Goal: Task Accomplishment & Management: Manage account settings

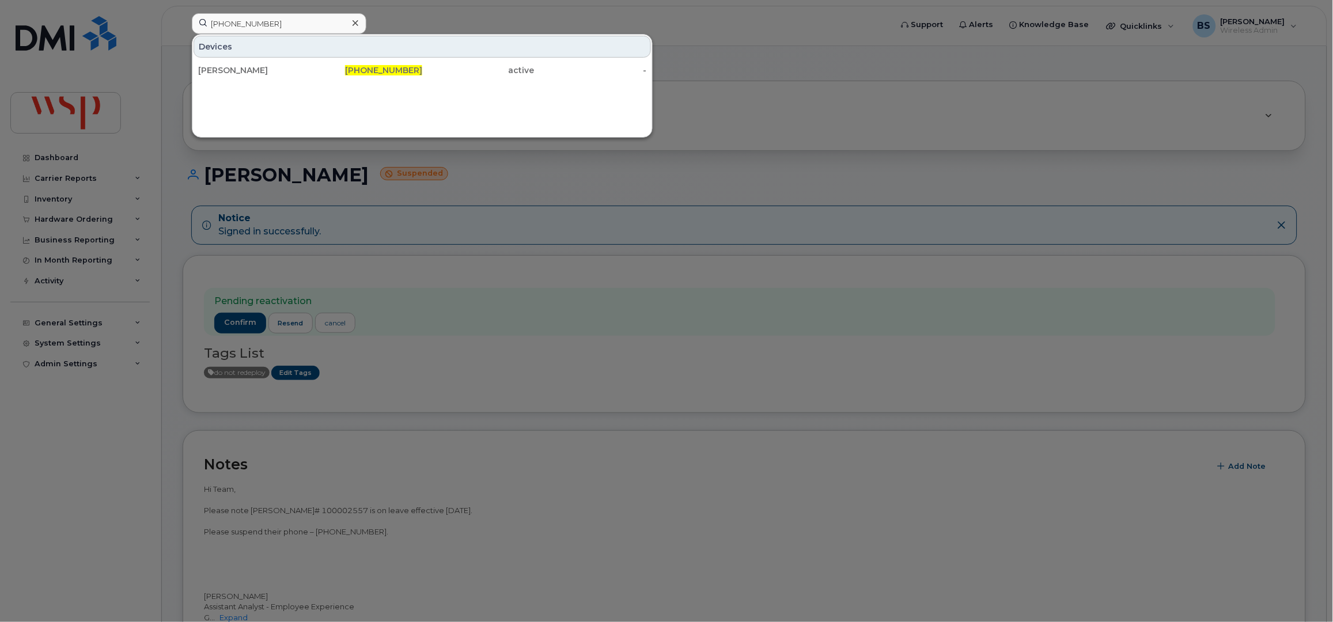
type input "647-292-6317"
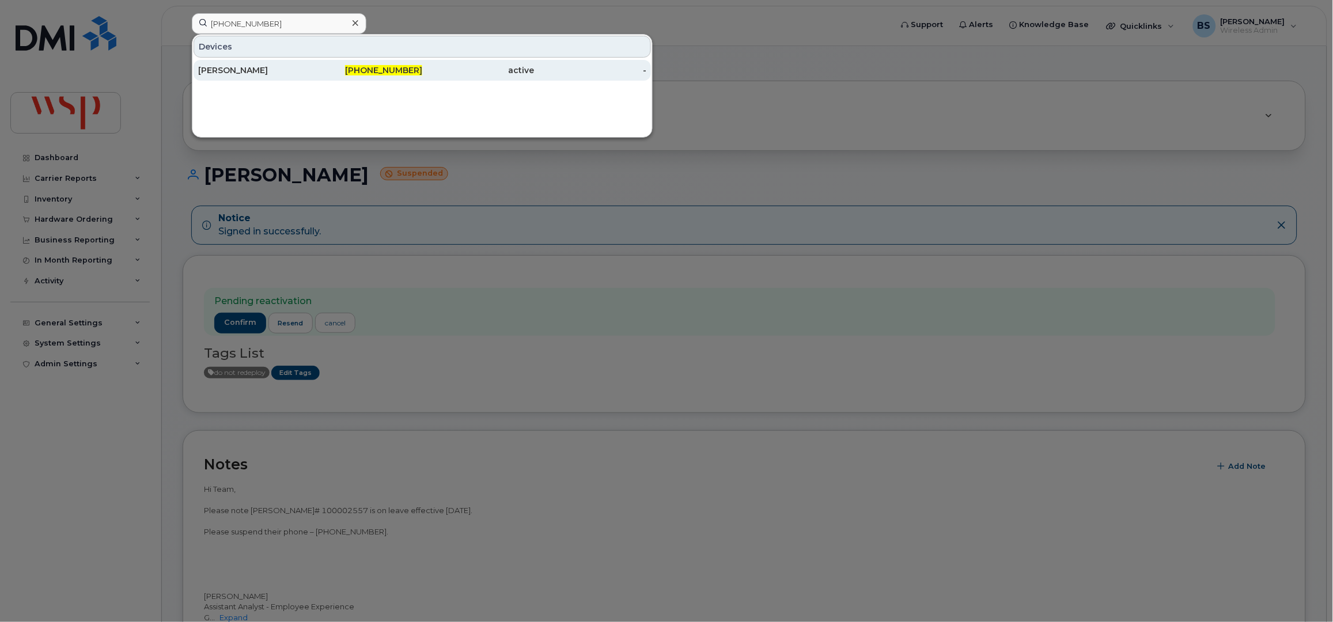
click at [232, 70] on div "ALDRIN VILLAMAYOR" at bounding box center [254, 71] width 112 height 12
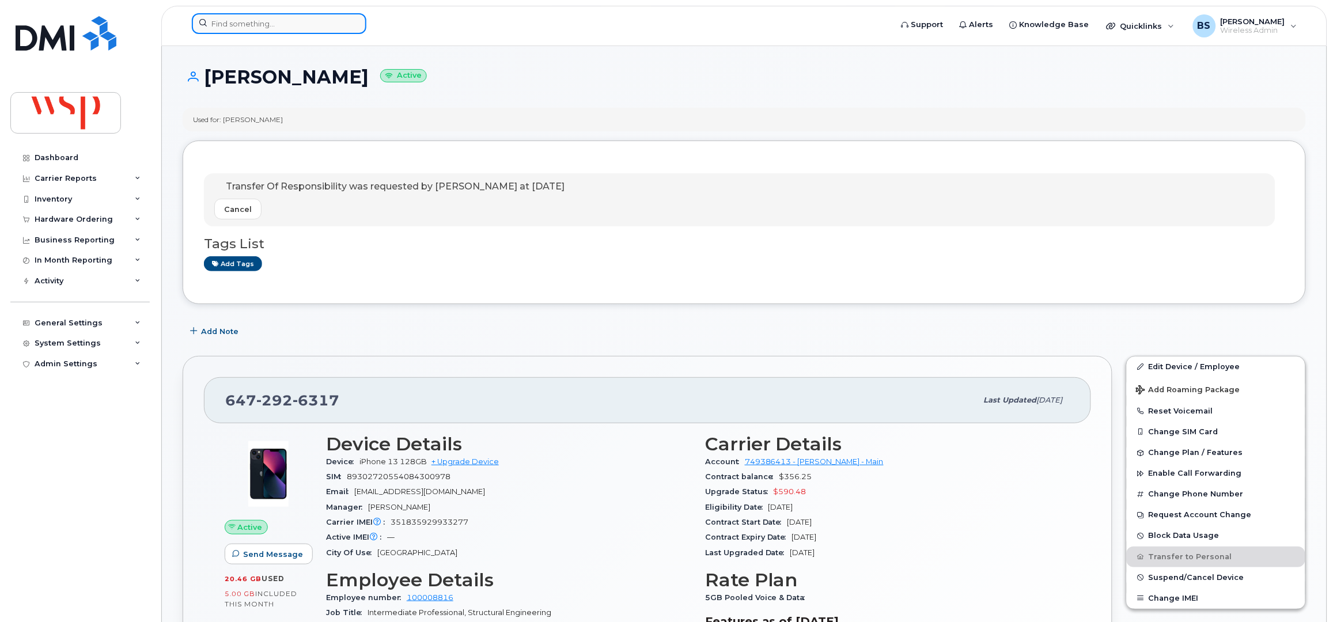
click at [323, 21] on input at bounding box center [279, 23] width 175 height 21
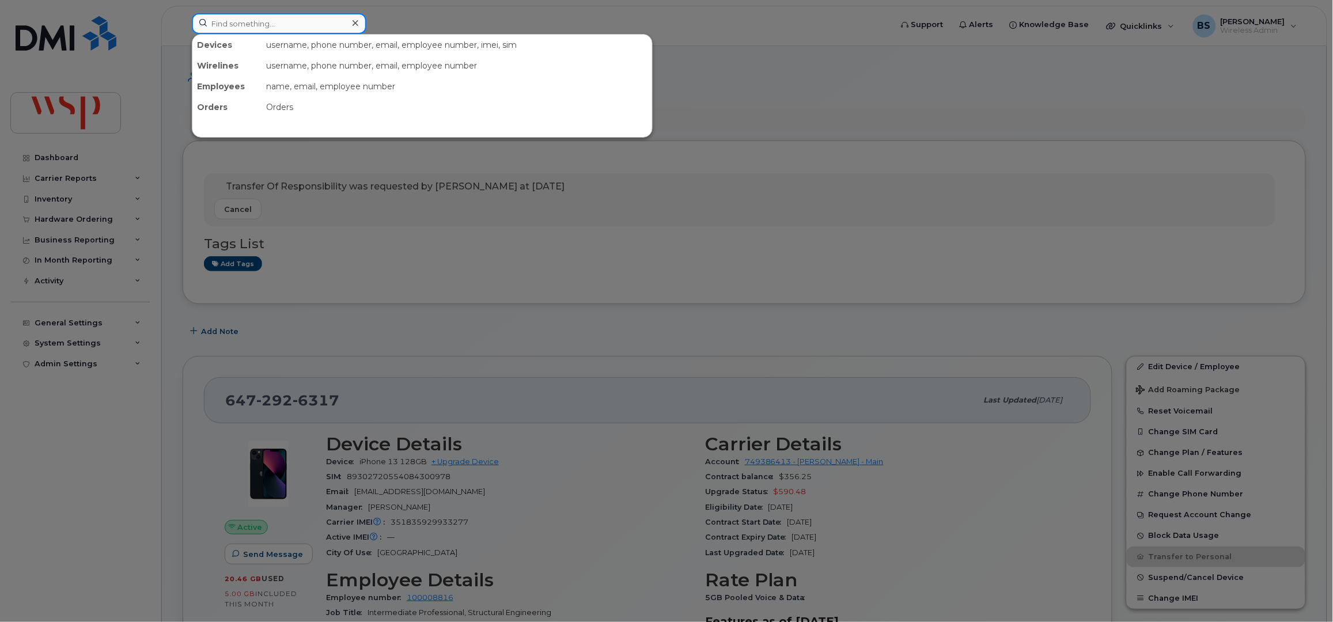
paste input "416-550-6812"
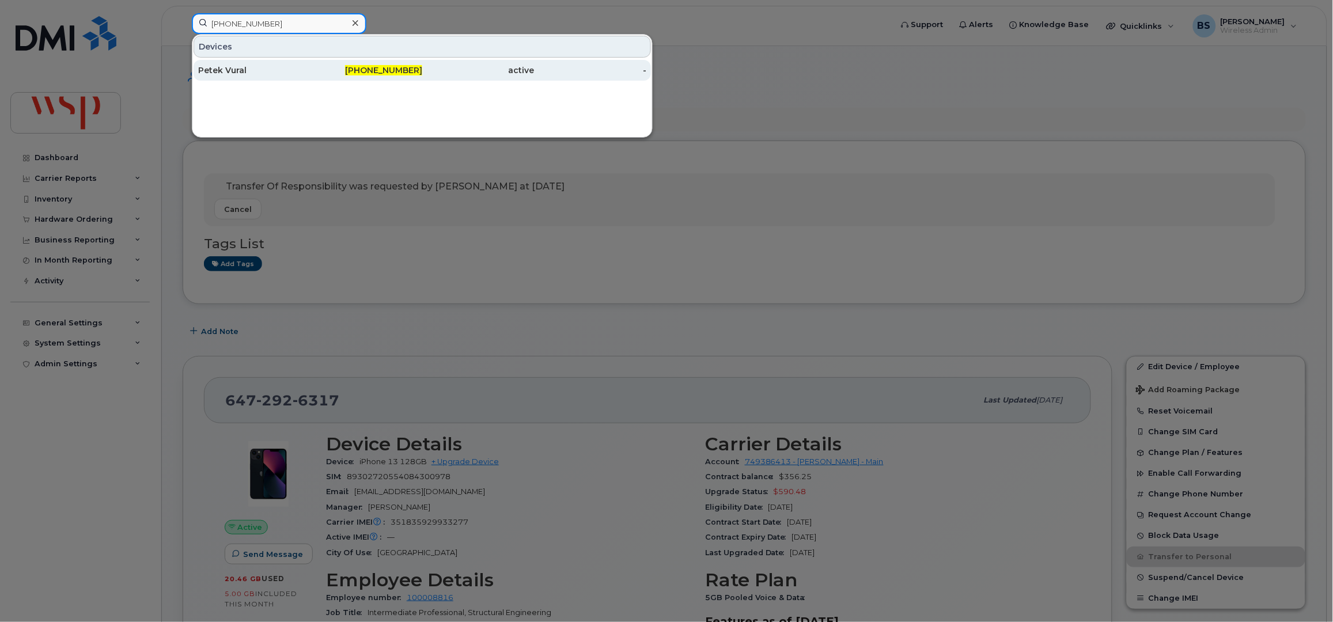
type input "416-550-6812"
click at [233, 67] on div "Petek Vural" at bounding box center [254, 71] width 112 height 12
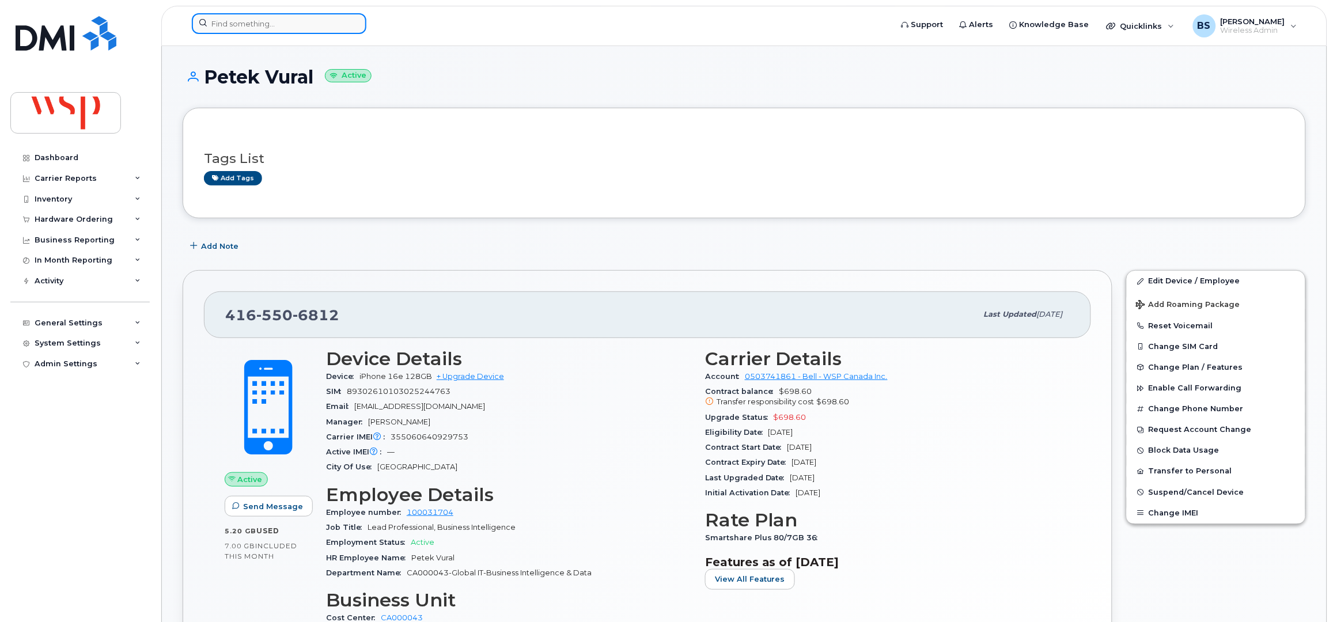
click at [262, 26] on input at bounding box center [279, 23] width 175 height 21
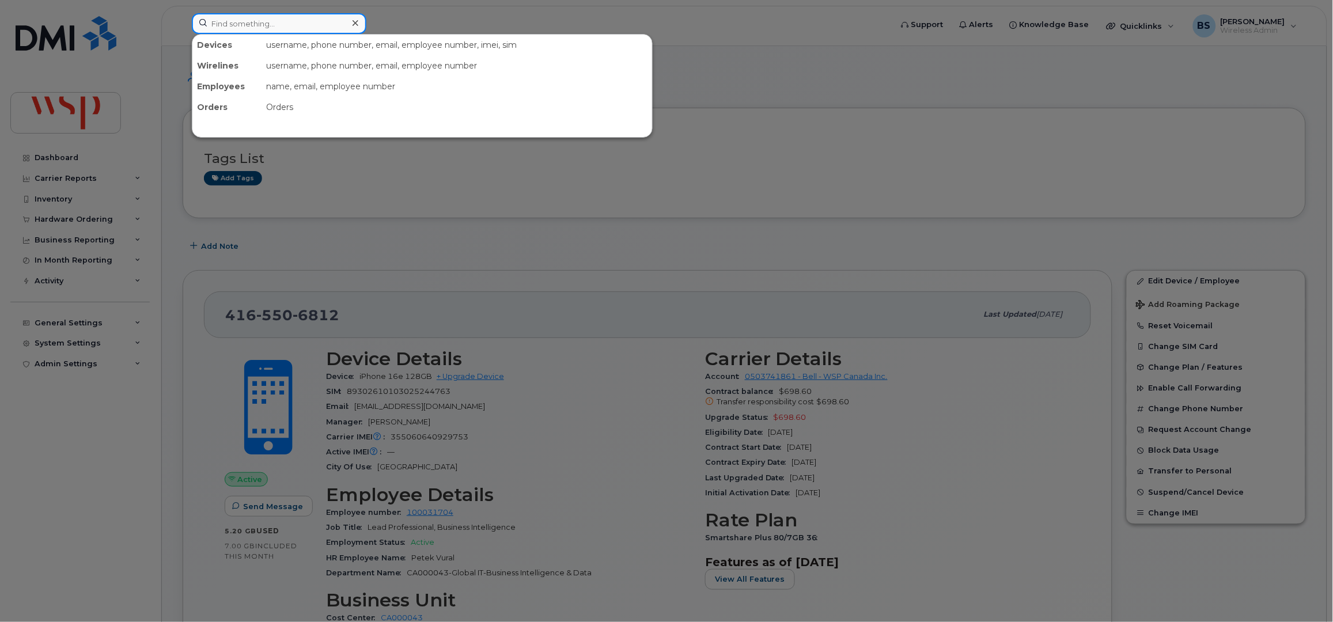
paste input "4189519855"
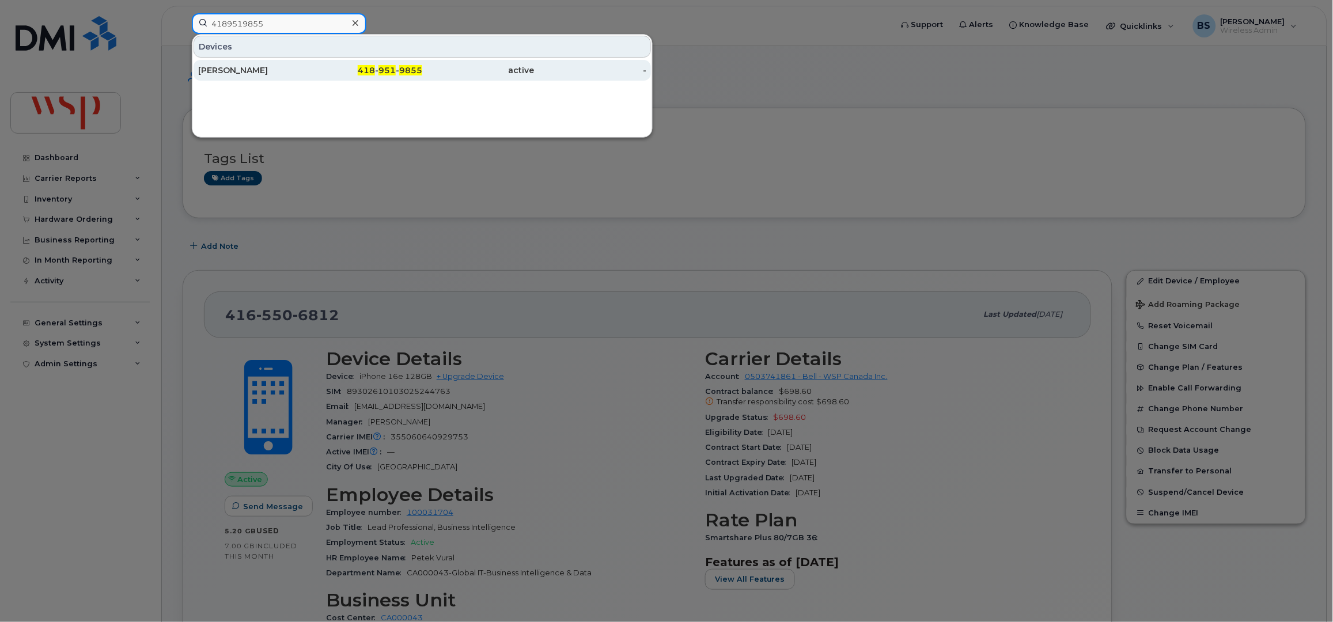
type input "4189519855"
click at [234, 71] on div "Eduardo Meisels" at bounding box center [254, 71] width 112 height 12
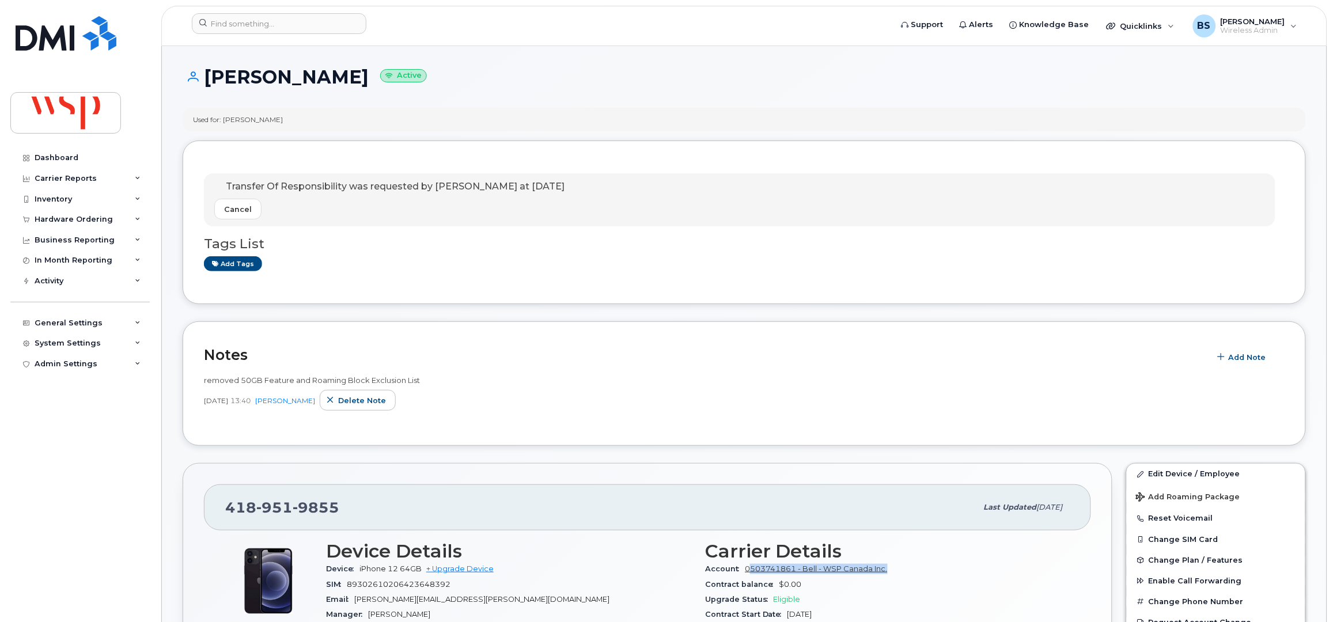
drag, startPoint x: 894, startPoint y: 571, endPoint x: 752, endPoint y: 574, distance: 141.7
click at [752, 574] on div "Account 0503741861 - Bell - WSP Canada Inc." at bounding box center [887, 569] width 365 height 15
copy link "503741861 - Bell - WSP Canada Inc."
click at [265, 27] on input at bounding box center [279, 23] width 175 height 21
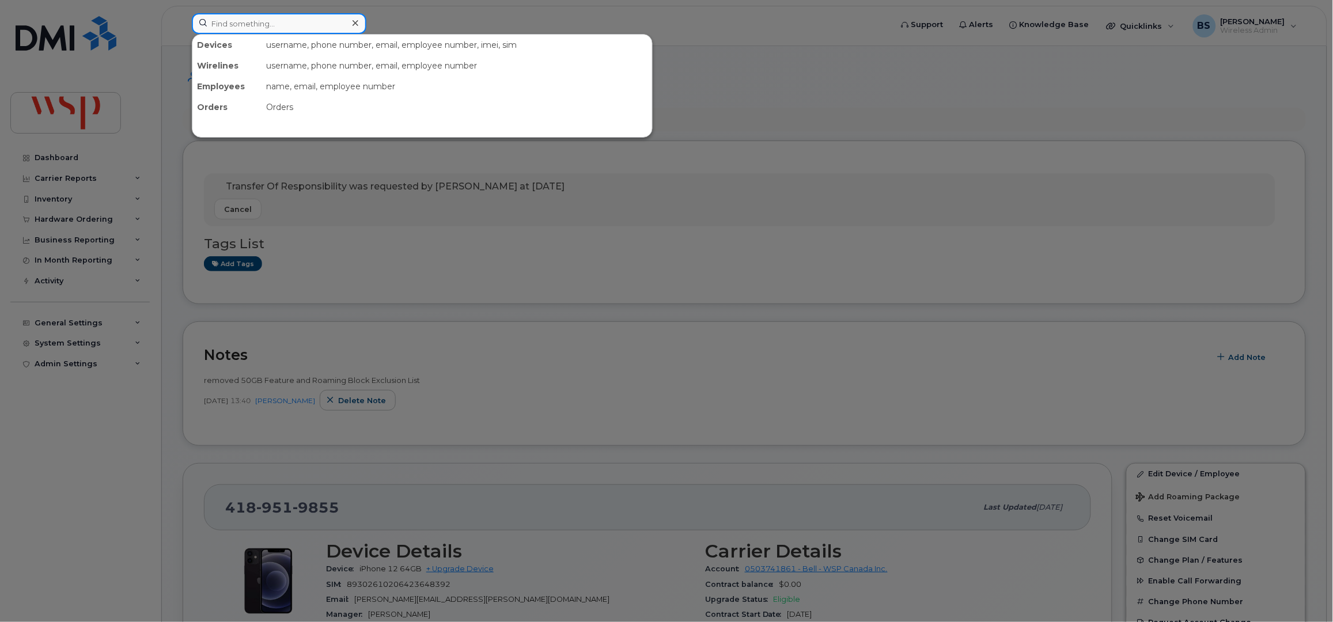
paste input "519-312-8634"
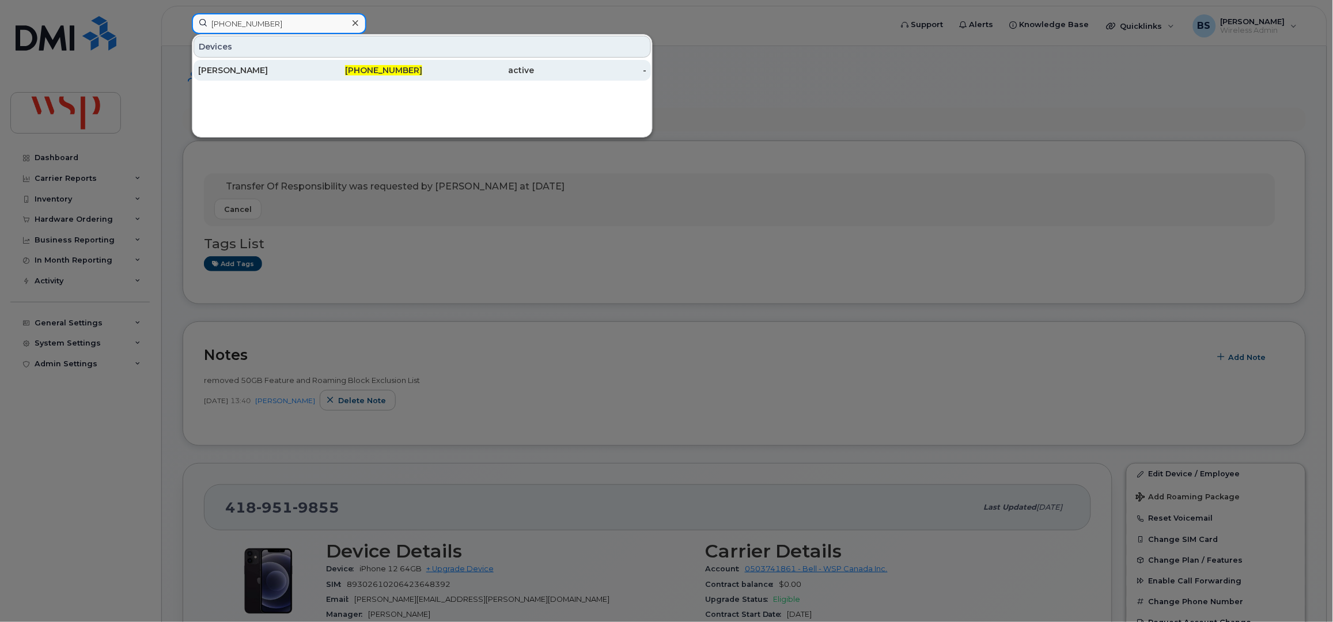
type input "519-312-8634"
click at [232, 70] on div "MARCEL QUENNEVILLE" at bounding box center [254, 71] width 112 height 12
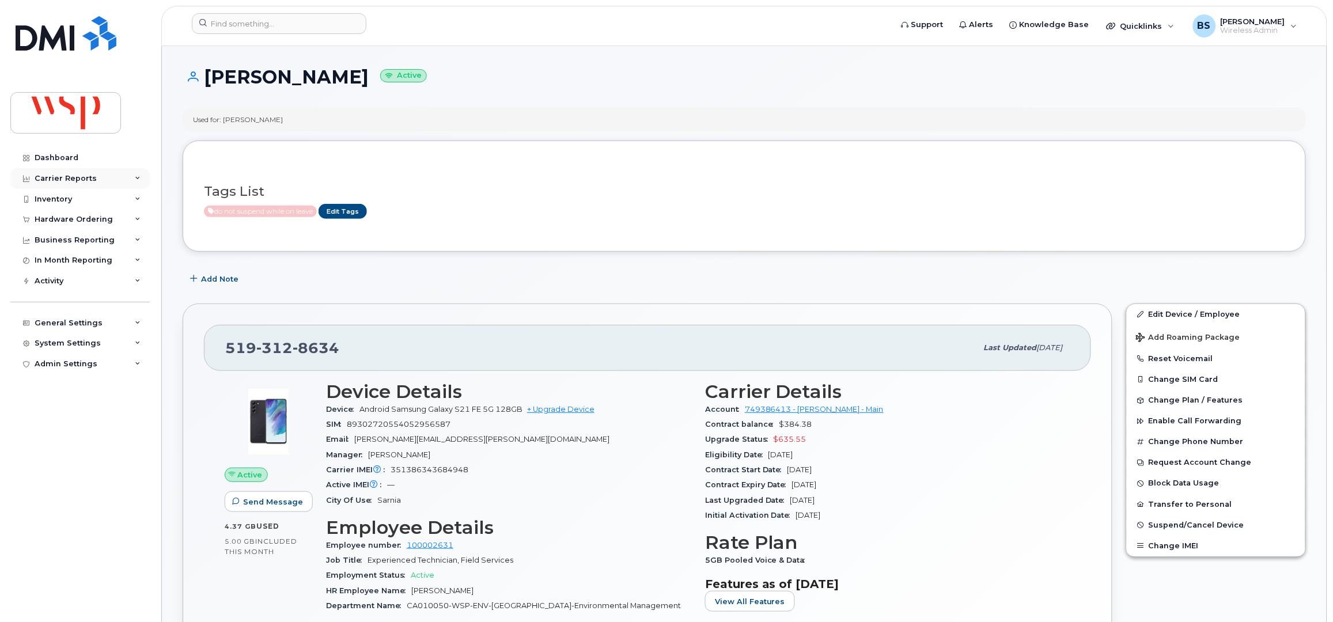
click at [48, 174] on div "Carrier Reports" at bounding box center [66, 178] width 62 height 9
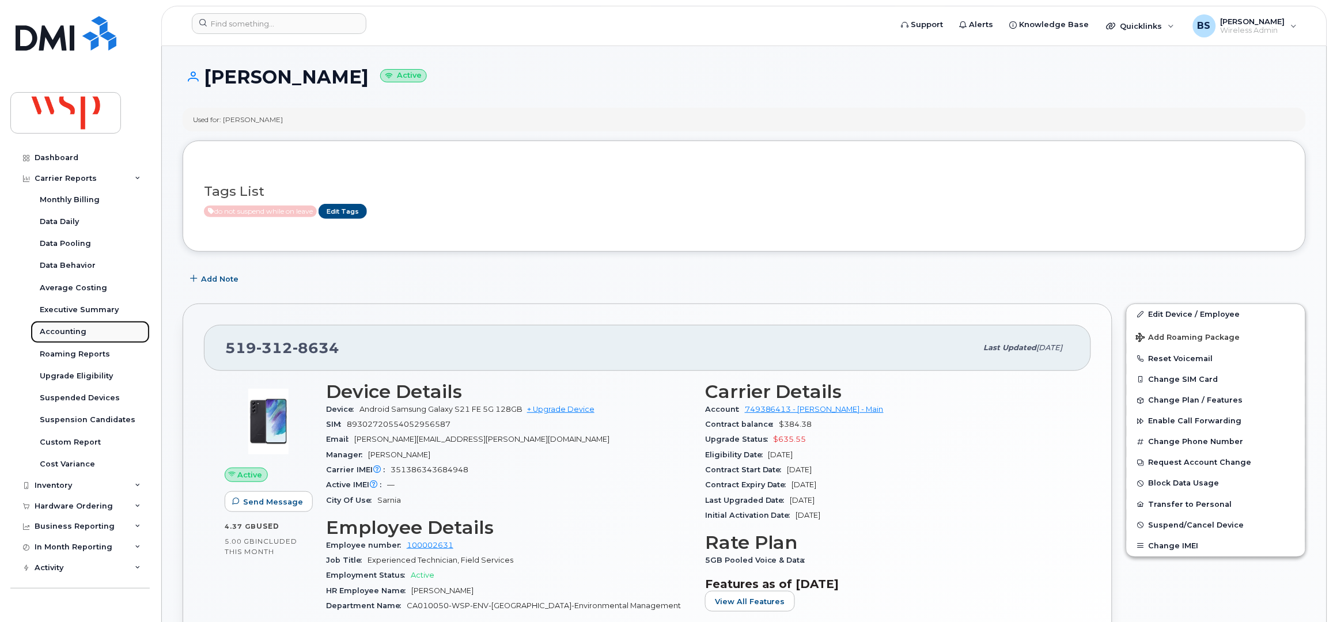
click at [55, 331] on div "Accounting" at bounding box center [63, 332] width 47 height 10
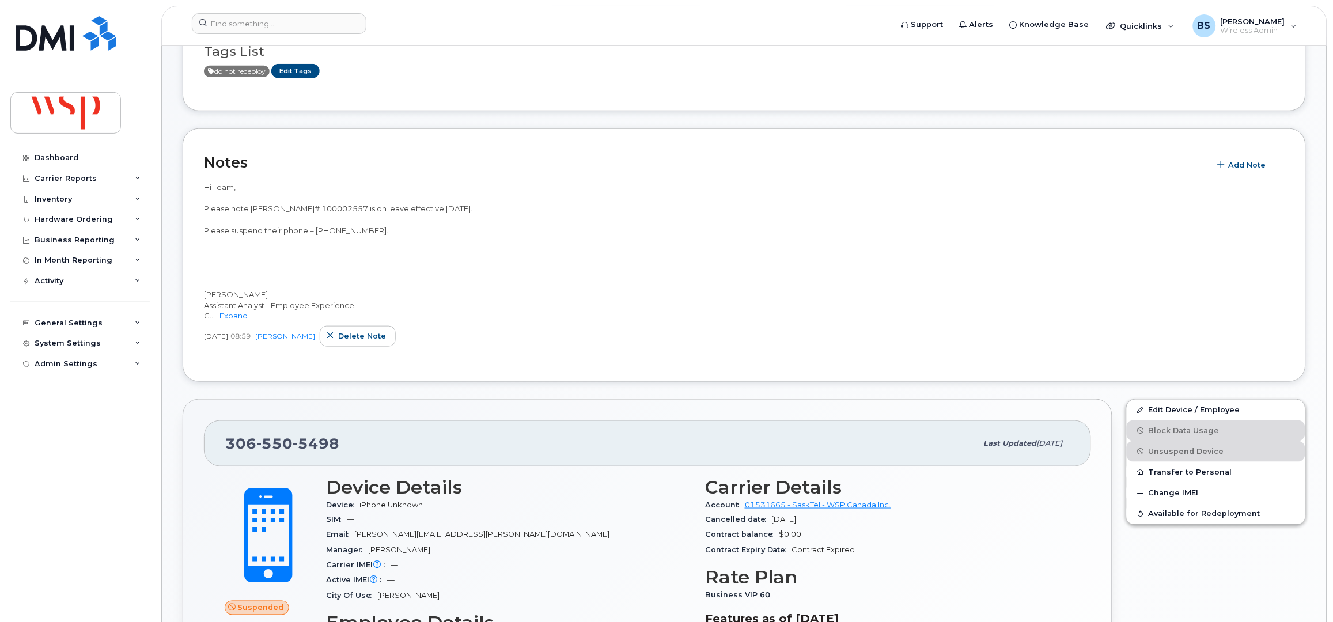
scroll to position [230, 0]
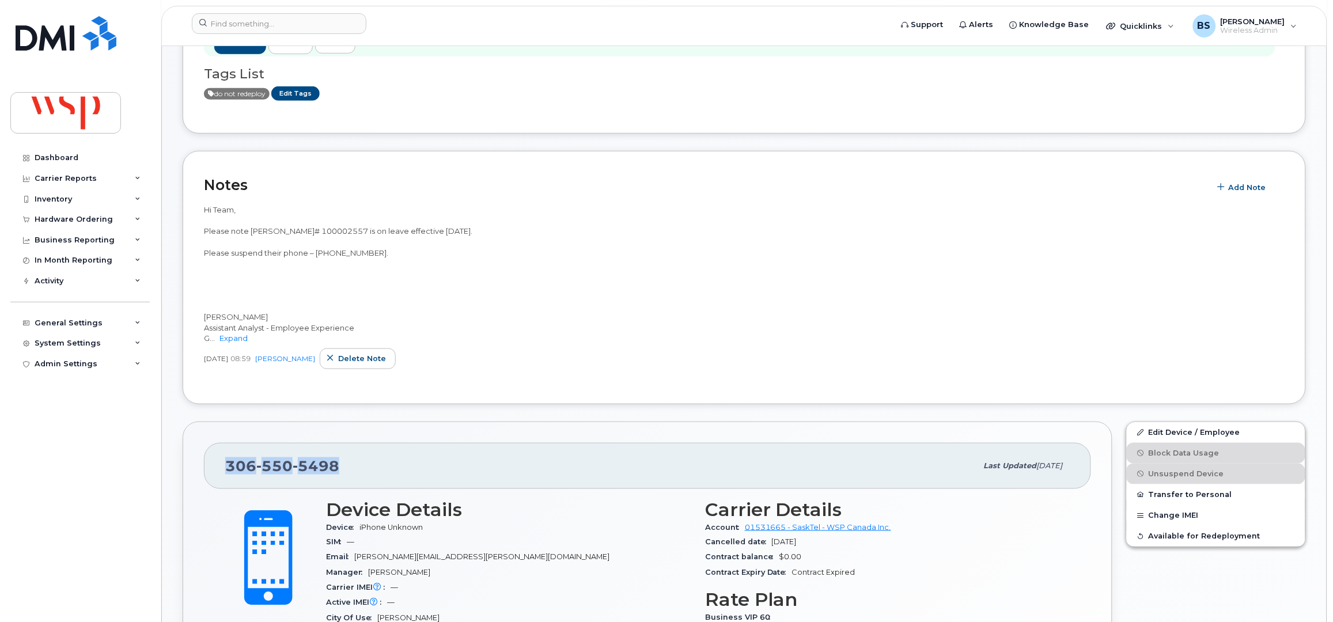
drag, startPoint x: 334, startPoint y: 466, endPoint x: 206, endPoint y: 467, distance: 127.9
click at [206, 467] on div "306 550 5498 Last updated Aug 13, 2025" at bounding box center [647, 466] width 887 height 46
click at [52, 200] on div "Inventory" at bounding box center [53, 199] width 37 height 9
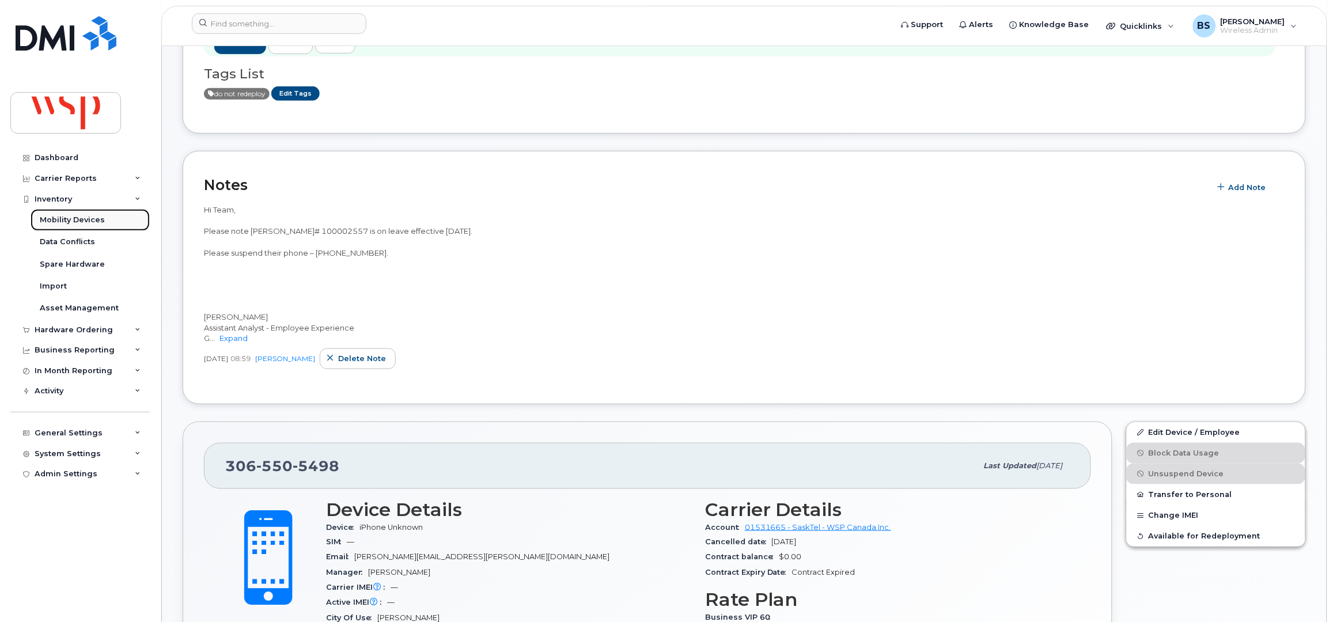
click at [55, 217] on div "Mobility Devices" at bounding box center [72, 220] width 65 height 10
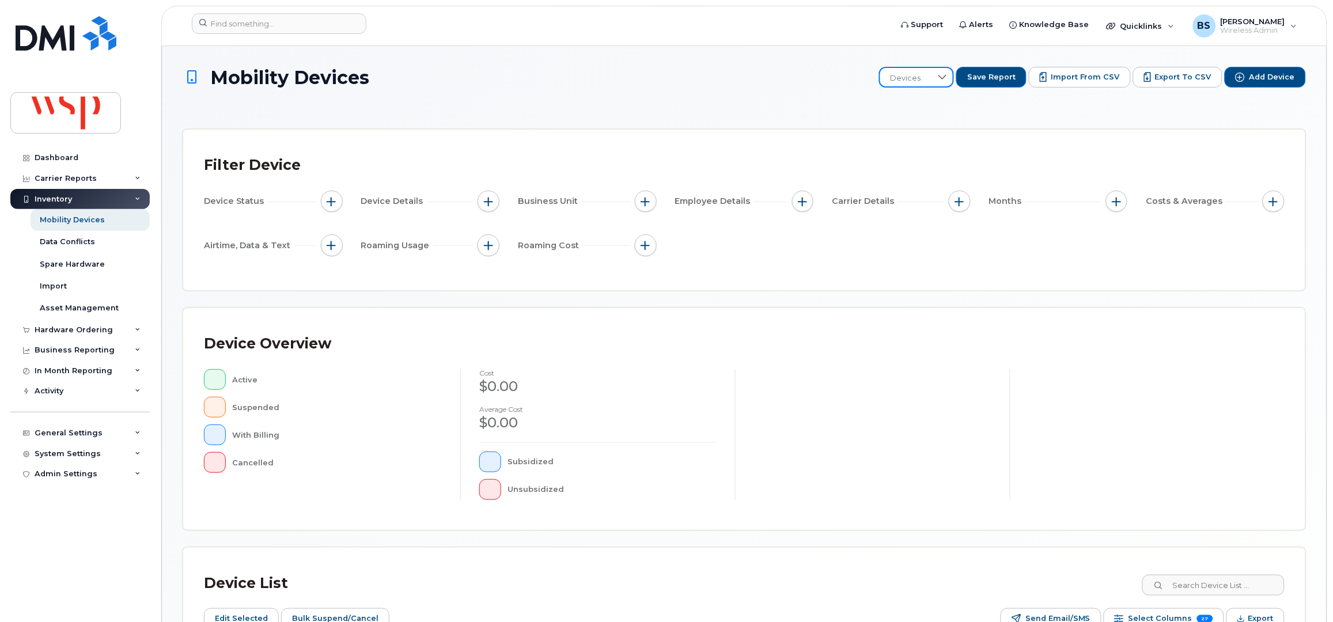
click at [926, 78] on span "Devices" at bounding box center [905, 78] width 51 height 21
click at [910, 134] on span "BRS" at bounding box center [909, 137] width 16 height 11
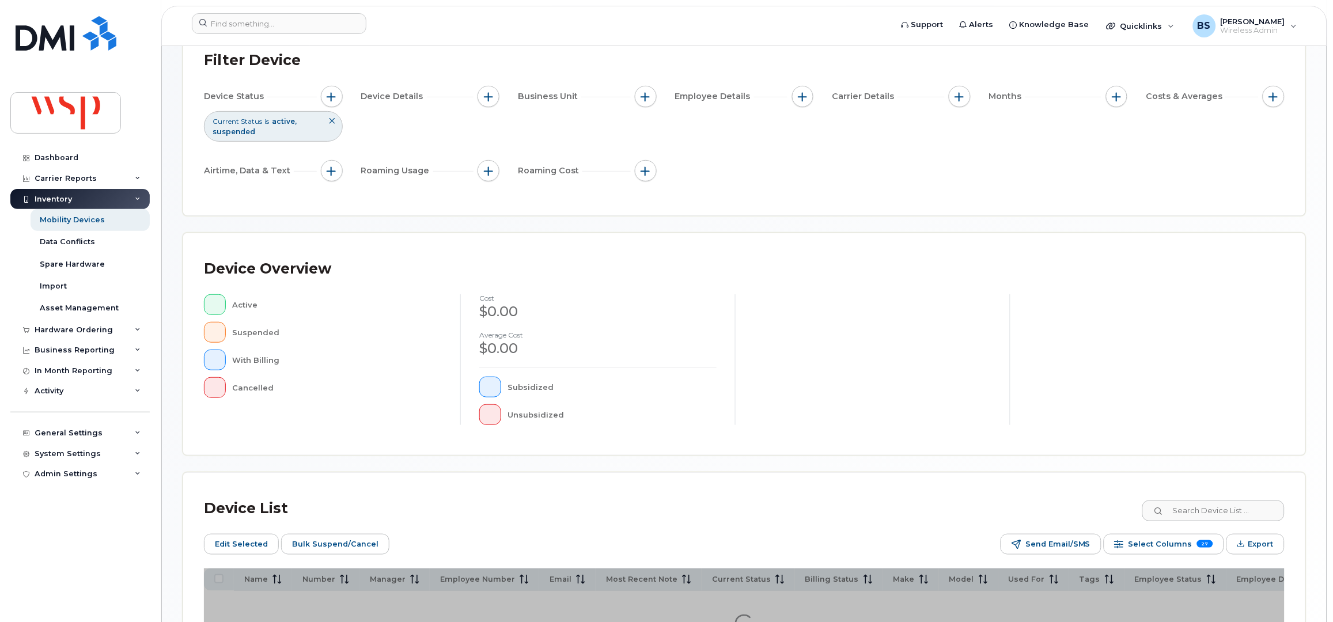
scroll to position [223, 0]
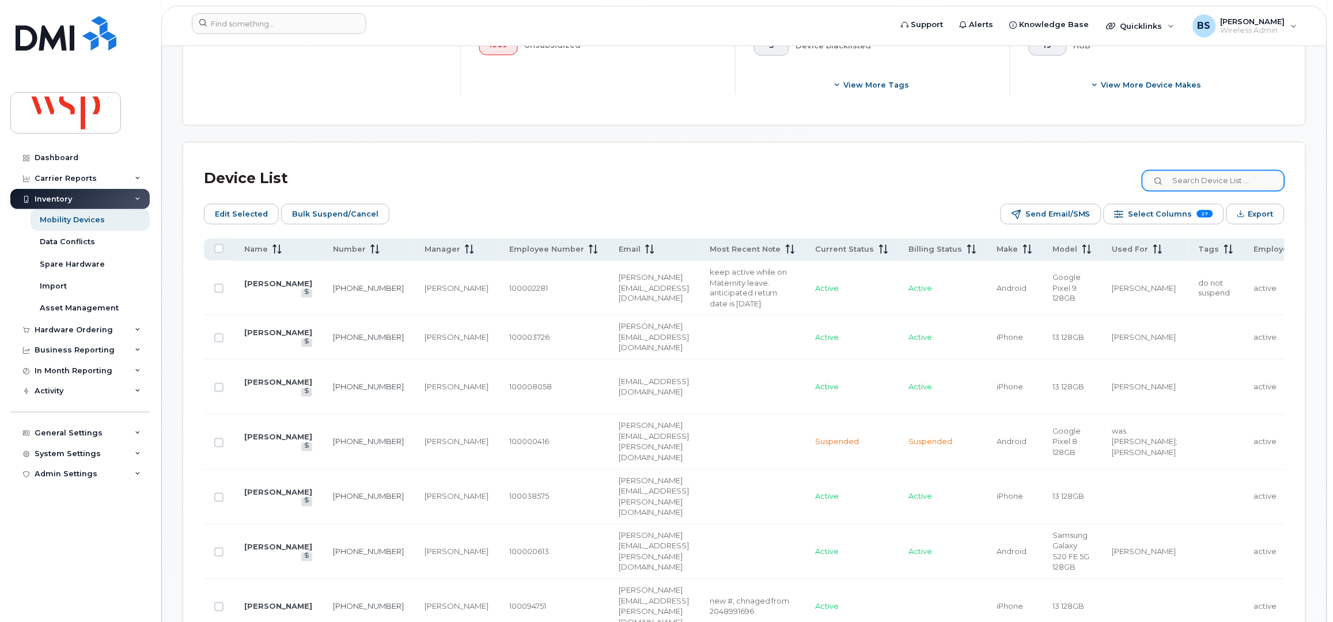
scroll to position [300, 0]
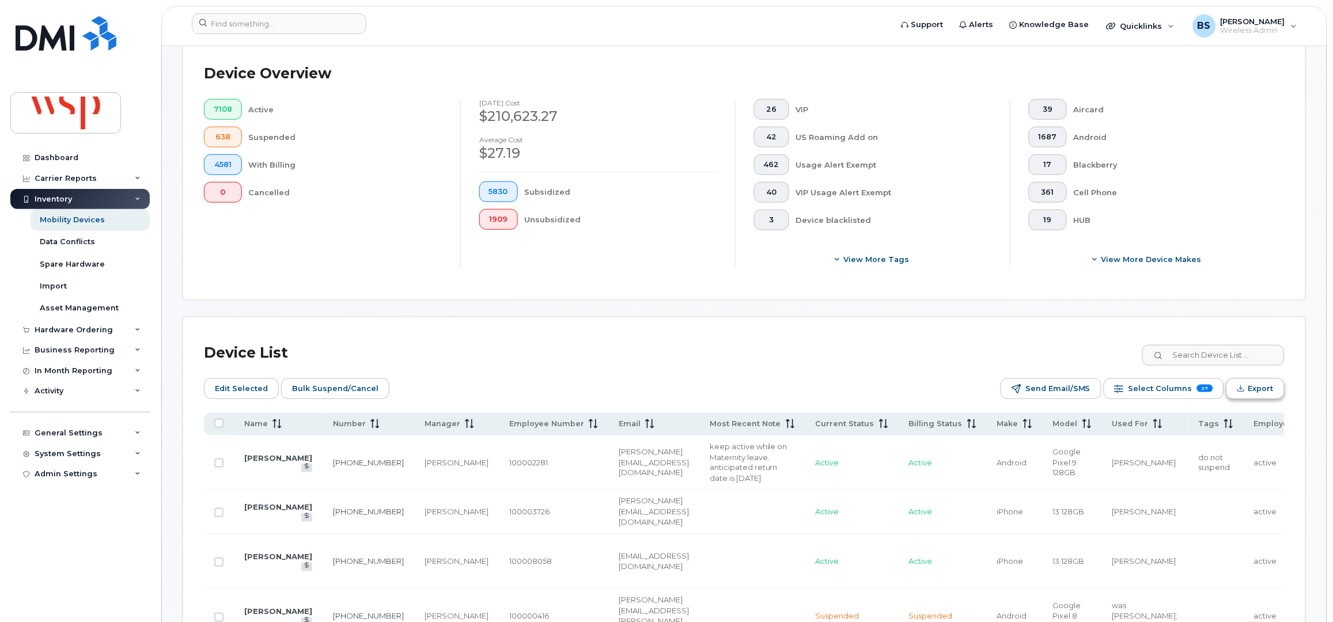
click at [1261, 385] on span "Export" at bounding box center [1260, 388] width 25 height 17
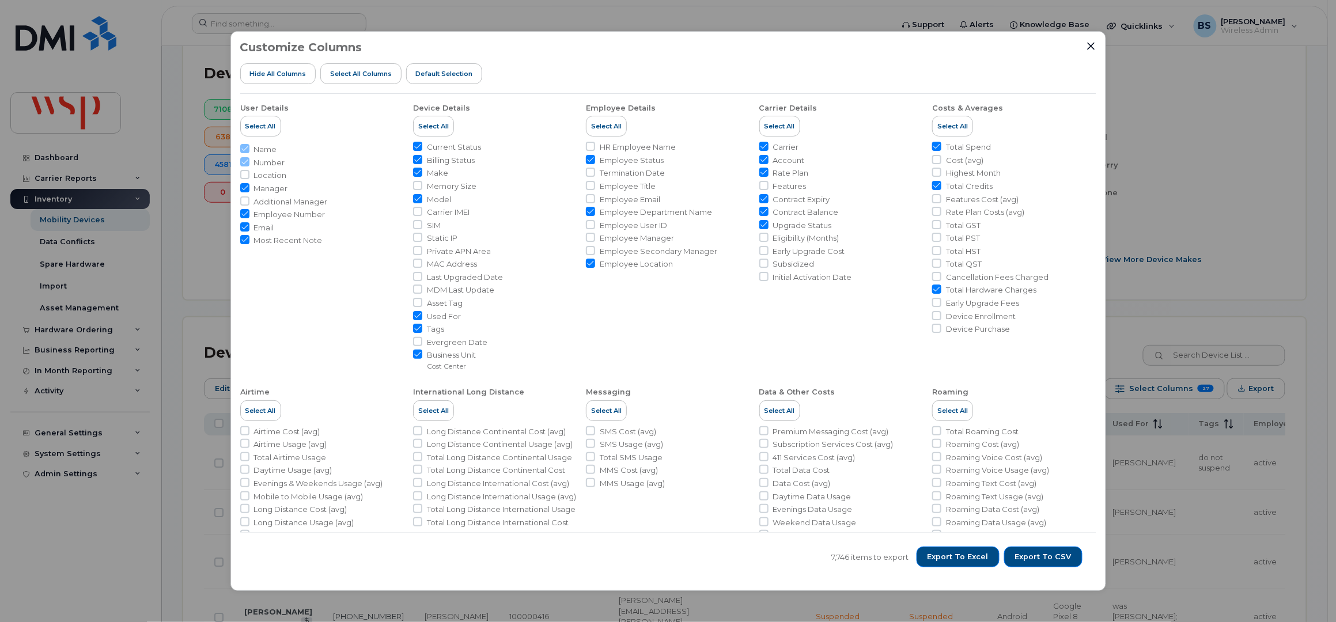
click at [960, 557] on span "Export to Excel" at bounding box center [957, 557] width 61 height 10
click at [1094, 43] on icon "Close" at bounding box center [1090, 45] width 9 height 9
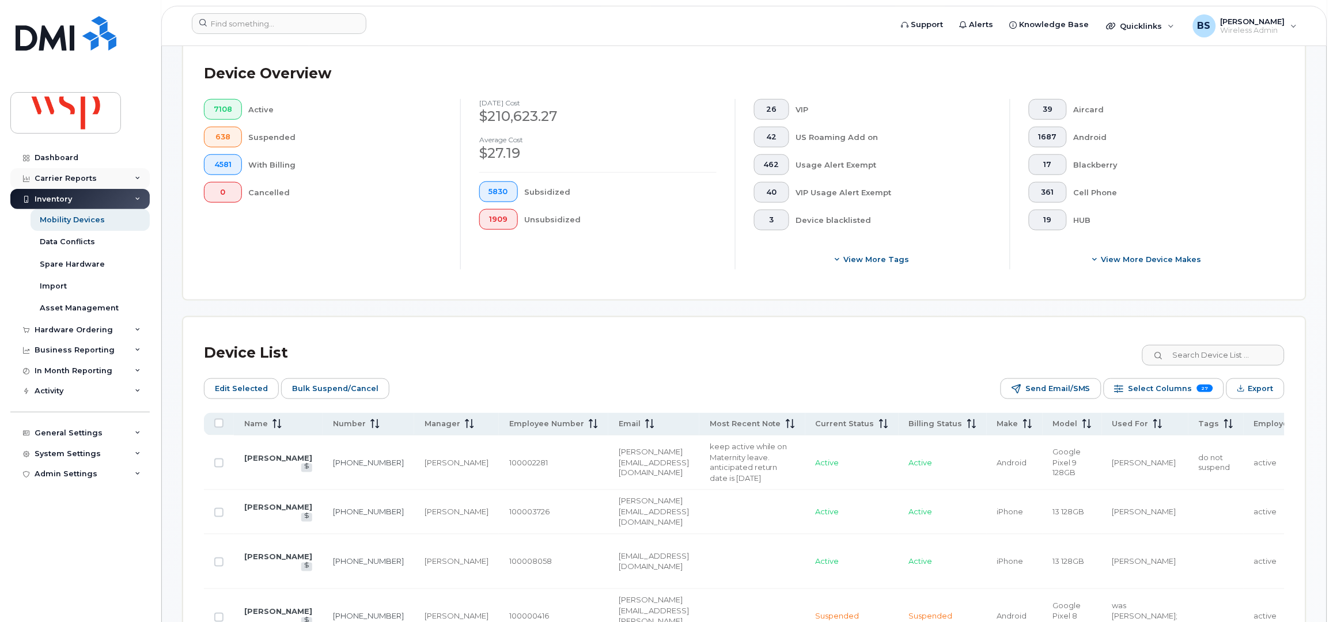
click at [55, 176] on div "Carrier Reports" at bounding box center [66, 178] width 62 height 9
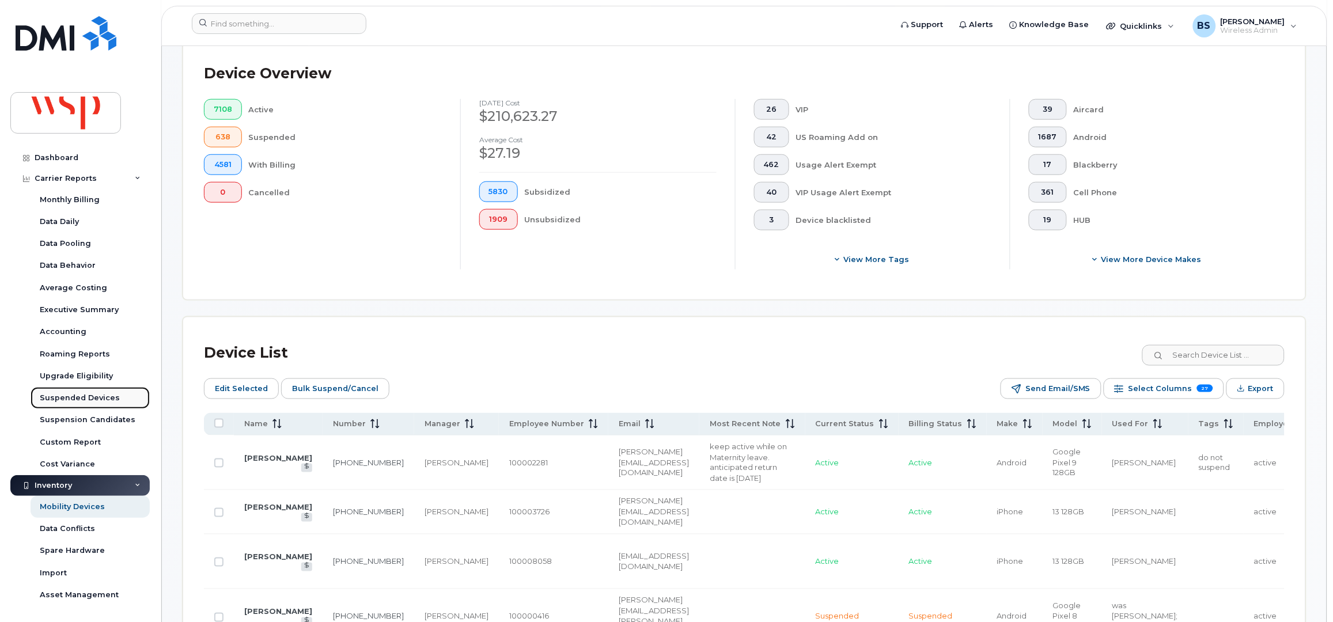
click at [78, 395] on div "Suspended Devices" at bounding box center [80, 398] width 80 height 10
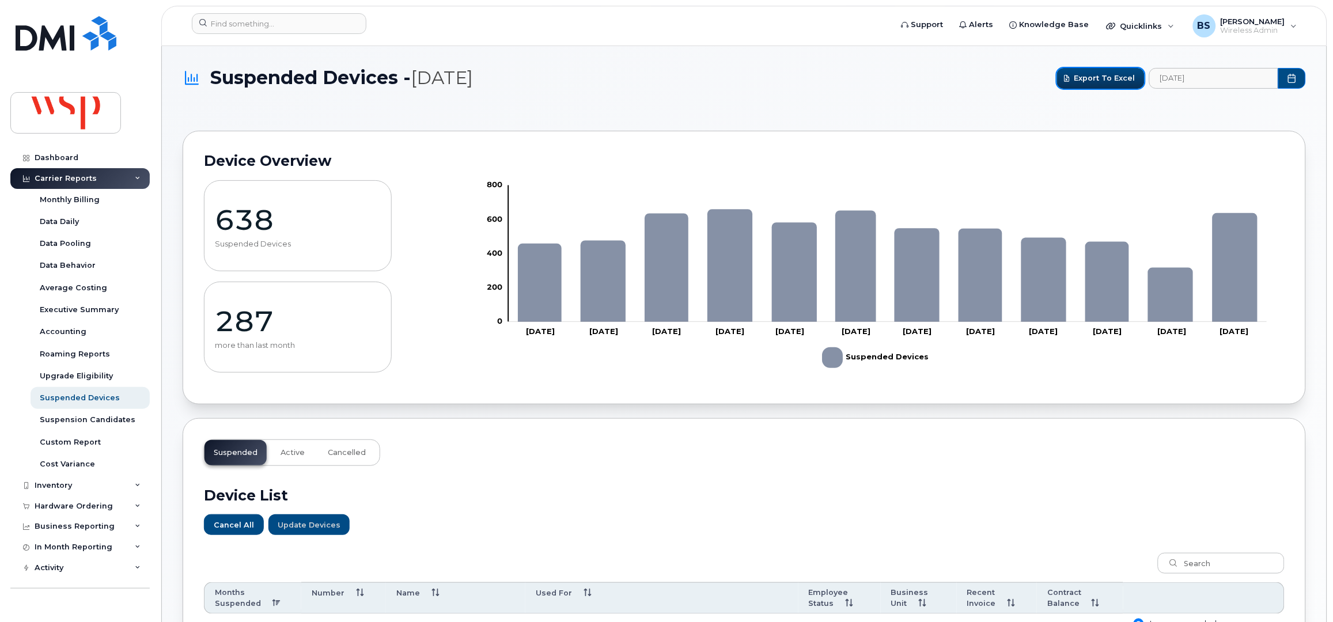
click at [1107, 75] on span "Export to Excel" at bounding box center [1104, 78] width 61 height 11
click at [308, 21] on input at bounding box center [279, 23] width 175 height 21
paste input "4189519855"
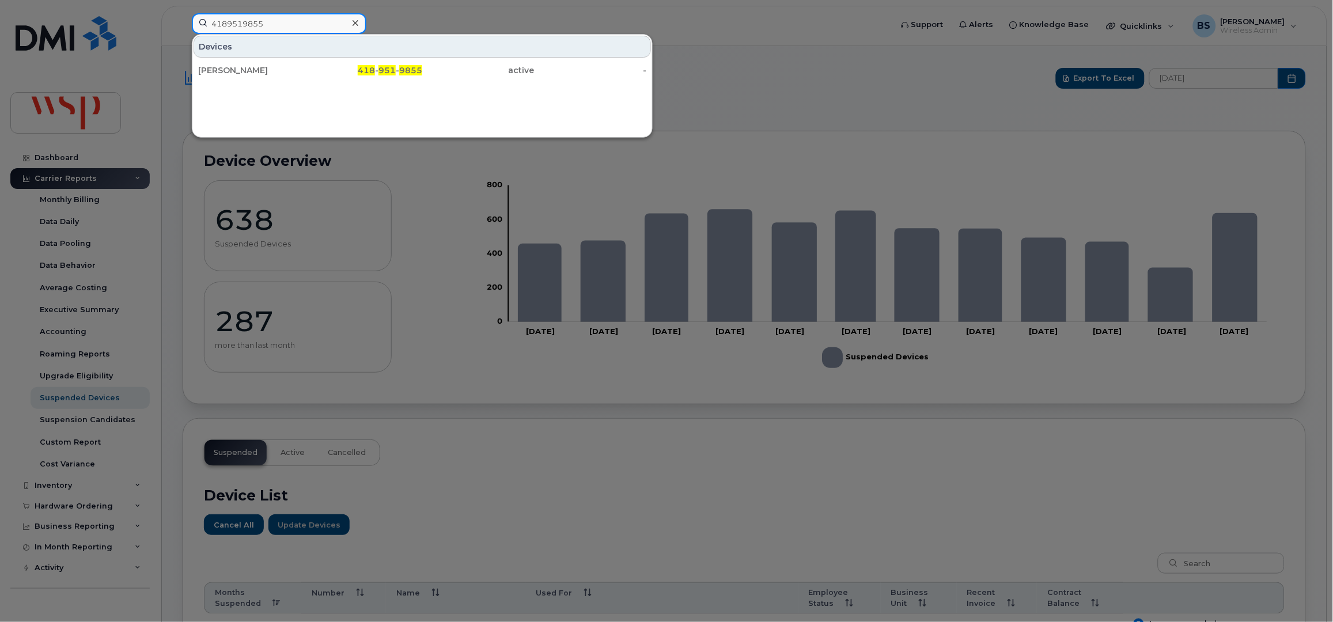
click at [298, 21] on input "4189519855" at bounding box center [279, 23] width 175 height 21
paste input "2369984486"
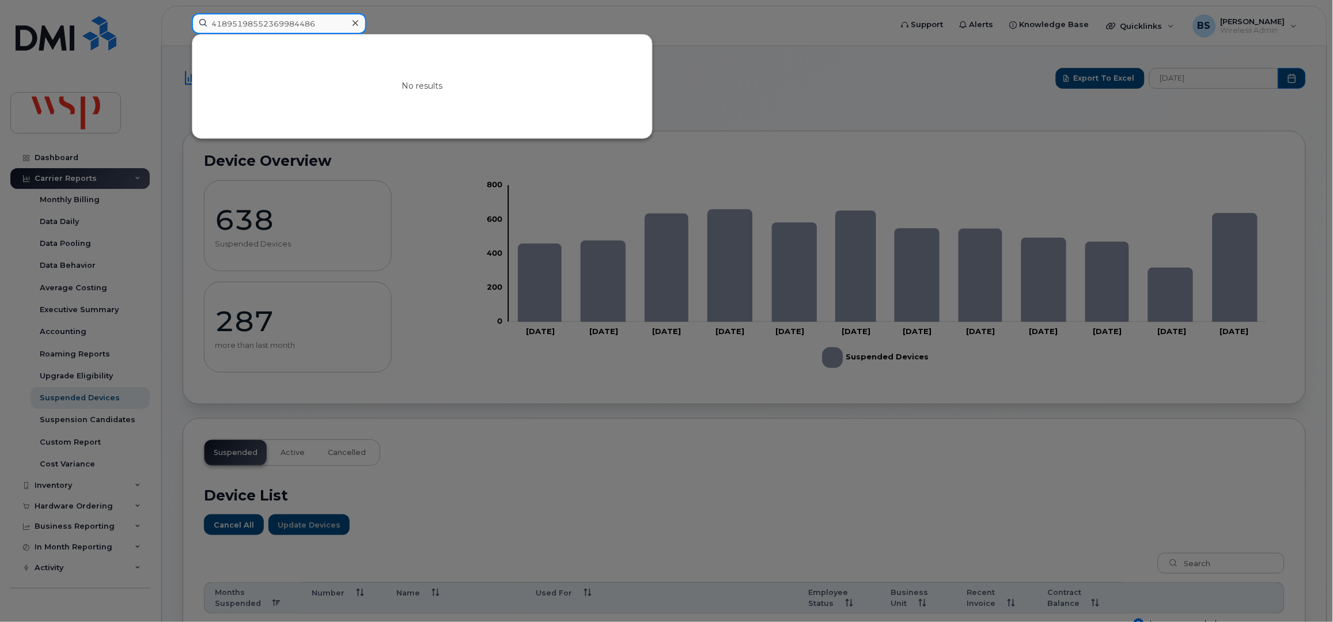
drag, startPoint x: 324, startPoint y: 24, endPoint x: 58, endPoint y: 30, distance: 266.8
click at [183, 30] on div "41895198552369984486 No results" at bounding box center [538, 25] width 711 height 25
paste input
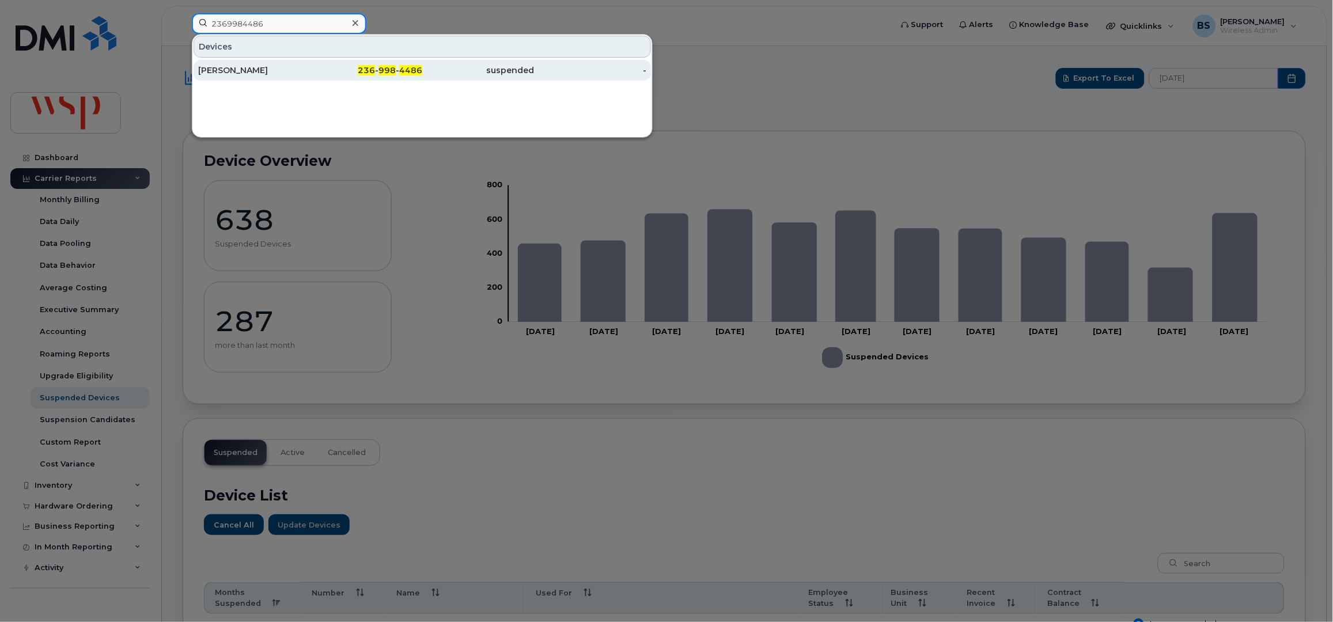
type input "2369984486"
drag, startPoint x: 230, startPoint y: 70, endPoint x: 247, endPoint y: 76, distance: 17.1
click at [230, 70] on div "Nigel Dunning" at bounding box center [254, 71] width 112 height 12
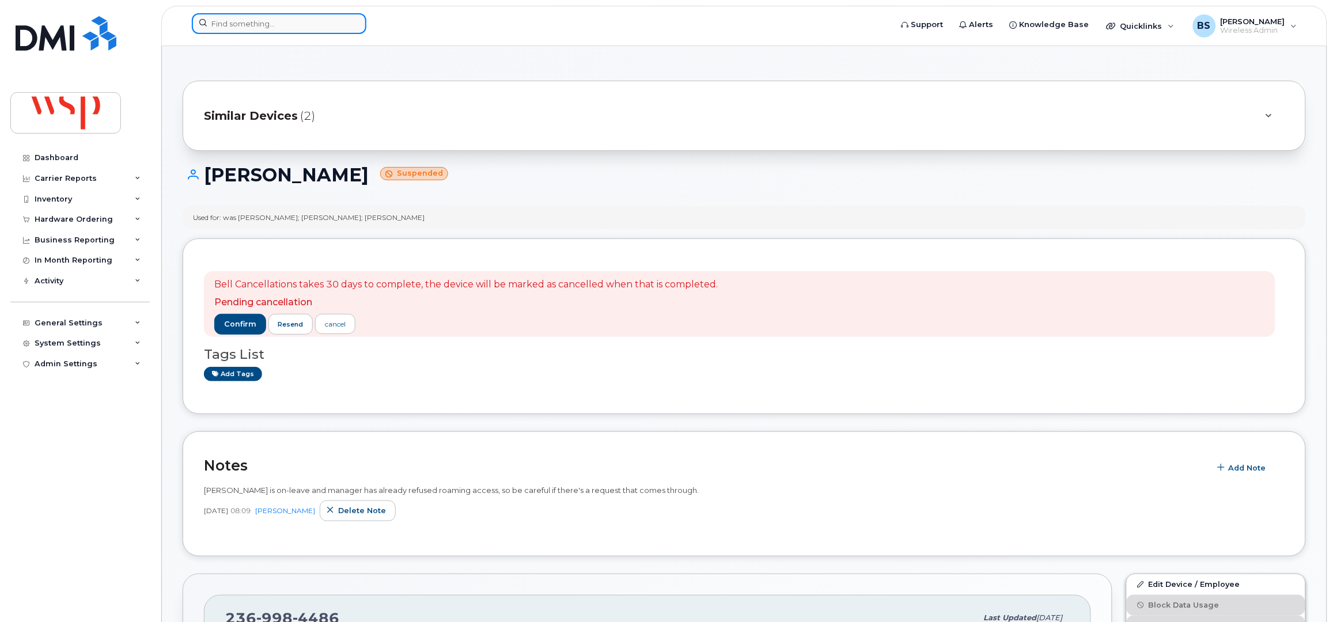
click at [260, 17] on input at bounding box center [279, 23] width 175 height 21
paste input "902-452-7747"
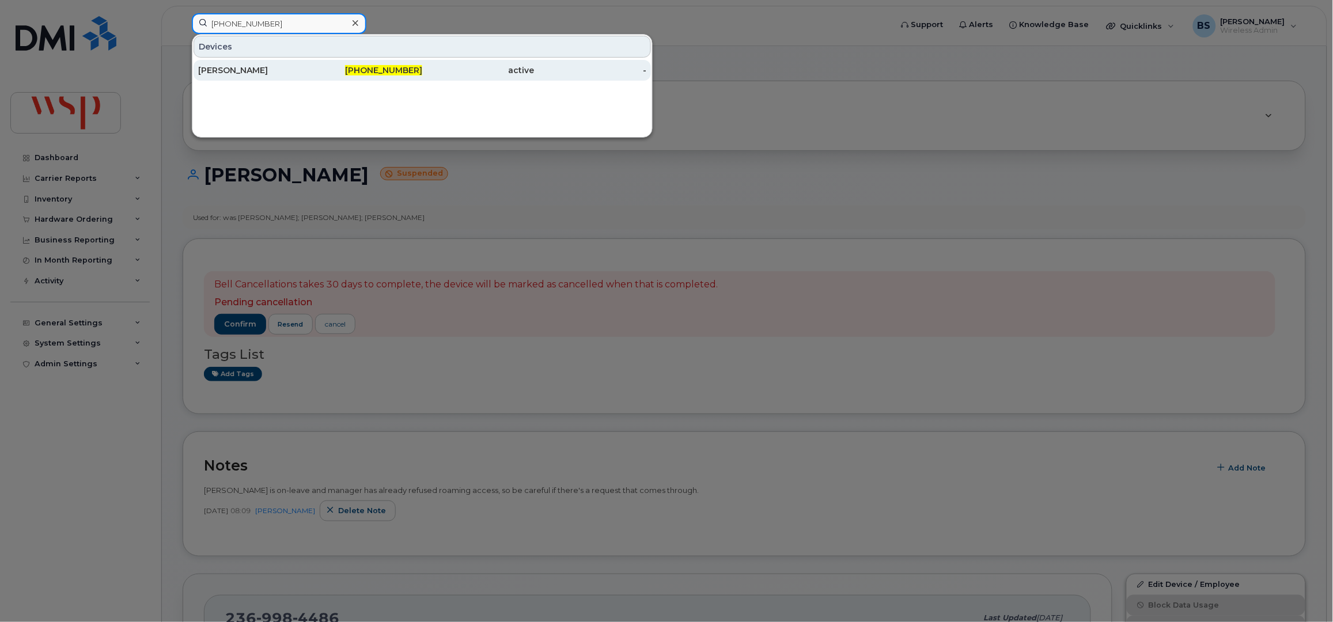
type input "902-452-7747"
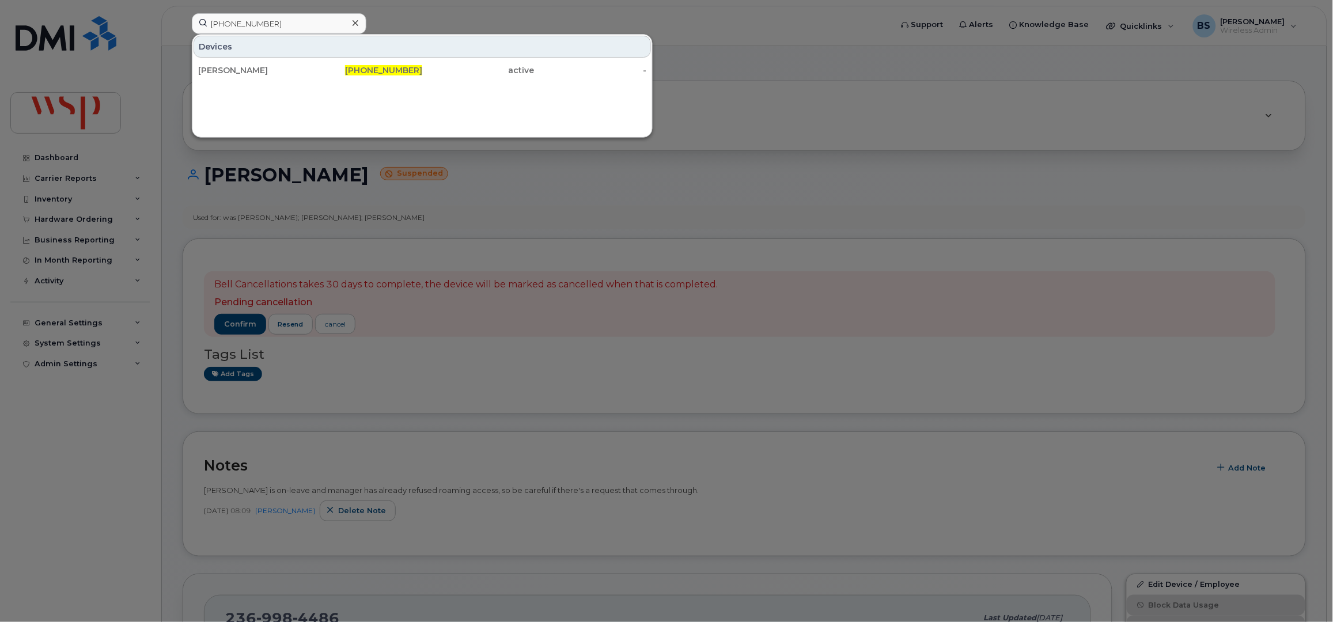
drag, startPoint x: 233, startPoint y: 70, endPoint x: 359, endPoint y: 41, distance: 129.5
click at [233, 70] on div "Kenneth O'brien" at bounding box center [254, 71] width 112 height 12
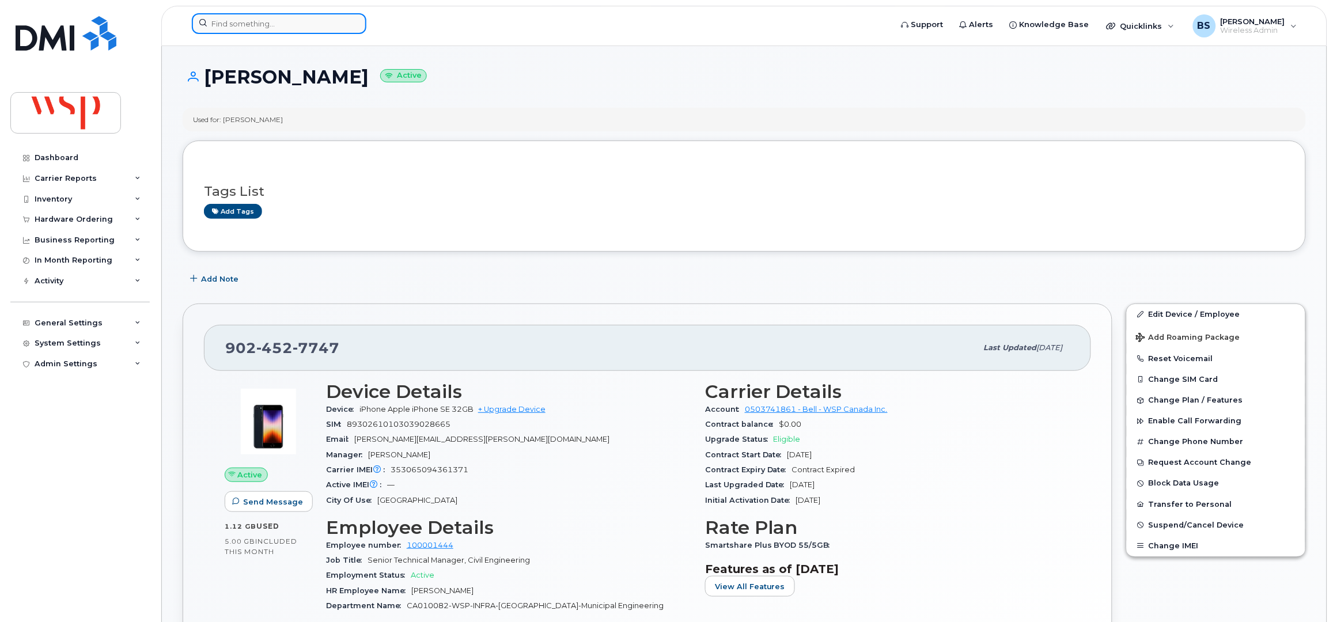
click at [266, 19] on input at bounding box center [279, 23] width 175 height 21
paste input "2043908714"
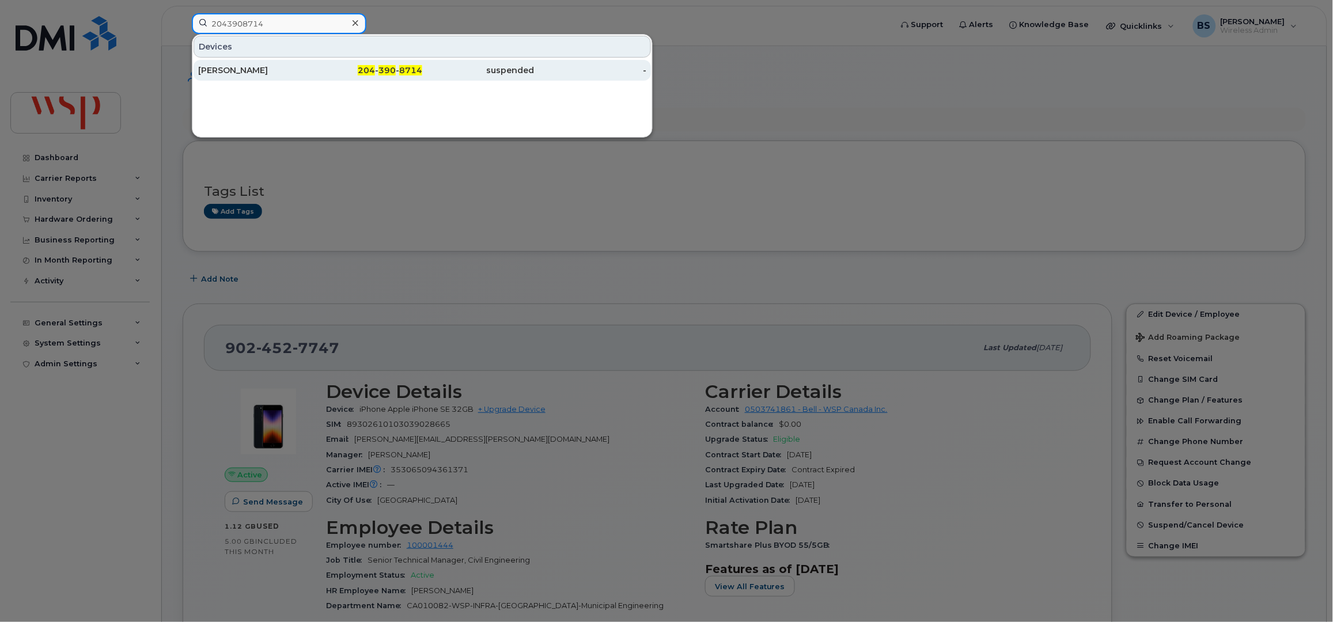
type input "2043908714"
click at [209, 69] on div "Lawrence Halayko" at bounding box center [254, 71] width 112 height 12
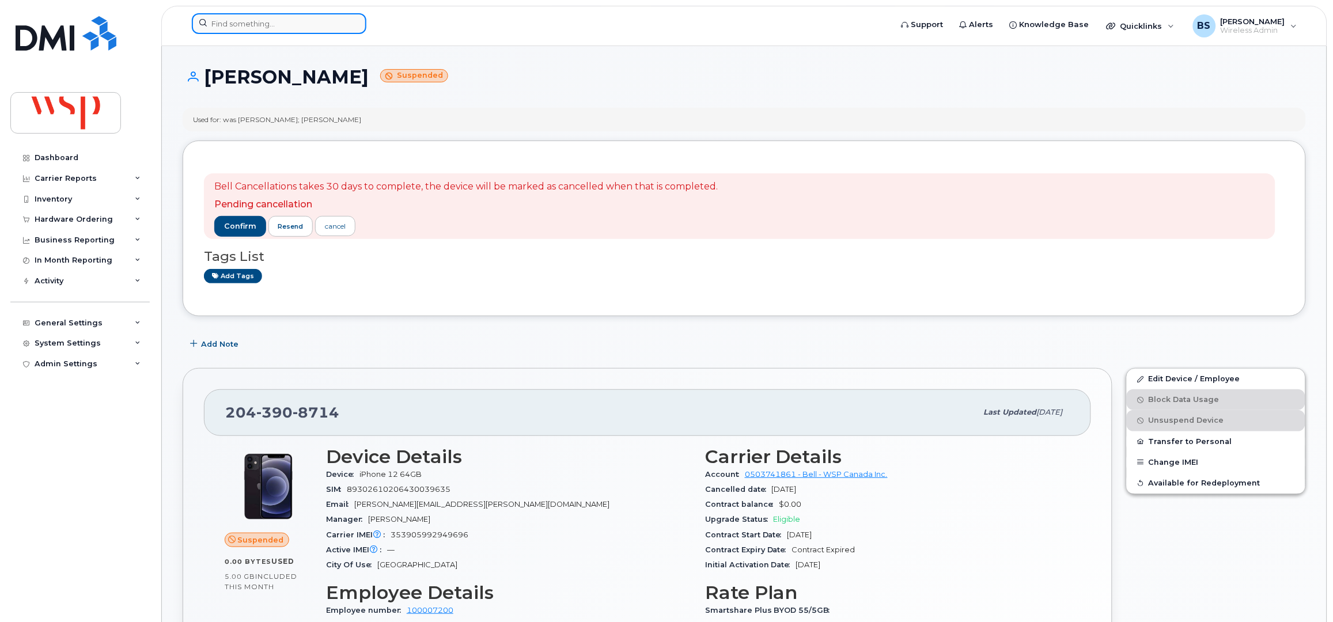
click at [249, 26] on input at bounding box center [279, 23] width 175 height 21
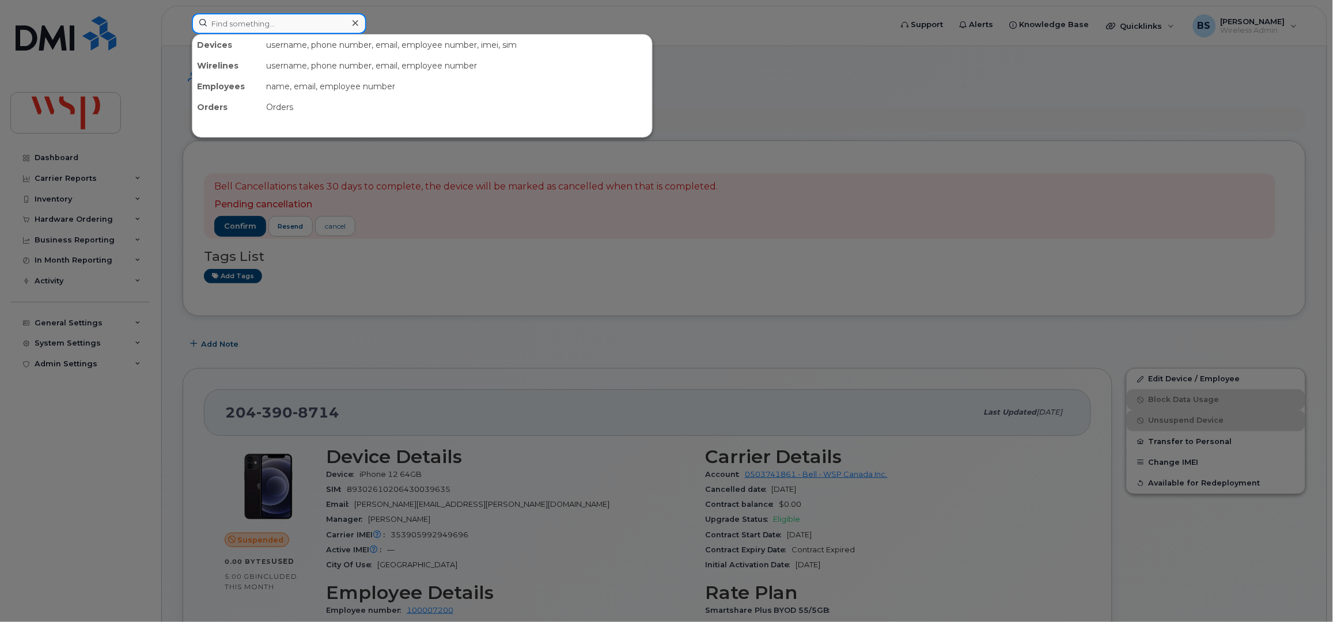
paste input "4167795711"
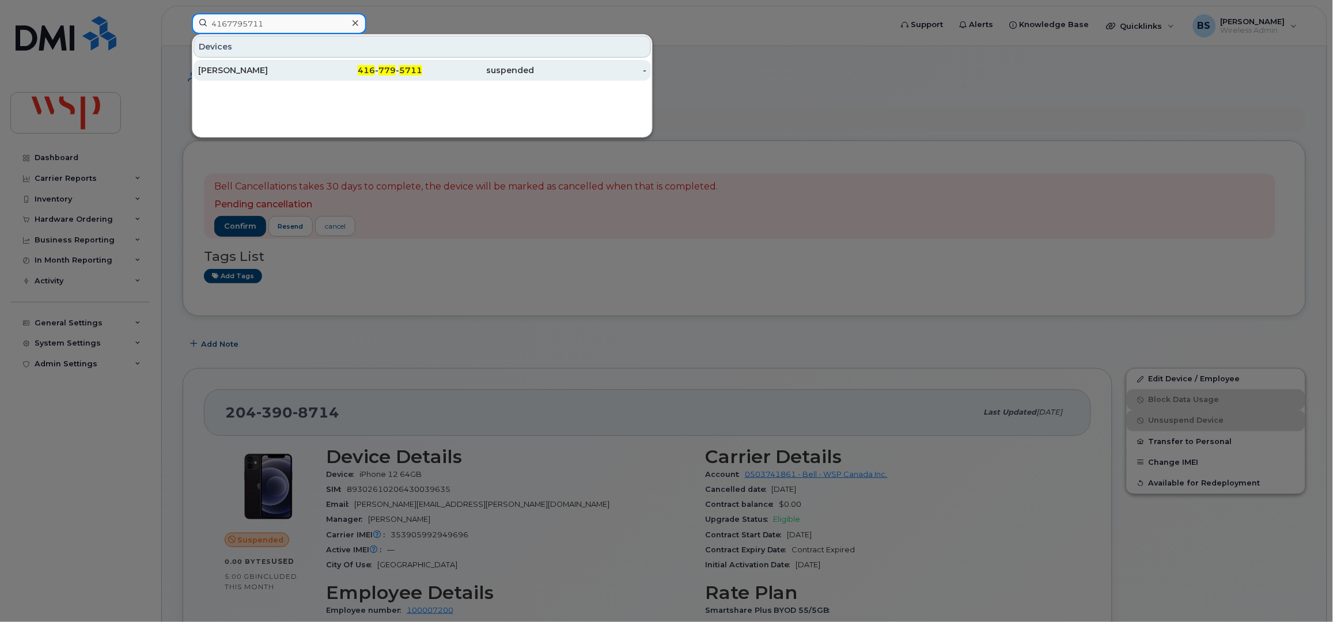
type input "4167795711"
click at [228, 69] on div "[PERSON_NAME]" at bounding box center [254, 71] width 112 height 12
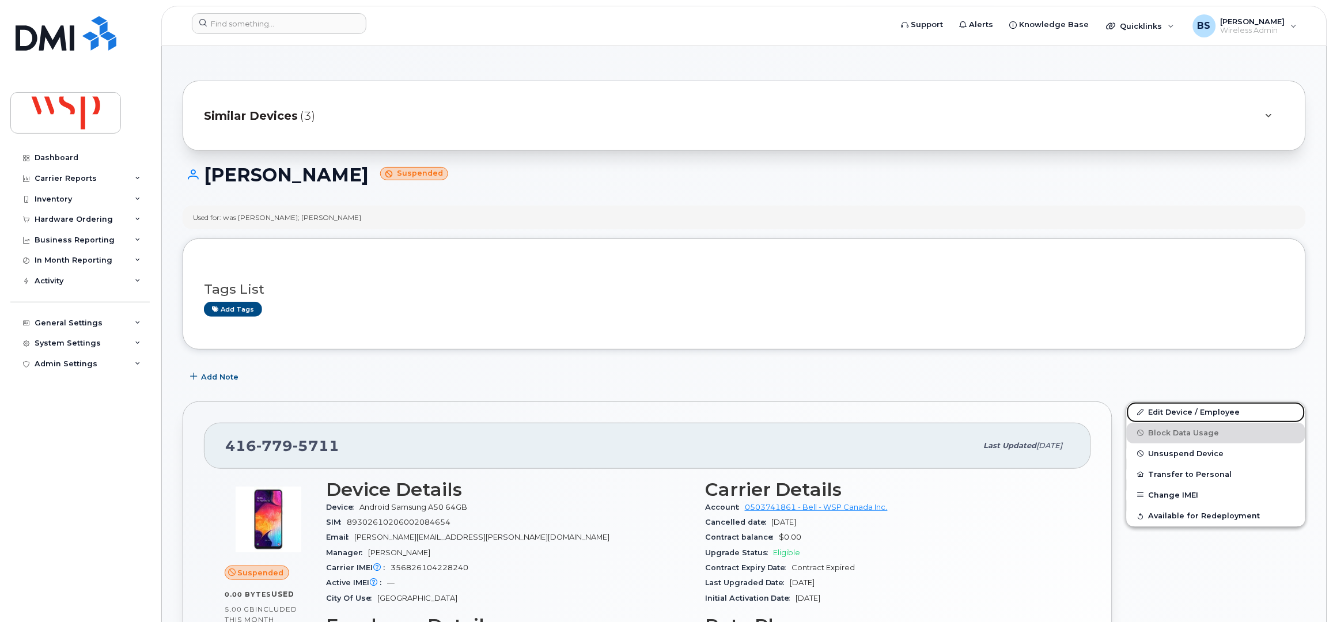
drag, startPoint x: 1163, startPoint y: 409, endPoint x: 1066, endPoint y: 408, distance: 96.8
click at [1163, 409] on link "Edit Device / Employee" at bounding box center [1216, 412] width 179 height 21
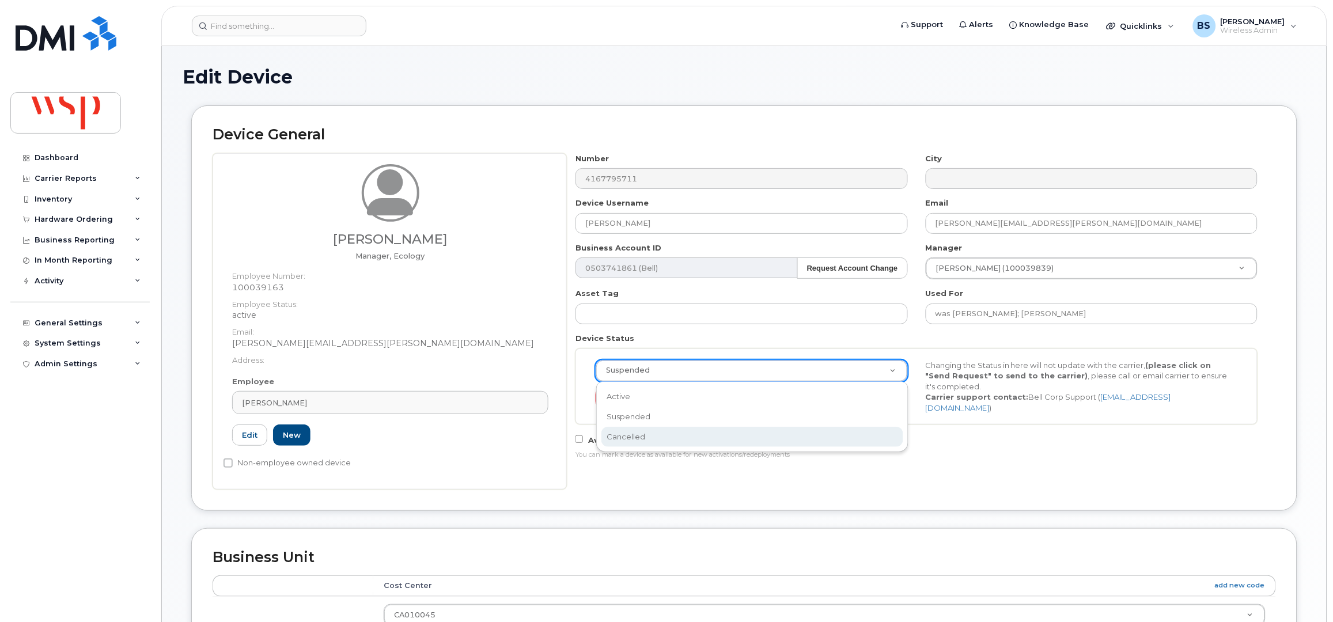
drag, startPoint x: 639, startPoint y: 429, endPoint x: 635, endPoint y: 421, distance: 9.3
select select "cancelled"
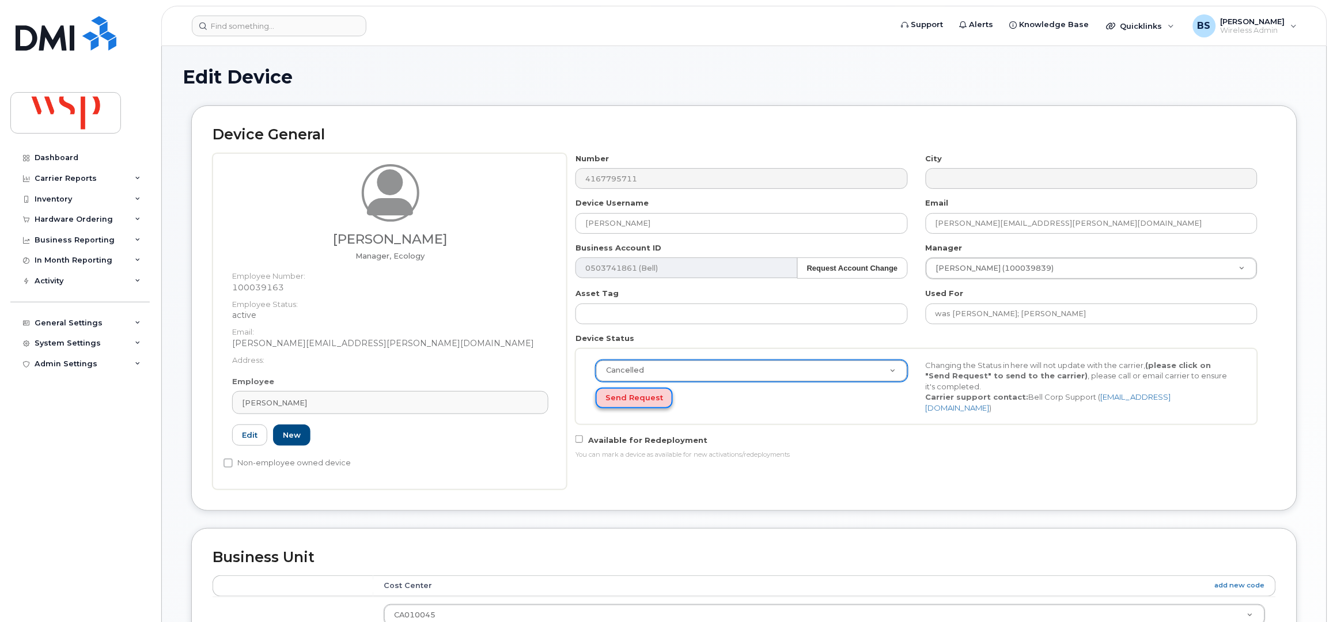
click at [624, 396] on button "Send Request" at bounding box center [634, 398] width 77 height 21
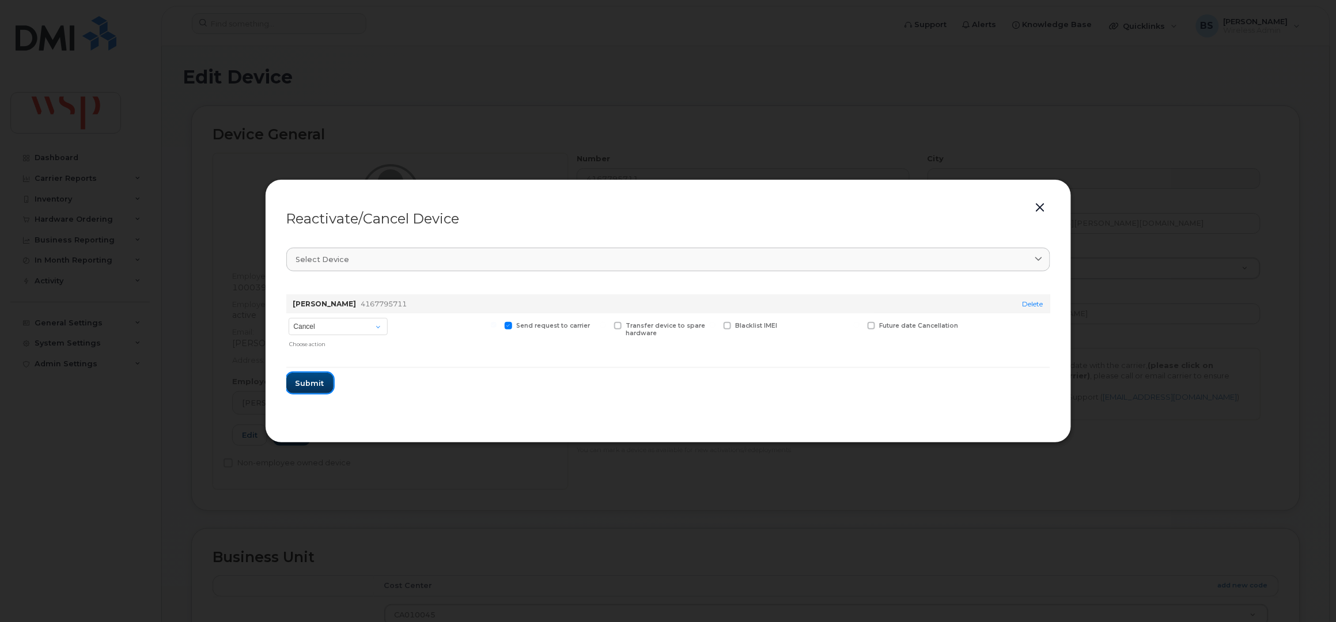
click at [306, 381] on span "Submit" at bounding box center [309, 383] width 29 height 11
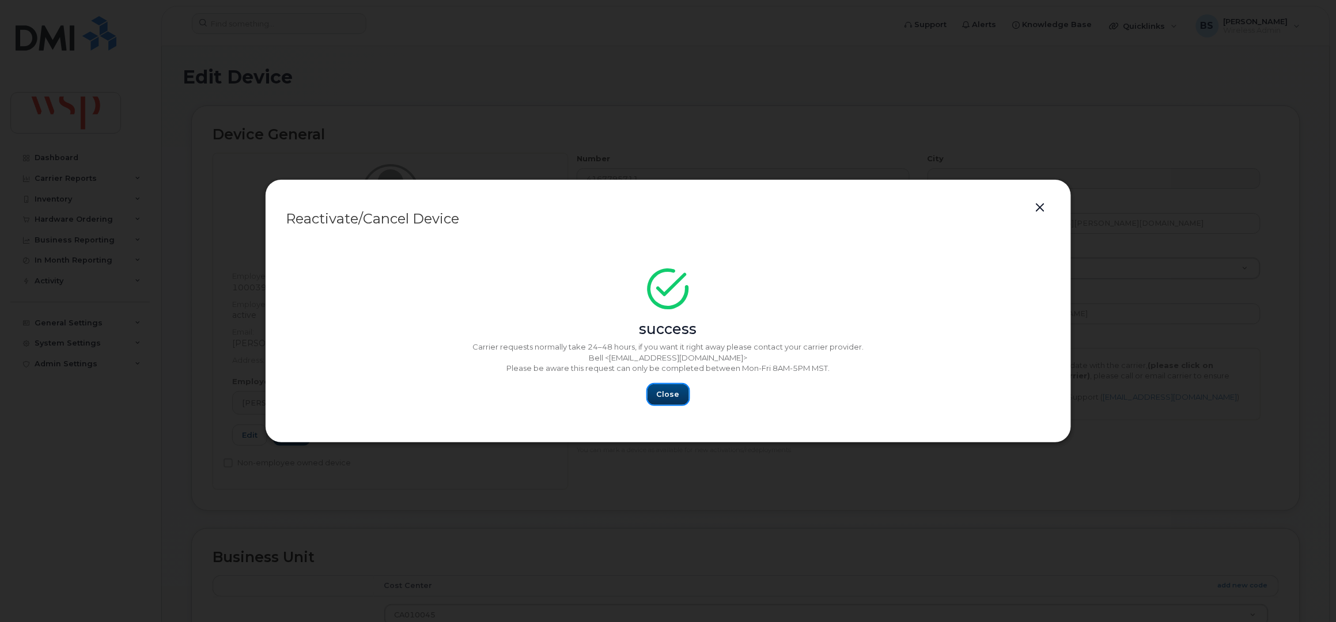
drag, startPoint x: 675, startPoint y: 393, endPoint x: 42, endPoint y: 441, distance: 634.3
click at [665, 392] on span "Close" at bounding box center [668, 394] width 23 height 11
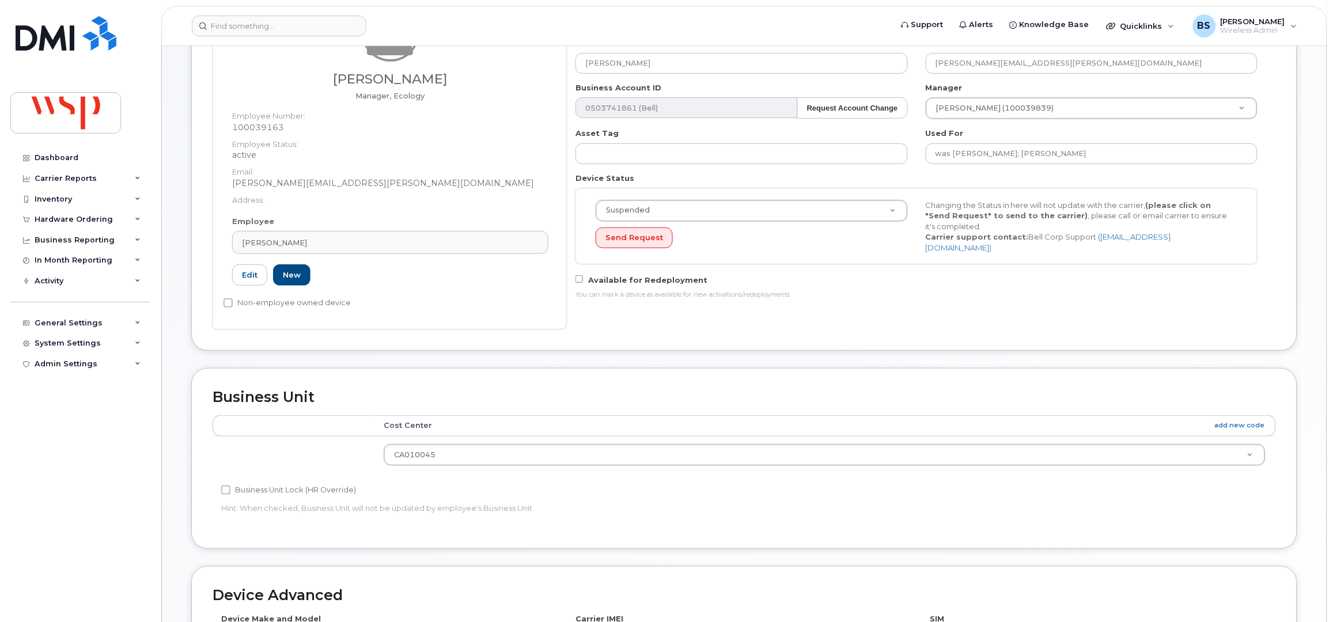
scroll to position [450, 0]
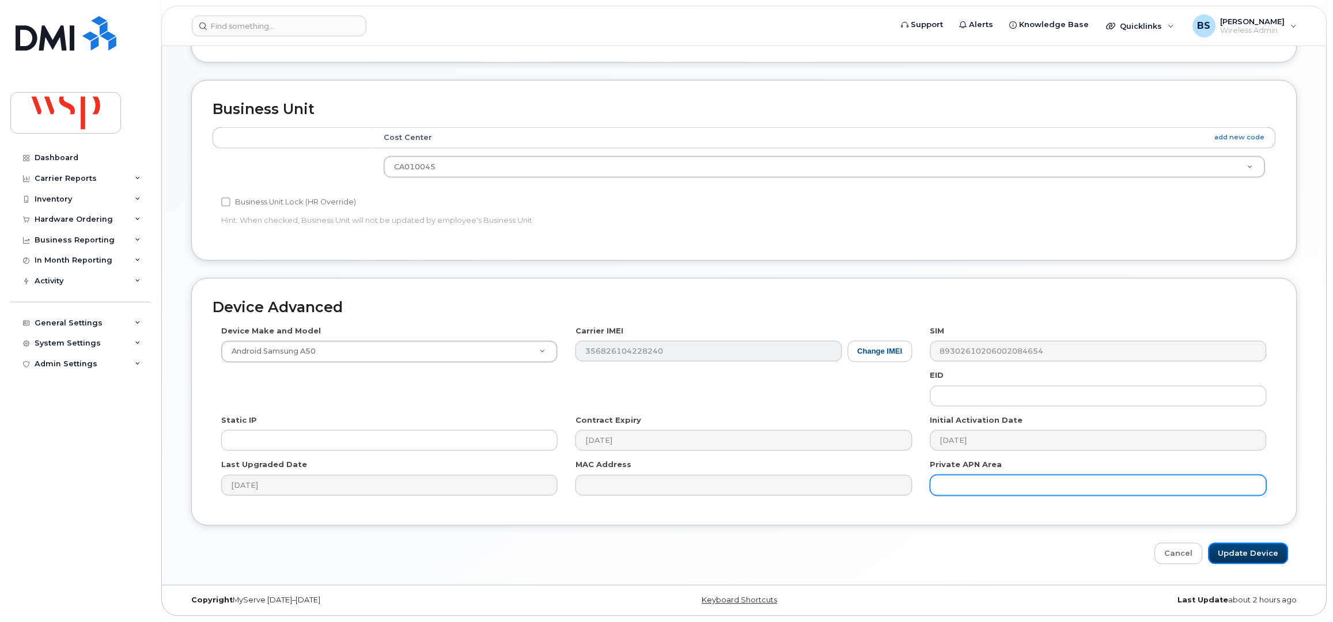
drag, startPoint x: 1234, startPoint y: 553, endPoint x: 1076, endPoint y: 492, distance: 169.2
click at [1234, 553] on input "Update Device" at bounding box center [1248, 553] width 80 height 21
type input "Saving..."
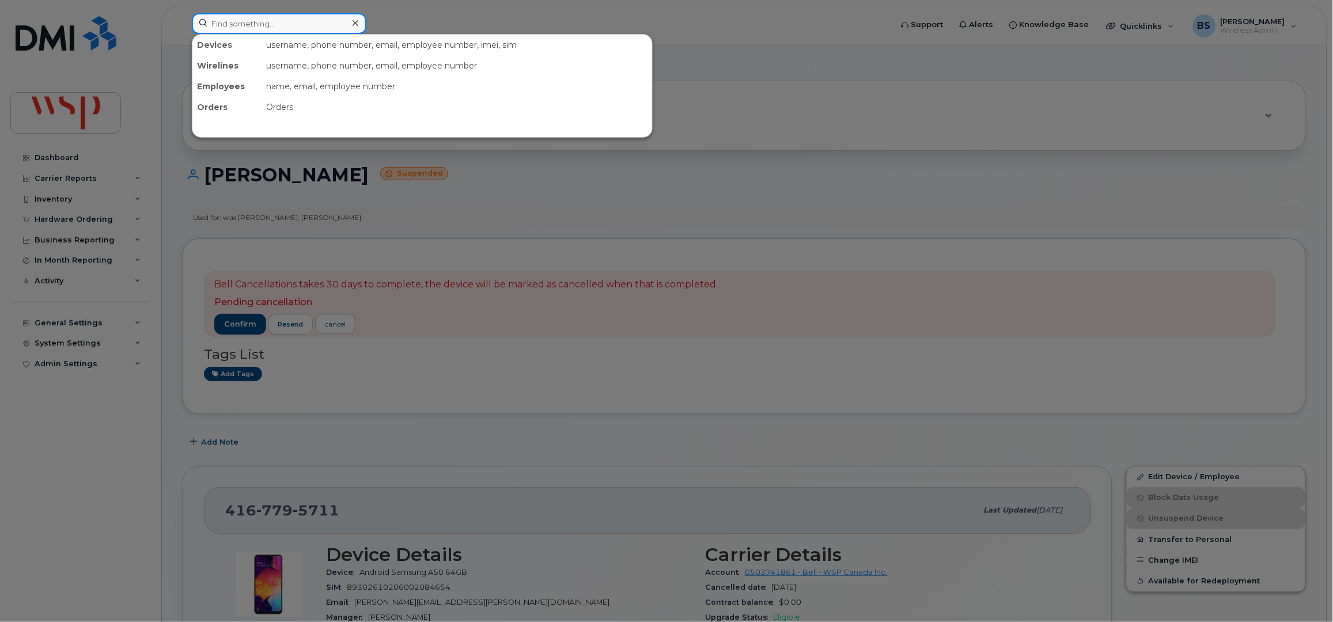
click at [229, 22] on input at bounding box center [279, 23] width 175 height 21
paste input "8195712357"
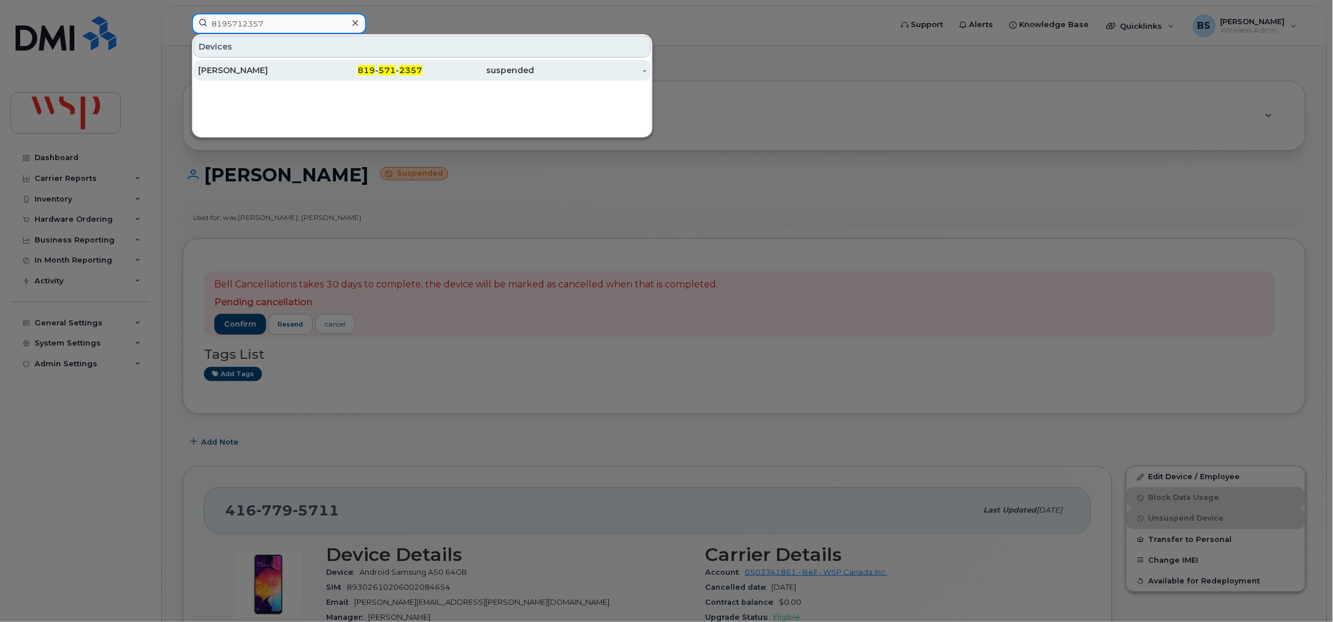
type input "8195712357"
click at [213, 71] on div "[PERSON_NAME]" at bounding box center [254, 71] width 112 height 12
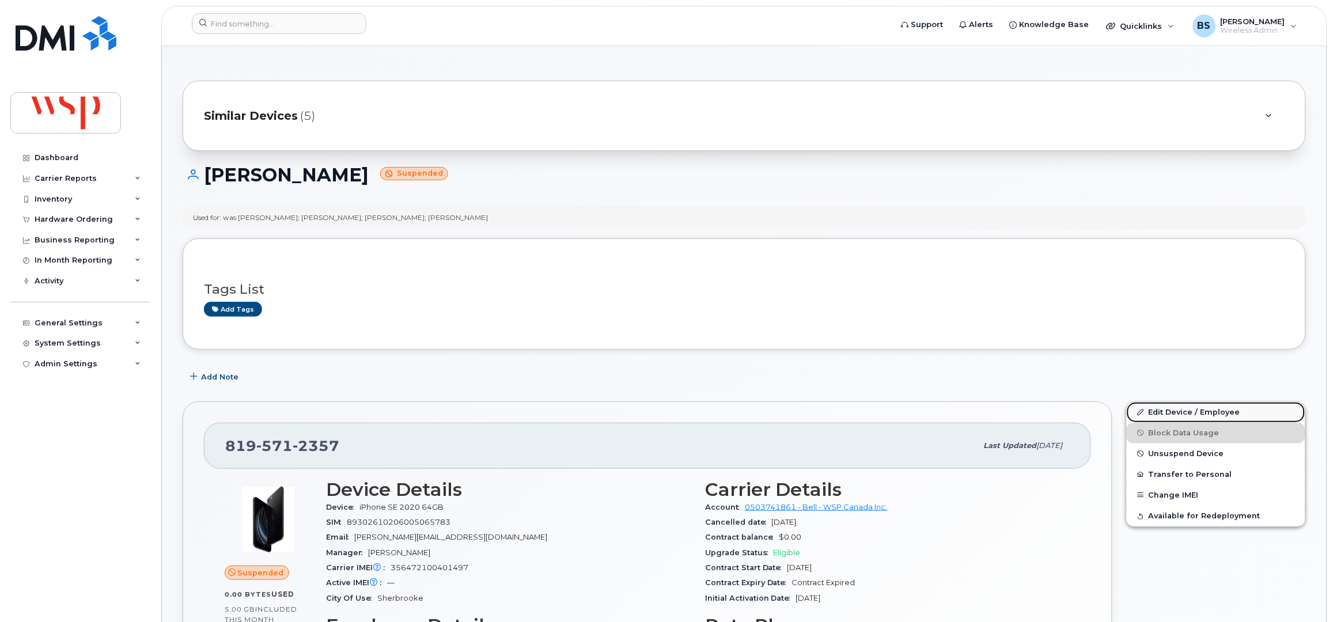
click at [1158, 410] on link "Edit Device / Employee" at bounding box center [1216, 412] width 179 height 21
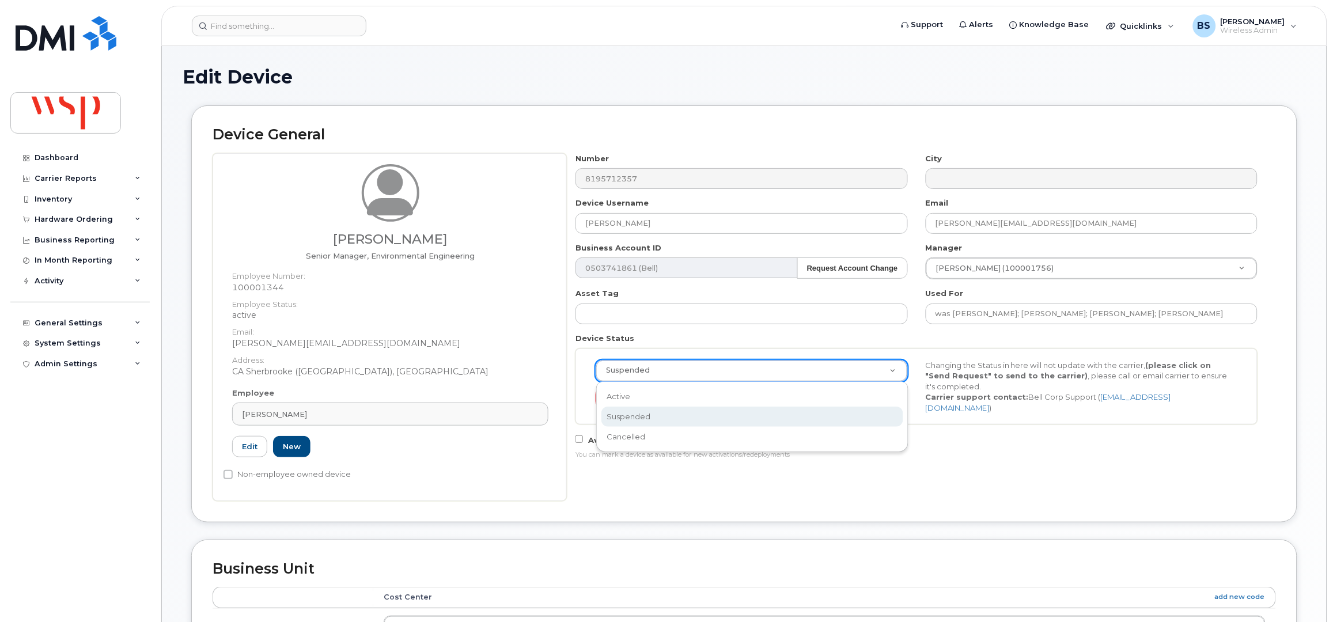
drag, startPoint x: 673, startPoint y: 374, endPoint x: 665, endPoint y: 385, distance: 12.8
select select "cancelled"
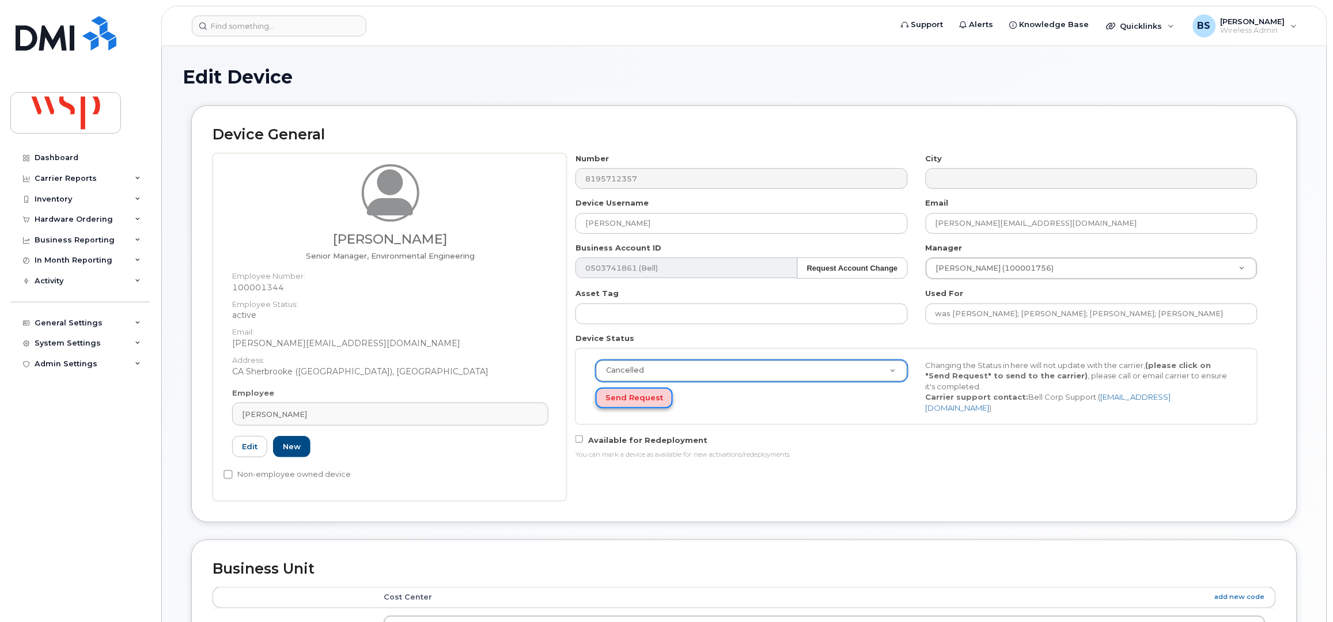
click at [635, 393] on button "Send Request" at bounding box center [634, 398] width 77 height 21
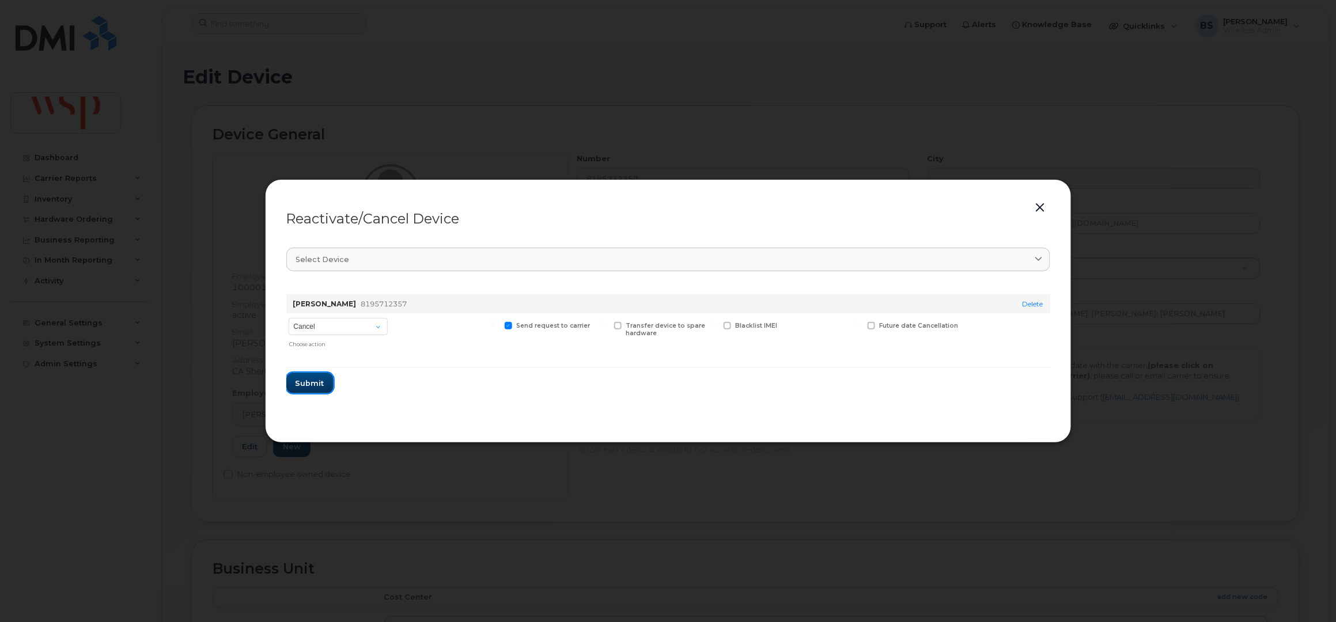
click at [302, 376] on button "Submit" at bounding box center [309, 383] width 47 height 21
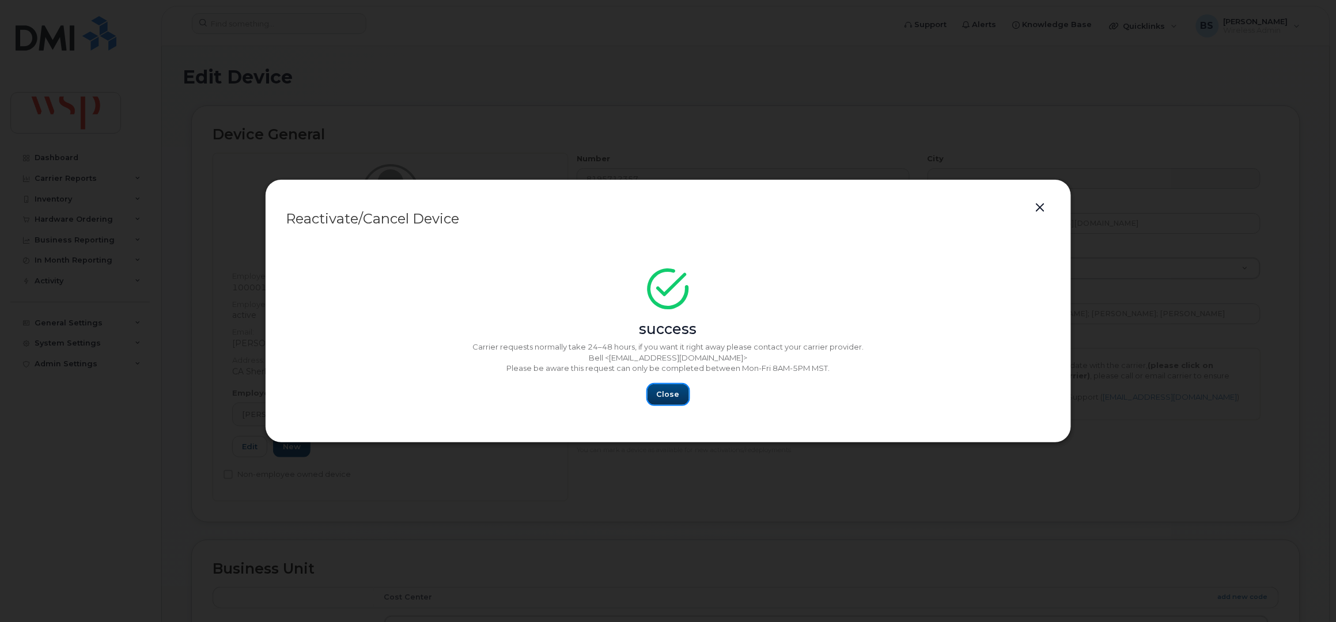
click at [673, 393] on span "Close" at bounding box center [668, 394] width 23 height 11
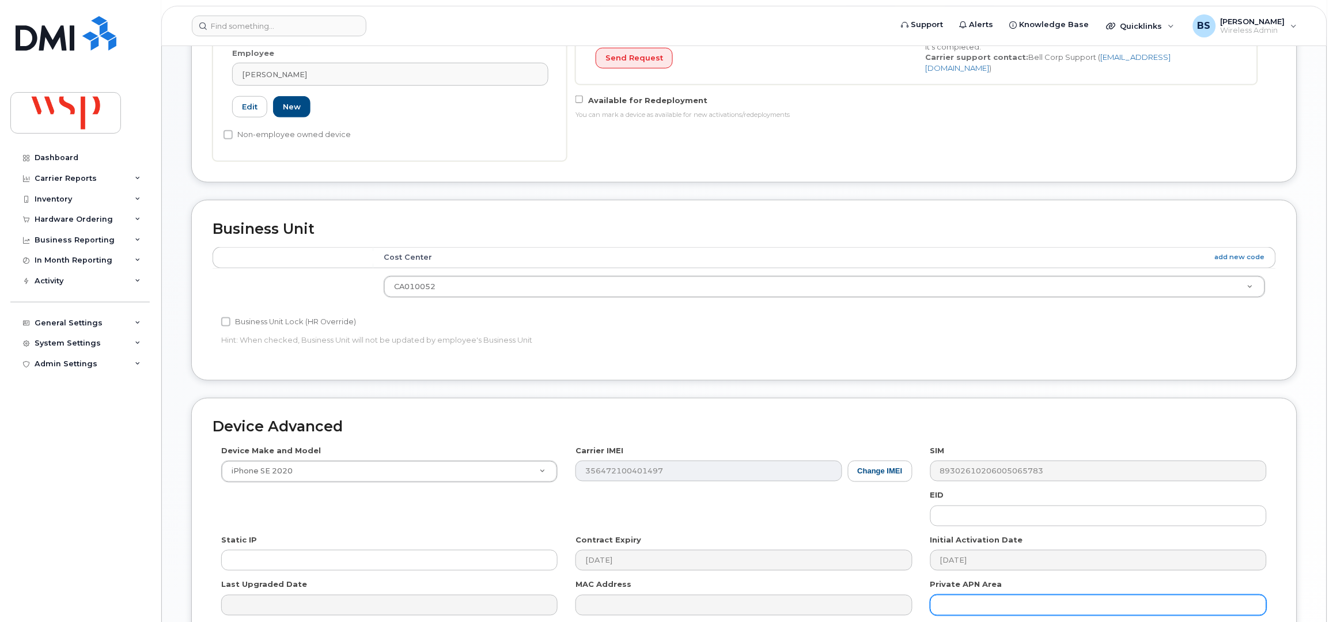
scroll to position [461, 0]
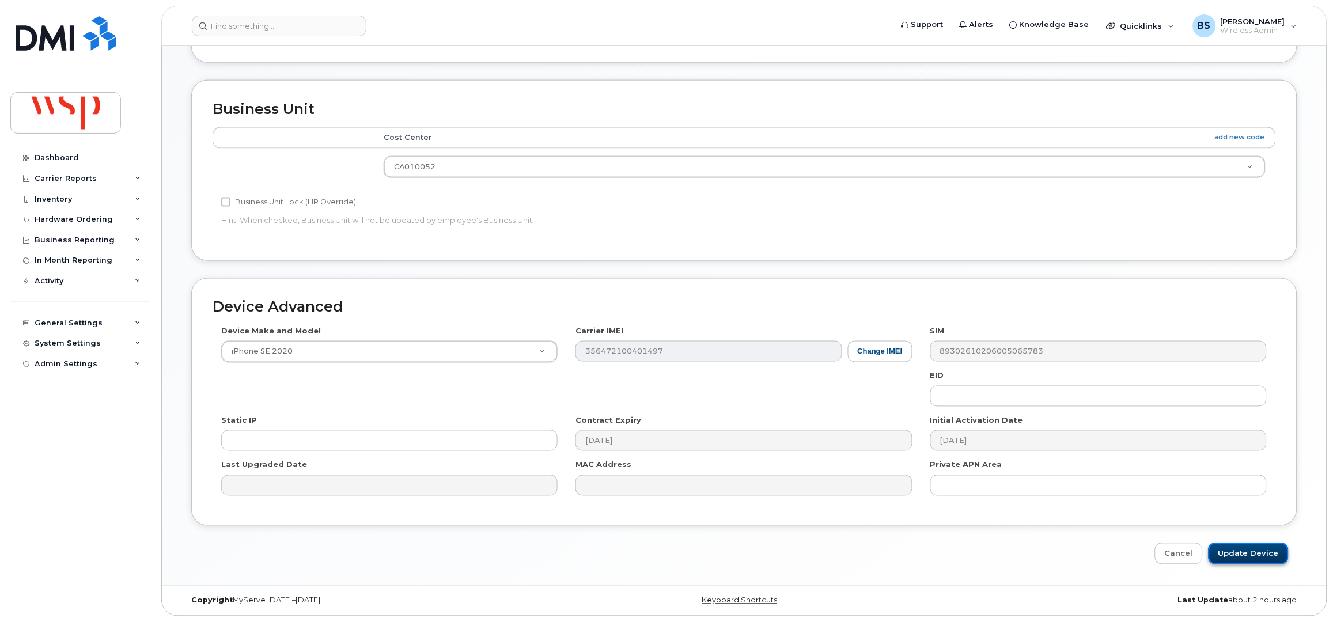
click at [1238, 550] on input "Update Device" at bounding box center [1248, 553] width 80 height 21
type input "Saving..."
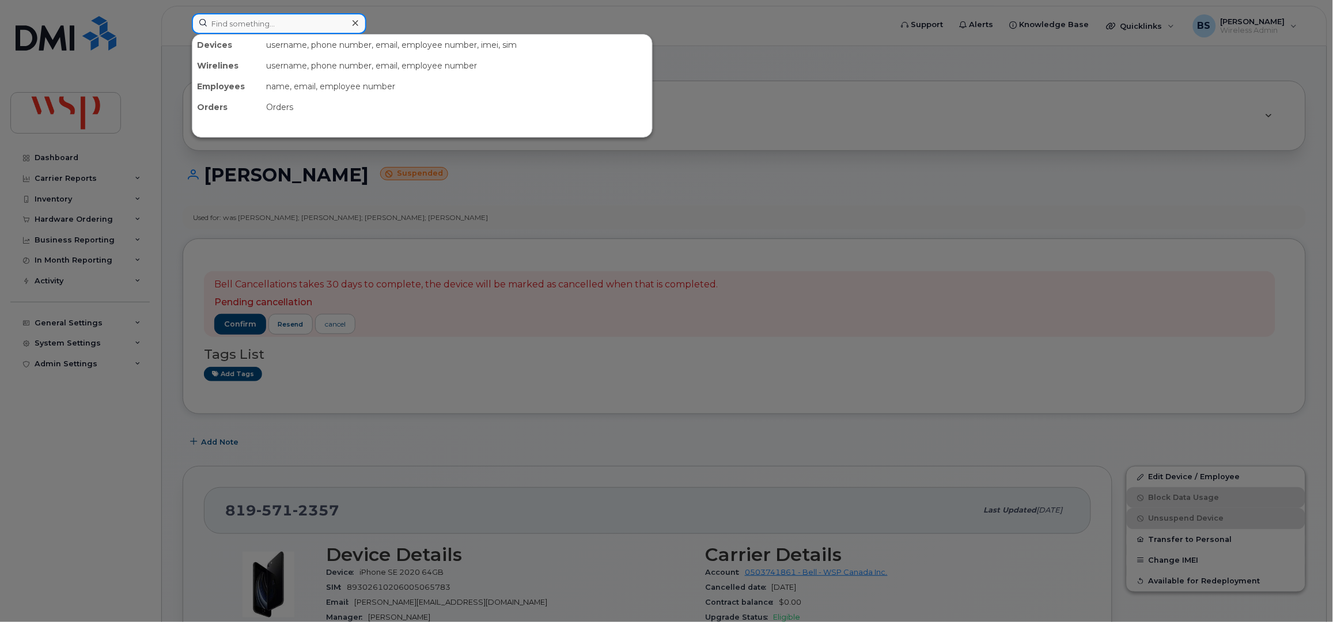
drag, startPoint x: 302, startPoint y: 28, endPoint x: 311, endPoint y: 32, distance: 9.8
click at [302, 28] on input at bounding box center [279, 23] width 175 height 21
paste input "4384354734"
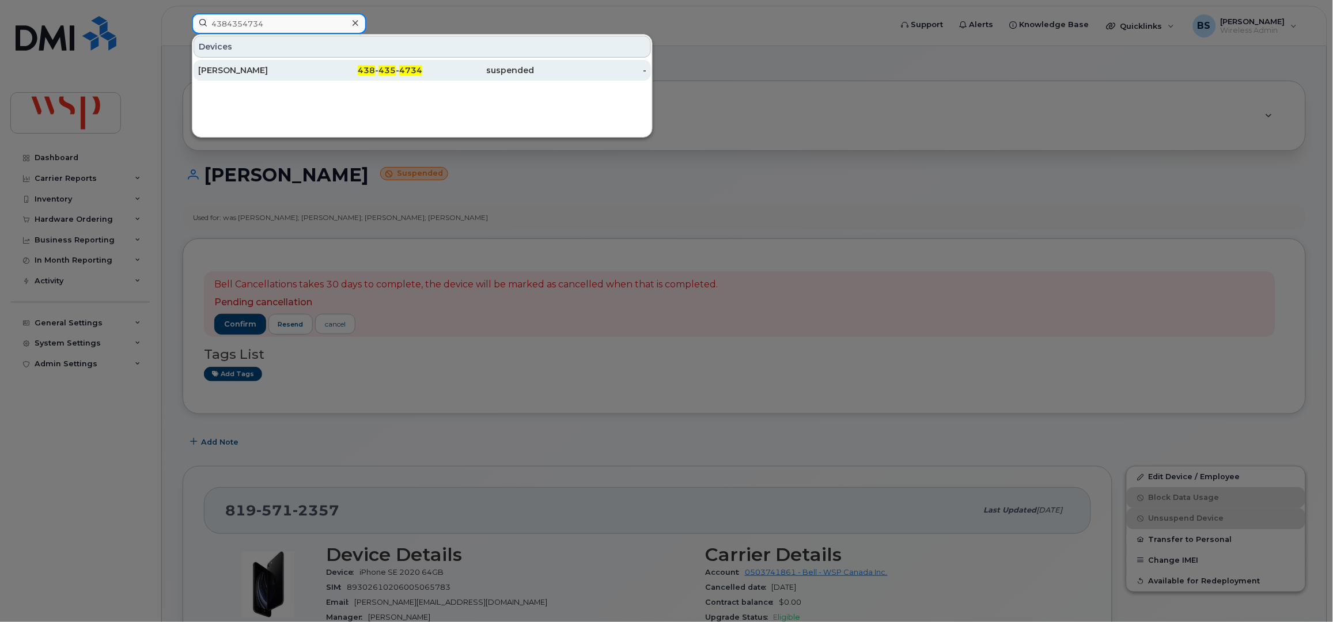
type input "4384354734"
click at [210, 66] on div "Stéphan Dupuis" at bounding box center [254, 71] width 112 height 12
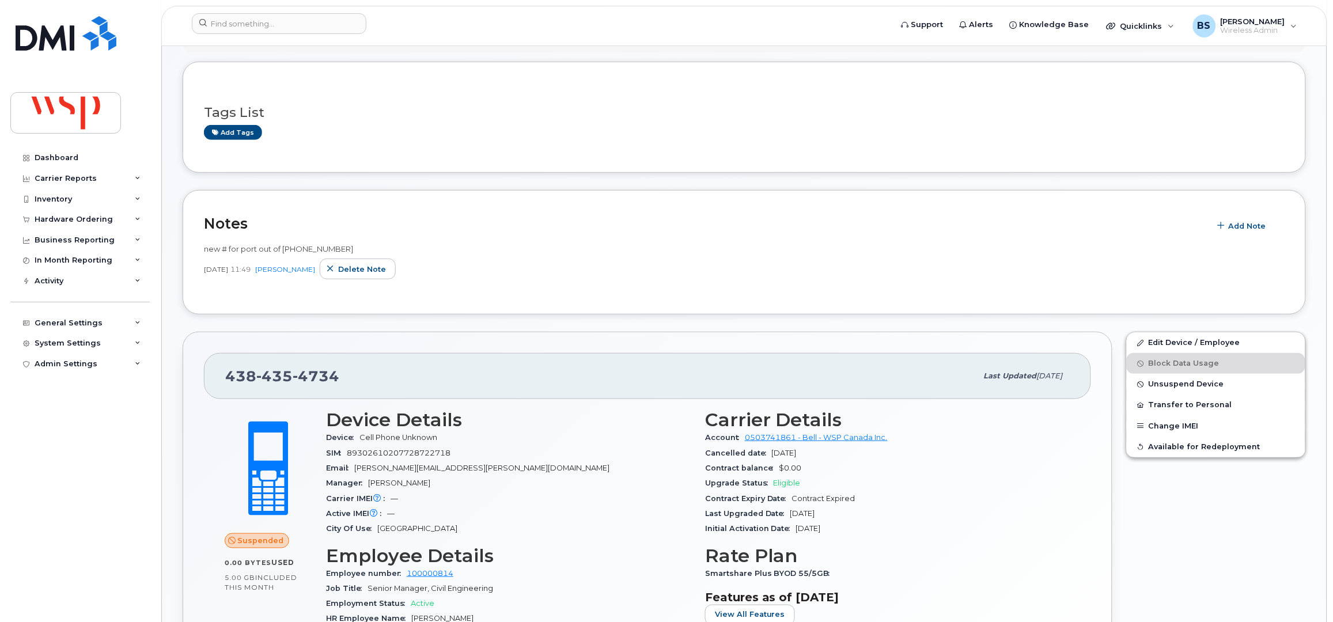
scroll to position [230, 0]
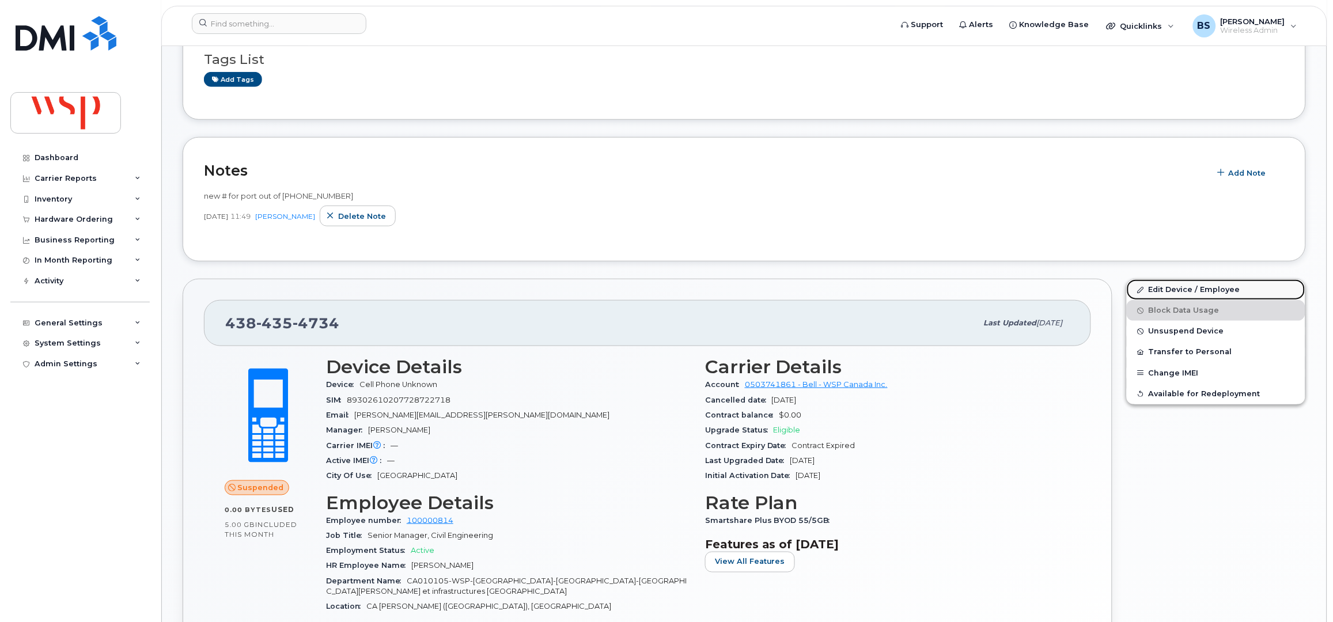
click at [1162, 289] on link "Edit Device / Employee" at bounding box center [1216, 289] width 179 height 21
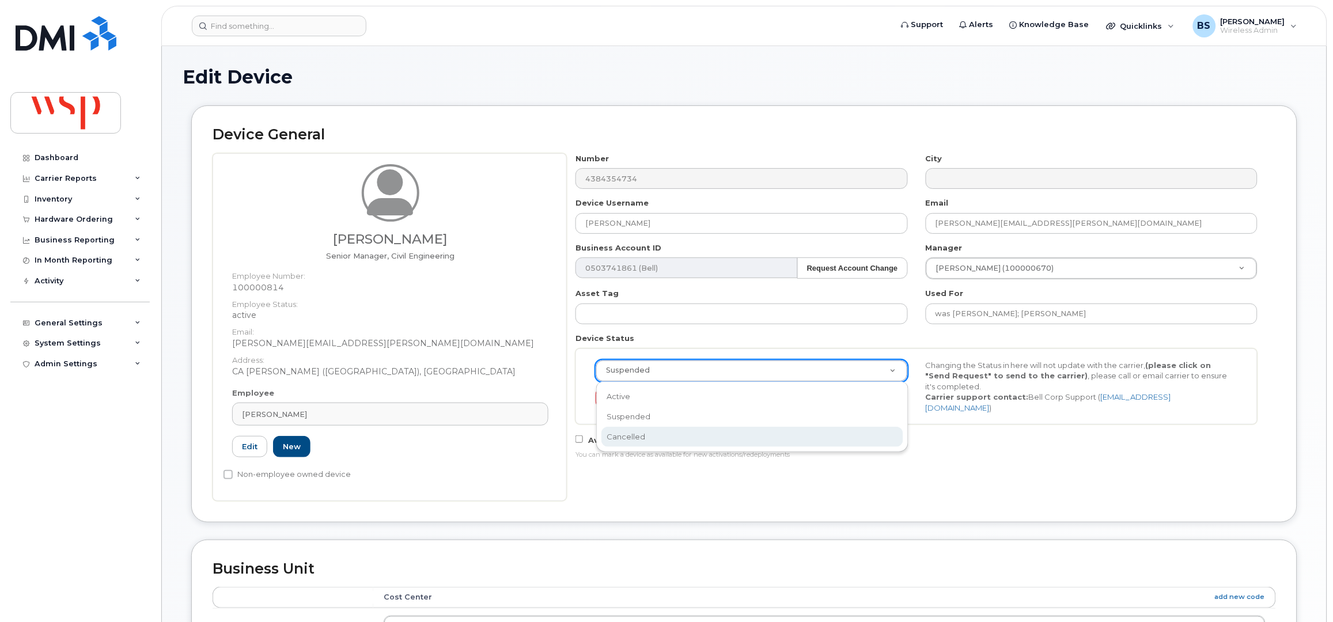
select select "cancelled"
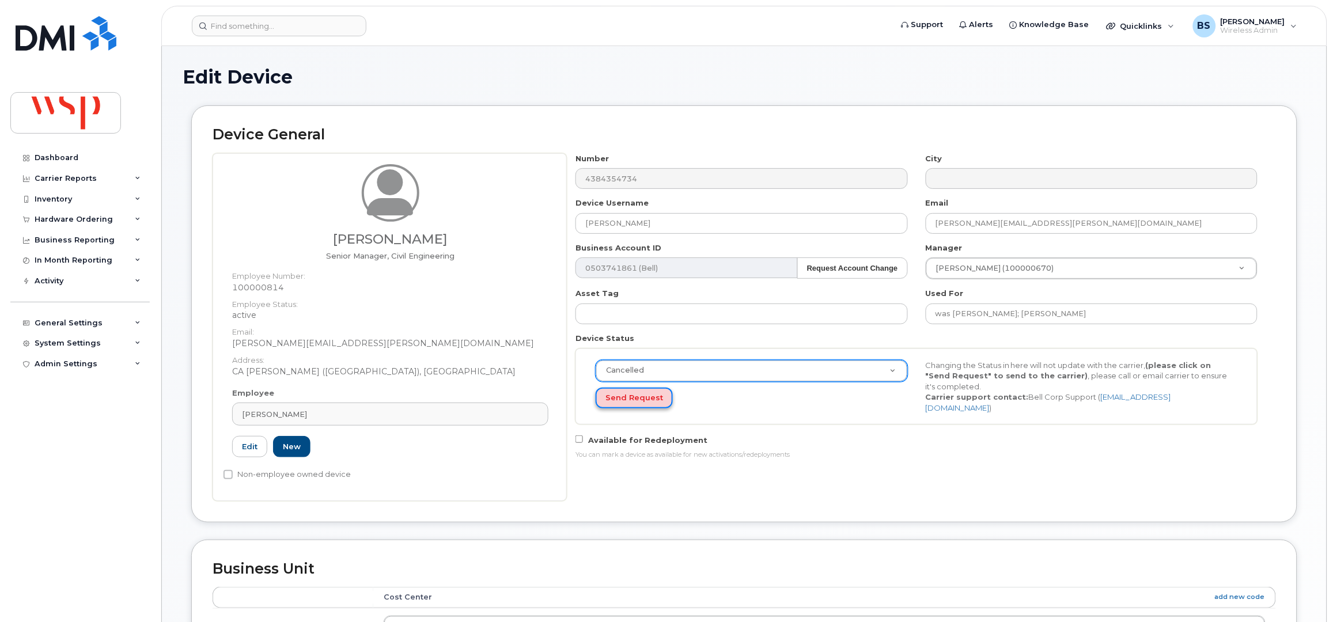
click at [623, 396] on button "Send Request" at bounding box center [634, 398] width 77 height 21
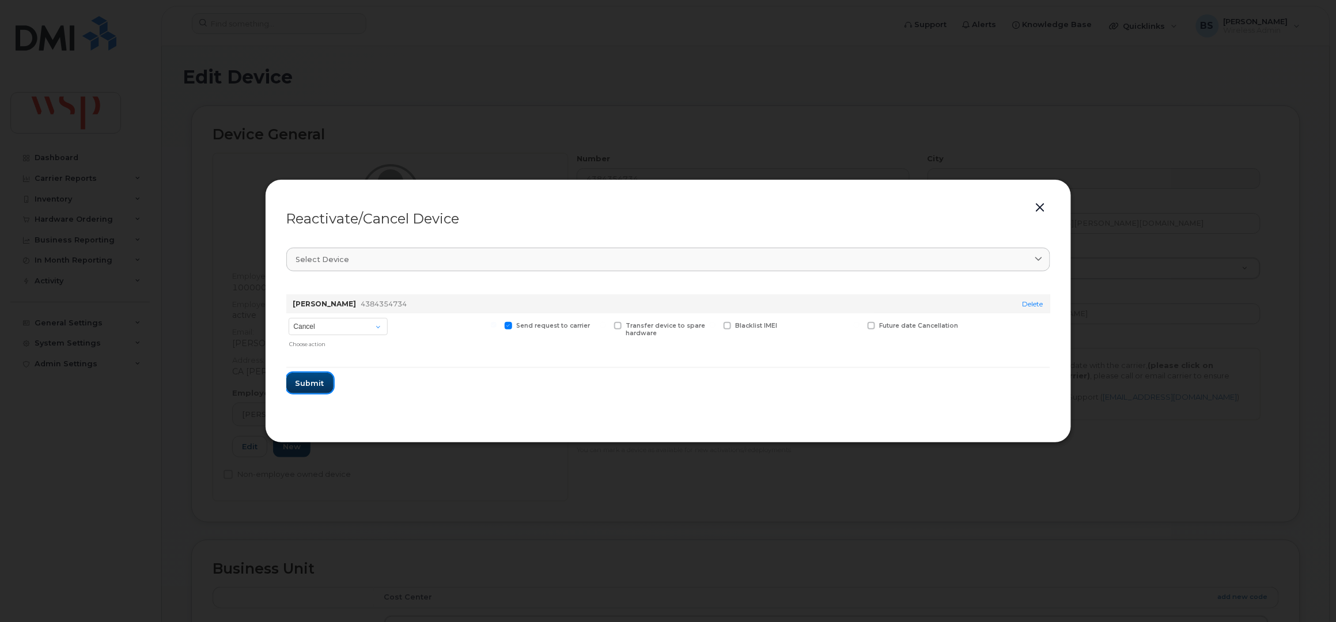
click at [303, 382] on span "Submit" at bounding box center [309, 383] width 29 height 11
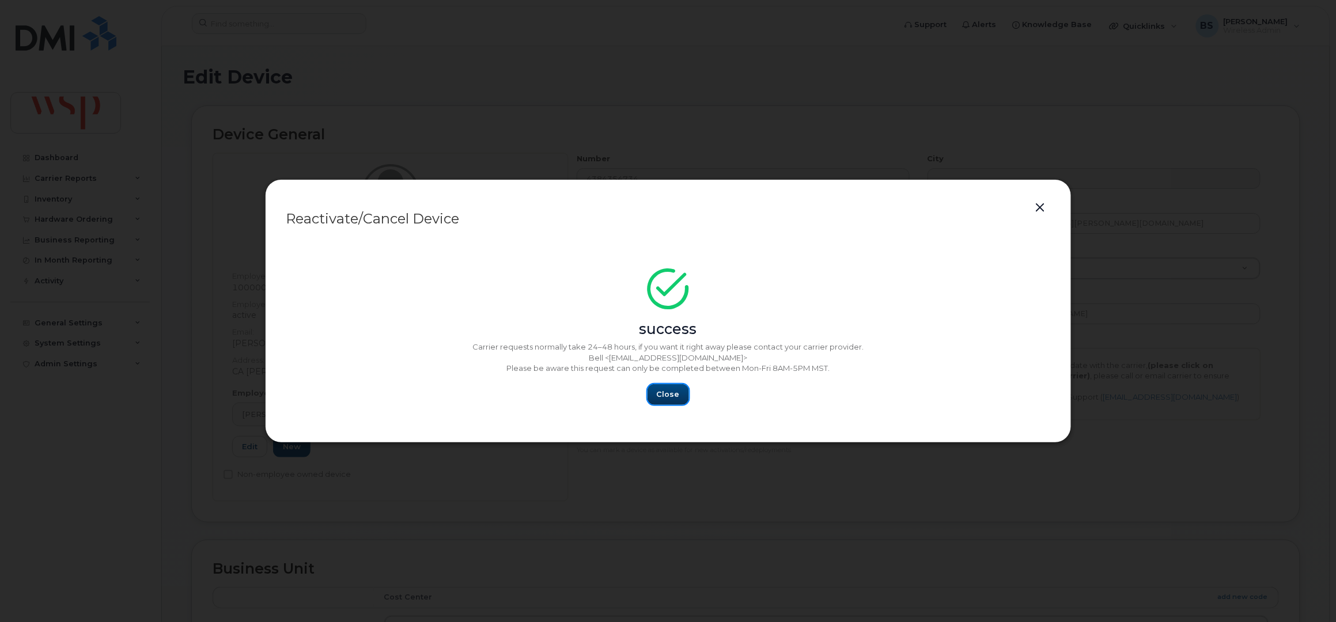
drag, startPoint x: 658, startPoint y: 389, endPoint x: 721, endPoint y: 368, distance: 66.1
click at [658, 389] on span "Close" at bounding box center [668, 394] width 23 height 11
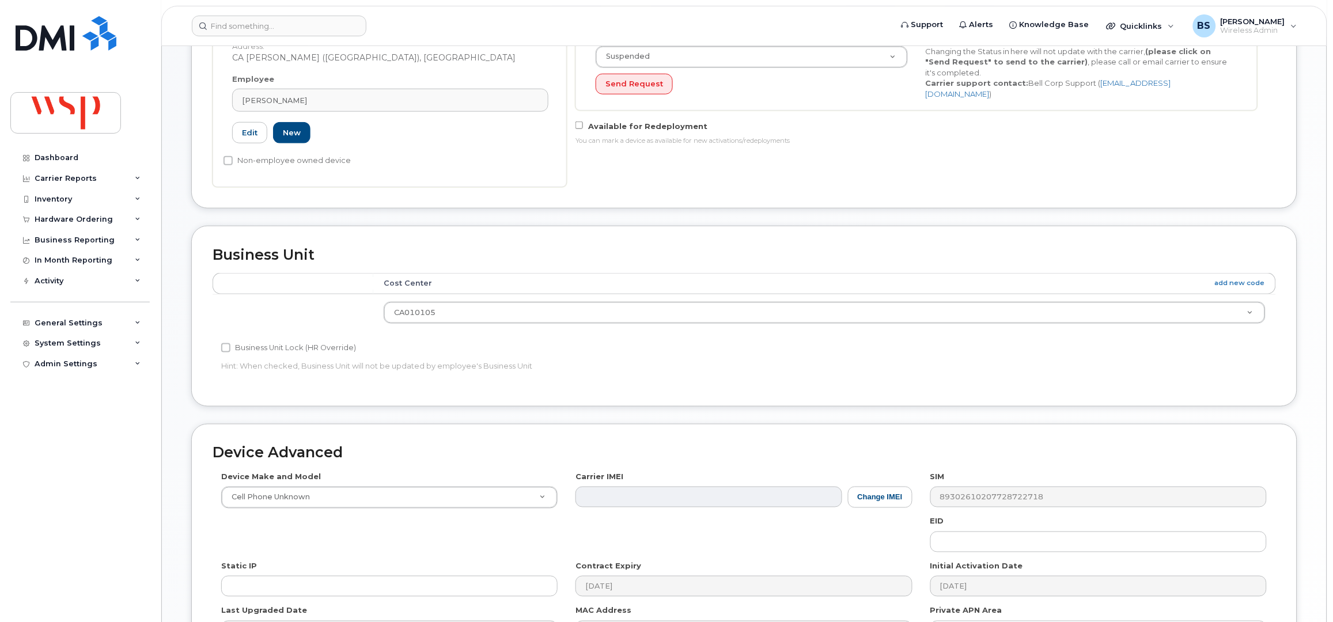
scroll to position [461, 0]
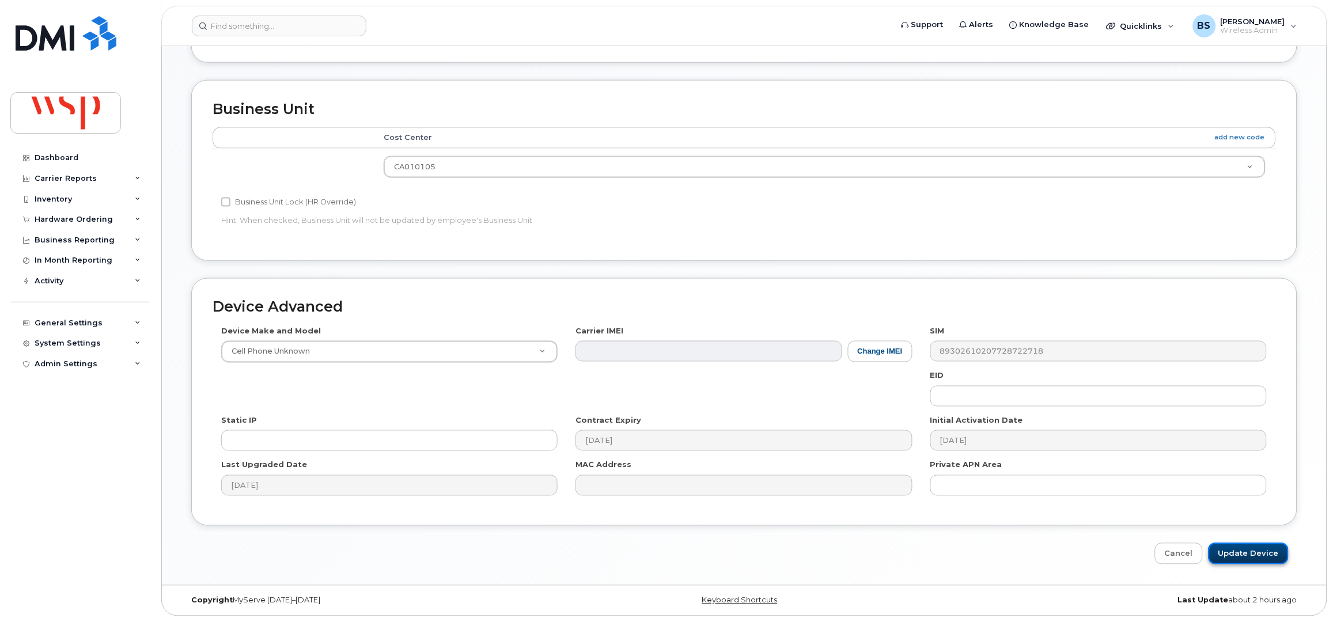
click at [1252, 554] on input "Update Device" at bounding box center [1248, 553] width 80 height 21
type input "Saving..."
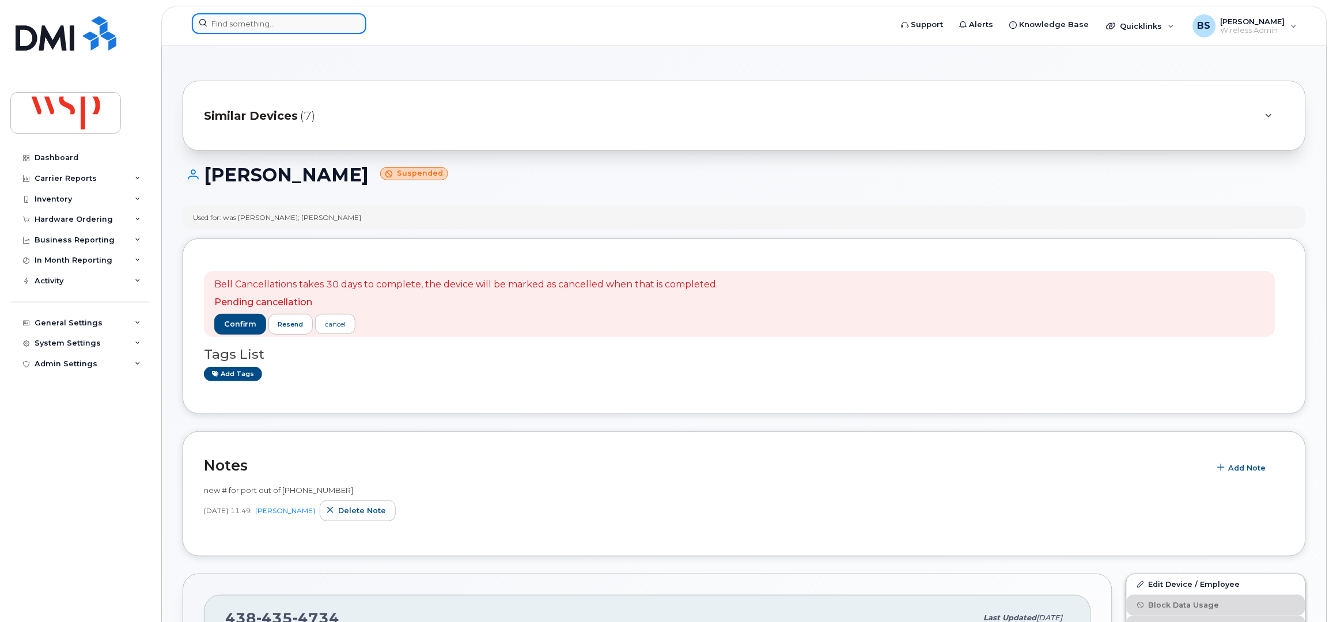
drag, startPoint x: 265, startPoint y: 20, endPoint x: 282, endPoint y: 28, distance: 19.1
click at [265, 20] on input at bounding box center [279, 23] width 175 height 21
paste input "5814460977"
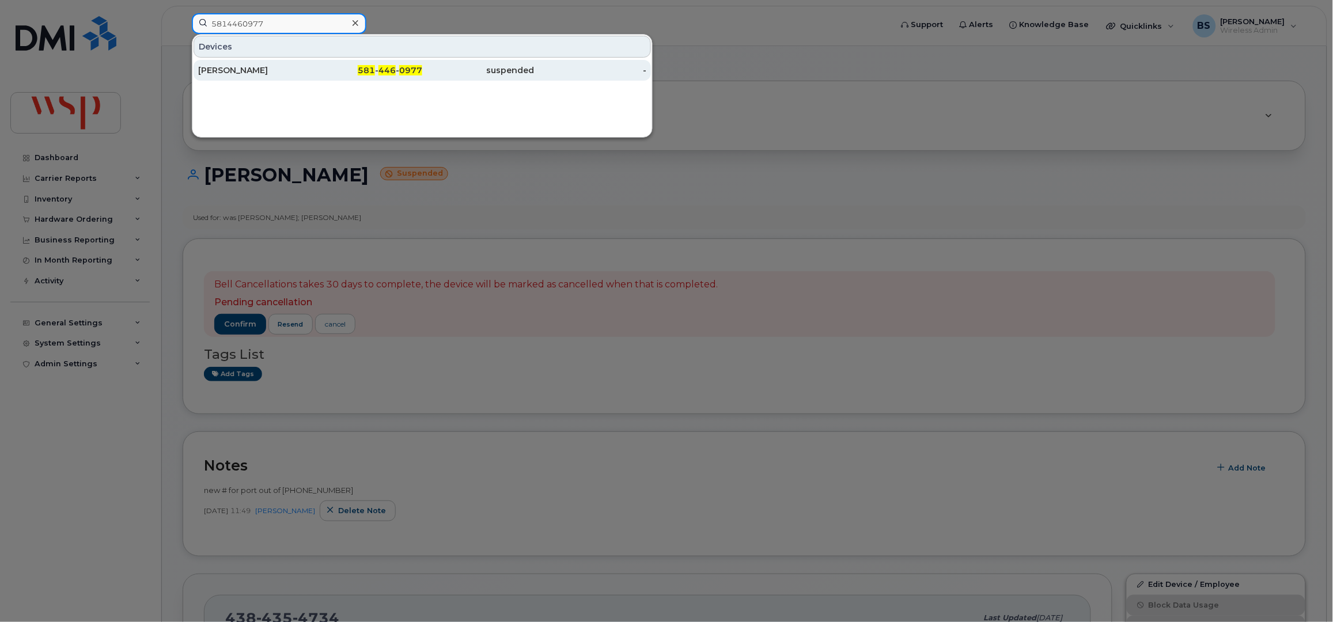
type input "5814460977"
click at [225, 71] on div "[PERSON_NAME]" at bounding box center [254, 71] width 112 height 12
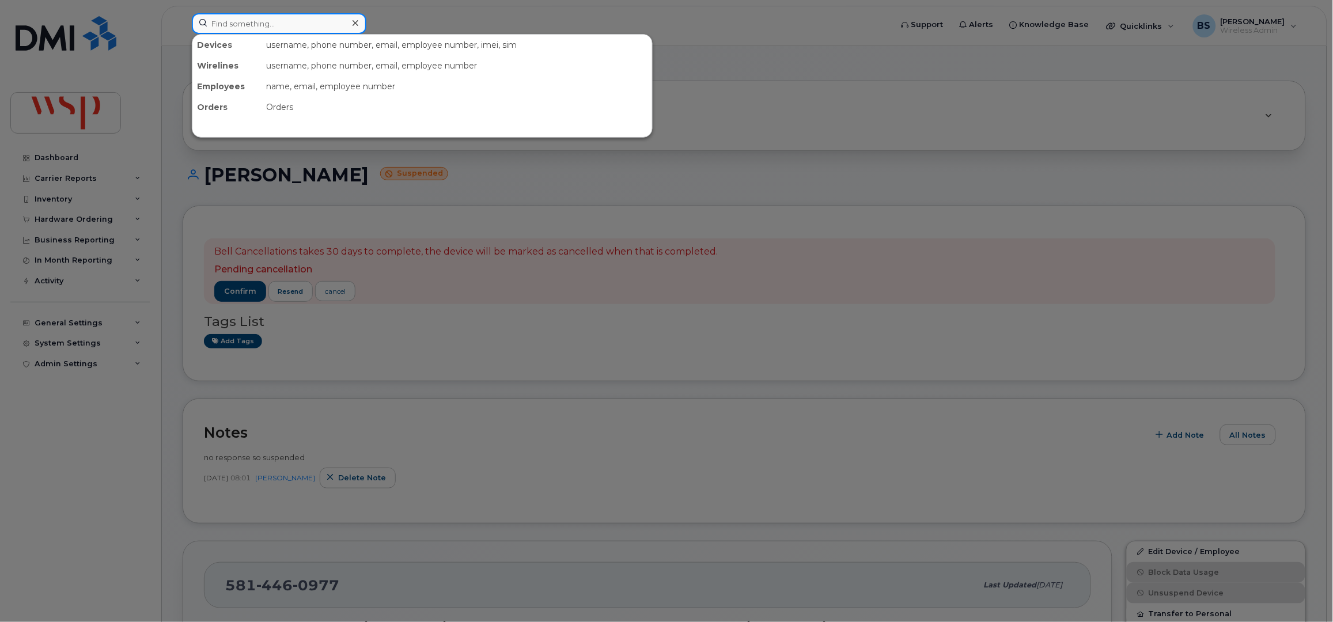
drag, startPoint x: 327, startPoint y: 24, endPoint x: 320, endPoint y: 24, distance: 6.9
click at [327, 25] on input at bounding box center [279, 23] width 175 height 21
paste input "7788383829"
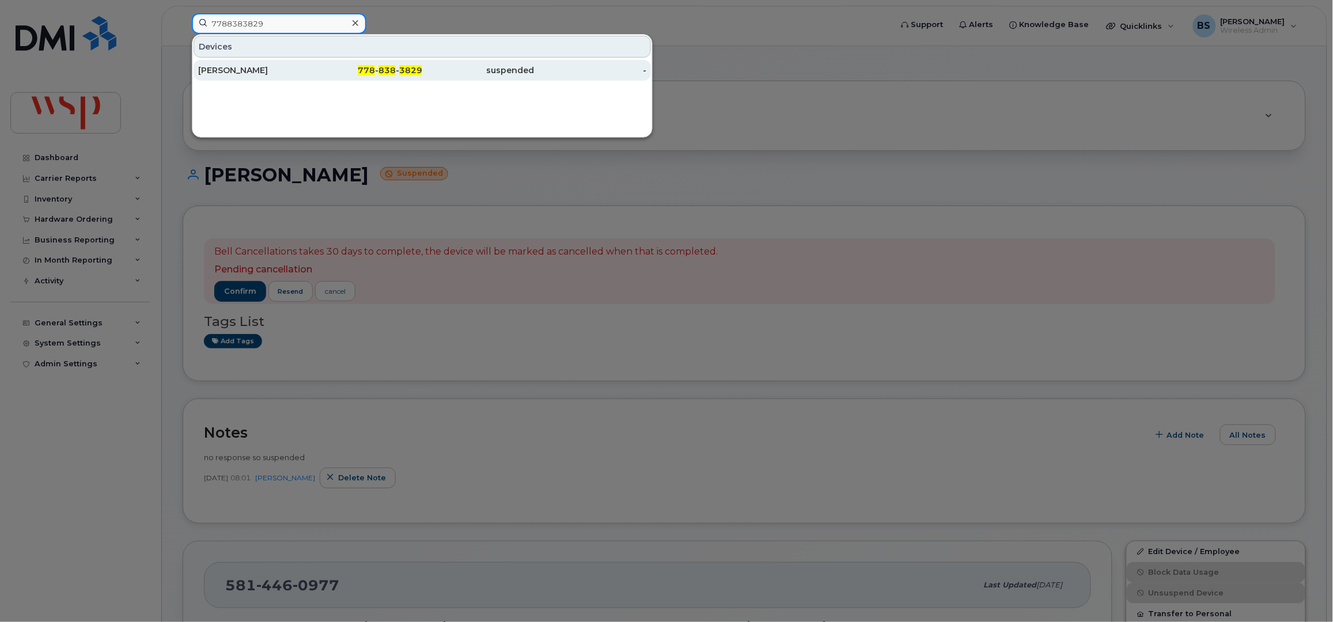
type input "7788383829"
click at [219, 70] on div "Terry Eldridge" at bounding box center [254, 71] width 112 height 12
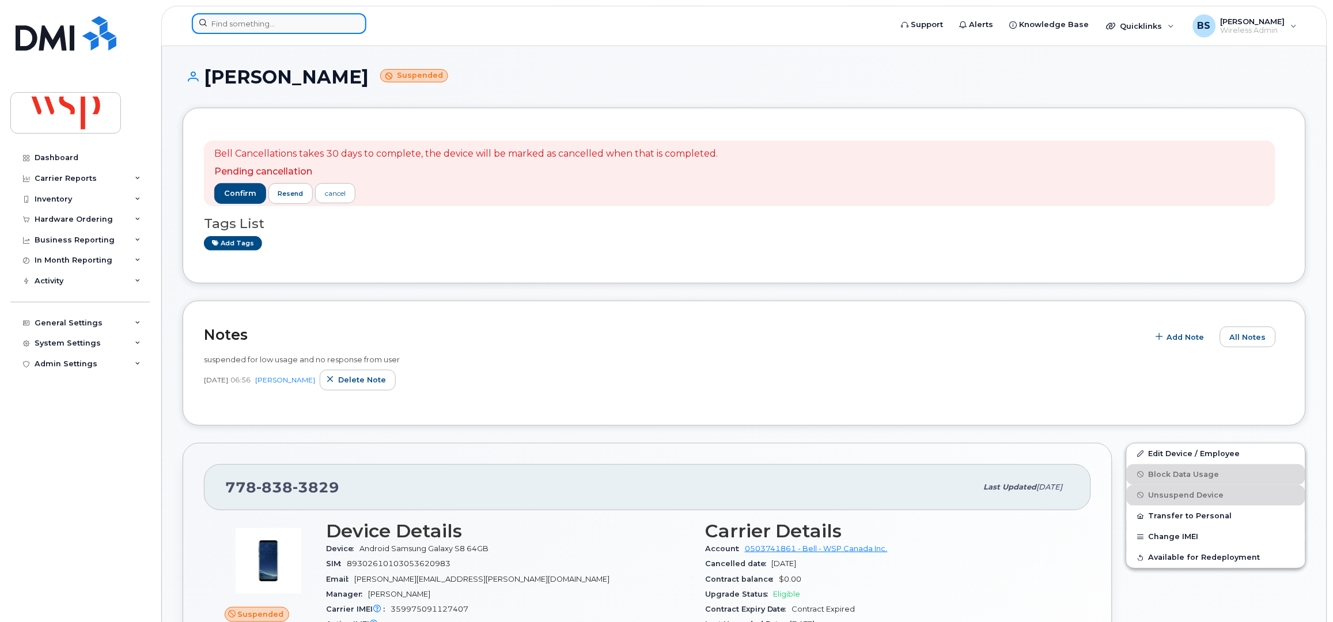
click at [303, 23] on input at bounding box center [279, 23] width 175 height 21
paste input "6133606352"
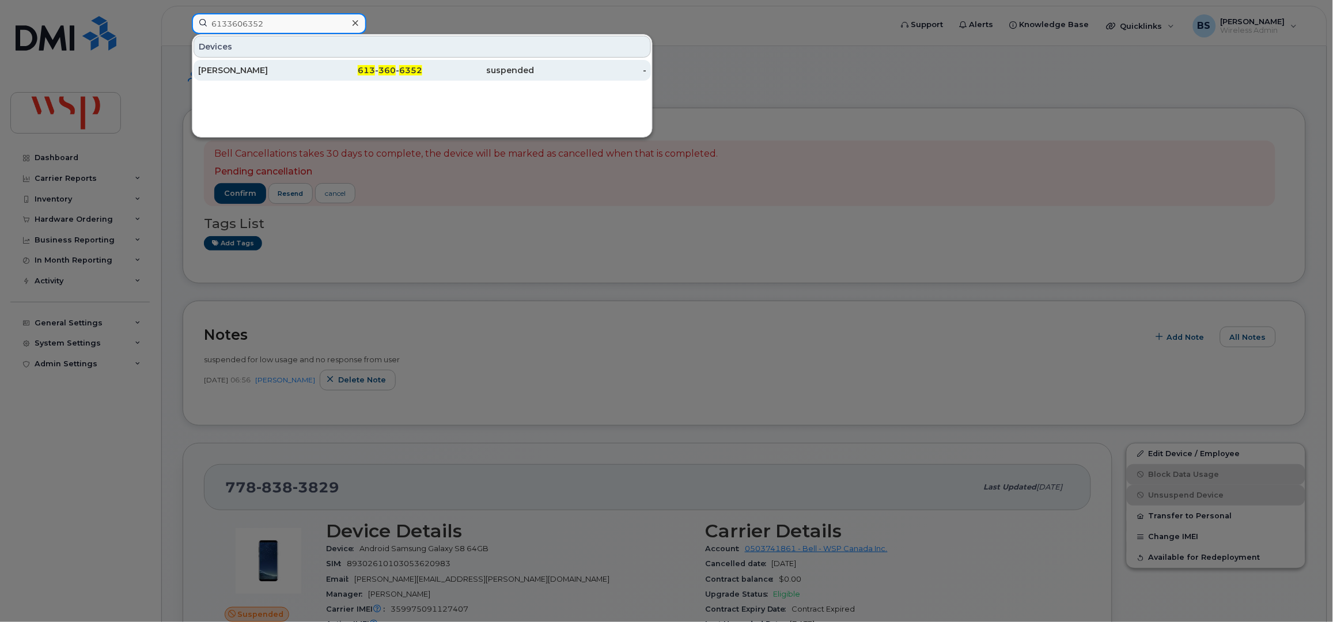
type input "6133606352"
drag, startPoint x: 228, startPoint y: 70, endPoint x: 256, endPoint y: 70, distance: 27.7
click at [228, 69] on div "[PERSON_NAME]" at bounding box center [254, 71] width 112 height 12
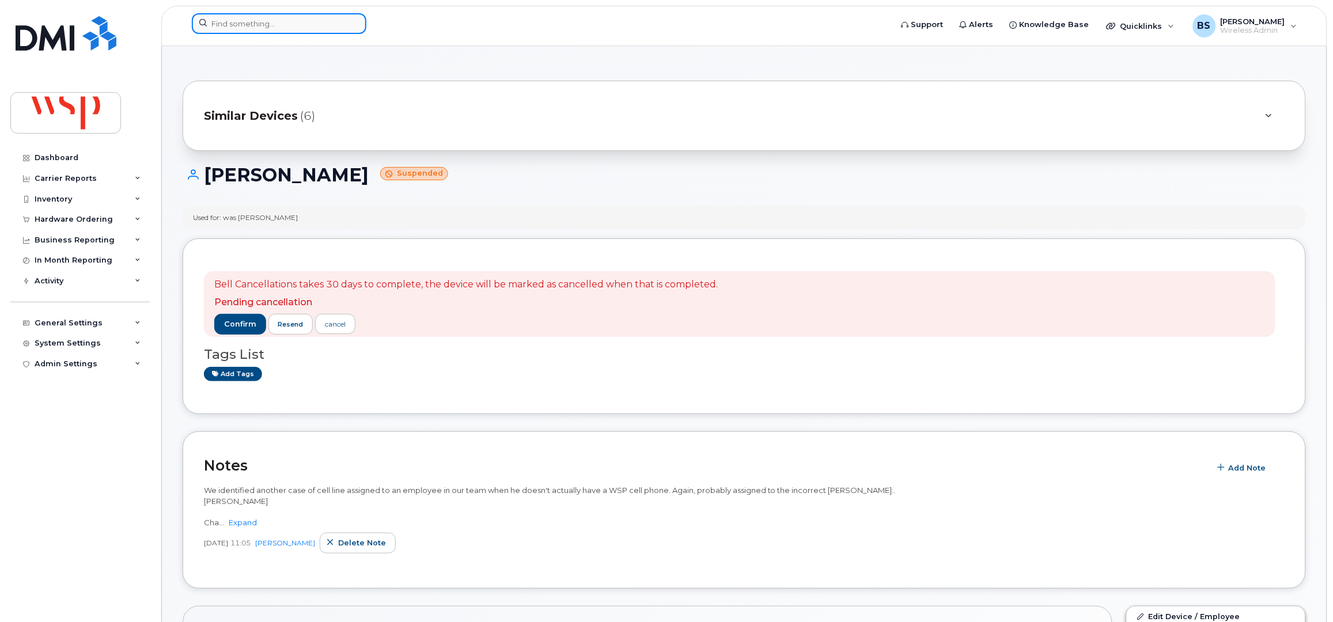
drag, startPoint x: 252, startPoint y: 25, endPoint x: 258, endPoint y: 28, distance: 6.7
click at [256, 28] on input at bounding box center [279, 23] width 175 height 21
paste input "5068508399"
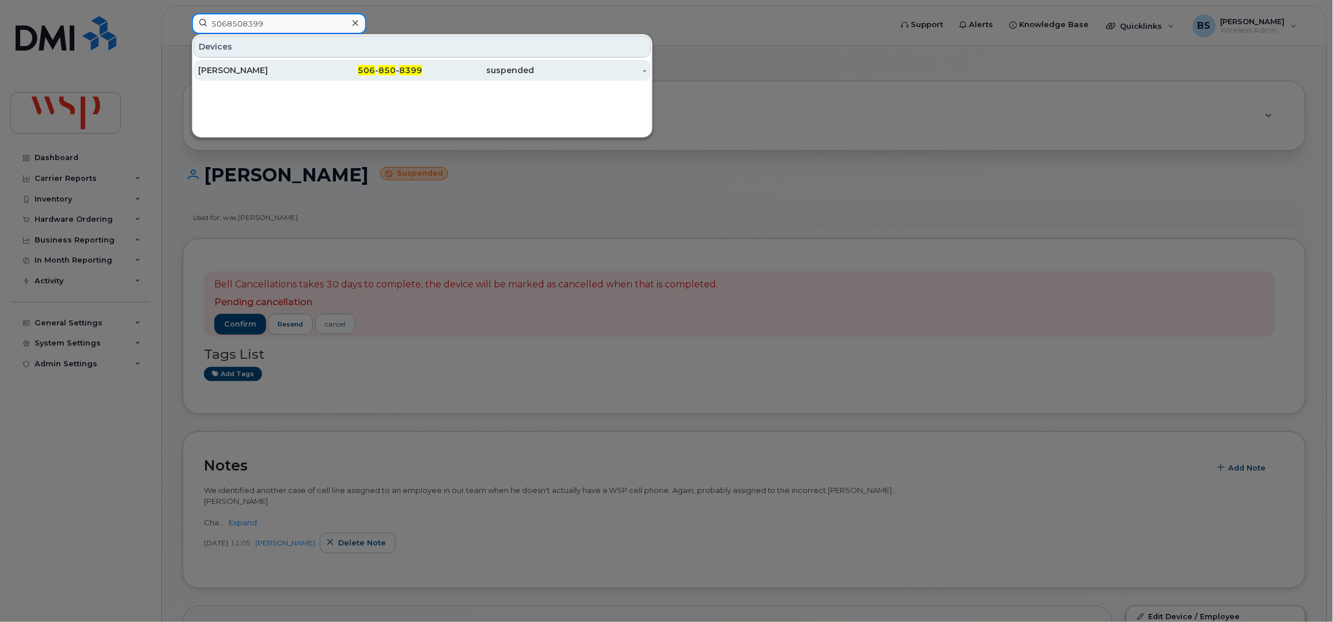
type input "5068508399"
click at [258, 68] on div "[PERSON_NAME]" at bounding box center [254, 71] width 112 height 12
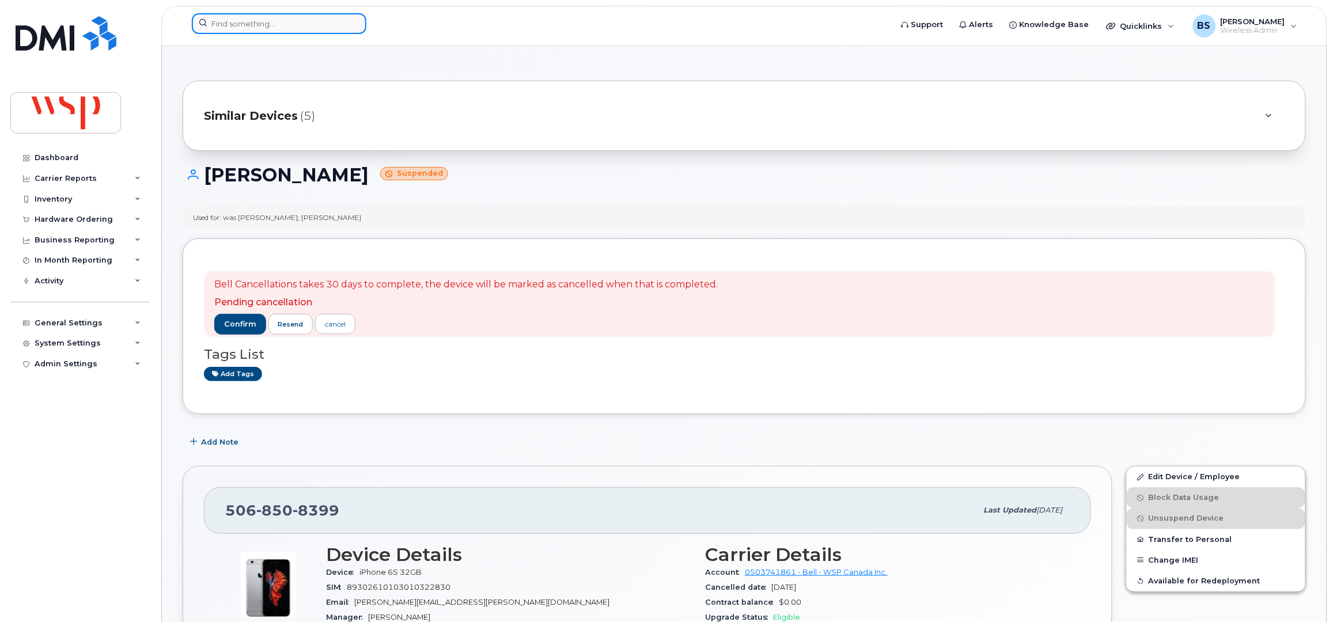
drag, startPoint x: 274, startPoint y: 22, endPoint x: 283, endPoint y: 20, distance: 9.7
click at [275, 22] on input at bounding box center [279, 23] width 175 height 21
paste input "4038372376"
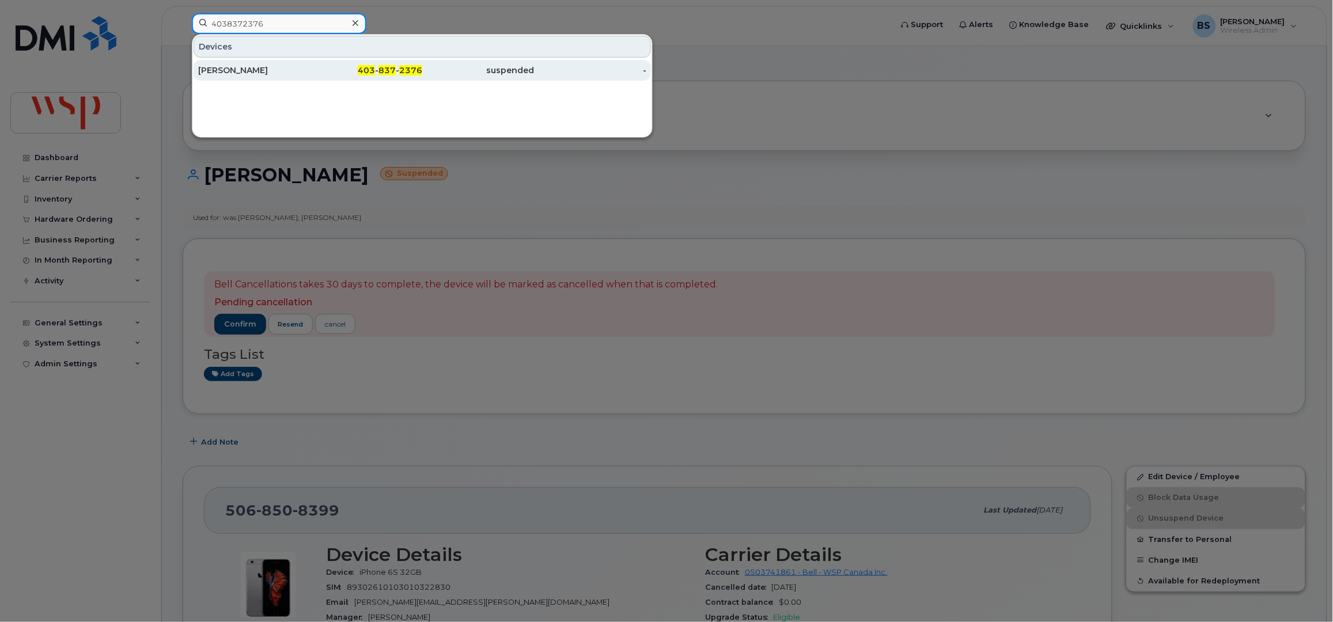
type input "4038372376"
click at [215, 68] on div "[PERSON_NAME]" at bounding box center [254, 71] width 112 height 12
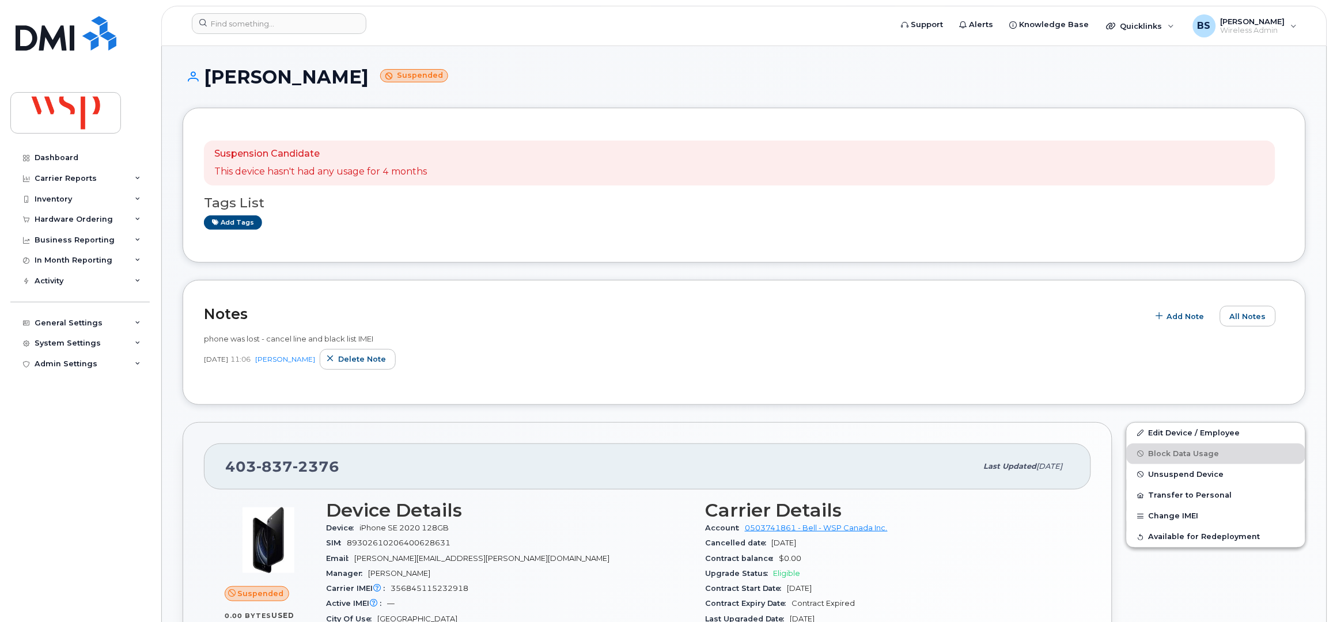
drag, startPoint x: 487, startPoint y: 308, endPoint x: 491, endPoint y: 286, distance: 22.7
click at [491, 309] on h2 "Notes" at bounding box center [673, 313] width 939 height 17
click at [1162, 432] on link "Edit Device / Employee" at bounding box center [1216, 433] width 179 height 21
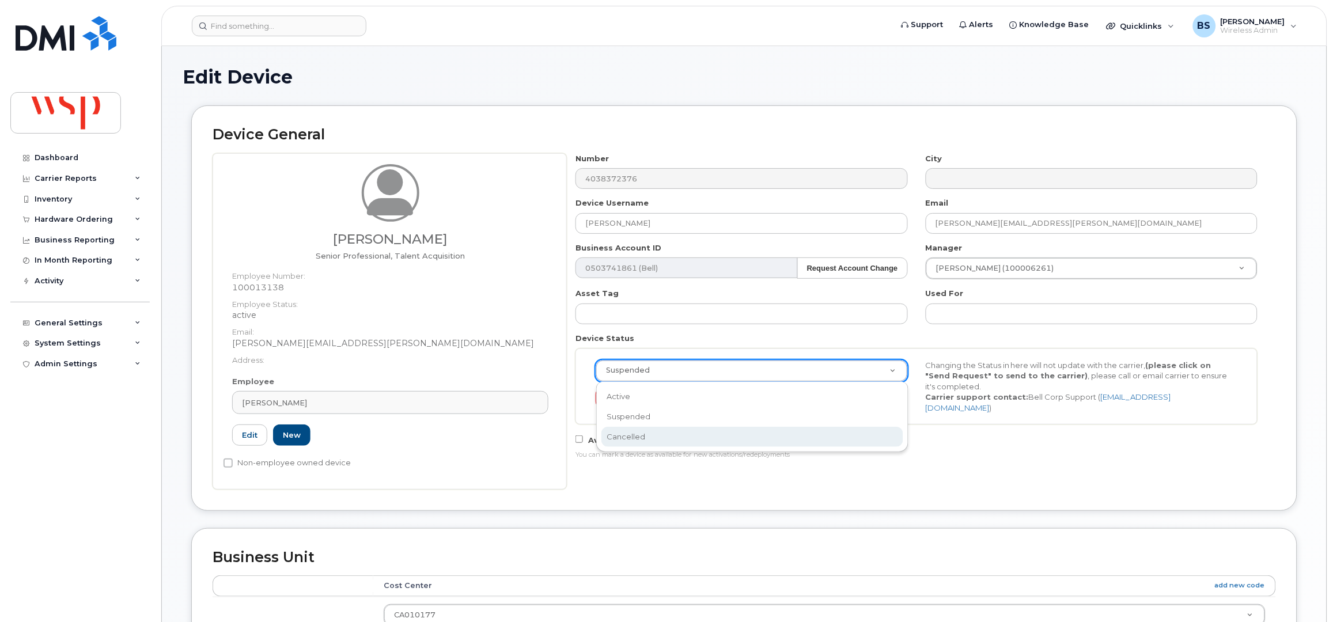
select select "cancelled"
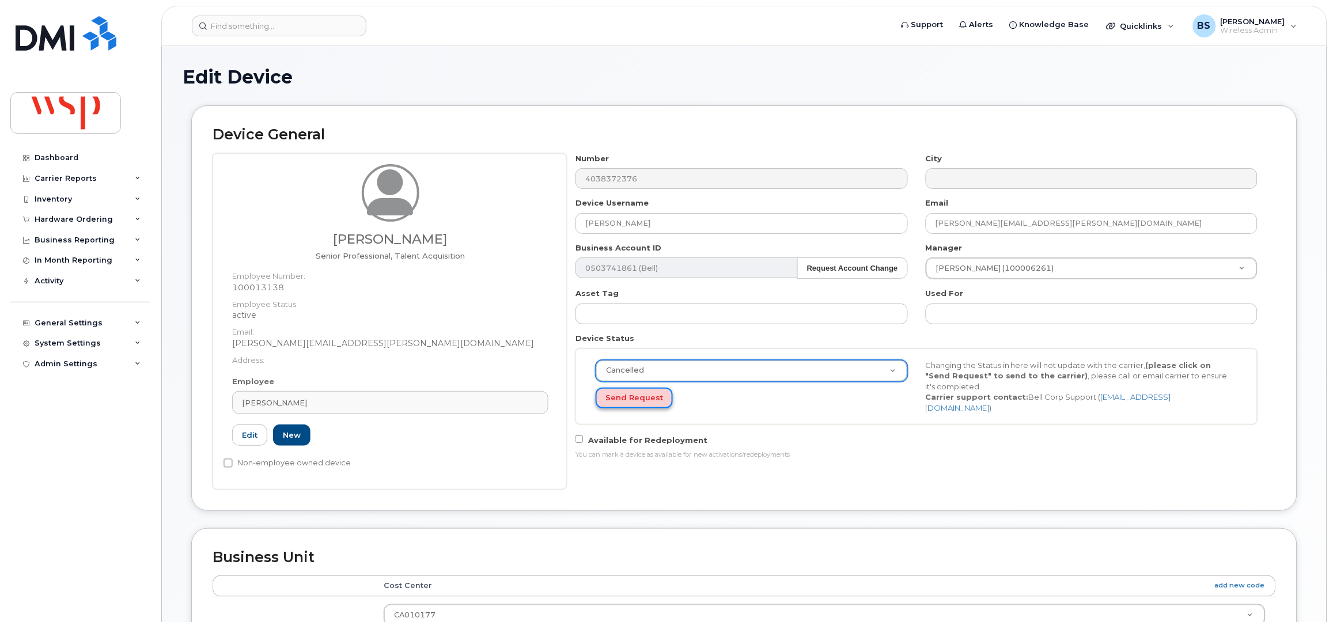
click at [619, 398] on button "Send Request" at bounding box center [634, 398] width 77 height 21
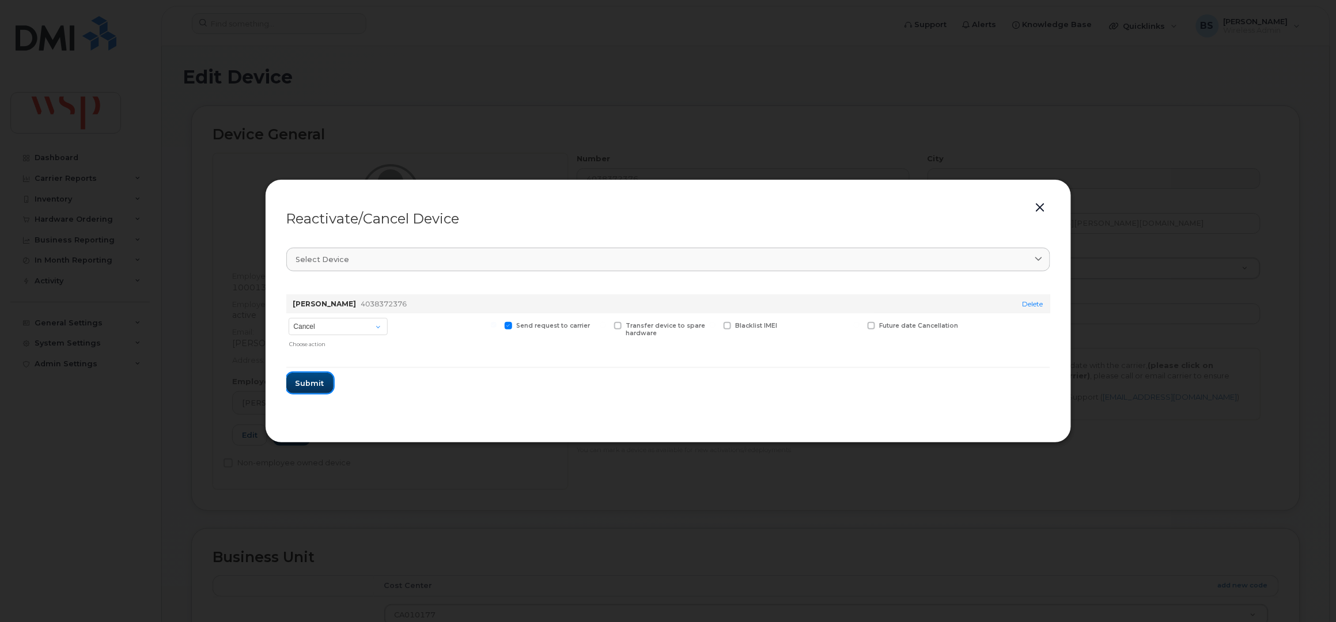
click at [308, 379] on span "Submit" at bounding box center [309, 383] width 29 height 11
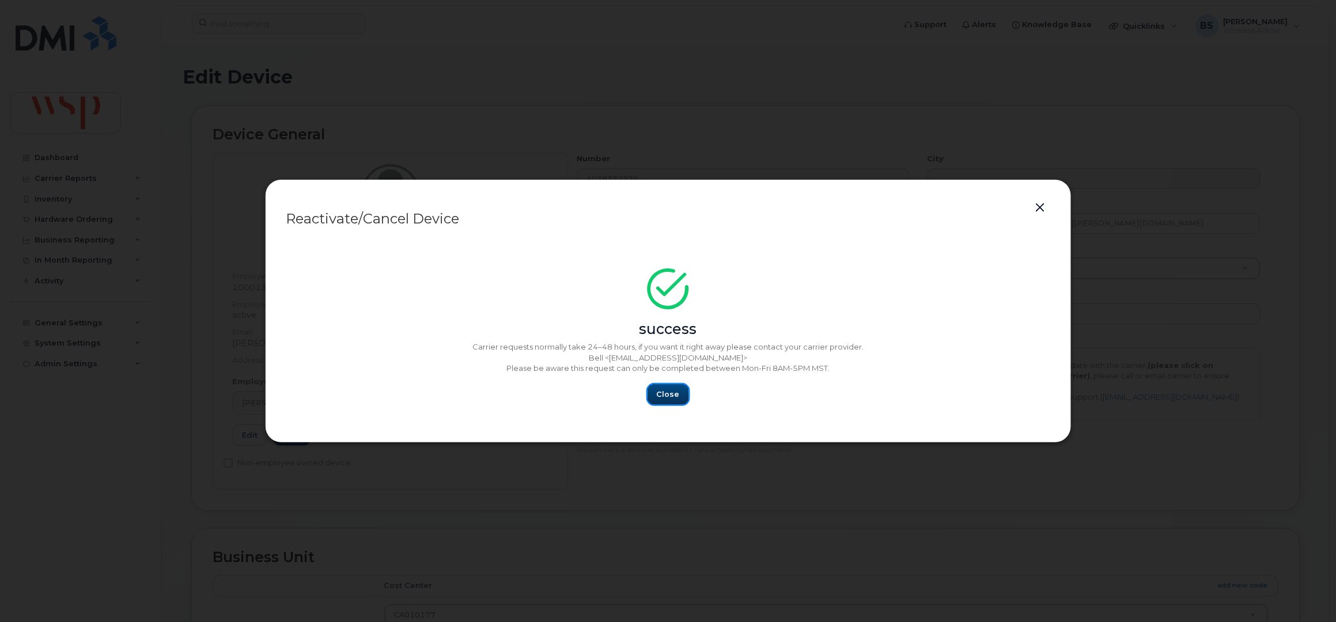
click at [665, 388] on button "Close" at bounding box center [667, 394] width 41 height 21
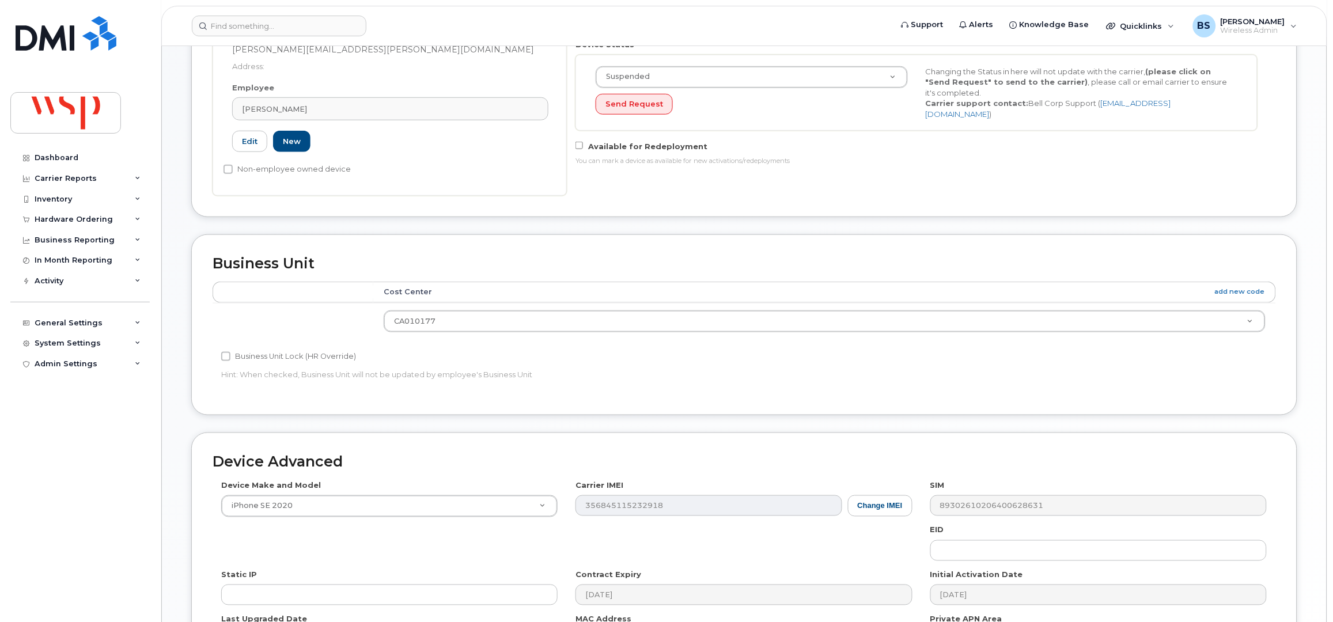
scroll to position [450, 0]
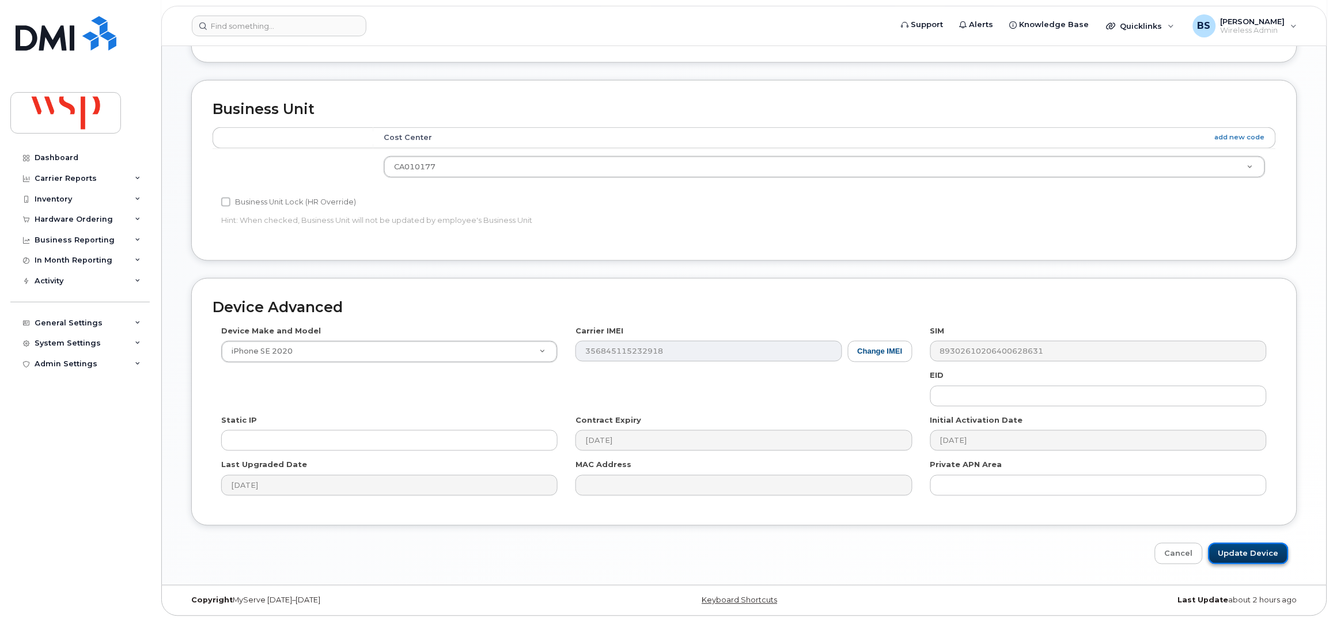
click at [1255, 553] on input "Update Device" at bounding box center [1248, 553] width 80 height 21
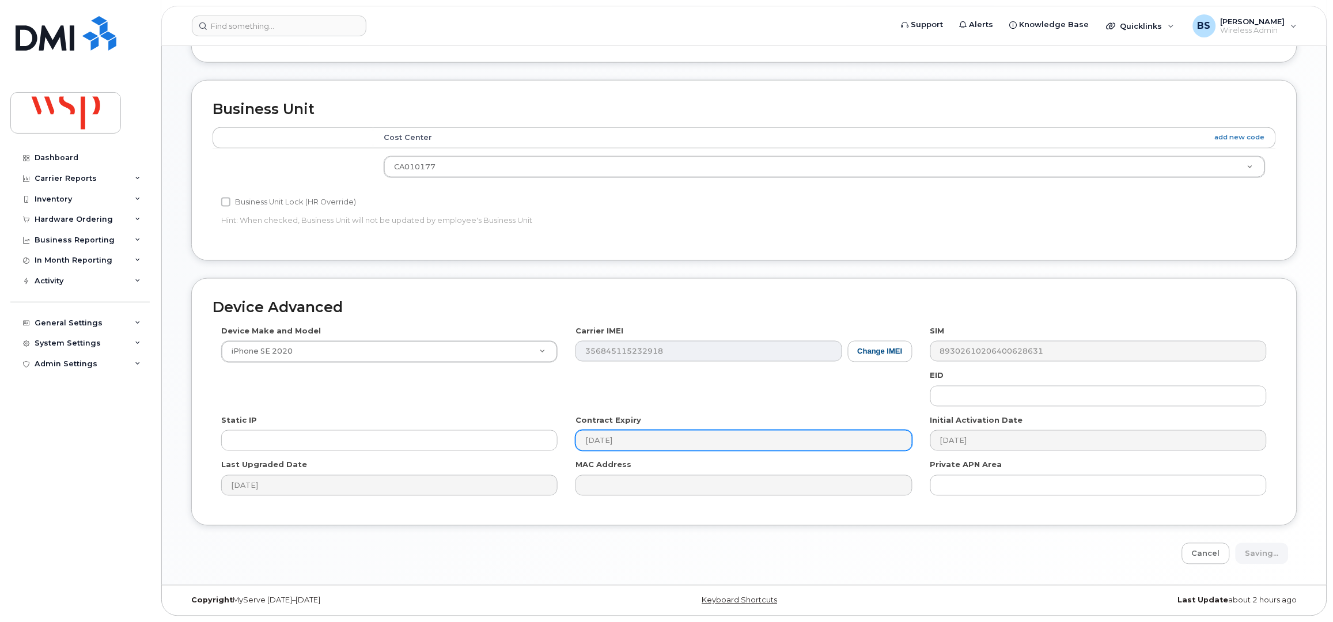
type input "Saving..."
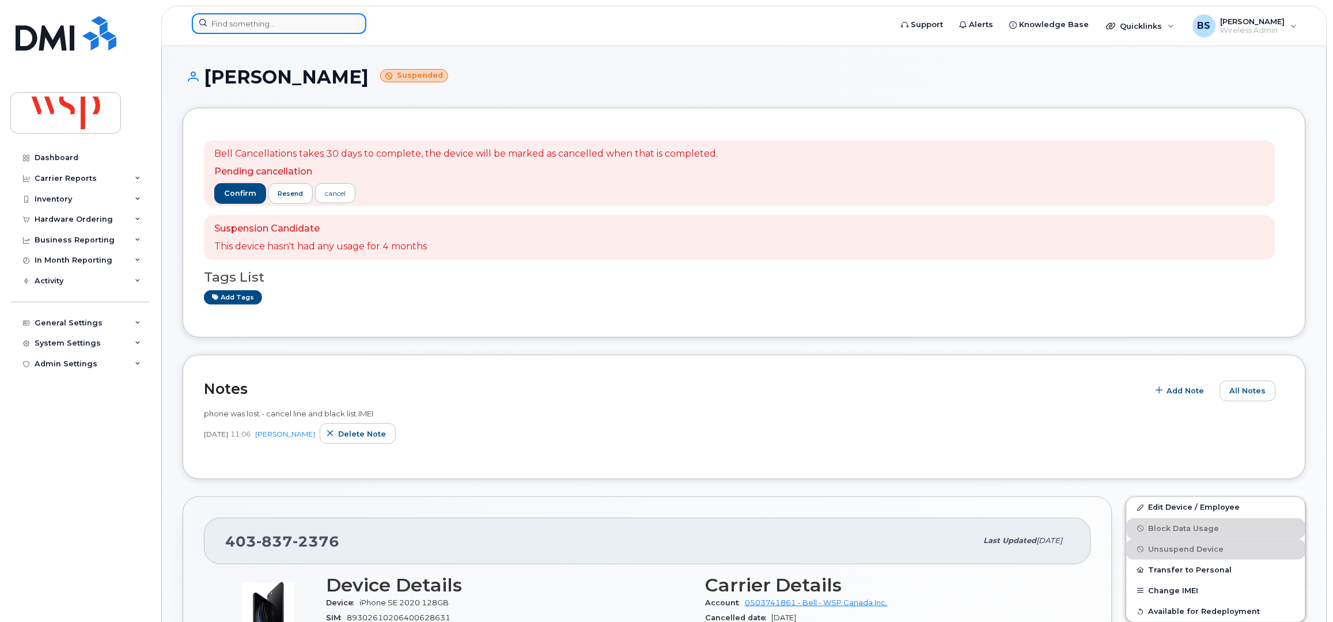
click at [297, 26] on input at bounding box center [279, 23] width 175 height 21
paste input "5873348413"
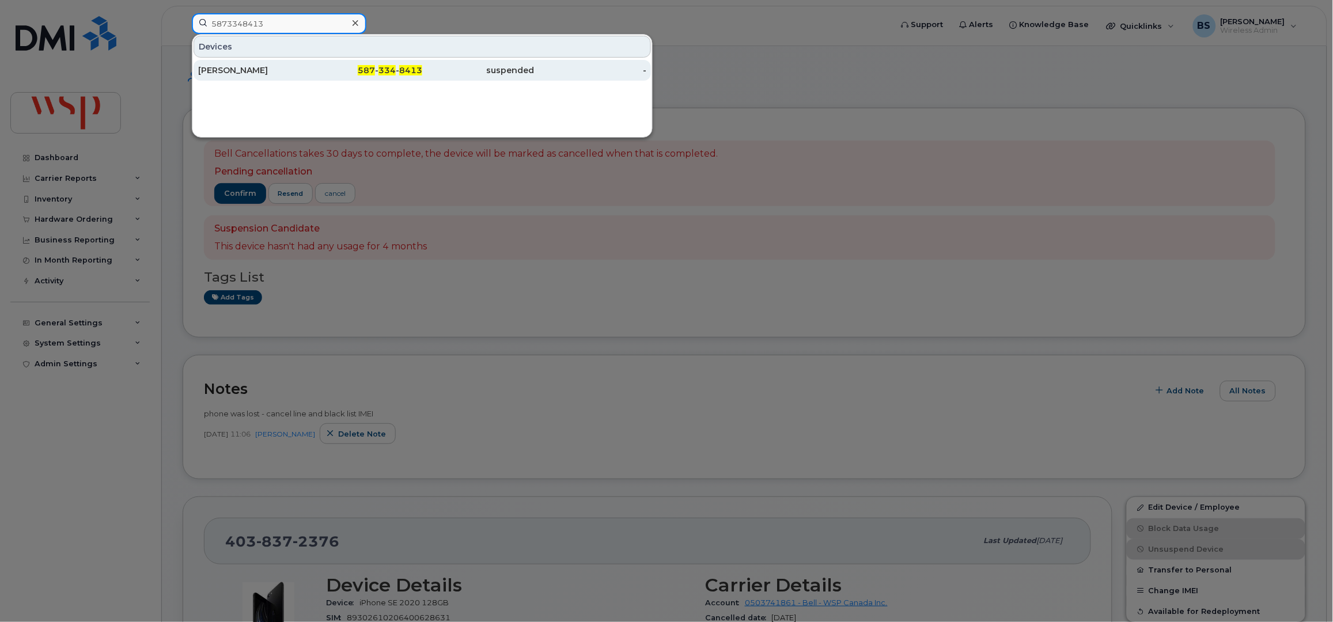
type input "5873348413"
click at [229, 66] on div "Adam Dmytryshyn" at bounding box center [254, 71] width 112 height 12
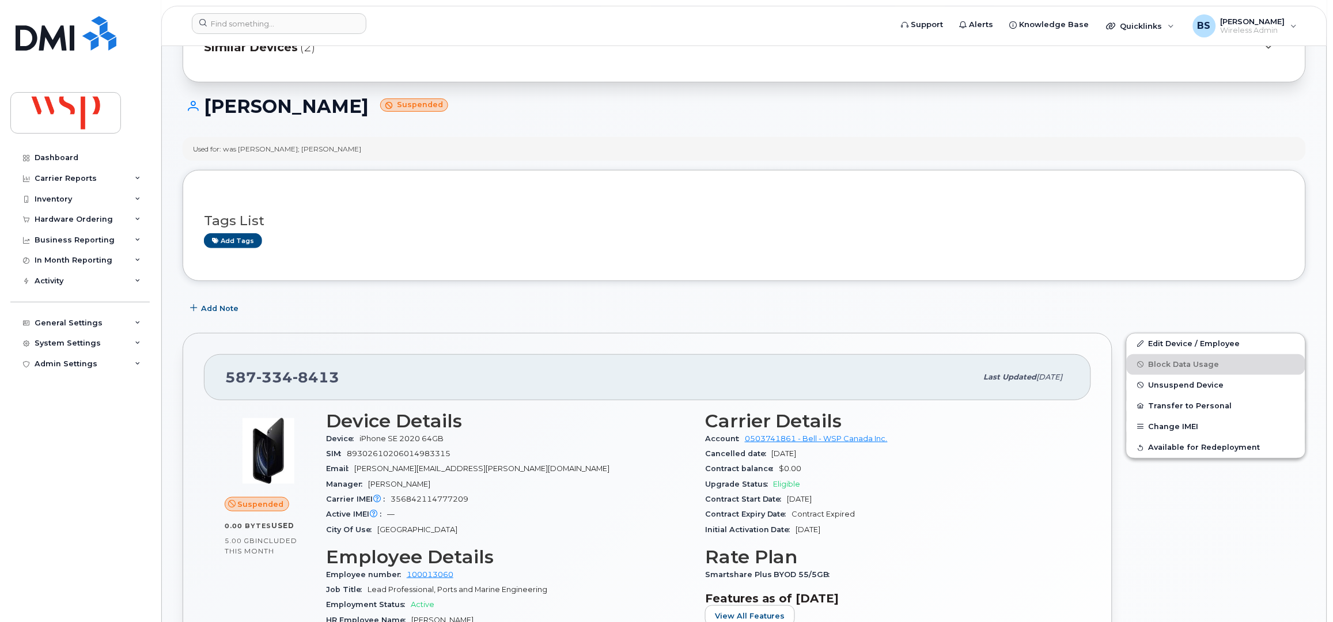
scroll to position [96, 0]
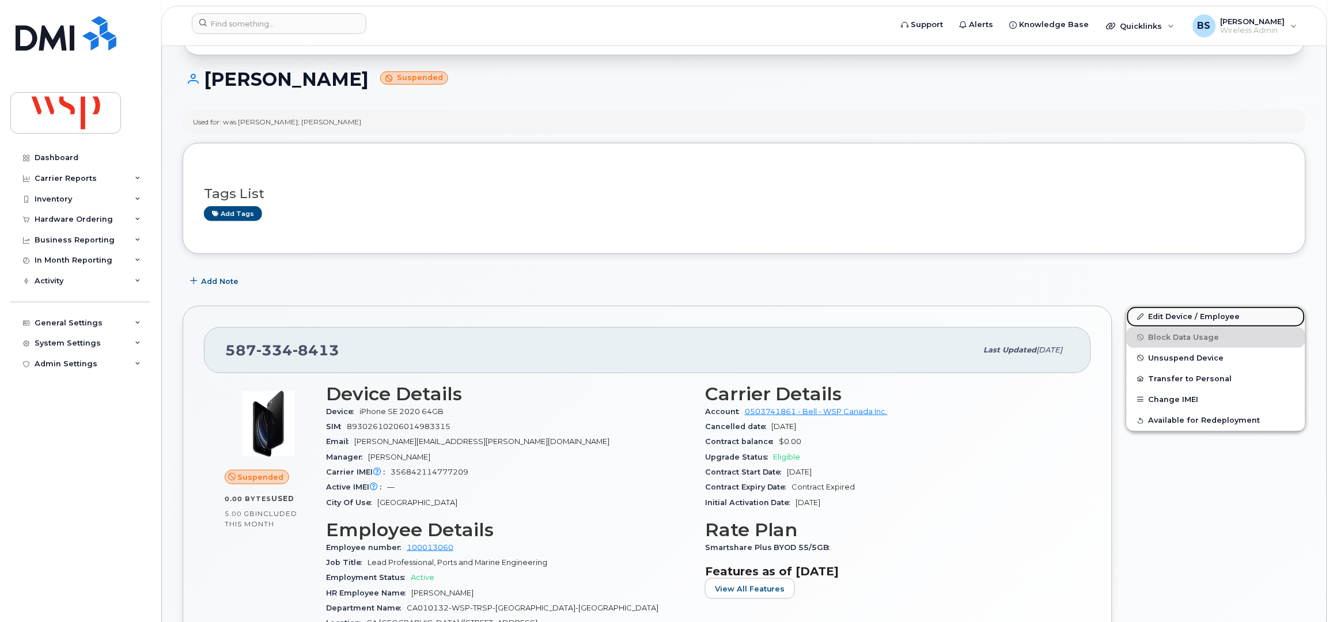
drag, startPoint x: 1157, startPoint y: 316, endPoint x: 1140, endPoint y: 324, distance: 18.8
click at [1157, 315] on link "Edit Device / Employee" at bounding box center [1216, 316] width 179 height 21
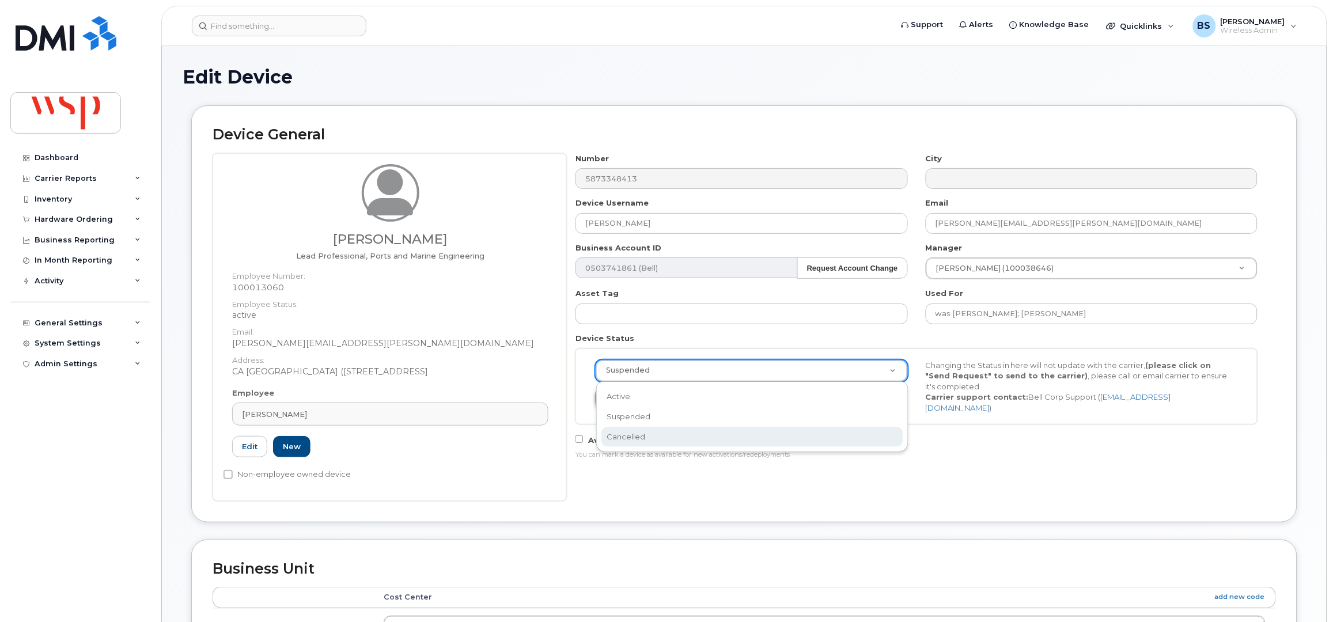
drag, startPoint x: 641, startPoint y: 429, endPoint x: 634, endPoint y: 408, distance: 21.9
select select "cancelled"
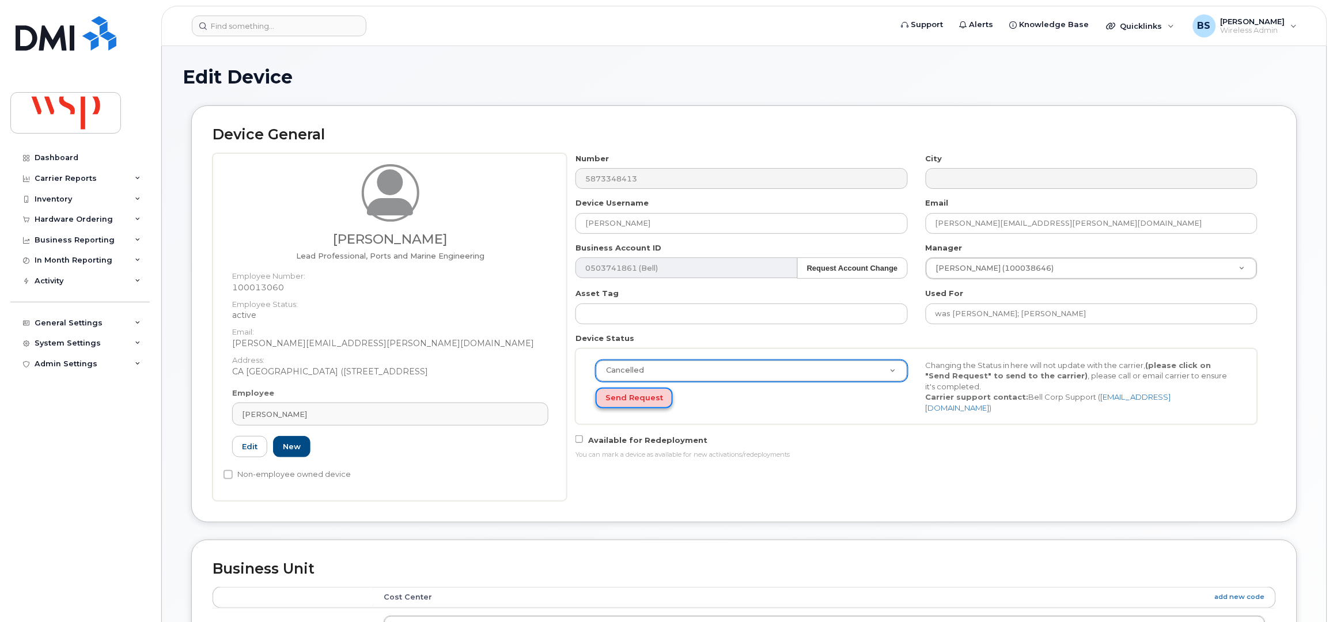
click at [631, 398] on button "Send Request" at bounding box center [634, 398] width 77 height 21
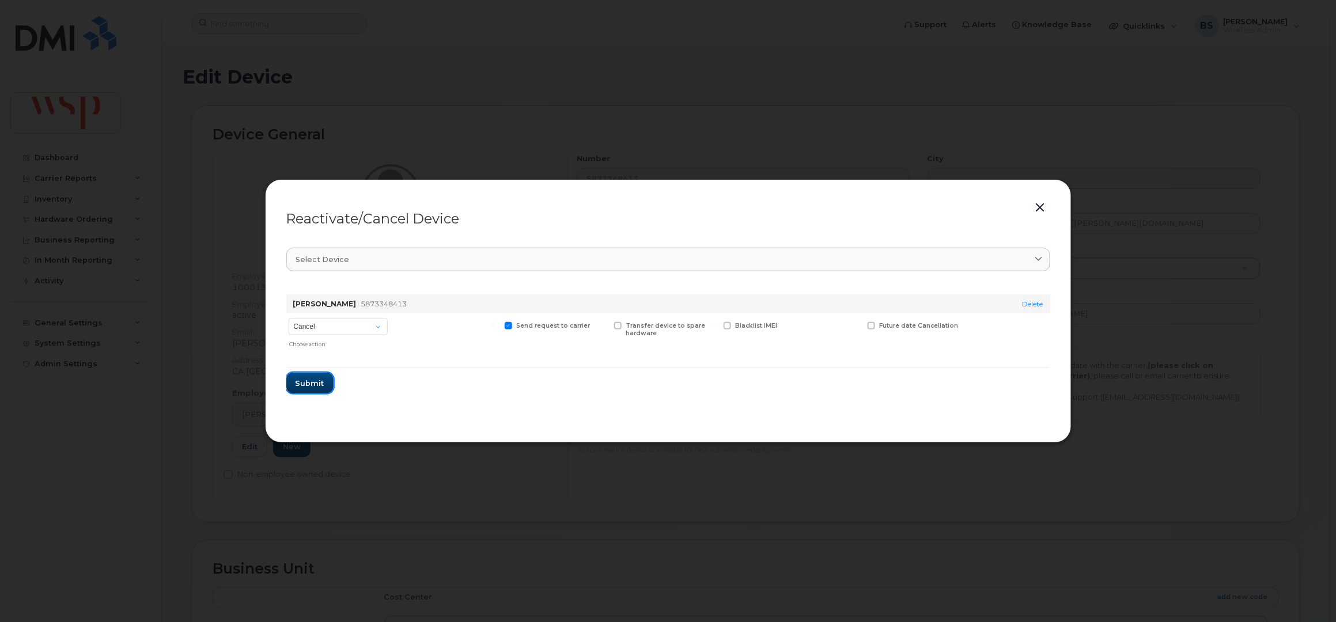
click at [310, 378] on span "Submit" at bounding box center [309, 383] width 29 height 11
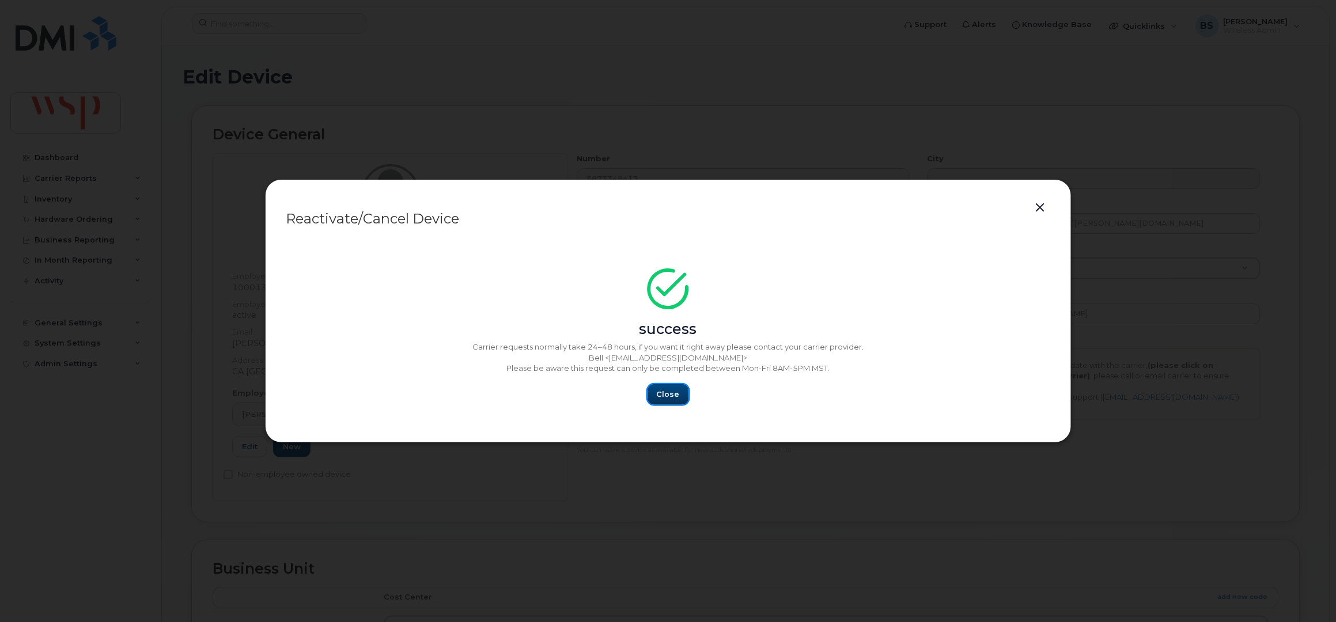
click at [669, 392] on span "Close" at bounding box center [668, 394] width 23 height 11
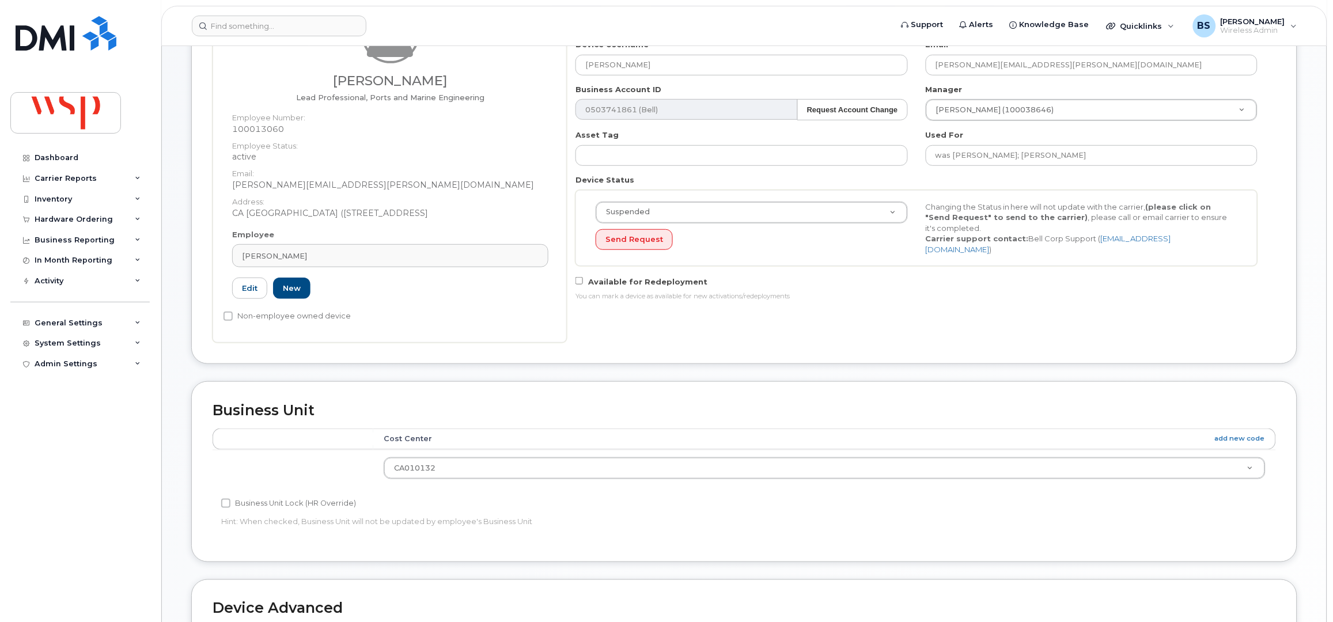
scroll to position [461, 0]
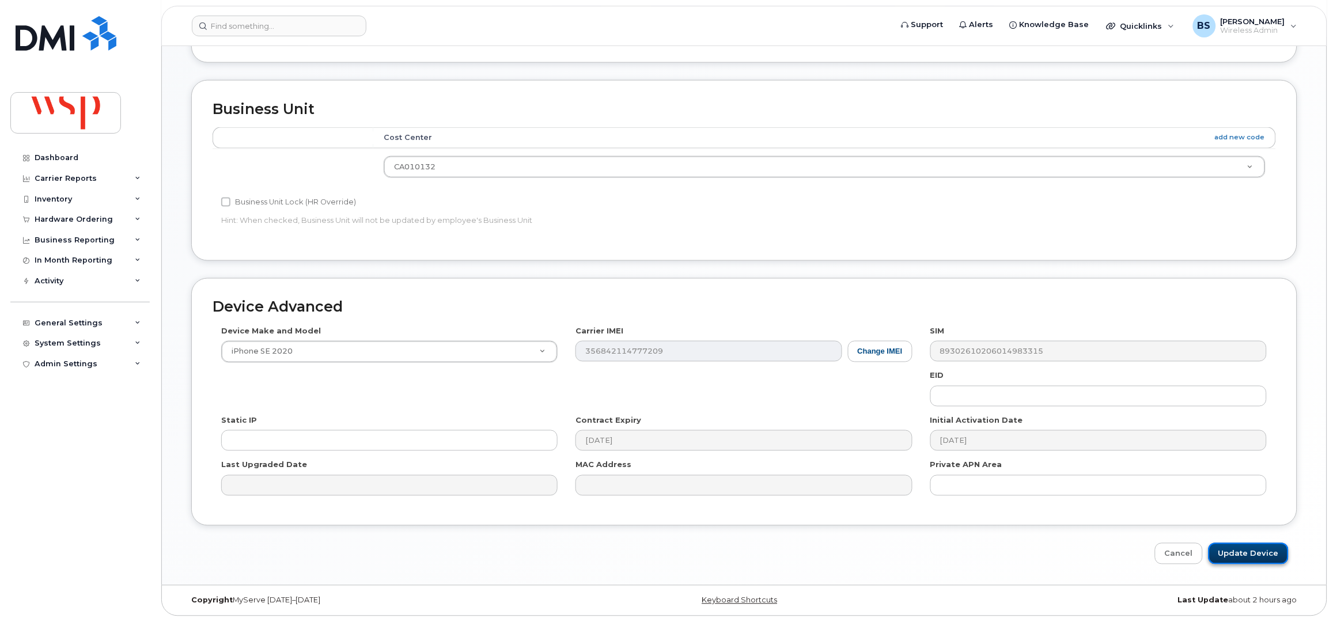
click at [1252, 550] on input "Update Device" at bounding box center [1248, 553] width 80 height 21
type input "Saving..."
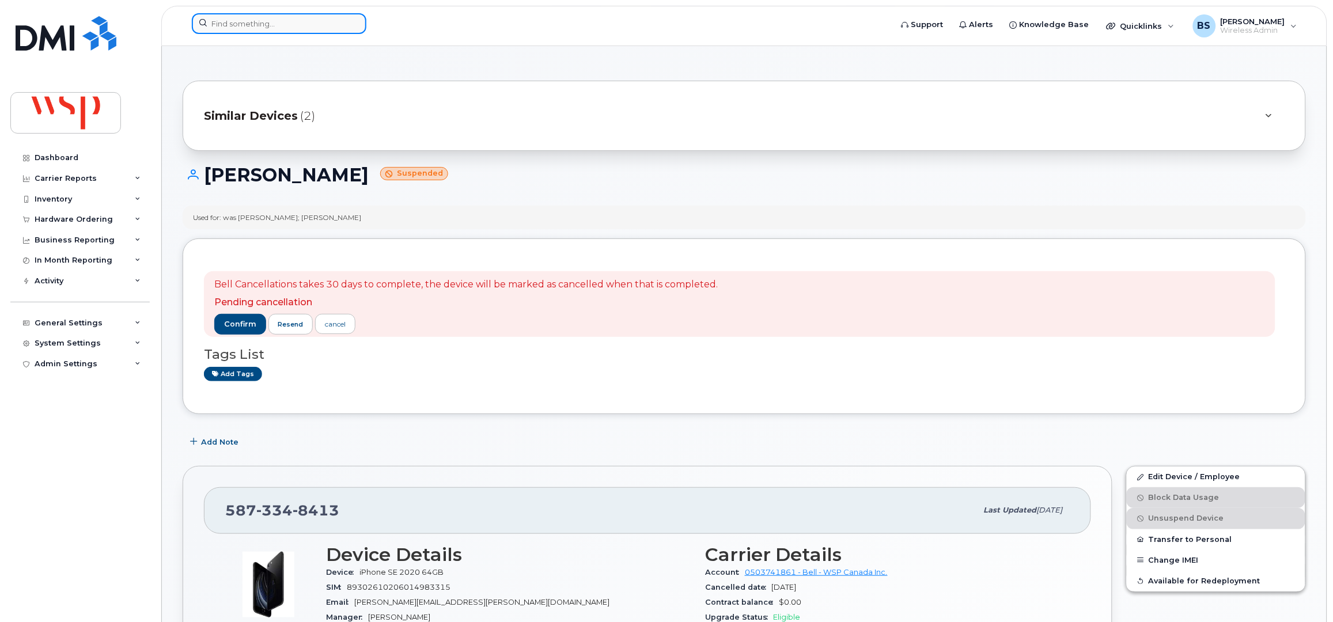
click at [262, 24] on input at bounding box center [279, 23] width 175 height 21
paste input "6135583103"
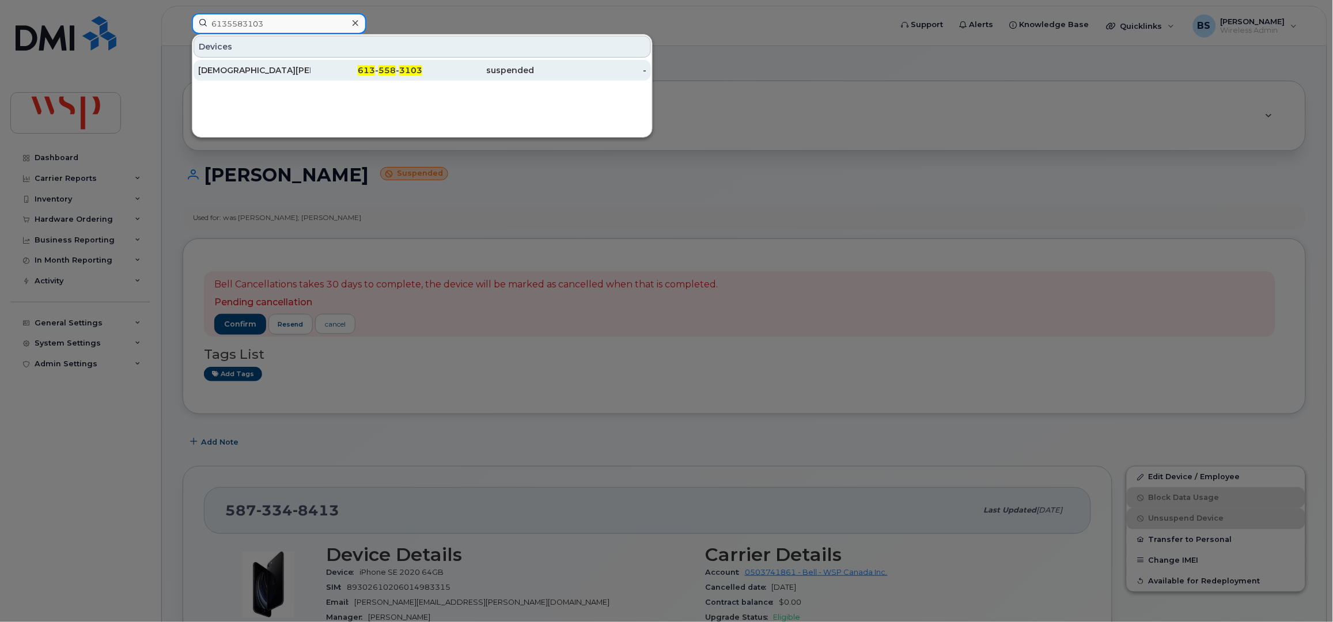
type input "6135583103"
click at [223, 67] on div "[DEMOGRAPHIC_DATA][PERSON_NAME]" at bounding box center [254, 71] width 112 height 12
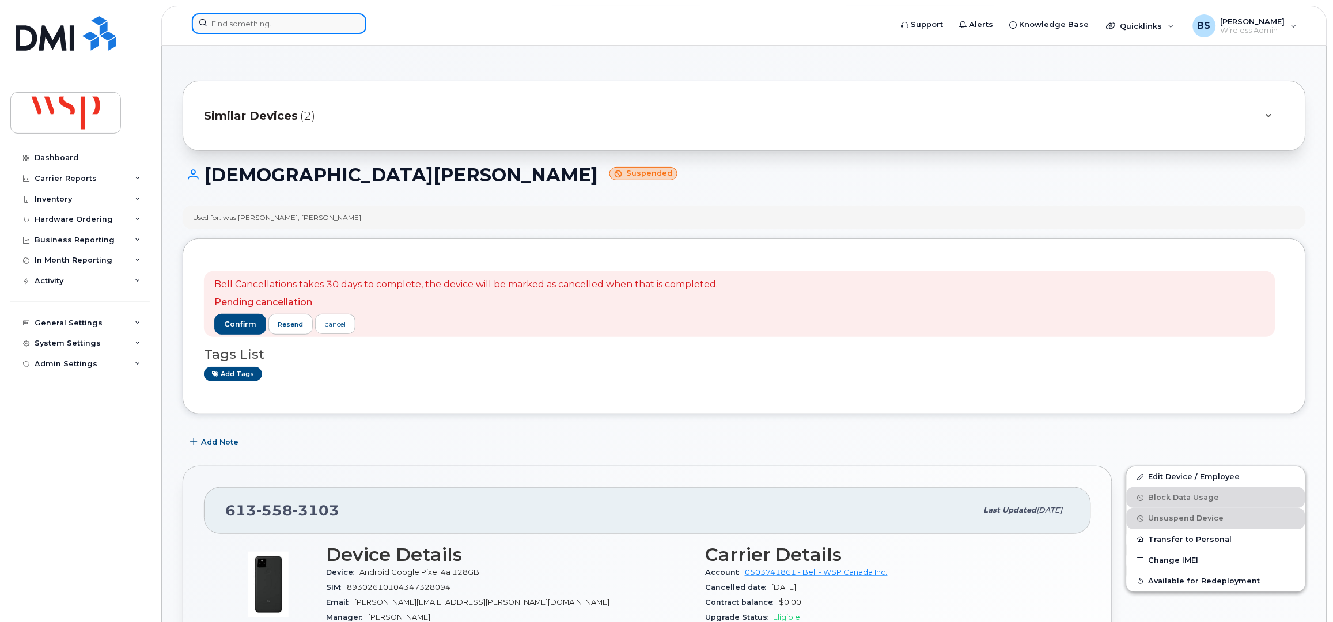
click at [269, 26] on input at bounding box center [279, 23] width 175 height 21
paste input "6479237659"
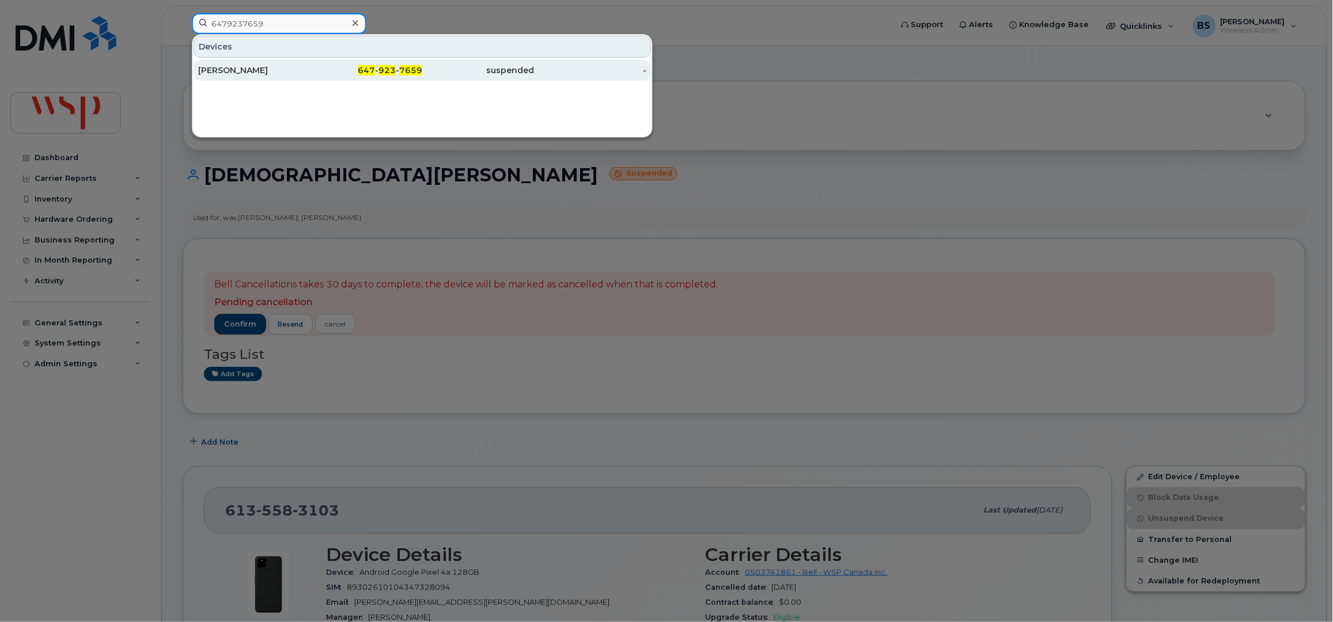
type input "6479237659"
click at [222, 67] on div "[PERSON_NAME]" at bounding box center [254, 71] width 112 height 12
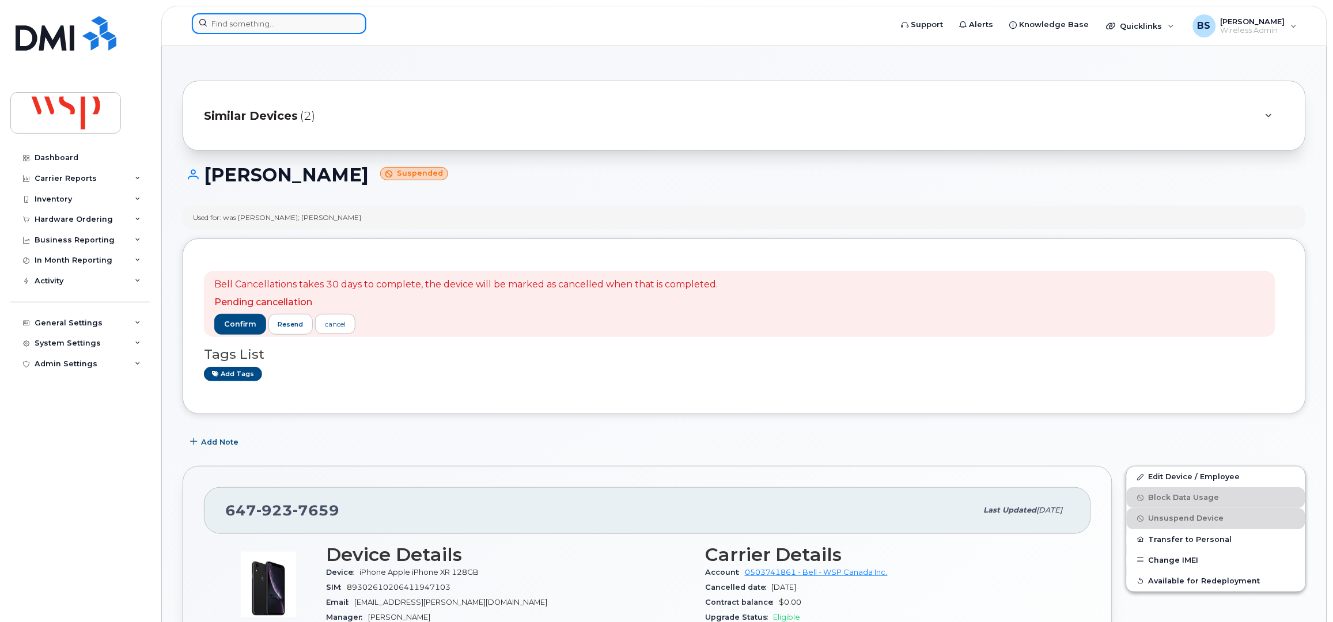
click at [254, 25] on input at bounding box center [279, 23] width 175 height 21
paste input "4165764002"
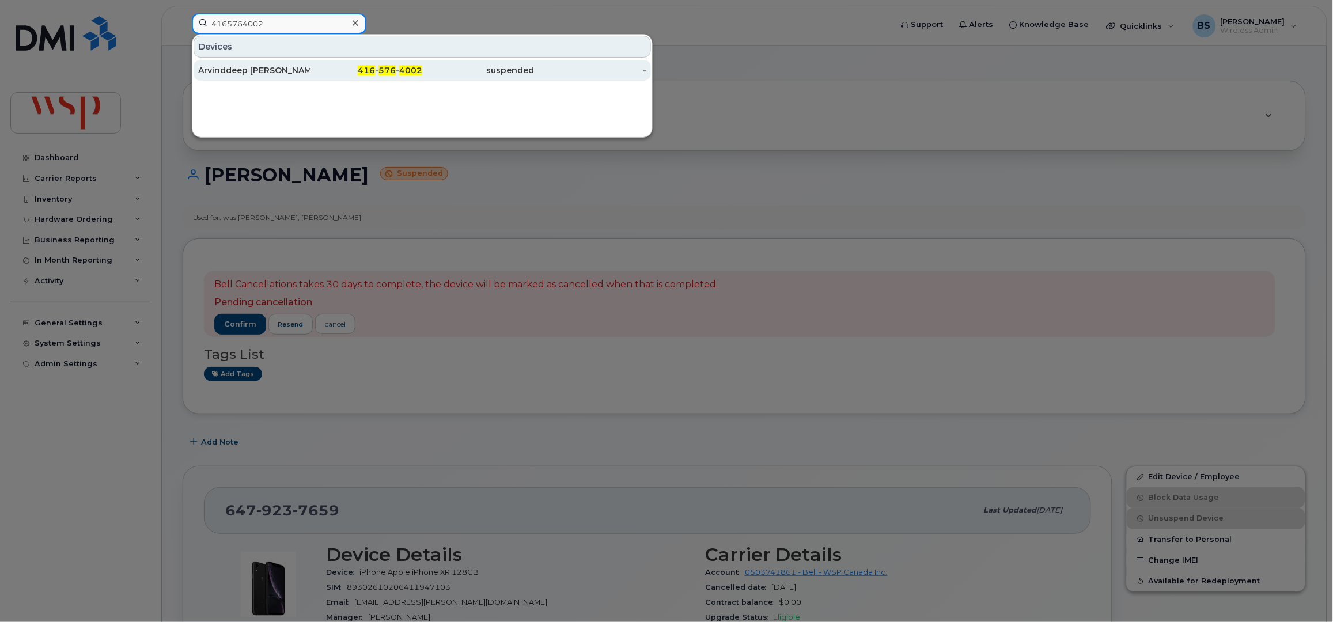
type input "4165764002"
click at [229, 67] on div "Arvinddeep [PERSON_NAME]" at bounding box center [254, 71] width 112 height 12
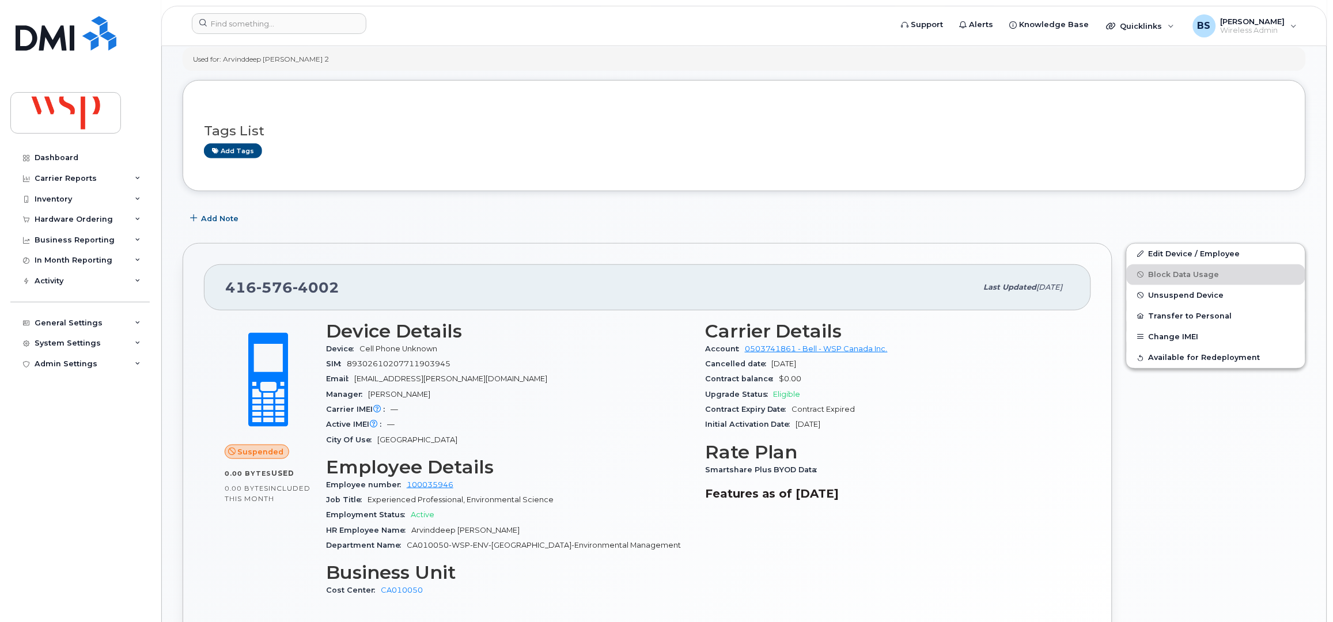
scroll to position [153, 0]
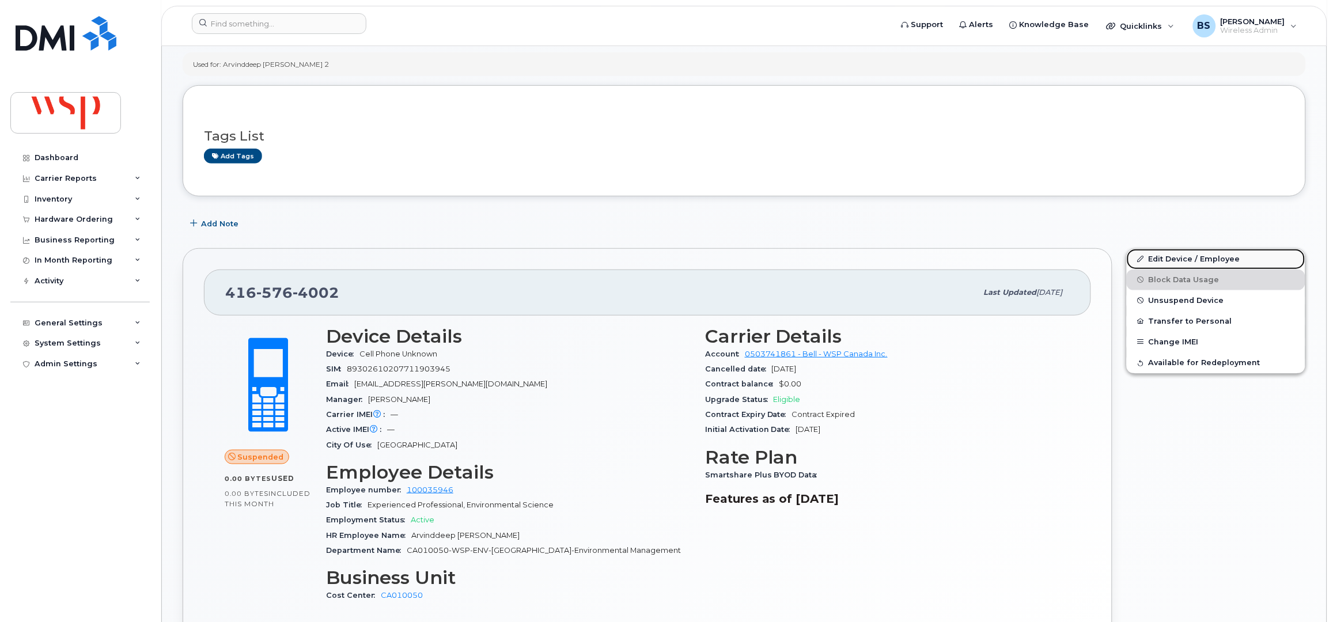
click at [1163, 257] on link "Edit Device / Employee" at bounding box center [1216, 259] width 179 height 21
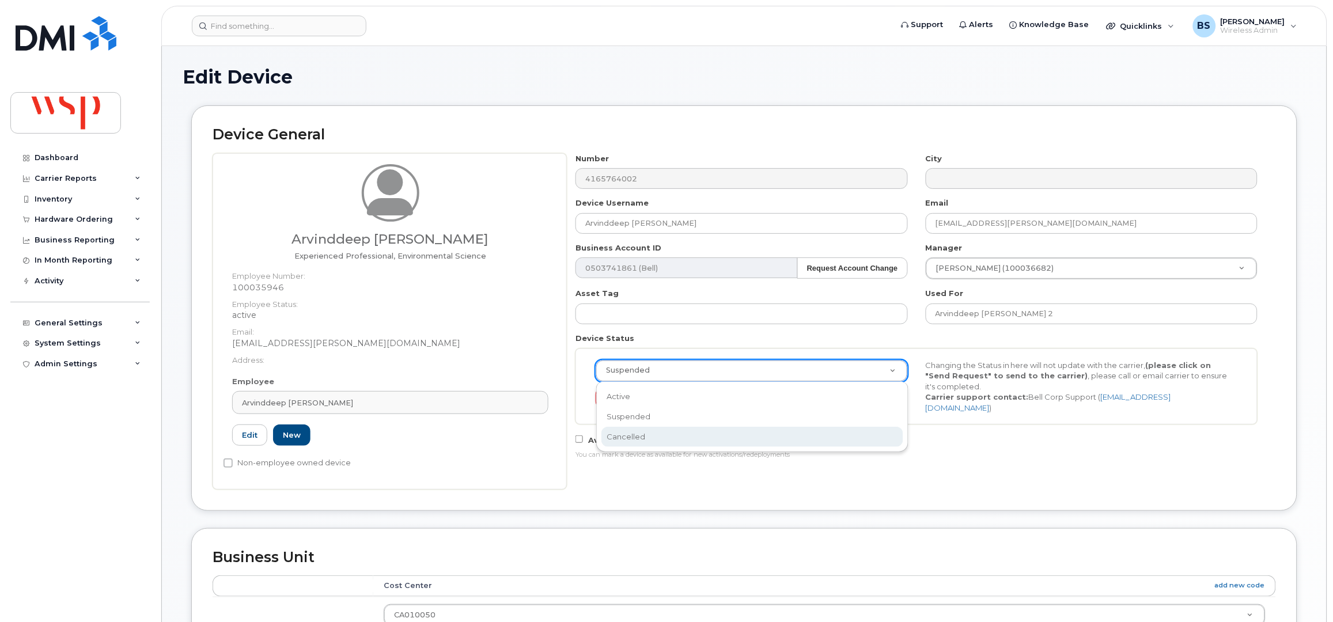
select select "cancelled"
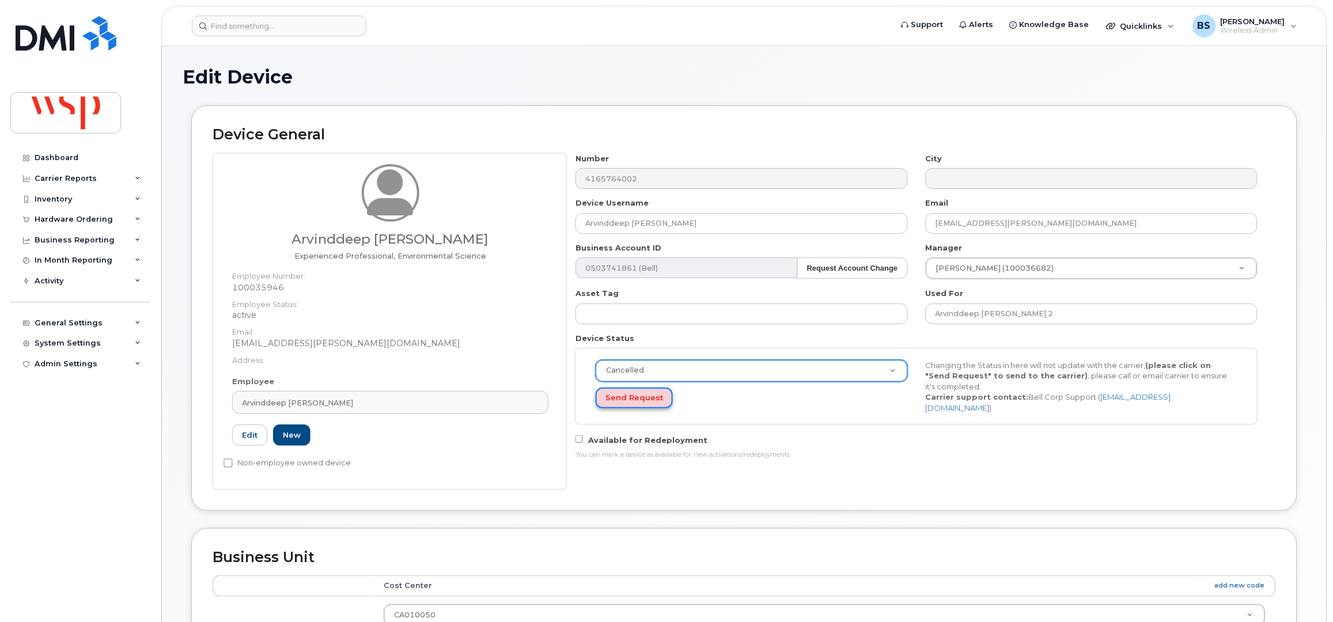
click at [624, 395] on button "Send Request" at bounding box center [634, 398] width 77 height 21
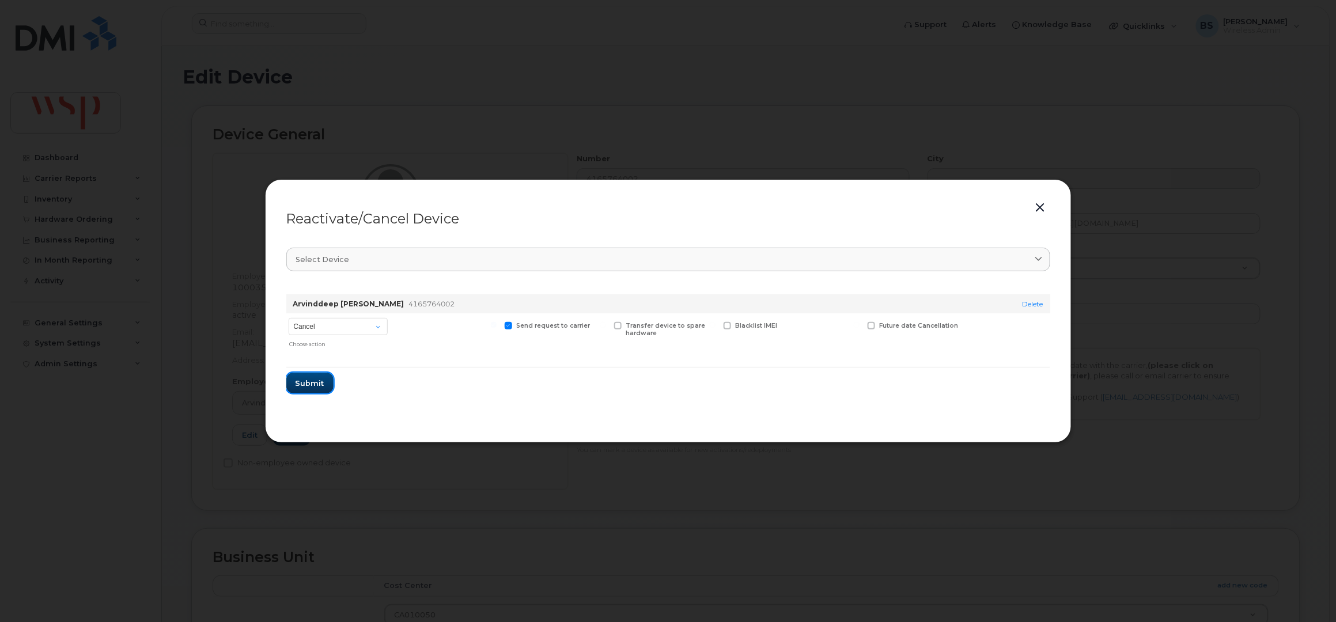
drag, startPoint x: 303, startPoint y: 383, endPoint x: 313, endPoint y: 378, distance: 11.1
click at [304, 383] on span "Submit" at bounding box center [309, 383] width 29 height 11
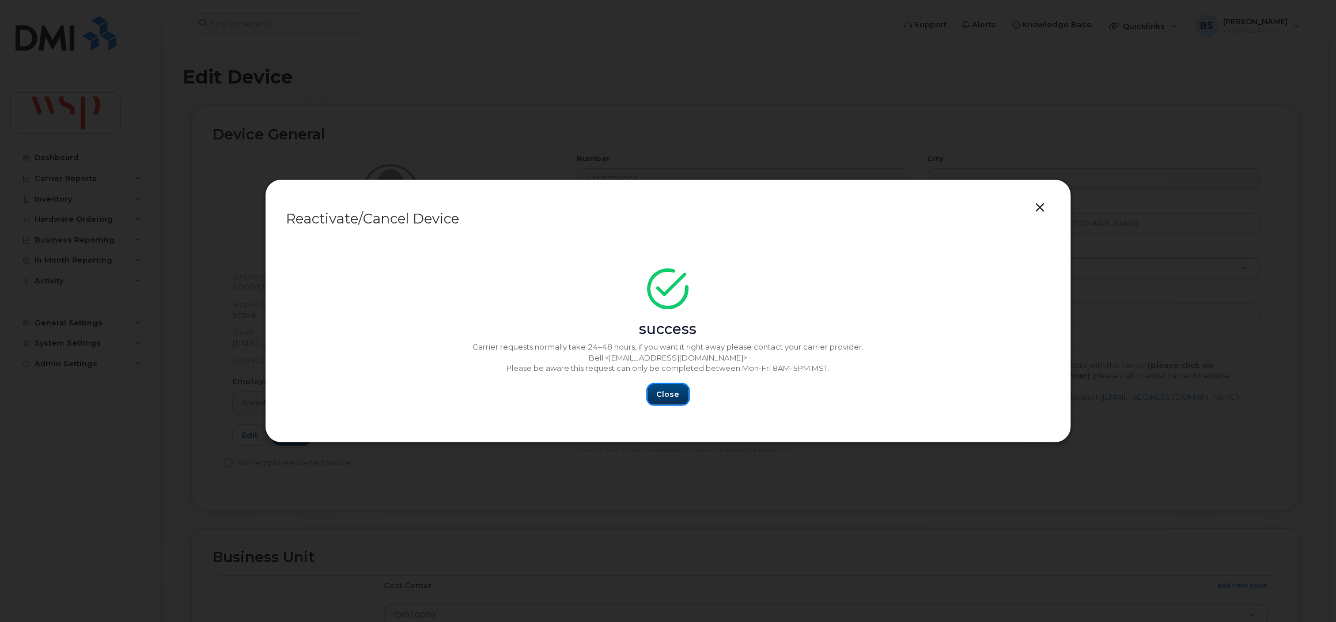
click at [669, 391] on span "Close" at bounding box center [668, 394] width 23 height 11
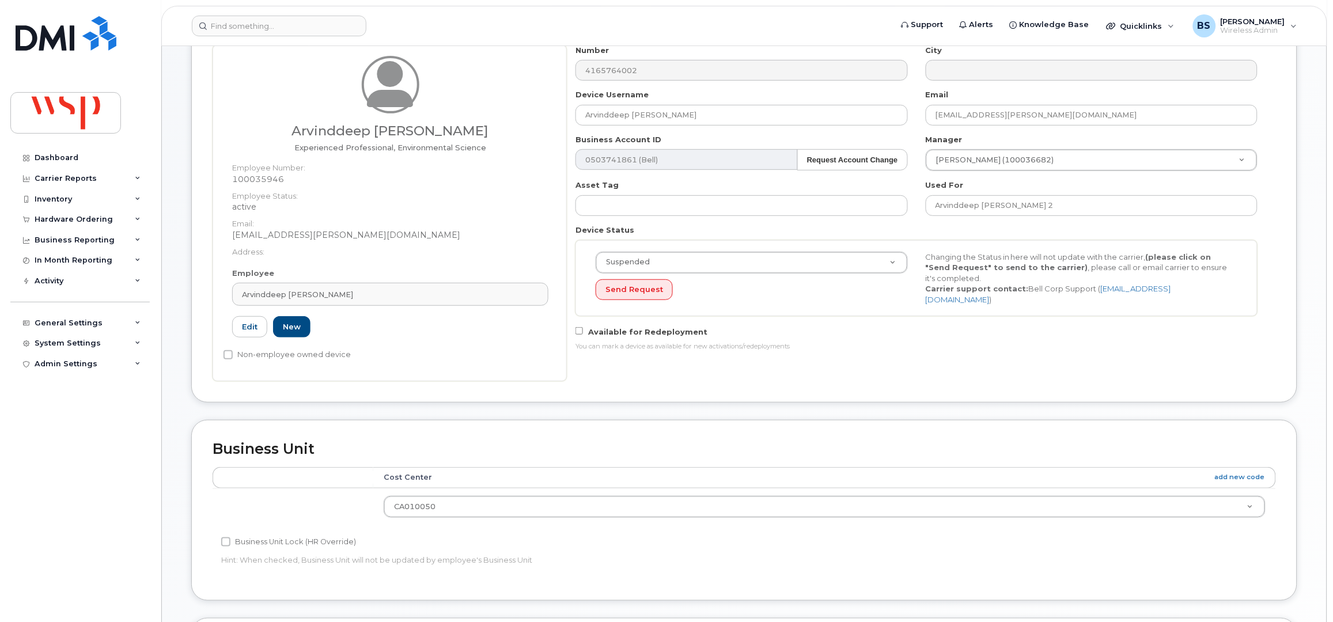
scroll to position [450, 0]
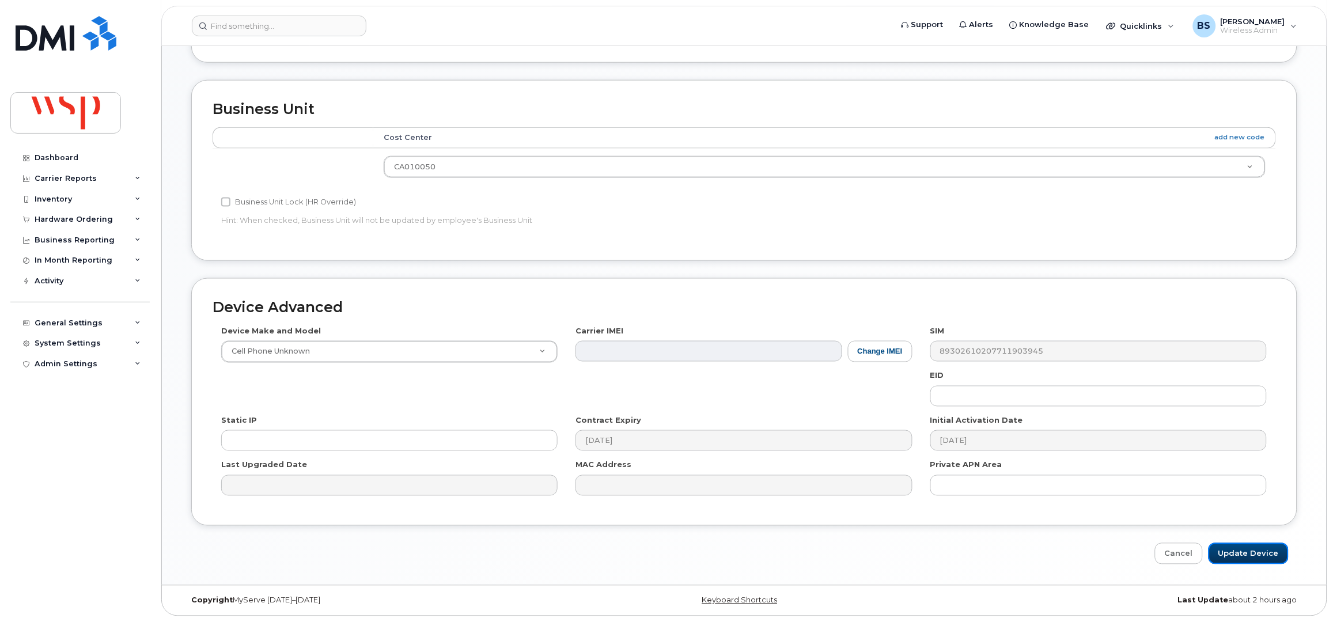
drag, startPoint x: 1244, startPoint y: 547, endPoint x: 1188, endPoint y: 530, distance: 59.0
click at [1244, 547] on input "Update Device" at bounding box center [1248, 553] width 80 height 21
type input "Saving..."
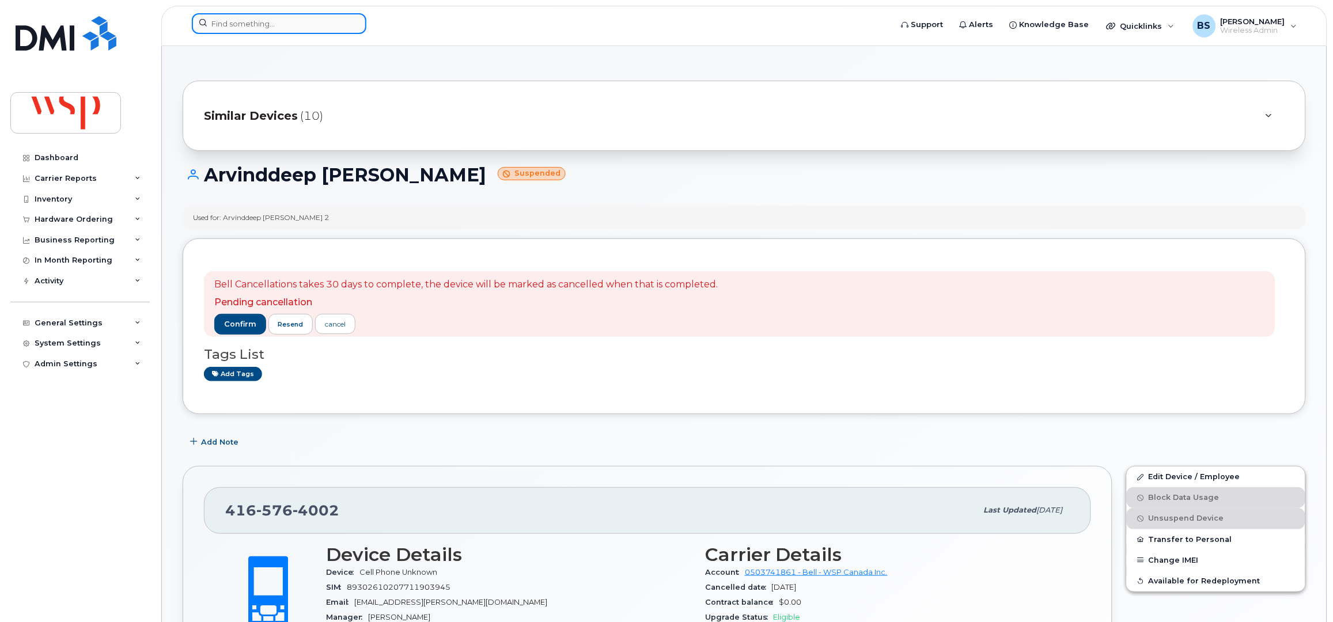
click at [255, 16] on input at bounding box center [279, 23] width 175 height 21
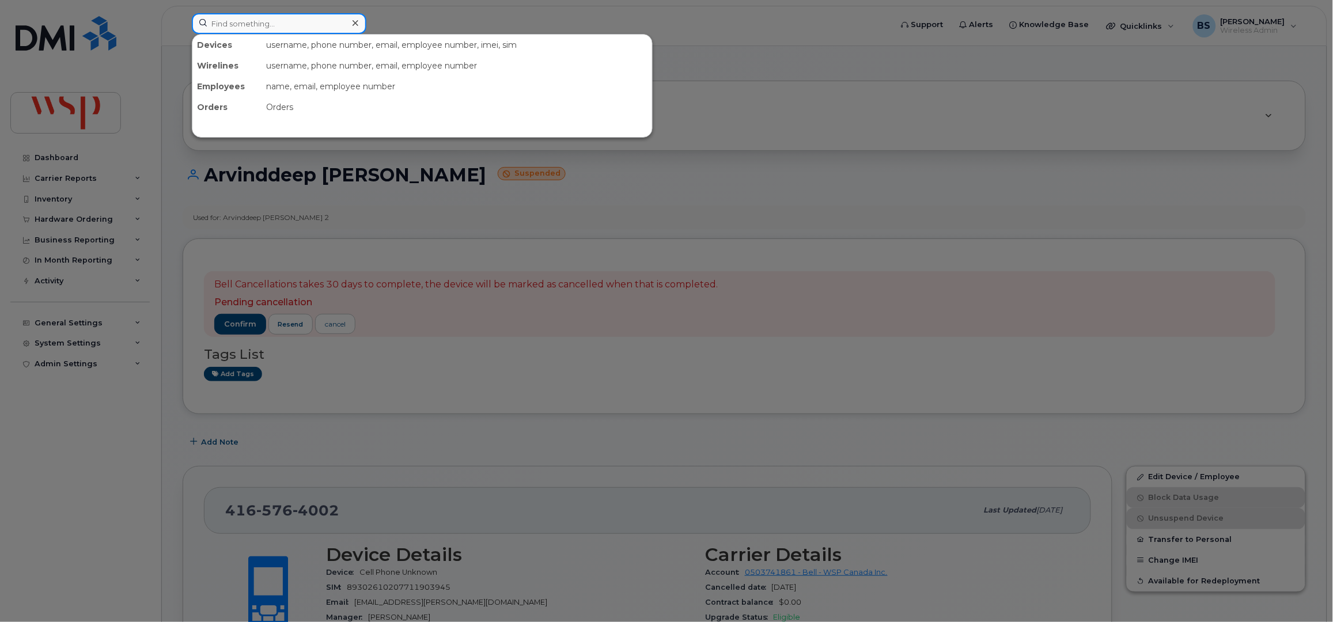
paste input "3673303858"
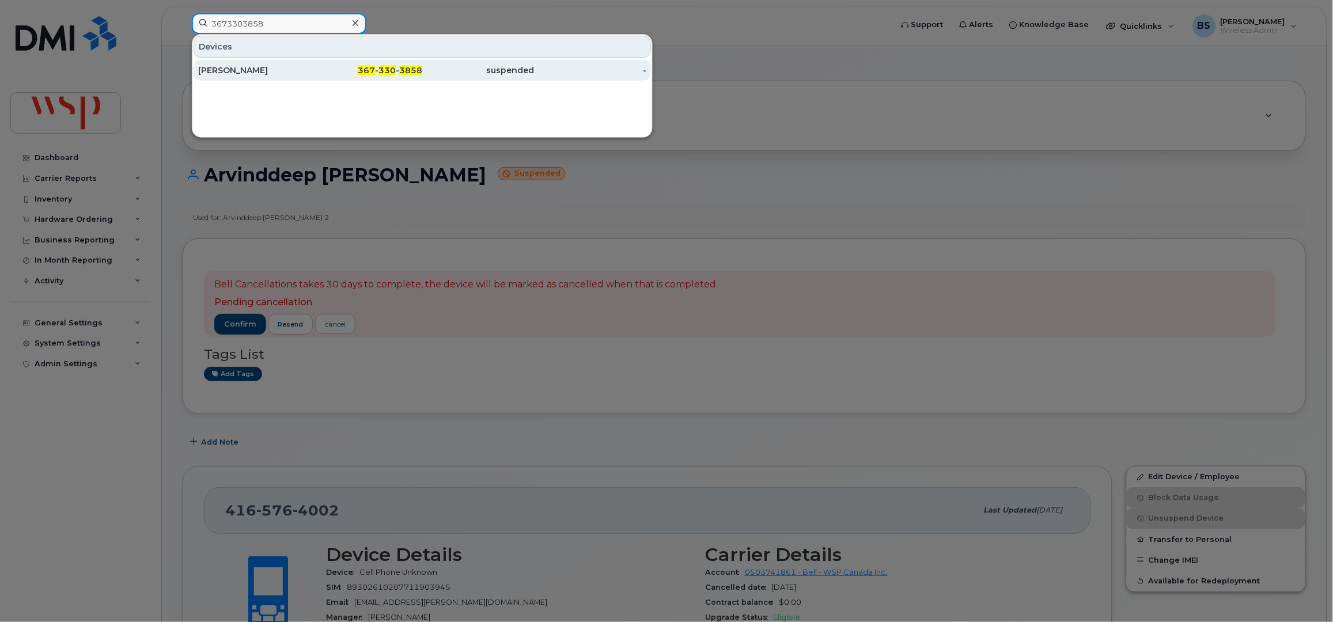
type input "3673303858"
click at [212, 69] on div "[PERSON_NAME]" at bounding box center [254, 71] width 112 height 12
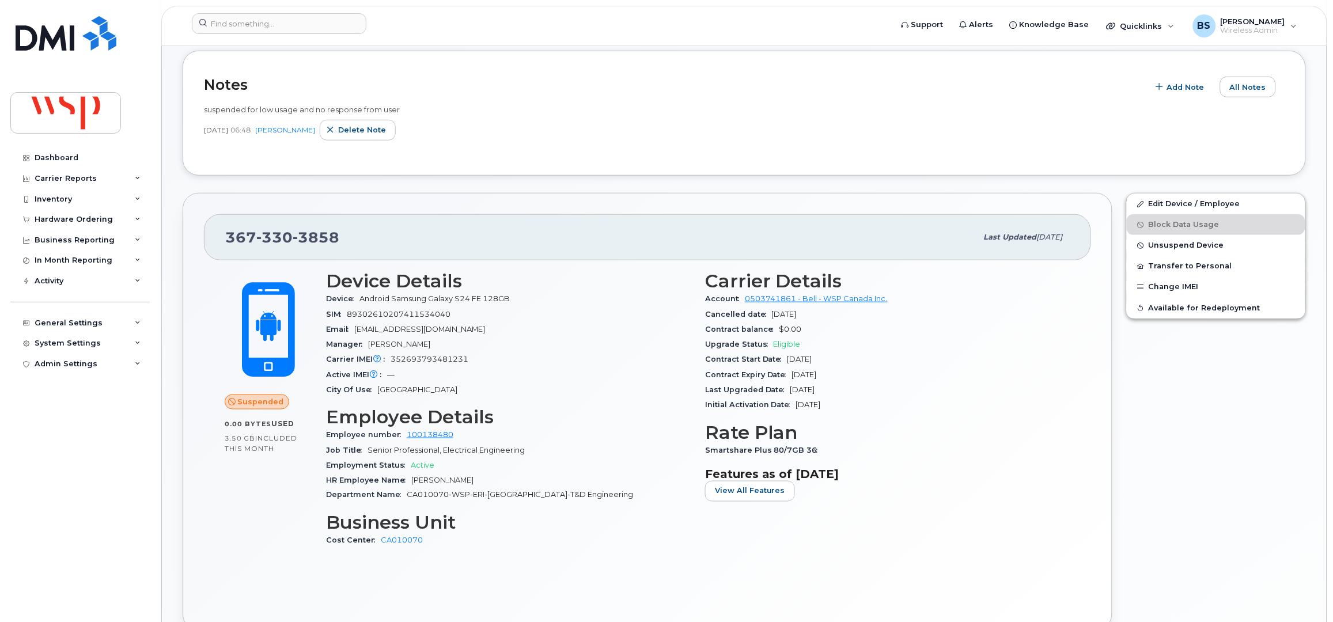
scroll to position [81, 0]
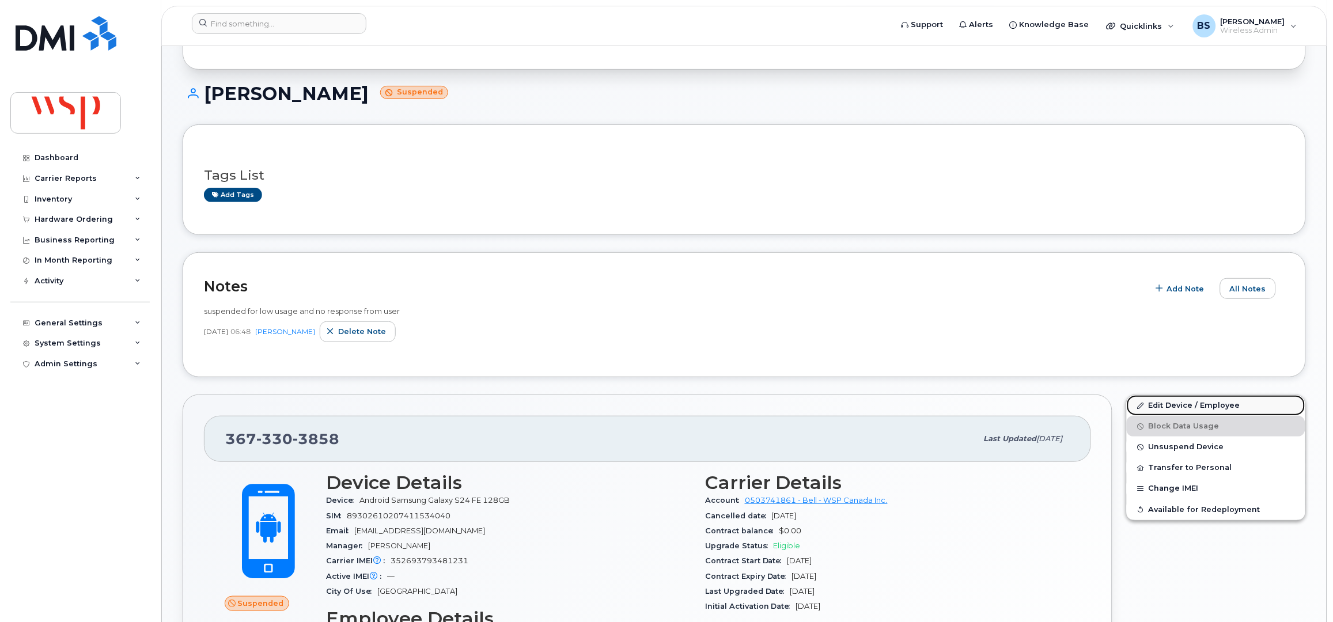
click at [1163, 401] on link "Edit Device / Employee" at bounding box center [1216, 405] width 179 height 21
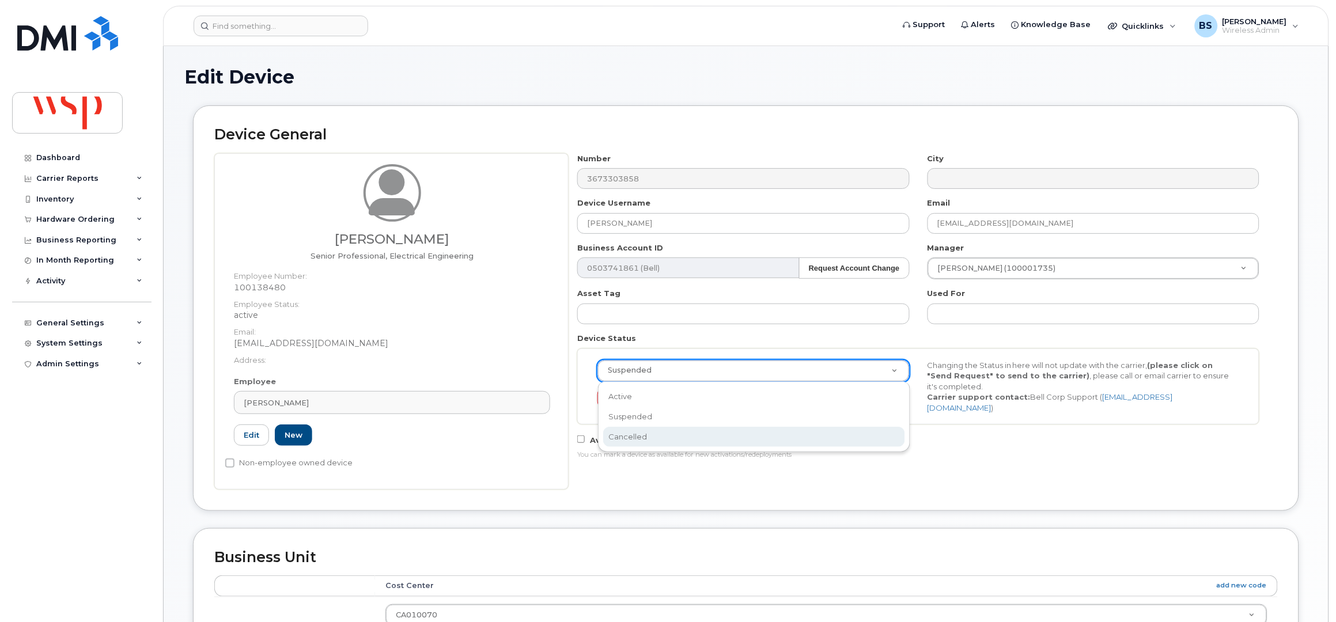
scroll to position [0, 3]
select select "cancelled"
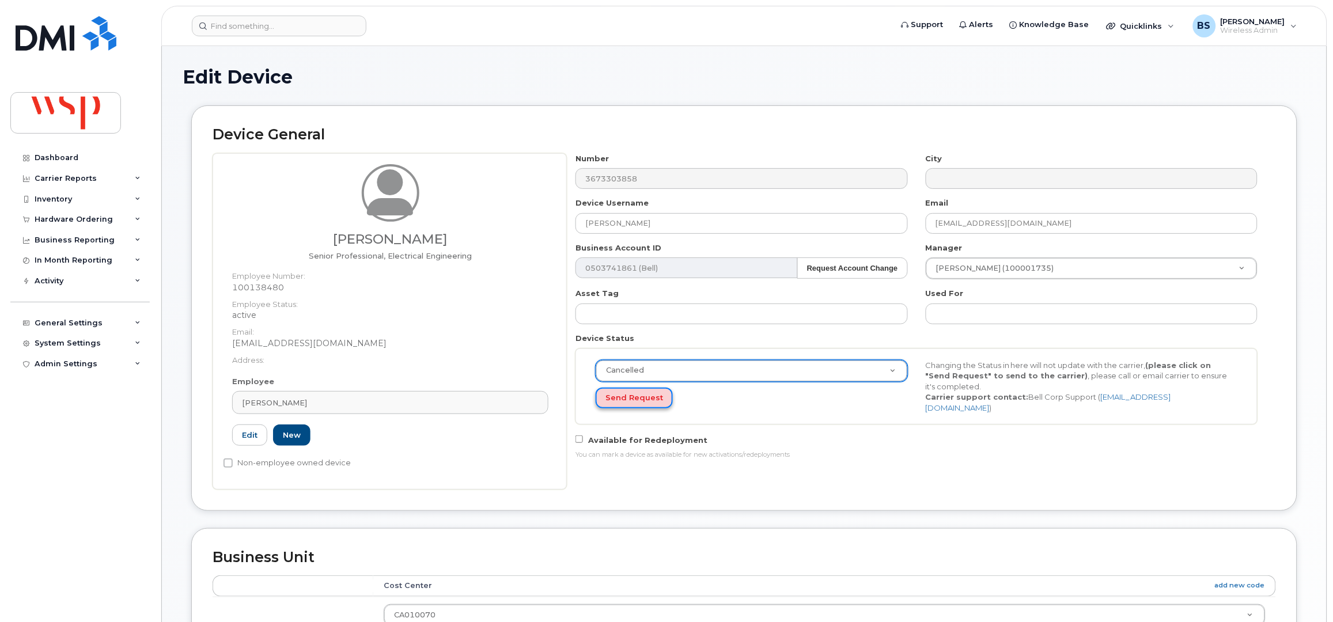
click at [634, 400] on button "Send Request" at bounding box center [634, 398] width 77 height 21
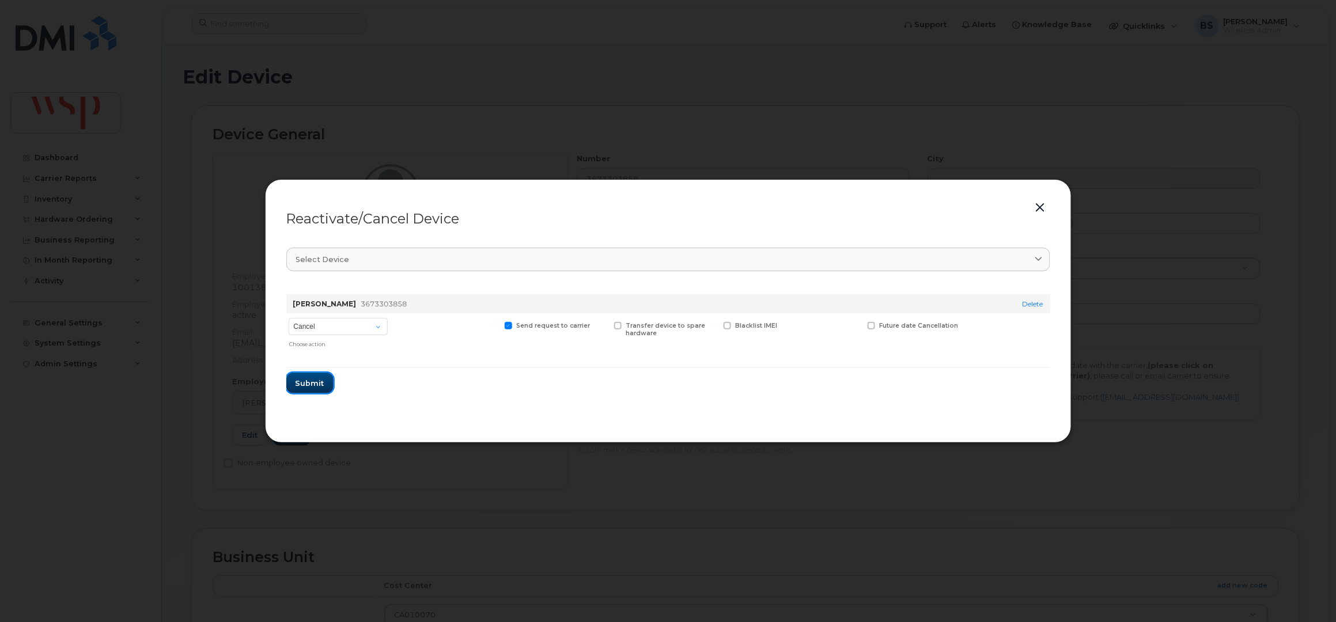
click at [306, 380] on span "Submit" at bounding box center [309, 383] width 29 height 11
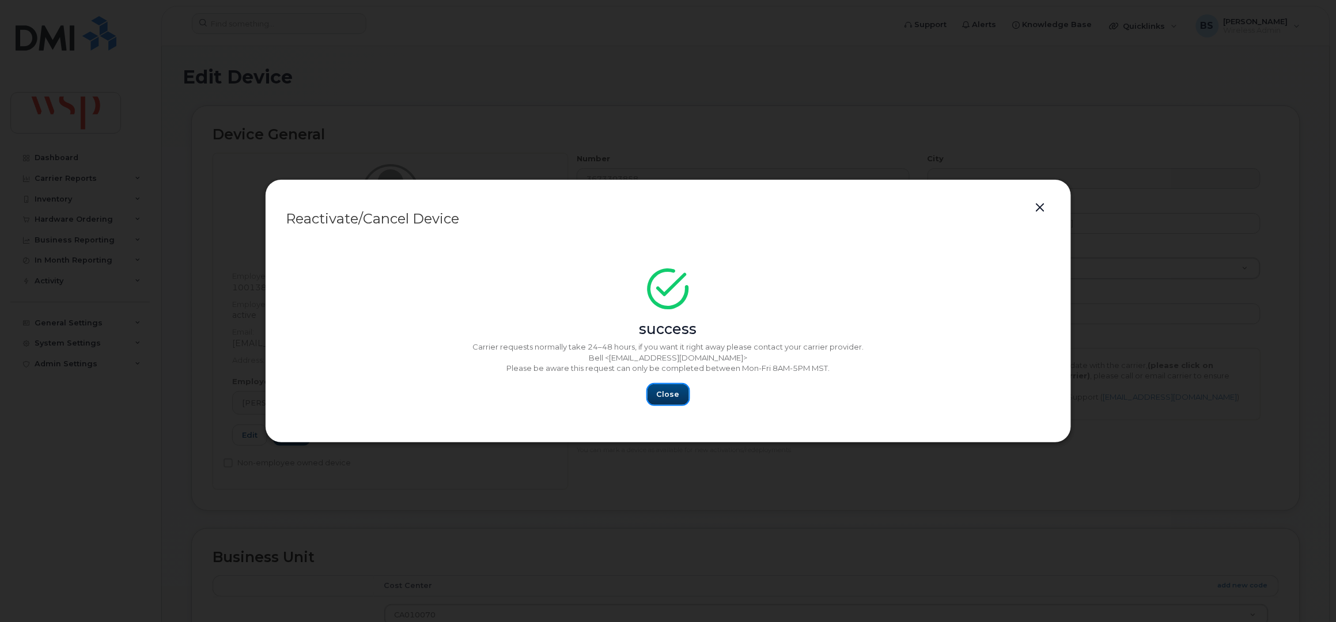
click at [662, 390] on span "Close" at bounding box center [668, 394] width 23 height 11
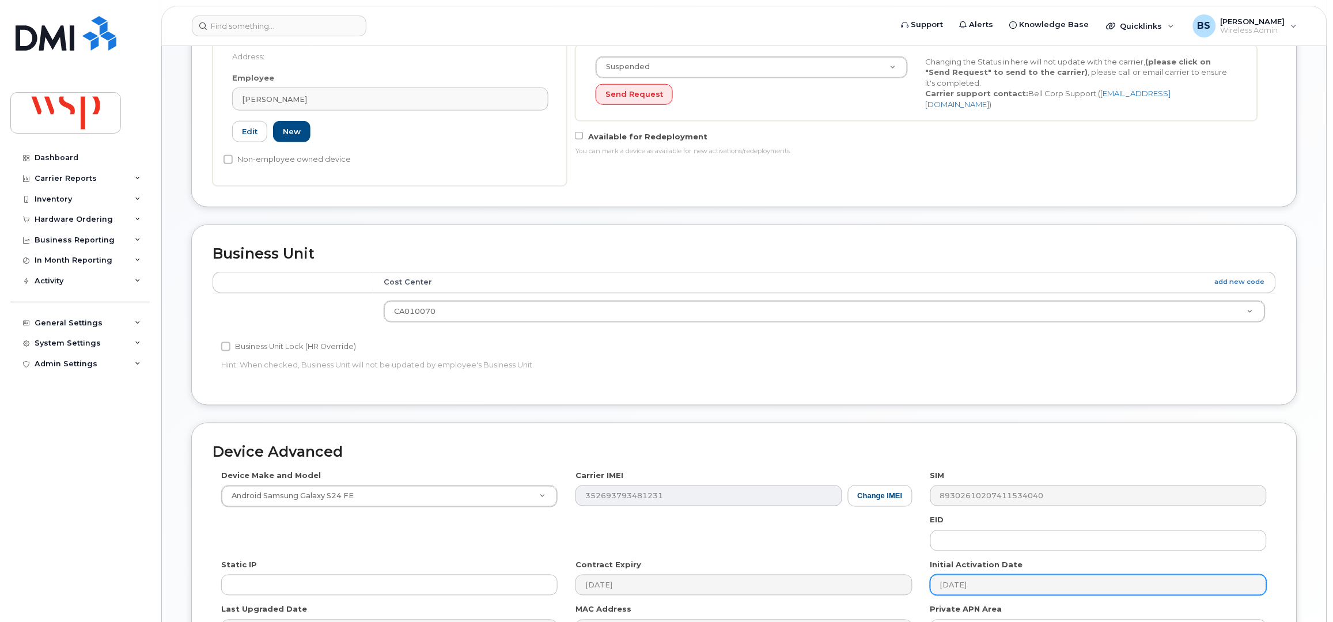
scroll to position [450, 0]
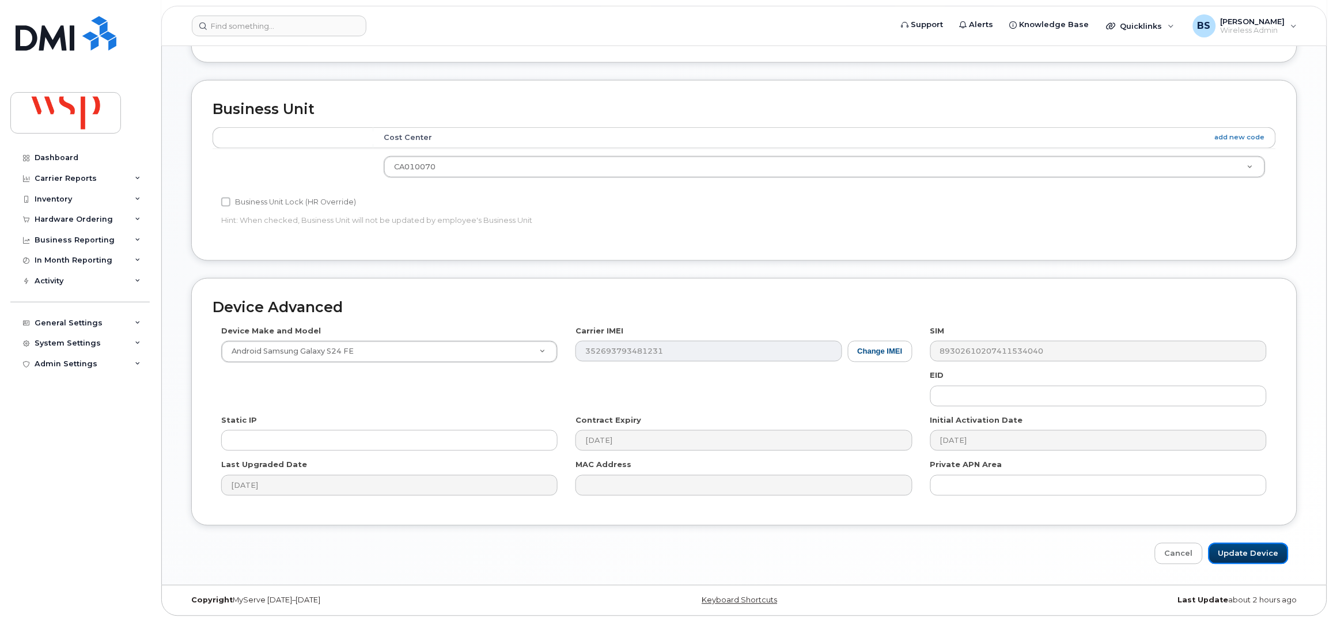
drag, startPoint x: 1240, startPoint y: 551, endPoint x: 1146, endPoint y: 512, distance: 101.5
click at [1240, 551] on input "Update Device" at bounding box center [1248, 553] width 80 height 21
type input "Saving..."
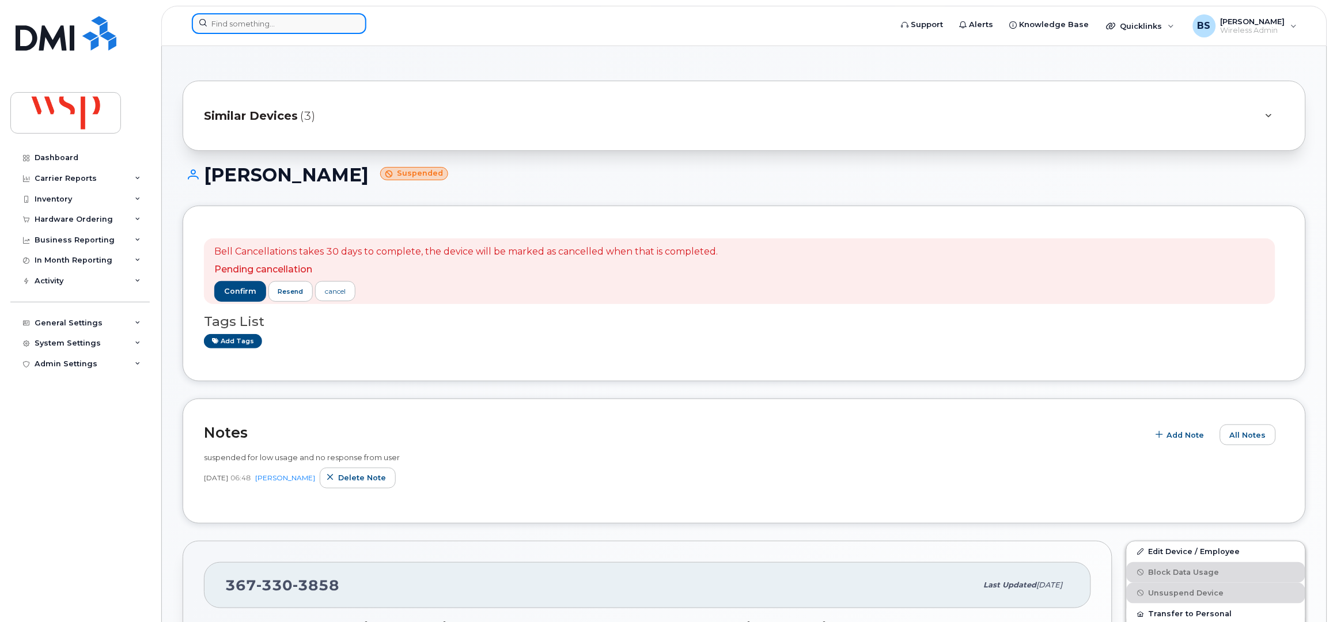
click at [260, 24] on input at bounding box center [279, 23] width 175 height 21
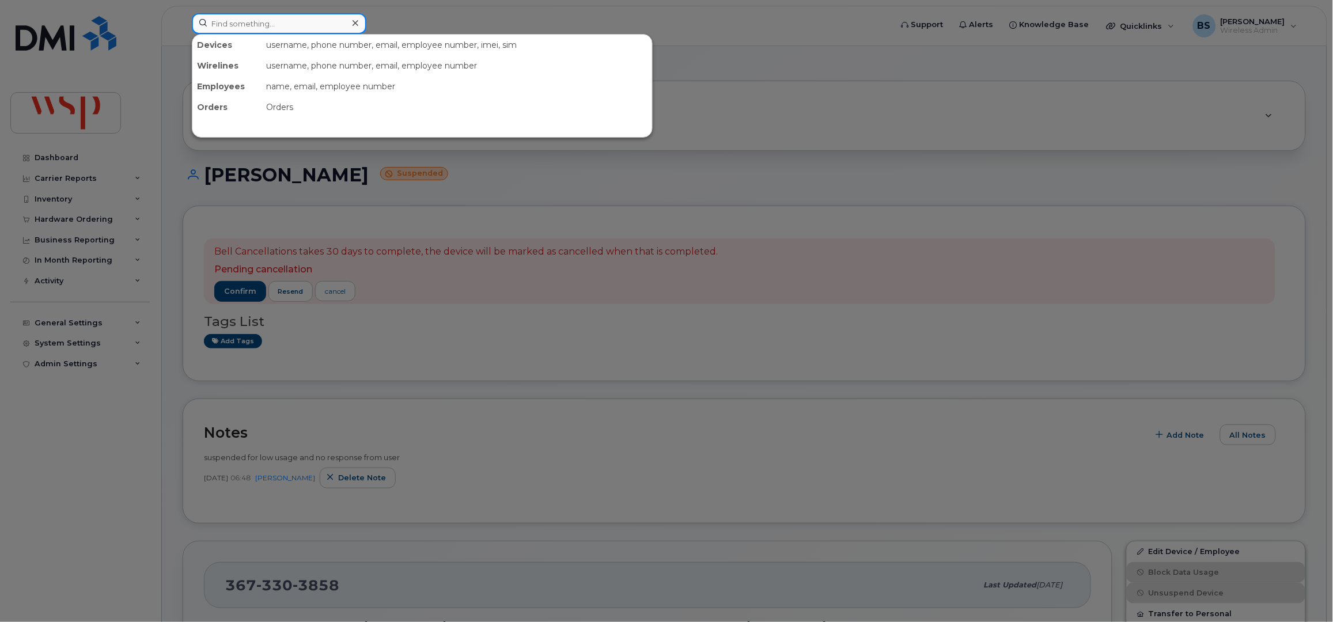
paste input "7782222796"
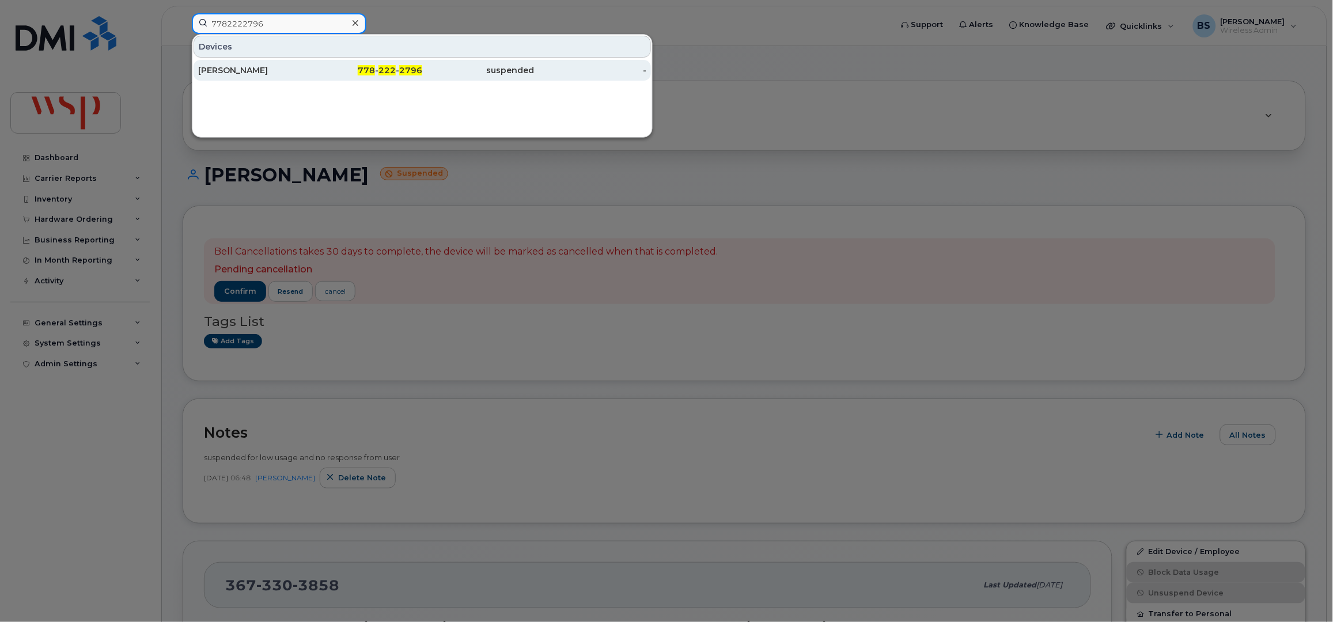
type input "7782222796"
click at [221, 70] on div "[PERSON_NAME]" at bounding box center [254, 71] width 112 height 12
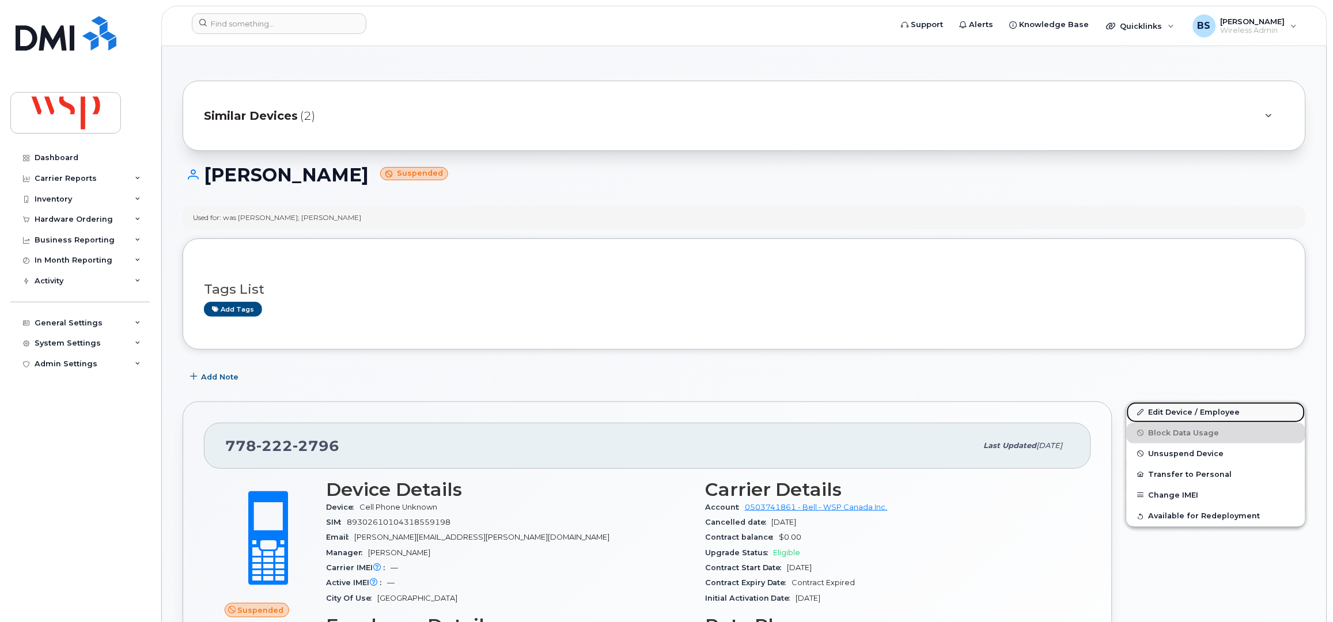
click at [1158, 410] on link "Edit Device / Employee" at bounding box center [1216, 412] width 179 height 21
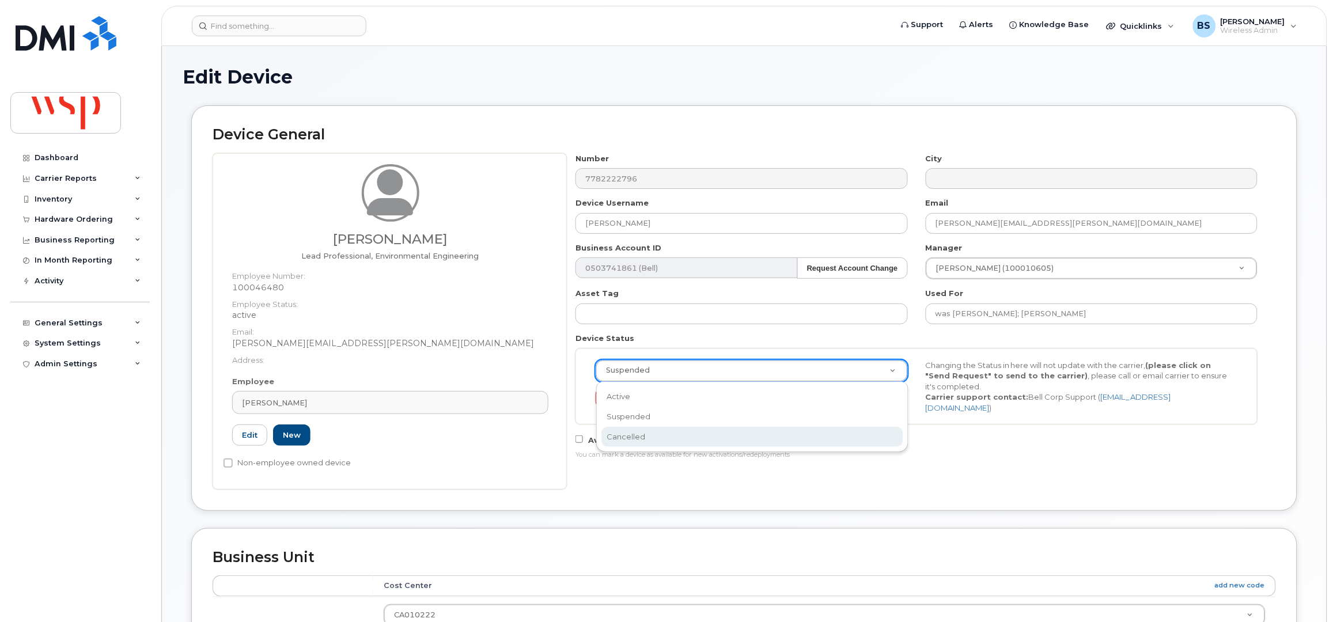
select select "cancelled"
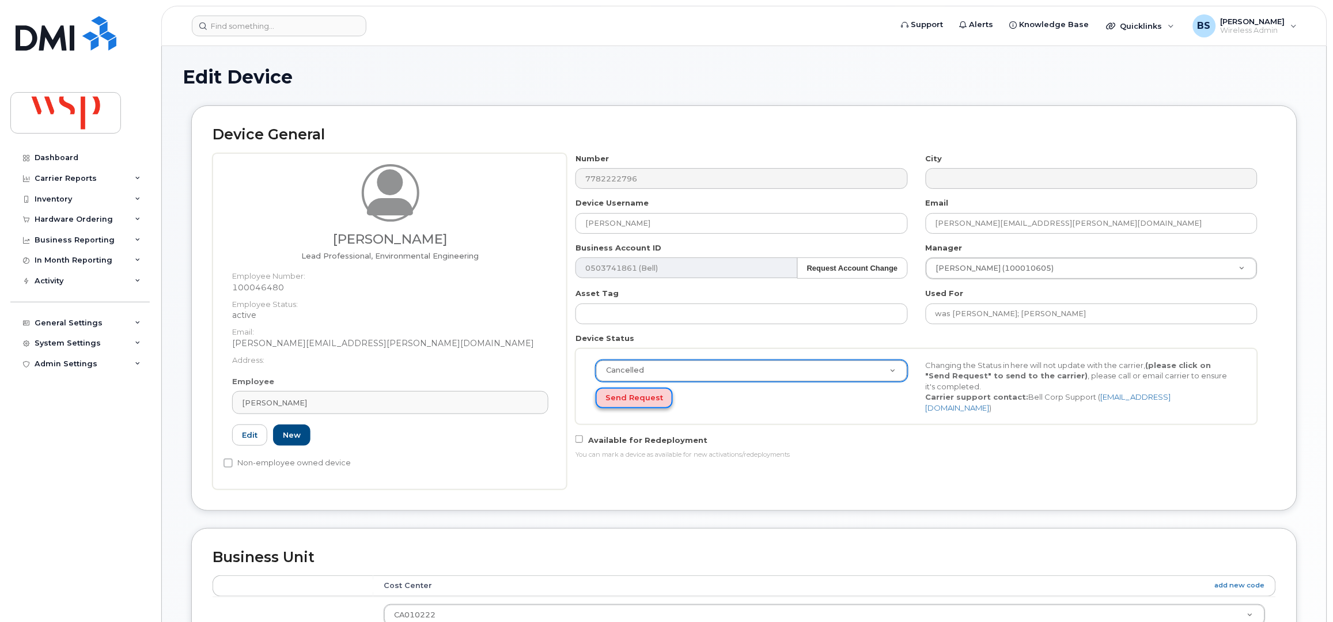
click at [624, 395] on button "Send Request" at bounding box center [634, 398] width 77 height 21
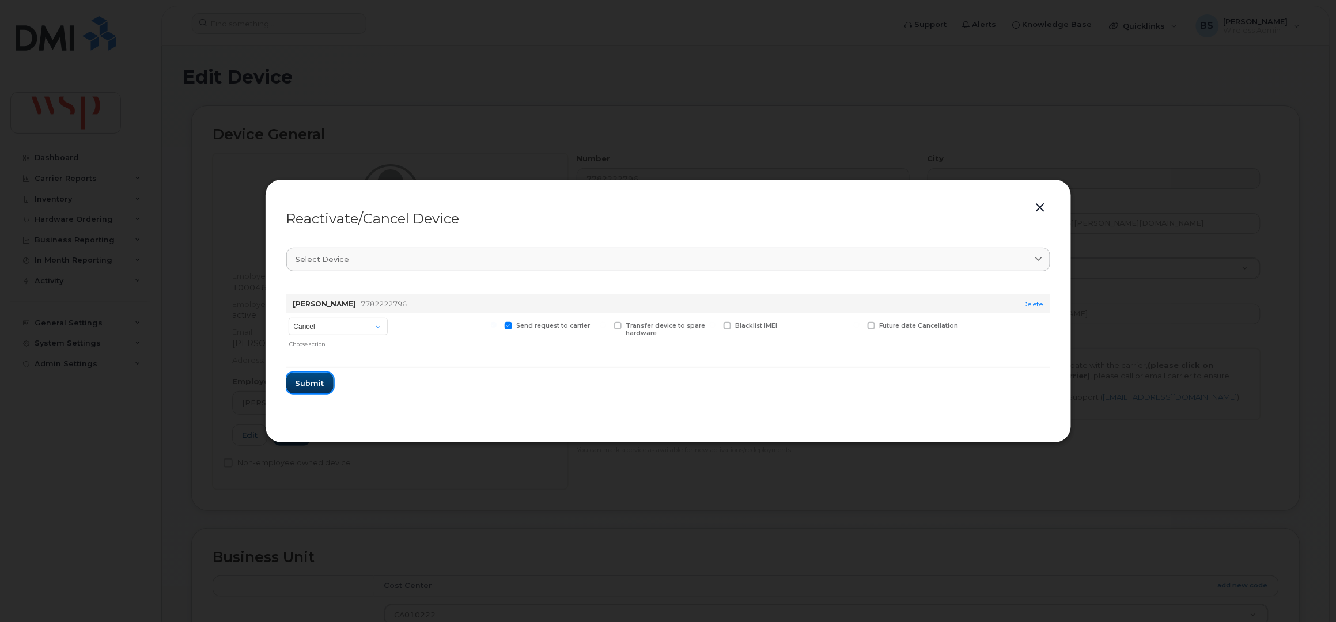
click at [309, 380] on span "Submit" at bounding box center [309, 383] width 29 height 11
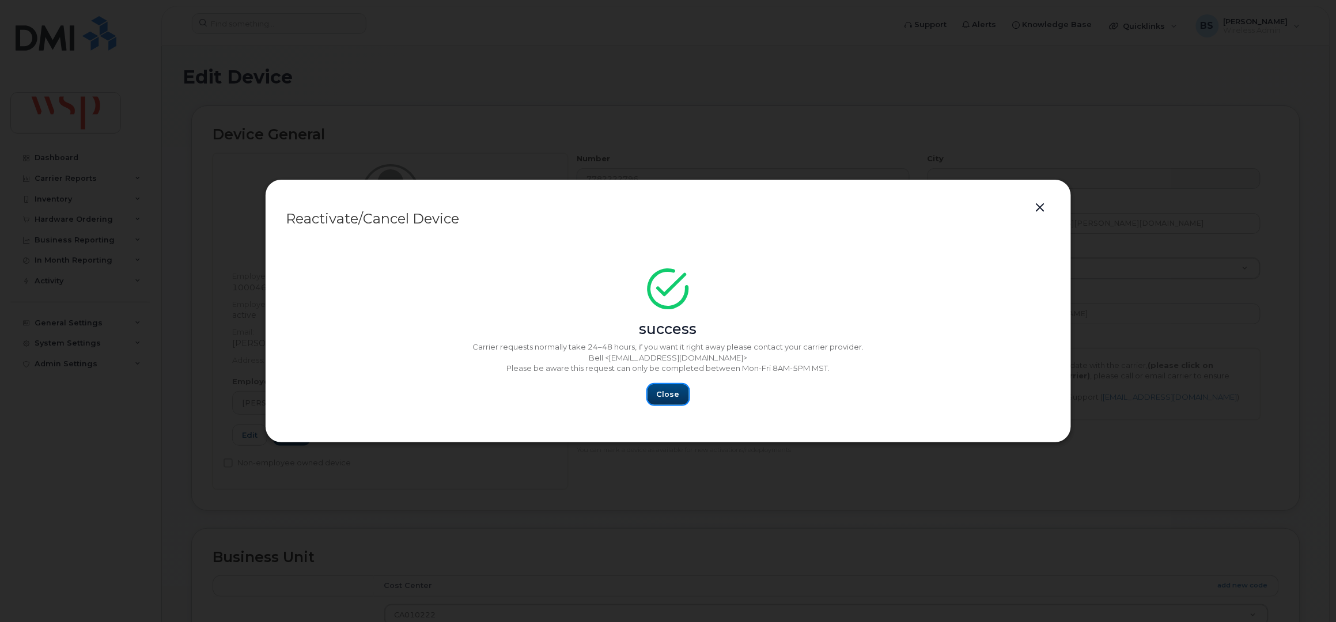
click at [672, 392] on span "Close" at bounding box center [668, 394] width 23 height 11
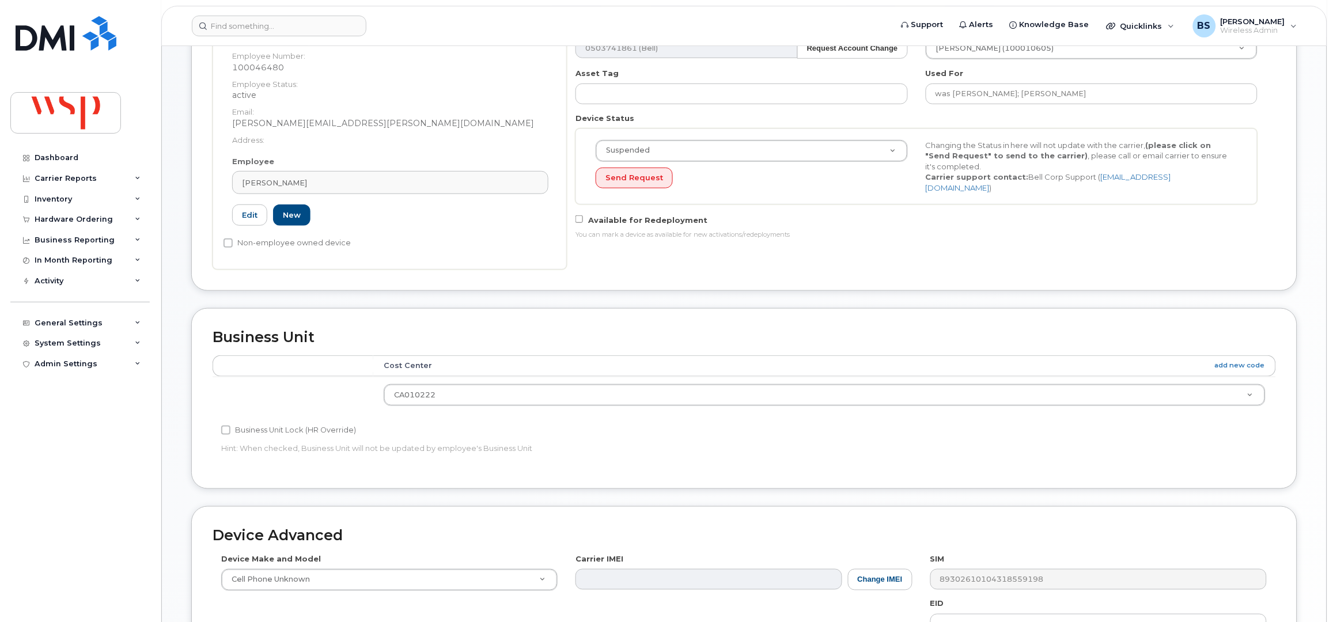
scroll to position [450, 0]
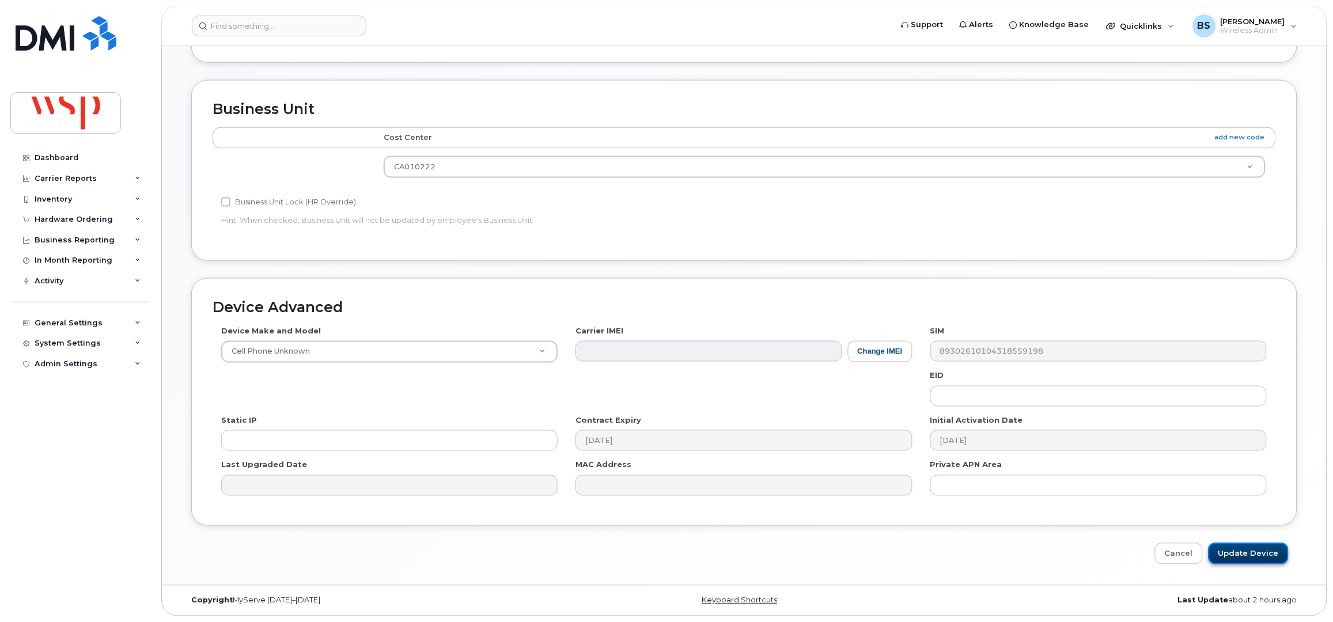
click at [1241, 554] on input "Update Device" at bounding box center [1248, 553] width 80 height 21
type input "Saving..."
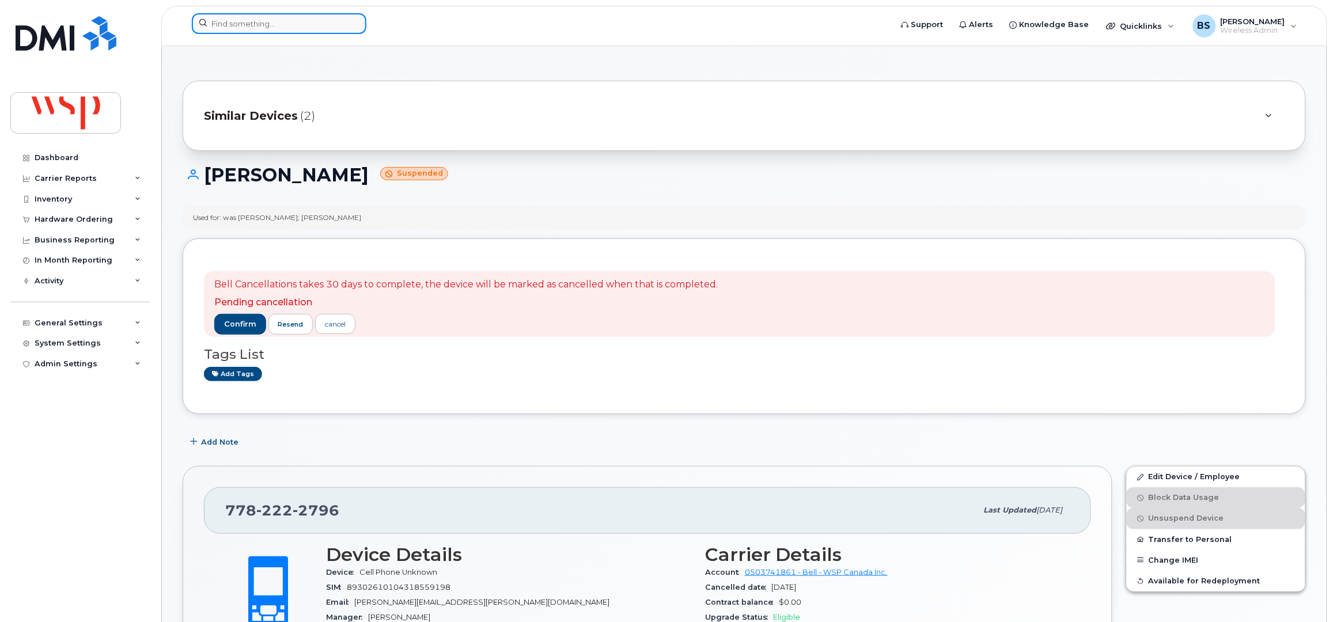
click at [268, 28] on input at bounding box center [279, 23] width 175 height 21
paste input "9057175785"
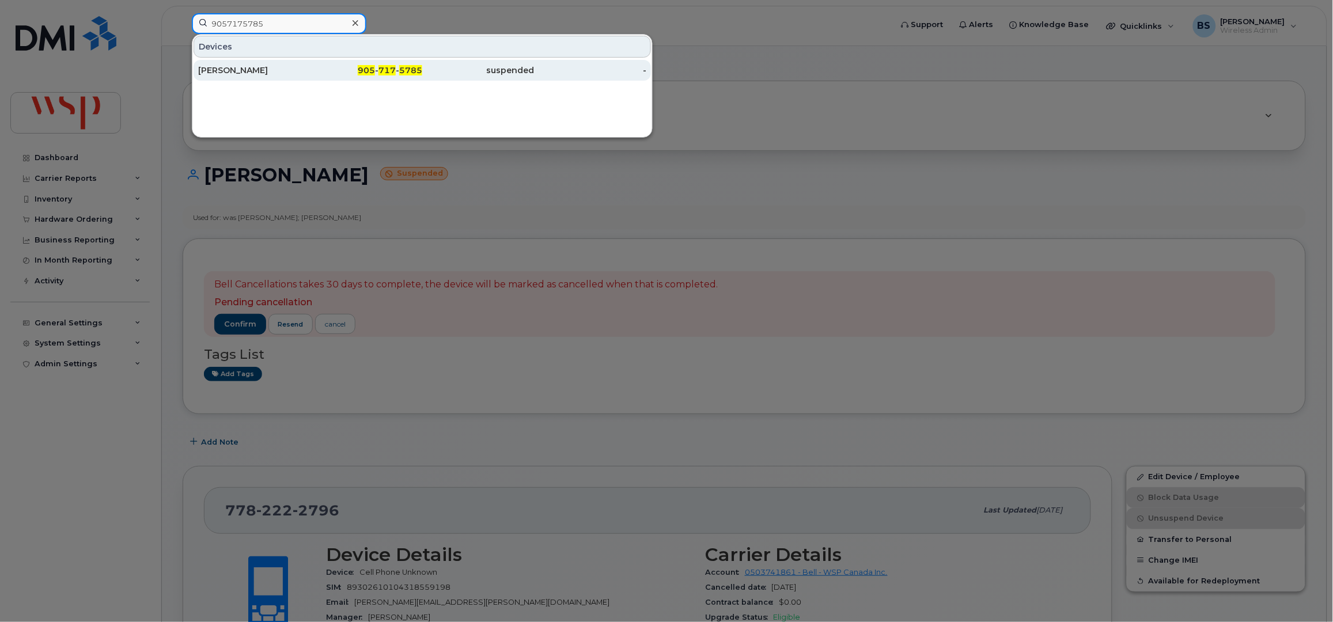
type input "9057175785"
click at [230, 70] on div "Yanqing Zeng" at bounding box center [254, 71] width 112 height 12
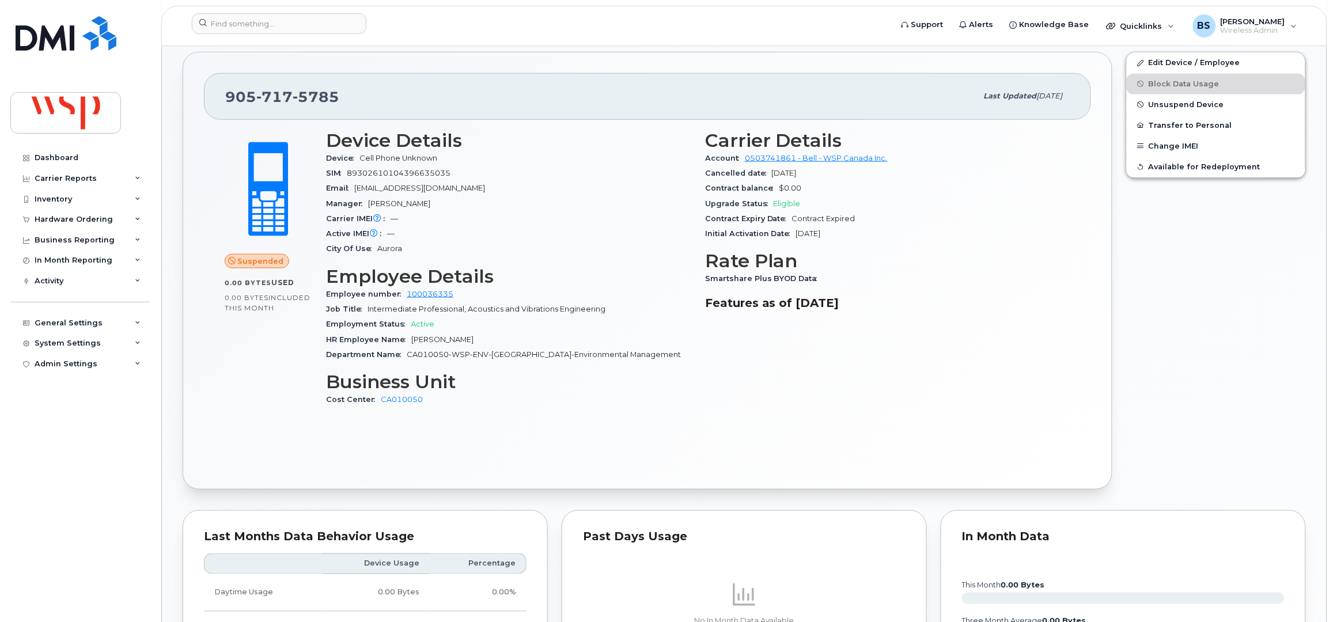
scroll to position [307, 0]
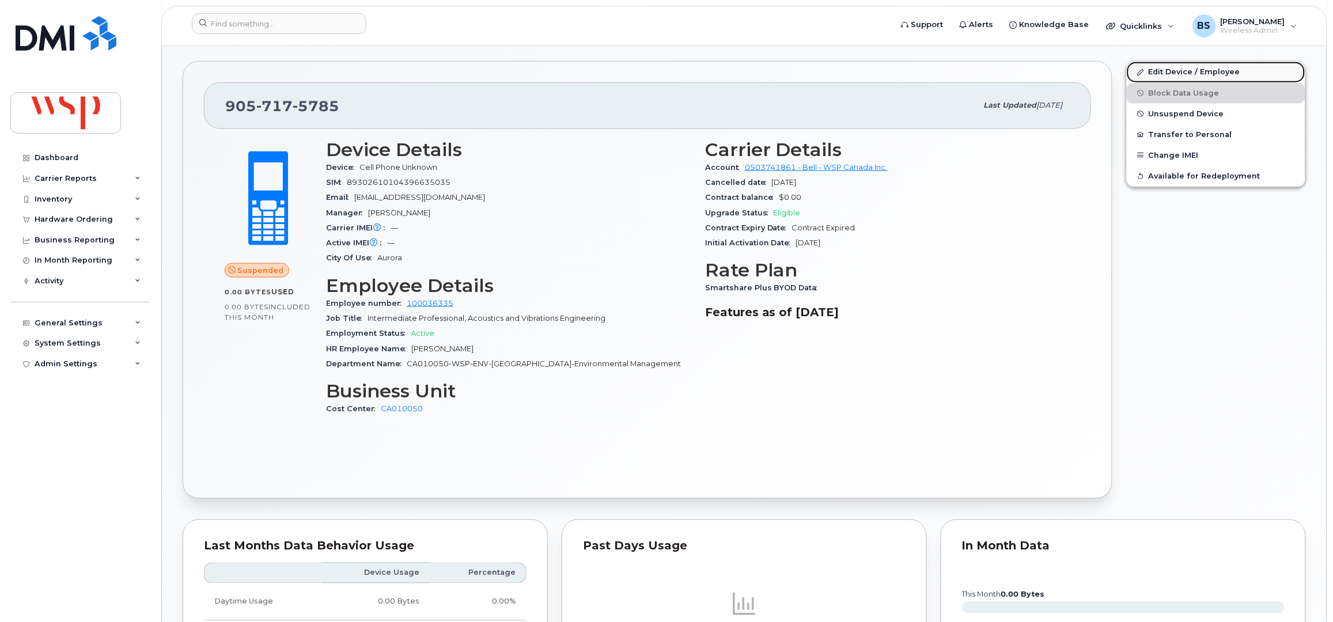
click at [1161, 73] on link "Edit Device / Employee" at bounding box center [1216, 72] width 179 height 21
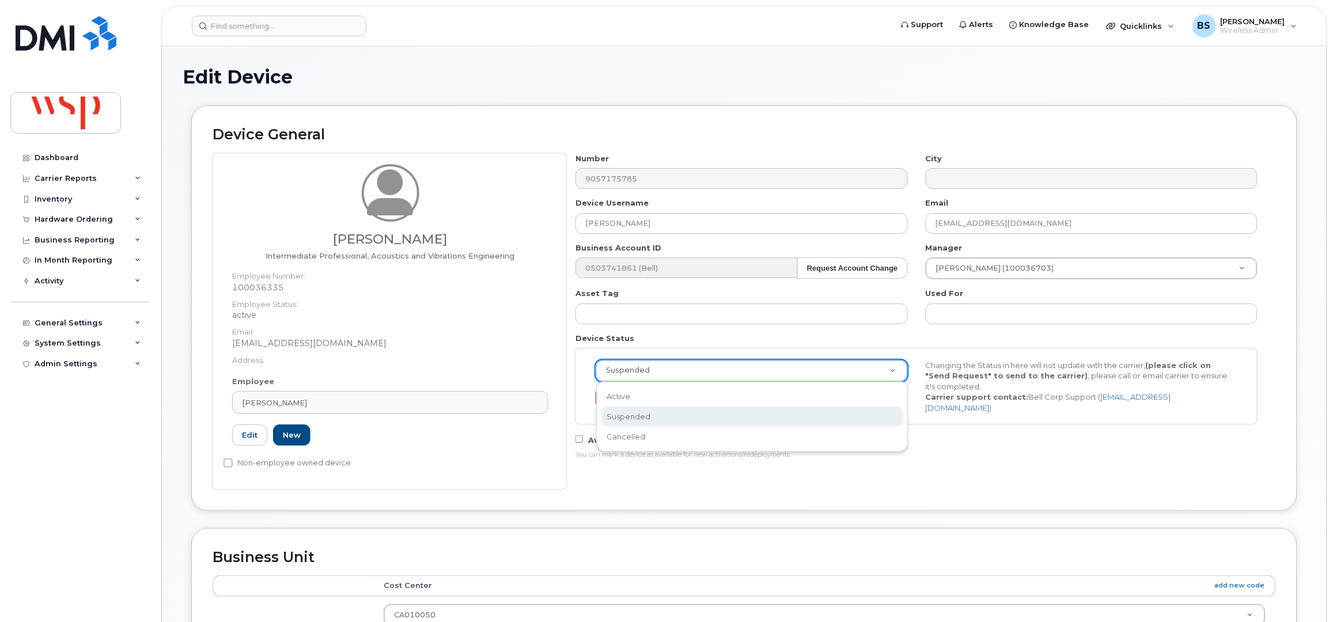
drag, startPoint x: 668, startPoint y: 369, endPoint x: 663, endPoint y: 391, distance: 23.1
select select "cancelled"
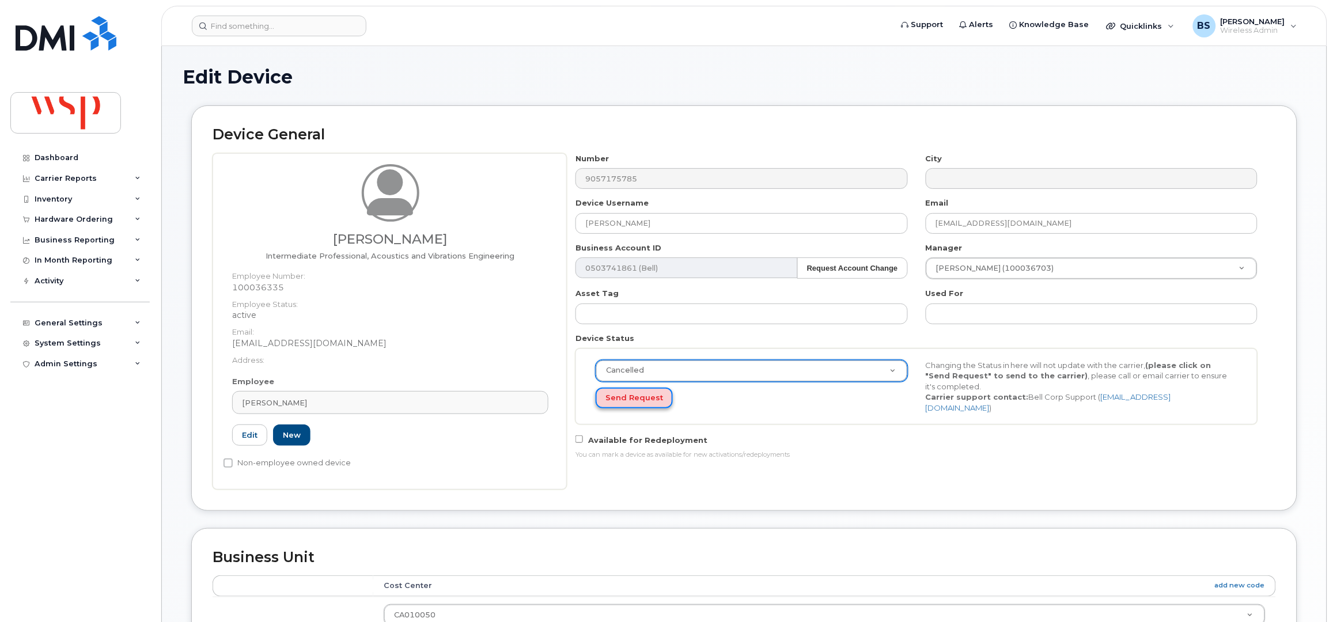
click at [626, 395] on button "Send Request" at bounding box center [634, 398] width 77 height 21
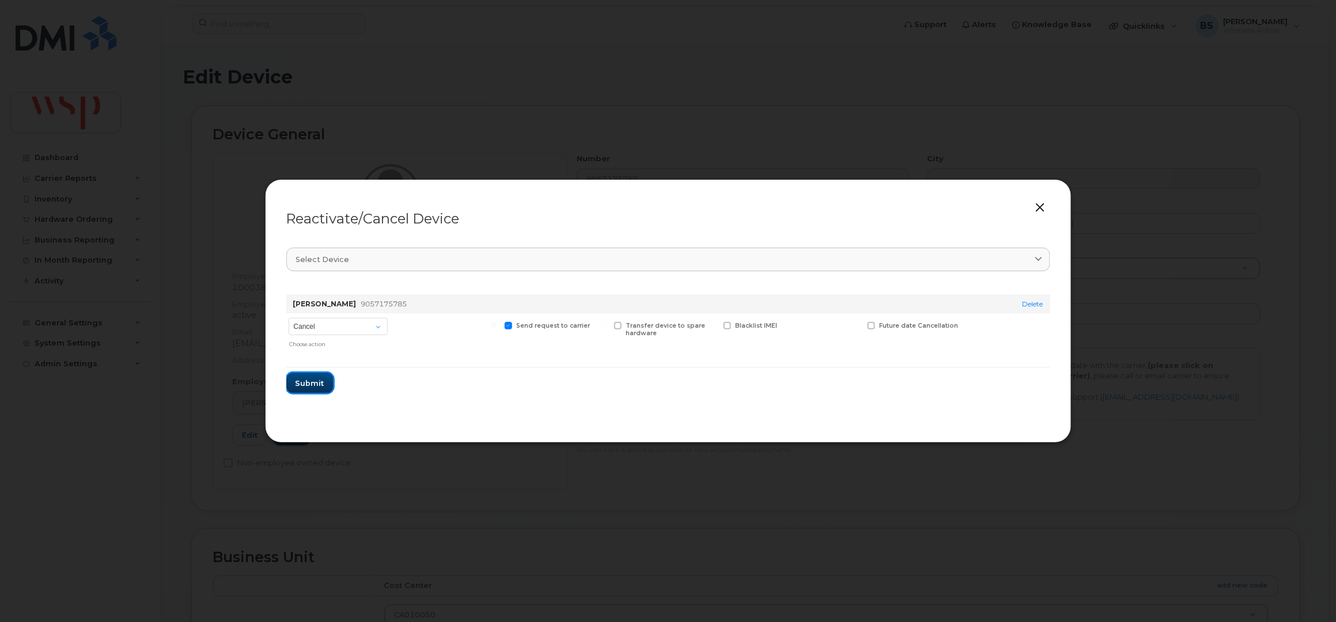
click at [308, 383] on span "Submit" at bounding box center [309, 383] width 29 height 11
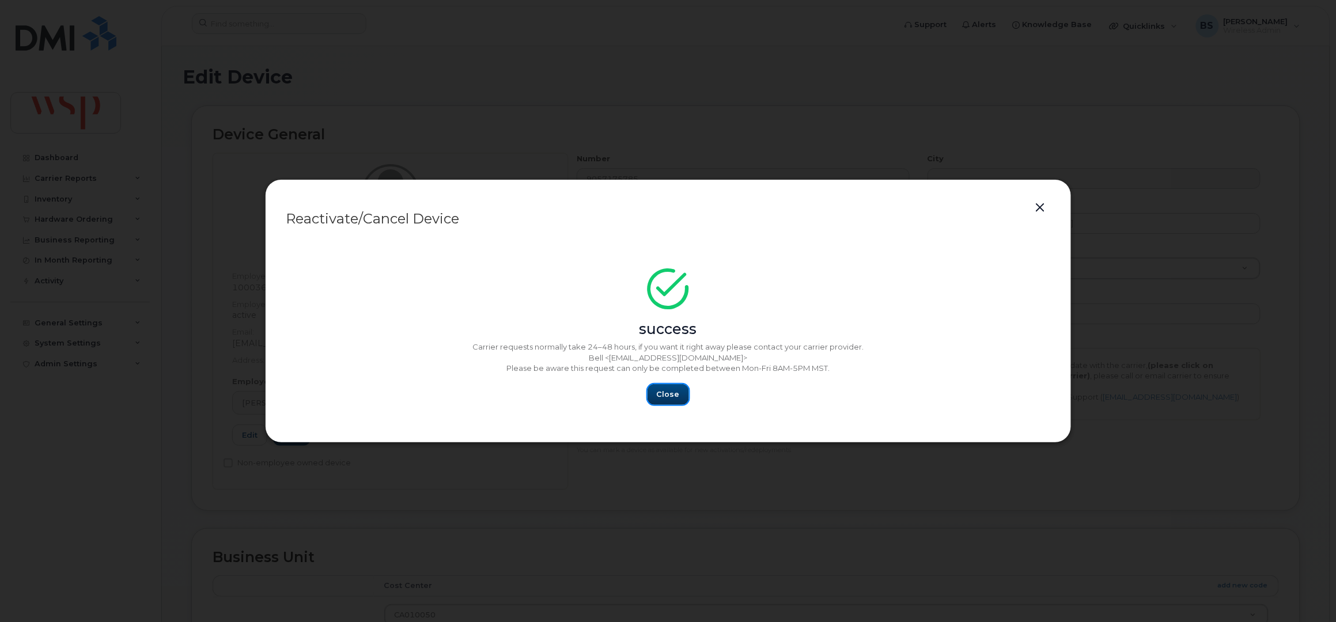
click at [662, 392] on span "Close" at bounding box center [668, 394] width 23 height 11
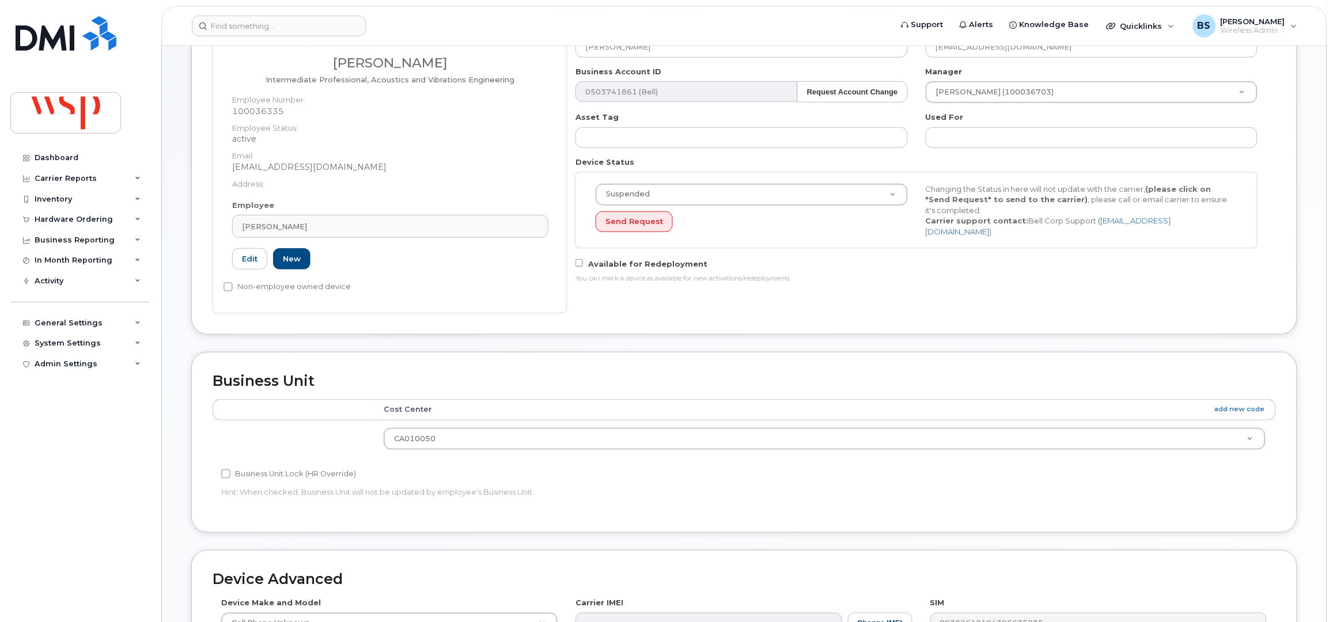
scroll to position [450, 0]
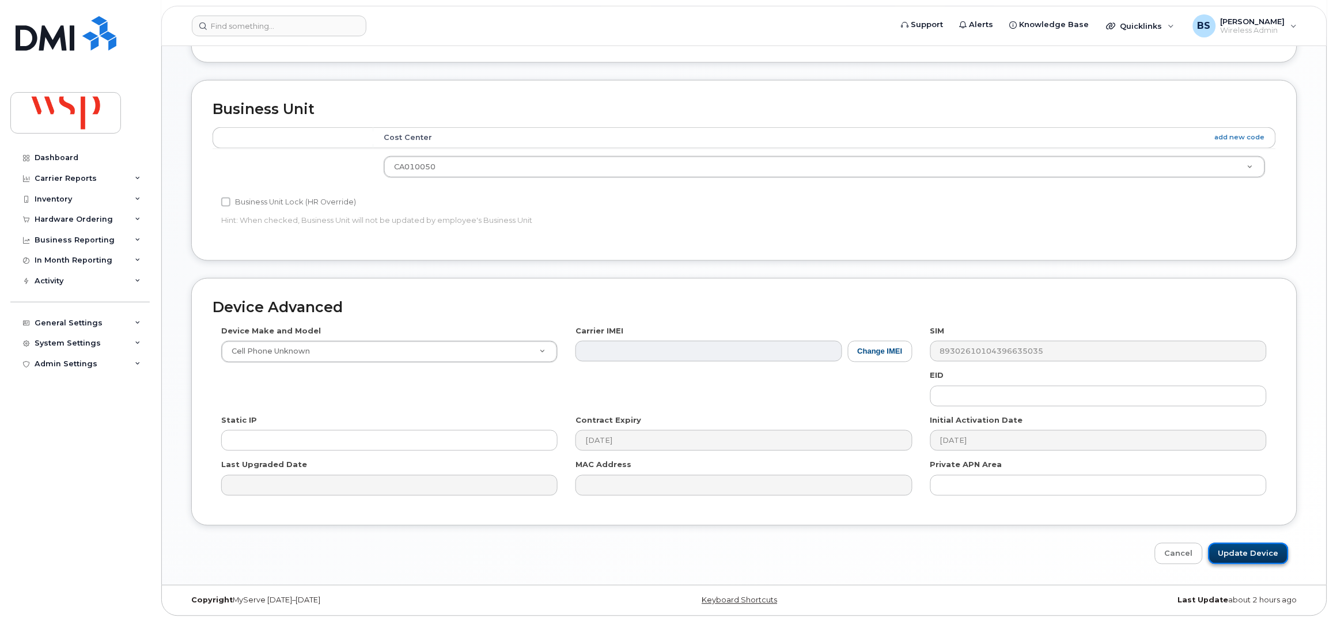
click at [1234, 552] on input "Update Device" at bounding box center [1248, 553] width 80 height 21
type input "Saving..."
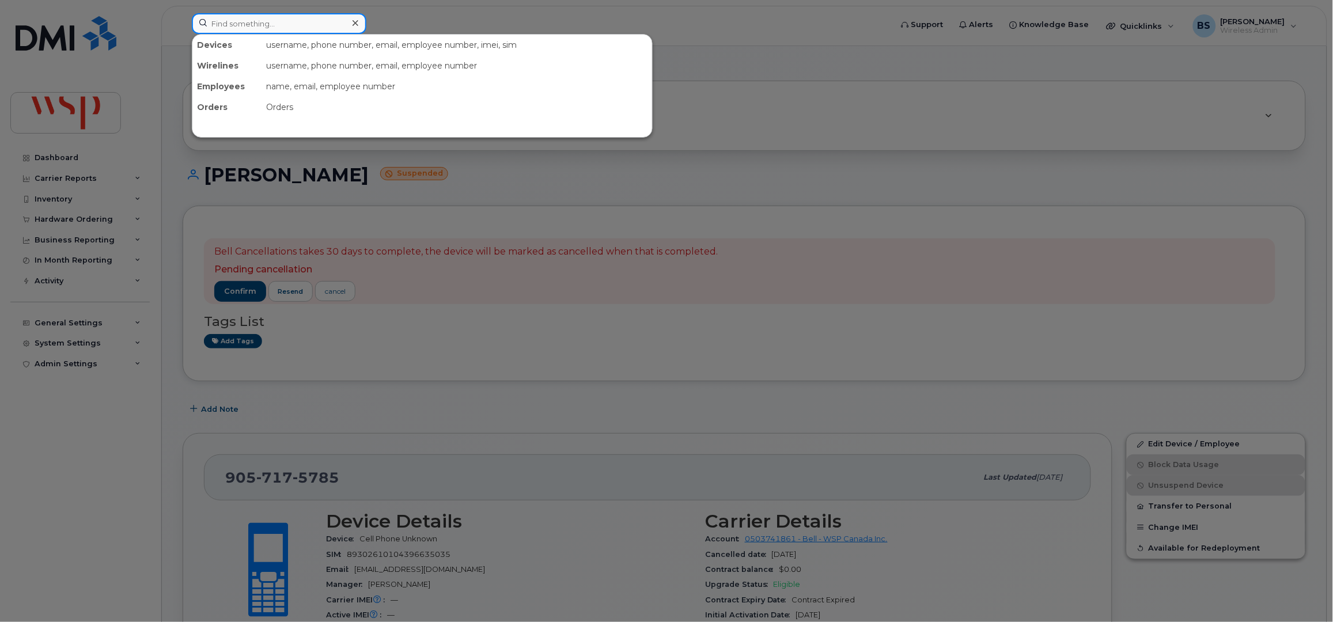
paste input "4313385986"
drag, startPoint x: 289, startPoint y: 16, endPoint x: 295, endPoint y: 14, distance: 6.6
click at [289, 16] on input "4313385986" at bounding box center [279, 23] width 175 height 21
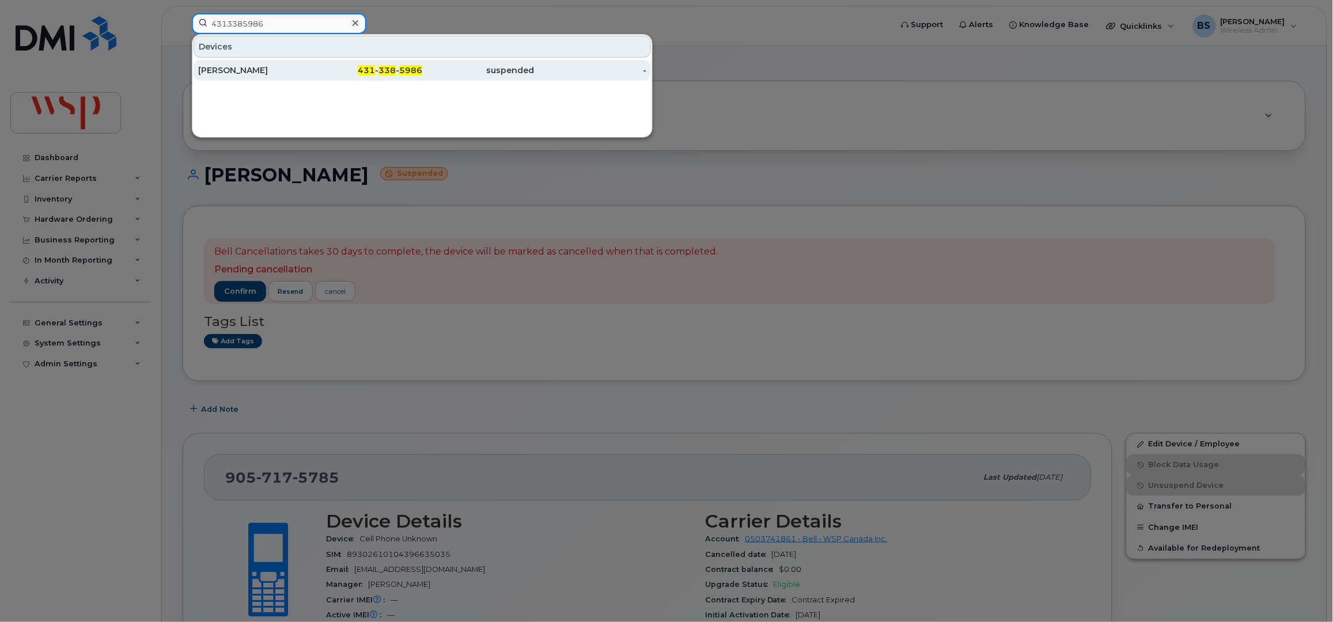
type input "4313385986"
click at [225, 66] on div "Deborah Power" at bounding box center [254, 71] width 112 height 12
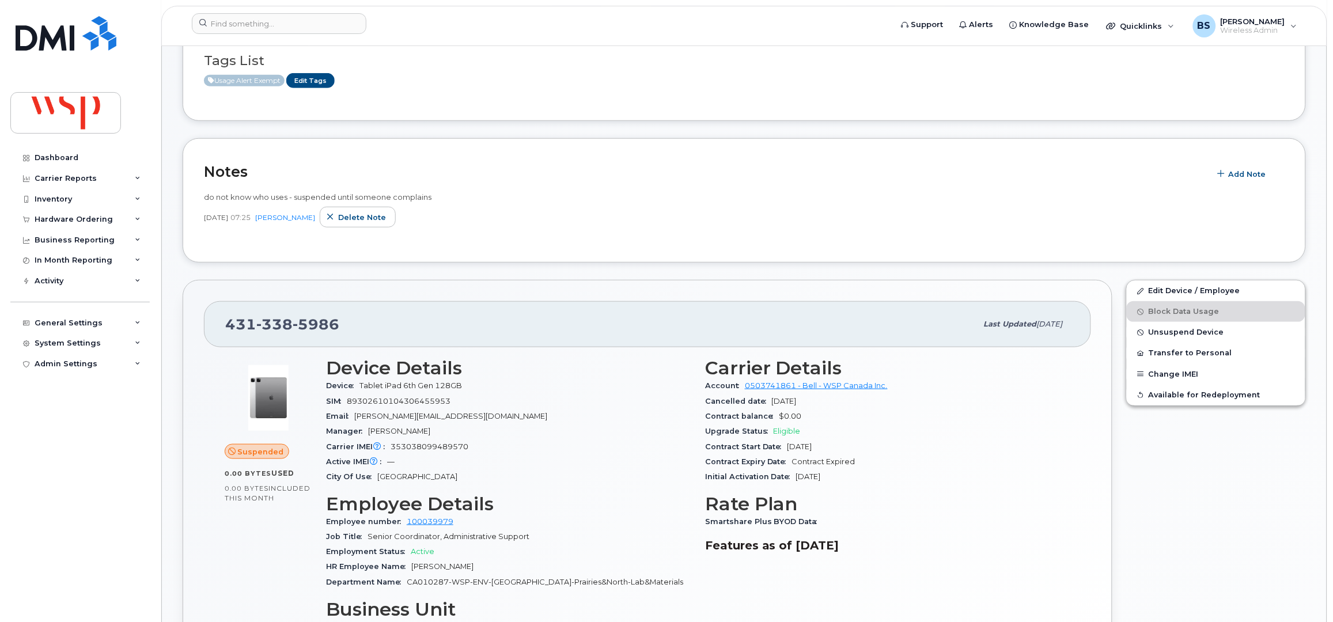
scroll to position [230, 0]
click at [1172, 289] on link "Edit Device / Employee" at bounding box center [1216, 289] width 179 height 21
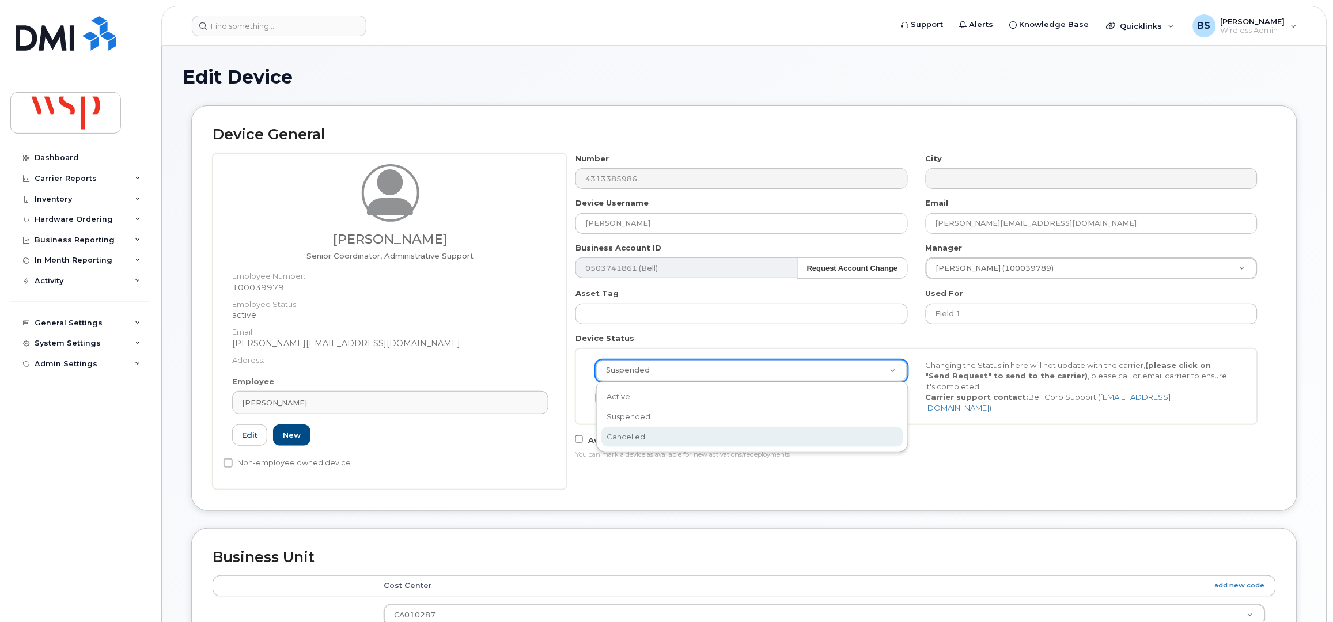
select select "cancelled"
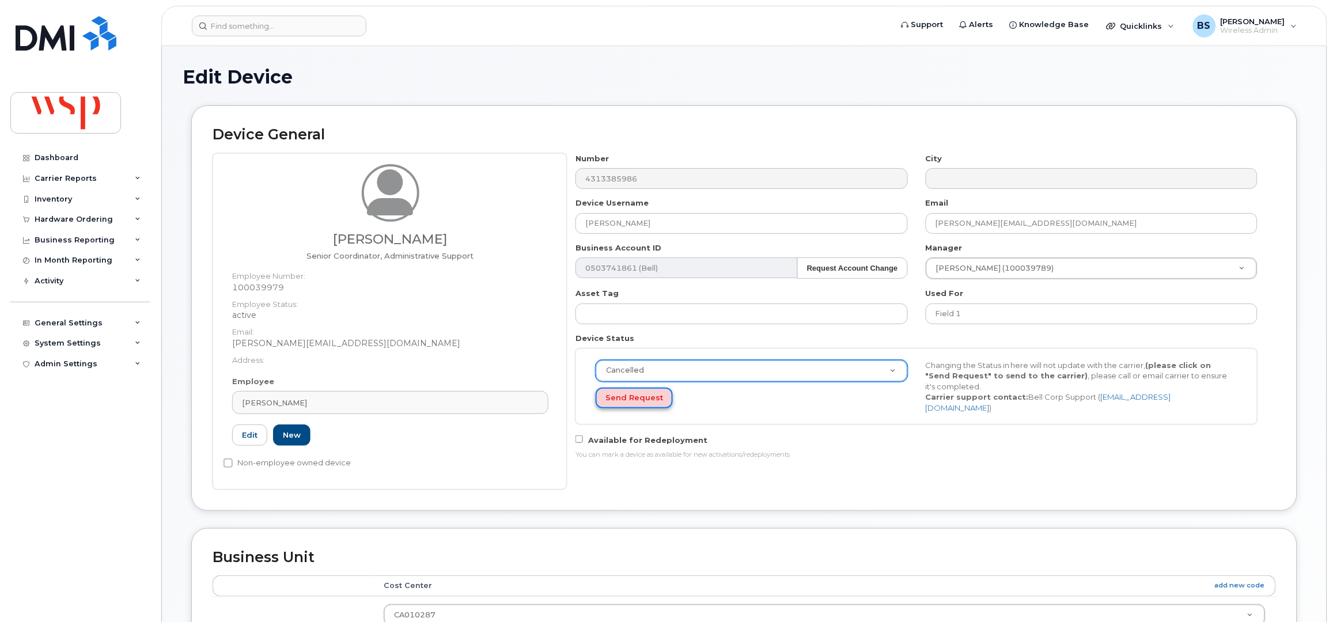
click at [618, 393] on button "Send Request" at bounding box center [634, 398] width 77 height 21
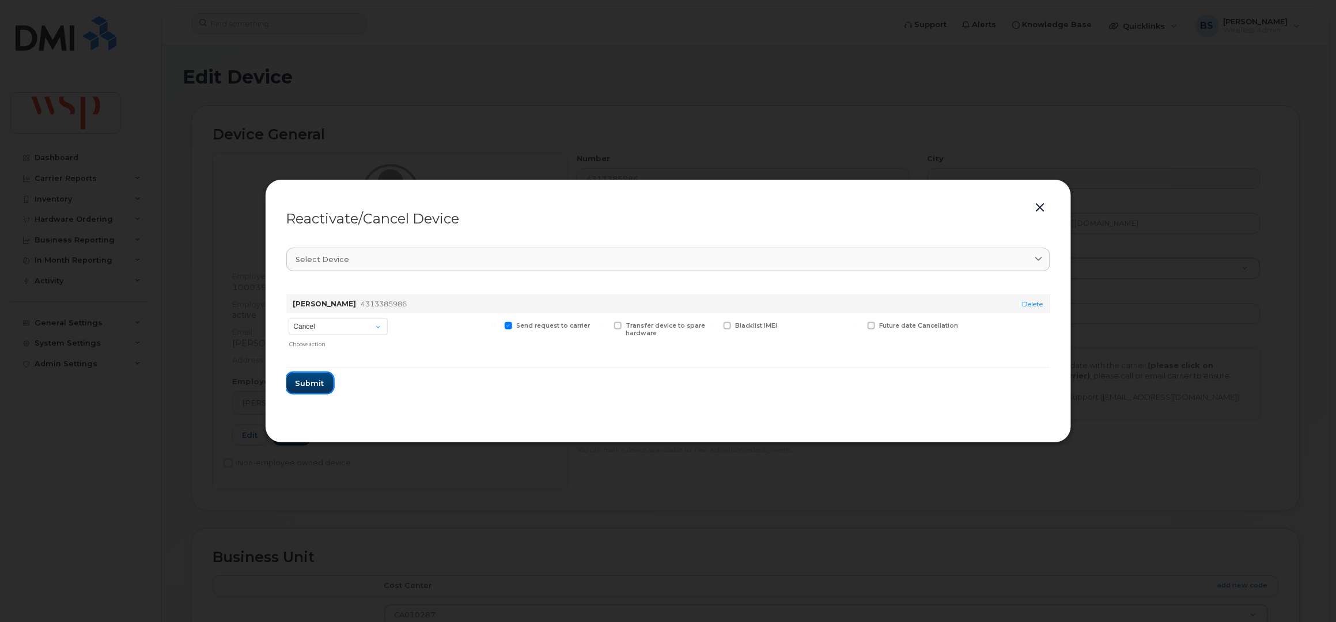
click at [302, 382] on span "Submit" at bounding box center [309, 383] width 29 height 11
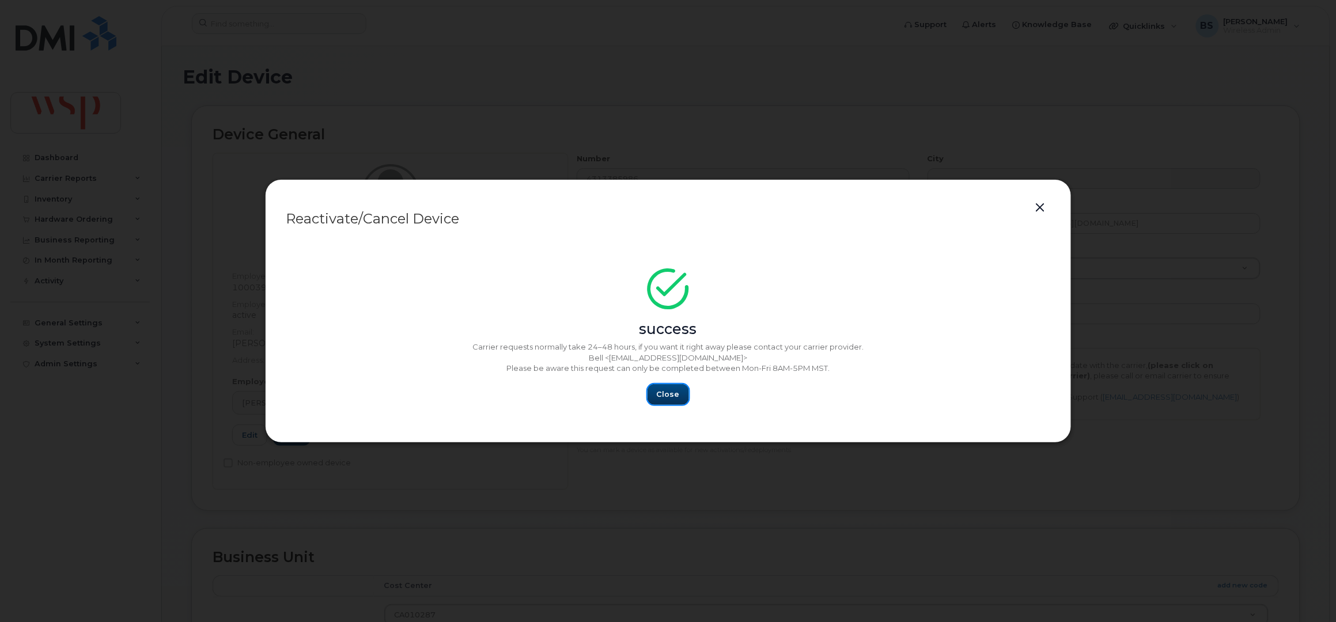
click at [663, 391] on span "Close" at bounding box center [668, 394] width 23 height 11
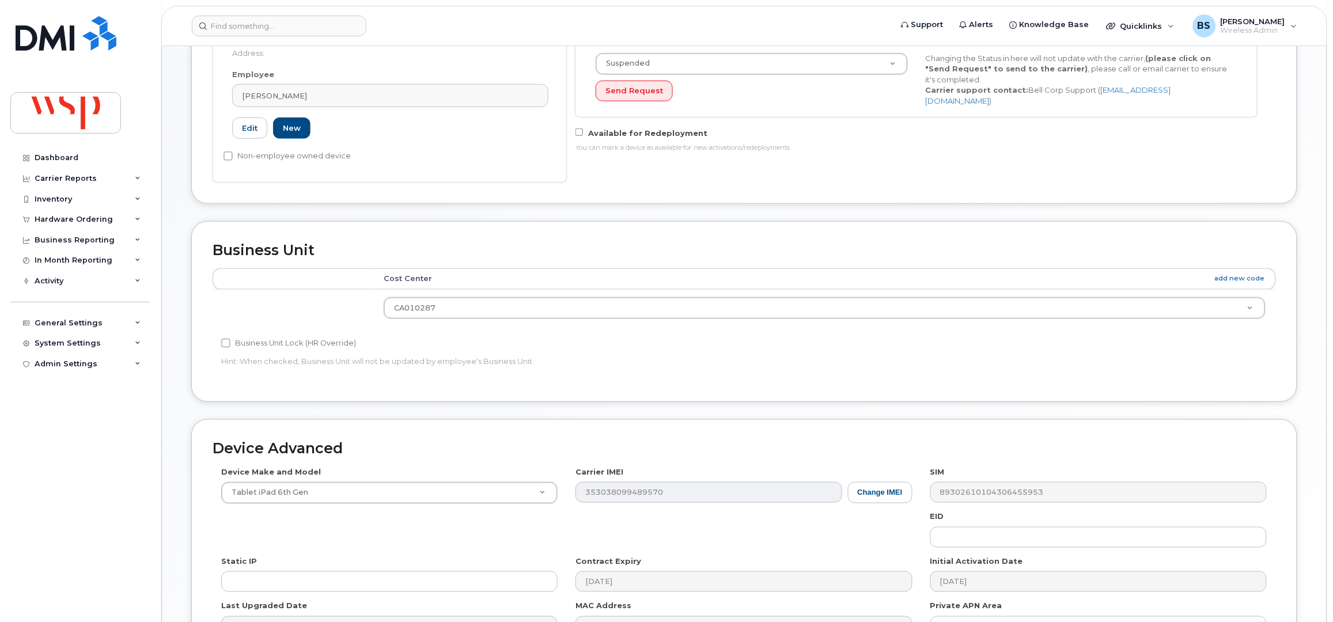
scroll to position [450, 0]
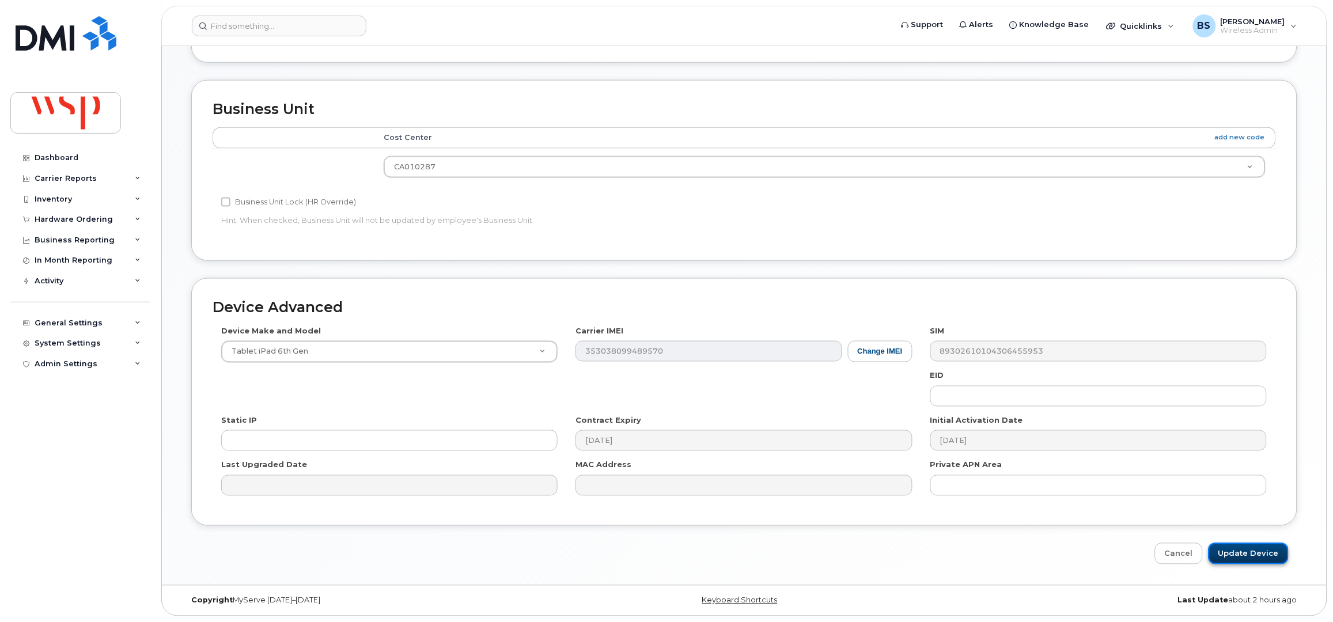
click at [1241, 549] on input "Update Device" at bounding box center [1248, 553] width 80 height 21
type input "Saving..."
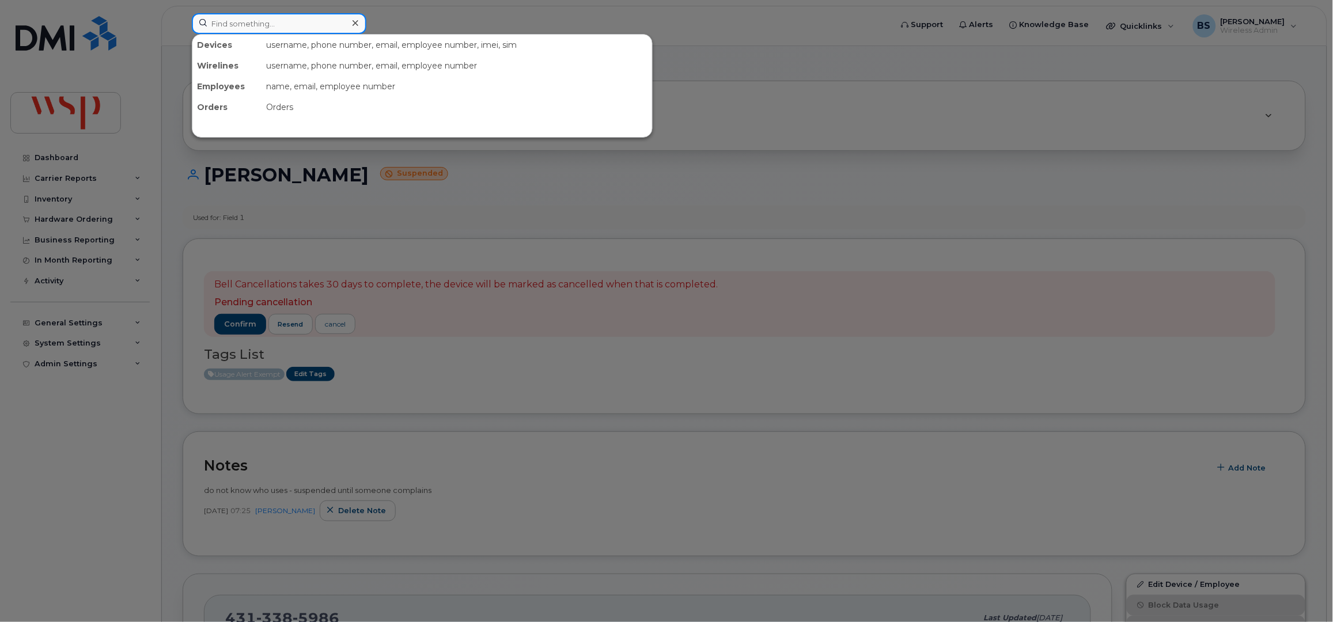
click at [248, 16] on input at bounding box center [279, 23] width 175 height 21
paste input "5149157422"
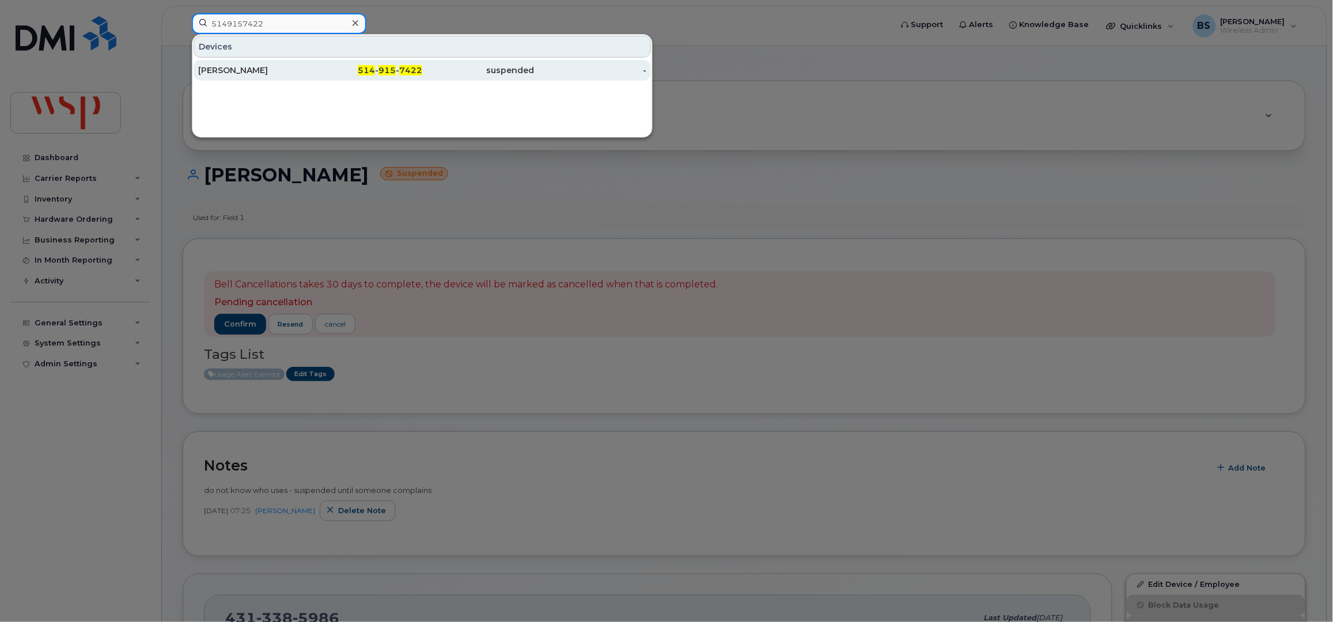
type input "5149157422"
click at [226, 70] on div "Carl Pednault" at bounding box center [254, 71] width 112 height 12
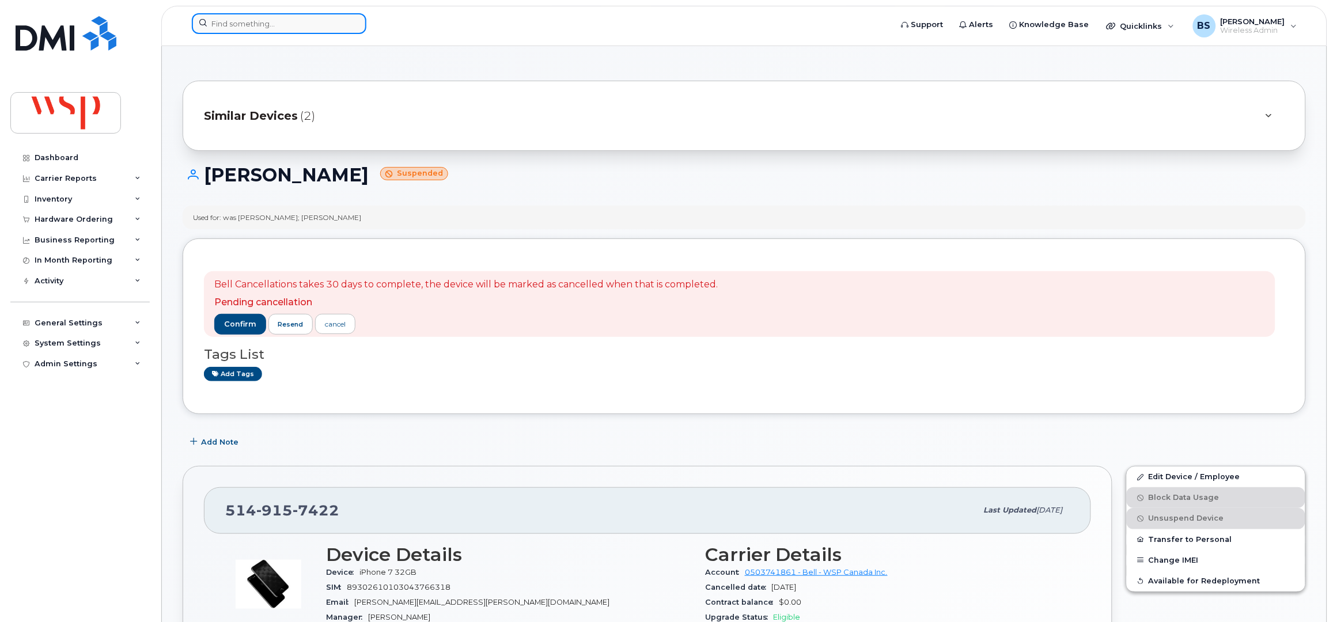
click at [223, 34] on div at bounding box center [538, 25] width 711 height 25
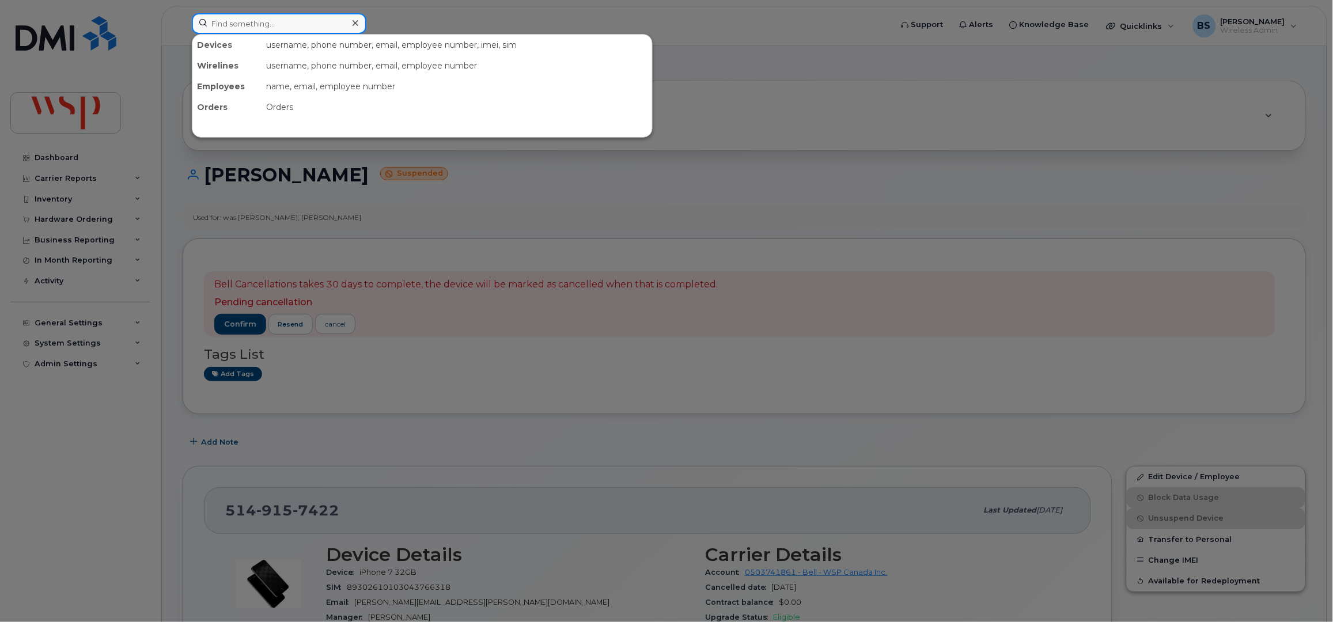
click at [228, 21] on input at bounding box center [279, 23] width 175 height 21
paste input "2268210837"
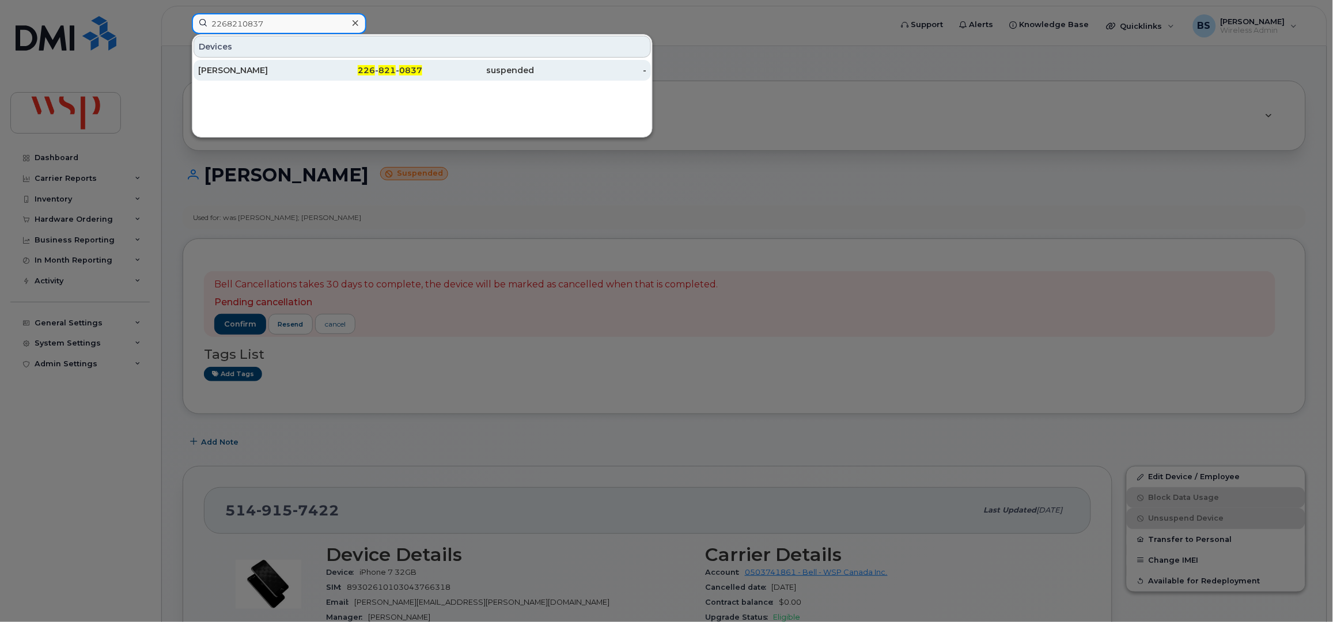
type input "2268210837"
click at [211, 70] on div "Imad Aouli" at bounding box center [254, 71] width 112 height 12
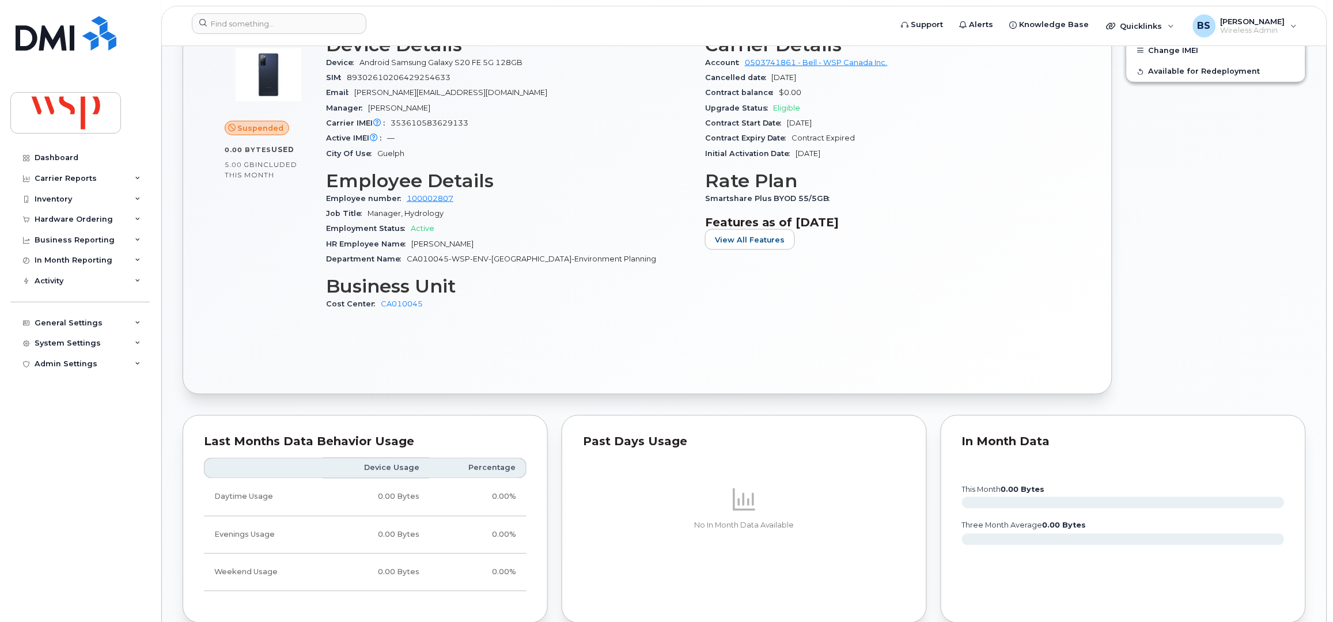
scroll to position [153, 0]
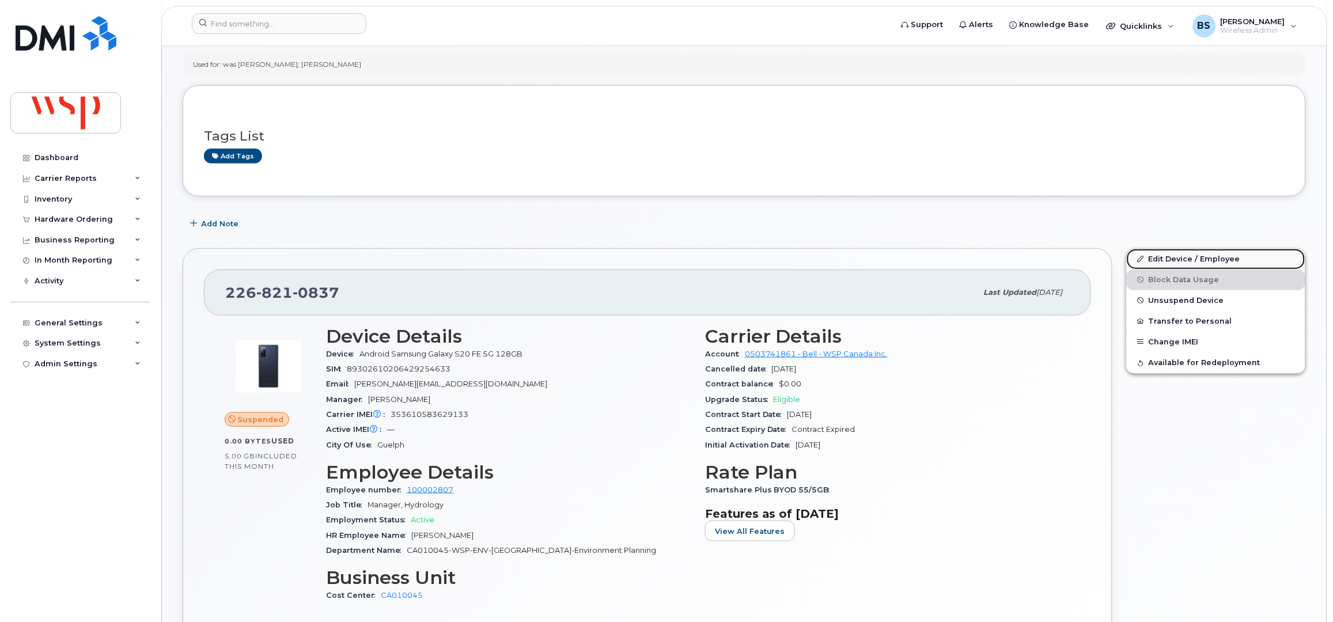
click at [1163, 257] on link "Edit Device / Employee" at bounding box center [1216, 259] width 179 height 21
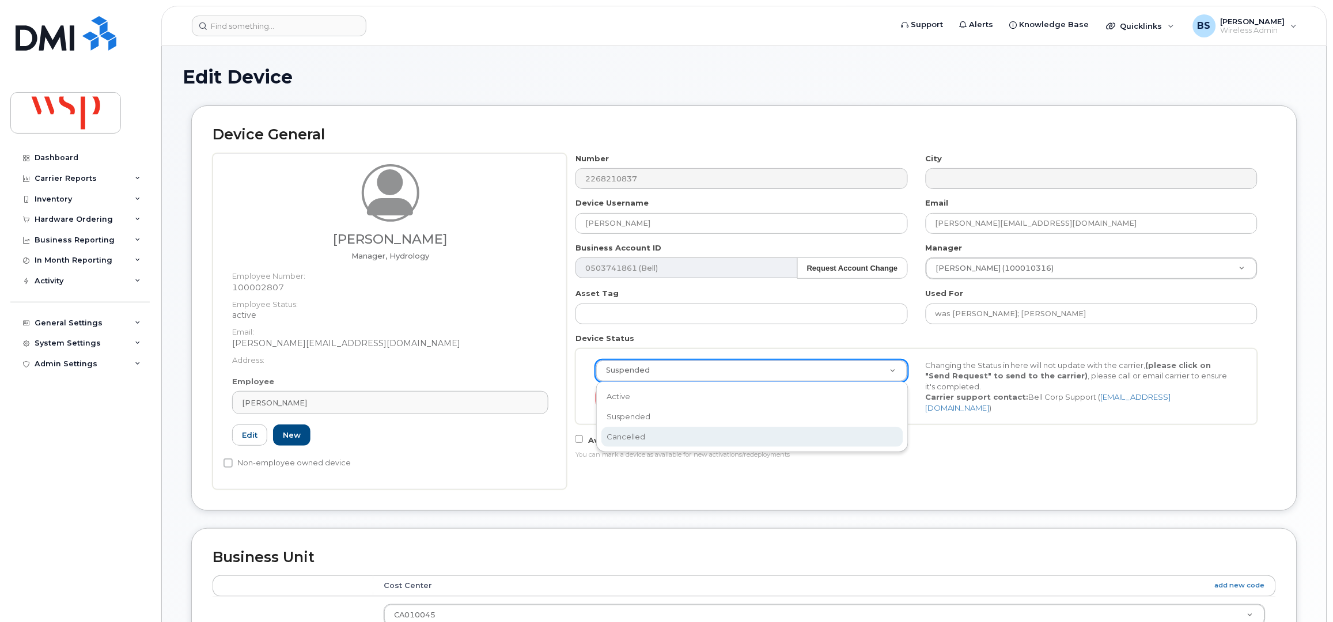
select select "cancelled"
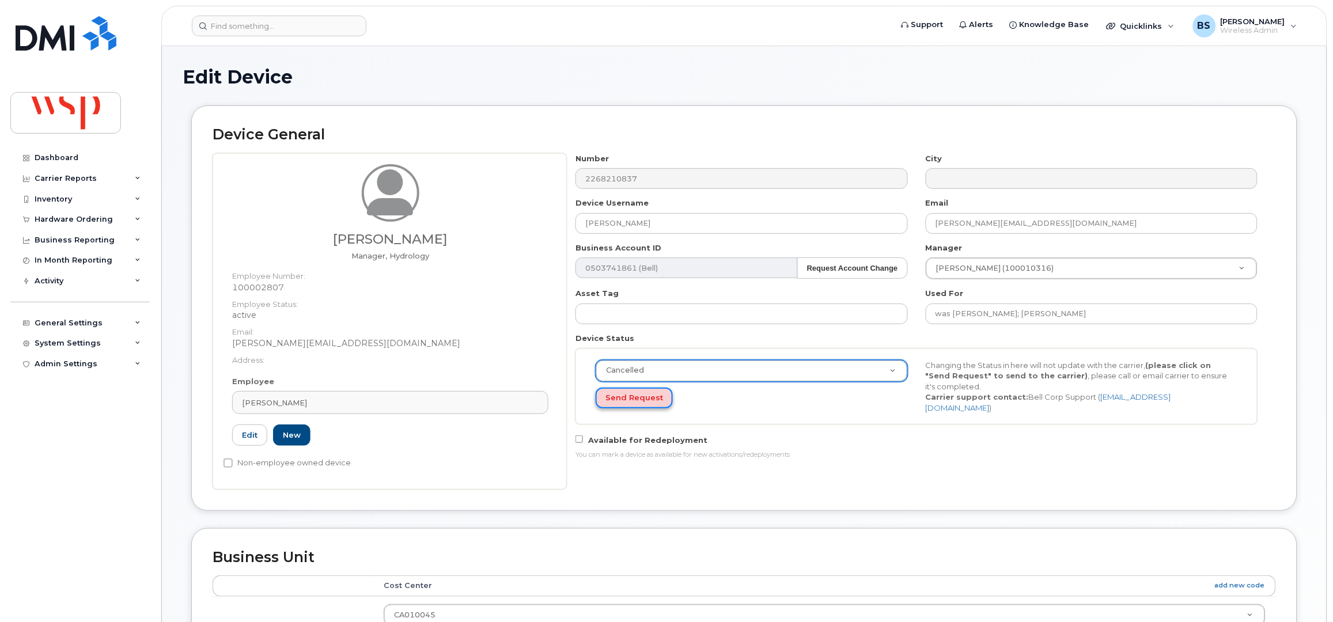
click at [623, 393] on button "Send Request" at bounding box center [634, 398] width 77 height 21
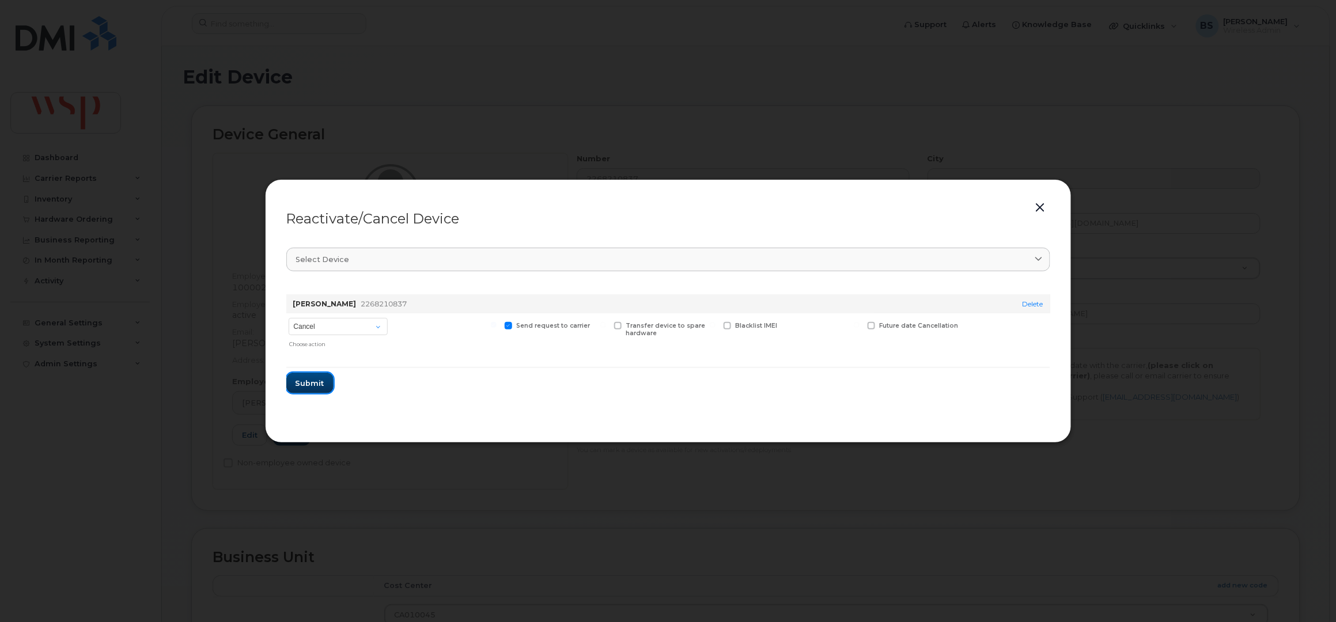
click at [307, 378] on span "Submit" at bounding box center [309, 383] width 29 height 11
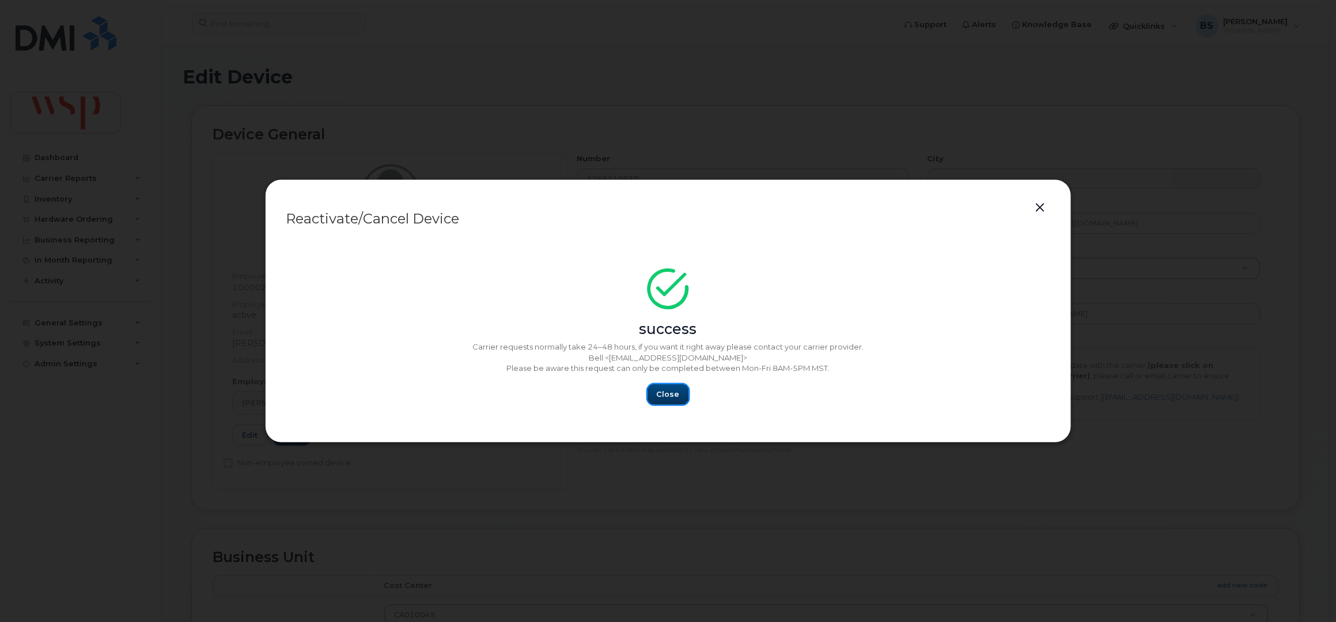
drag, startPoint x: 670, startPoint y: 391, endPoint x: 670, endPoint y: 364, distance: 27.1
click at [672, 392] on span "Close" at bounding box center [668, 394] width 23 height 11
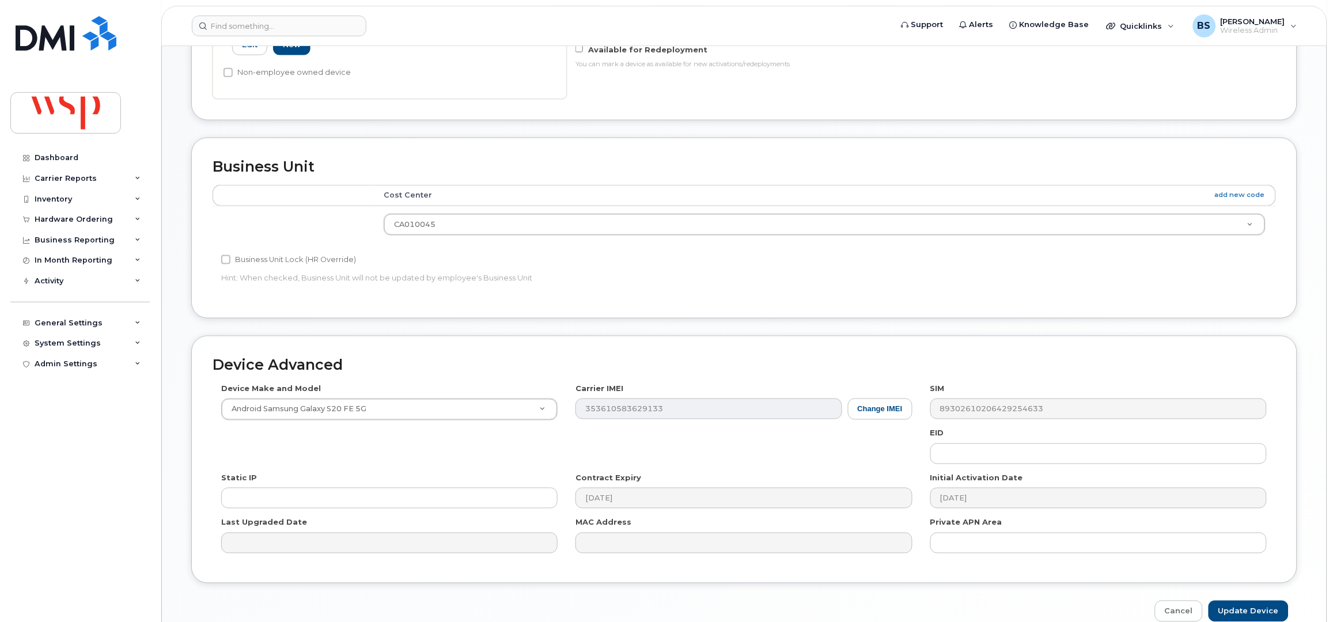
scroll to position [450, 0]
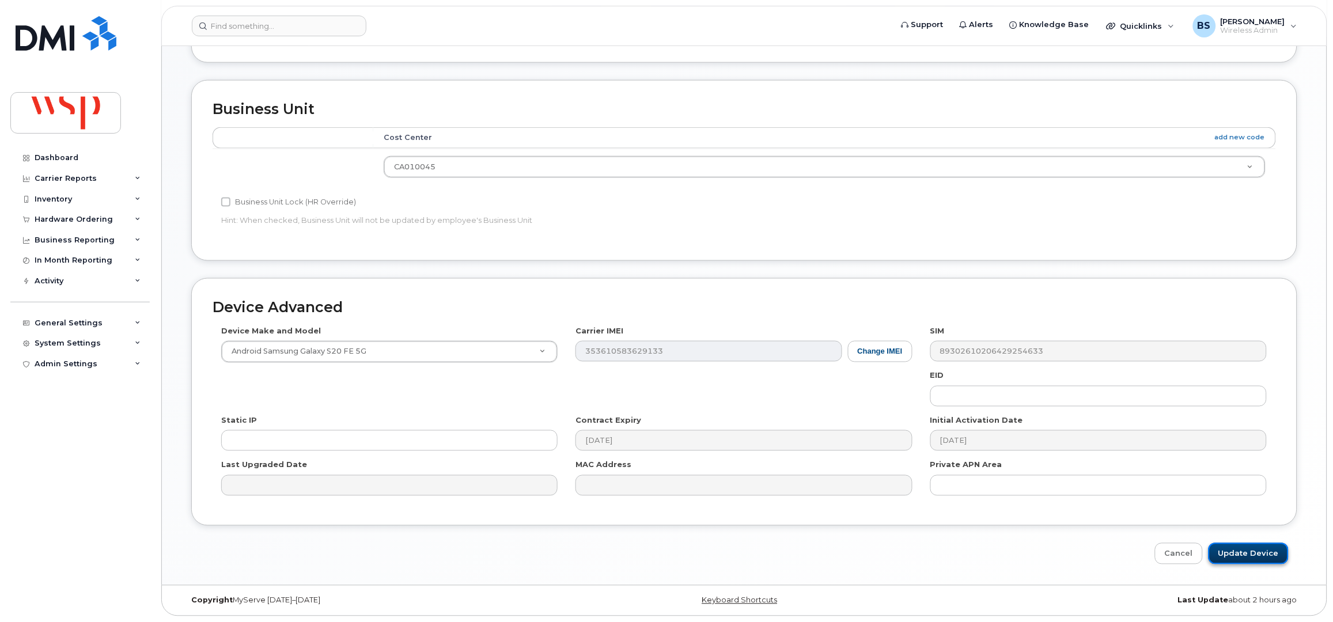
click at [1233, 553] on input "Update Device" at bounding box center [1248, 553] width 80 height 21
type input "Saving..."
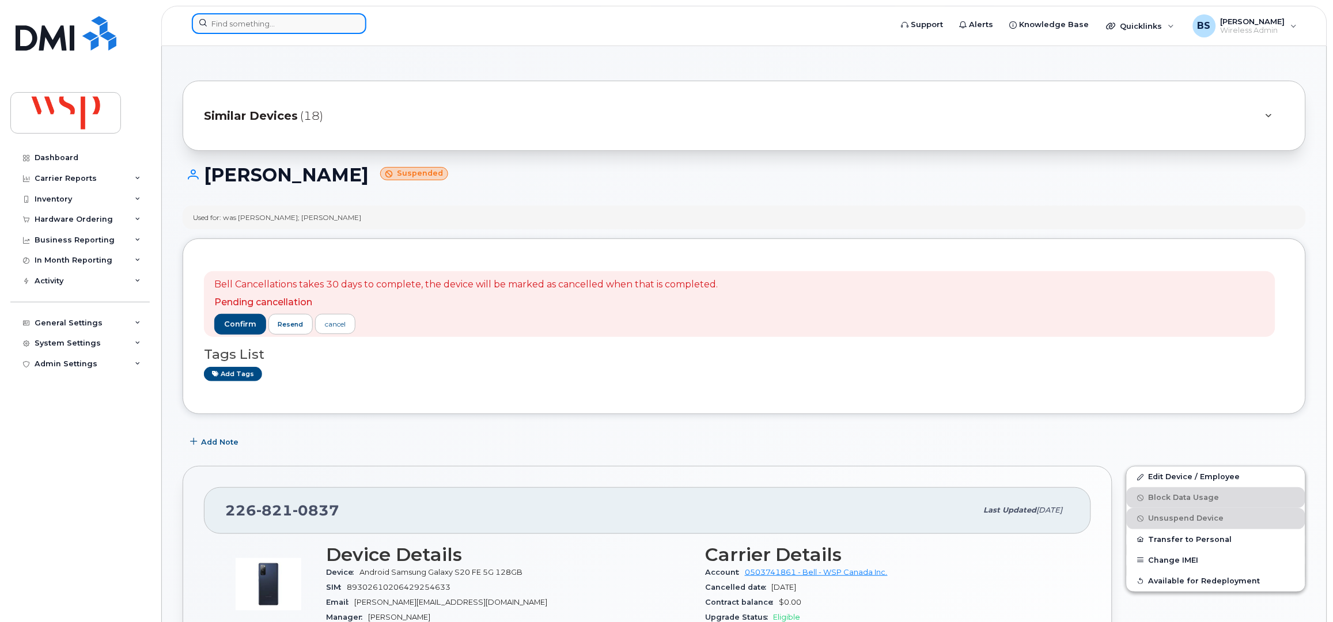
click at [300, 17] on input at bounding box center [279, 23] width 175 height 21
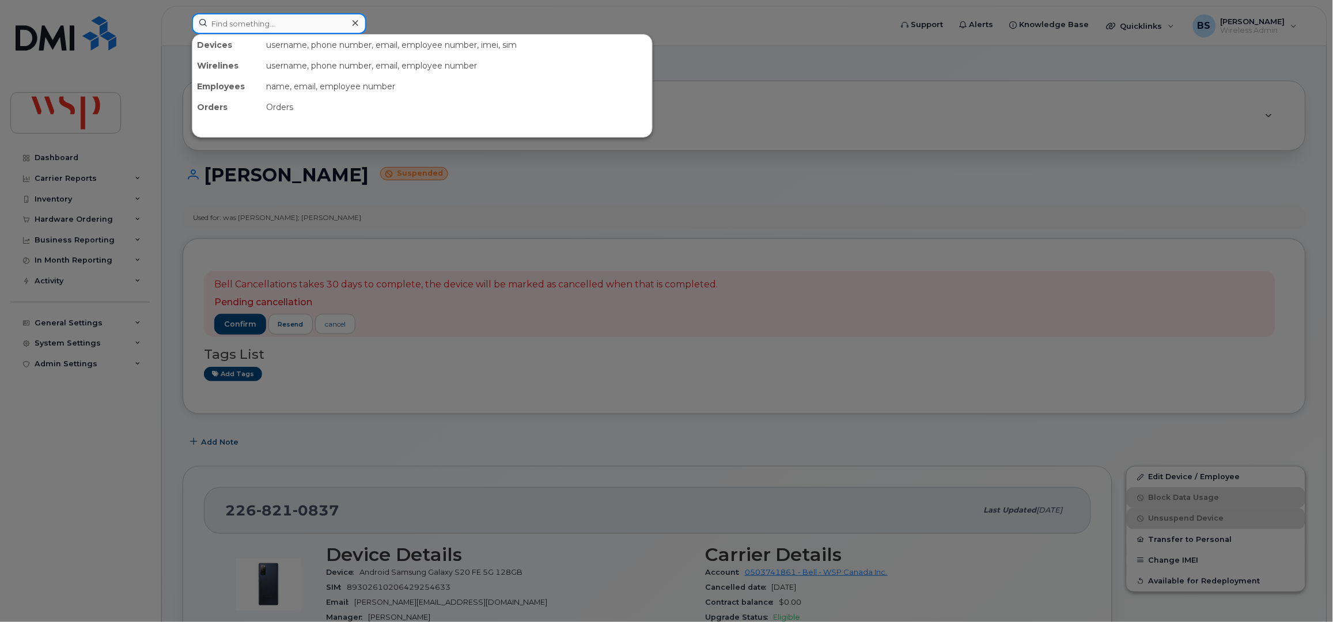
paste input "4182546279"
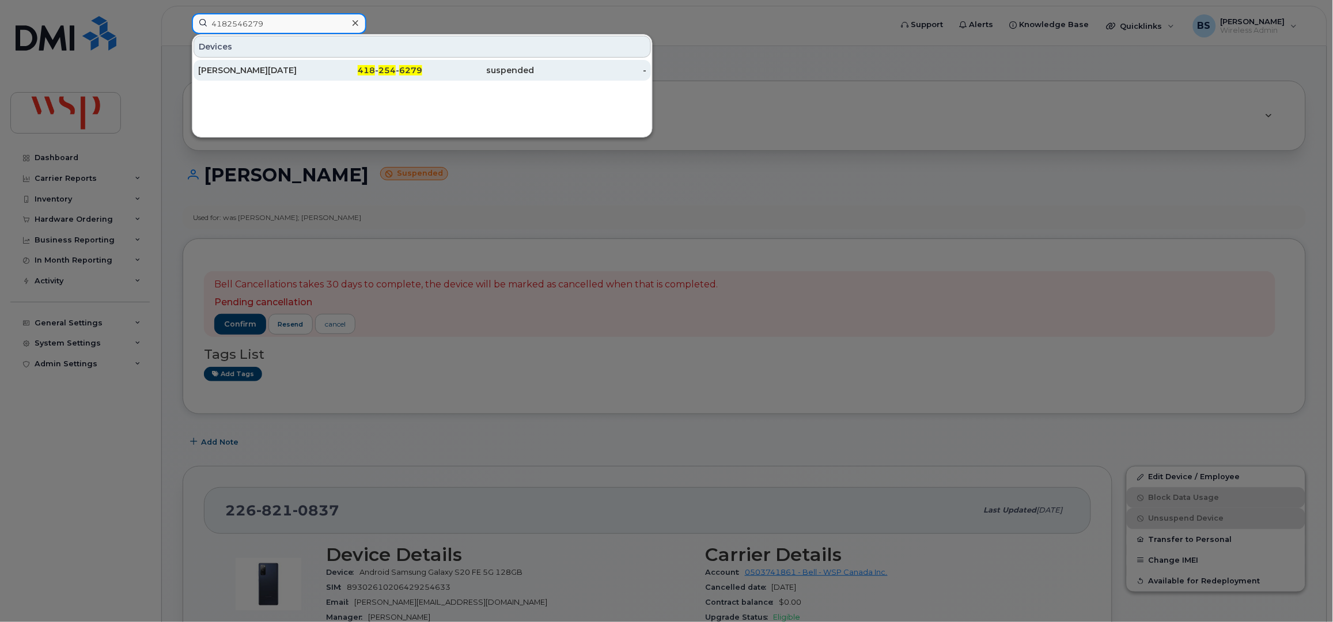
type input "4182546279"
click at [230, 67] on div "[PERSON_NAME][DATE]" at bounding box center [254, 71] width 112 height 12
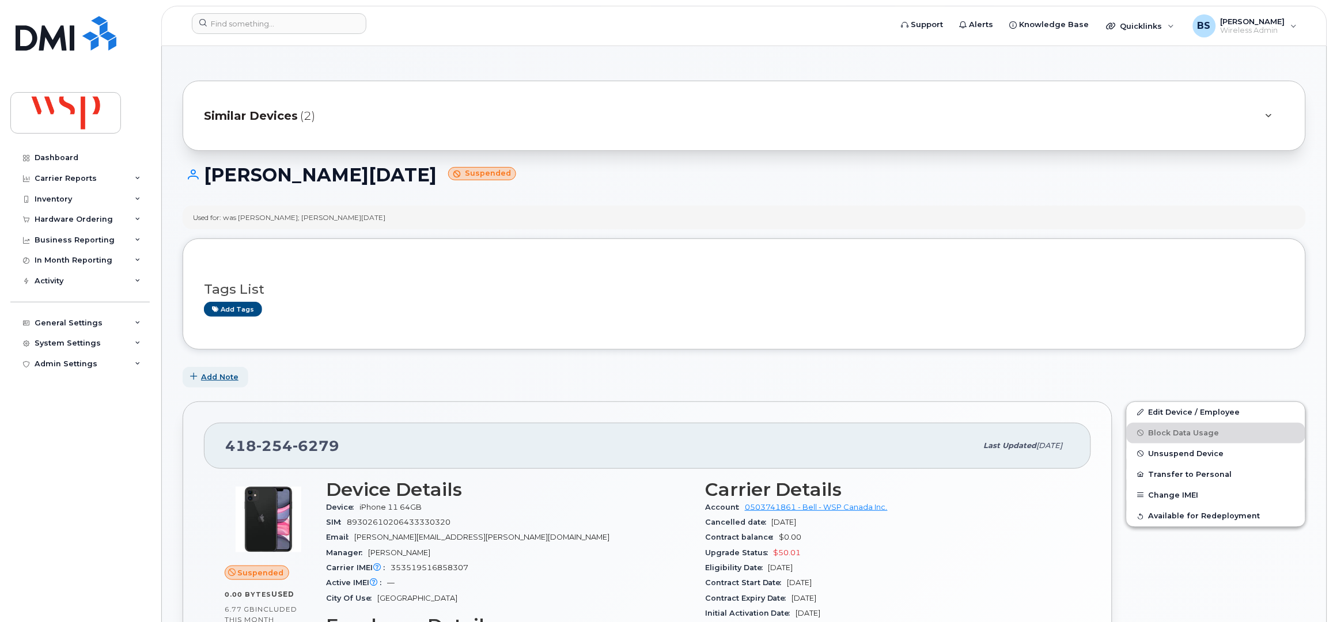
click at [217, 373] on span "Add Note" at bounding box center [219, 377] width 37 height 11
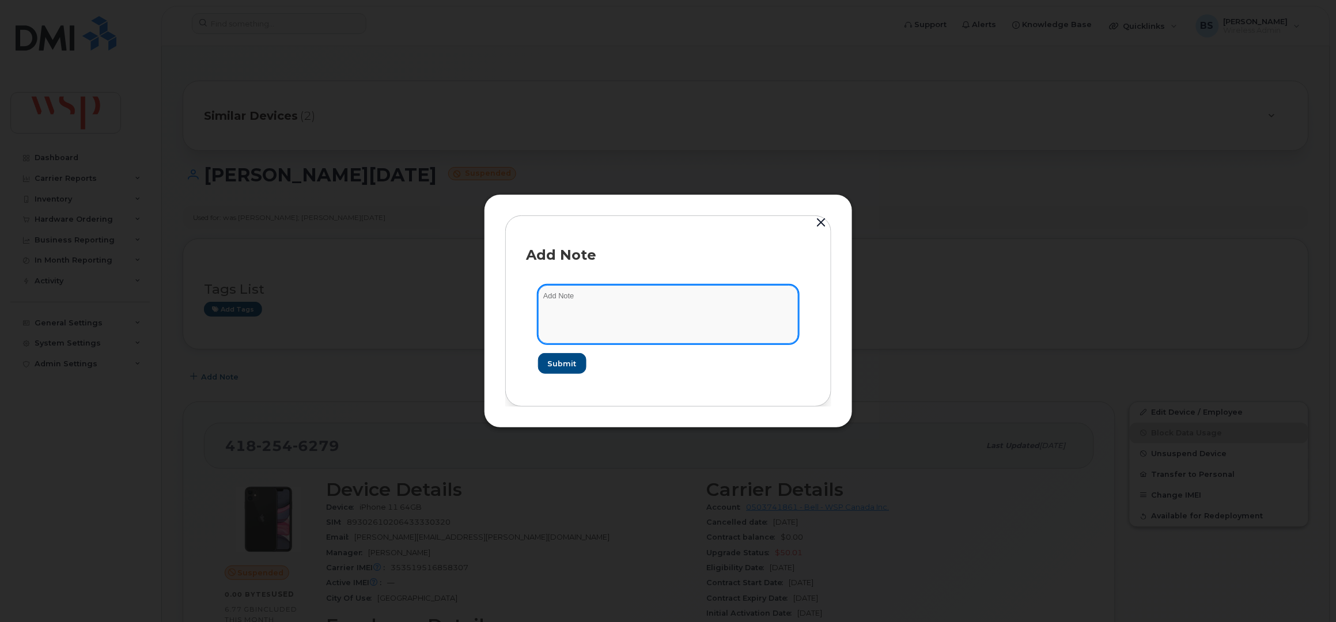
click at [602, 316] on textarea at bounding box center [668, 314] width 260 height 59
paste textarea "Cancelling suspended line as part of line clean up for [PERSON_NAME] New Activa…"
type textarea "Cancelling suspended line as part of line clean up for [PERSON_NAME] New Activa…"
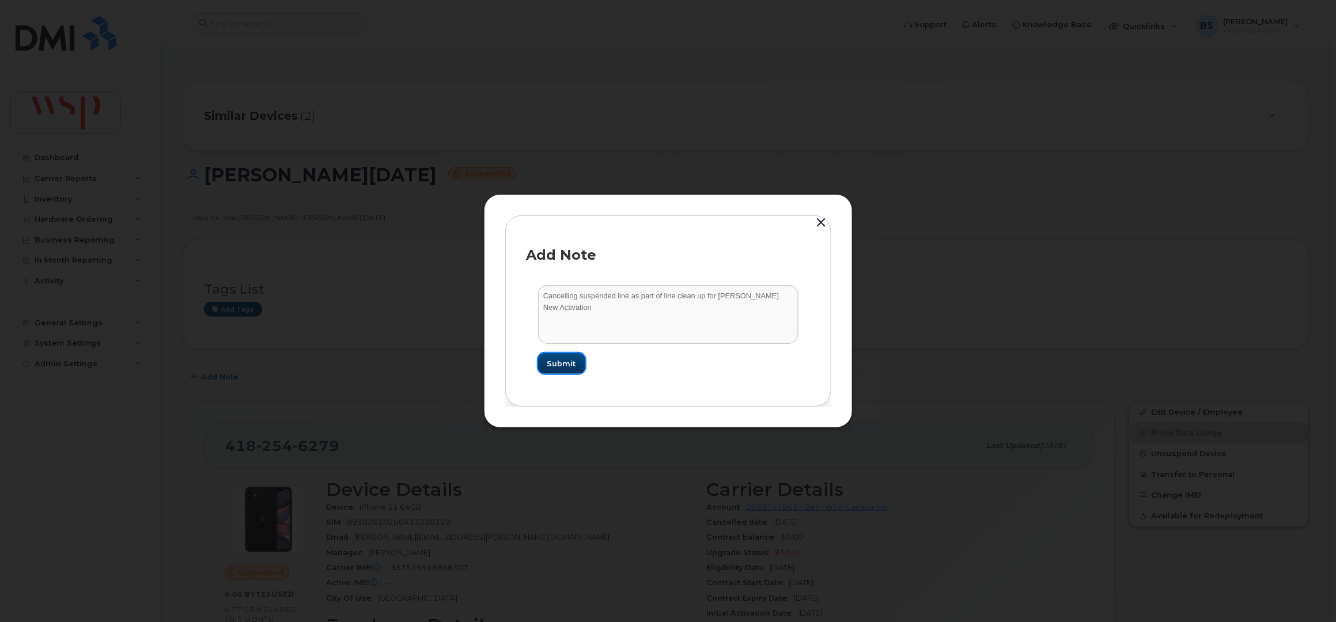
click at [569, 361] on span "Submit" at bounding box center [561, 363] width 29 height 11
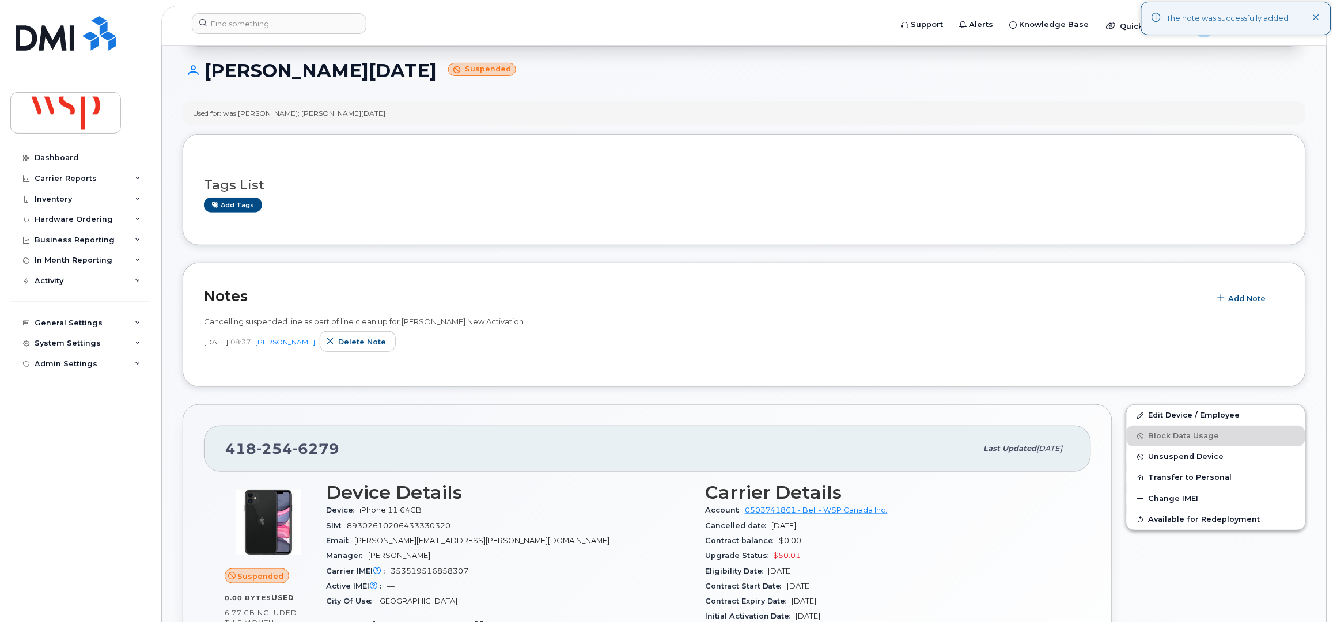
scroll to position [230, 0]
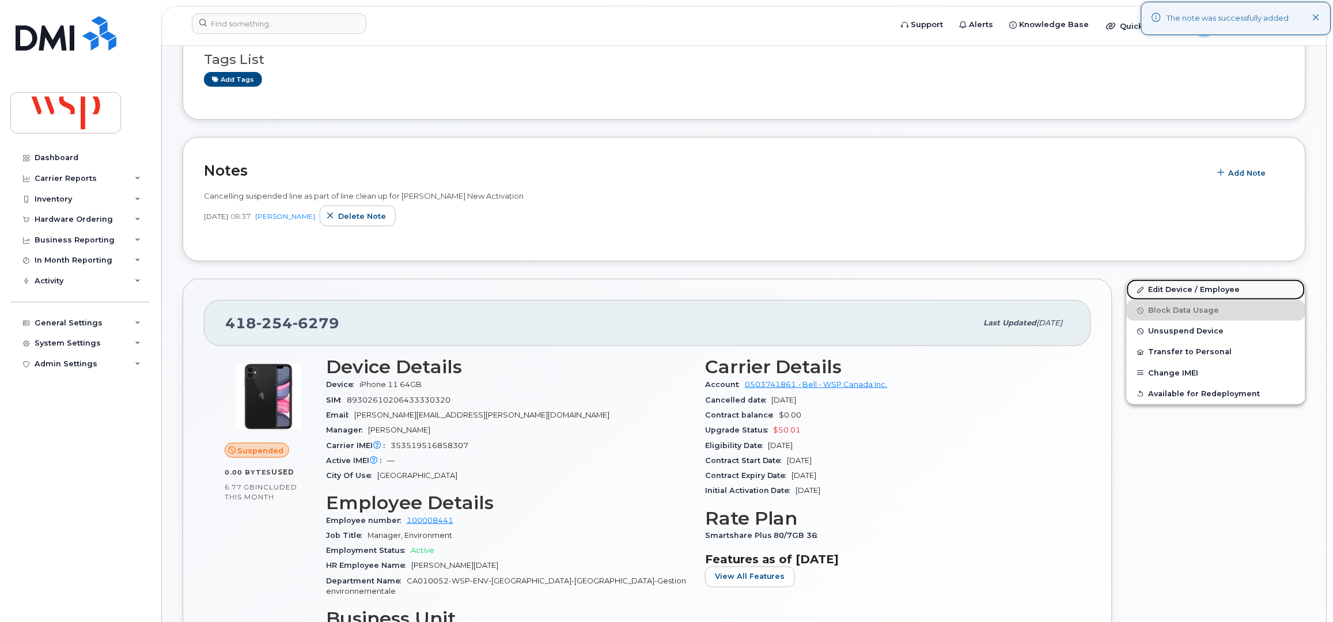
drag, startPoint x: 1157, startPoint y: 288, endPoint x: 1150, endPoint y: 291, distance: 7.7
click at [1157, 288] on link "Edit Device / Employee" at bounding box center [1216, 289] width 179 height 21
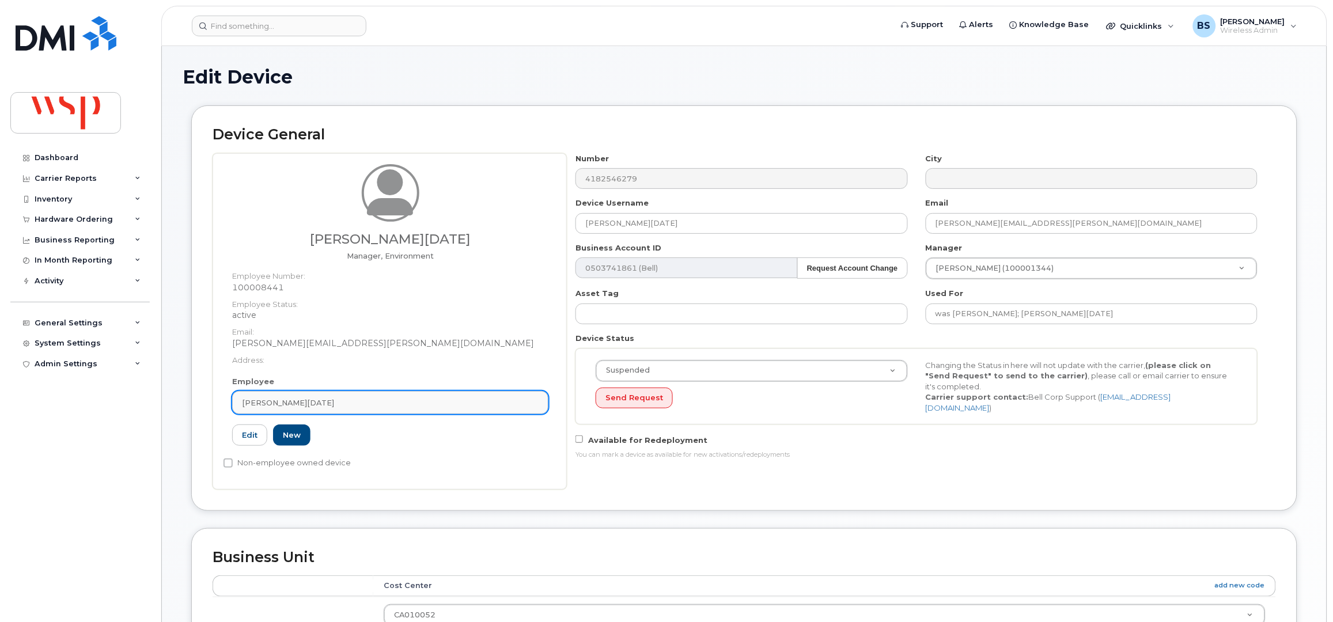
click at [396, 408] on link "[PERSON_NAME][DATE]" at bounding box center [390, 402] width 316 height 23
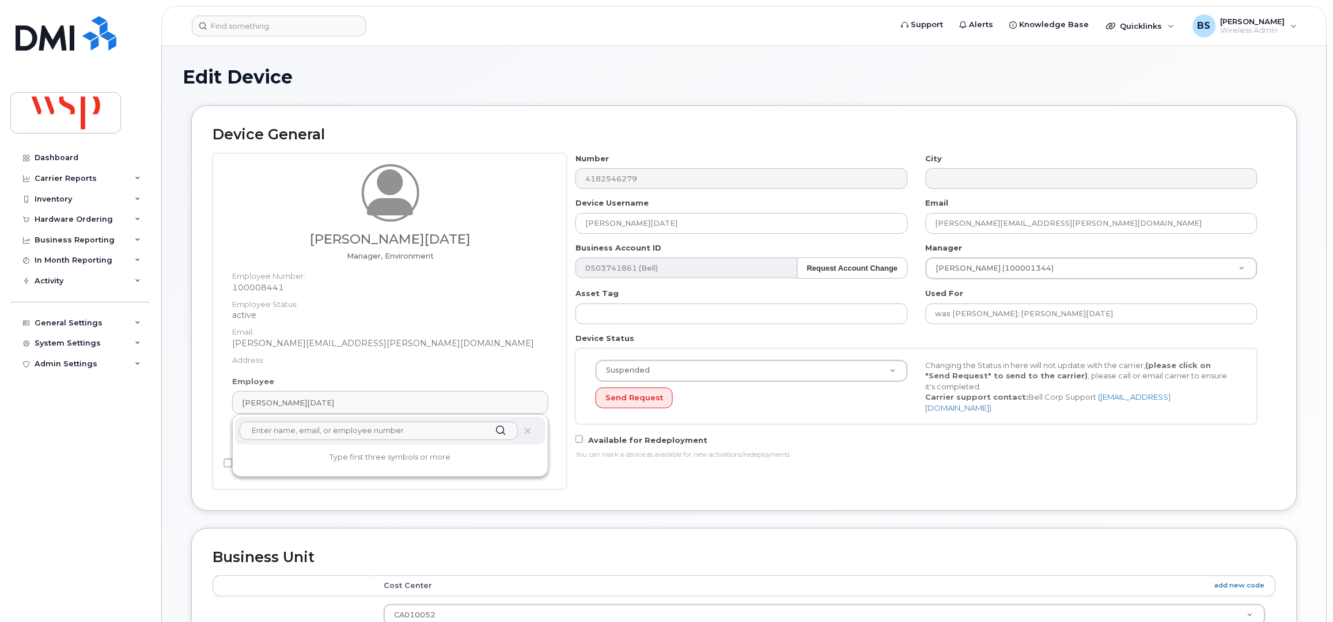
paste input "[PERSON_NAME]"
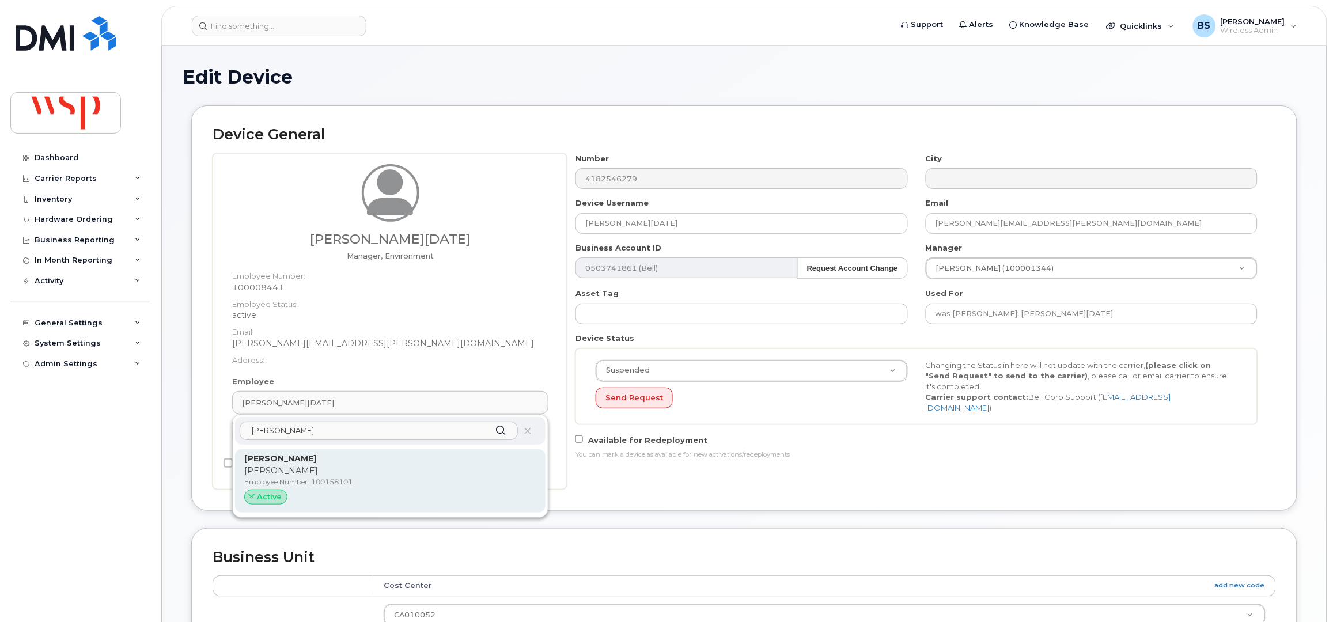
type input "[PERSON_NAME]"
click at [284, 463] on strong "[PERSON_NAME]" at bounding box center [280, 458] width 72 height 10
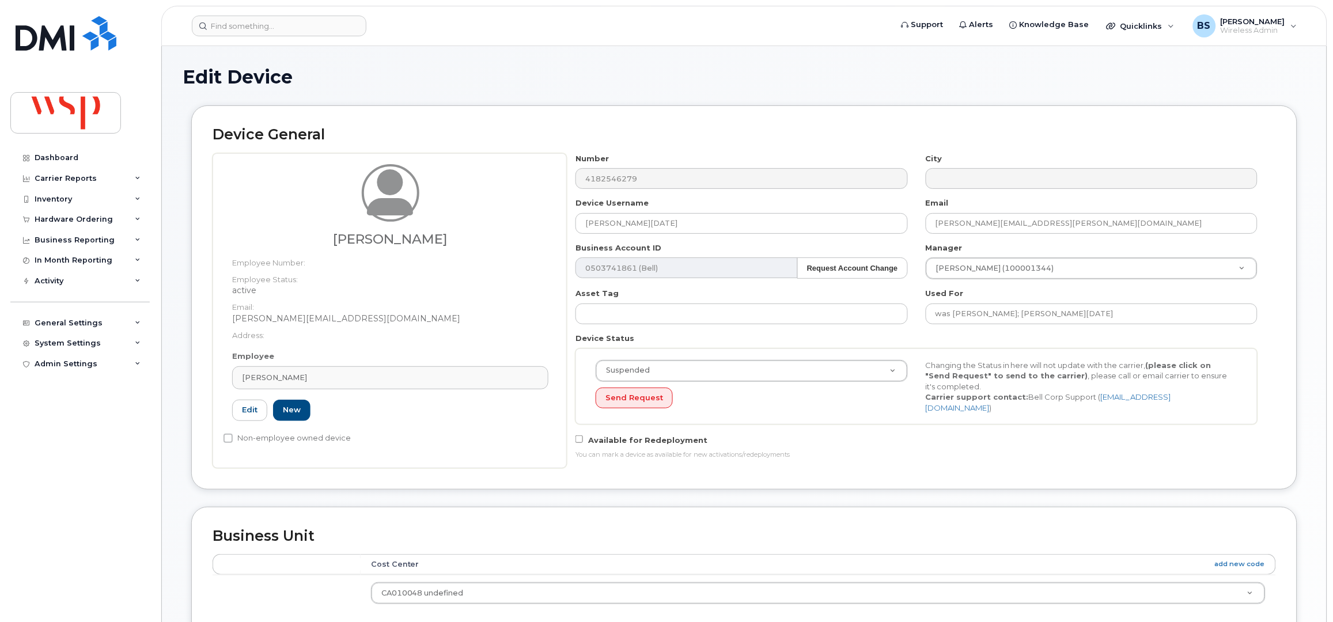
type input "100158101"
type input "[PERSON_NAME]"
type input "[PERSON_NAME][EMAIL_ADDRESS][DOMAIN_NAME]"
type input "5769981"
drag, startPoint x: 622, startPoint y: 231, endPoint x: 560, endPoint y: 238, distance: 61.4
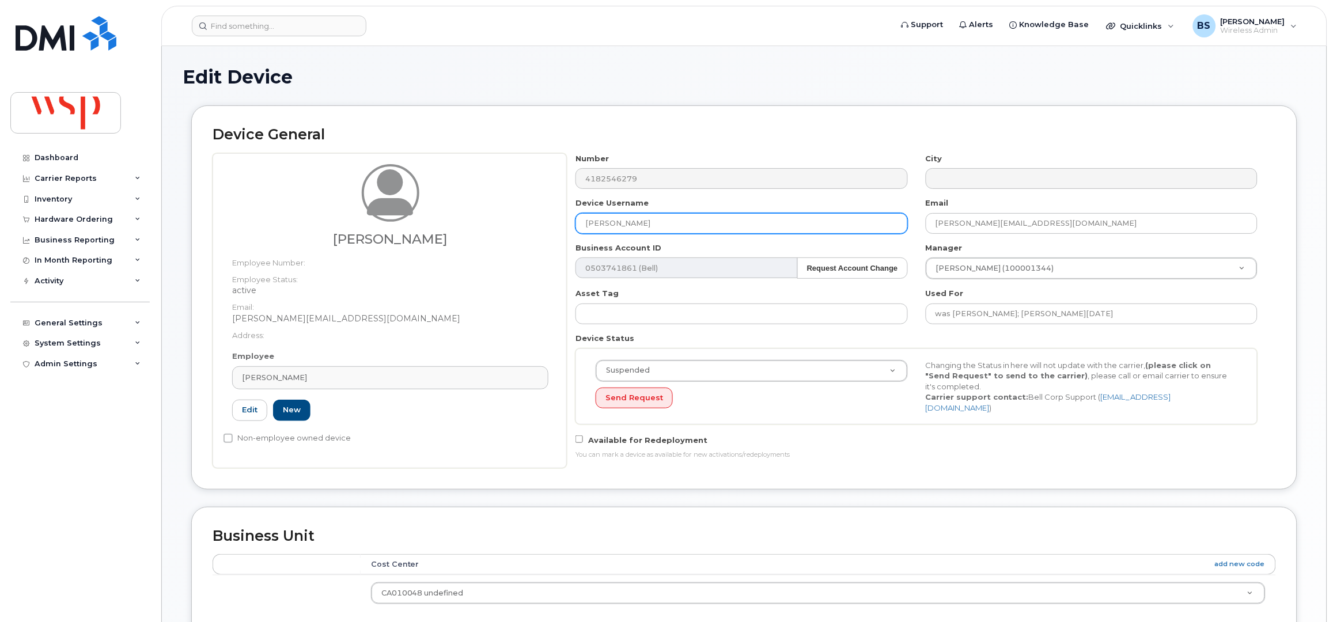
click at [567, 236] on div "Number 4182546279 City Device Username Jake Fiorucci Email jake.fiorucci@wsp.co…" at bounding box center [917, 310] width 700 height 315
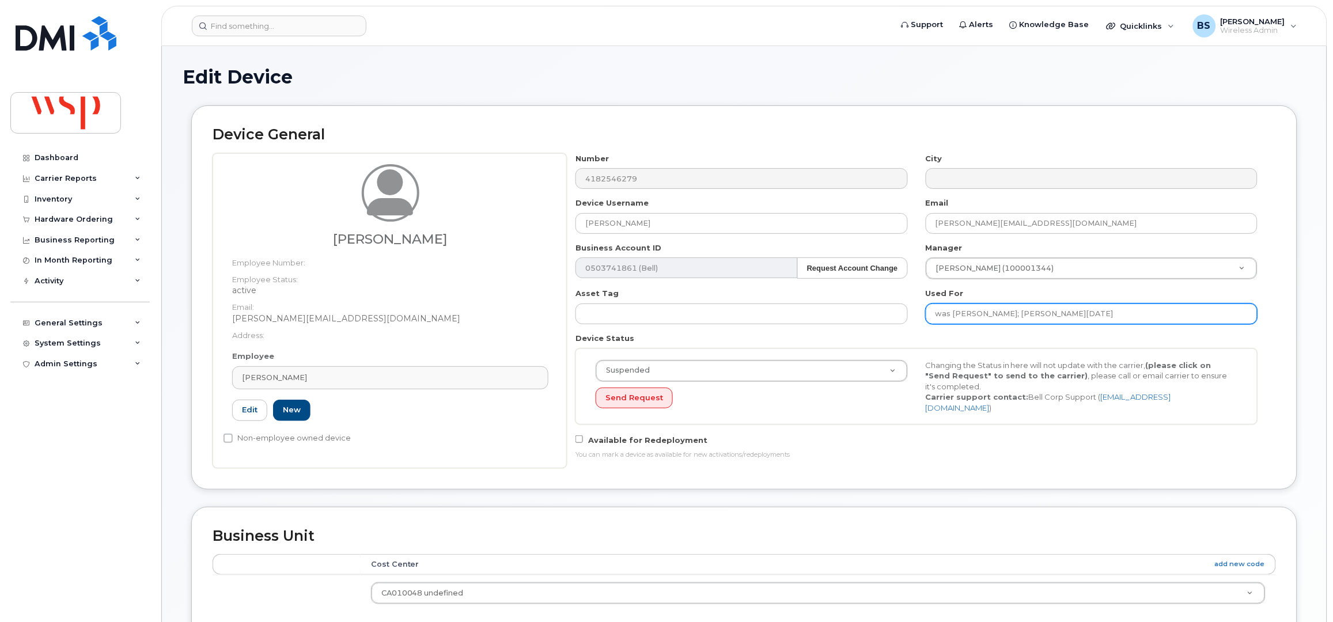
click at [1083, 313] on input "was Nelly Gendrot; Mathieu Noël" at bounding box center [1092, 314] width 332 height 21
paste input "Jake Fiorucci"
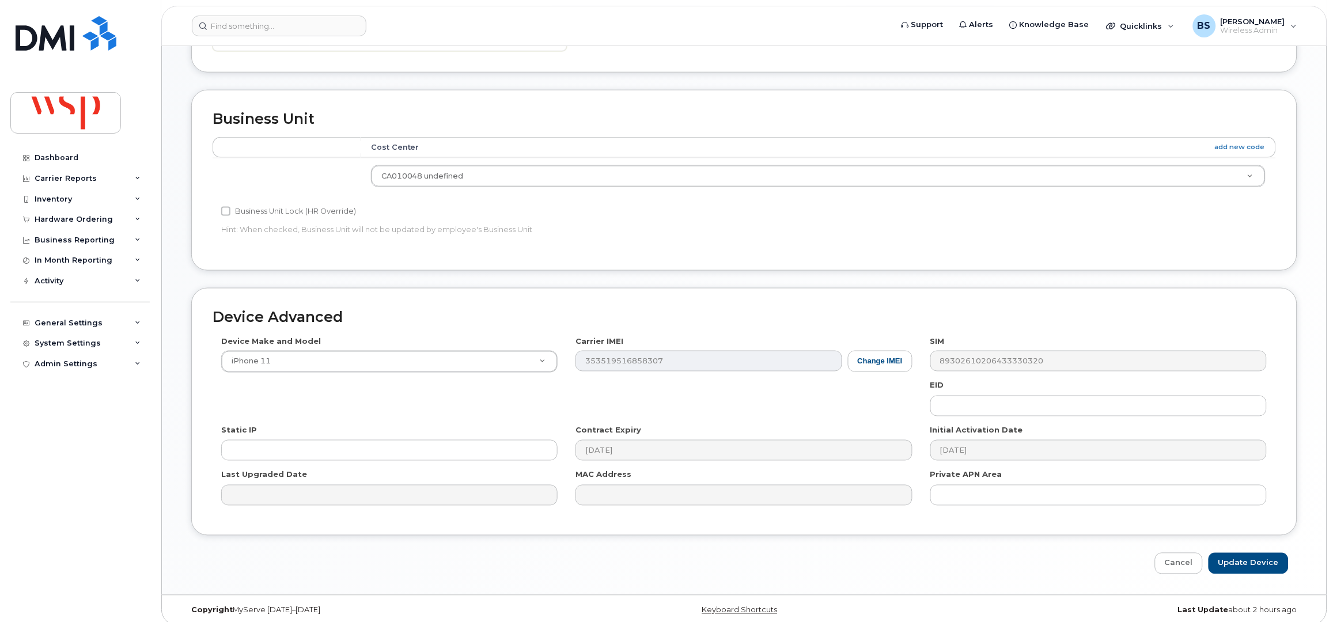
scroll to position [425, 0]
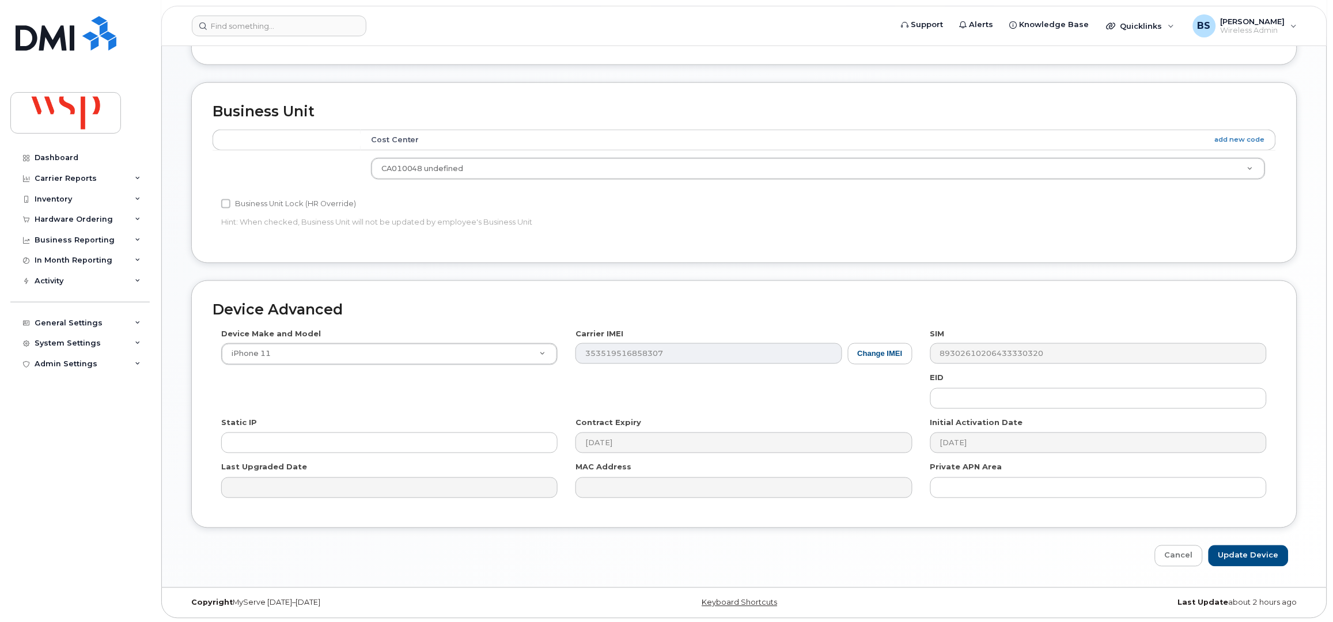
type input "was Nelly Gendrot; Mathieu Noël; Jake Fiorucci"
click at [1234, 547] on input "Update Device" at bounding box center [1248, 555] width 80 height 21
type input "Saving..."
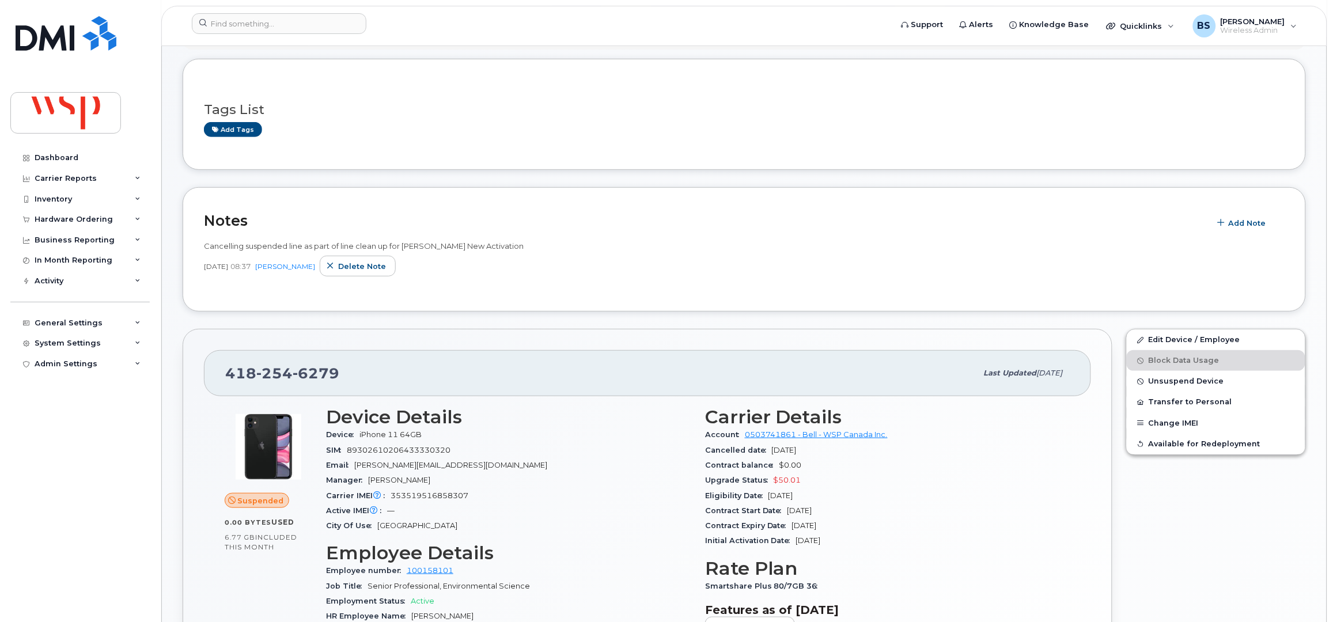
scroll to position [153, 0]
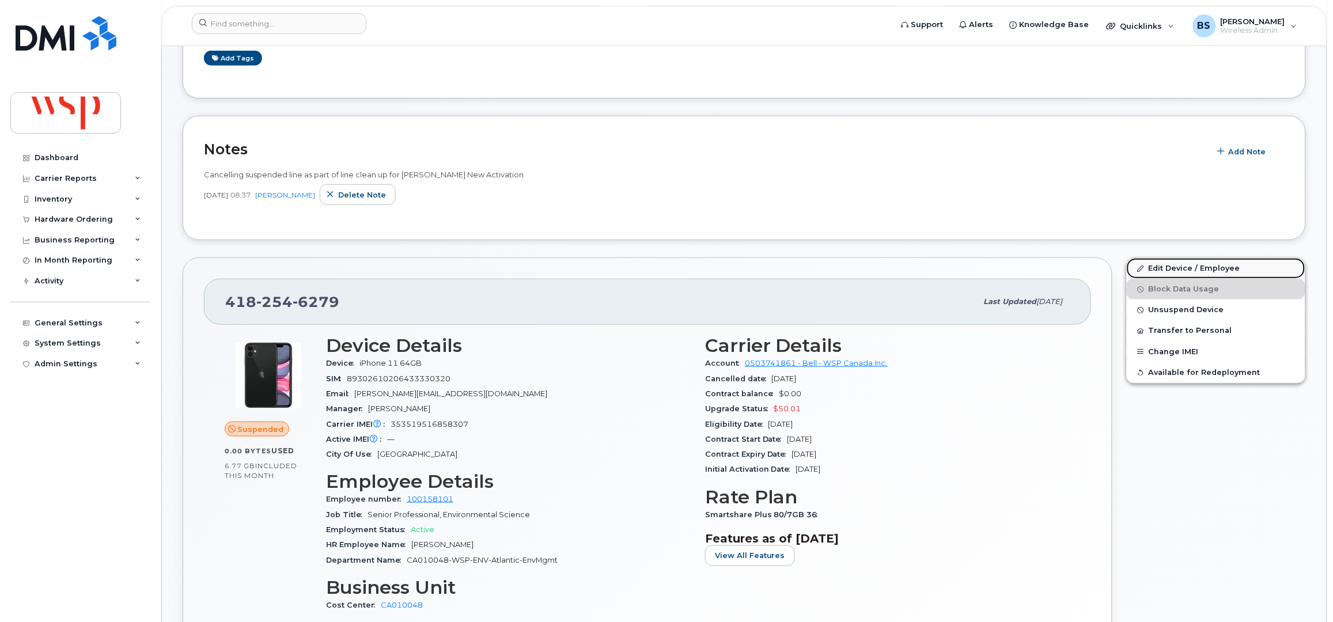
click at [1161, 265] on link "Edit Device / Employee" at bounding box center [1216, 268] width 179 height 21
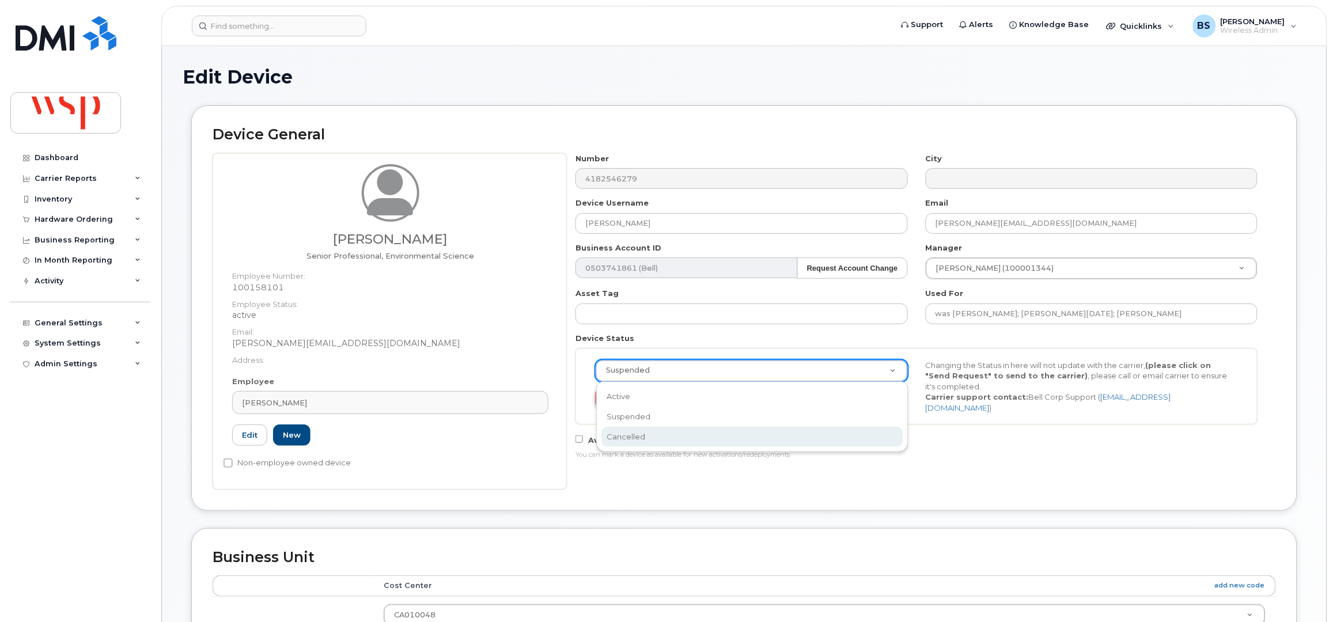
drag, startPoint x: 625, startPoint y: 429, endPoint x: 624, endPoint y: 400, distance: 29.4
select select "cancelled"
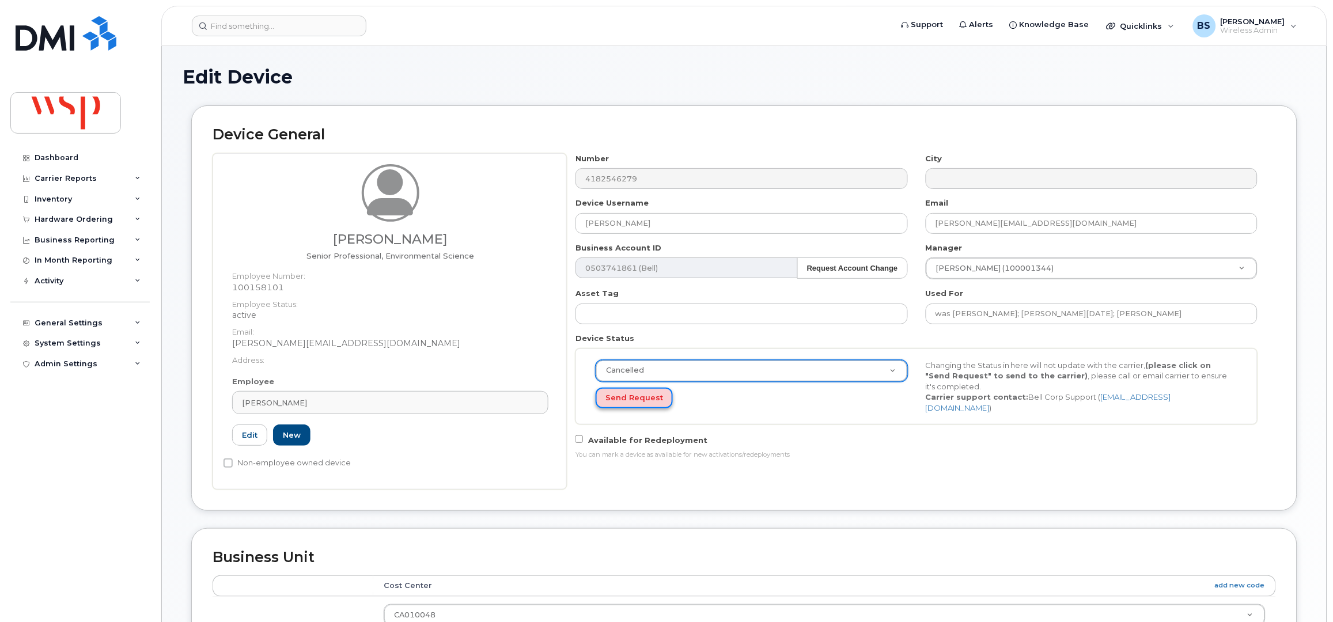
click at [622, 395] on button "Send Request" at bounding box center [634, 398] width 77 height 21
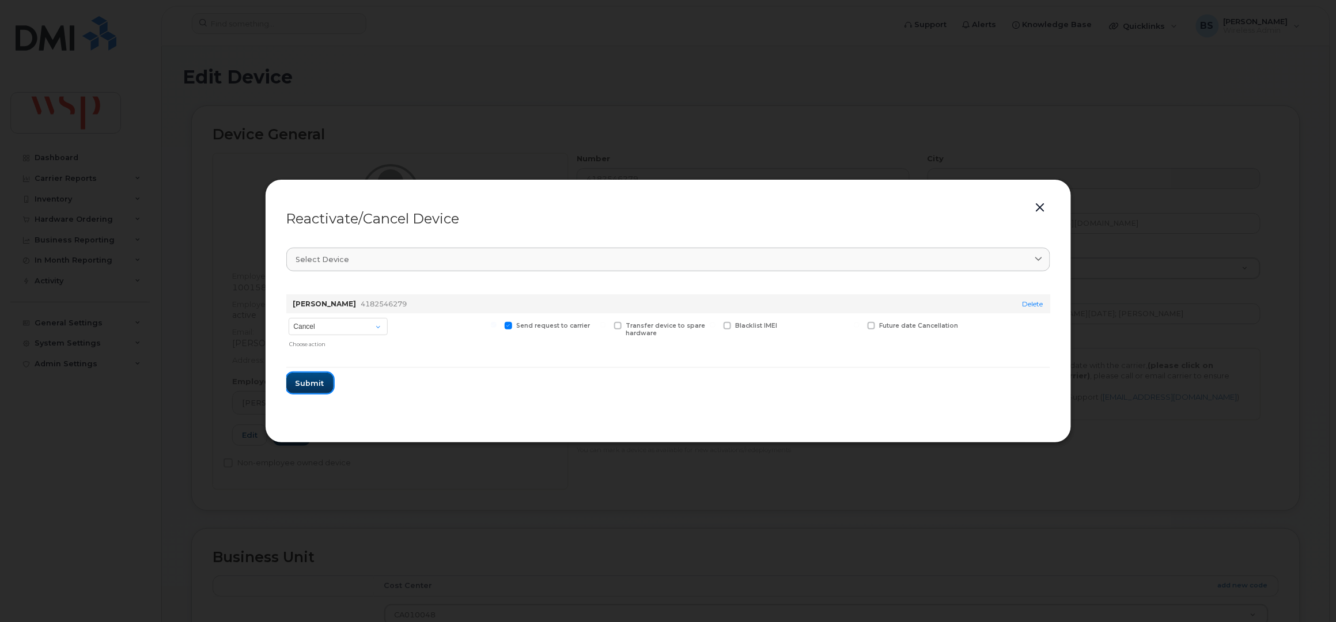
click at [309, 376] on button "Submit" at bounding box center [309, 383] width 47 height 21
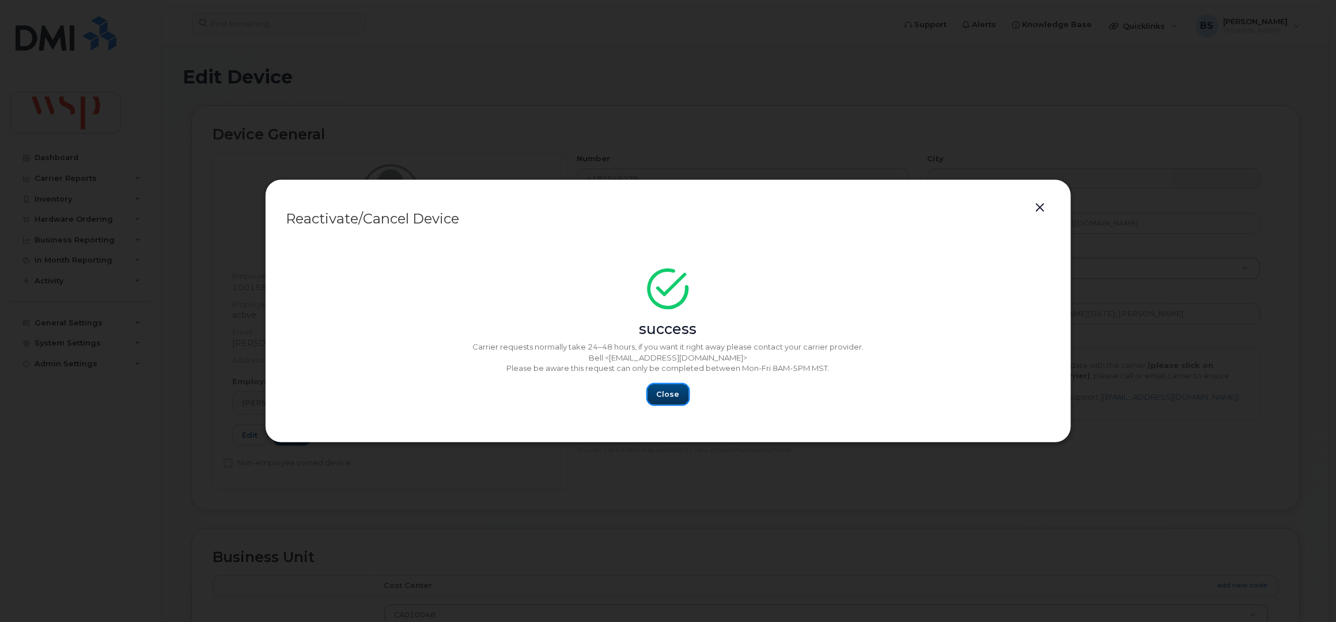
click at [661, 389] on span "Close" at bounding box center [668, 394] width 23 height 11
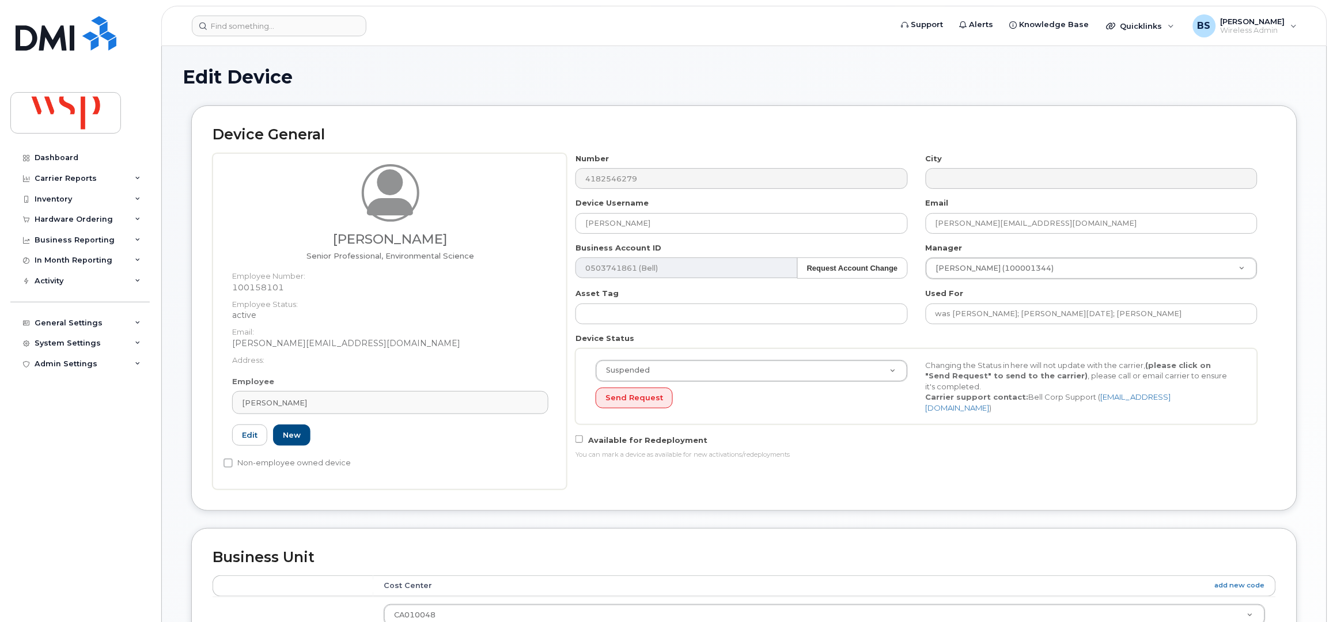
scroll to position [450, 0]
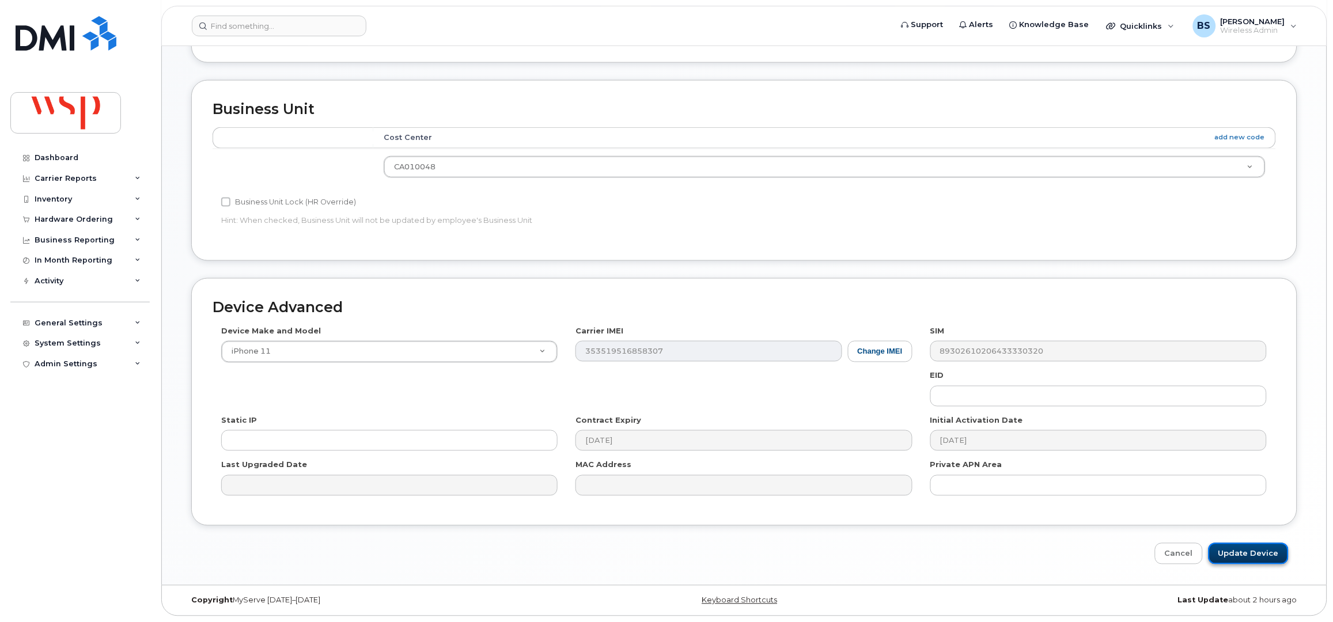
drag, startPoint x: 1237, startPoint y: 550, endPoint x: 1239, endPoint y: 544, distance: 6.6
click at [1237, 551] on input "Update Device" at bounding box center [1248, 553] width 80 height 21
type input "Saving..."
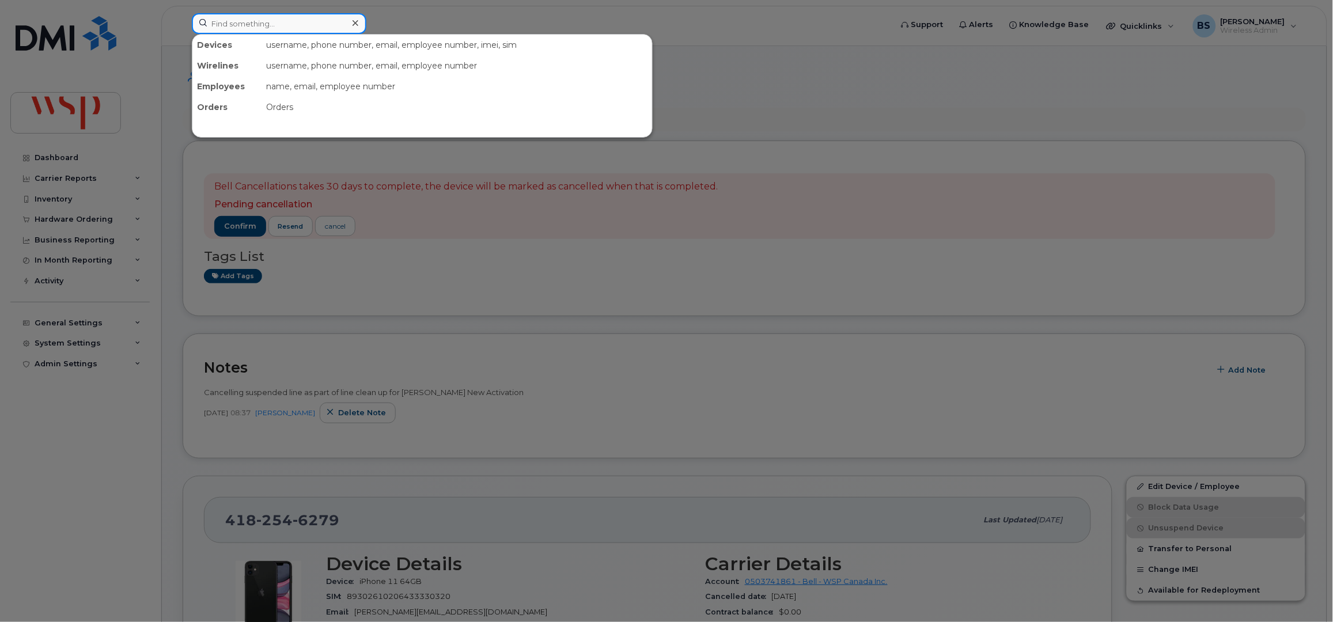
click at [323, 13] on input at bounding box center [279, 23] width 175 height 21
paste input "4038315703"
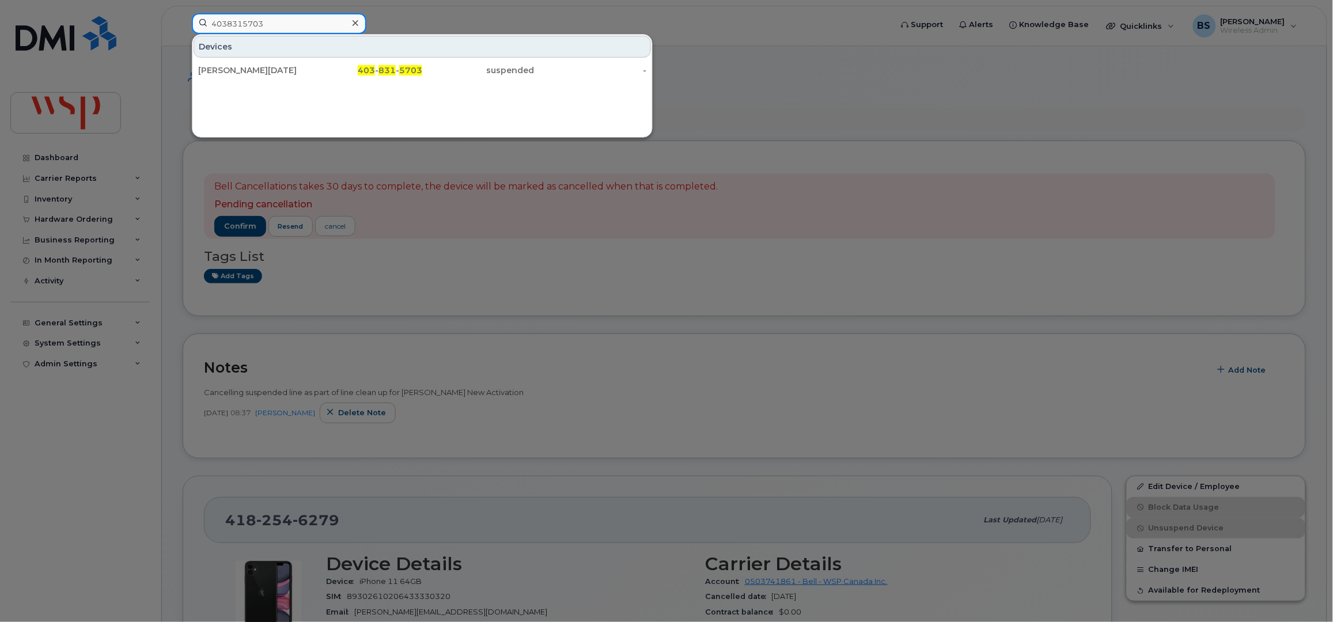
type input "4038315703"
click at [235, 67] on div "[PERSON_NAME][DATE]" at bounding box center [254, 71] width 112 height 12
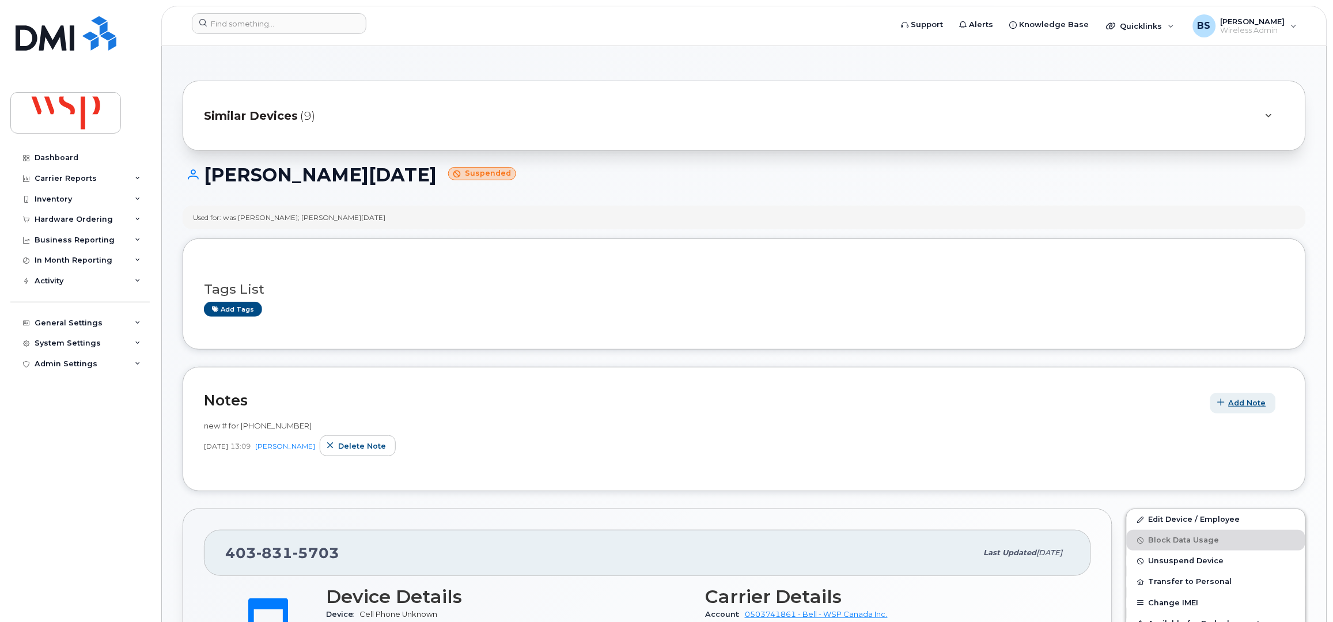
click at [1241, 403] on span "Add Note" at bounding box center [1247, 402] width 37 height 11
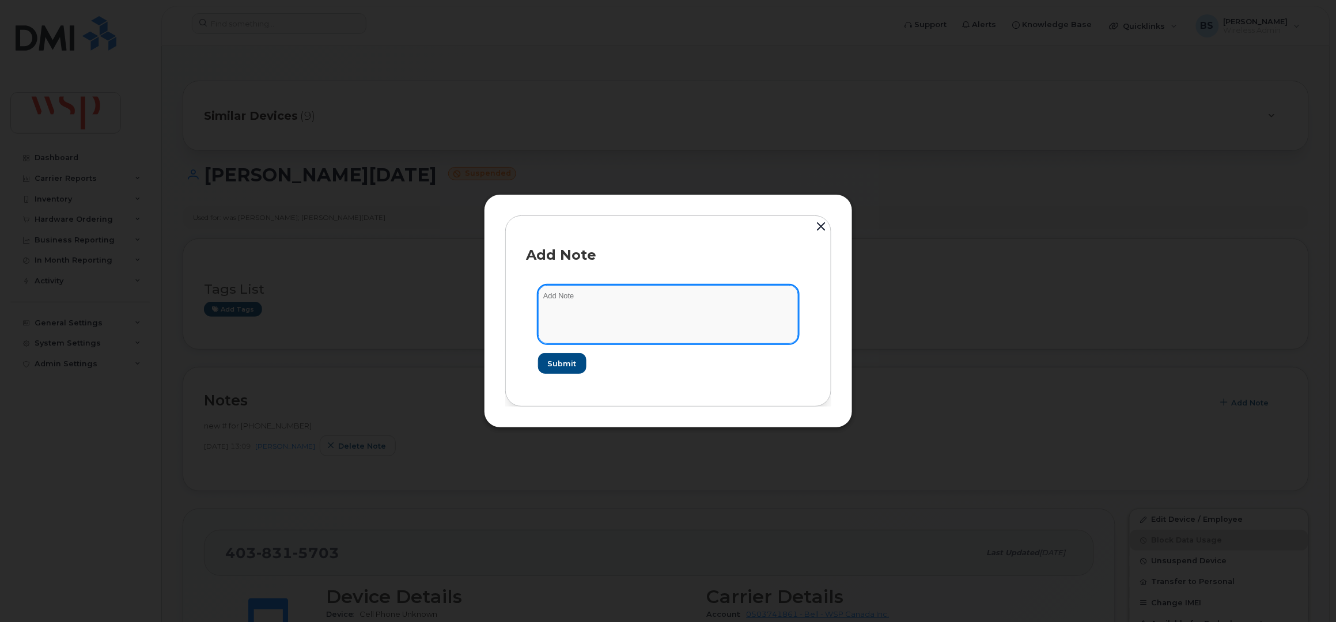
click at [628, 312] on textarea at bounding box center [668, 314] width 260 height 59
paste textarea "Cancelling suspended line as part of line clean up for [PERSON_NAME] New Activa…"
type textarea "Cancelling suspended line as part of line clean up for [PERSON_NAME] New Activa…"
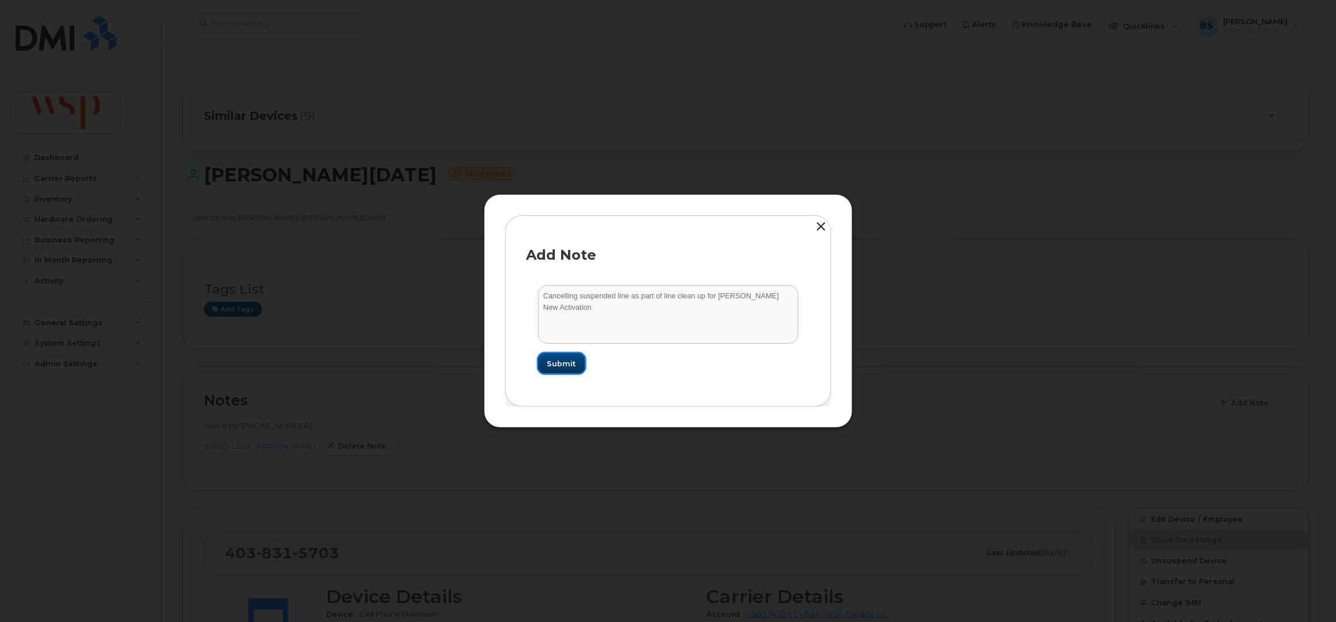
click at [562, 361] on span "Submit" at bounding box center [561, 363] width 29 height 11
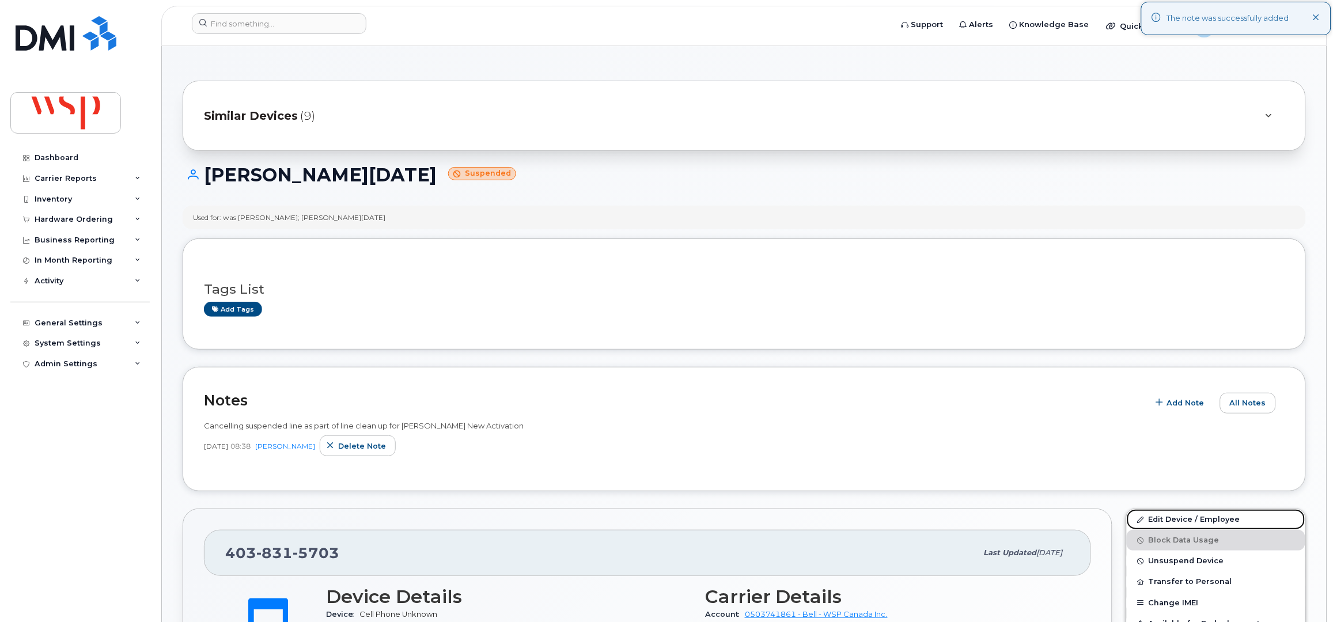
drag, startPoint x: 1161, startPoint y: 519, endPoint x: 1048, endPoint y: 487, distance: 116.9
click at [1161, 519] on link "Edit Device / Employee" at bounding box center [1216, 519] width 179 height 21
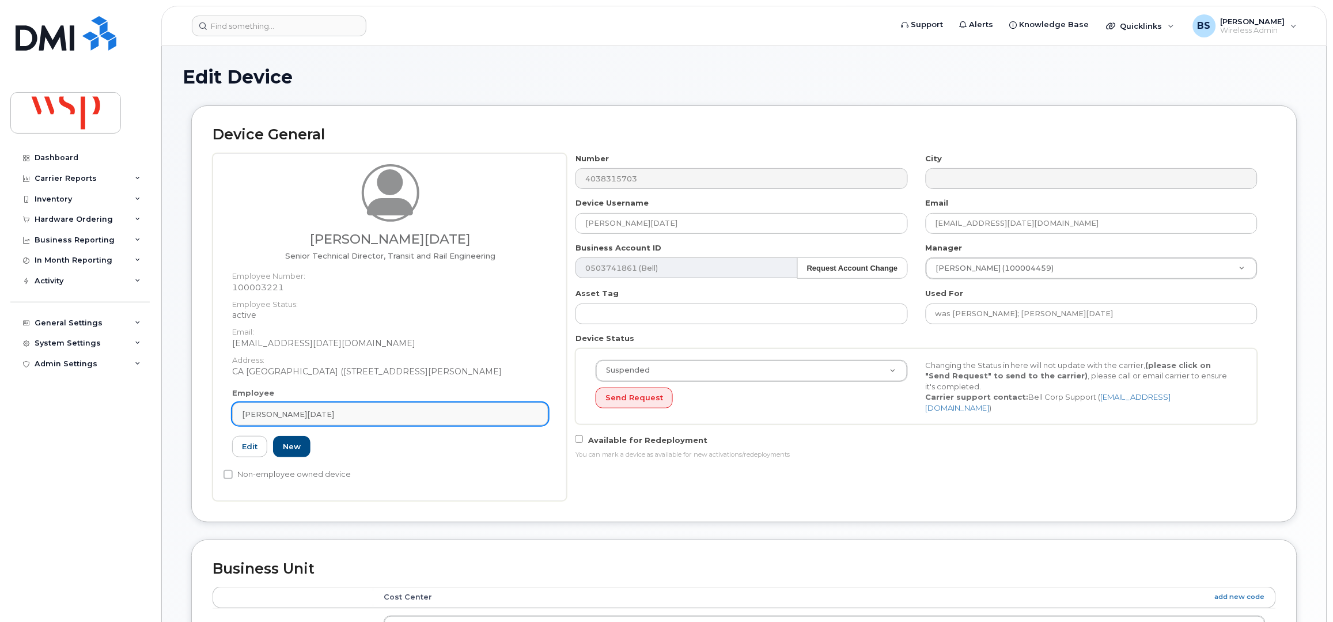
click at [365, 416] on div "[PERSON_NAME][DATE]" at bounding box center [390, 414] width 297 height 11
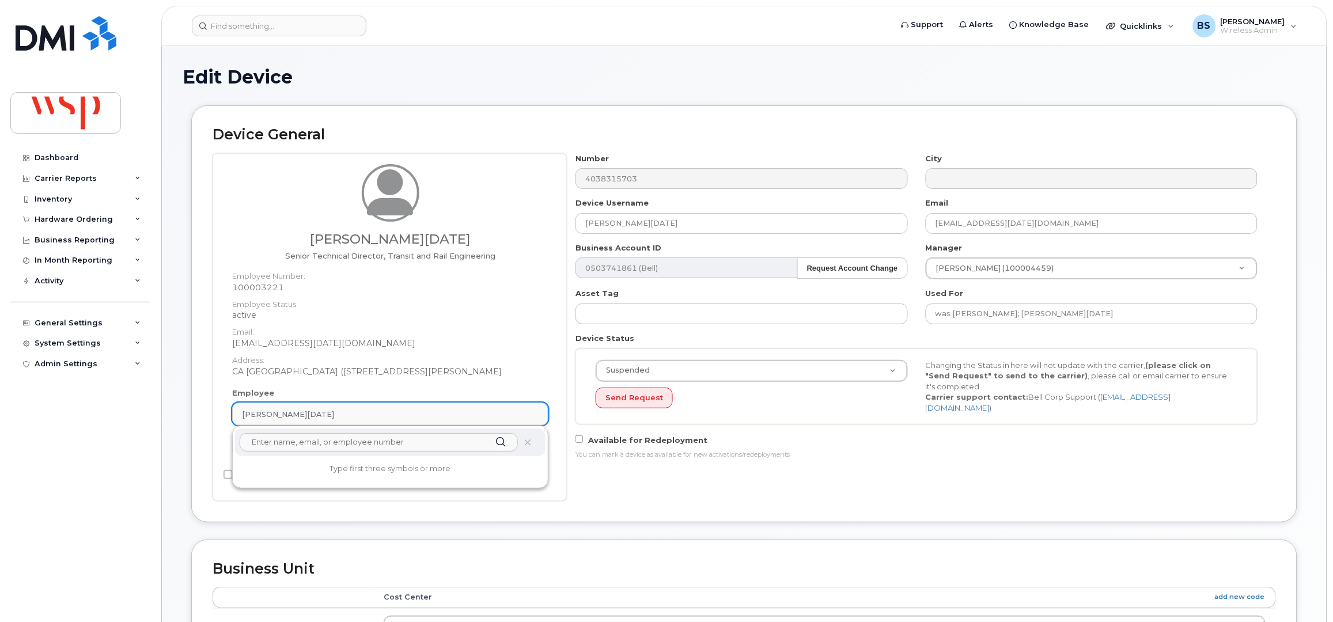
paste input "[PERSON_NAME]"
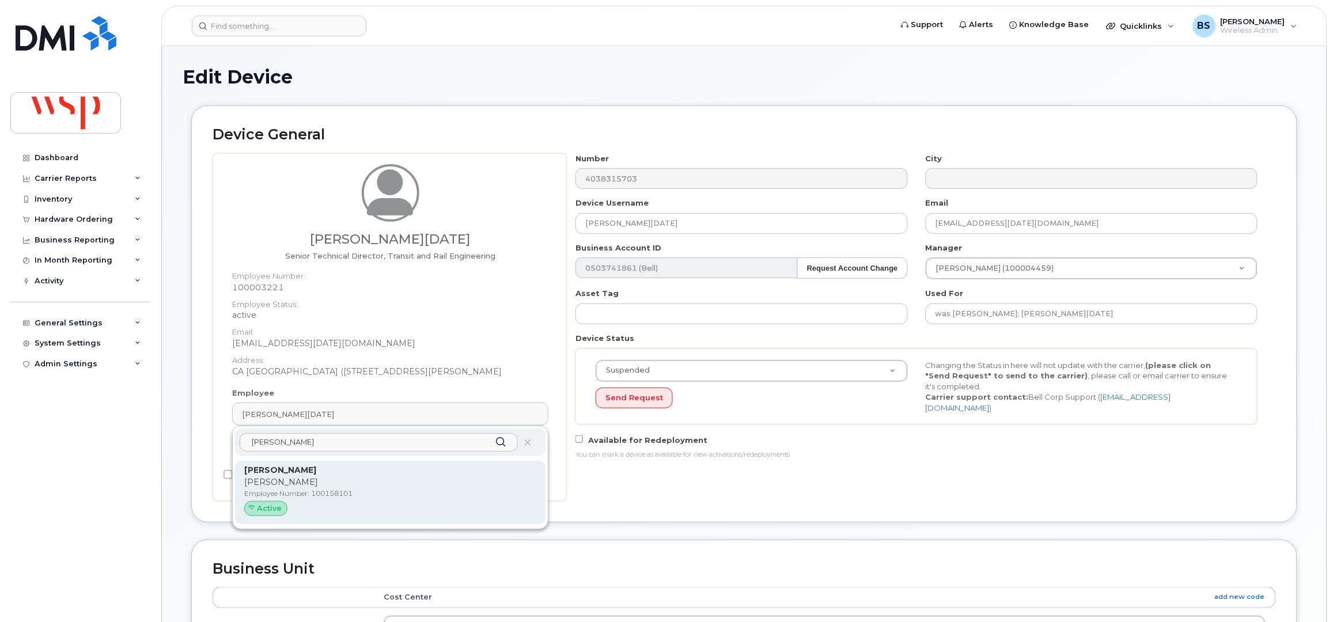
type input "[PERSON_NAME]"
click at [278, 478] on p "[PERSON_NAME]" at bounding box center [390, 482] width 292 height 12
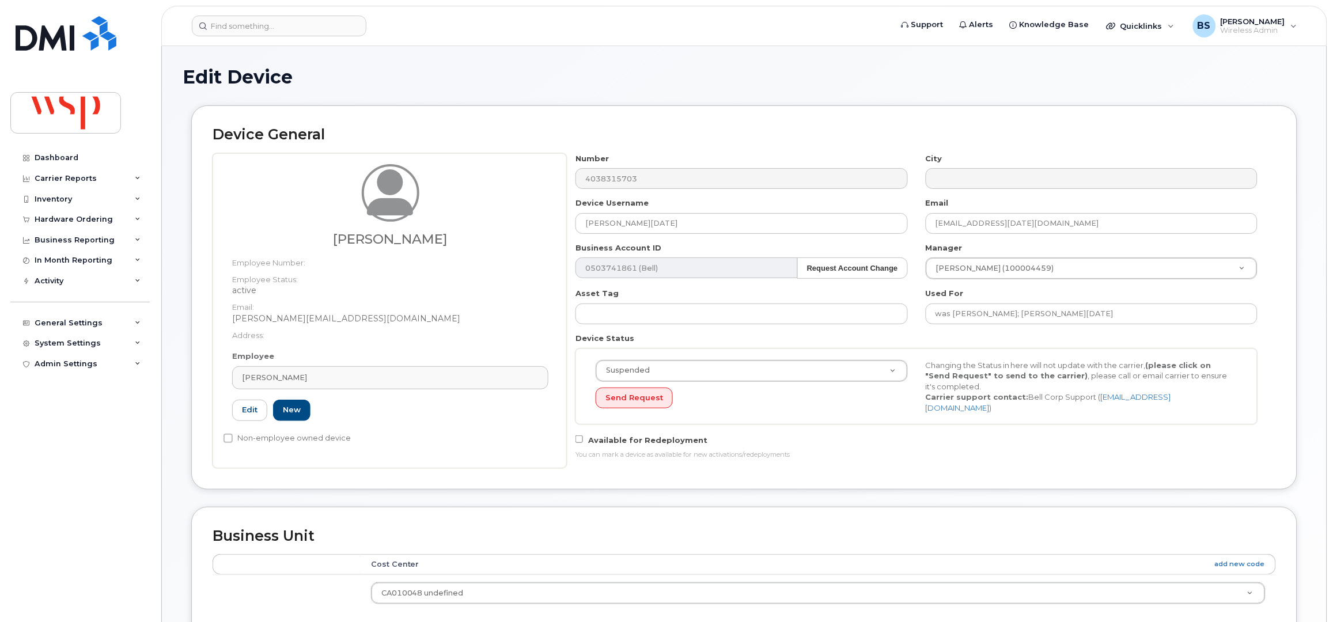
type input "100158101"
type input "[PERSON_NAME]"
type input "[PERSON_NAME][EMAIL_ADDRESS][DOMAIN_NAME]"
type input "5769981"
drag, startPoint x: 511, startPoint y: 225, endPoint x: 497, endPoint y: 232, distance: 16.2
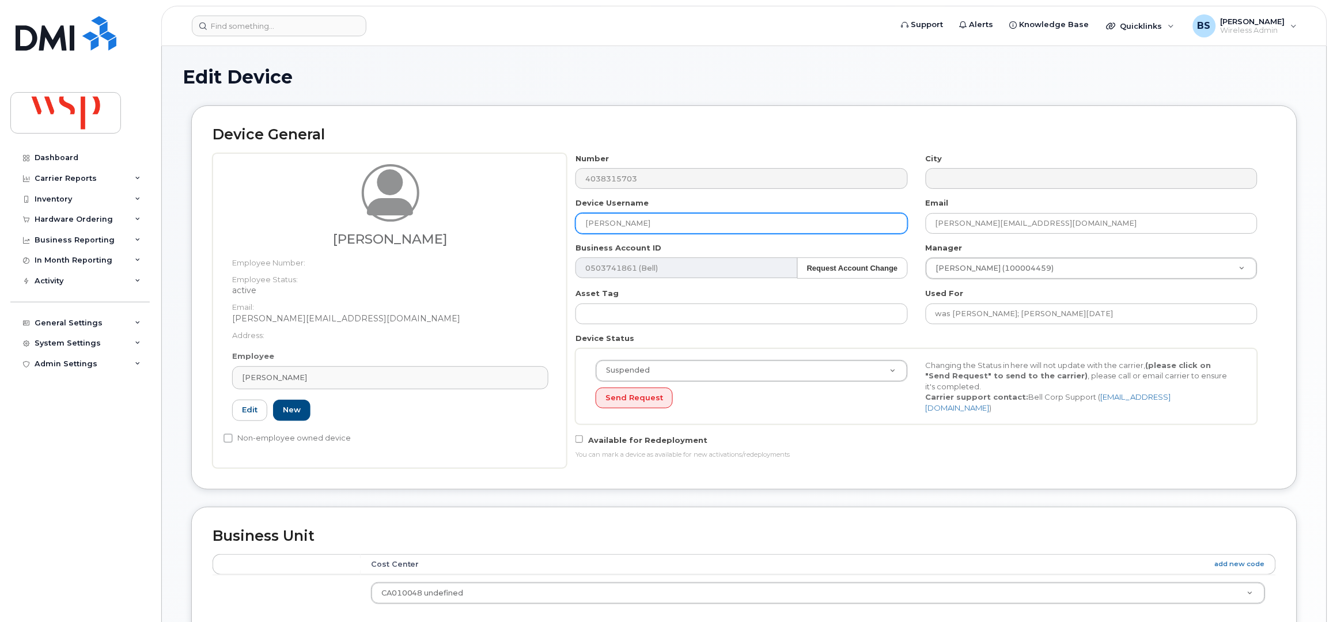
click at [509, 225] on div "Jake Fiorucci Employee Number: Employee Status: active Email: Jake.Fiorucci@wsp…" at bounding box center [744, 310] width 1063 height 315
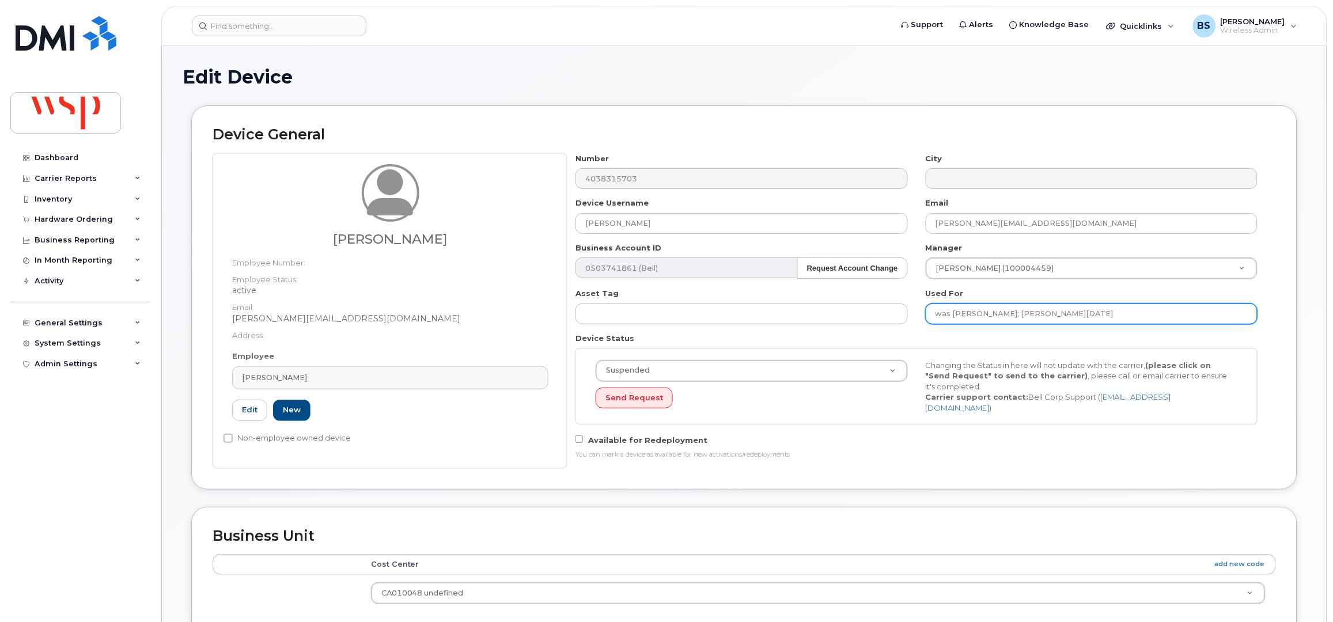
click at [1084, 311] on input "was Brent Fisher; Tamsin Silvester" at bounding box center [1092, 314] width 332 height 21
paste input "[PERSON_NAME]"
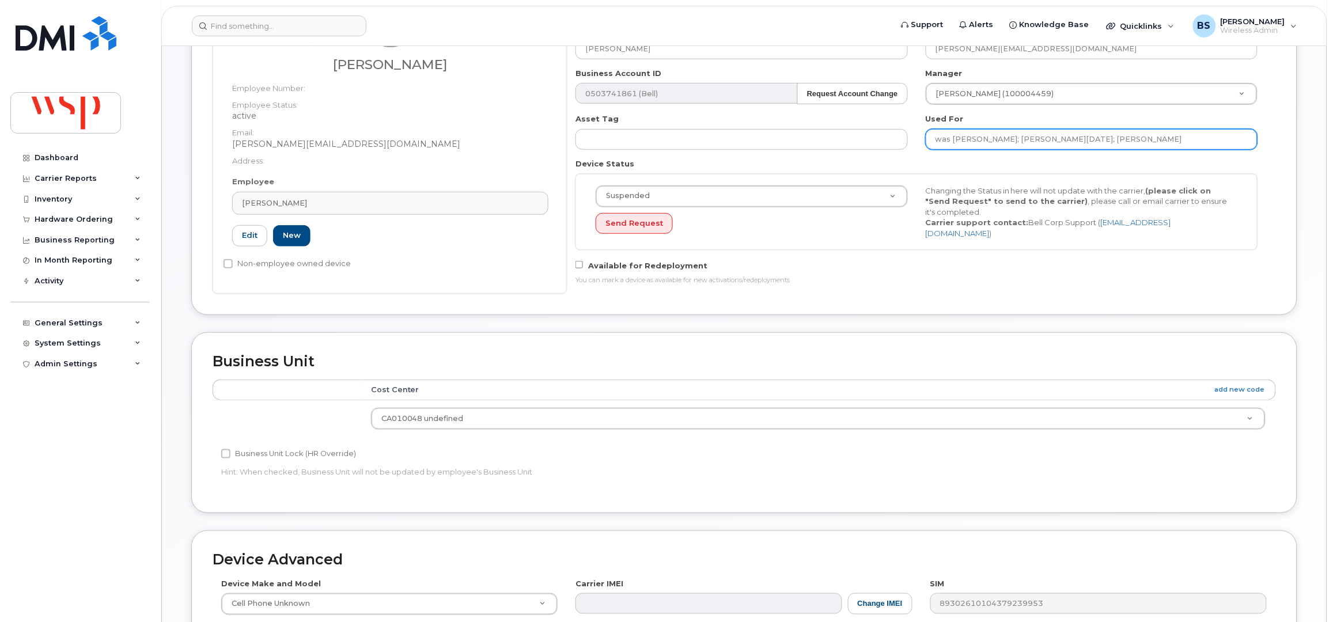
scroll to position [425, 0]
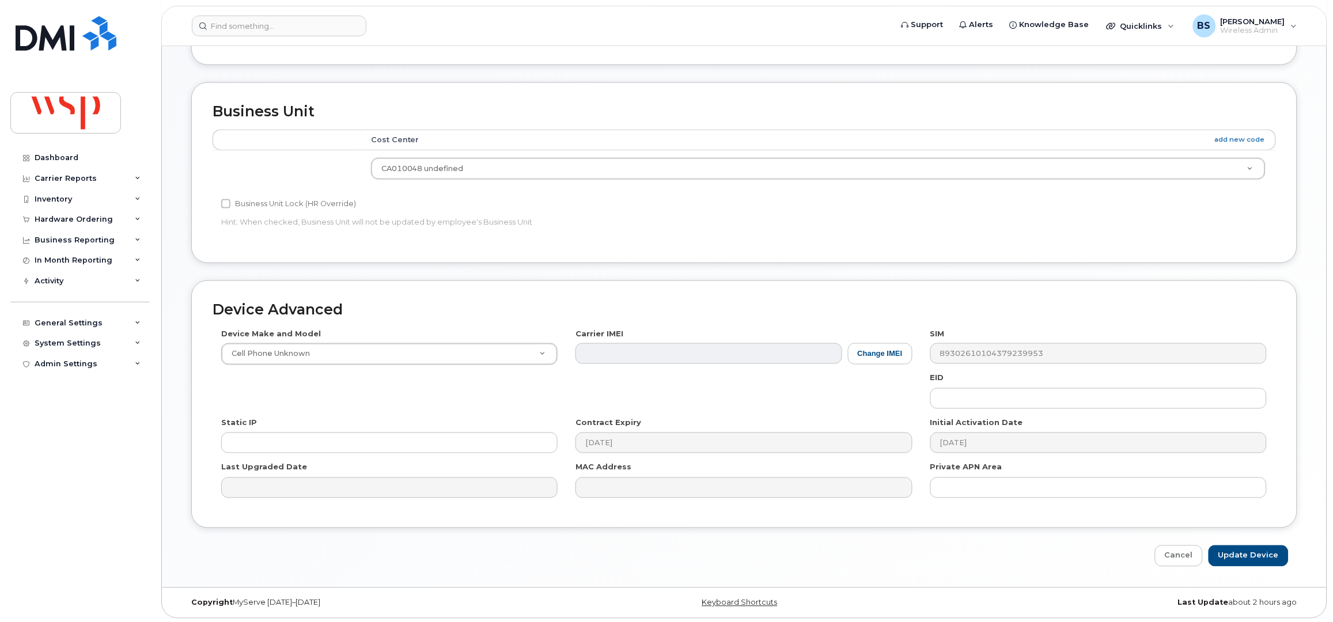
type input "was Brent Fisher; Tamsin Silvester; Jake Fiorucci"
click at [1237, 545] on input "Update Device" at bounding box center [1248, 555] width 80 height 21
type input "Saving..."
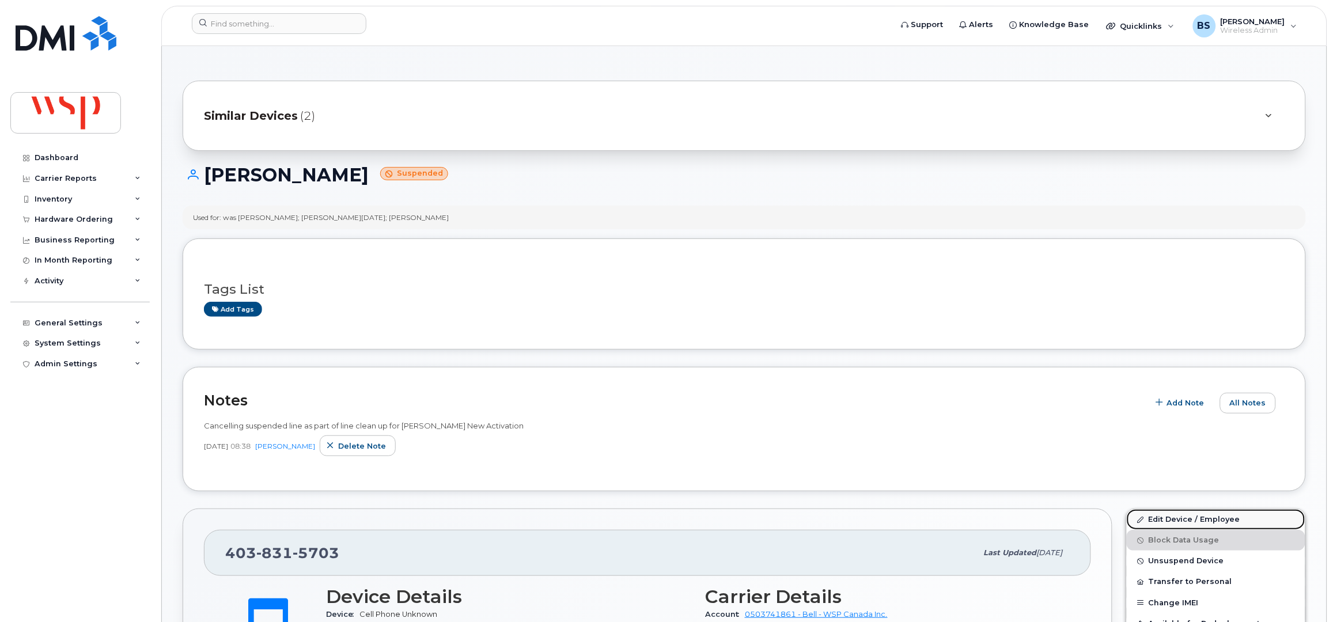
click at [1162, 517] on link "Edit Device / Employee" at bounding box center [1216, 519] width 179 height 21
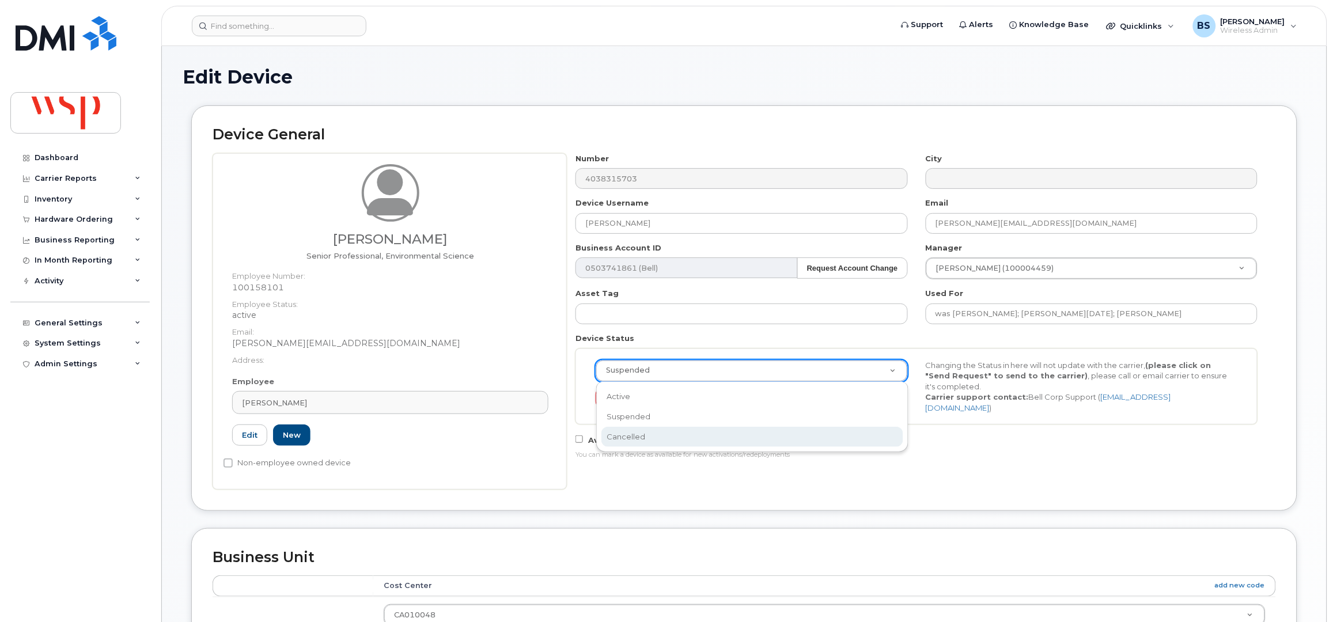
select select "cancelled"
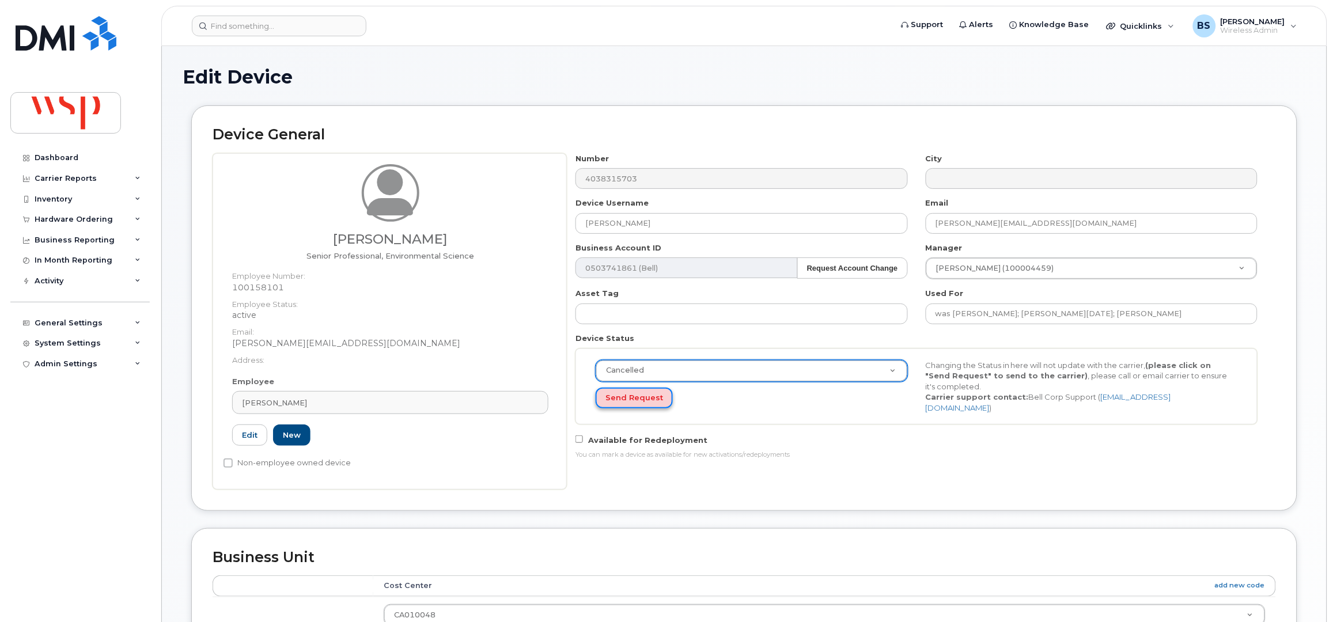
click at [617, 398] on button "Send Request" at bounding box center [634, 398] width 77 height 21
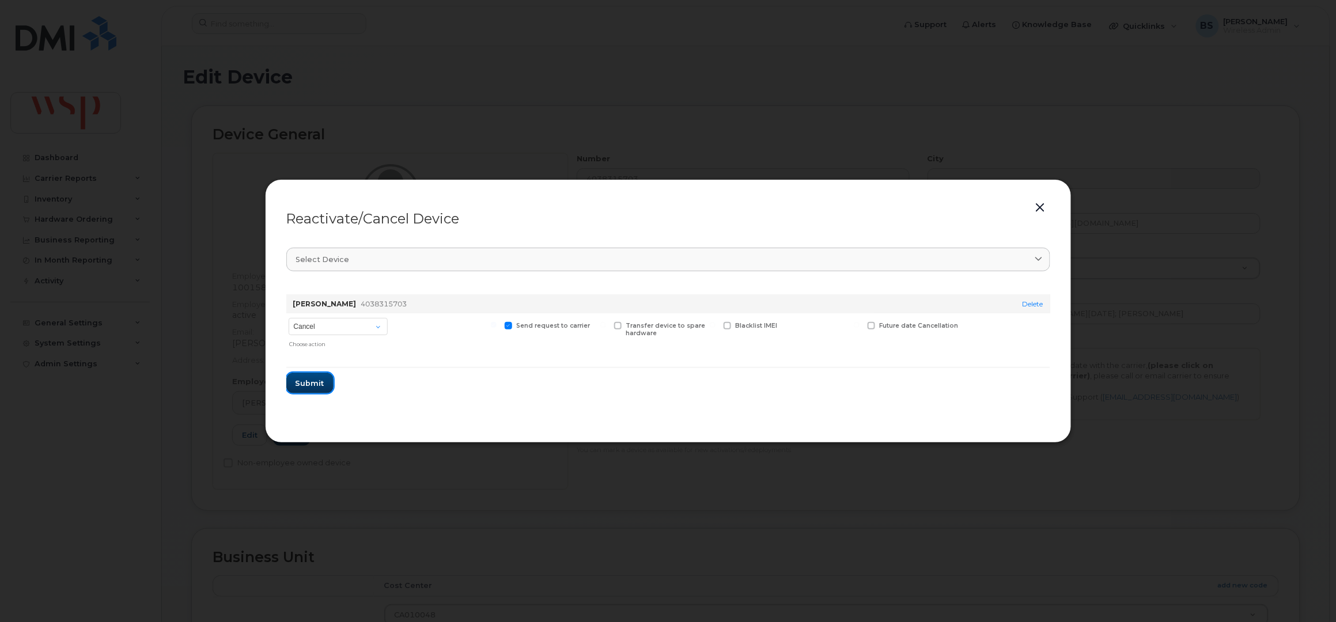
click at [321, 380] on span "Submit" at bounding box center [309, 383] width 29 height 11
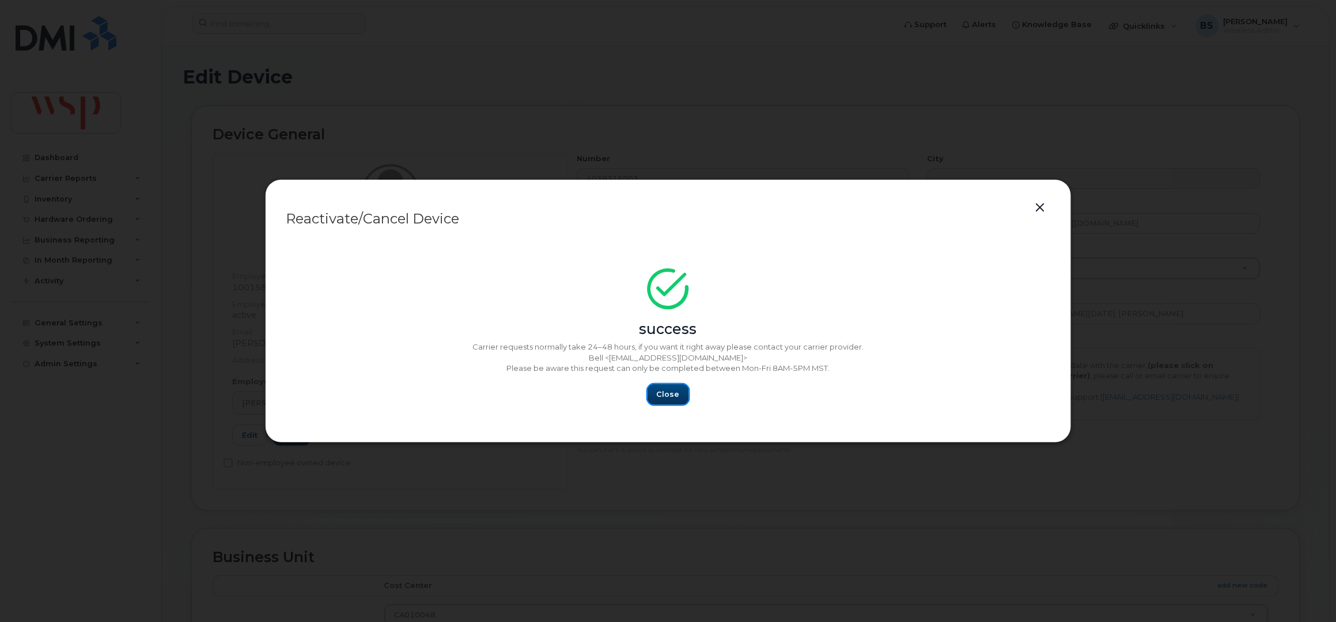
click at [650, 395] on button "Close" at bounding box center [667, 394] width 41 height 21
click at [670, 390] on span "Close" at bounding box center [668, 394] width 23 height 11
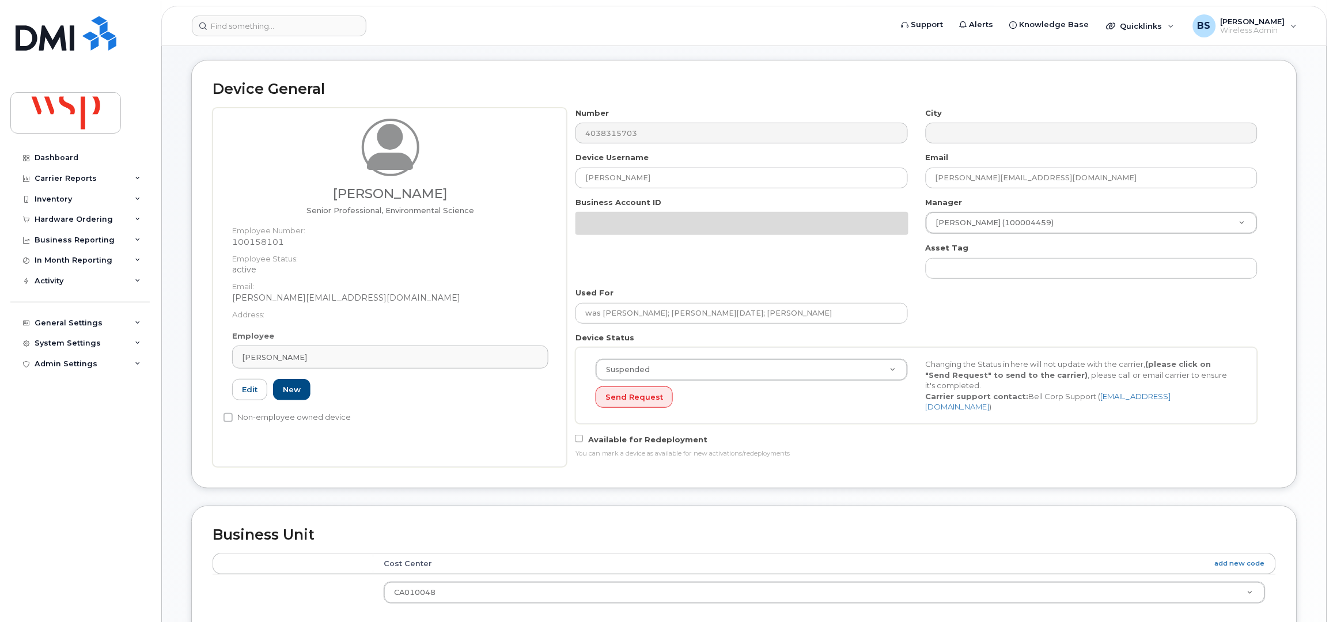
scroll to position [450, 0]
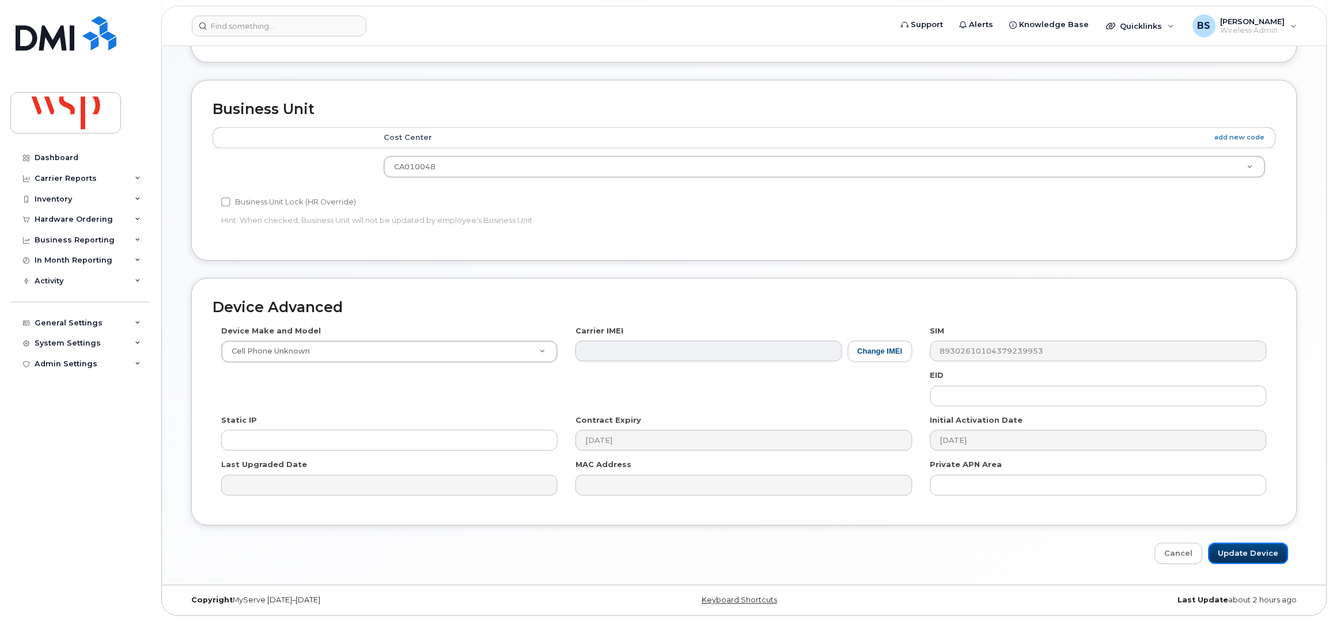
drag, startPoint x: 1241, startPoint y: 552, endPoint x: 1076, endPoint y: 510, distance: 170.6
click at [1242, 552] on input "Update Device" at bounding box center [1248, 553] width 80 height 21
type input "Saving..."
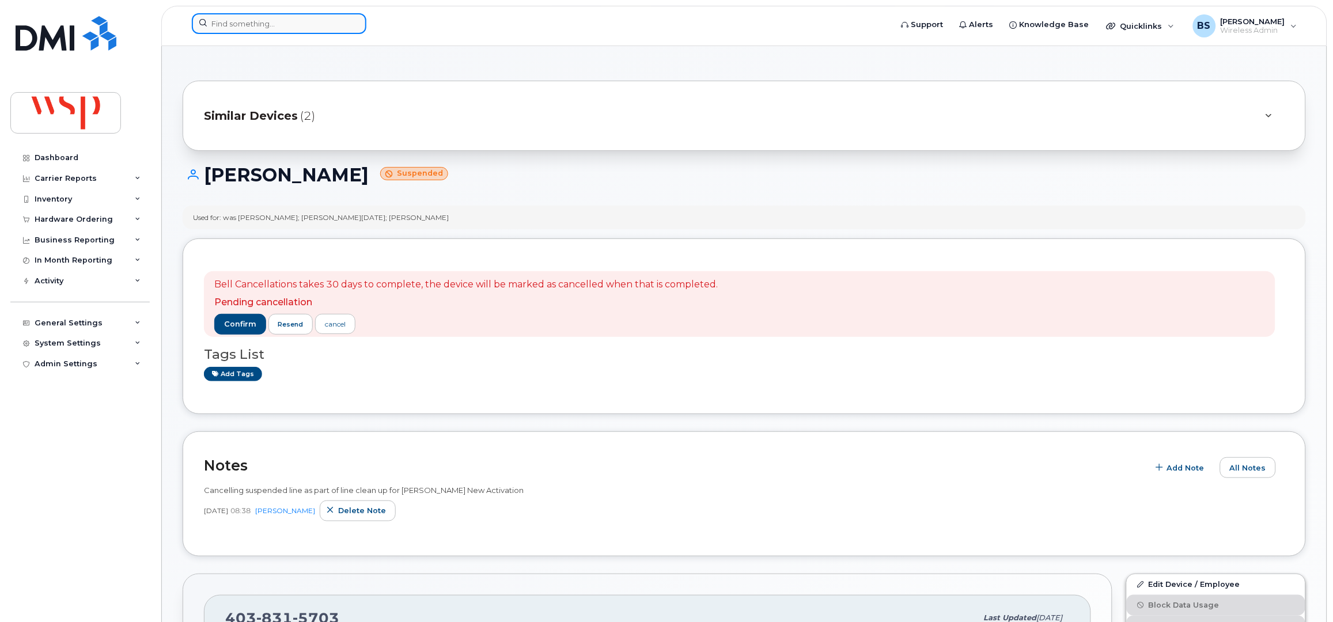
drag, startPoint x: 245, startPoint y: 28, endPoint x: 223, endPoint y: 30, distance: 22.0
click at [245, 28] on input at bounding box center [279, 23] width 175 height 21
paste input "4373241915"
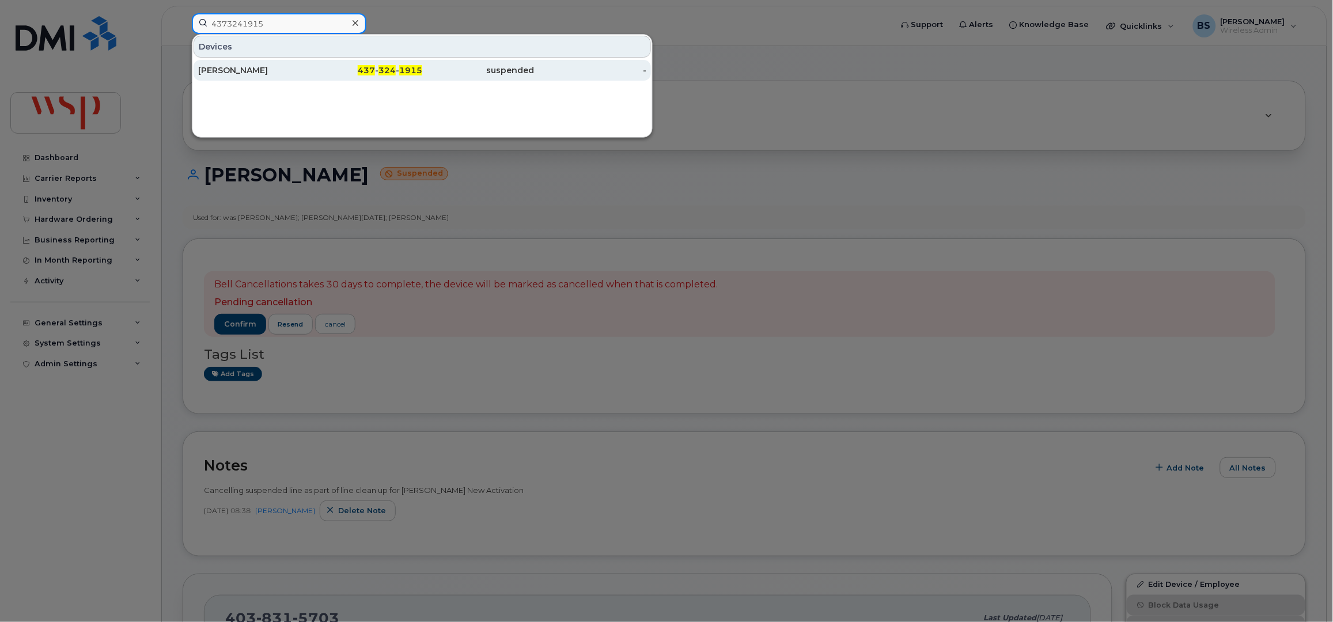
type input "4373241915"
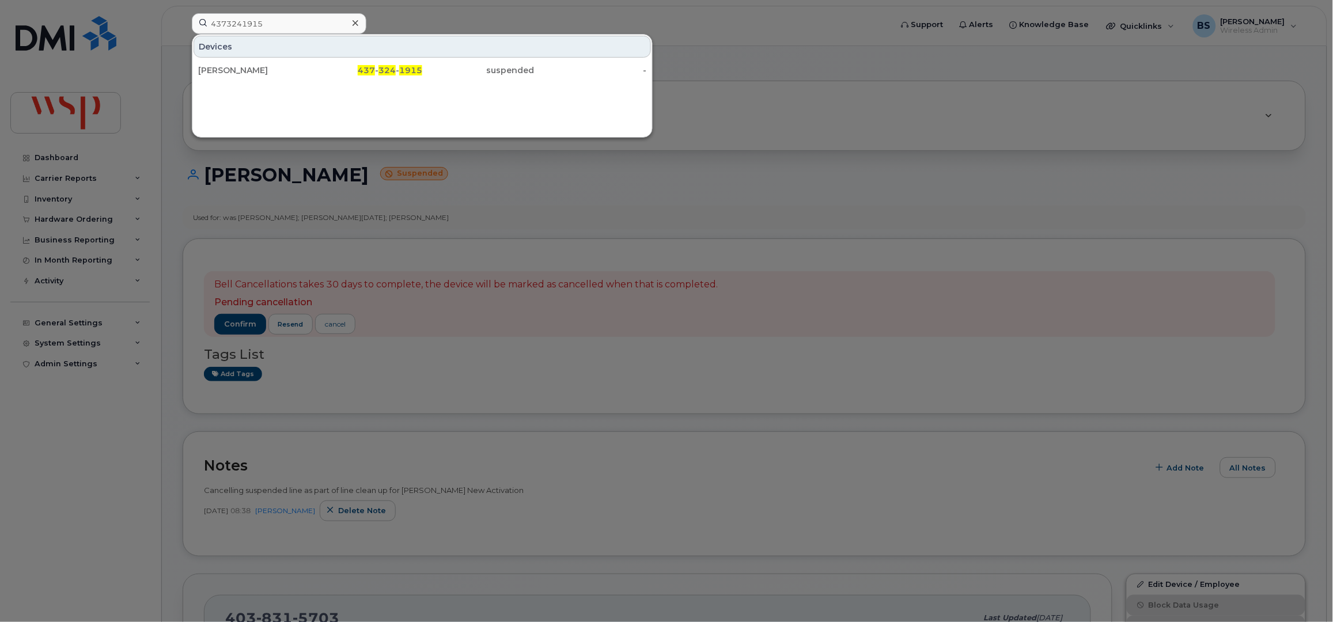
drag, startPoint x: 216, startPoint y: 65, endPoint x: 196, endPoint y: 59, distance: 20.8
click at [310, 65] on div "[PERSON_NAME]" at bounding box center [366, 70] width 112 height 21
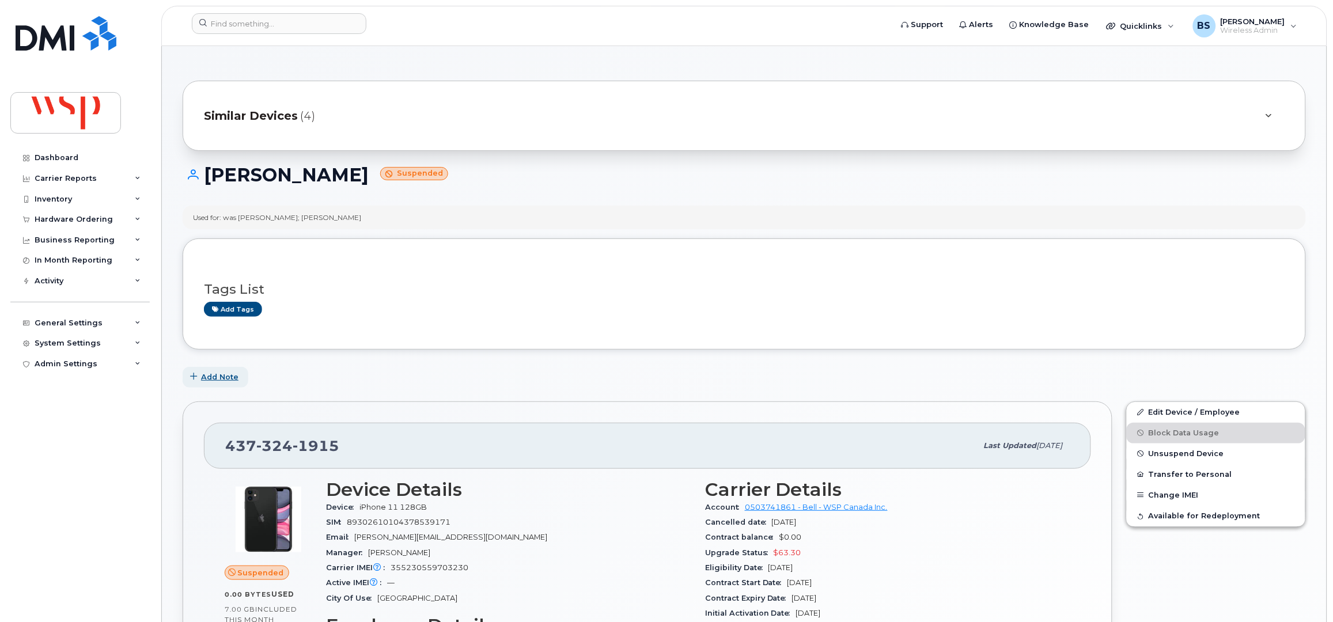
click at [215, 372] on span "Add Note" at bounding box center [219, 377] width 37 height 11
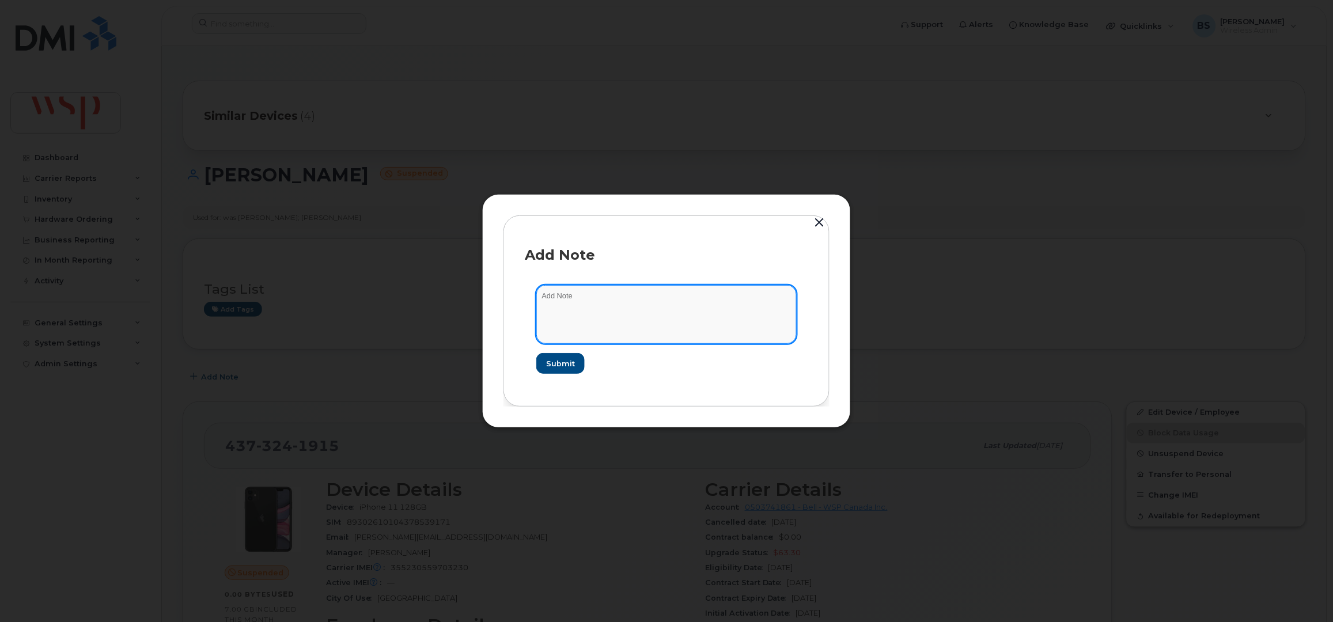
click at [613, 333] on textarea at bounding box center [666, 314] width 260 height 59
paste textarea "Cancelling suspended line as part of line clean up for Rogers New Activation"
type textarea "Cancelling suspended line as part of line clean up for [PERSON_NAME] New Activa…"
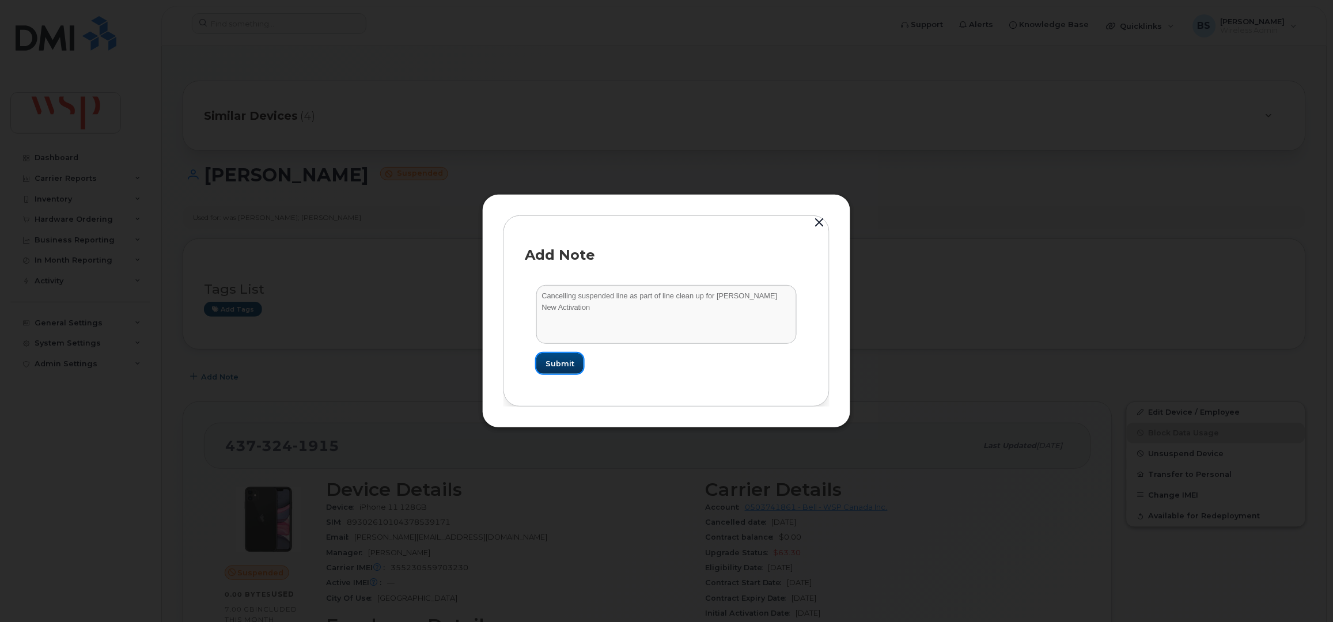
click at [564, 364] on span "Submit" at bounding box center [559, 363] width 29 height 11
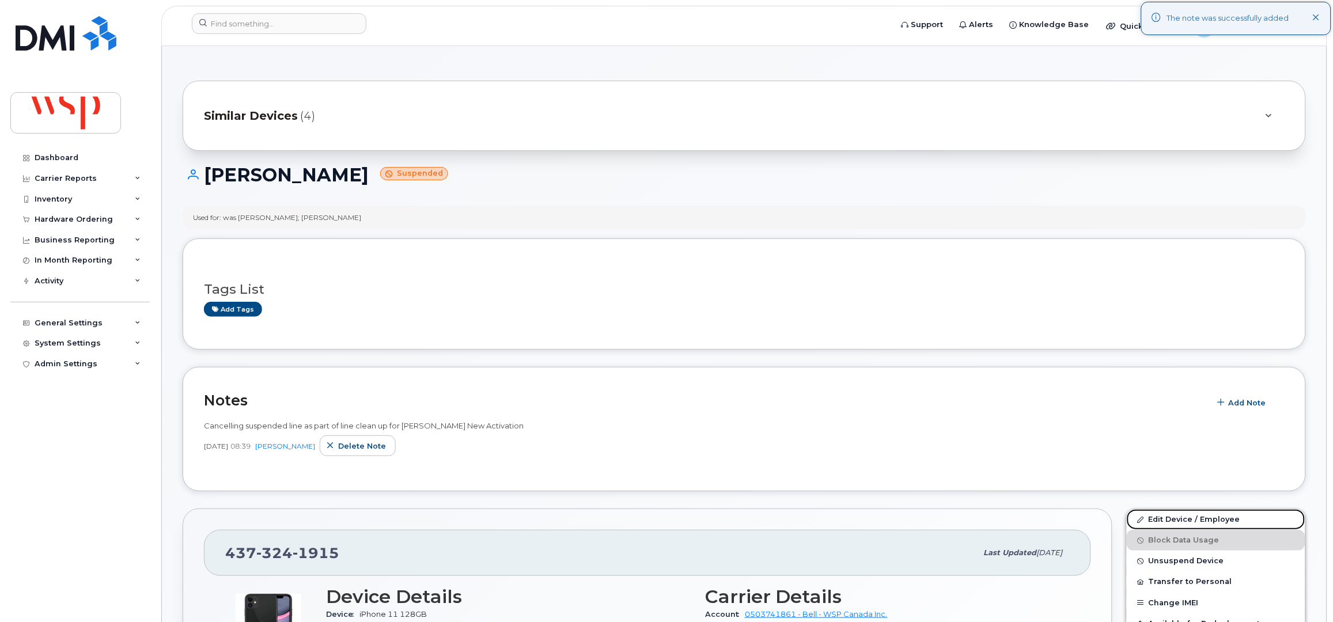
click at [1157, 519] on link "Edit Device / Employee" at bounding box center [1216, 519] width 179 height 21
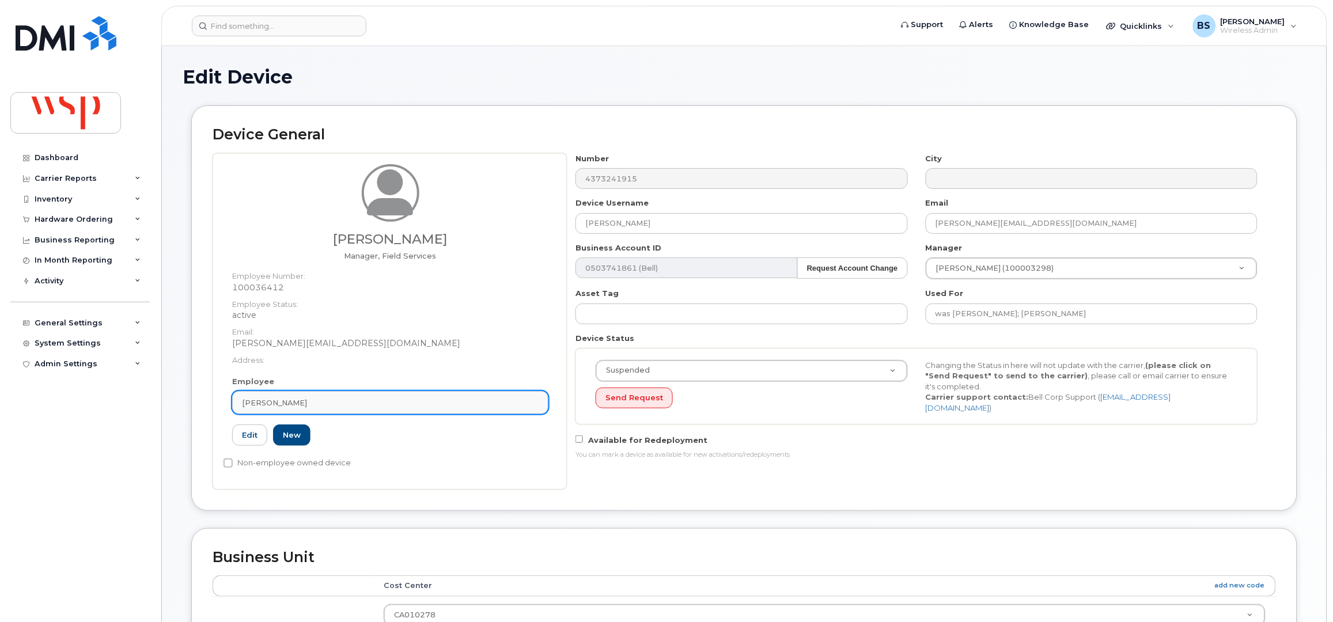
click at [359, 398] on div "[PERSON_NAME]" at bounding box center [390, 402] width 297 height 11
paste input "[PERSON_NAME]"
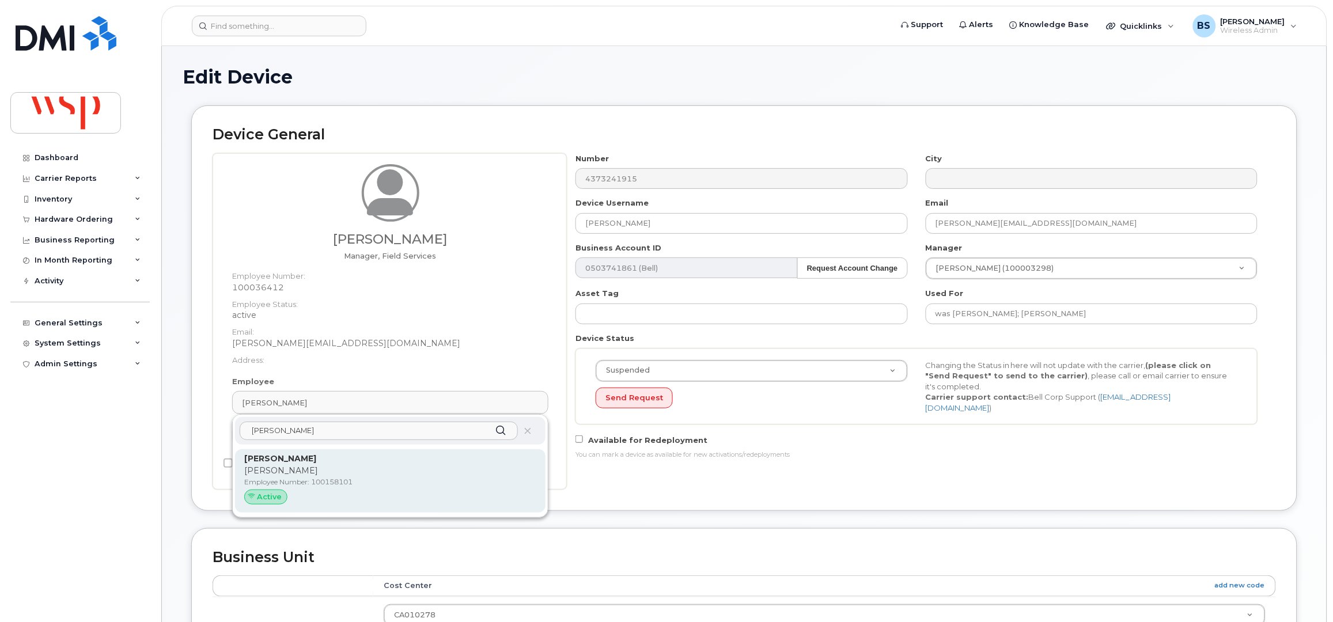
type input "[PERSON_NAME]"
click at [295, 475] on p "[PERSON_NAME]" at bounding box center [390, 471] width 292 height 12
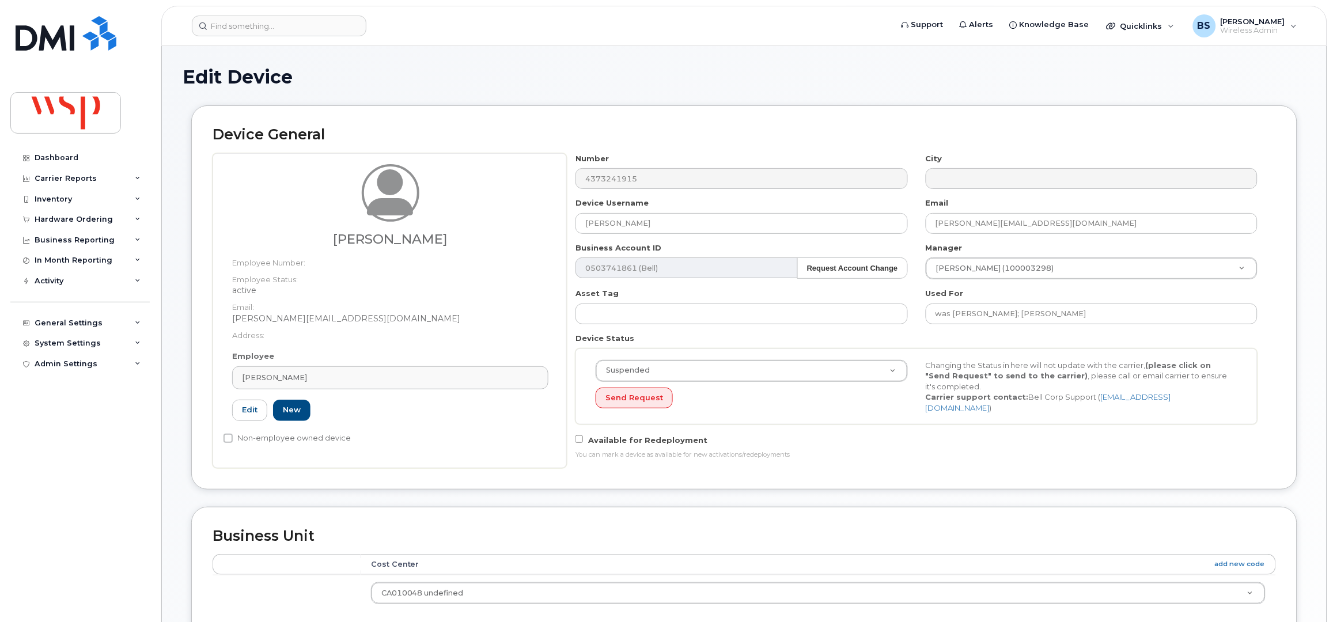
type input "100158101"
type input "[PERSON_NAME]"
type input "[PERSON_NAME][EMAIL_ADDRESS][DOMAIN_NAME]"
type input "5769981"
drag, startPoint x: 650, startPoint y: 227, endPoint x: 540, endPoint y: 227, distance: 110.6
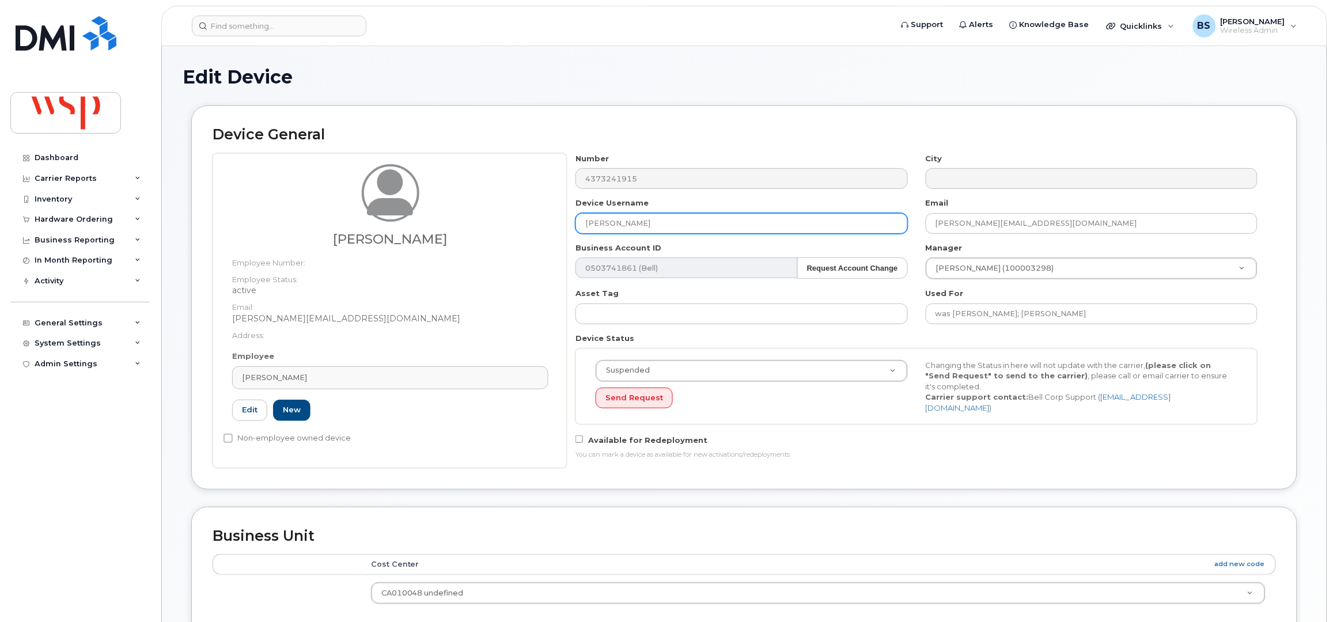
click at [540, 227] on div "Jake Fiorucci Employee Number: Employee Status: active Email: Jake.Fiorucci@wsp…" at bounding box center [744, 310] width 1063 height 315
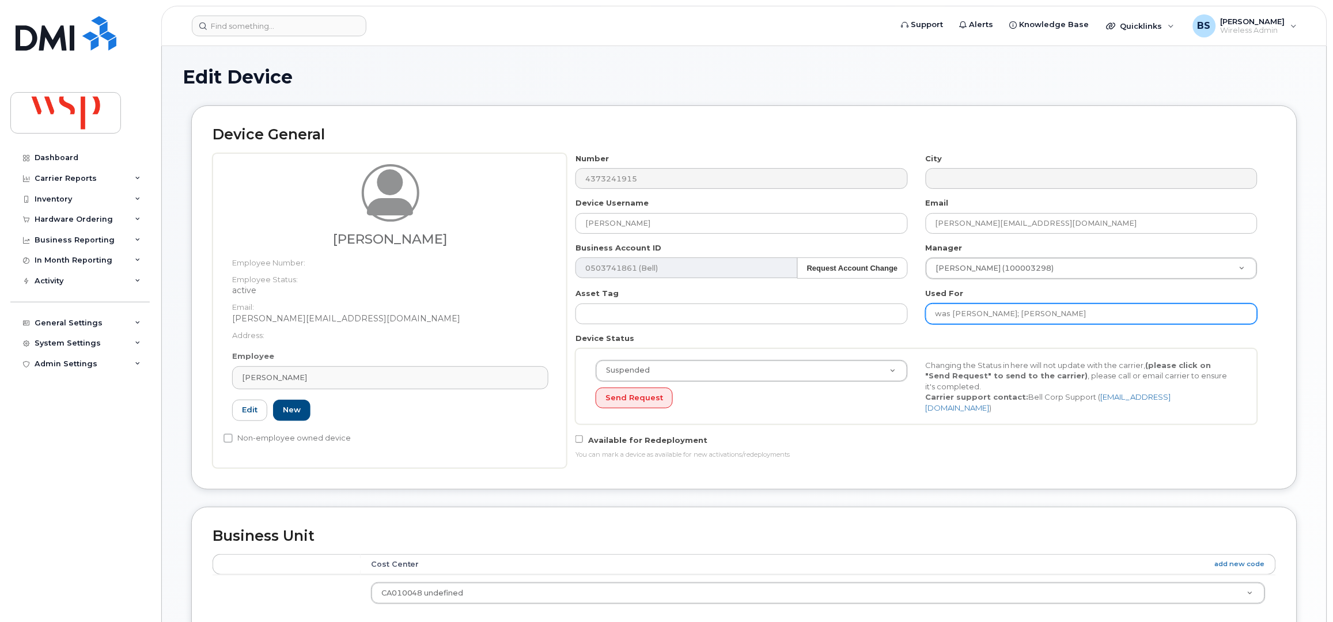
click at [1119, 309] on input "was Kishore Anemoni; Srinivasa Yellu" at bounding box center [1092, 314] width 332 height 21
paste input "[PERSON_NAME]"
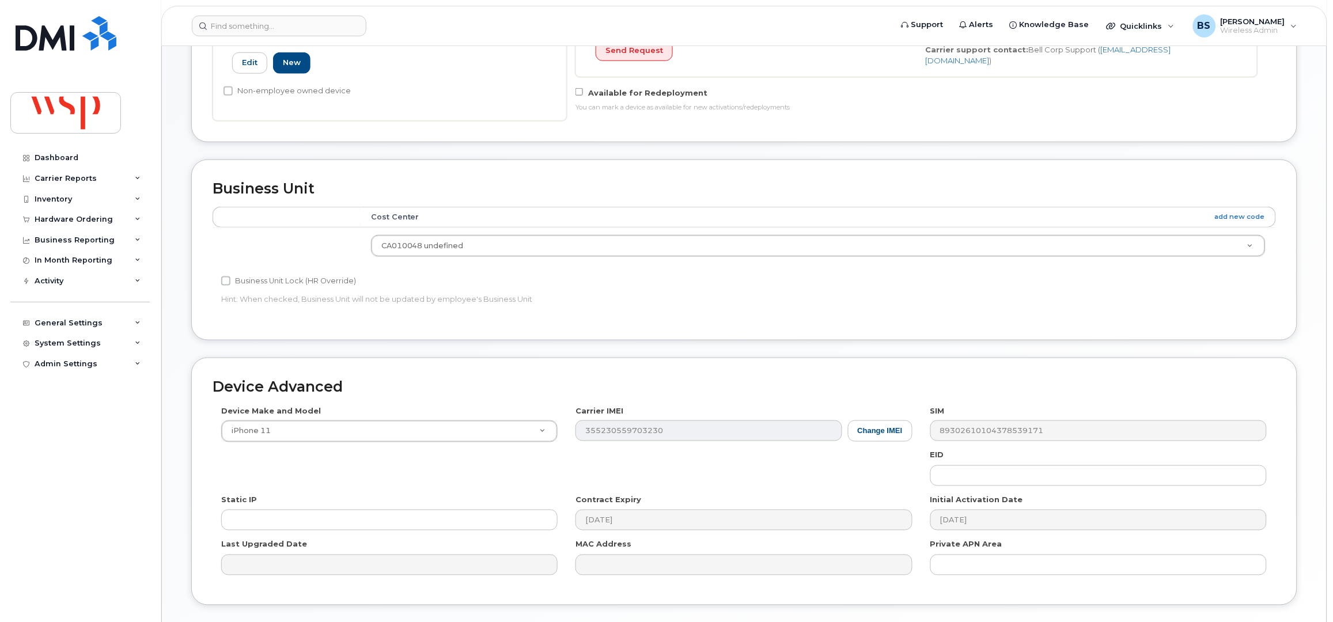
scroll to position [425, 0]
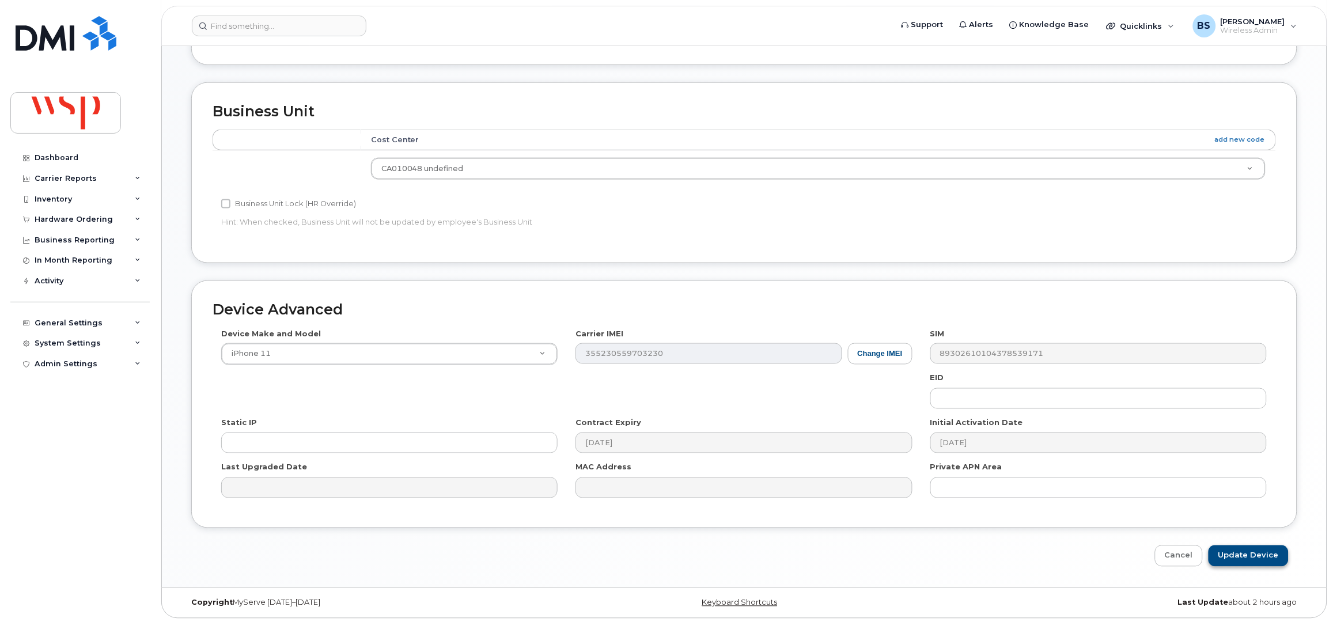
type input "was [PERSON_NAME]; [PERSON_NAME]; [PERSON_NAME]"
click at [1247, 557] on input "Update Device" at bounding box center [1248, 555] width 80 height 21
type input "Saving..."
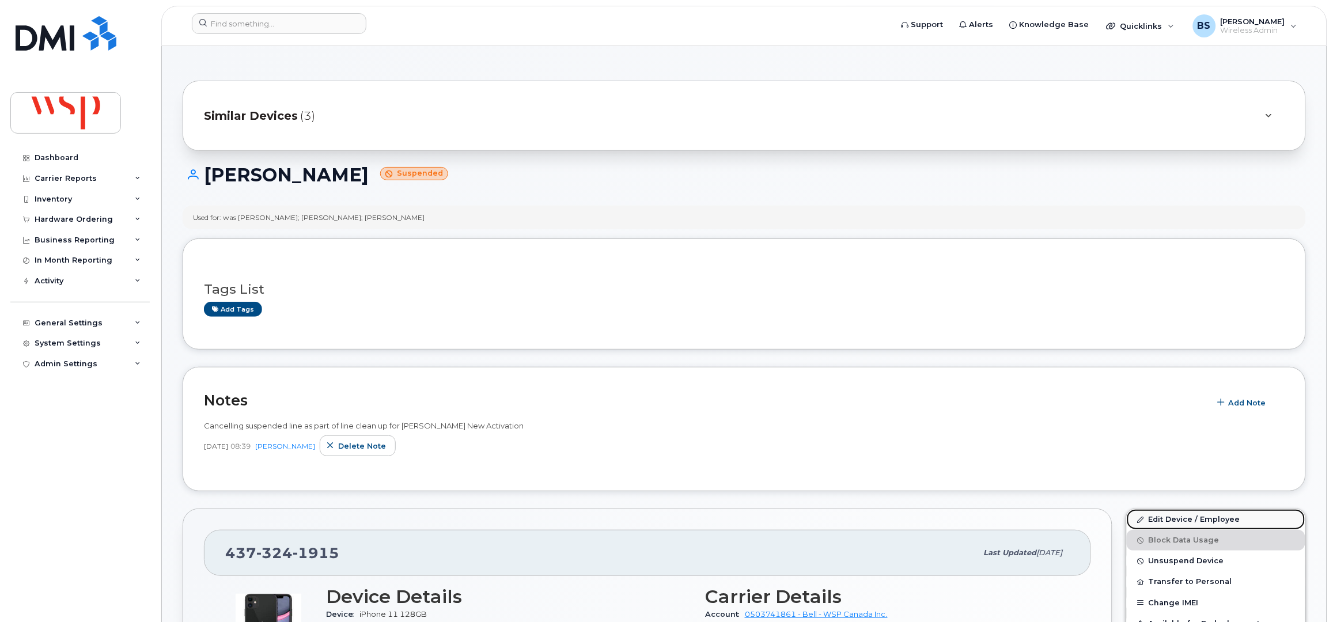
click at [1161, 518] on link "Edit Device / Employee" at bounding box center [1216, 519] width 179 height 21
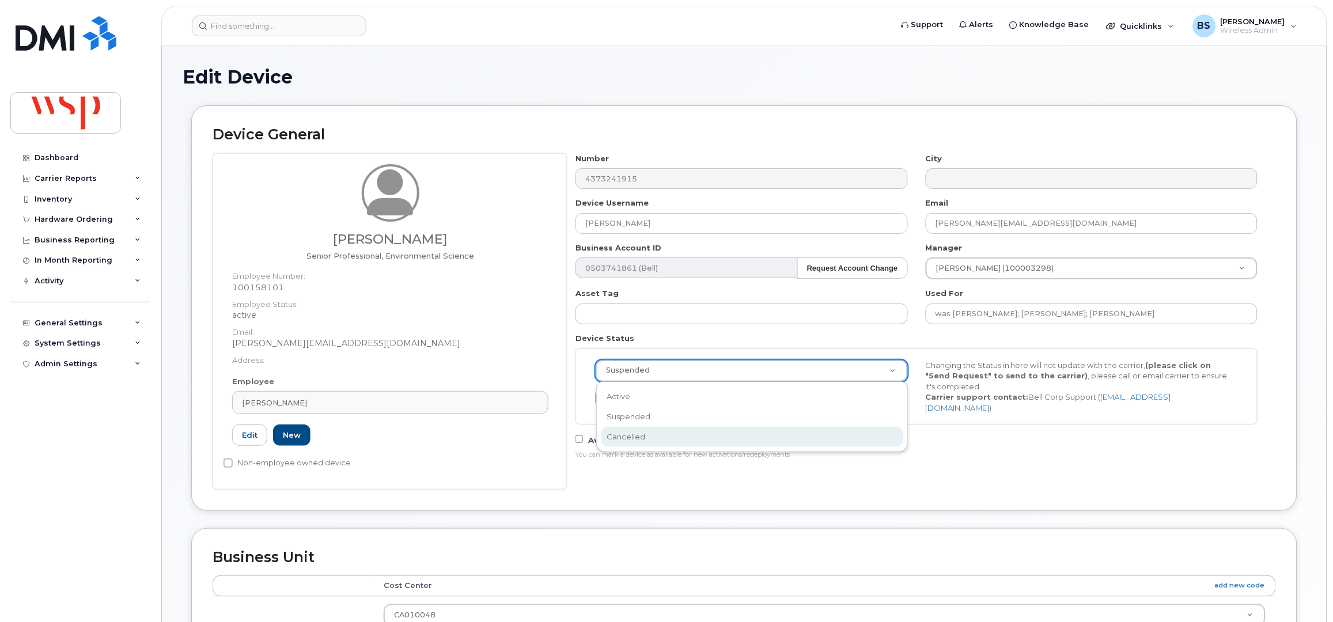
select select "cancelled"
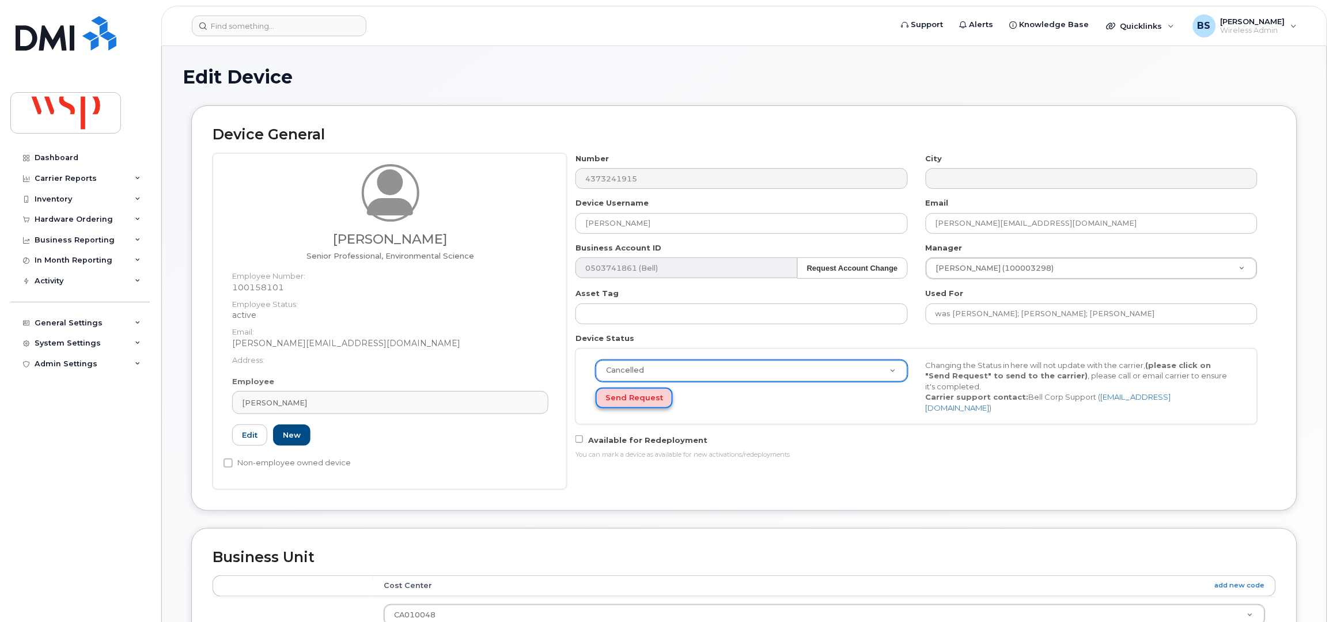
click at [627, 400] on button "Send Request" at bounding box center [634, 398] width 77 height 21
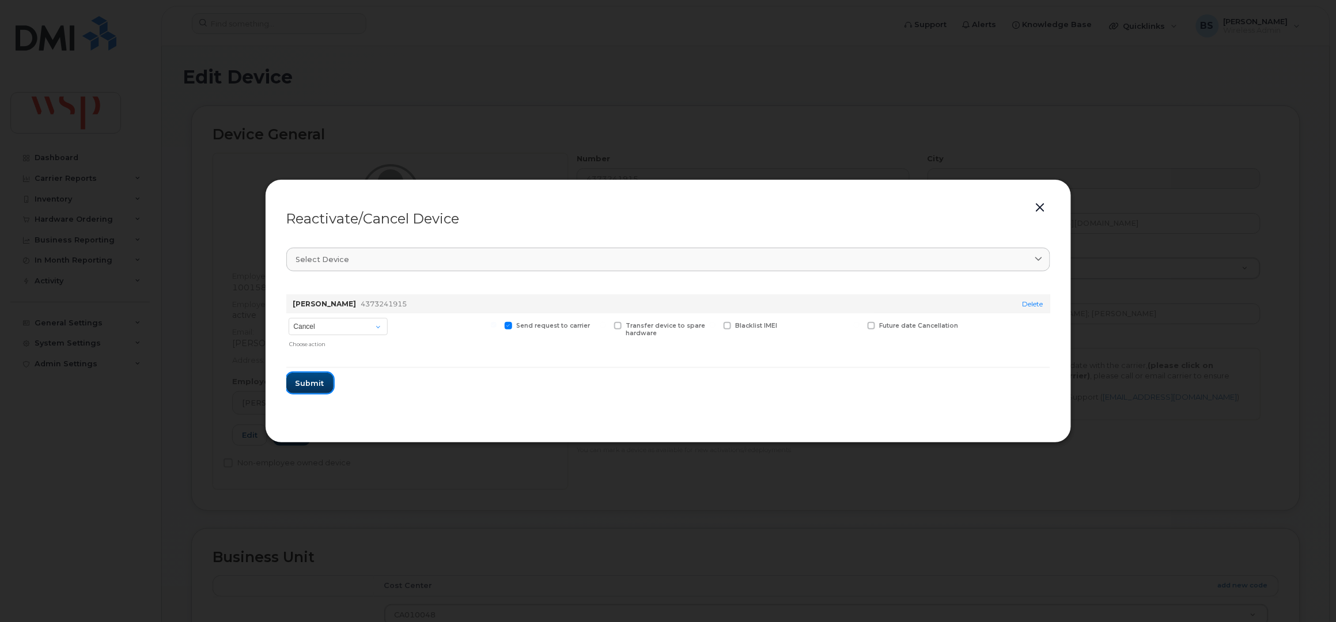
click at [315, 382] on span "Submit" at bounding box center [309, 383] width 29 height 11
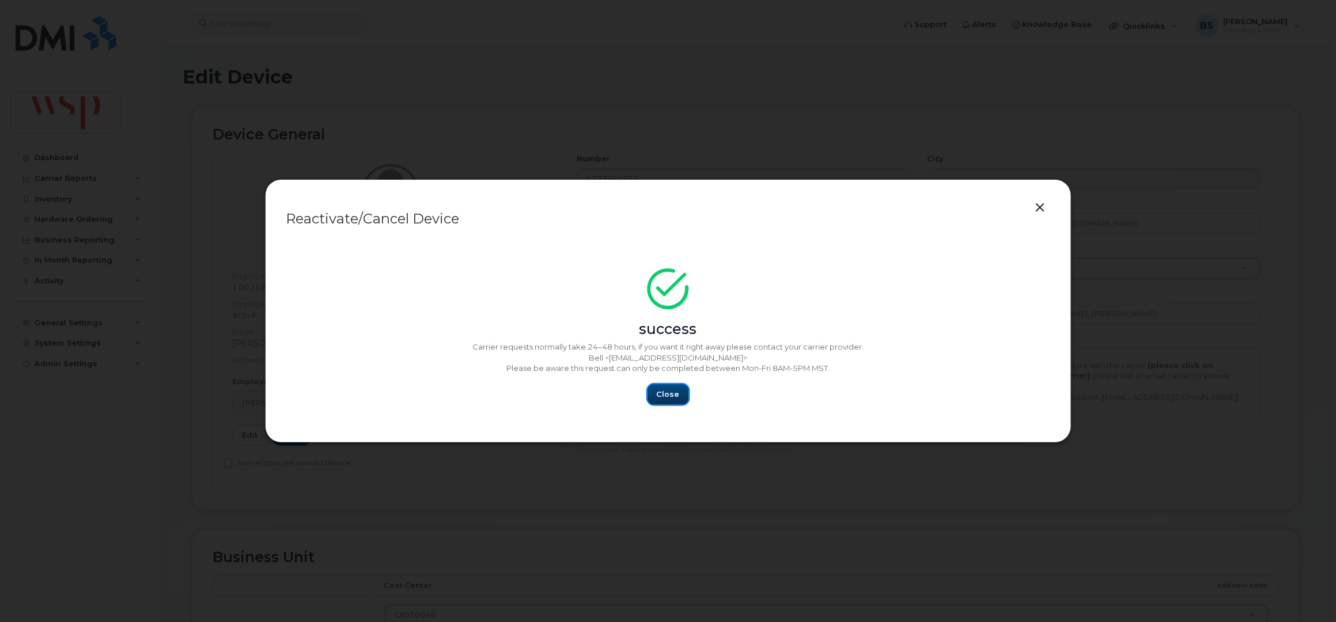
click at [666, 390] on span "Close" at bounding box center [668, 394] width 23 height 11
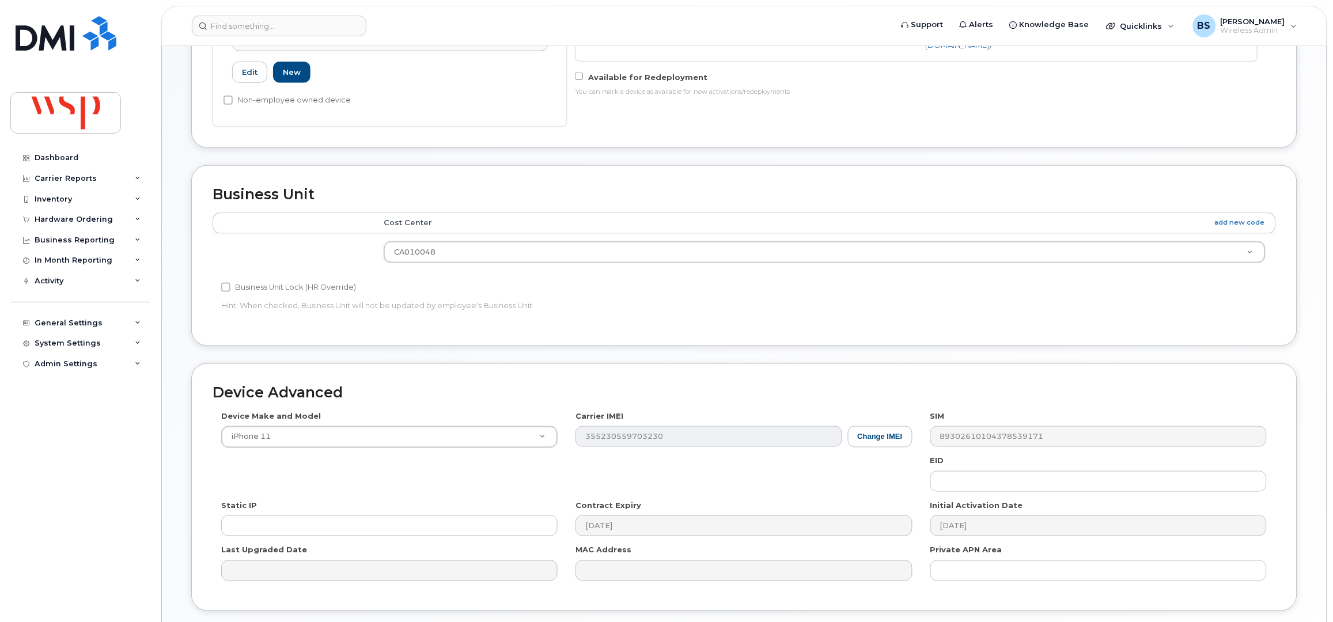
scroll to position [450, 0]
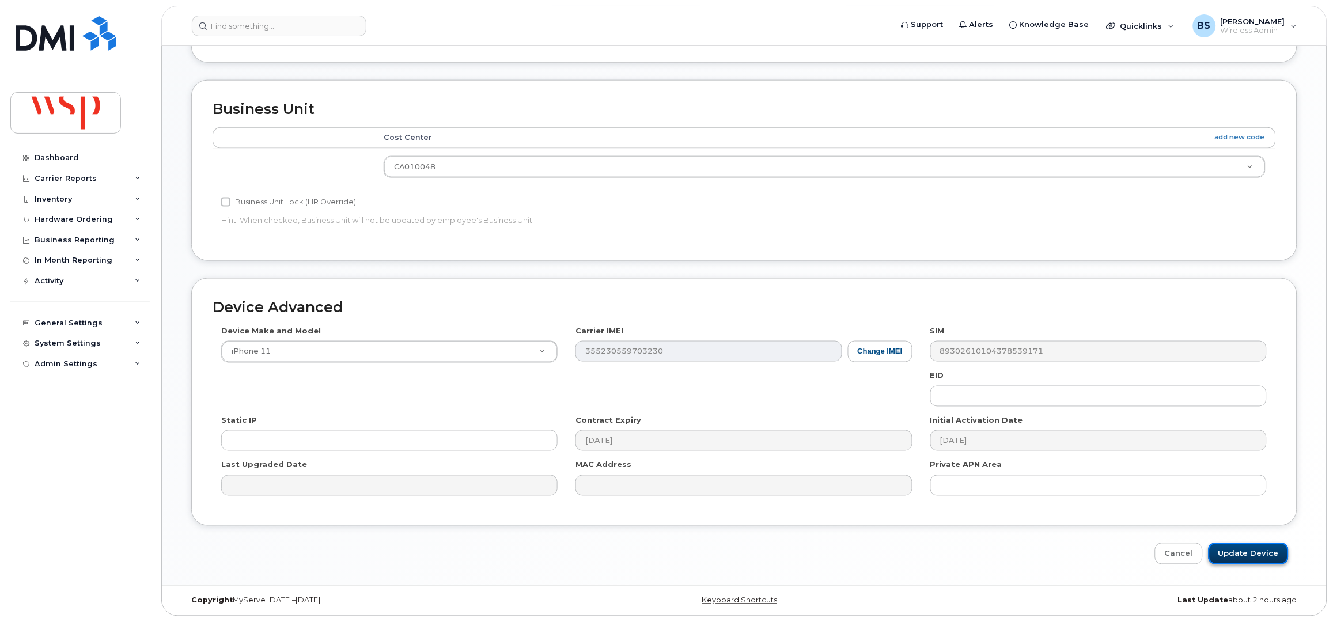
click at [1265, 553] on input "Update Device" at bounding box center [1248, 553] width 80 height 21
type input "Saving..."
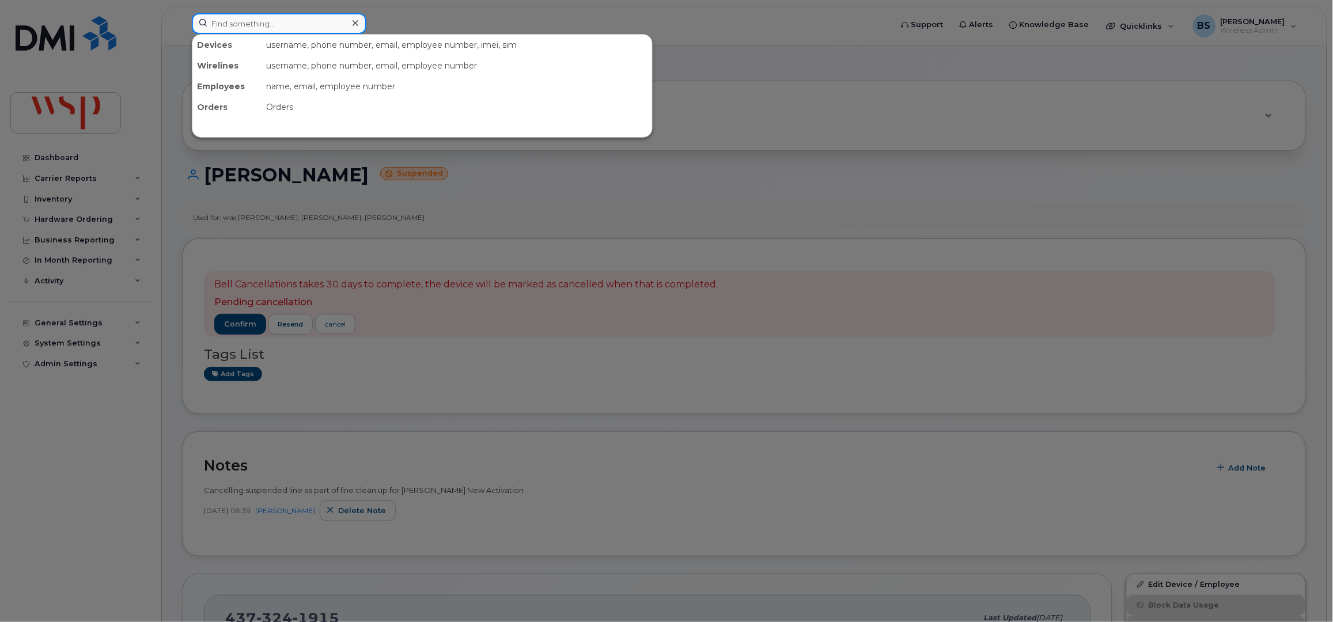
click at [304, 21] on input at bounding box center [279, 23] width 175 height 21
paste input "5147039459"
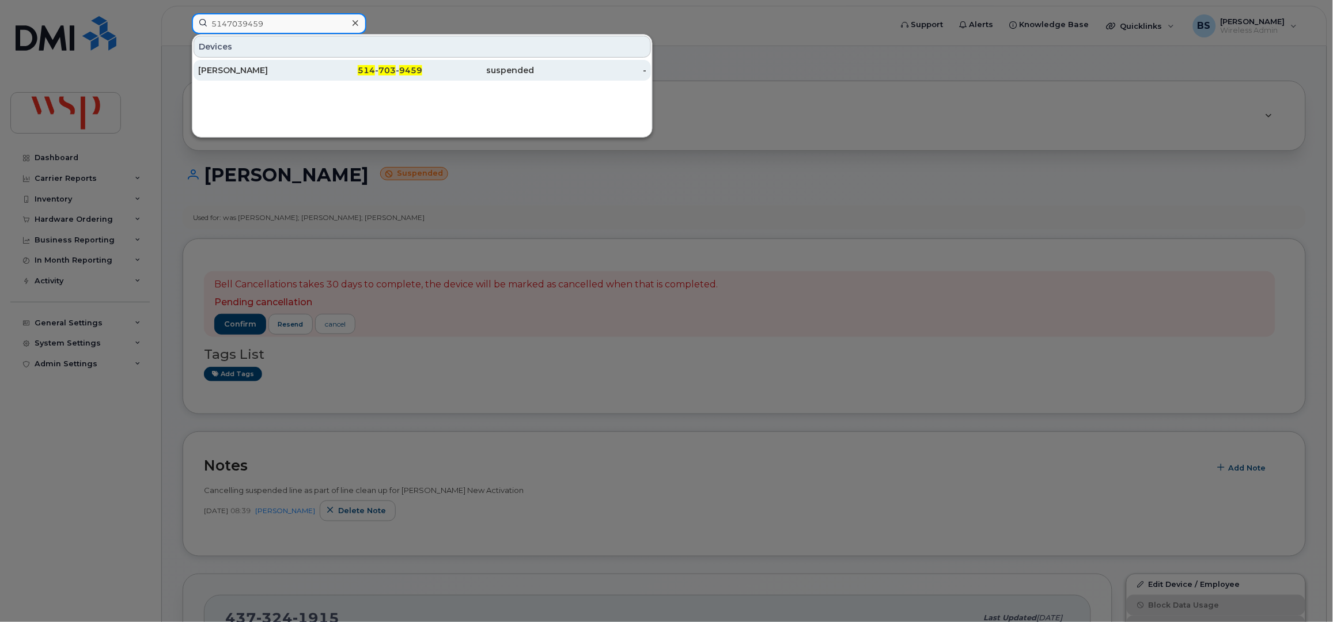
type input "5147039459"
click at [215, 70] on div "[PERSON_NAME]" at bounding box center [254, 71] width 112 height 12
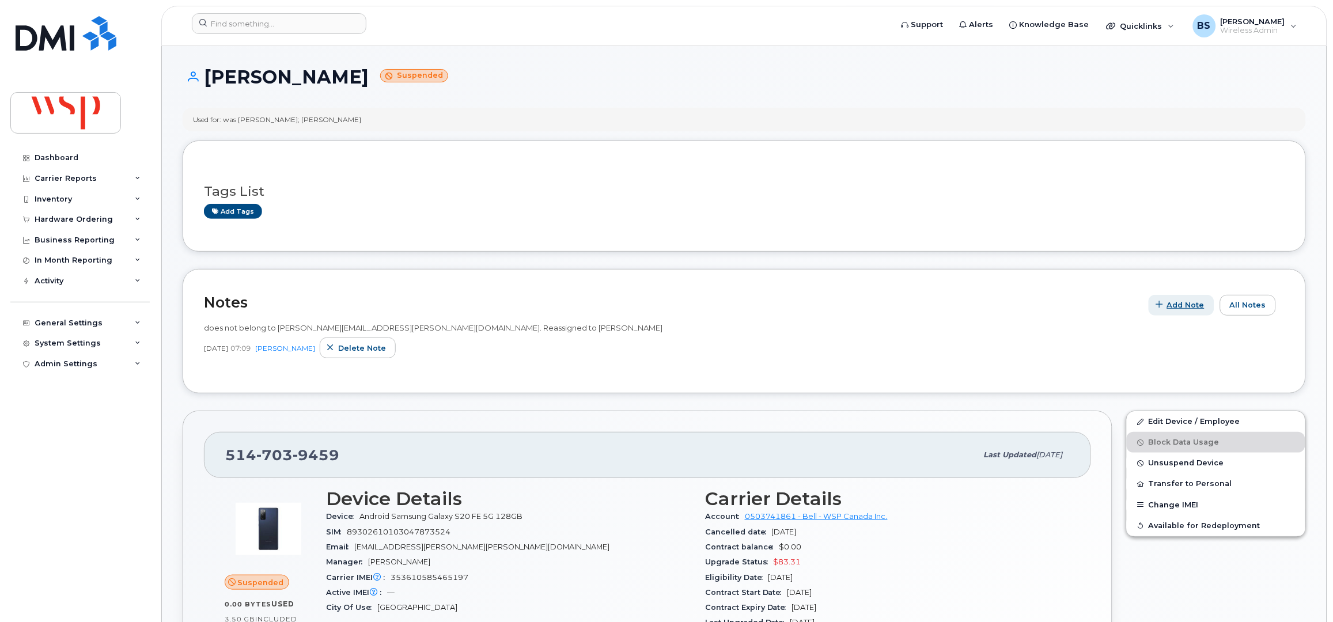
click at [1184, 304] on span "Add Note" at bounding box center [1185, 305] width 37 height 11
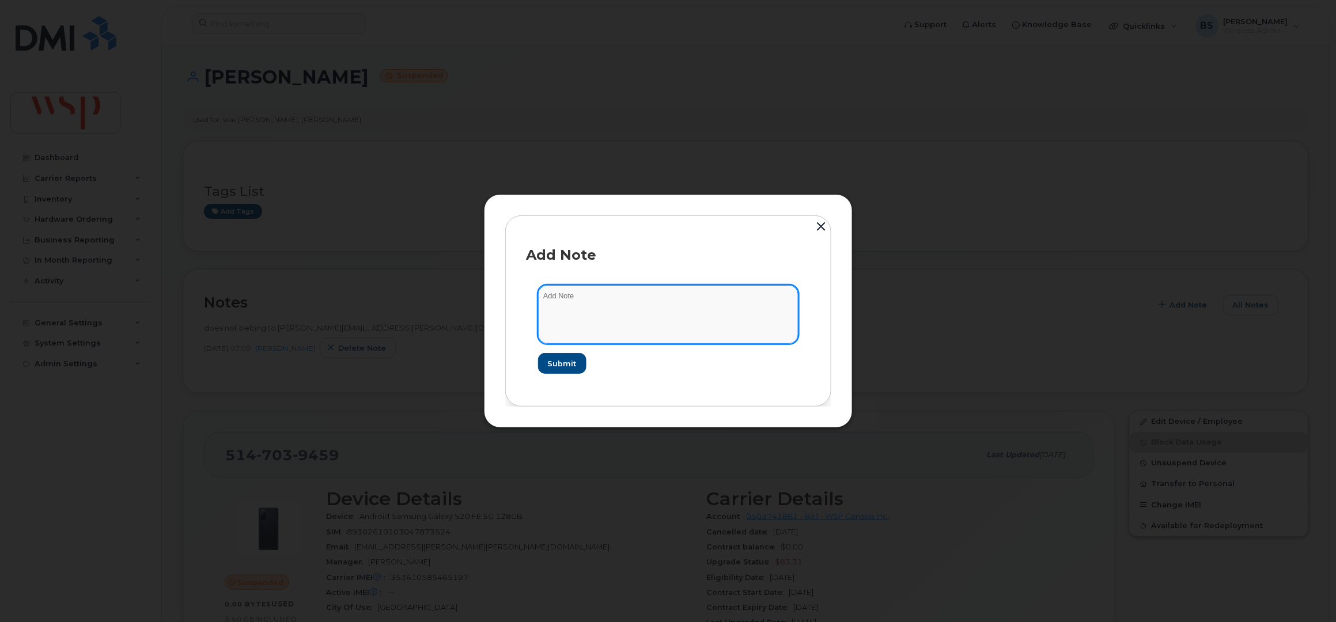
click at [606, 336] on textarea at bounding box center [668, 314] width 260 height 59
paste textarea "Cancelling suspended line as part of line clean up for [PERSON_NAME] New Activa…"
type textarea "Cancelling suspended line as part of line clean up for [PERSON_NAME] New Activa…"
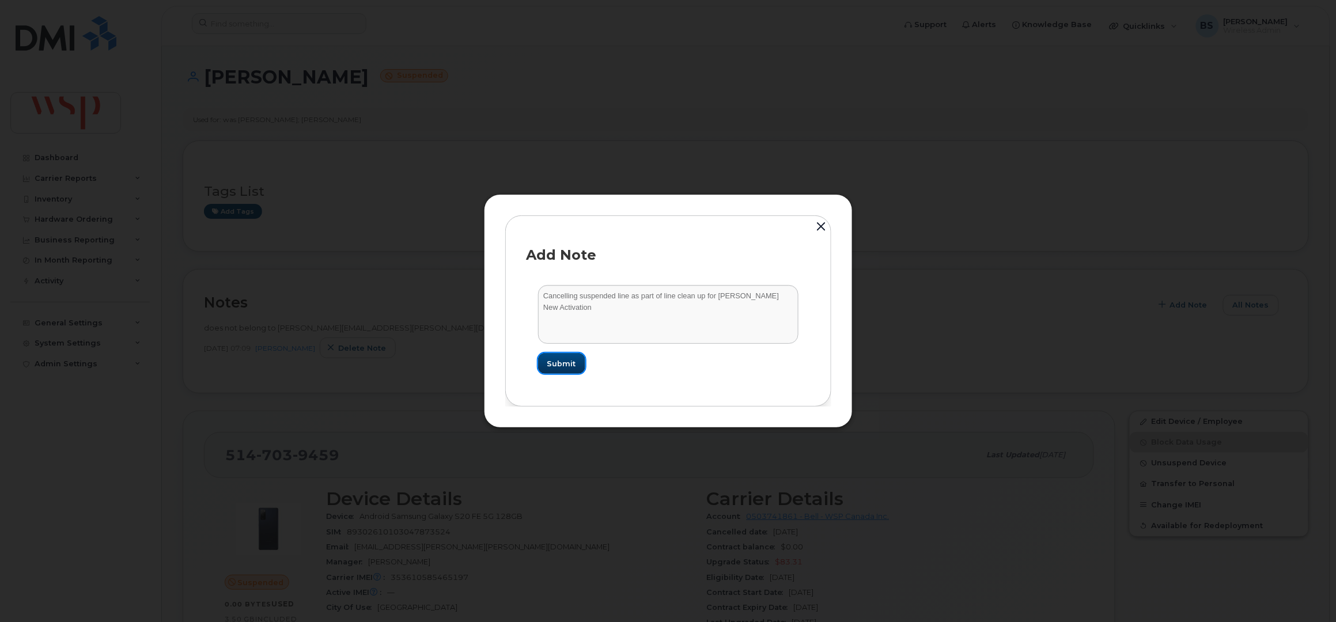
click at [558, 361] on span "Submit" at bounding box center [561, 363] width 29 height 11
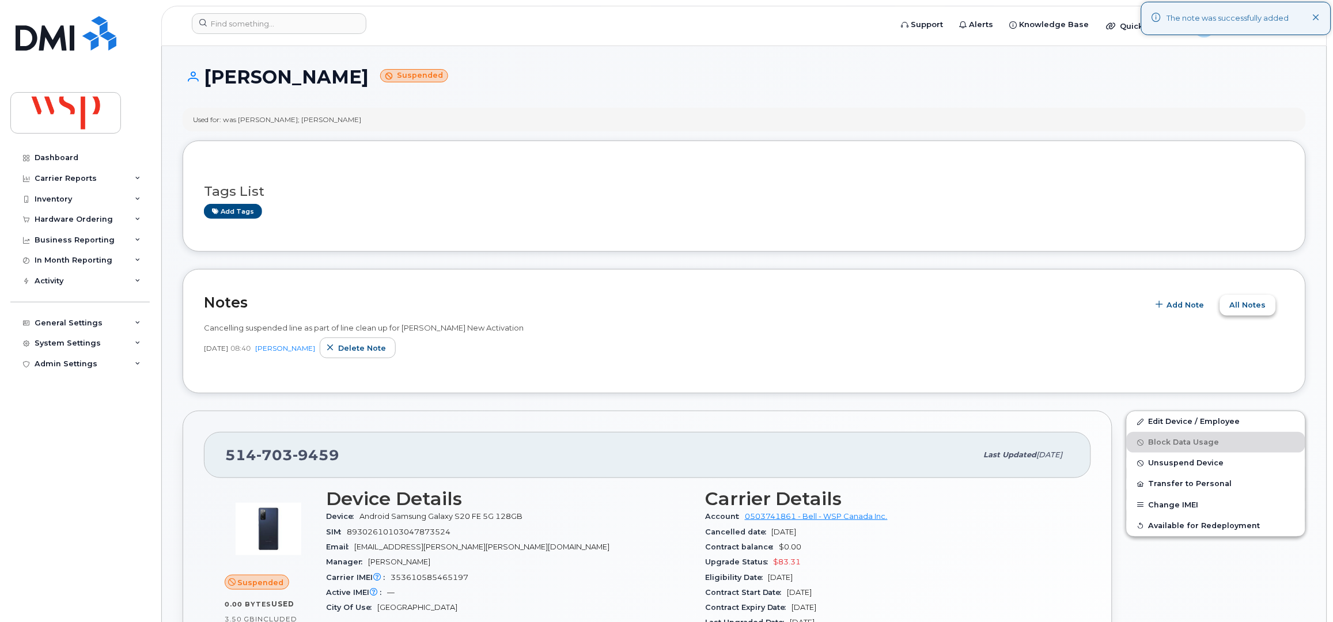
click at [1257, 302] on span "All Notes" at bounding box center [1248, 305] width 36 height 11
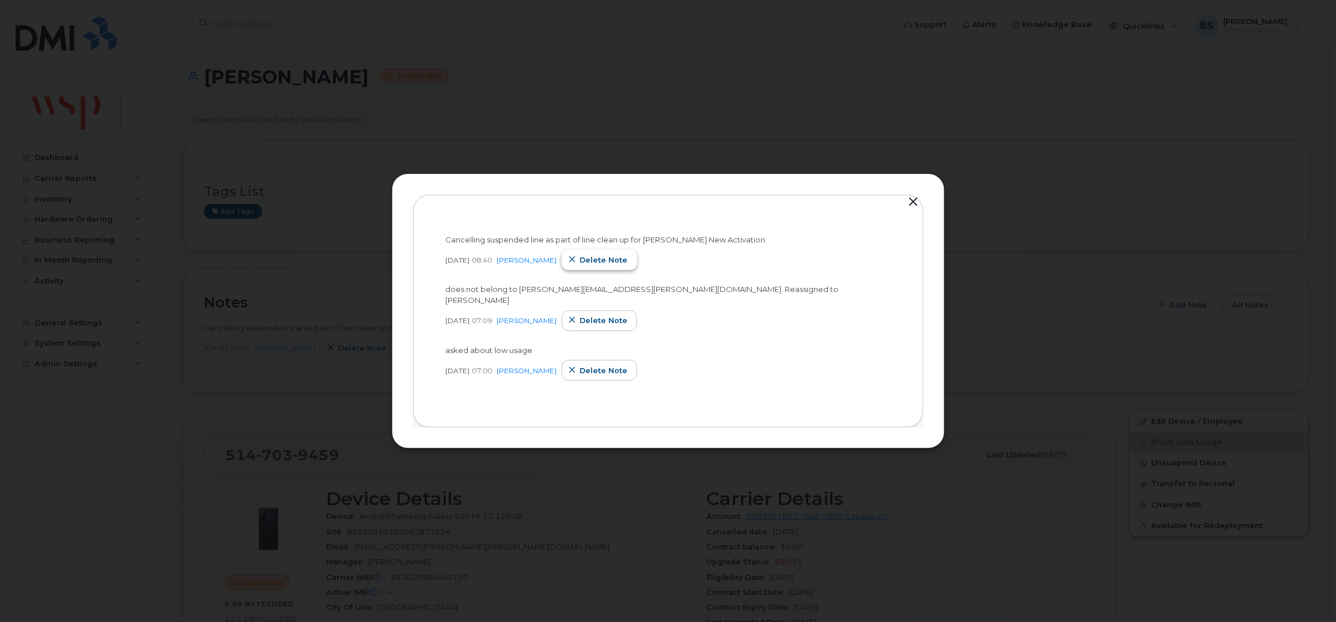
click at [576, 264] on icon "button" at bounding box center [572, 259] width 7 height 7
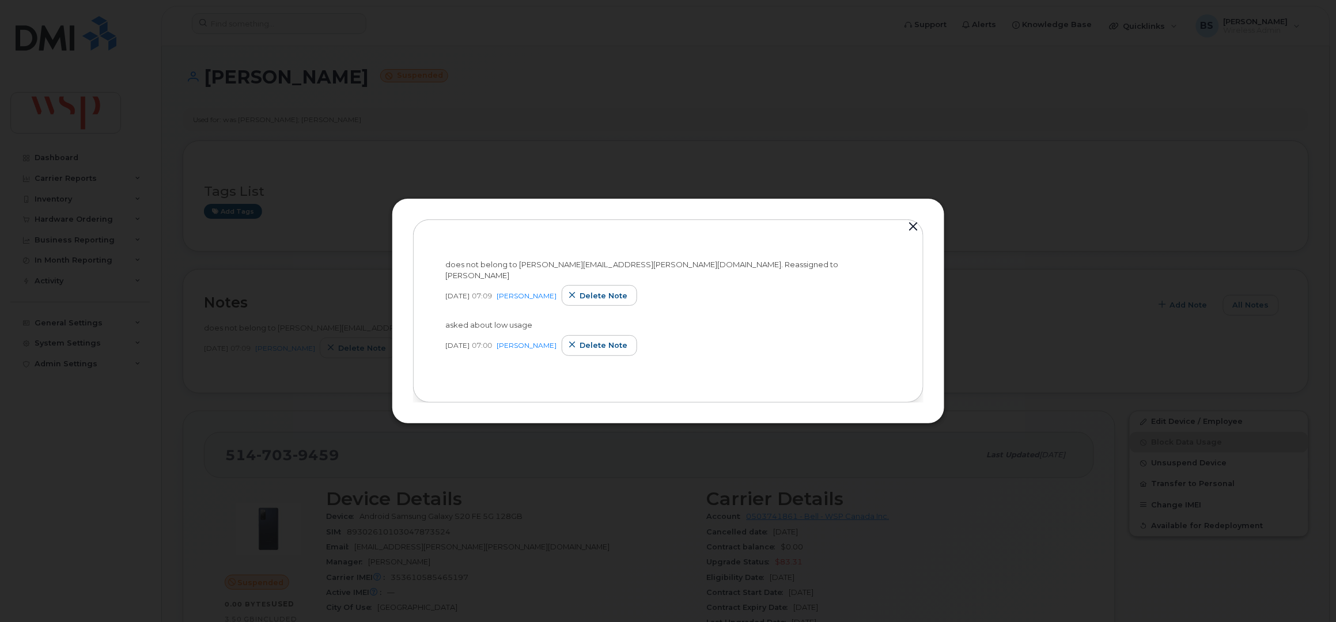
click at [912, 231] on button "button" at bounding box center [913, 227] width 17 height 16
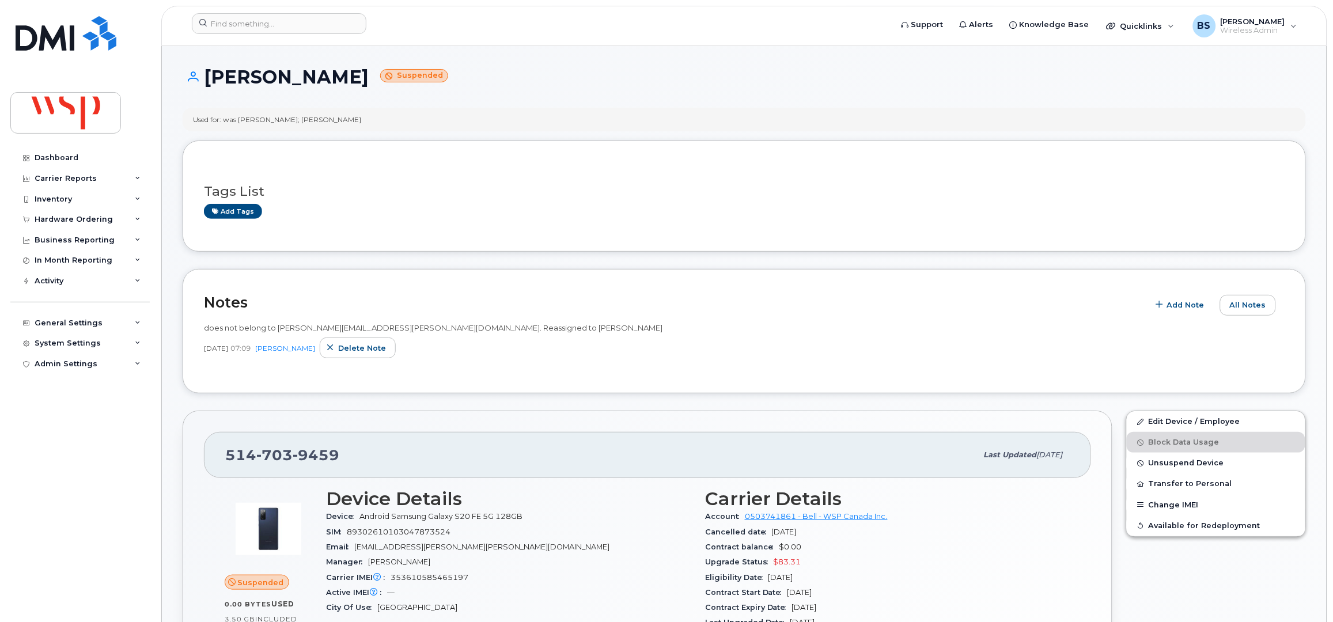
click at [453, 326] on span "does not belong to jean-felix.marineau@wsp.com. Reassigned to Félix Marineau" at bounding box center [433, 327] width 459 height 9
click at [490, 329] on span "does not belong to jean-felix.marineau@wsp.com. Reassigned to Félix Marineau" at bounding box center [433, 327] width 459 height 9
copy span "Félix Marineau"
drag, startPoint x: 1164, startPoint y: 418, endPoint x: 1170, endPoint y: 378, distance: 40.2
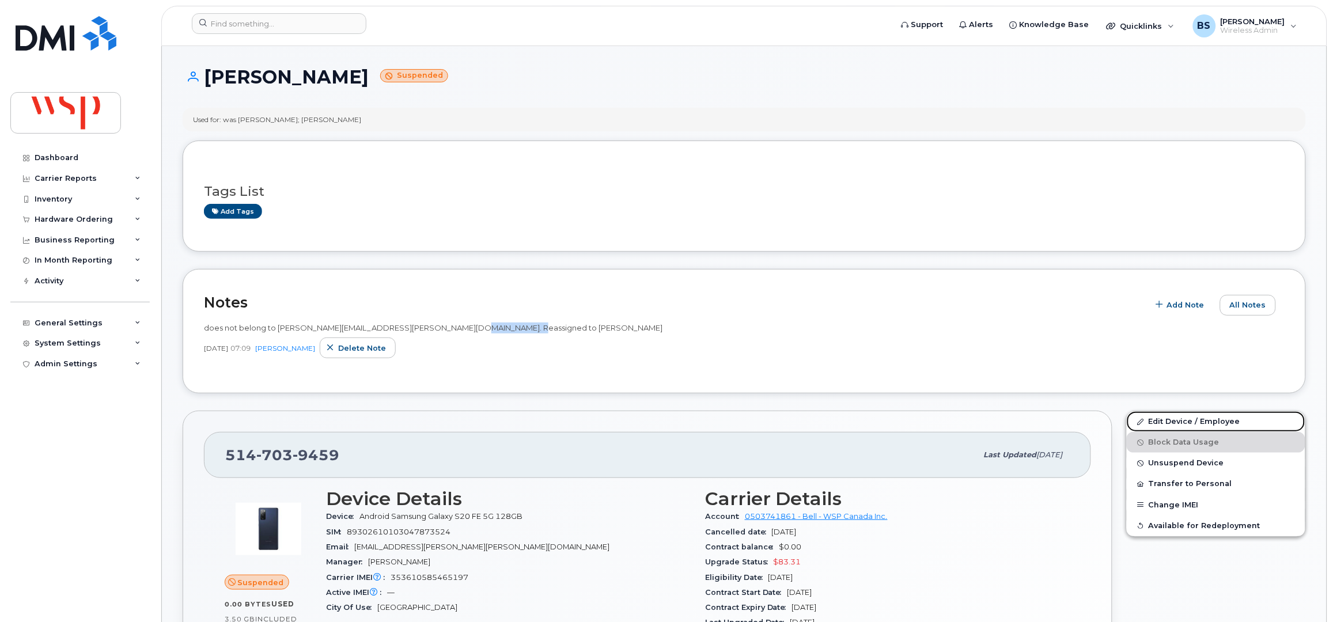
click at [1164, 418] on link "Edit Device / Employee" at bounding box center [1216, 421] width 179 height 21
click at [1159, 420] on link "Edit Device / Employee" at bounding box center [1216, 421] width 179 height 21
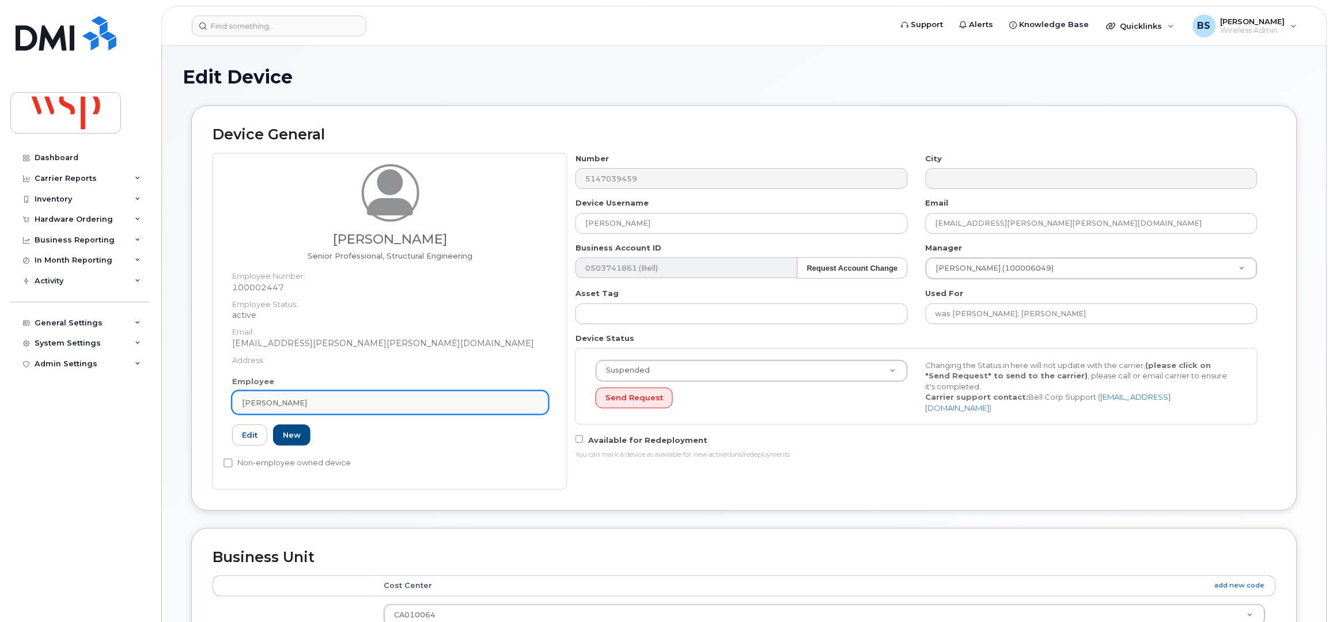
click at [319, 408] on link "François-Jean Blouin" at bounding box center [390, 402] width 316 height 23
paste input "Félix Marineau"
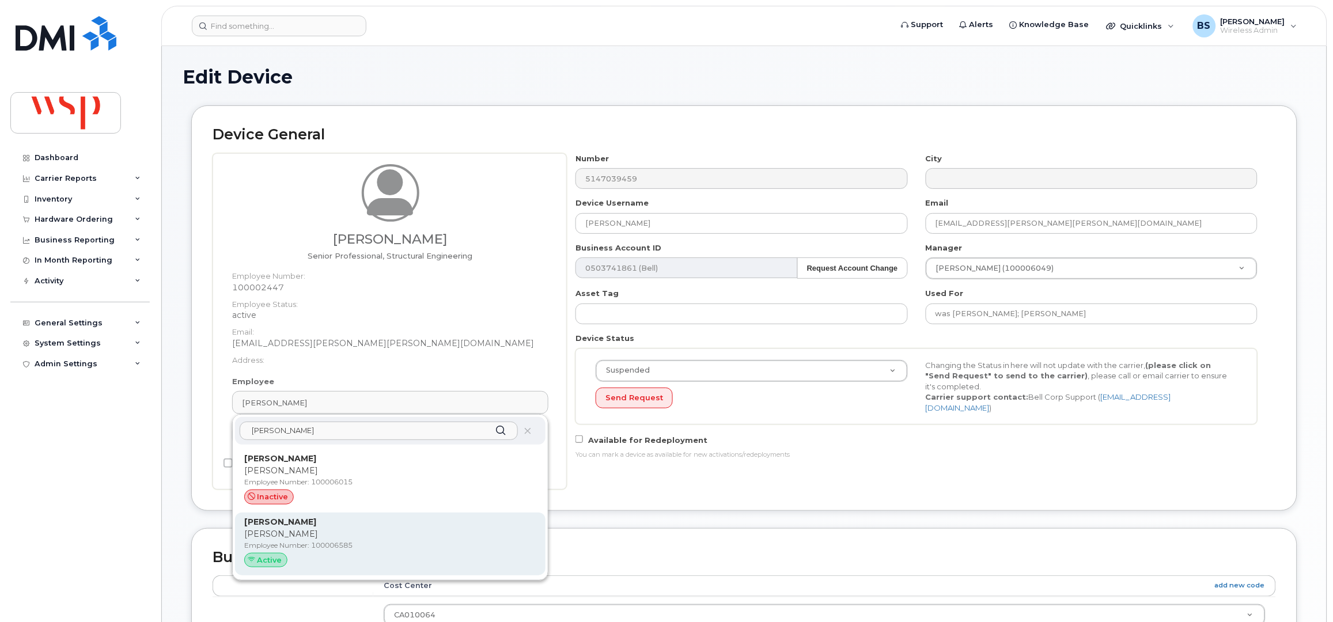
type input "Félix Marineau"
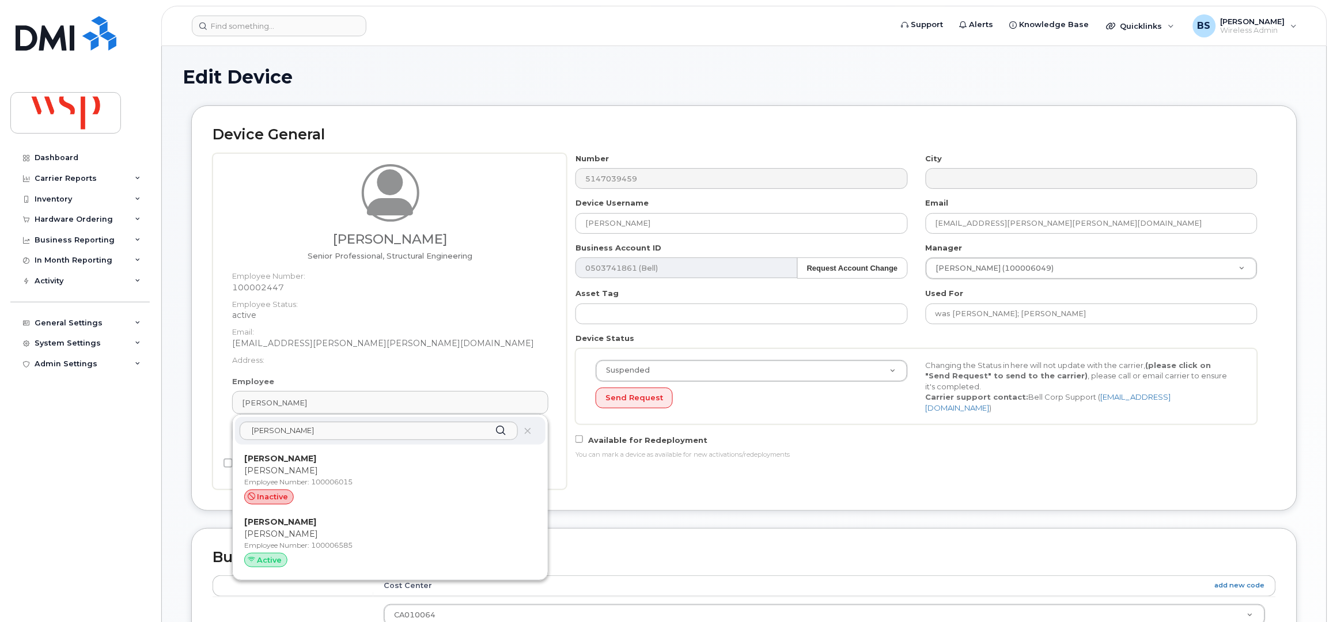
drag, startPoint x: 301, startPoint y: 534, endPoint x: 735, endPoint y: 52, distance: 648.5
click at [302, 534] on p "Jean-Félix Marineau" at bounding box center [390, 534] width 292 height 12
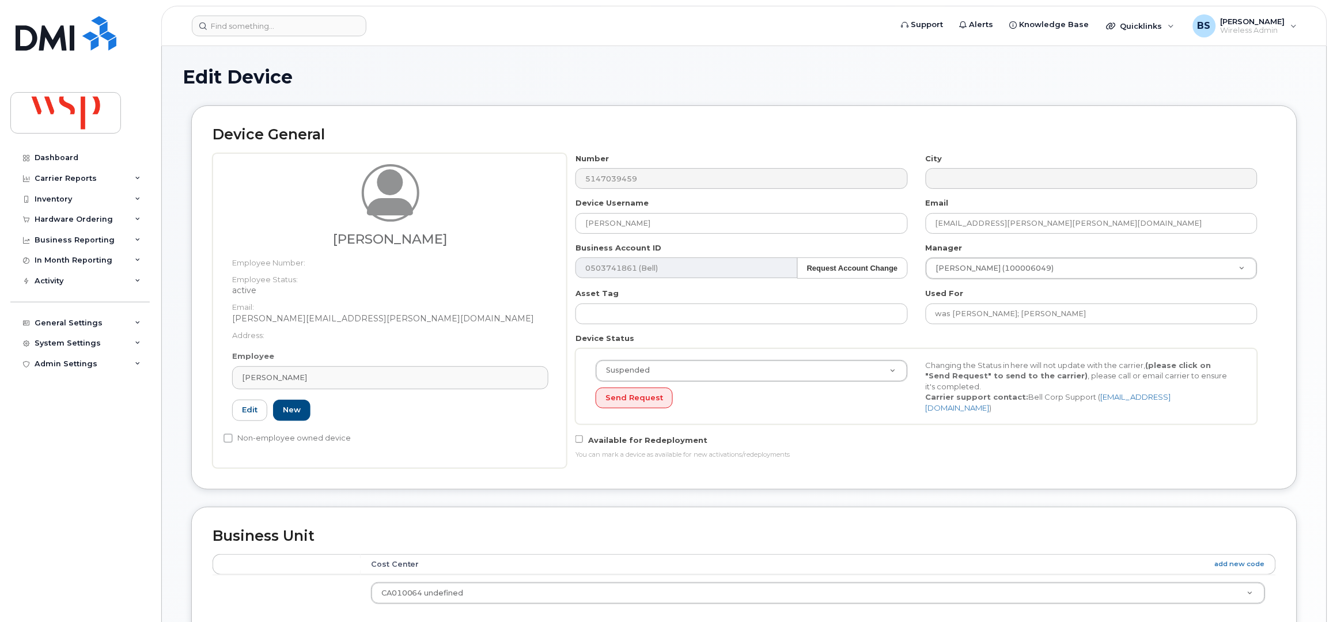
type input "100006585"
type input "Jean-Félix Marineau"
type input "jean-felix.marineau@wsp.com"
type input "5769970"
click at [1123, 316] on input "was Felix Marineau; François-Jean Blouin" at bounding box center [1092, 314] width 332 height 21
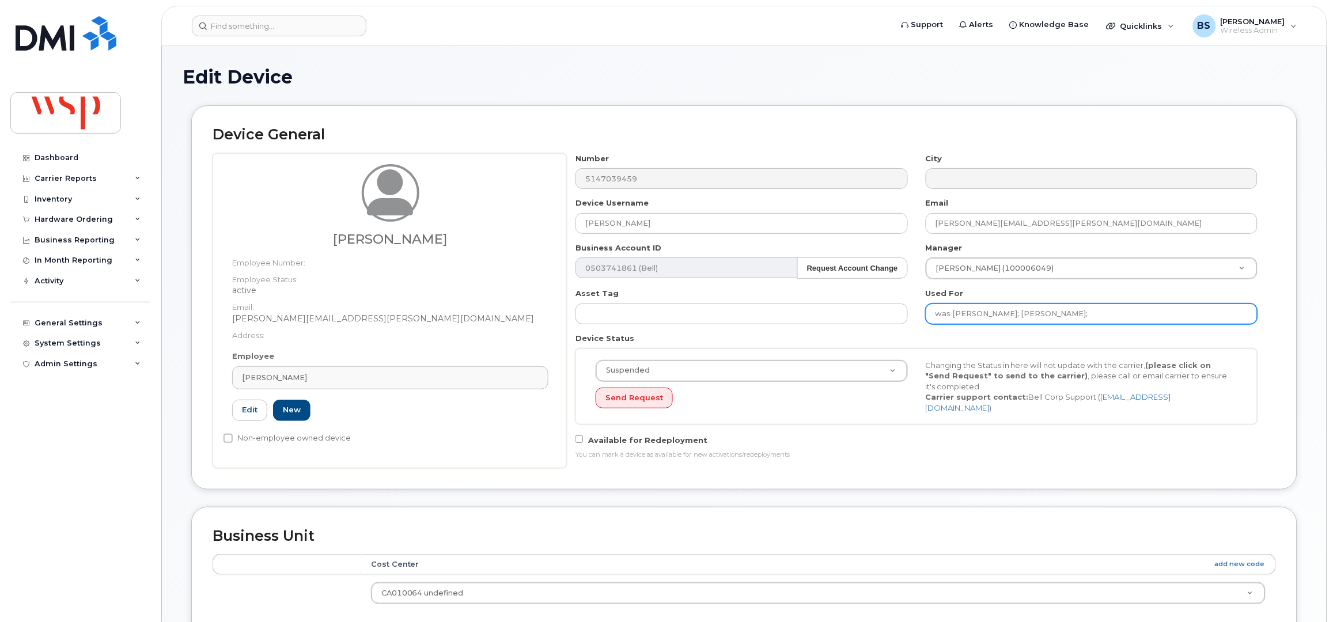
paste input "Félix Marineau"
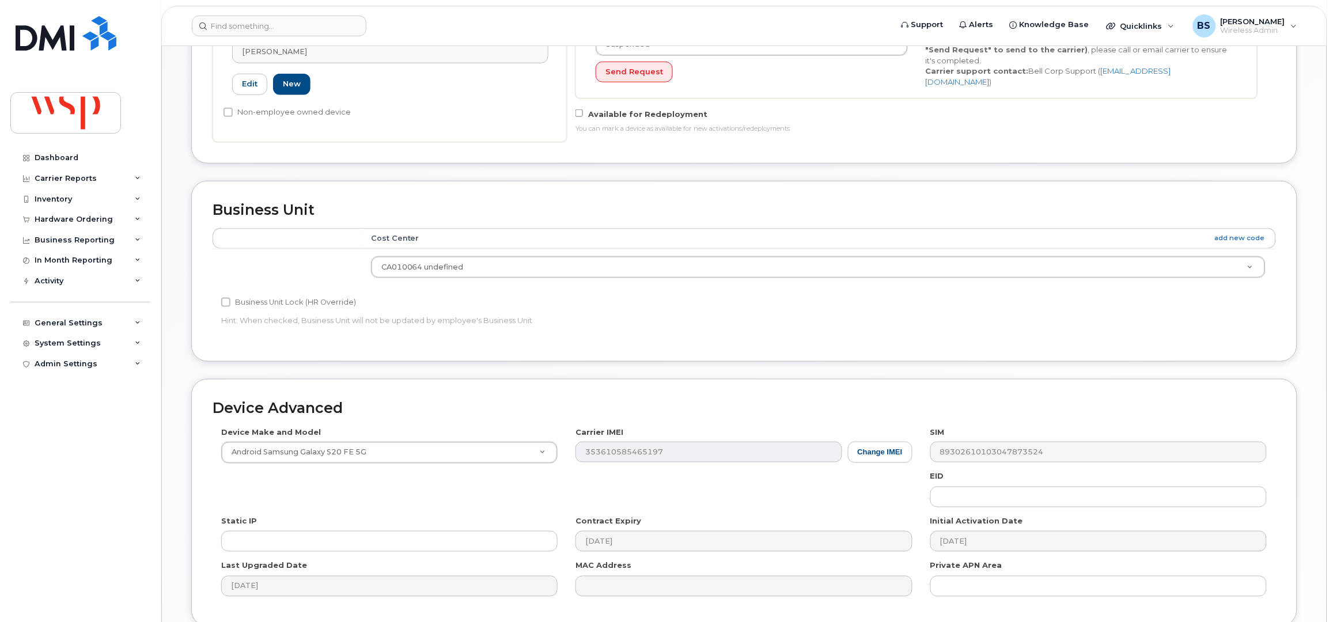
scroll to position [384, 0]
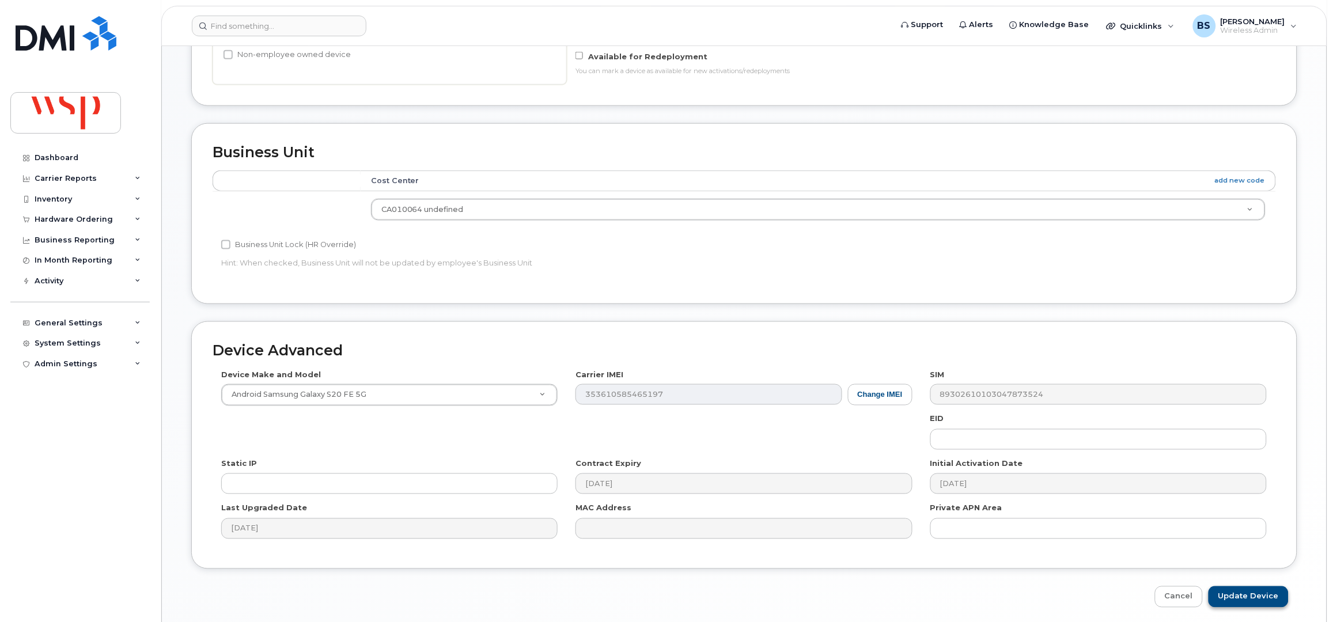
type input "was Felix Marineau; François-Jean Blouin; Félix Marineau"
drag, startPoint x: 1237, startPoint y: 593, endPoint x: 1187, endPoint y: 530, distance: 80.8
click at [1237, 593] on input "Update Device" at bounding box center [1248, 596] width 80 height 21
type input "Saving..."
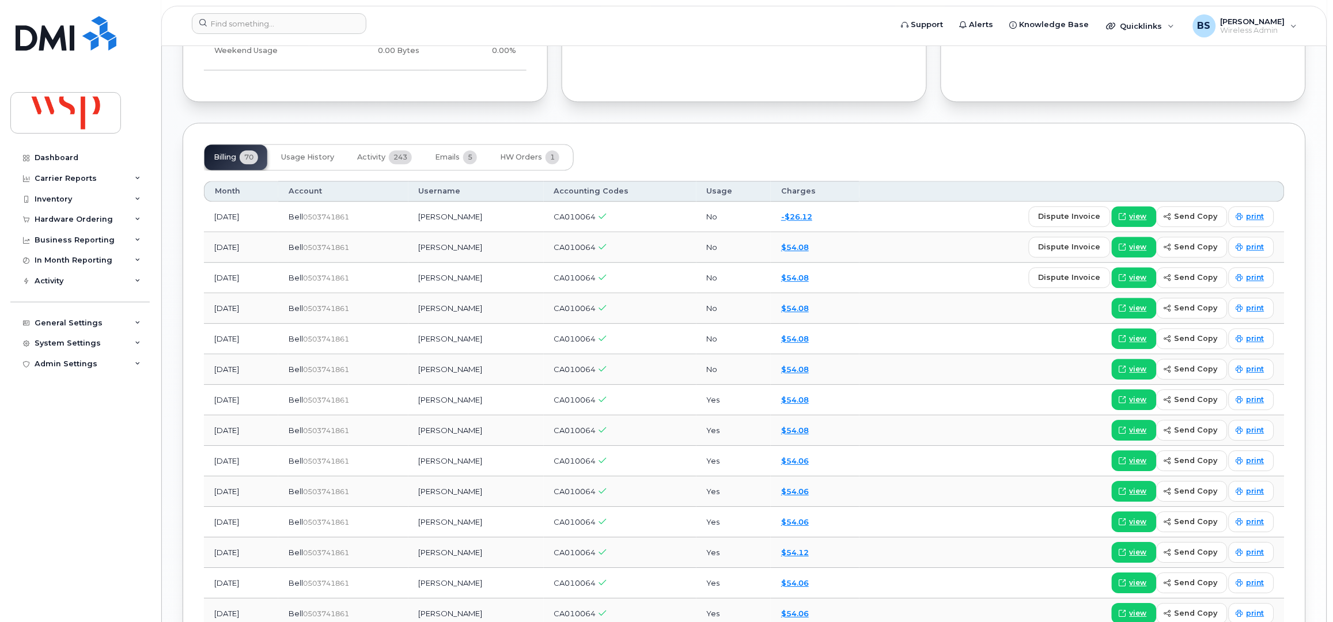
scroll to position [998, 0]
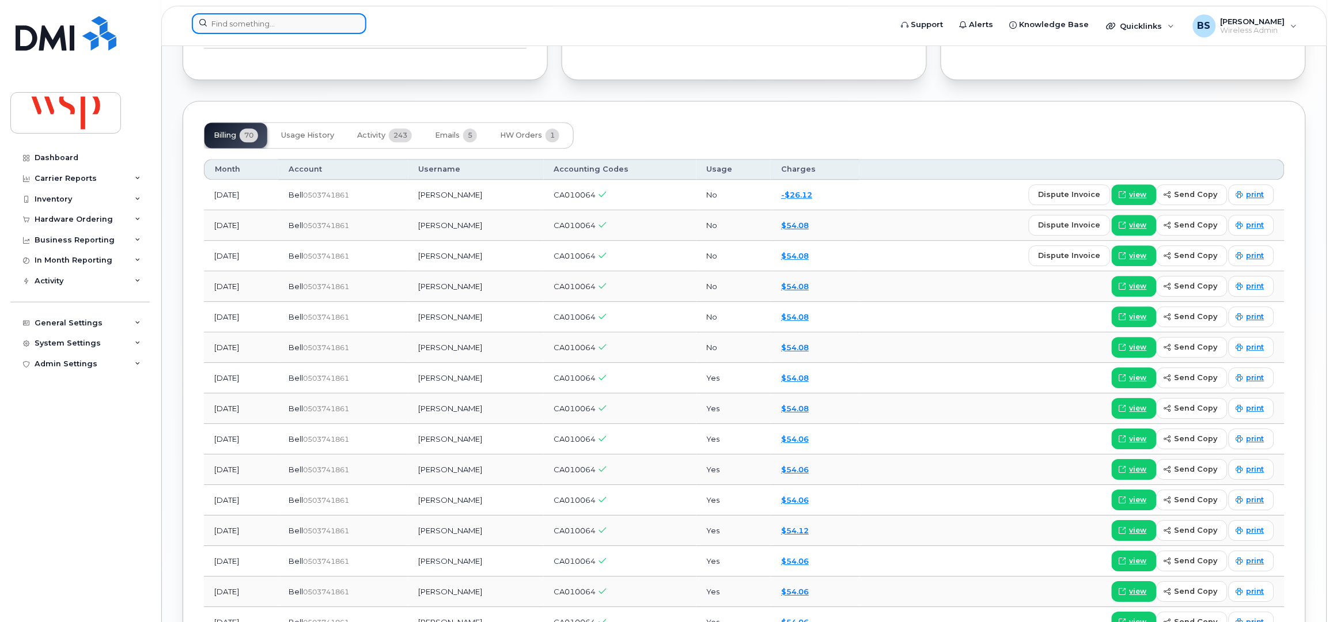
click at [256, 26] on input at bounding box center [279, 23] width 175 height 21
paste input "4373241915"
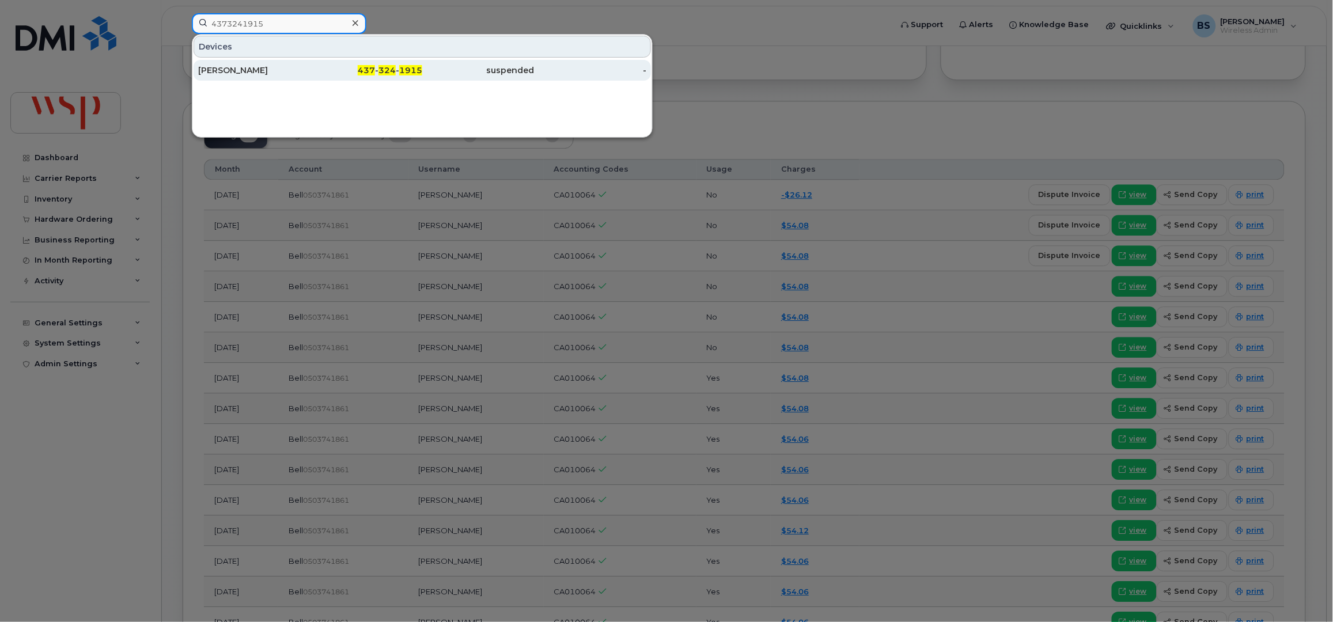
type input "4373241915"
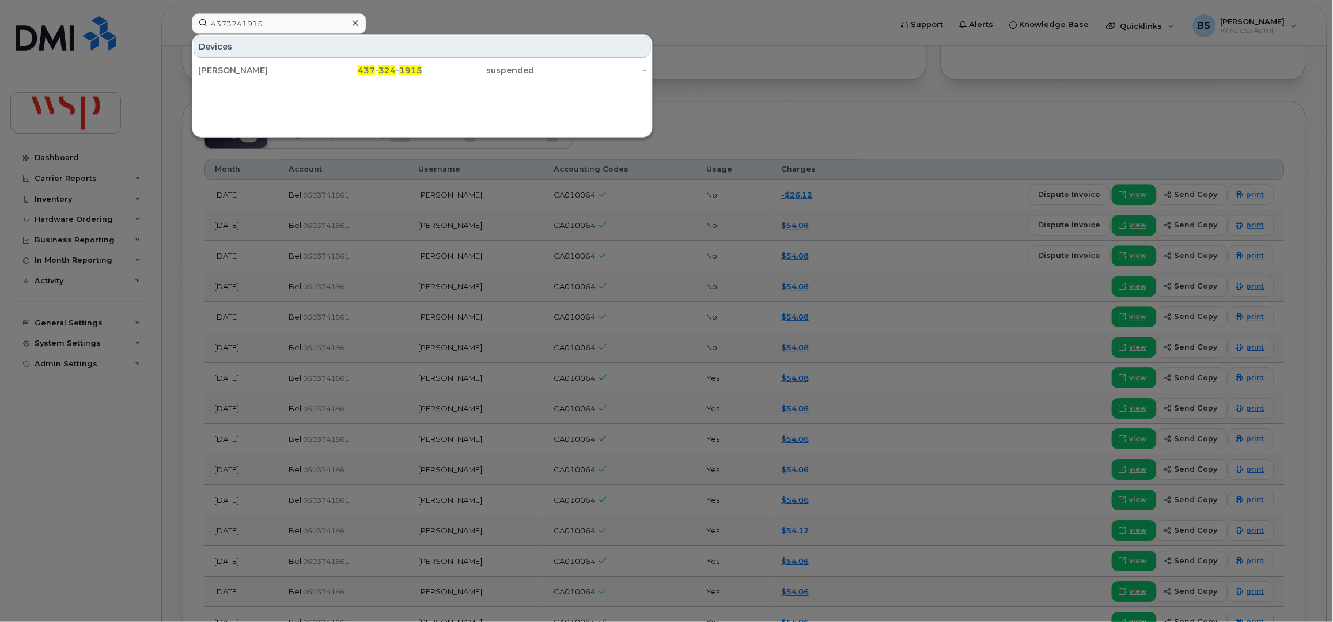
drag, startPoint x: 229, startPoint y: 68, endPoint x: 225, endPoint y: 82, distance: 14.2
click at [229, 68] on div "Jake Fiorucci" at bounding box center [254, 71] width 112 height 12
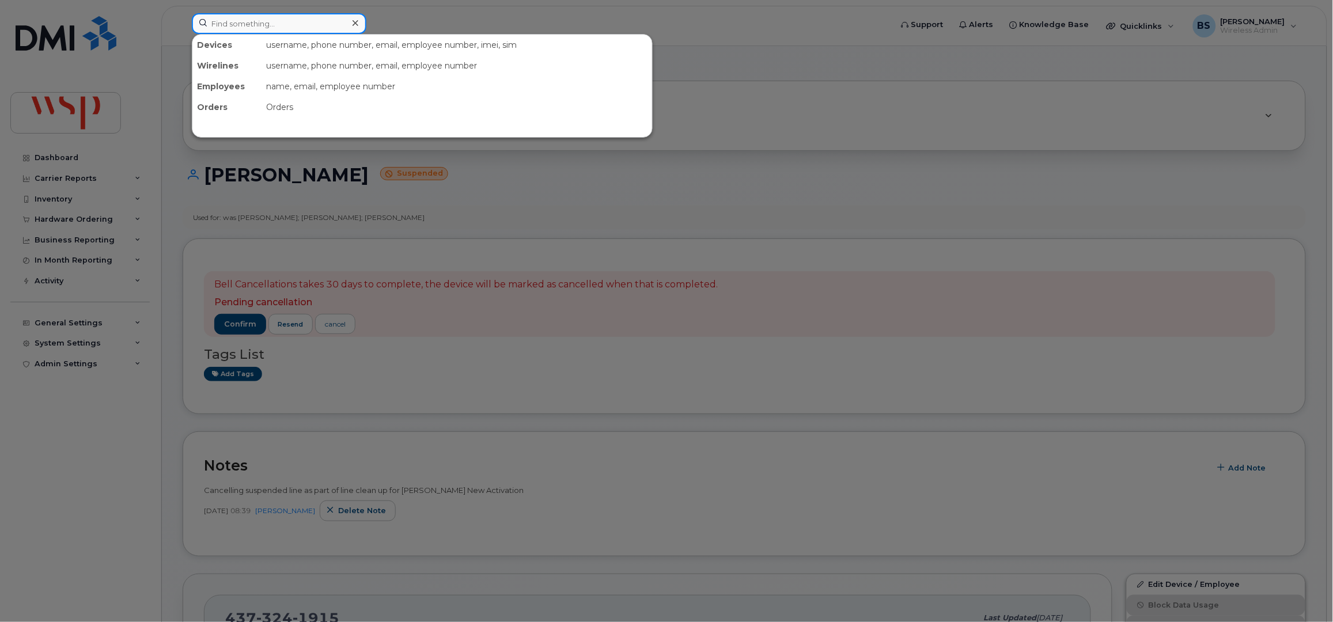
drag, startPoint x: 228, startPoint y: 26, endPoint x: 238, endPoint y: 23, distance: 10.8
click at [229, 26] on input at bounding box center [279, 23] width 175 height 21
paste input "4033540663"
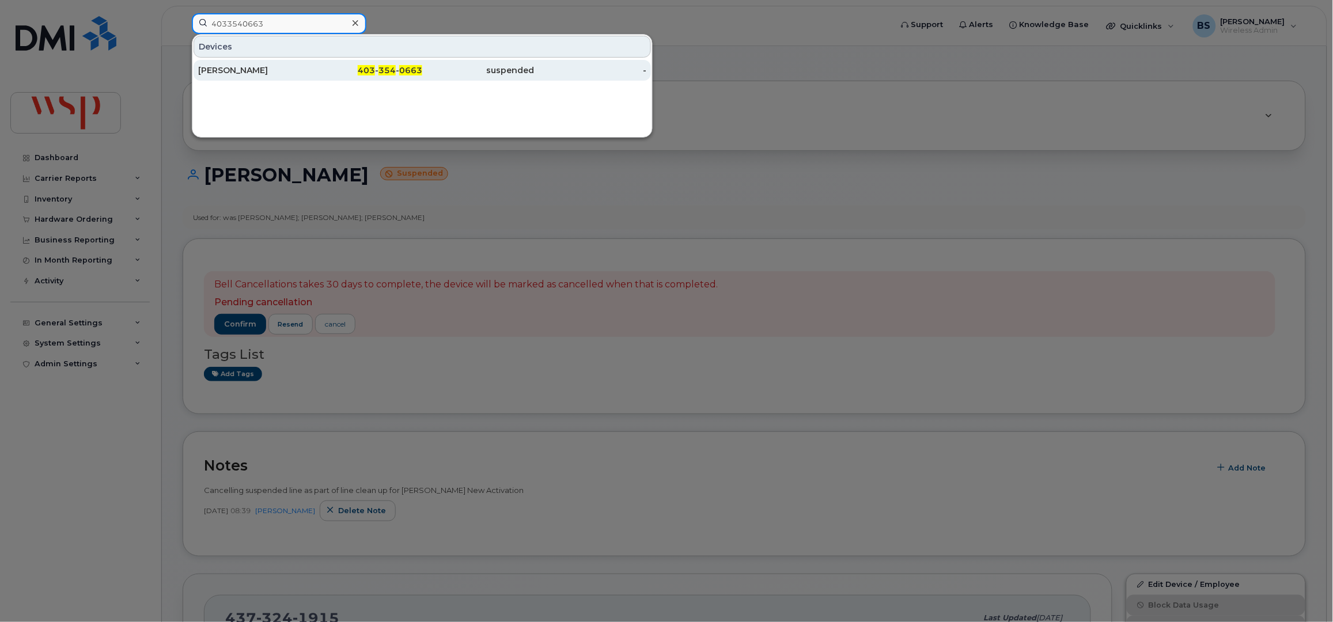
type input "4033540663"
click at [222, 67] on div "[PERSON_NAME]" at bounding box center [254, 71] width 112 height 12
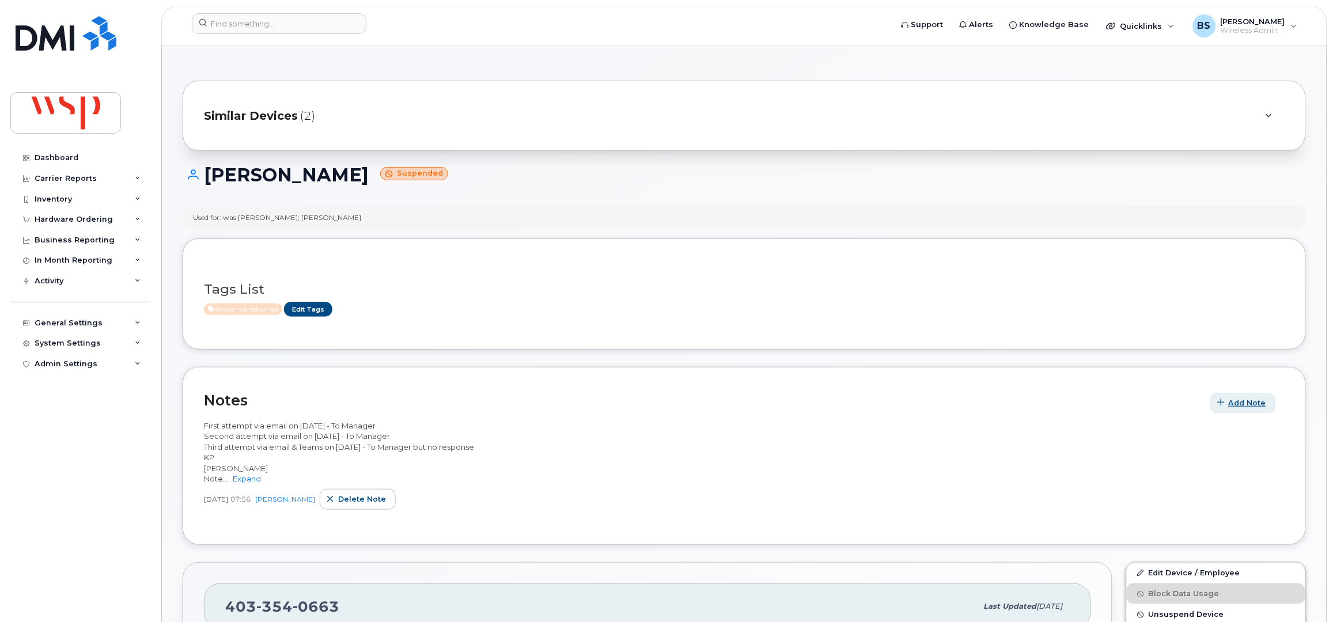
click at [1247, 401] on span "Add Note" at bounding box center [1247, 402] width 37 height 11
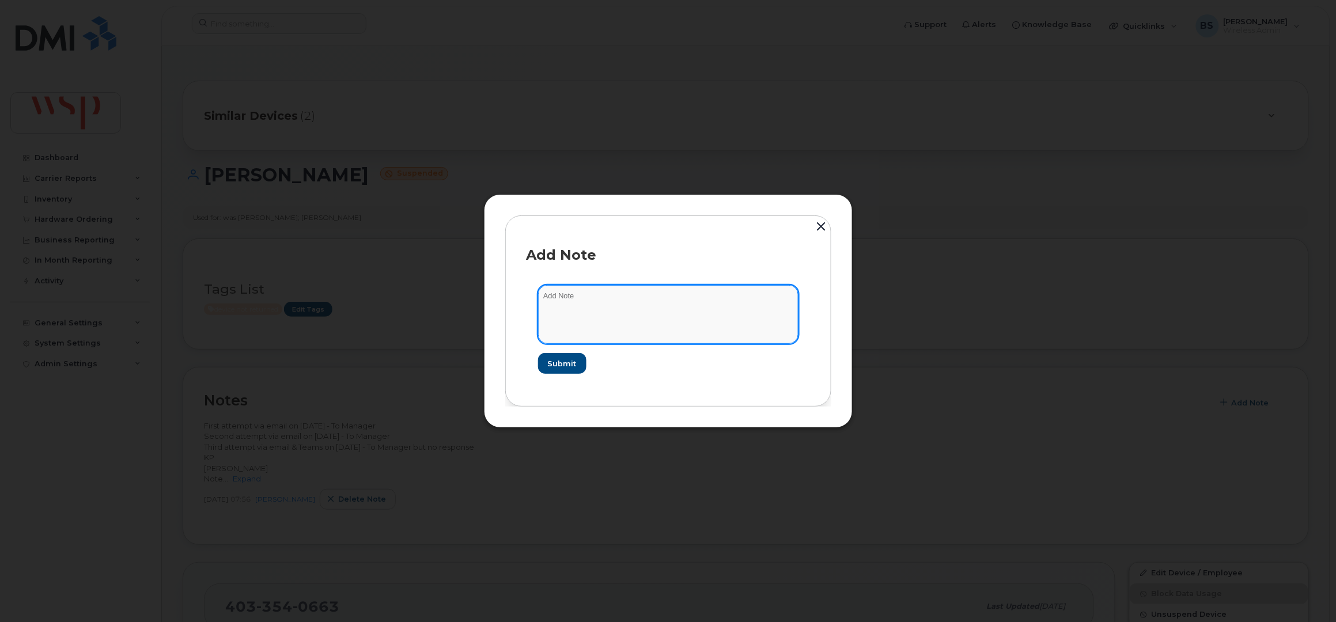
click at [578, 314] on textarea at bounding box center [668, 314] width 260 height 59
paste textarea "Cancelling suspended line as part of line clean up for [PERSON_NAME] New Activa…"
type textarea "Cancelling suspended line as part of line clean up for Rogers New Activation"
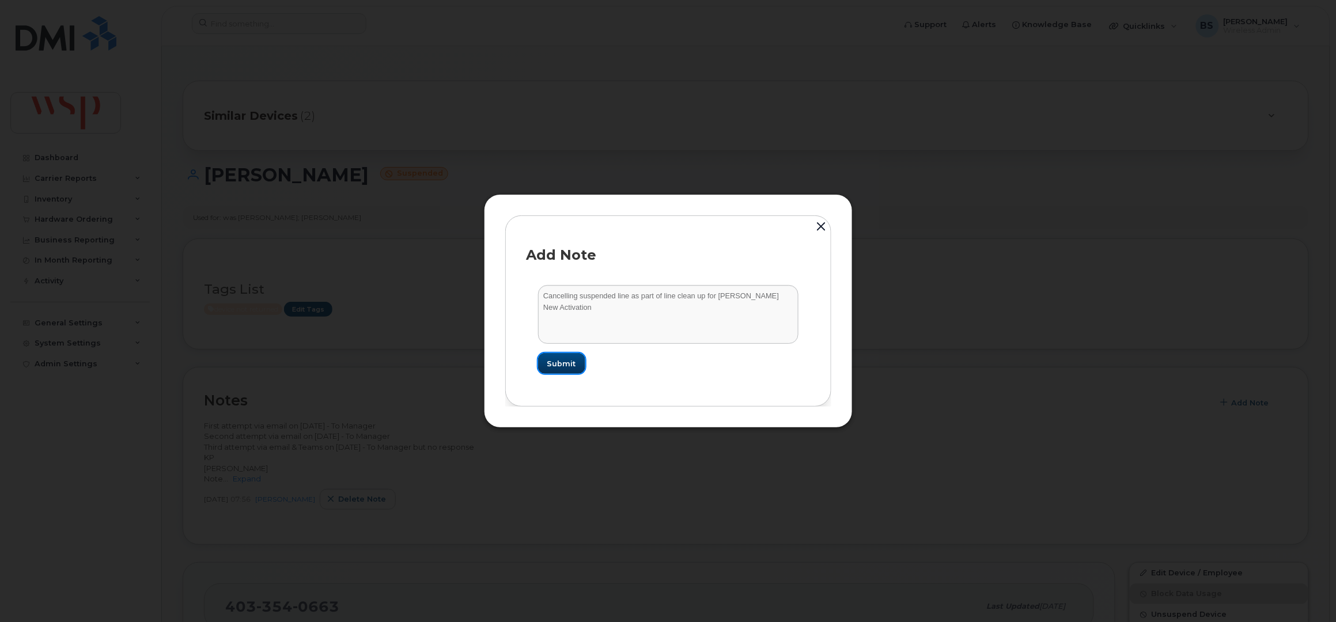
click at [557, 369] on button "Submit" at bounding box center [561, 363] width 47 height 21
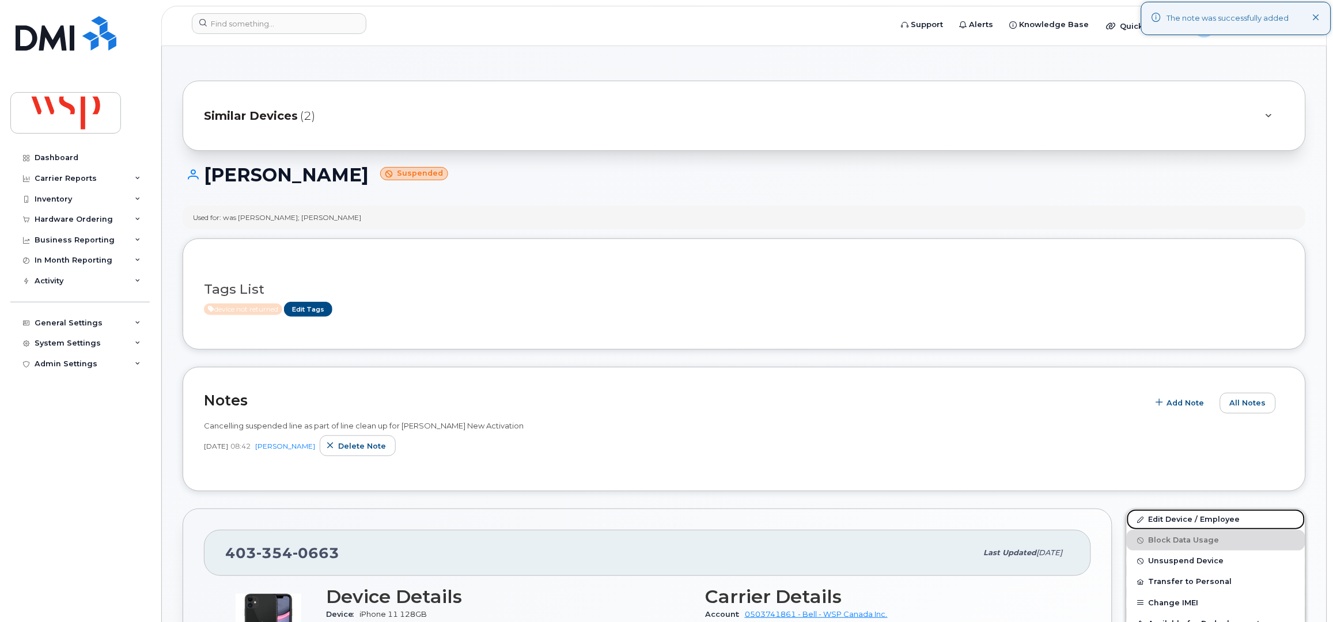
click at [1162, 517] on link "Edit Device / Employee" at bounding box center [1216, 519] width 179 height 21
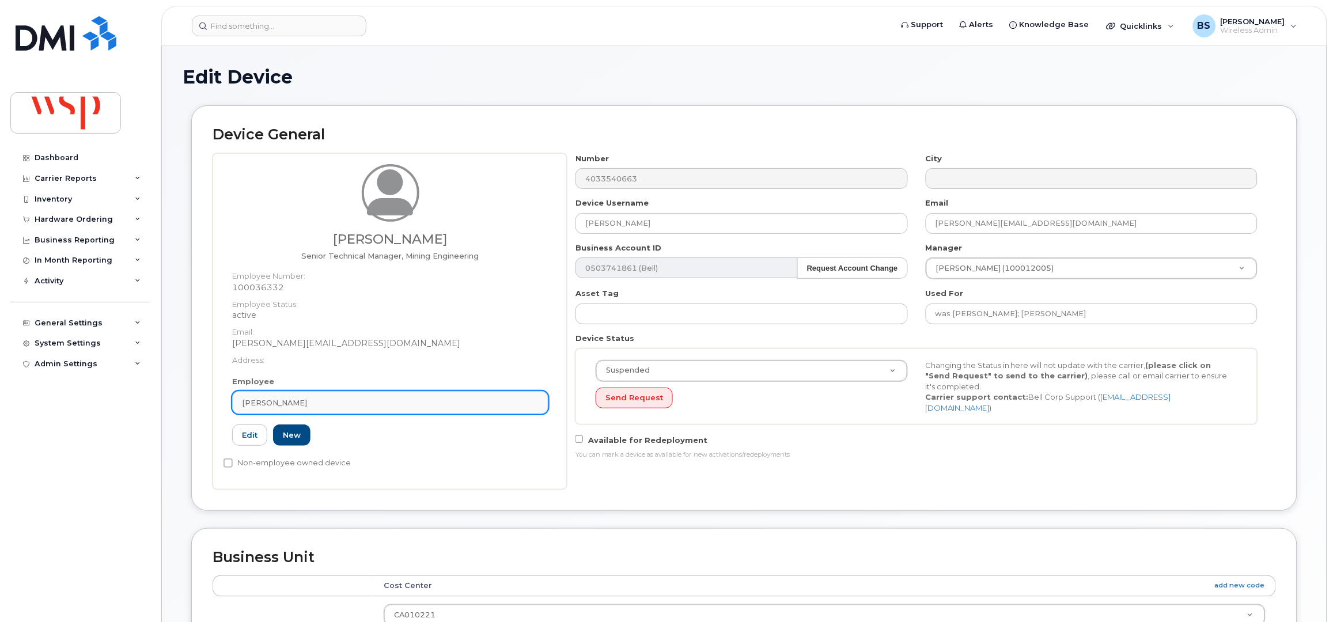
click at [314, 404] on div "[PERSON_NAME]" at bounding box center [390, 402] width 297 height 11
paste input "[PERSON_NAME]"
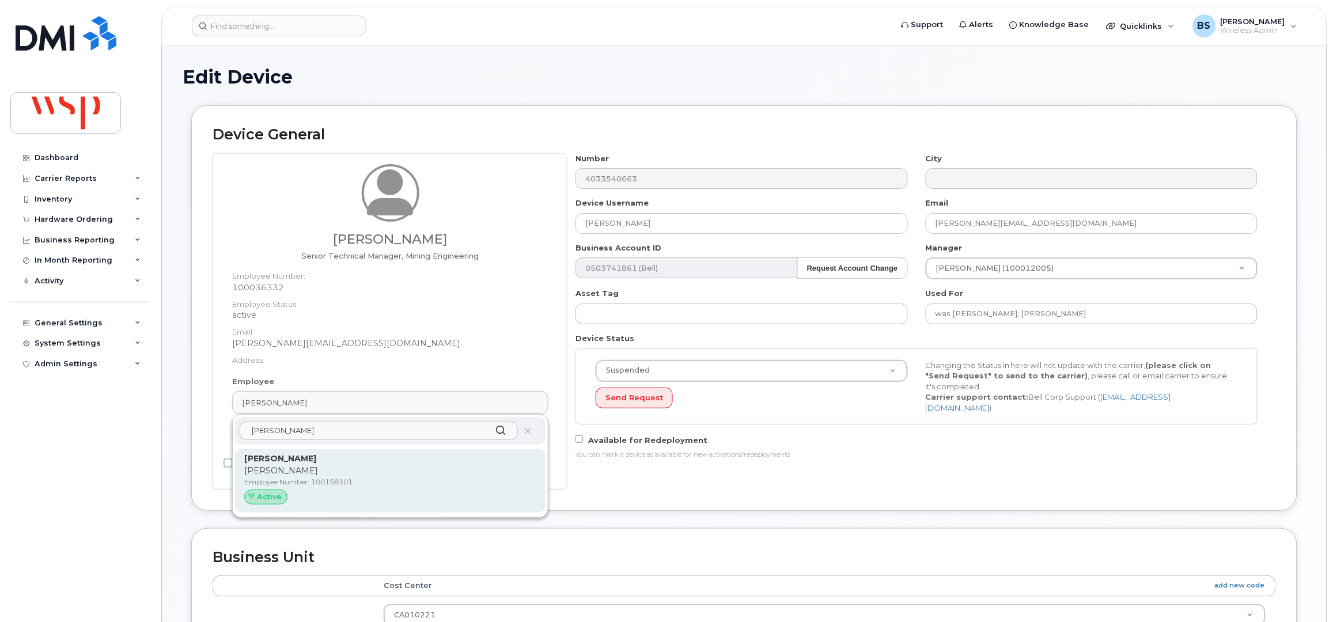
type input "[PERSON_NAME]"
click at [285, 472] on p "[PERSON_NAME]" at bounding box center [390, 471] width 292 height 12
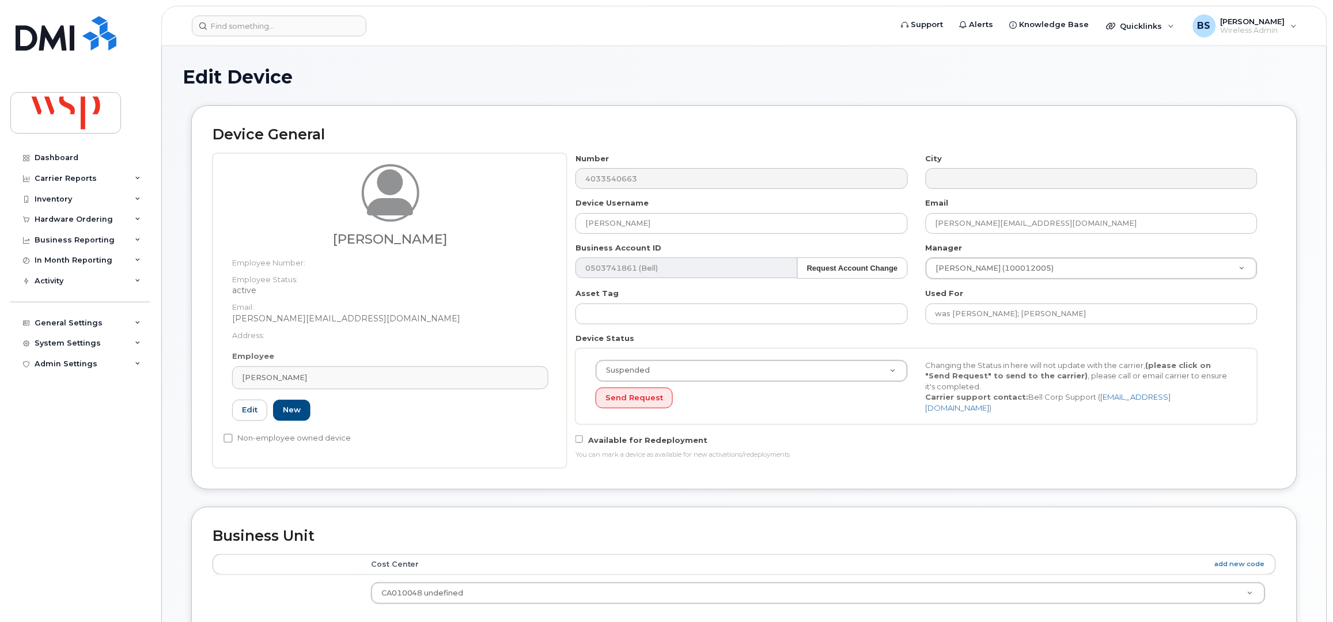
type input "100158101"
type input "[PERSON_NAME]"
type input "[PERSON_NAME][EMAIL_ADDRESS][DOMAIN_NAME]"
type input "5769981"
drag, startPoint x: 660, startPoint y: 215, endPoint x: 478, endPoint y: 228, distance: 181.9
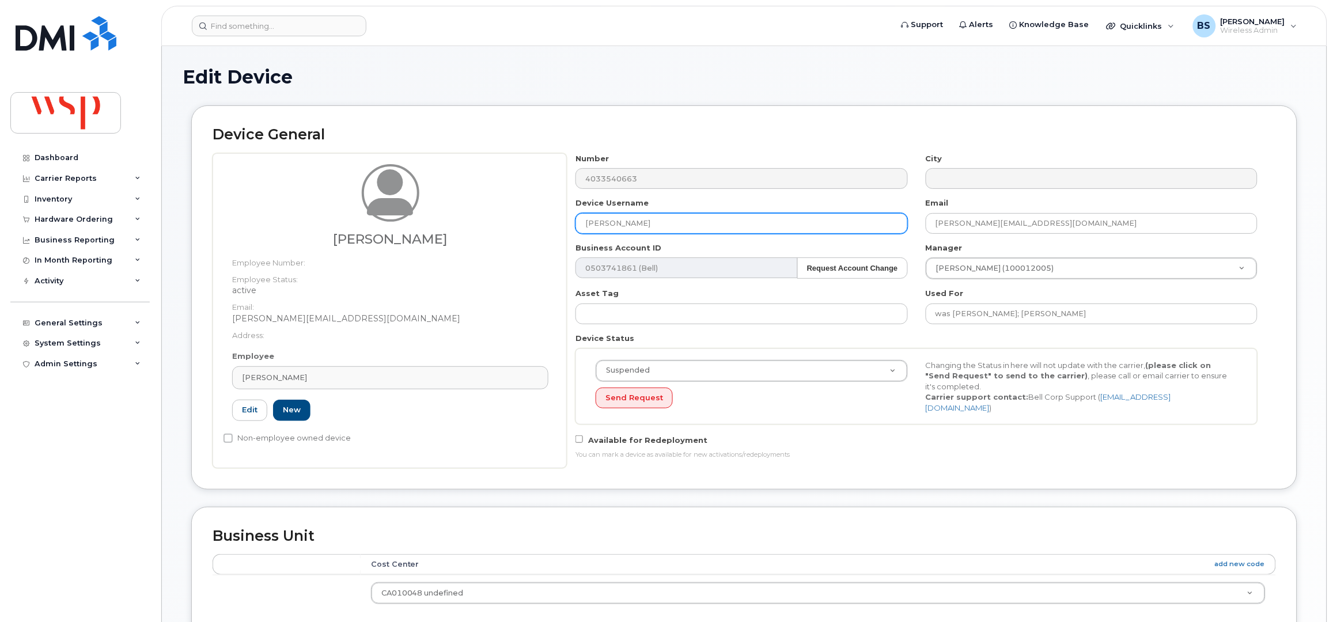
click at [491, 229] on div "Jake Fiorucci Employee Number: Employee Status: active Email: Jake.Fiorucci@wsp…" at bounding box center [744, 310] width 1063 height 315
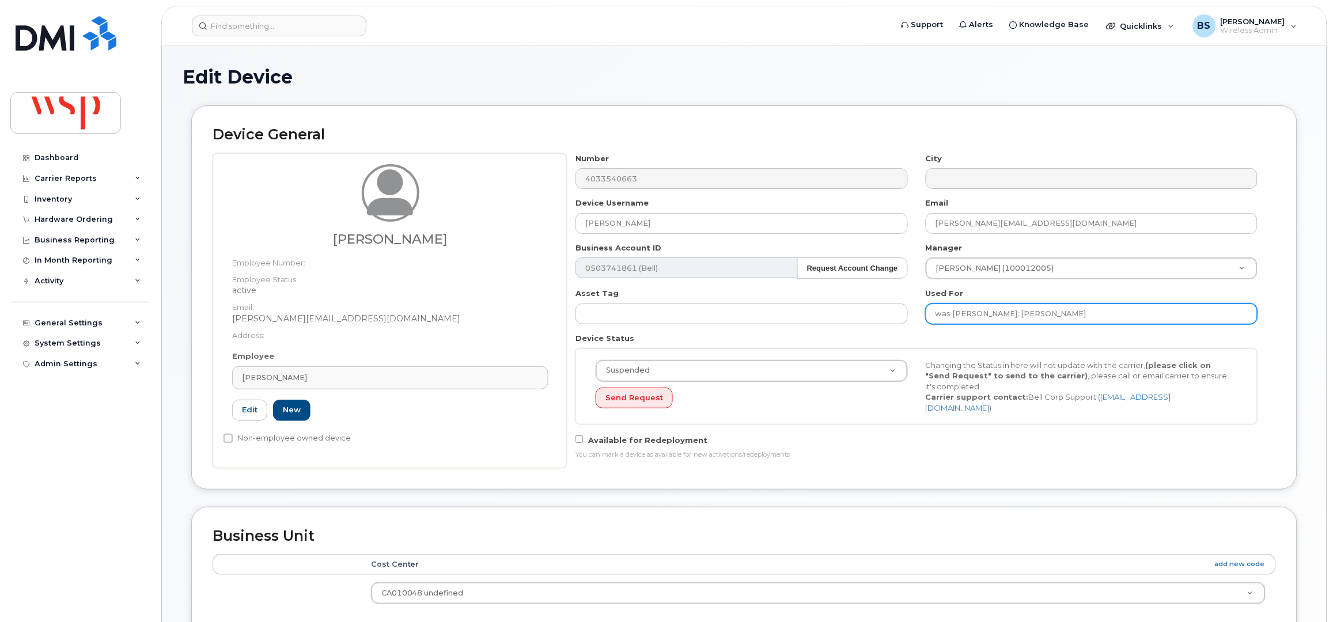
click at [1135, 315] on input "was Peyman Amini Motlagh; Sophie Bainbridge" at bounding box center [1092, 314] width 332 height 21
paste input "[PERSON_NAME]"
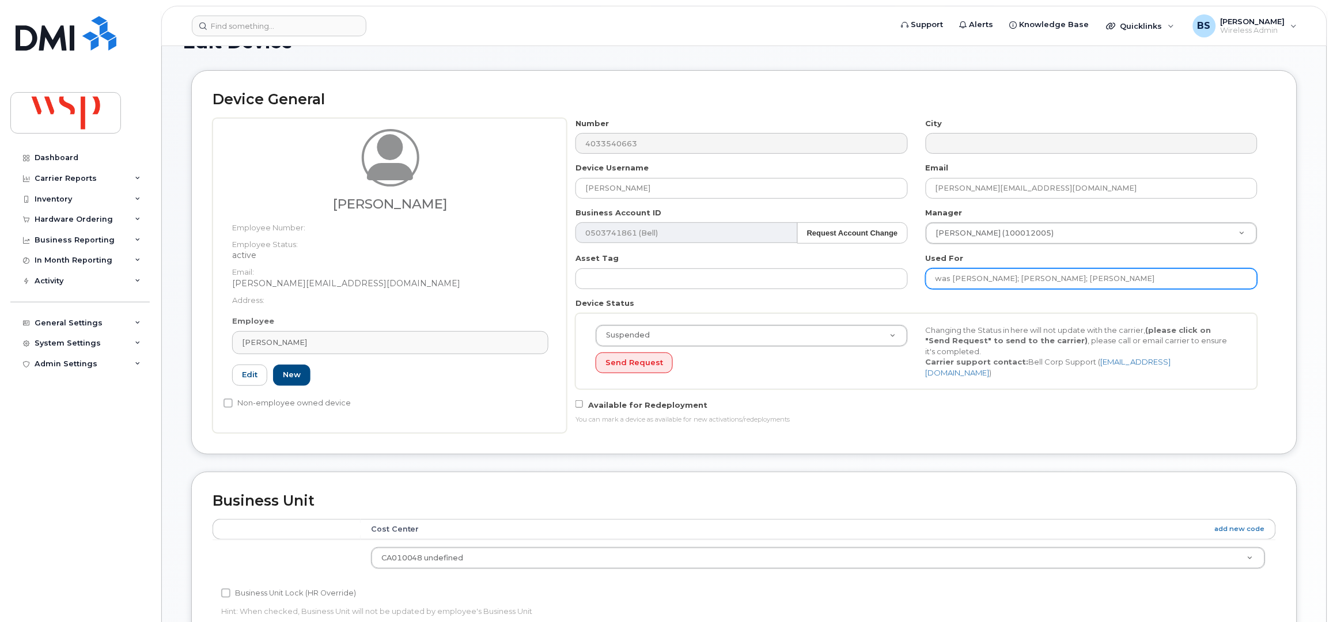
scroll to position [425, 0]
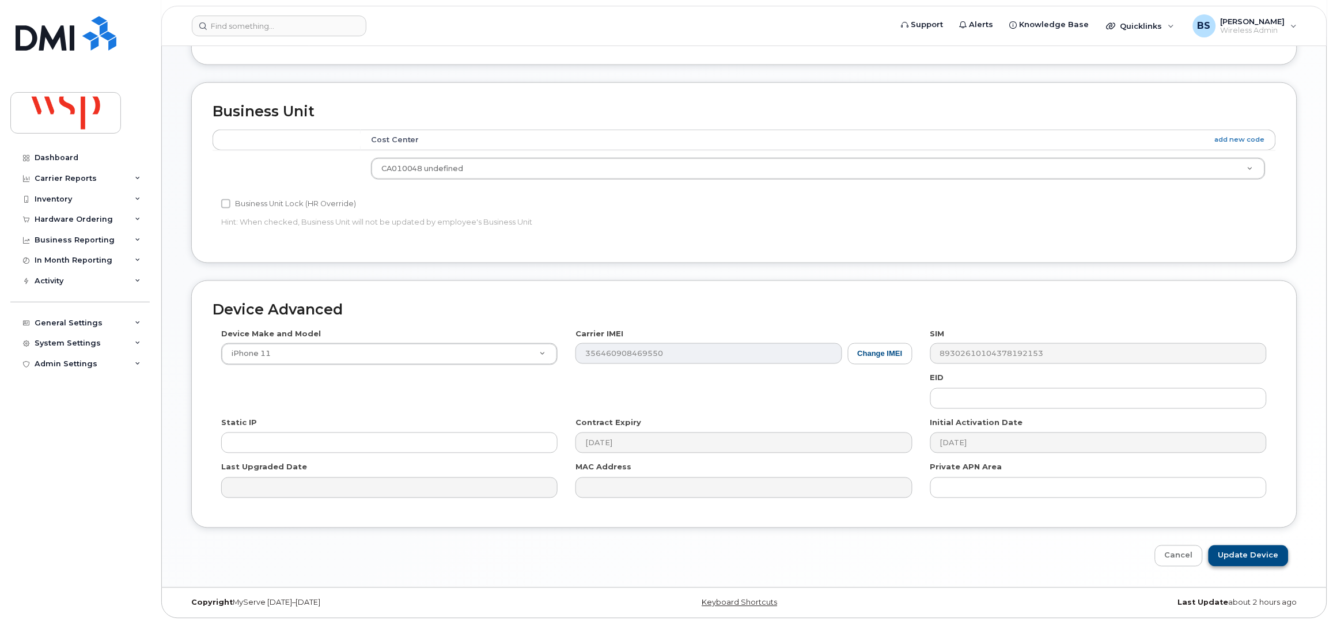
type input "was Peyman Amini Motlagh; Sophie Bainbridge; Jake Fiorucci"
click at [1242, 554] on input "Update Device" at bounding box center [1248, 555] width 80 height 21
type input "Saving..."
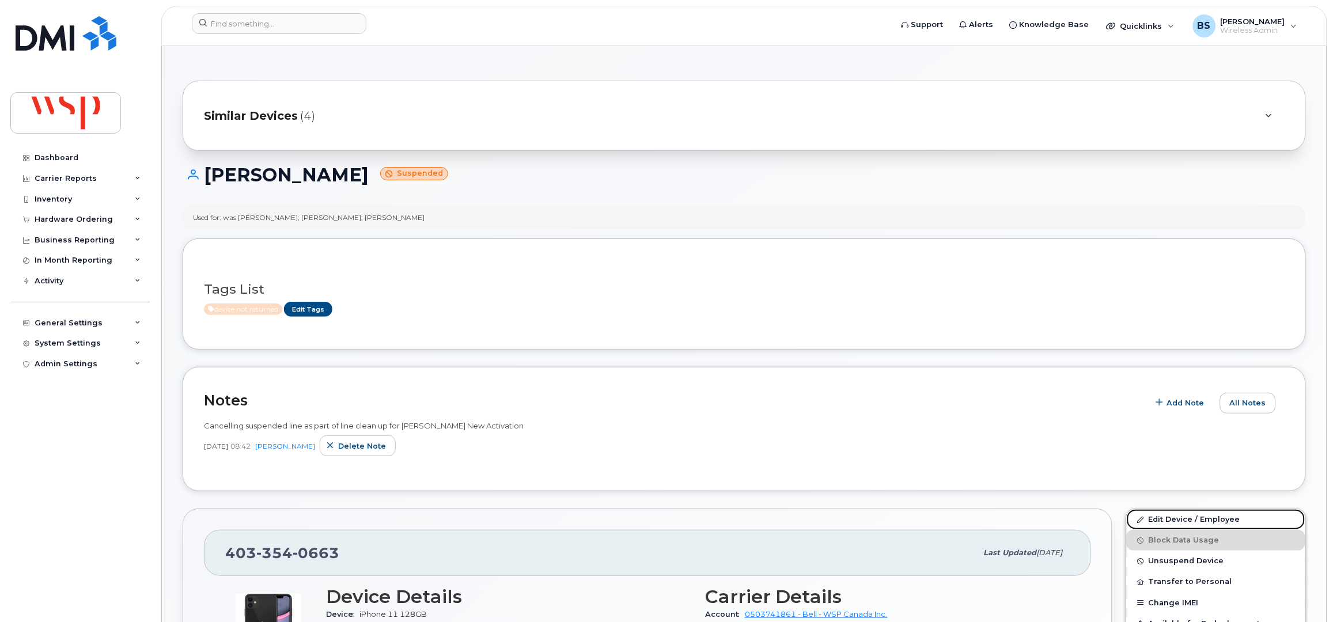
drag, startPoint x: 1158, startPoint y: 517, endPoint x: 1157, endPoint y: 492, distance: 24.8
click at [1158, 517] on link "Edit Device / Employee" at bounding box center [1216, 519] width 179 height 21
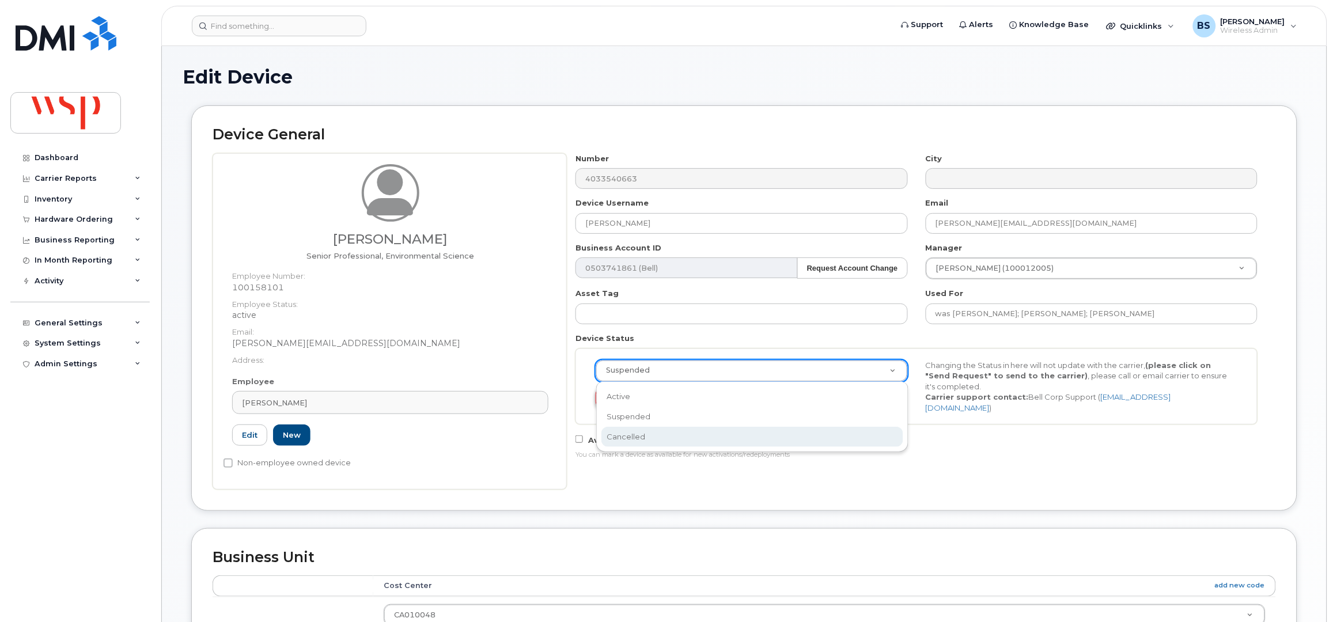
drag, startPoint x: 634, startPoint y: 429, endPoint x: 628, endPoint y: 405, distance: 25.0
select select "cancelled"
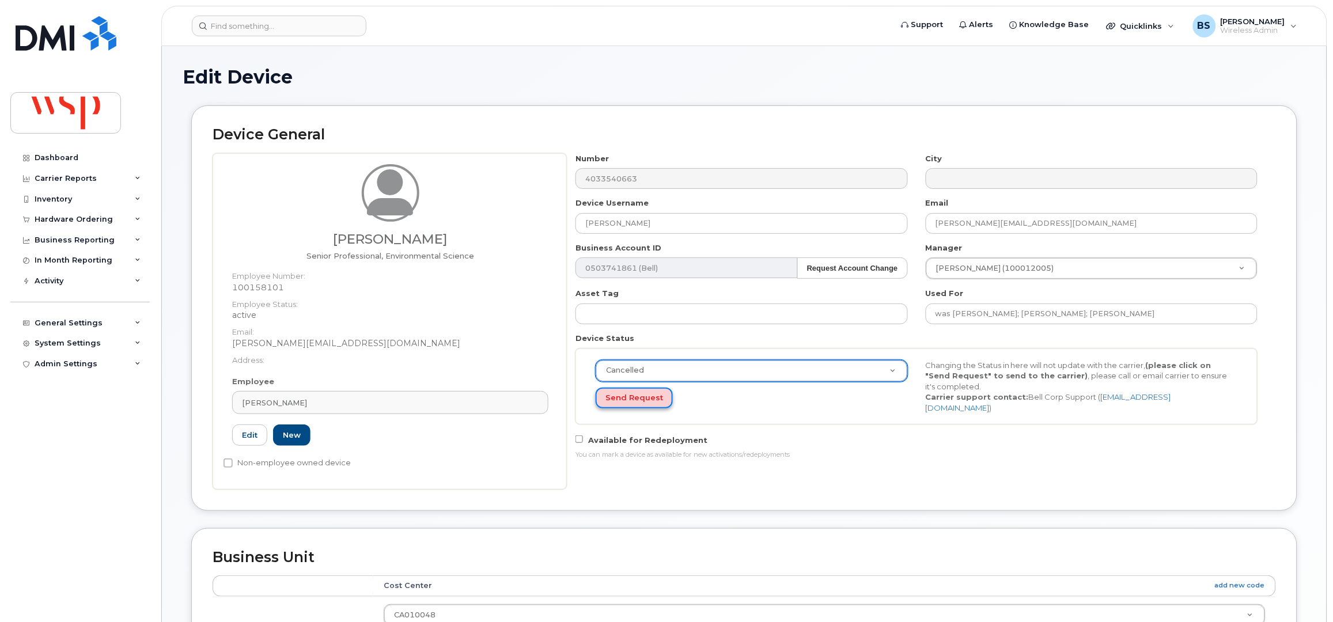
click at [626, 398] on button "Send Request" at bounding box center [634, 398] width 77 height 21
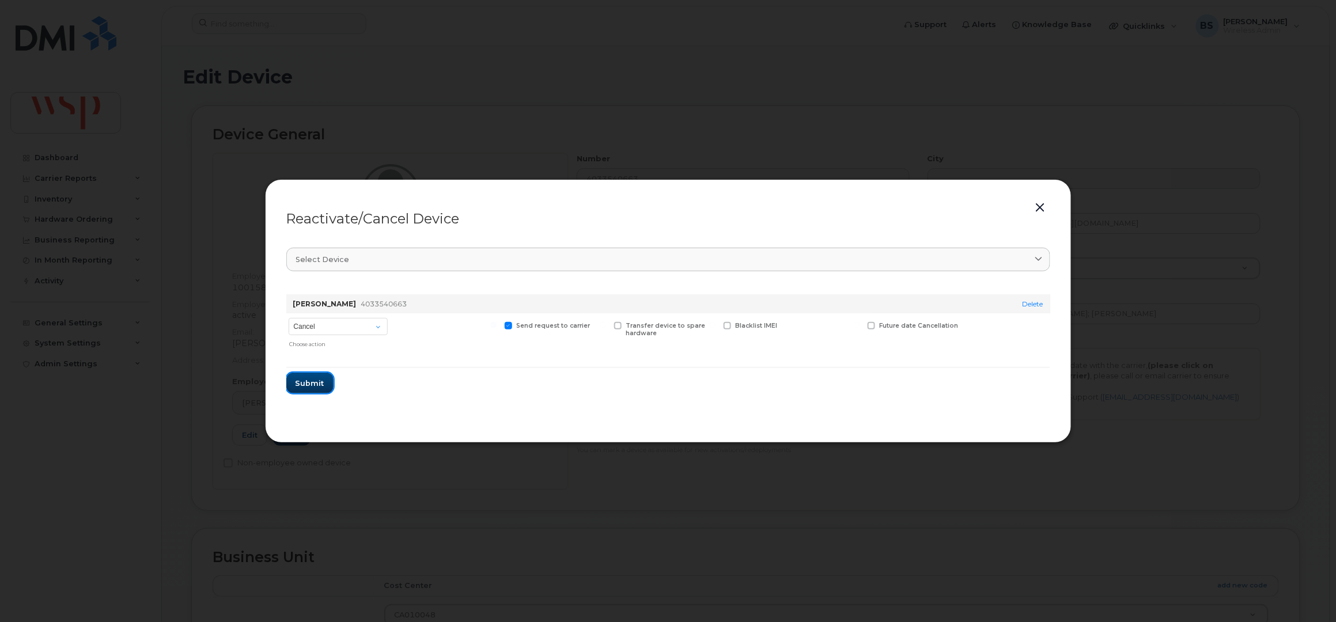
click at [312, 381] on span "Submit" at bounding box center [309, 383] width 29 height 11
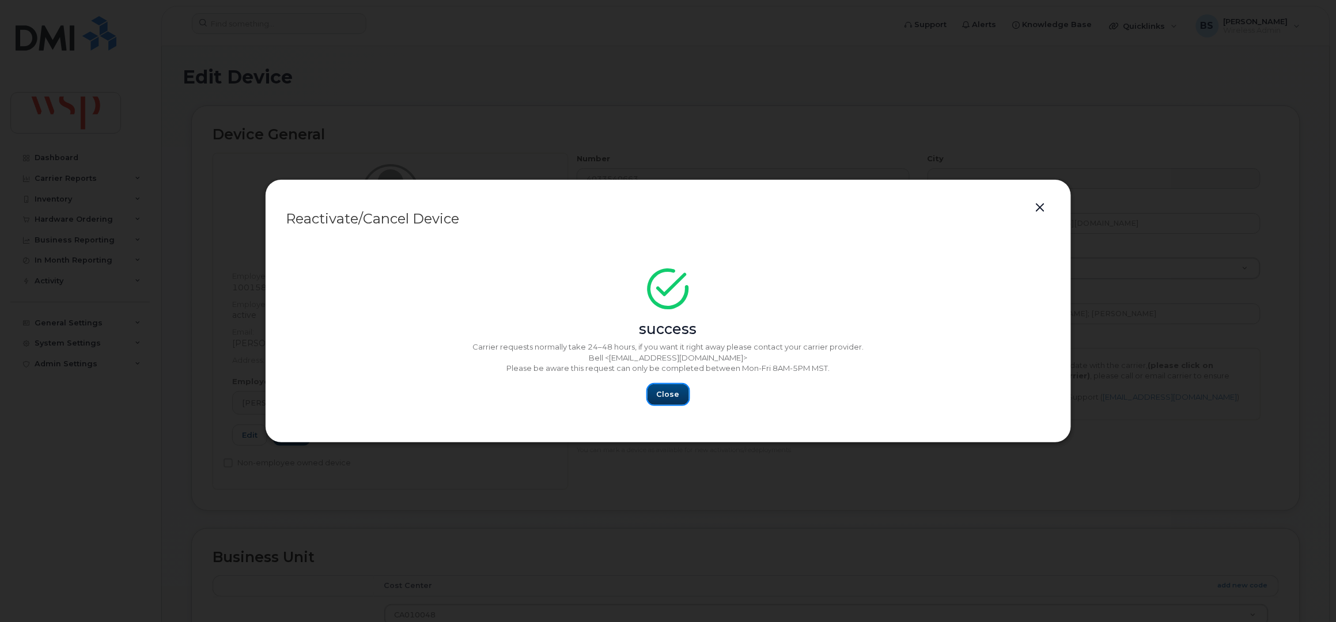
click at [666, 391] on span "Close" at bounding box center [668, 394] width 23 height 11
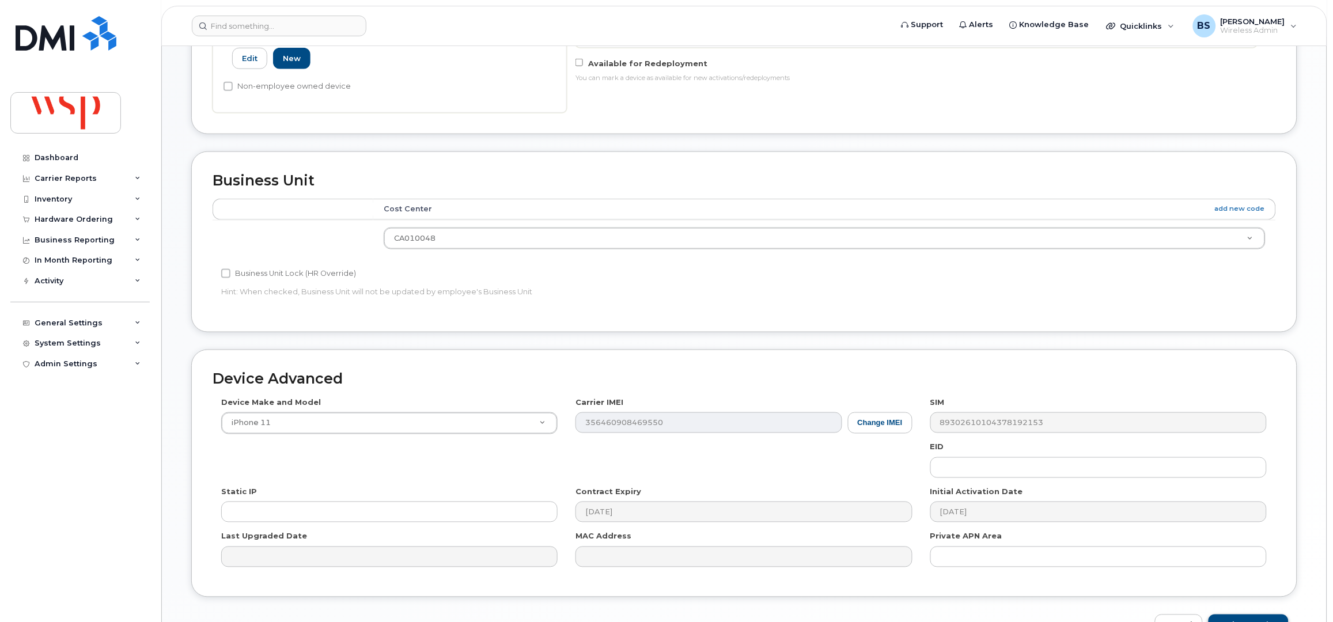
scroll to position [450, 0]
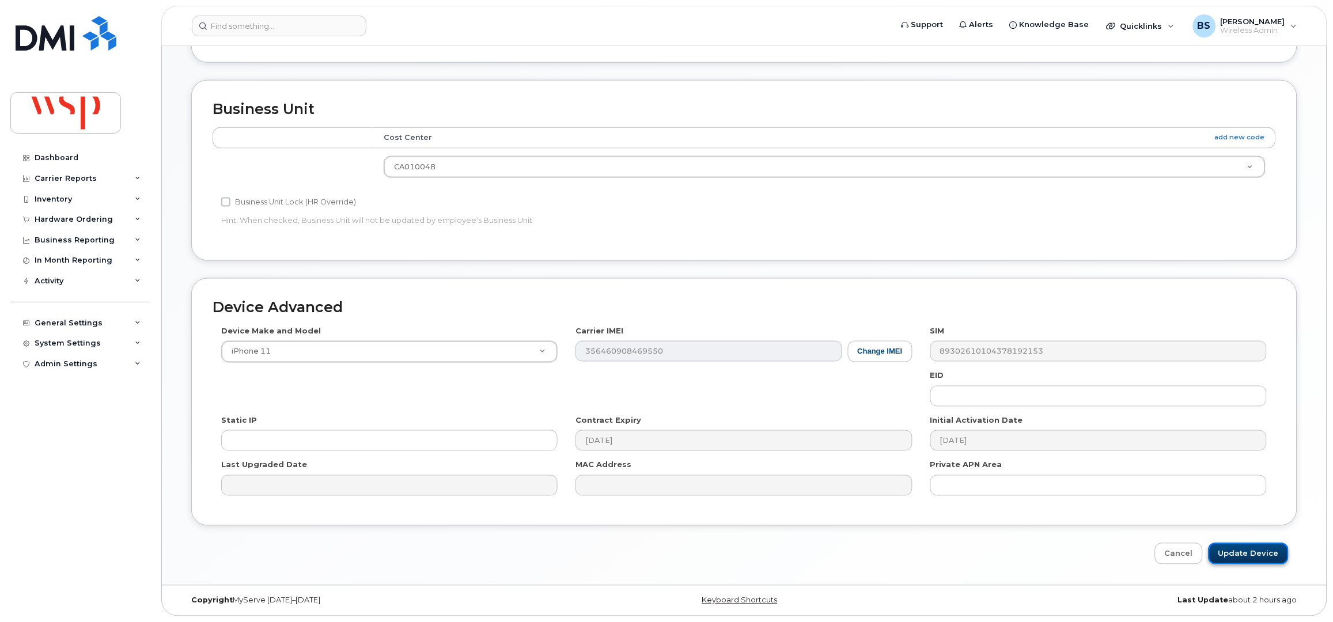
click at [1245, 549] on input "Update Device" at bounding box center [1248, 553] width 80 height 21
type input "Saving..."
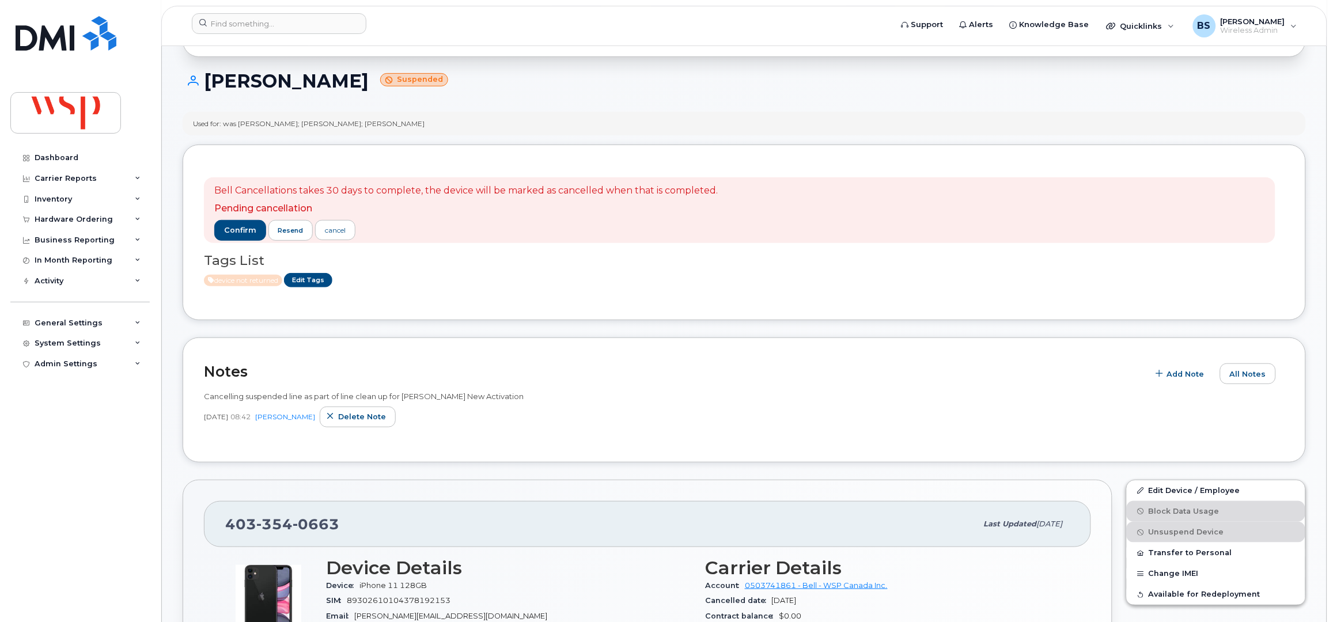
scroll to position [230, 0]
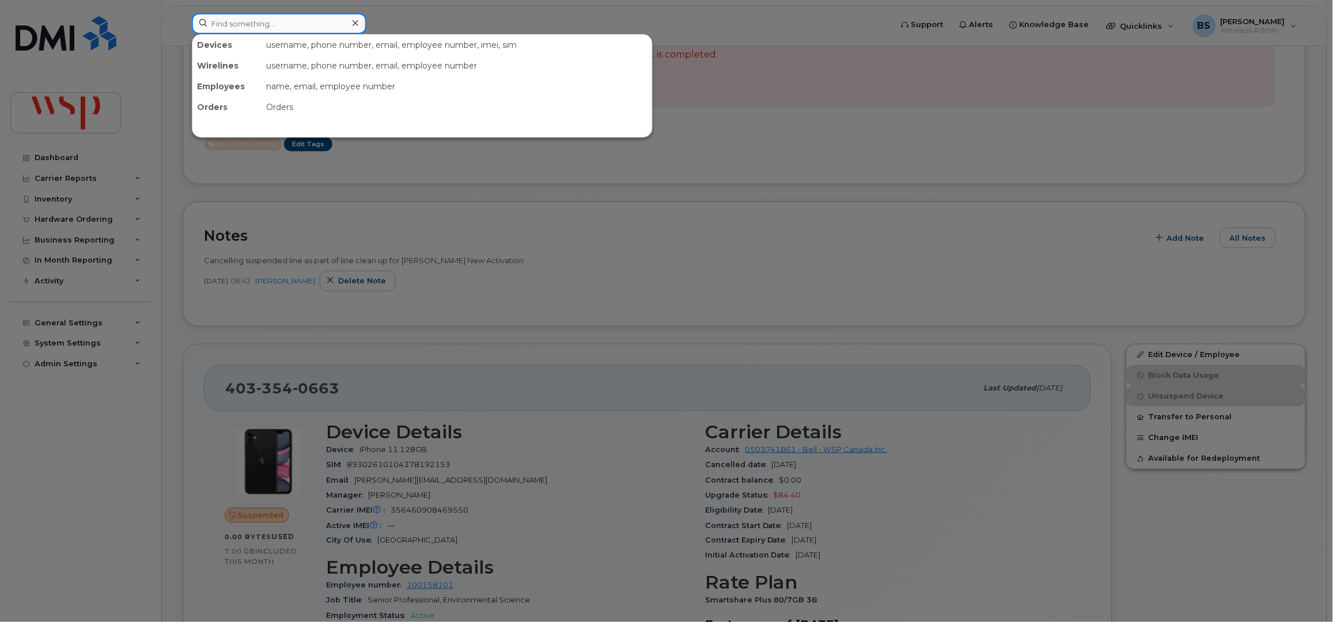
drag, startPoint x: 312, startPoint y: 21, endPoint x: 313, endPoint y: 28, distance: 6.9
click at [313, 22] on input at bounding box center [279, 23] width 175 height 21
paste input "4384546858"
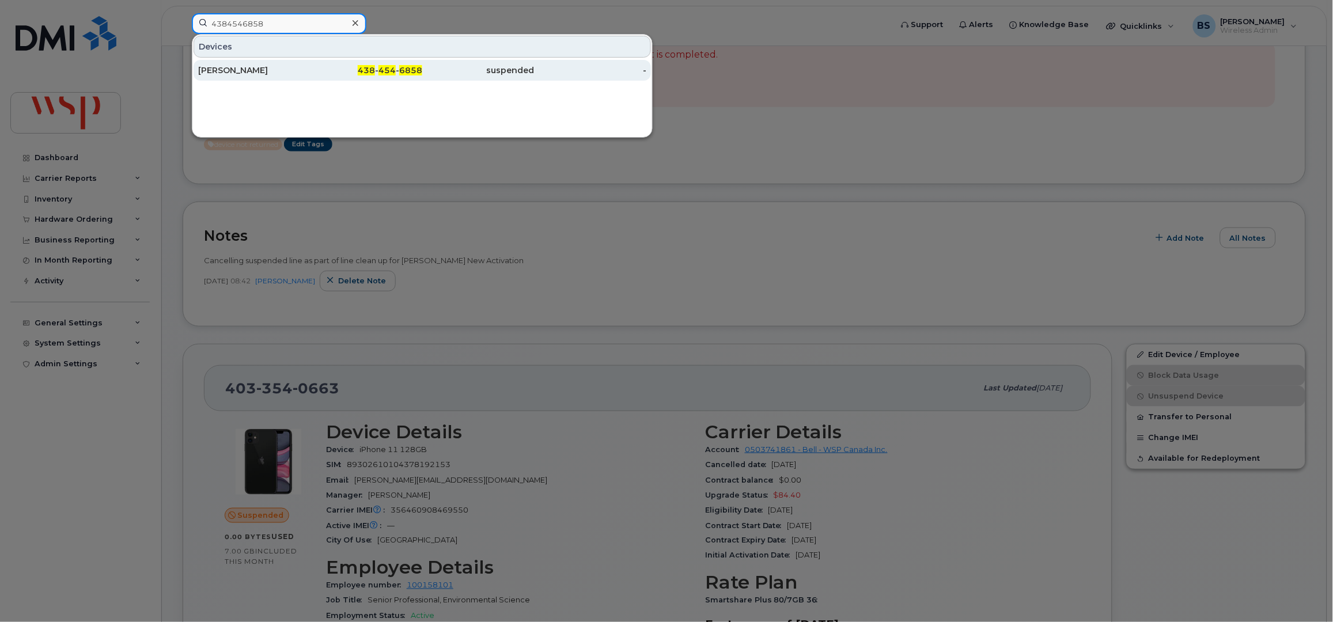
type input "4384546858"
click at [223, 71] on div "Cédric Poirier" at bounding box center [254, 71] width 112 height 12
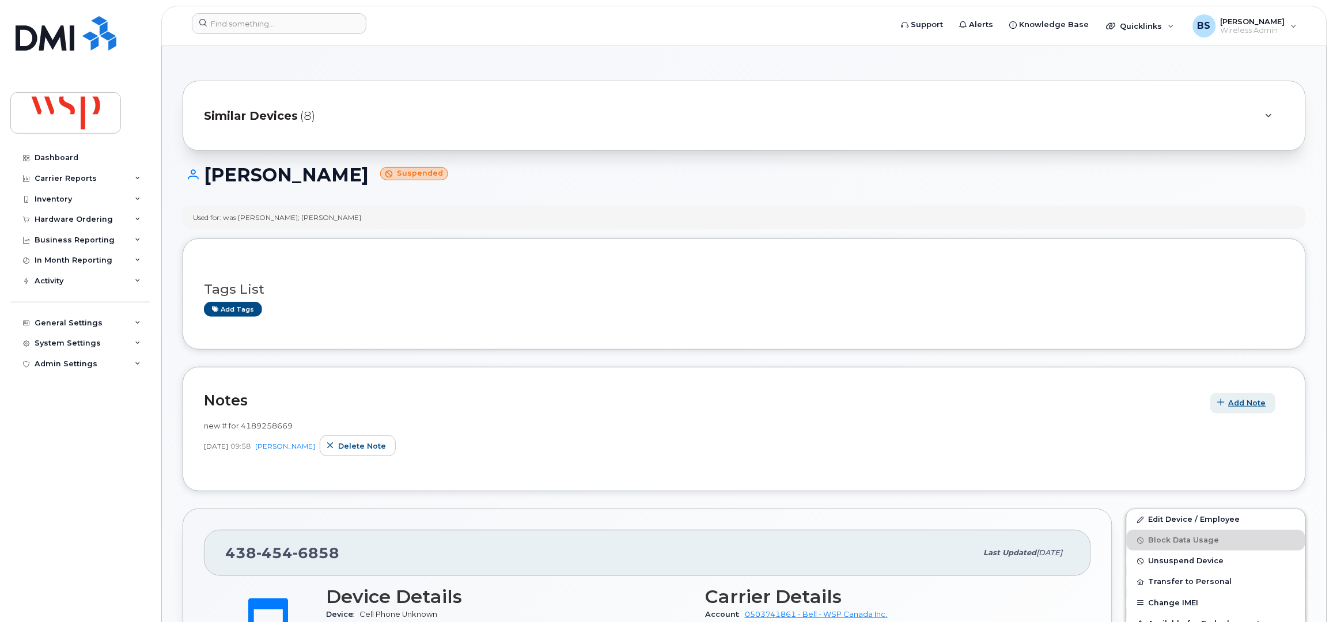
click at [1248, 406] on span "Add Note" at bounding box center [1247, 402] width 37 height 11
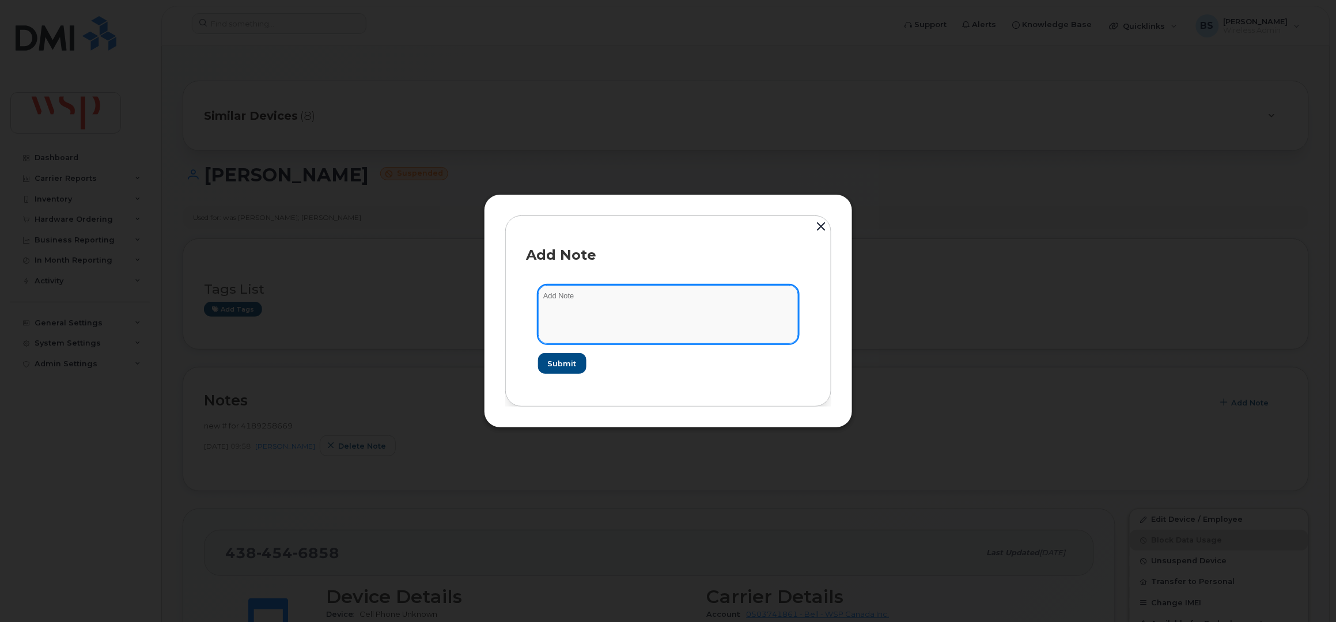
click at [647, 320] on textarea at bounding box center [668, 314] width 260 height 59
paste textarea "Cancelling suspended line as part of line clean up for [PERSON_NAME] New Activa…"
type textarea "Cancelling suspended line as part of line clean up for [PERSON_NAME] New Activa…"
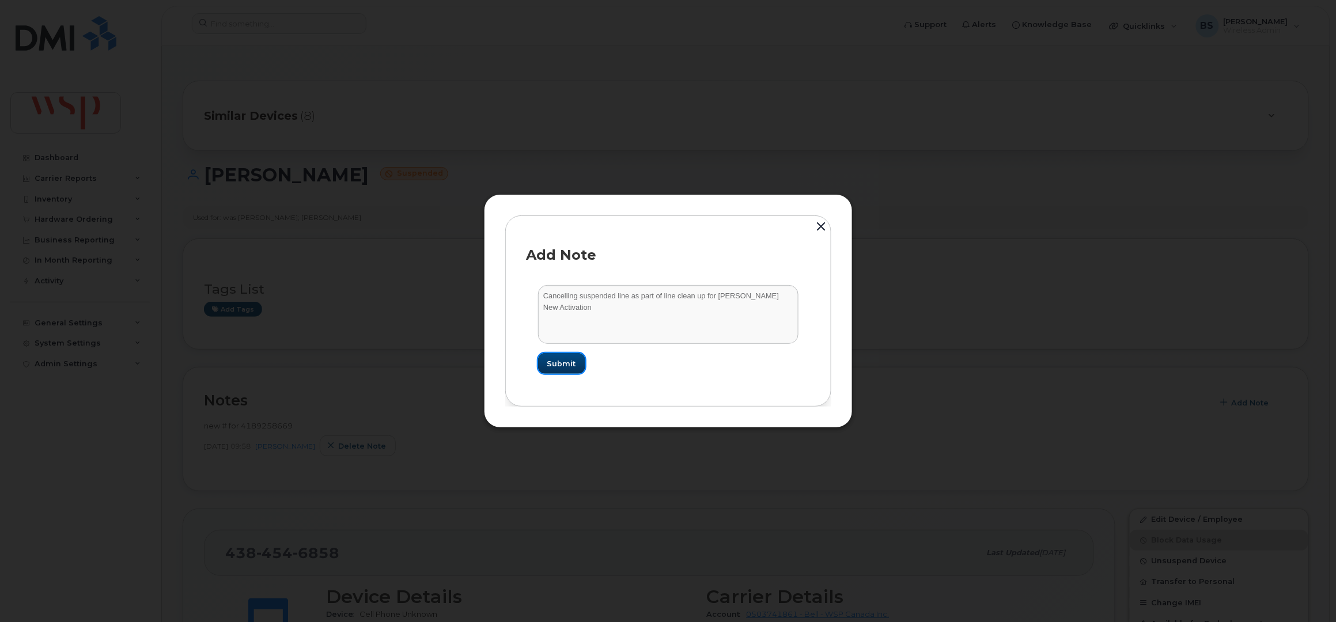
click at [557, 363] on span "Submit" at bounding box center [561, 363] width 29 height 11
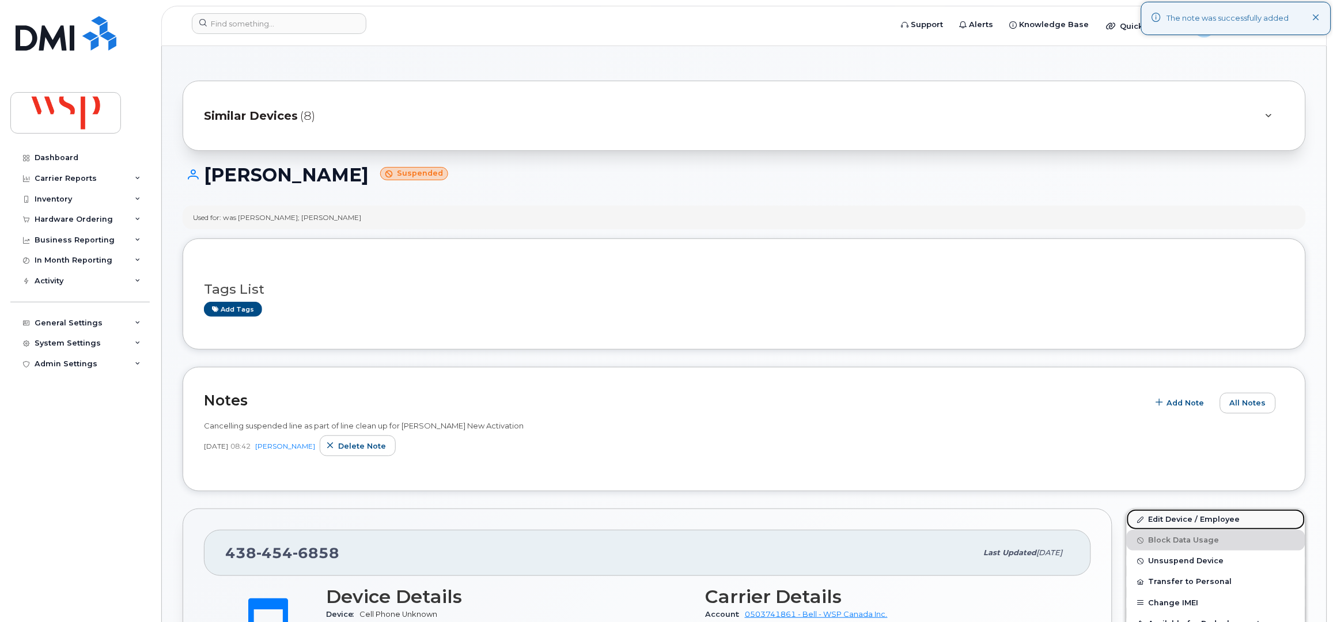
click at [1154, 521] on link "Edit Device / Employee" at bounding box center [1216, 519] width 179 height 21
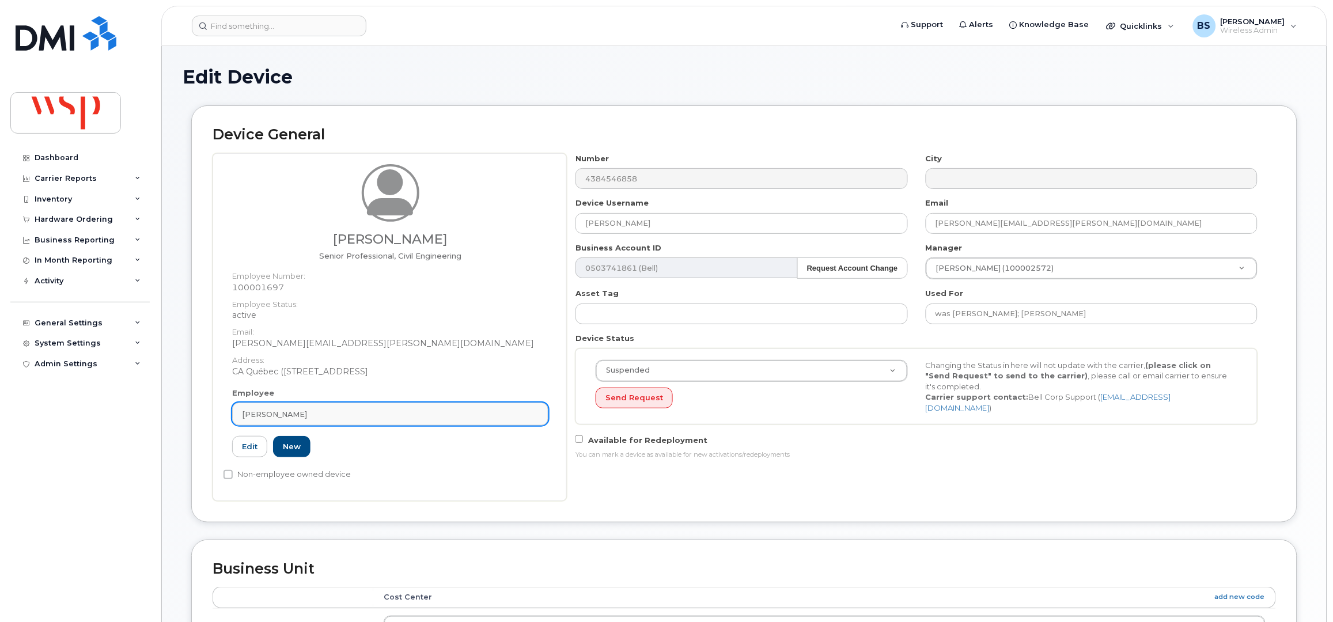
click at [299, 415] on div "Cédric Poirier" at bounding box center [390, 414] width 297 height 11
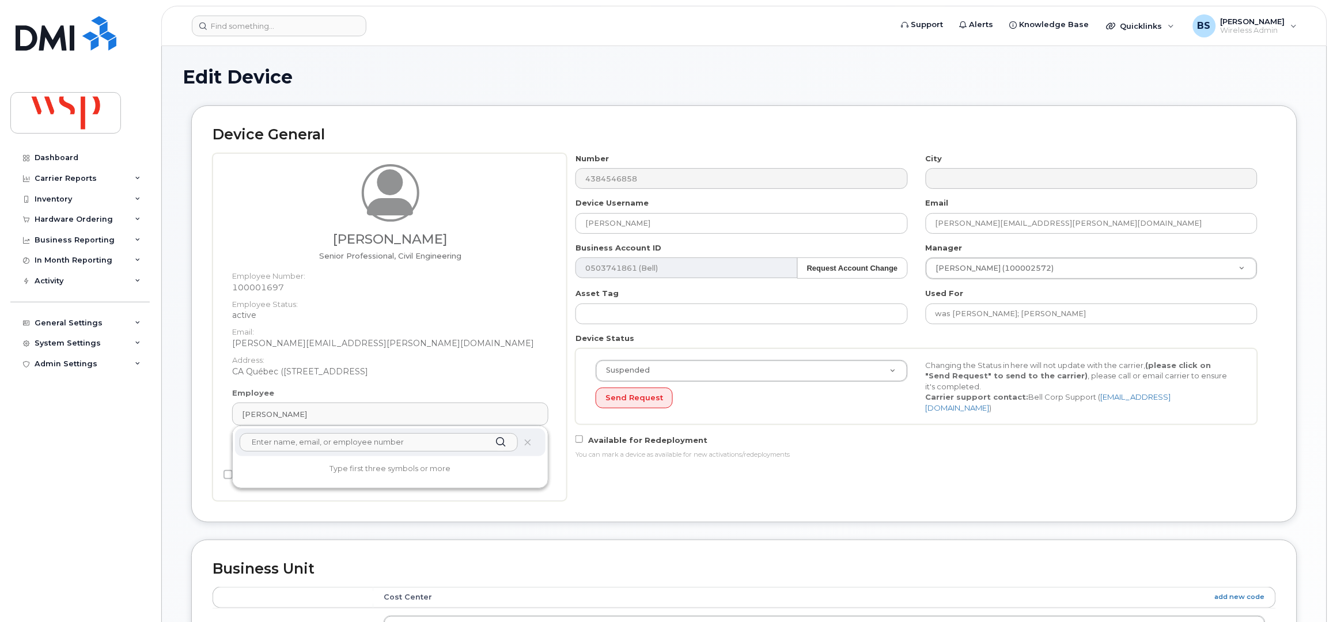
paste input "[PERSON_NAME]"
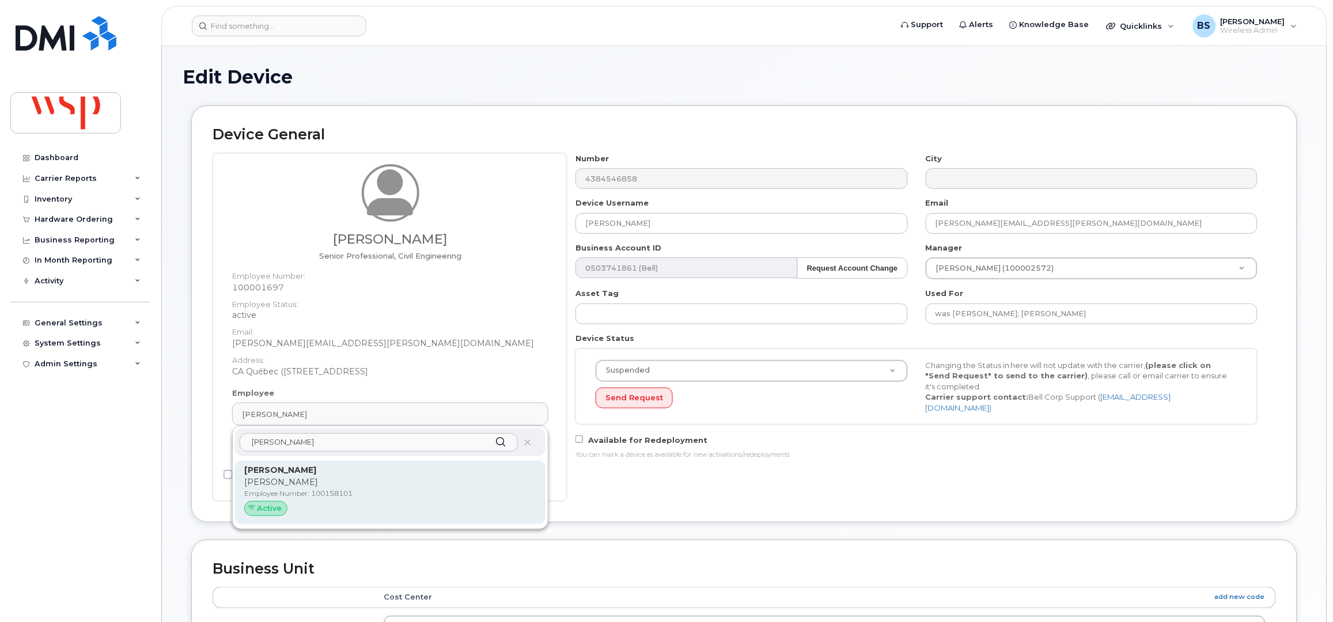
type input "[PERSON_NAME]"
click at [307, 487] on p "[PERSON_NAME]" at bounding box center [390, 482] width 292 height 12
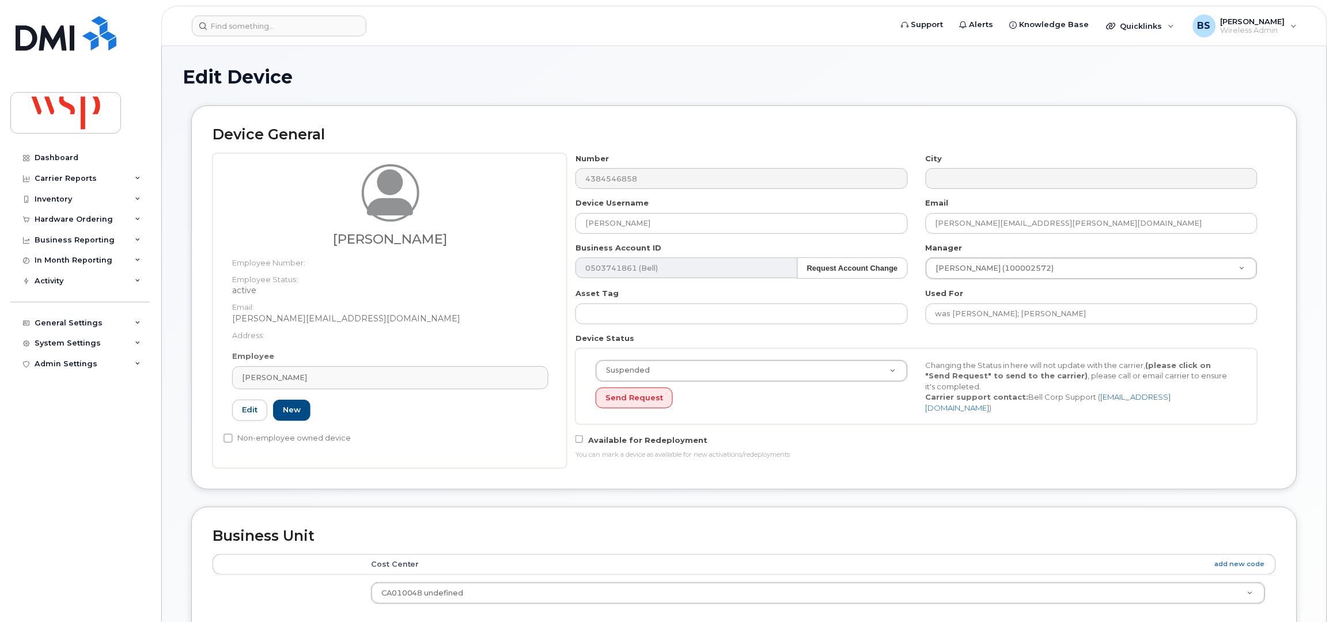
type input "100158101"
type input "Jake Fiorucci"
type input "[PERSON_NAME][EMAIL_ADDRESS][DOMAIN_NAME]"
type input "5769981"
click at [514, 219] on div "Jake Fiorucci Employee Number: Employee Status: active Email: Jake.Fiorucci@wsp…" at bounding box center [744, 310] width 1063 height 315
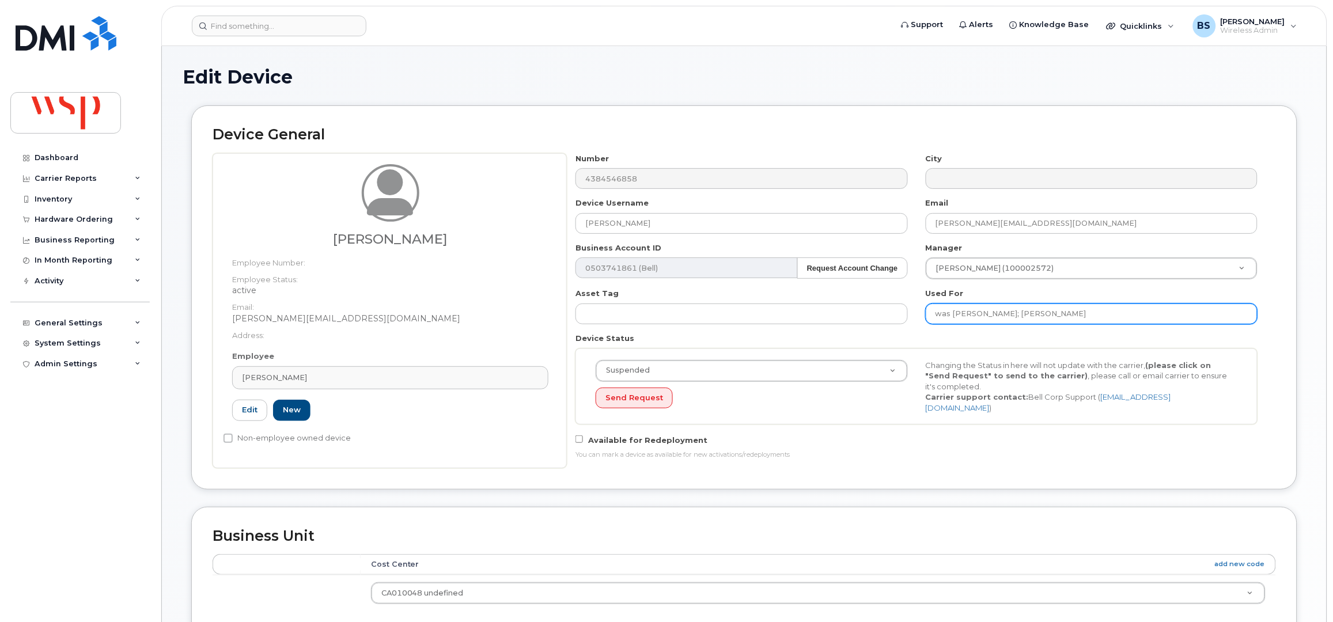
click at [1151, 319] on input "was Antoine Pelletier-Lavallée; Cédric Poirier" at bounding box center [1092, 314] width 332 height 21
paste input "[PERSON_NAME]"
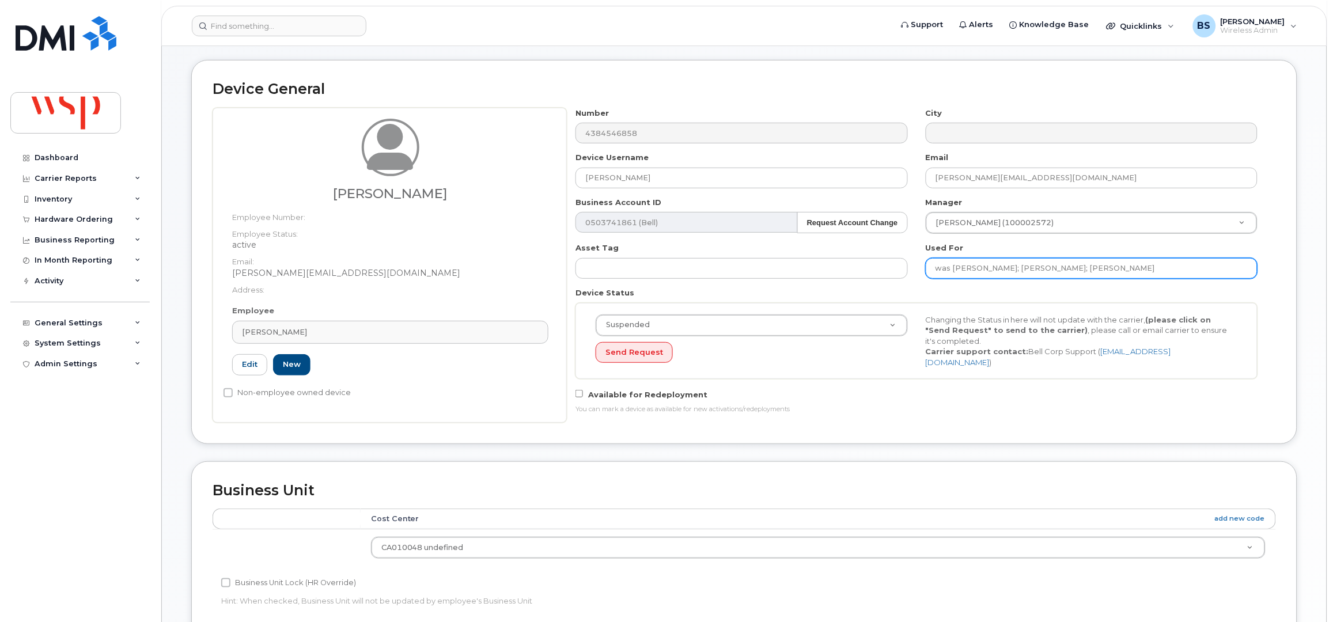
scroll to position [425, 0]
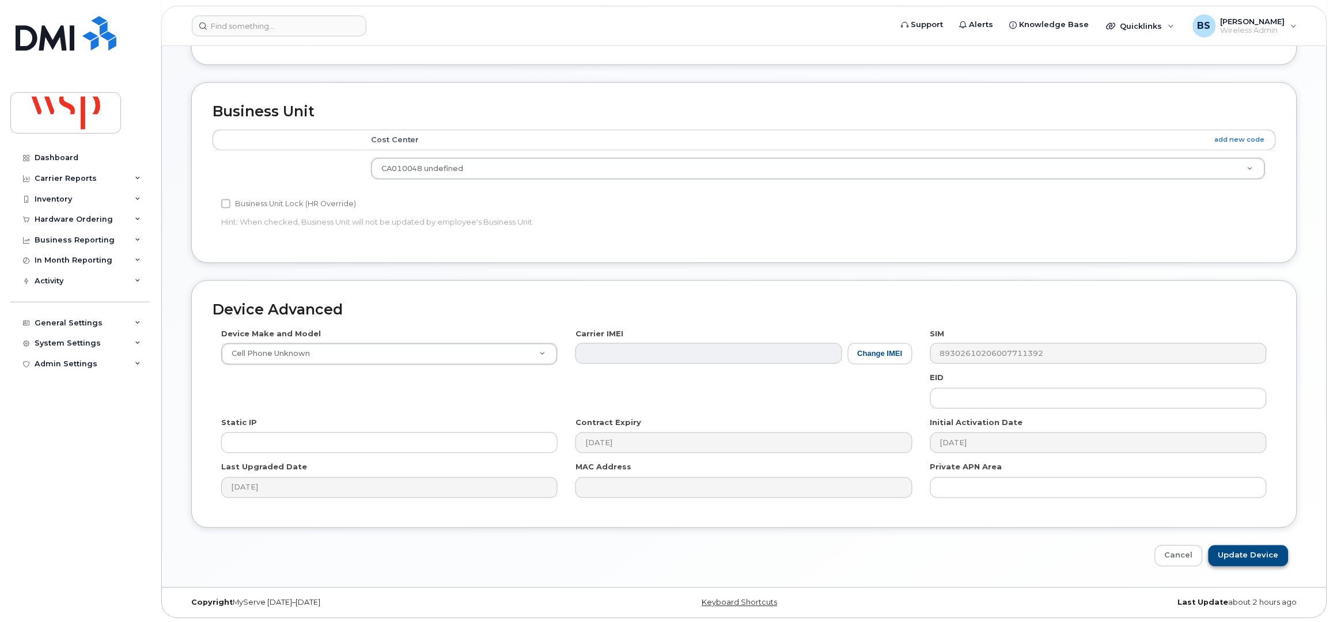
type input "was Antoine Pelletier-Lavallée; Cédric Poirier; Jake Fiorucci"
click at [1235, 550] on input "Update Device" at bounding box center [1248, 555] width 80 height 21
type input "Saving..."
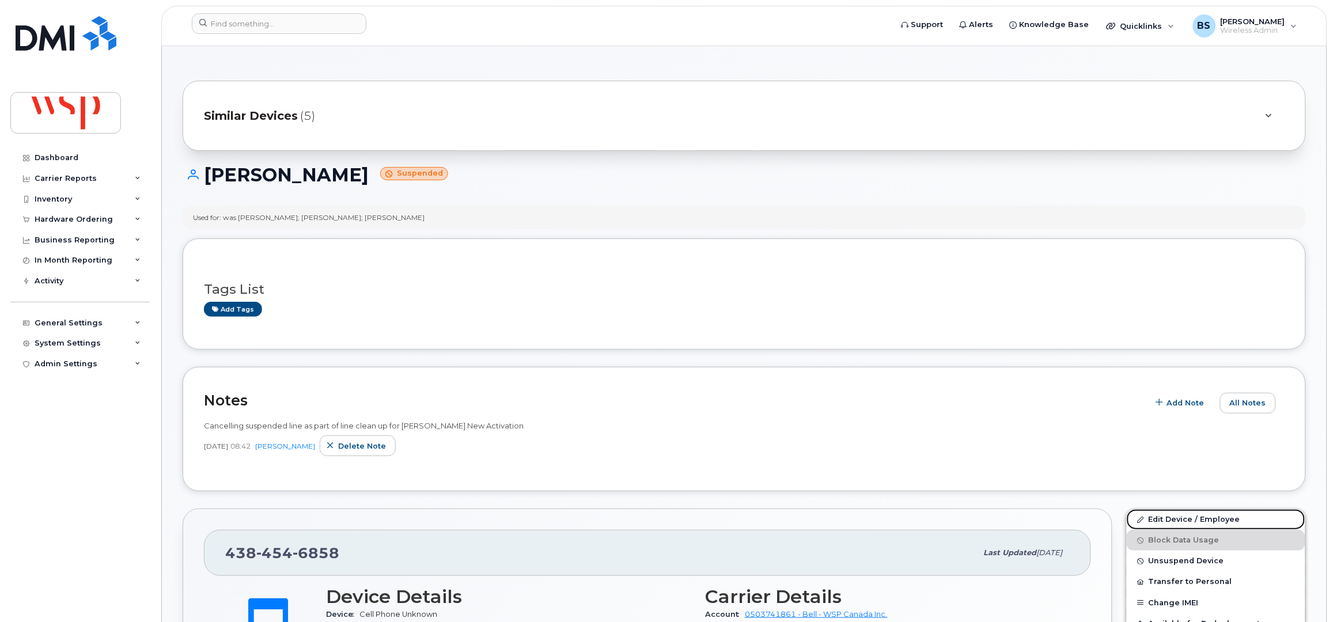
drag, startPoint x: 1158, startPoint y: 518, endPoint x: 1151, endPoint y: 476, distance: 43.1
click at [1157, 518] on link "Edit Device / Employee" at bounding box center [1216, 519] width 179 height 21
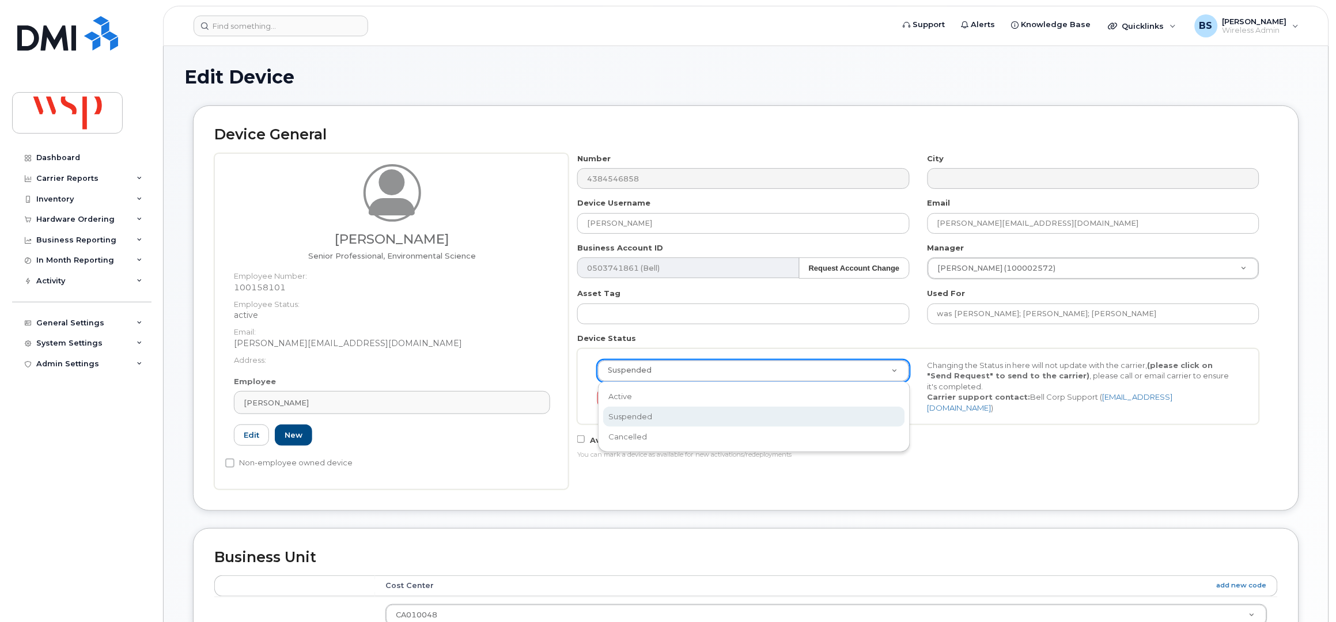
scroll to position [0, 3]
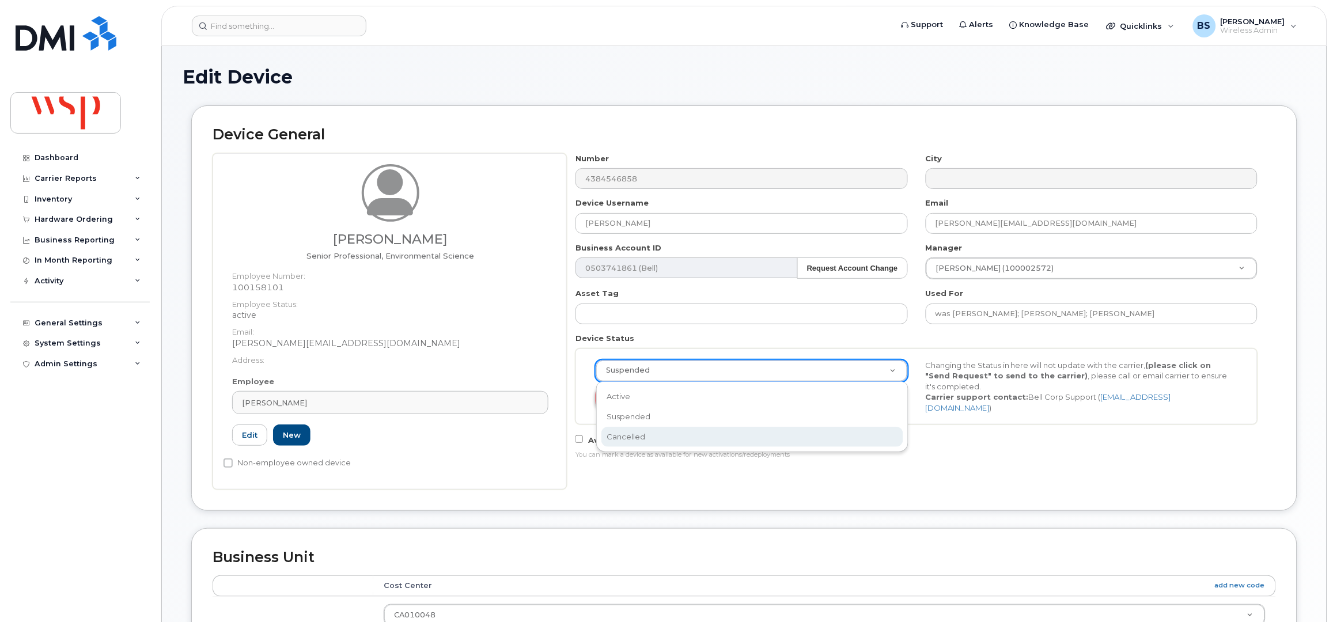
select select "cancelled"
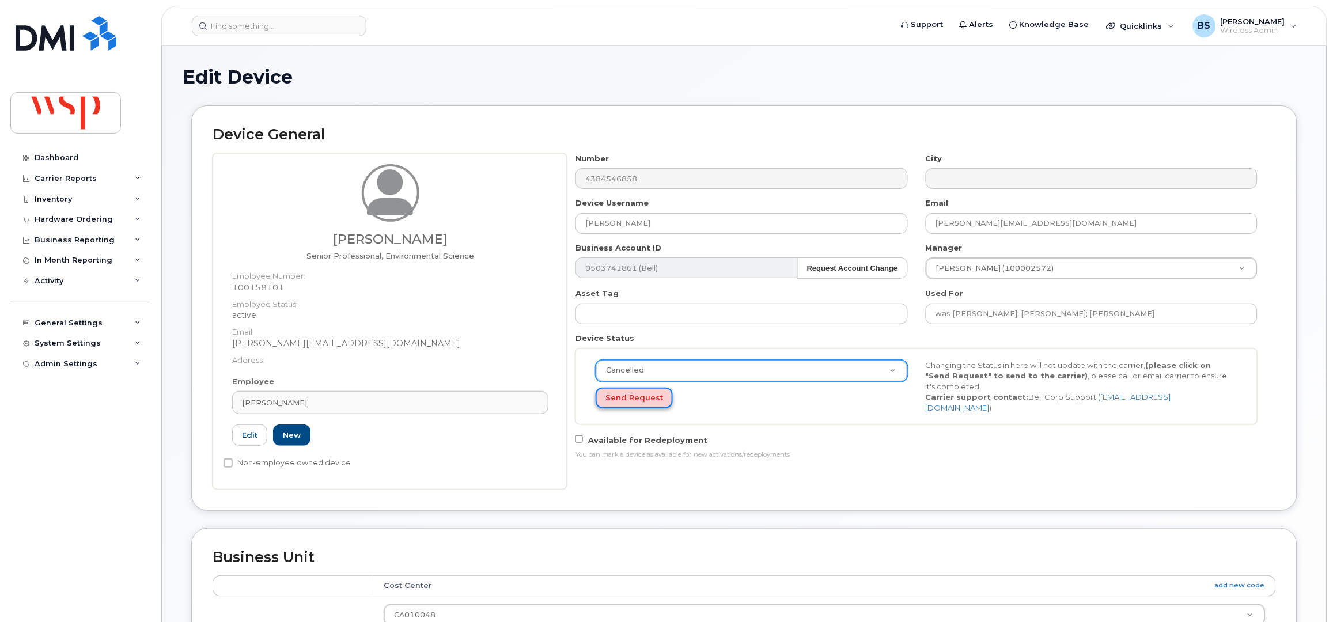
click at [624, 395] on button "Send Request" at bounding box center [634, 398] width 77 height 21
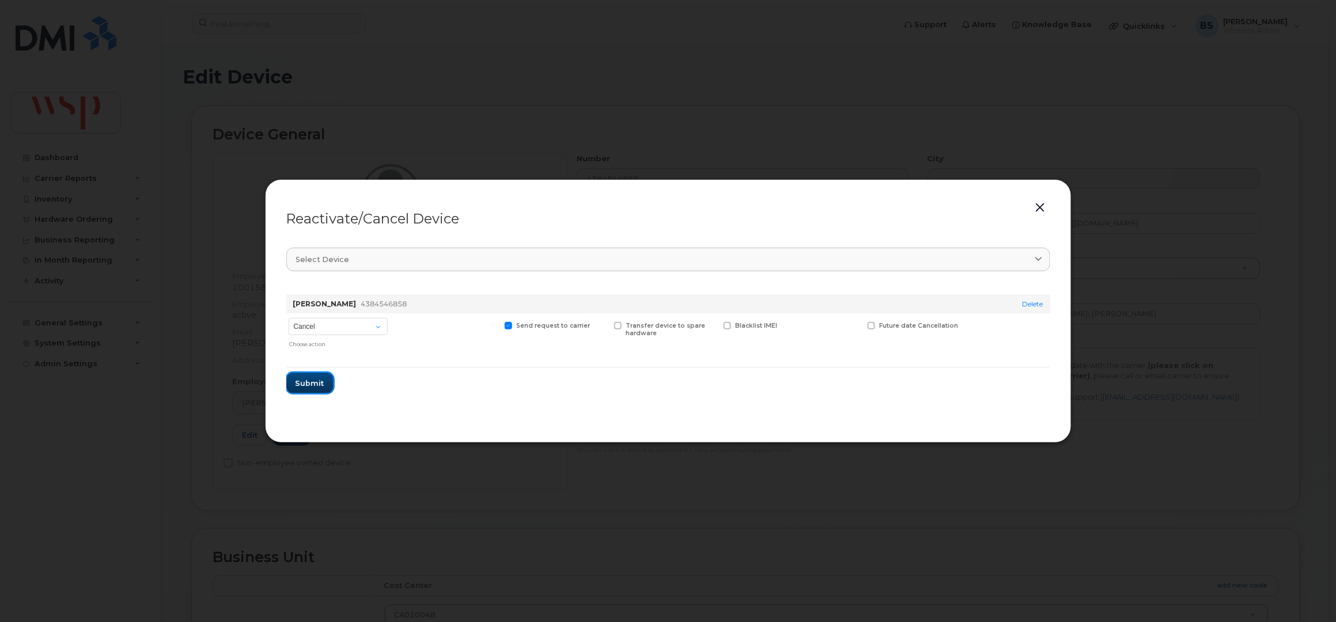
click at [307, 384] on span "Submit" at bounding box center [309, 383] width 29 height 11
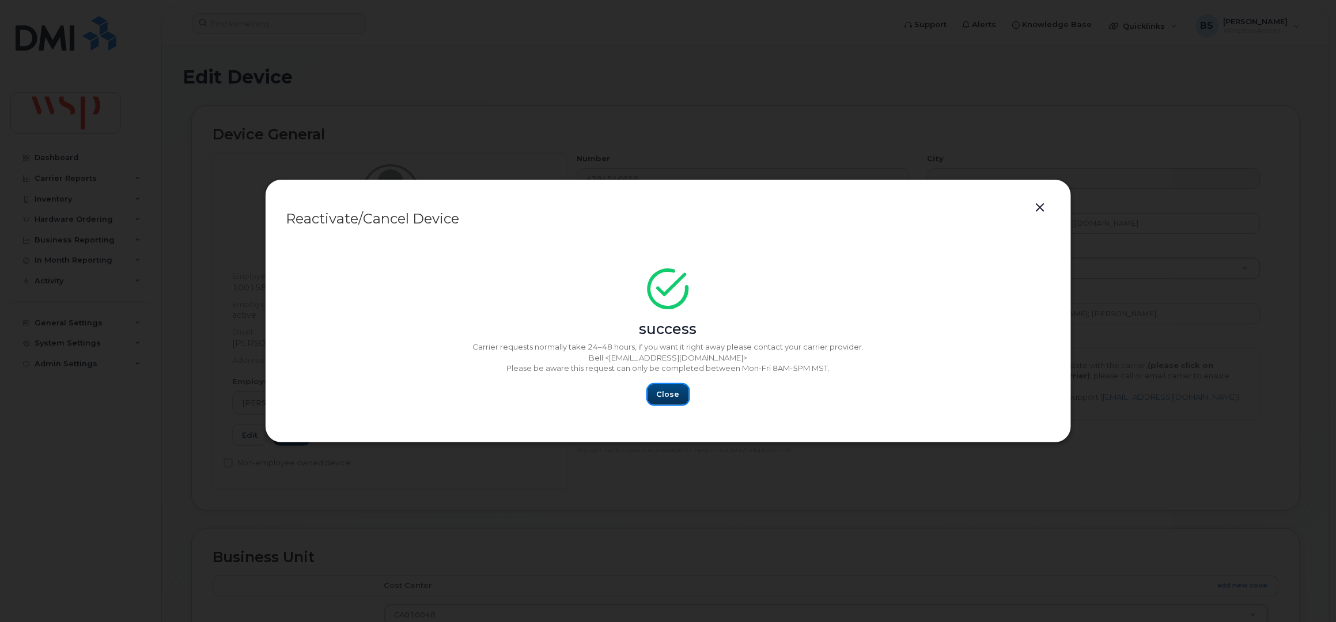
click at [675, 398] on span "Close" at bounding box center [668, 394] width 23 height 11
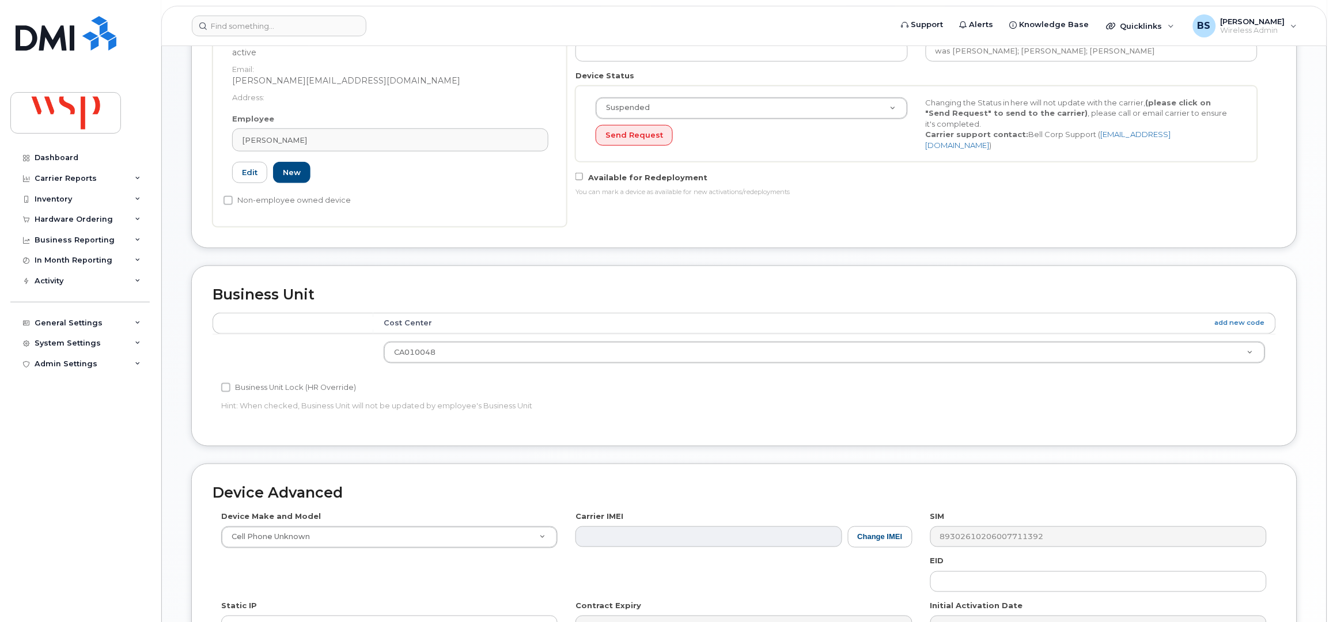
scroll to position [450, 0]
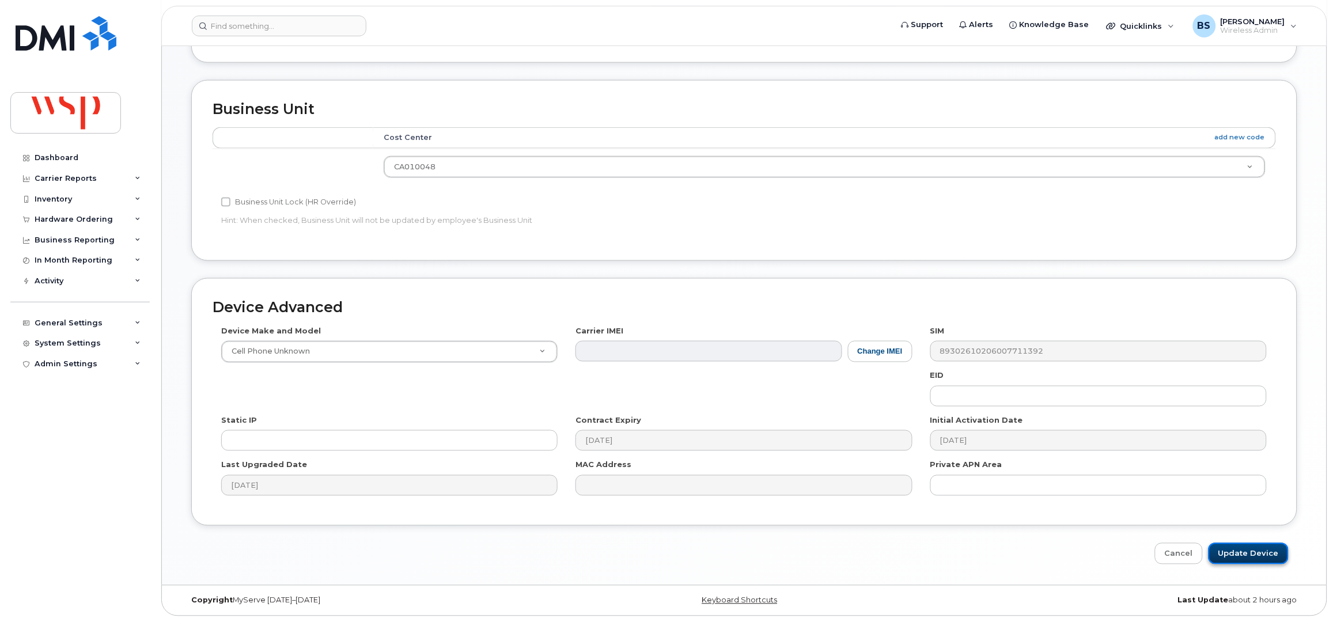
click at [1229, 550] on input "Update Device" at bounding box center [1248, 553] width 80 height 21
type input "Saving..."
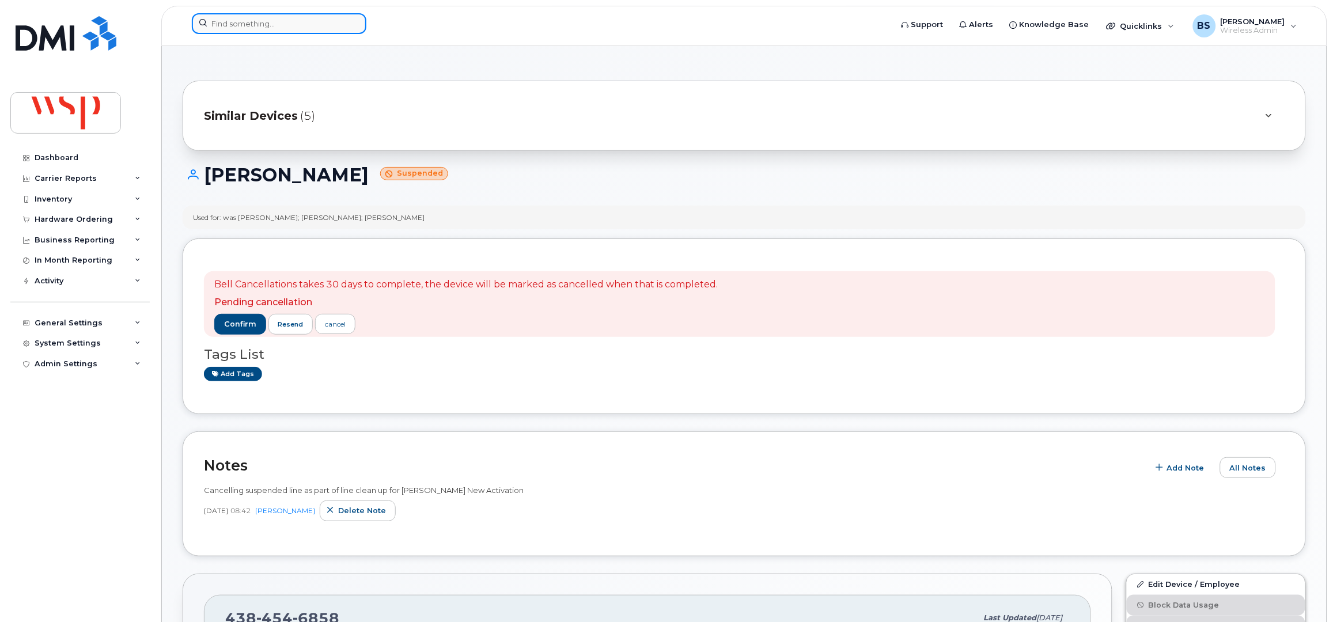
click at [257, 30] on input at bounding box center [279, 23] width 175 height 21
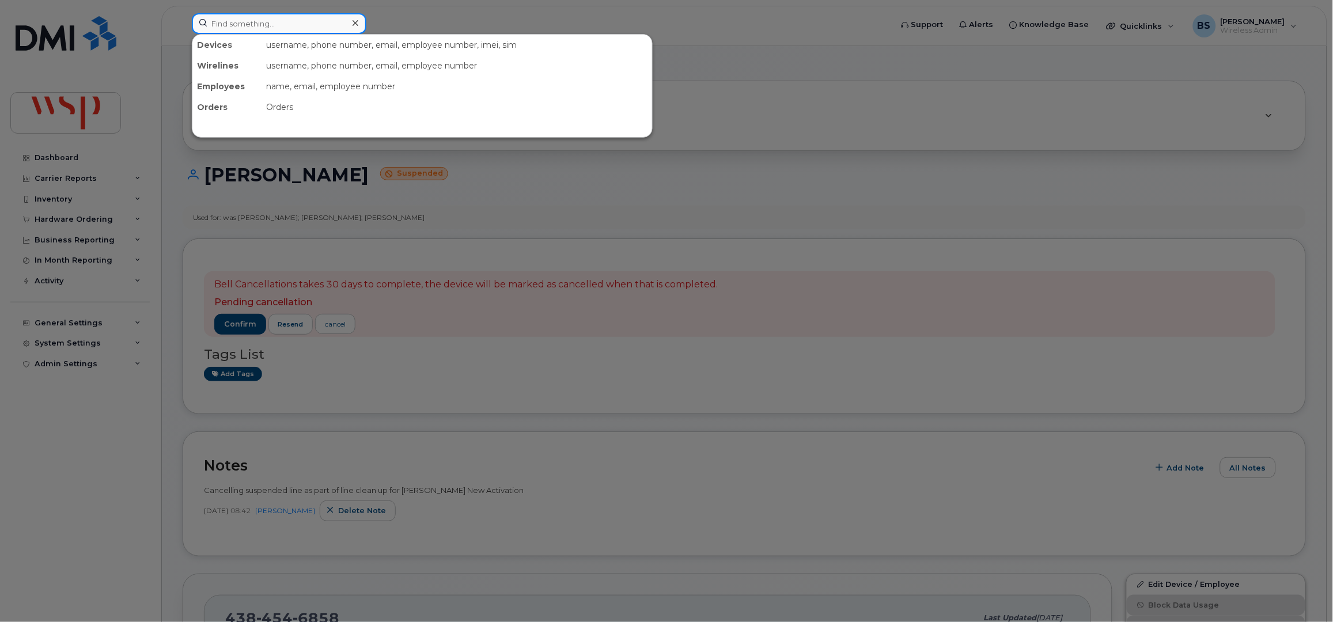
paste input "4163037508"
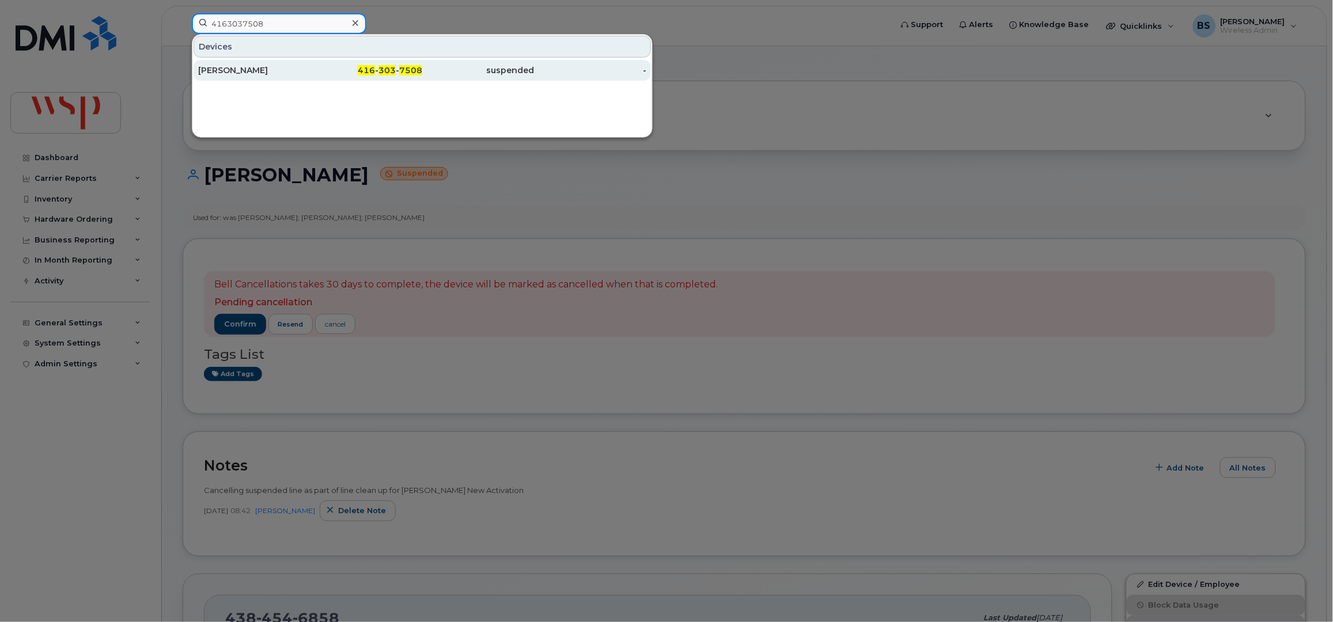
type input "4163037508"
click at [222, 70] on div "[PERSON_NAME]" at bounding box center [254, 71] width 112 height 12
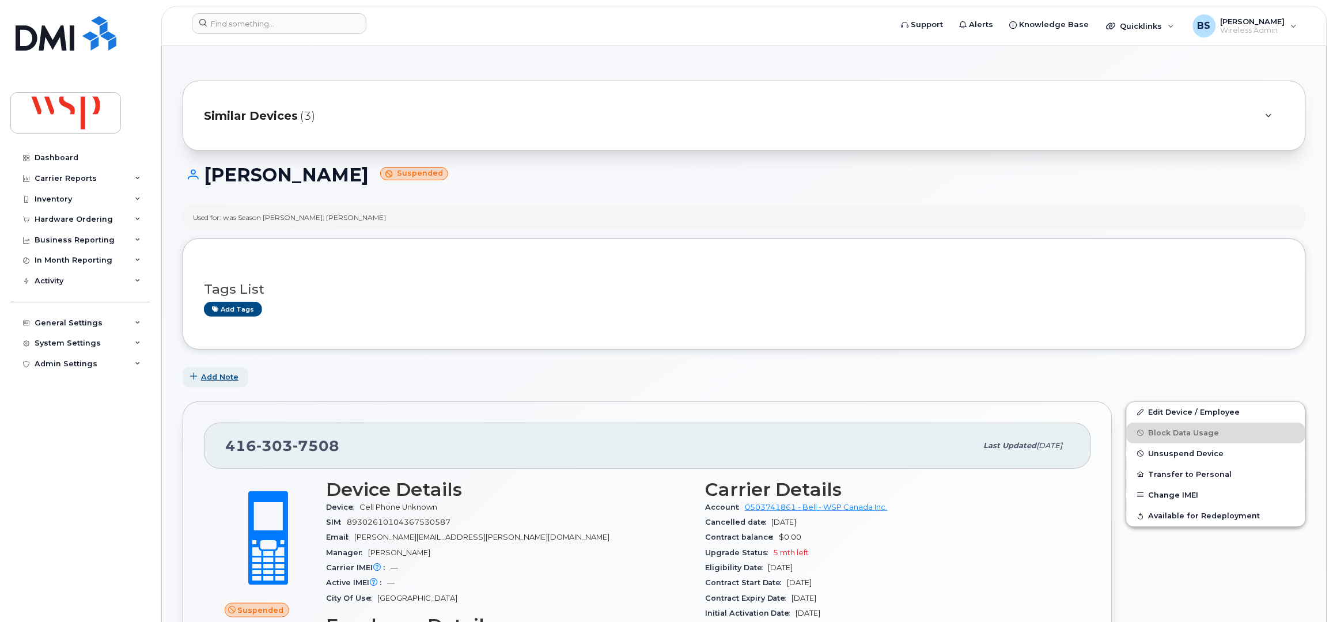
click at [225, 370] on button "Add Note" at bounding box center [216, 377] width 66 height 21
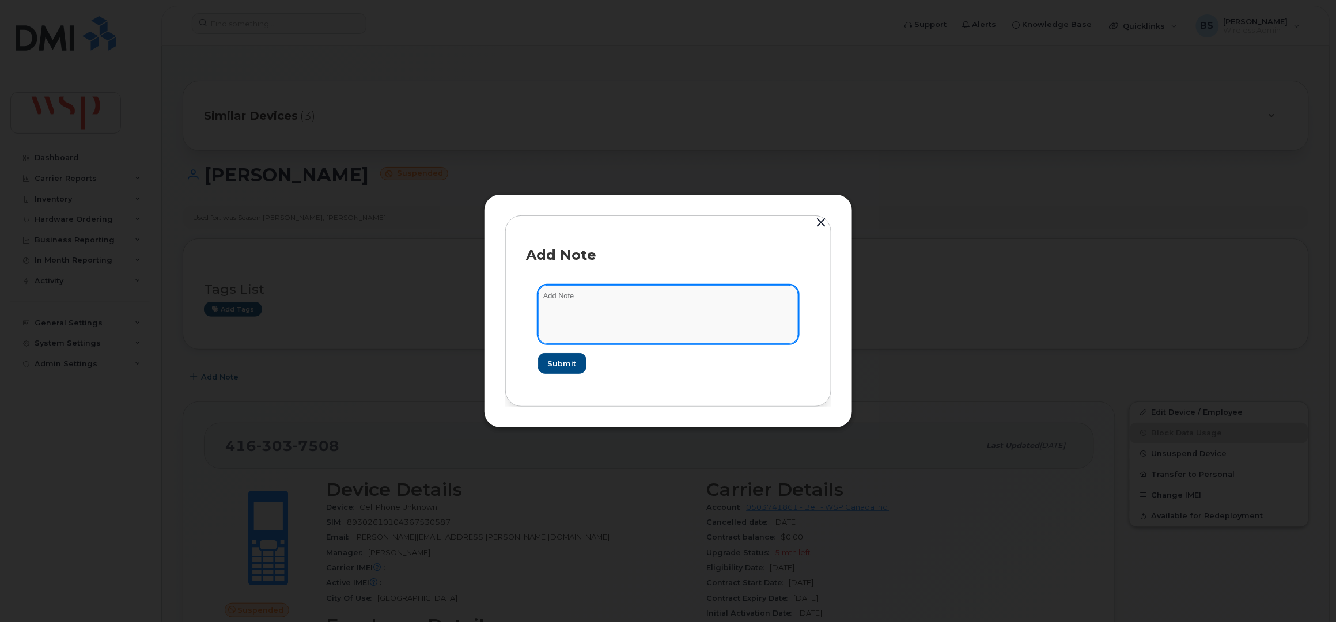
click at [681, 323] on textarea at bounding box center [668, 314] width 260 height 59
paste textarea "Cancelling suspended line as part of line clean up for [PERSON_NAME] New Activa…"
type textarea "Cancelling suspended line as part of line clean up for [PERSON_NAME] New Activa…"
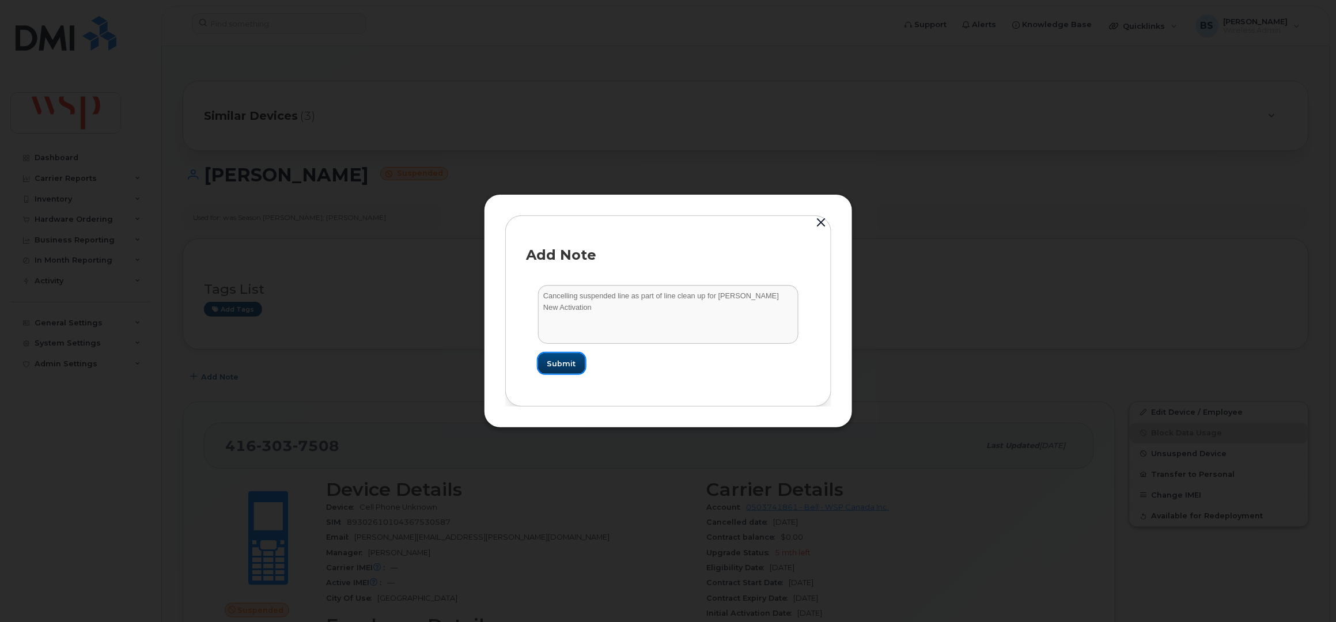
click at [564, 362] on span "Submit" at bounding box center [561, 363] width 29 height 11
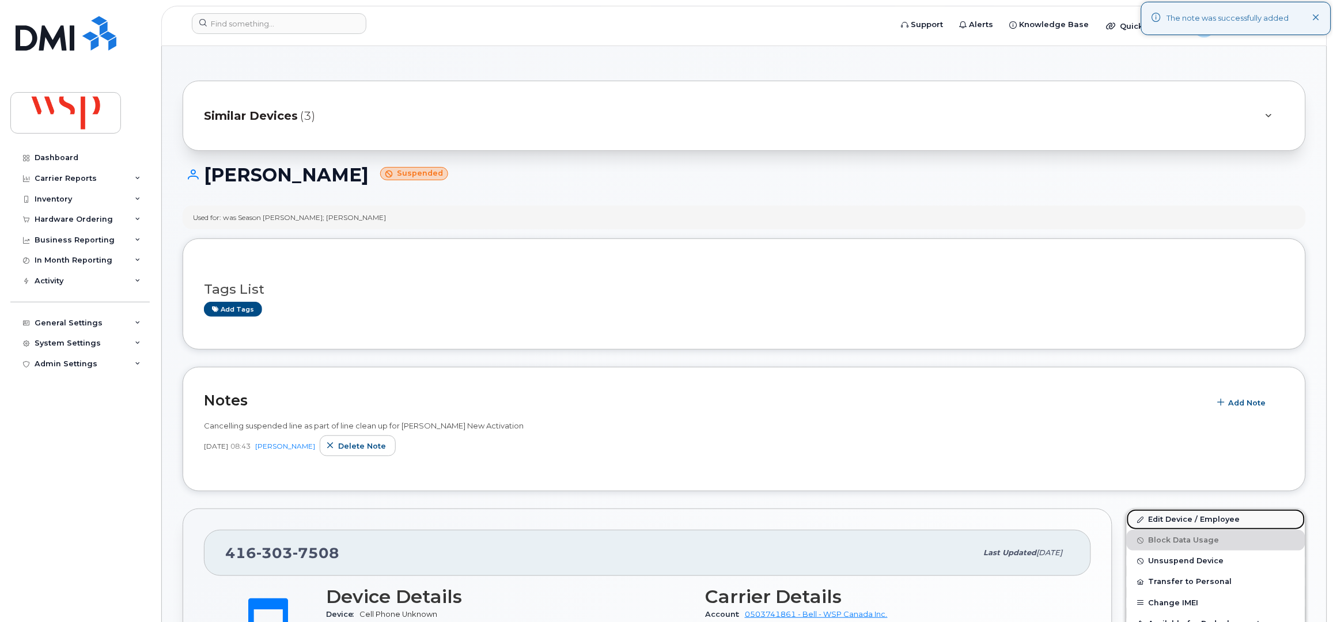
click at [1158, 516] on link "Edit Device / Employee" at bounding box center [1216, 519] width 179 height 21
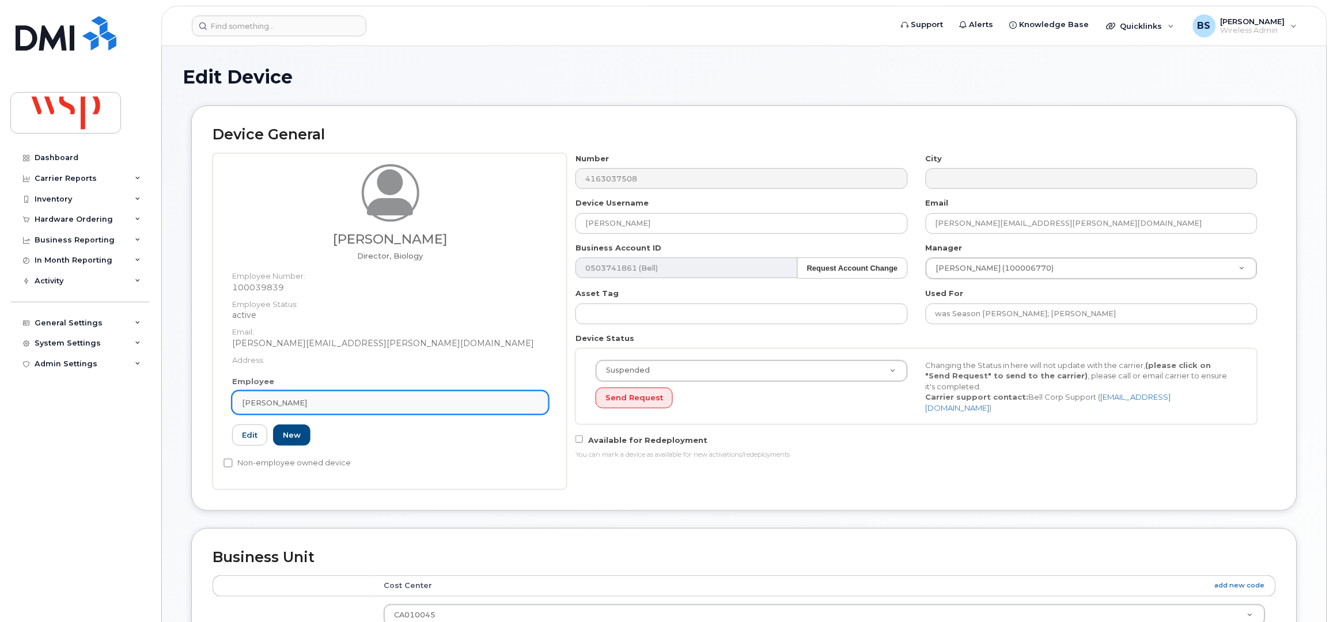
click at [349, 400] on div "[PERSON_NAME]" at bounding box center [390, 402] width 297 height 11
paste input "[PERSON_NAME]"
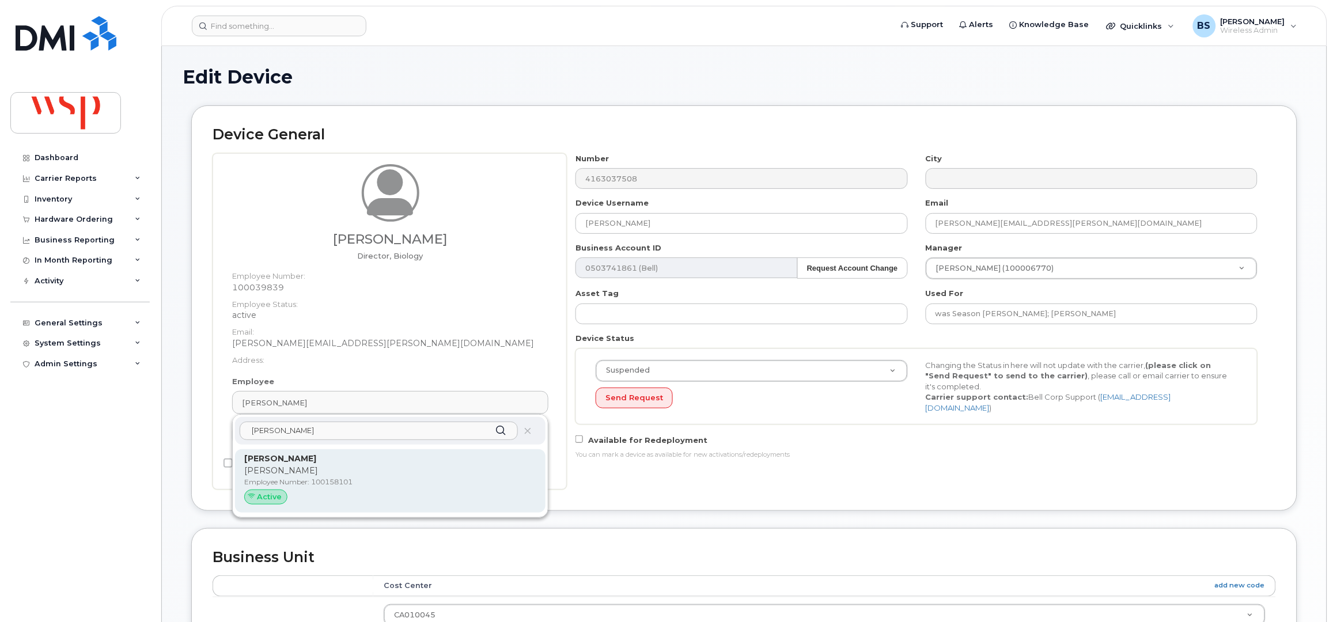
type input "[PERSON_NAME]"
click at [272, 485] on p "Employee Number: 100158101" at bounding box center [390, 482] width 292 height 10
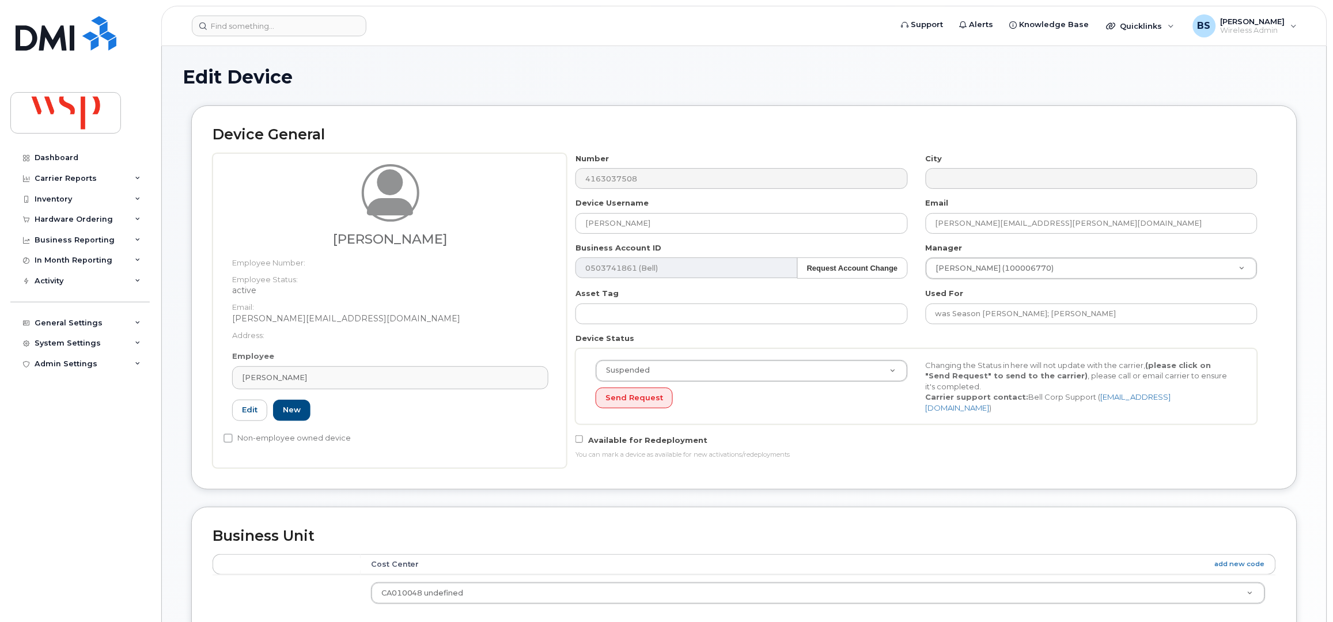
type input "100158101"
type input "[PERSON_NAME]"
type input "[PERSON_NAME][EMAIL_ADDRESS][DOMAIN_NAME]"
type input "5769981"
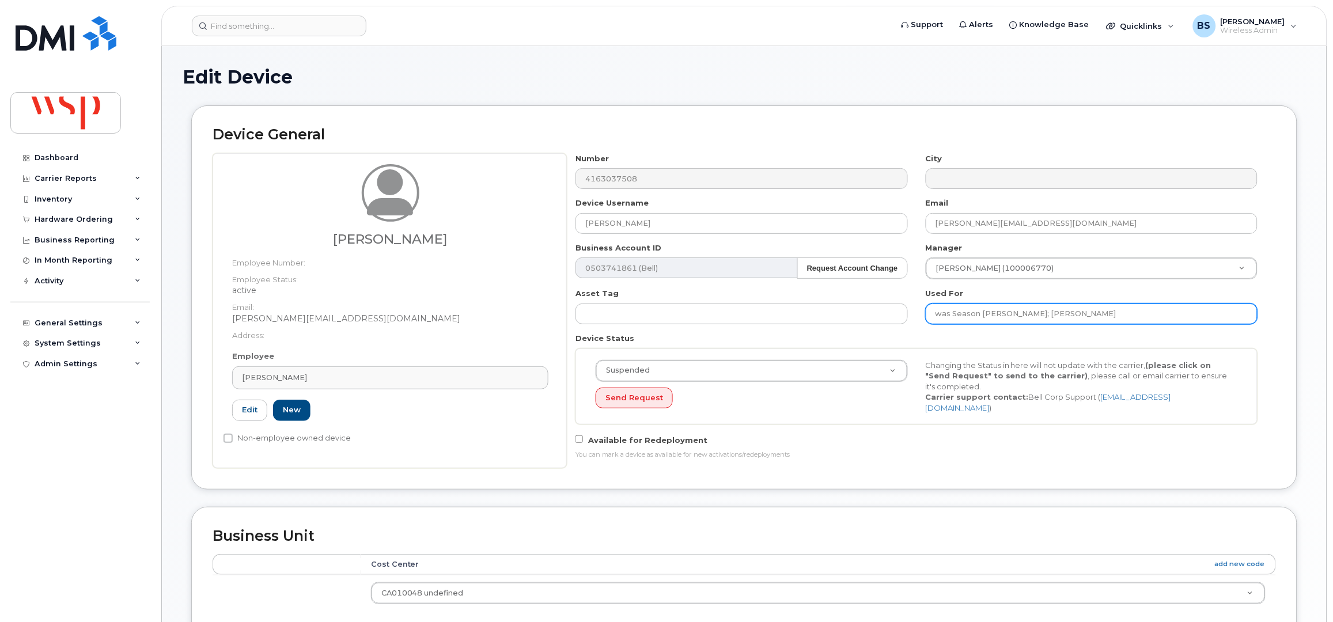
click at [1110, 322] on input "was Season Snyder; Dale Klodnicki" at bounding box center [1092, 314] width 332 height 21
paste input "Jake Fiorucci"
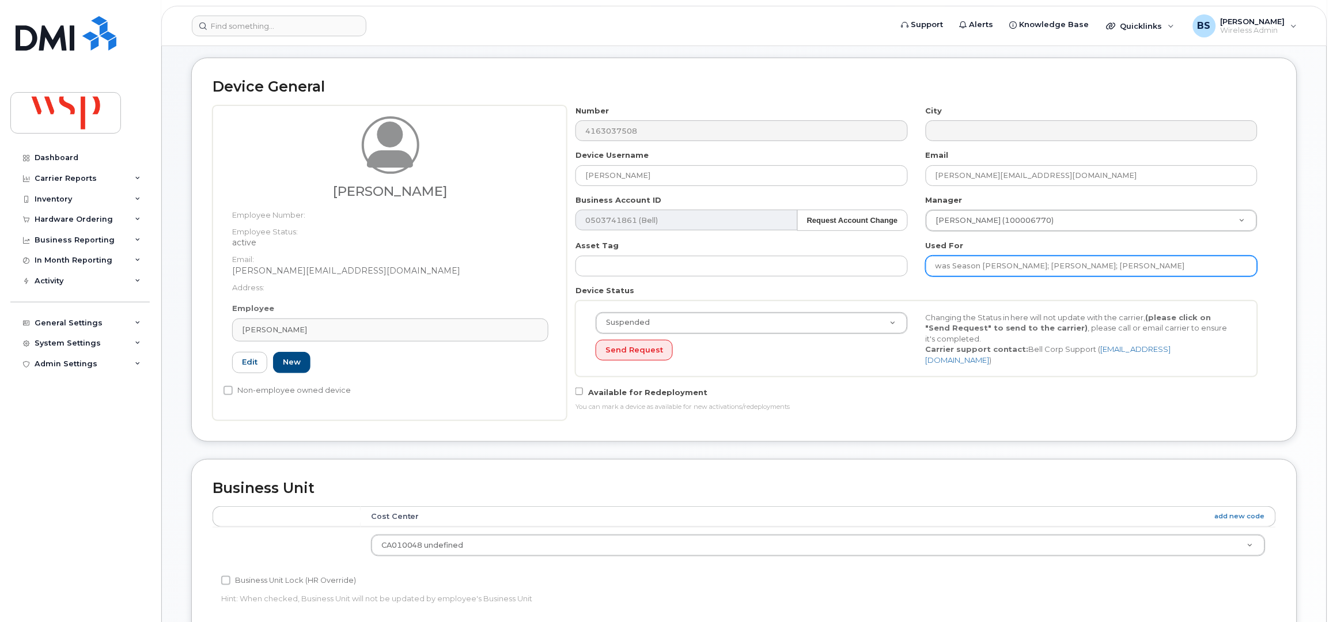
scroll to position [425, 0]
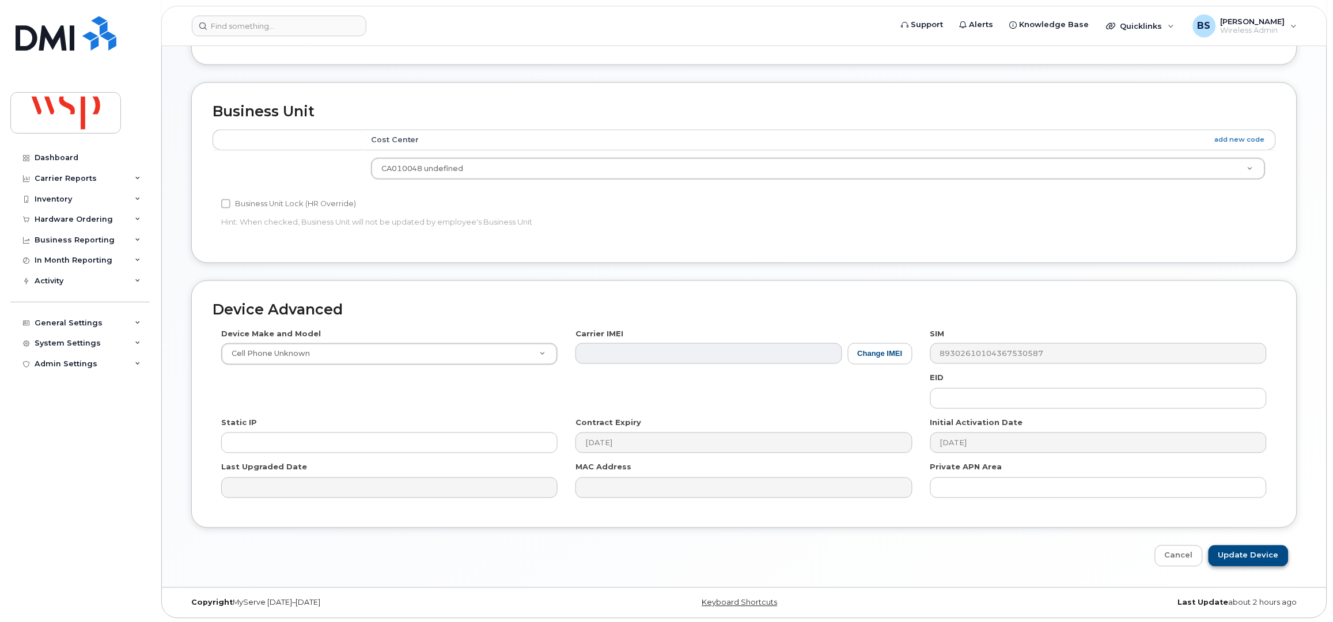
type input "was Season Snyder; Dale Klodnicki; Jake Fiorucci"
click at [1240, 555] on input "Update Device" at bounding box center [1248, 555] width 80 height 21
type input "Saving..."
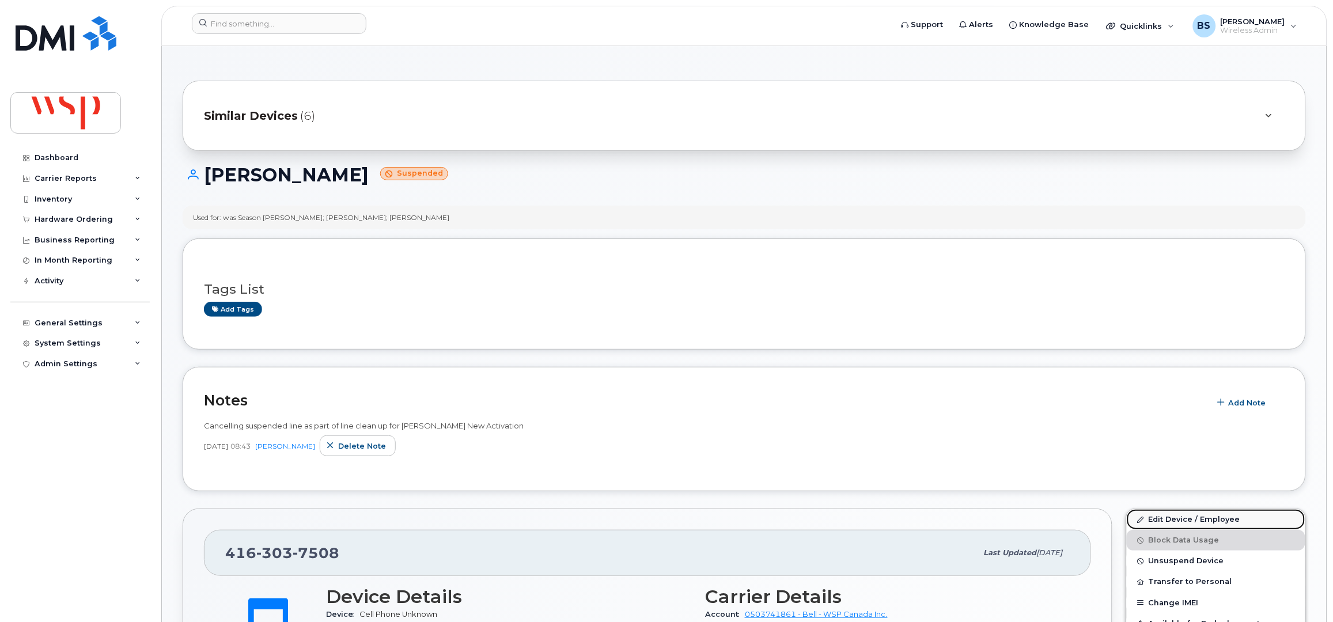
click at [1153, 516] on link "Edit Device / Employee" at bounding box center [1216, 519] width 179 height 21
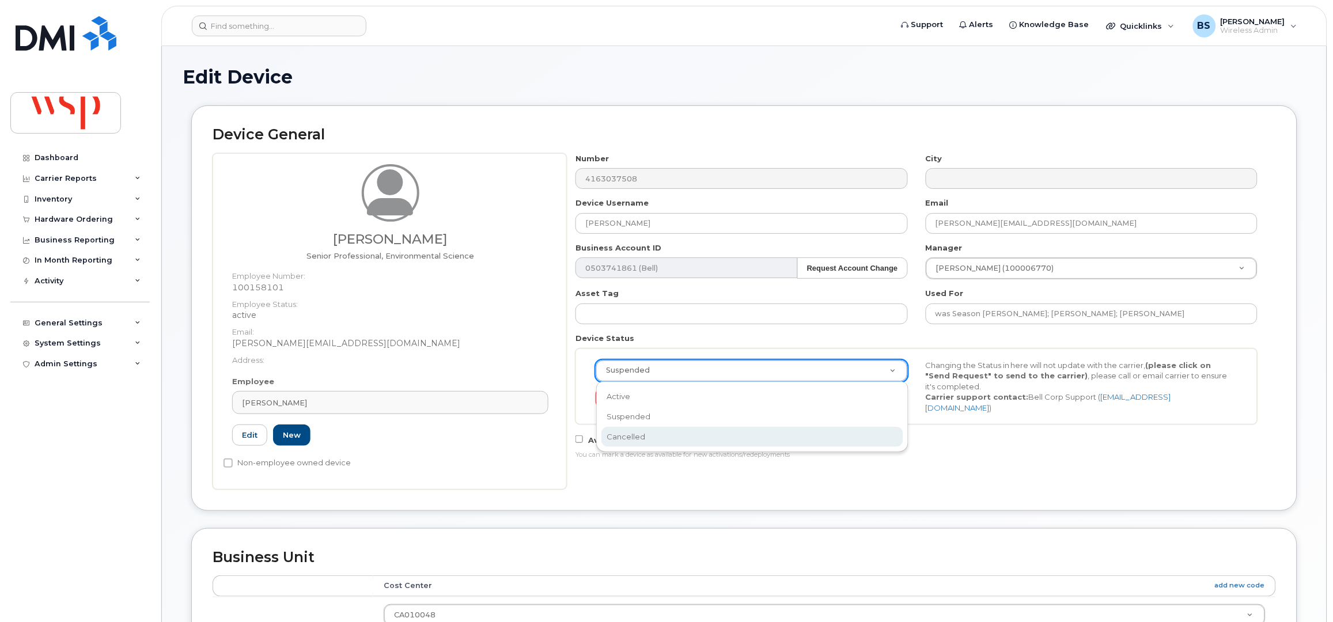
drag, startPoint x: 629, startPoint y: 429, endPoint x: 622, endPoint y: 410, distance: 20.4
select select "cancelled"
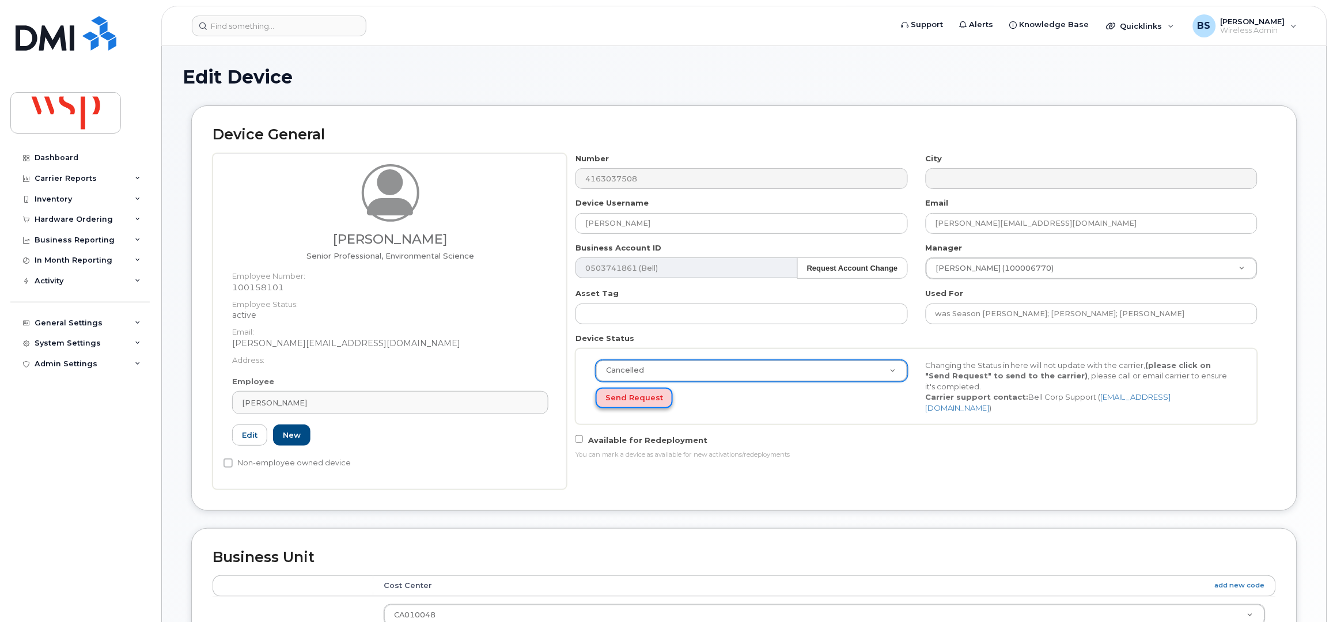
click at [622, 399] on button "Send Request" at bounding box center [634, 398] width 77 height 21
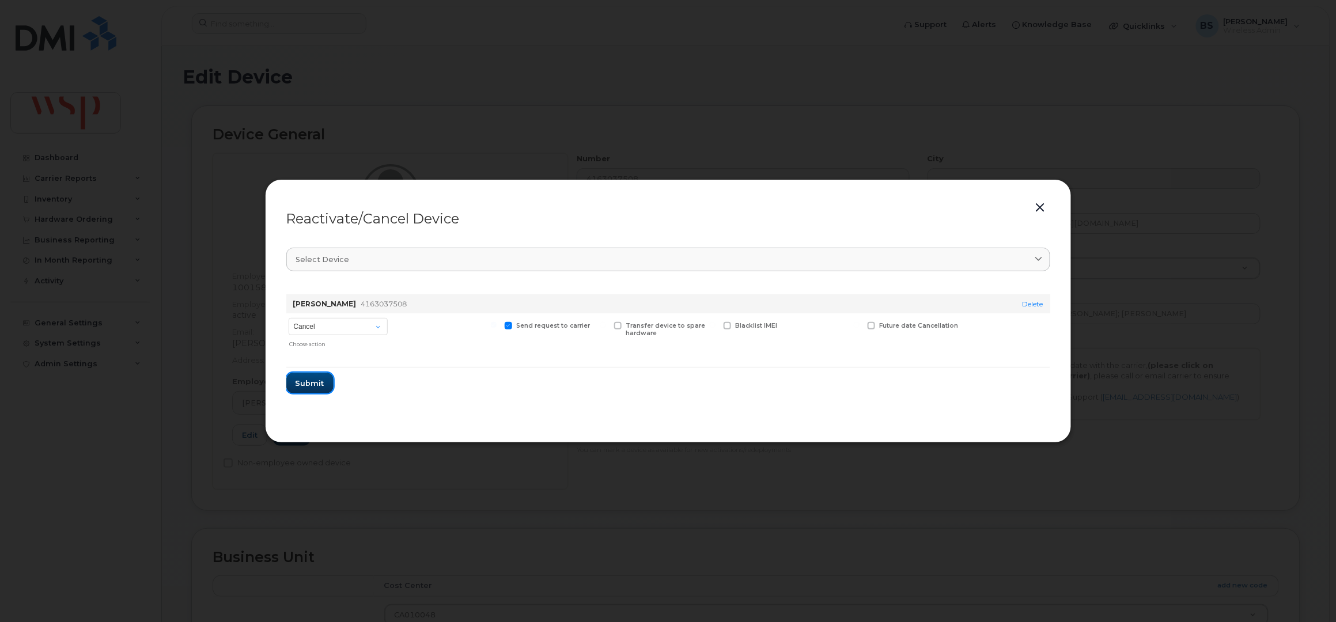
drag, startPoint x: 309, startPoint y: 381, endPoint x: 391, endPoint y: 399, distance: 83.2
click at [310, 381] on span "Submit" at bounding box center [309, 383] width 29 height 11
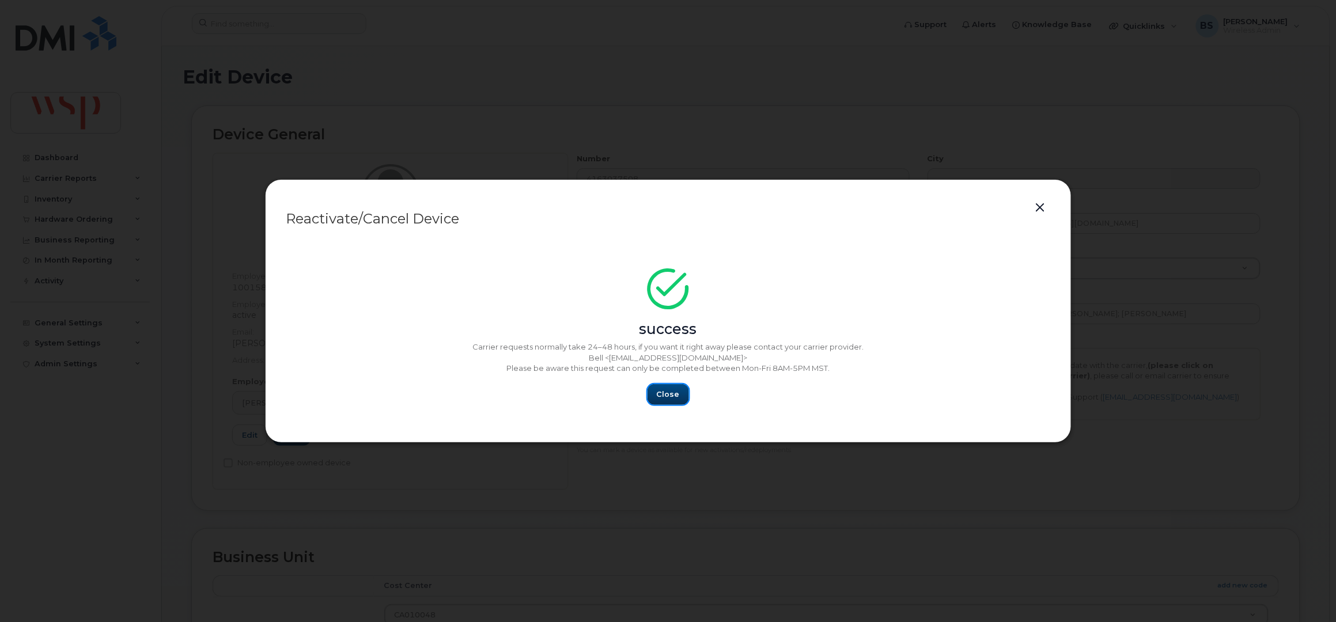
click at [673, 396] on span "Close" at bounding box center [668, 394] width 23 height 11
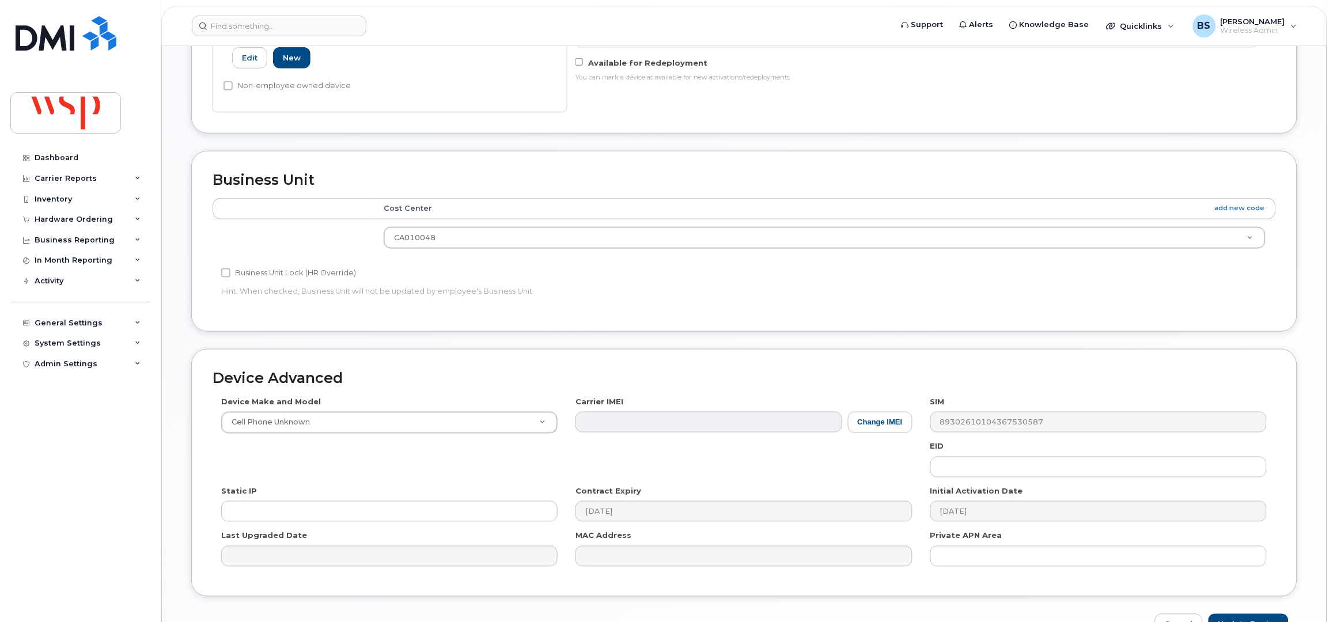
scroll to position [450, 0]
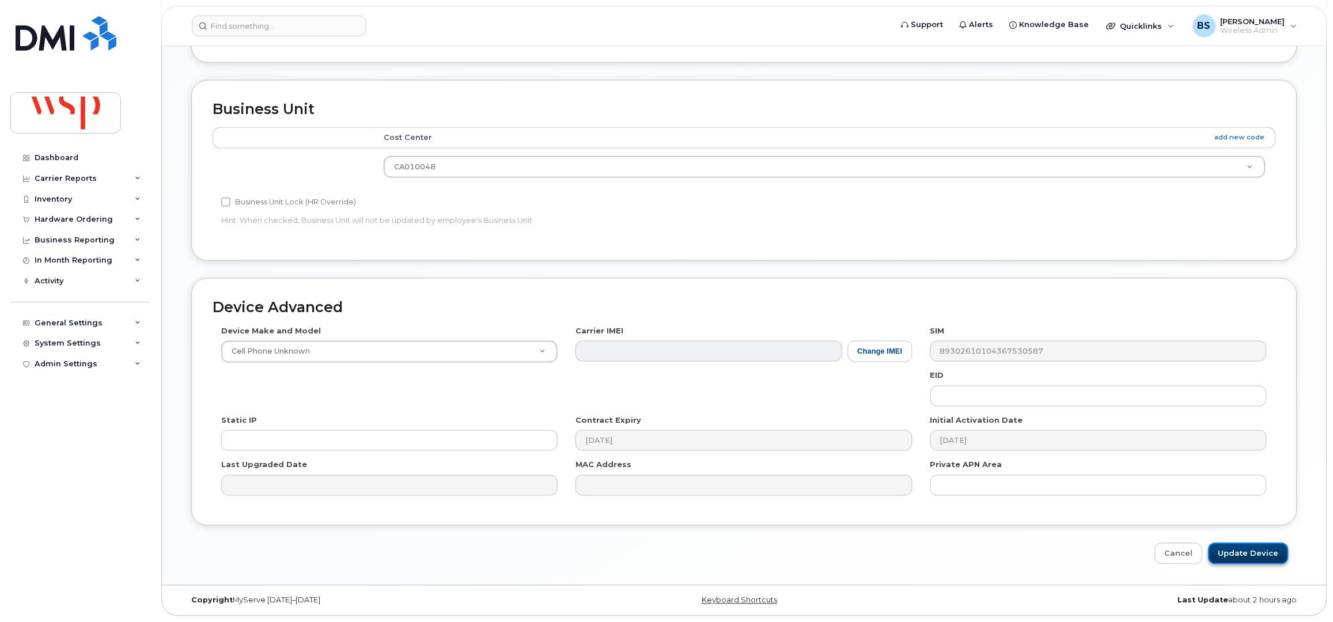
click at [1237, 552] on input "Update Device" at bounding box center [1248, 553] width 80 height 21
type input "Saving..."
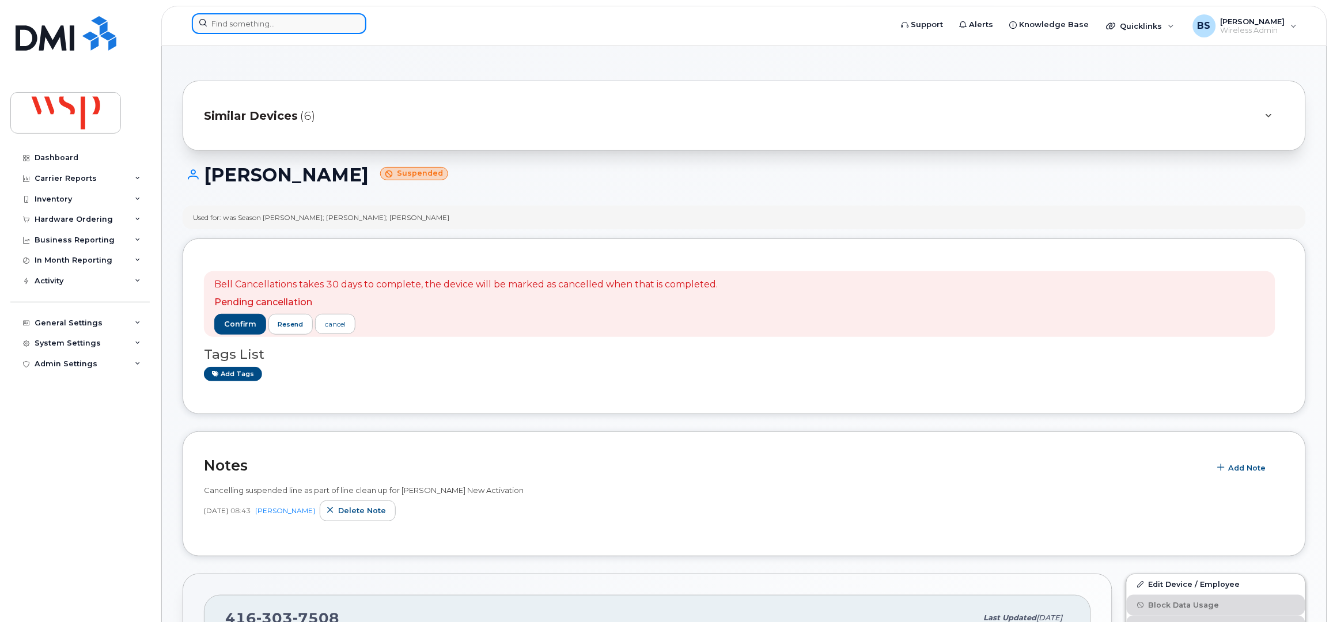
click at [292, 28] on input at bounding box center [279, 23] width 175 height 21
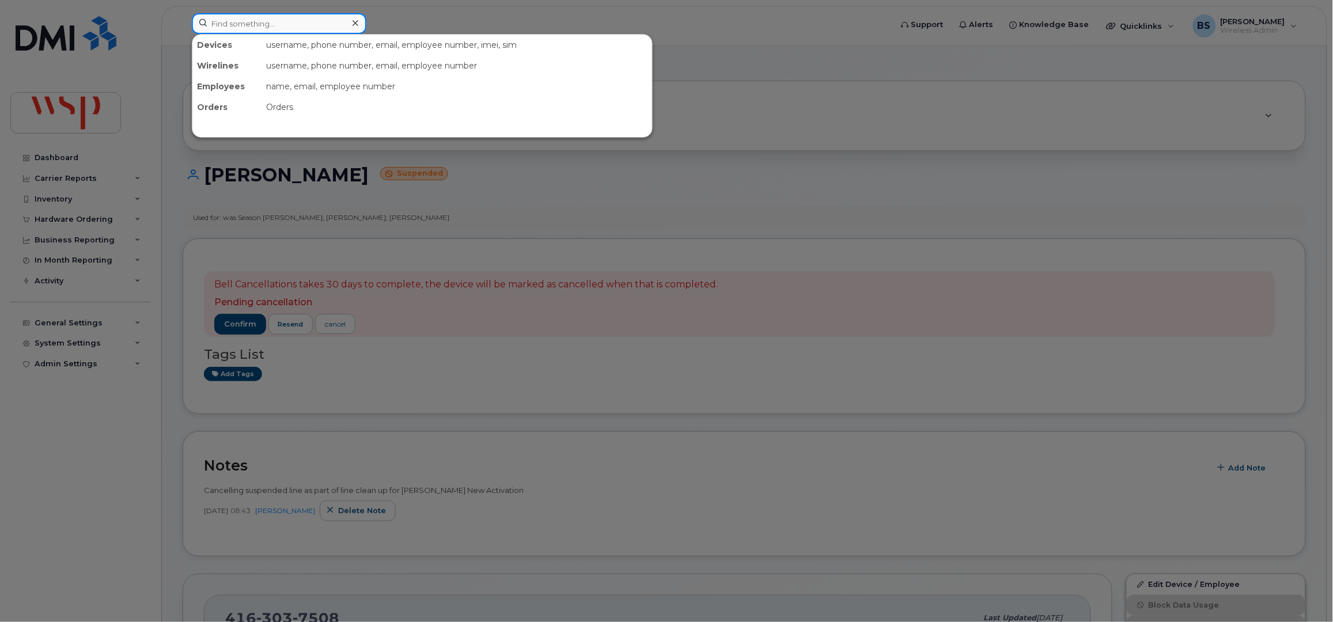
paste input "3062030417"
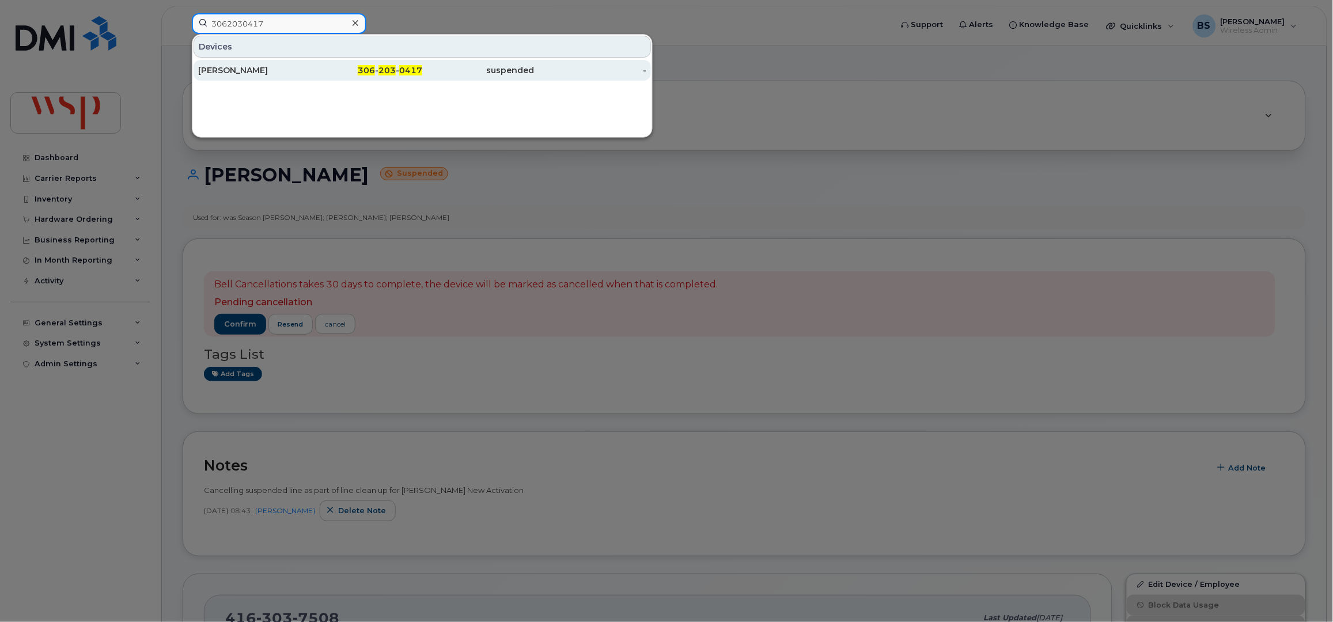
type input "3062030417"
click at [219, 67] on div "[PERSON_NAME]" at bounding box center [254, 71] width 112 height 12
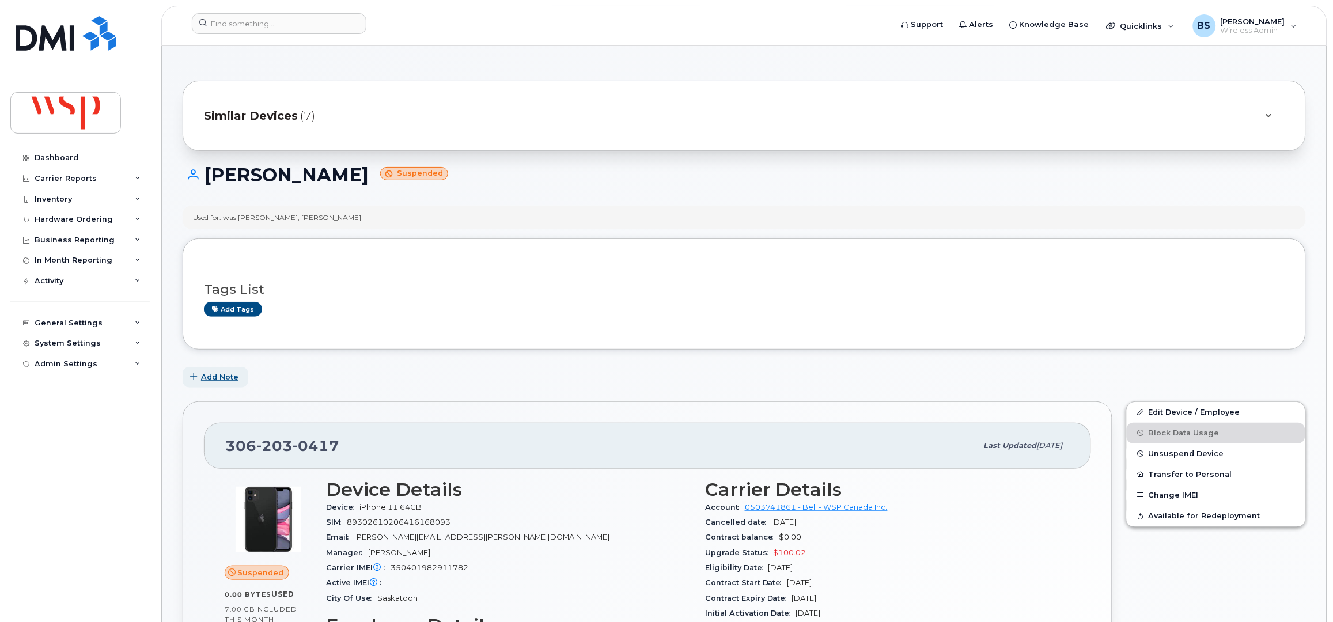
click at [212, 376] on span "Add Note" at bounding box center [219, 377] width 37 height 11
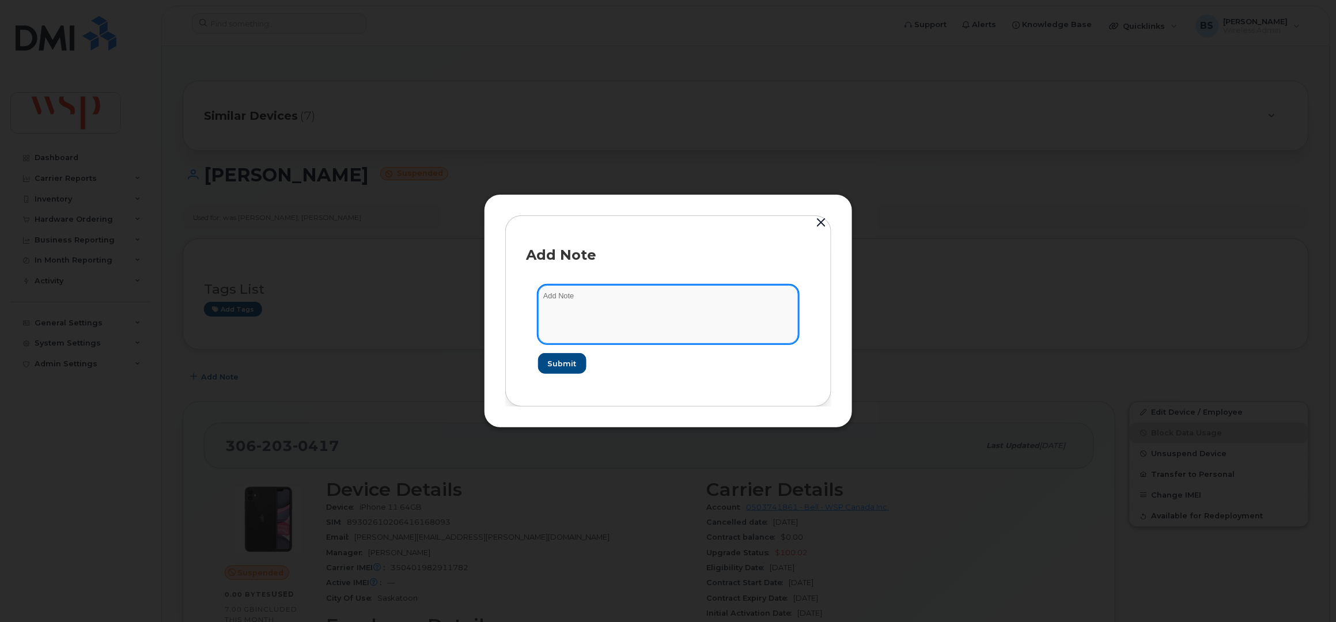
click at [639, 309] on textarea at bounding box center [668, 314] width 260 height 59
paste textarea "Cancelling suspended line as part of line clean up for [PERSON_NAME] New Activa…"
type textarea "Cancelling suspended line as part of line clean up for Rogers New Activation"
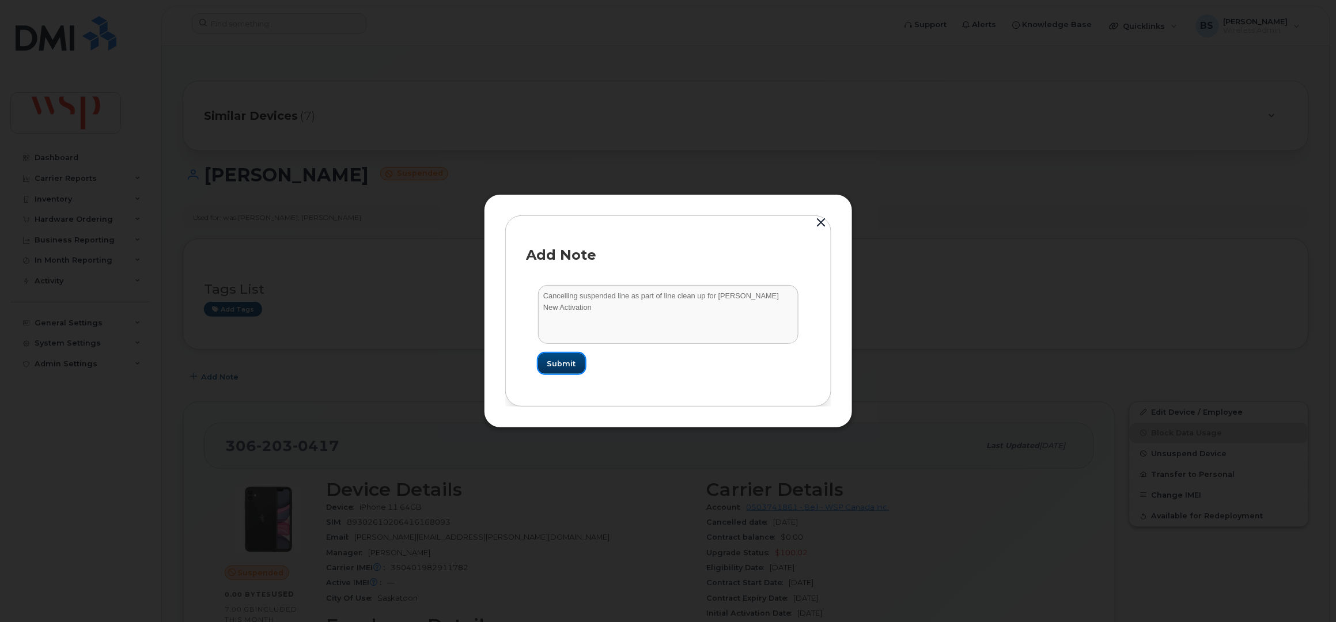
click at [559, 358] on span "Submit" at bounding box center [561, 363] width 29 height 11
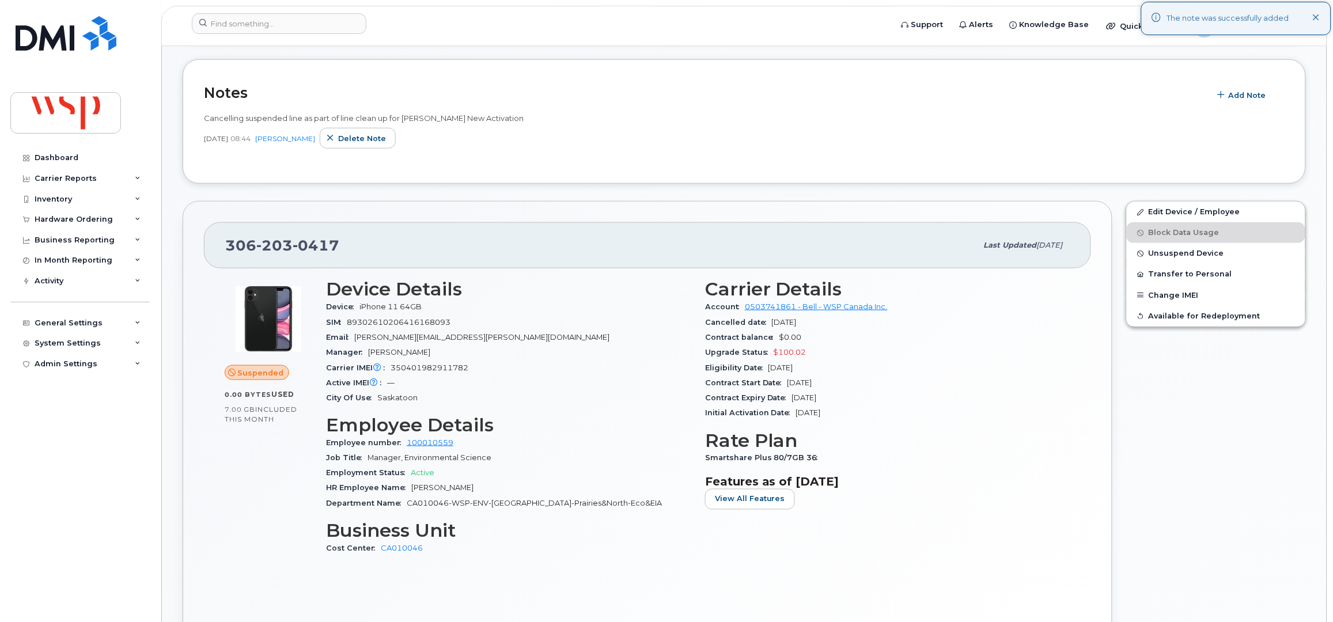
scroll to position [307, 0]
click at [1164, 211] on link "Edit Device / Employee" at bounding box center [1216, 212] width 179 height 21
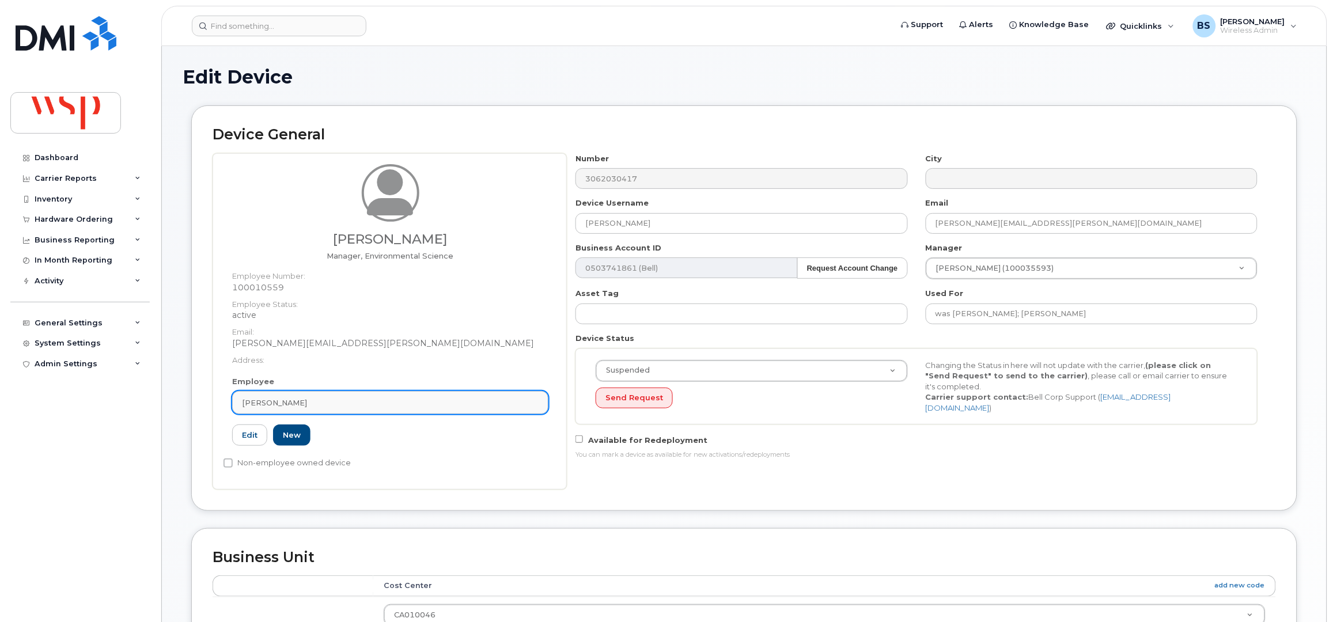
click at [286, 398] on span "[PERSON_NAME]" at bounding box center [274, 402] width 65 height 11
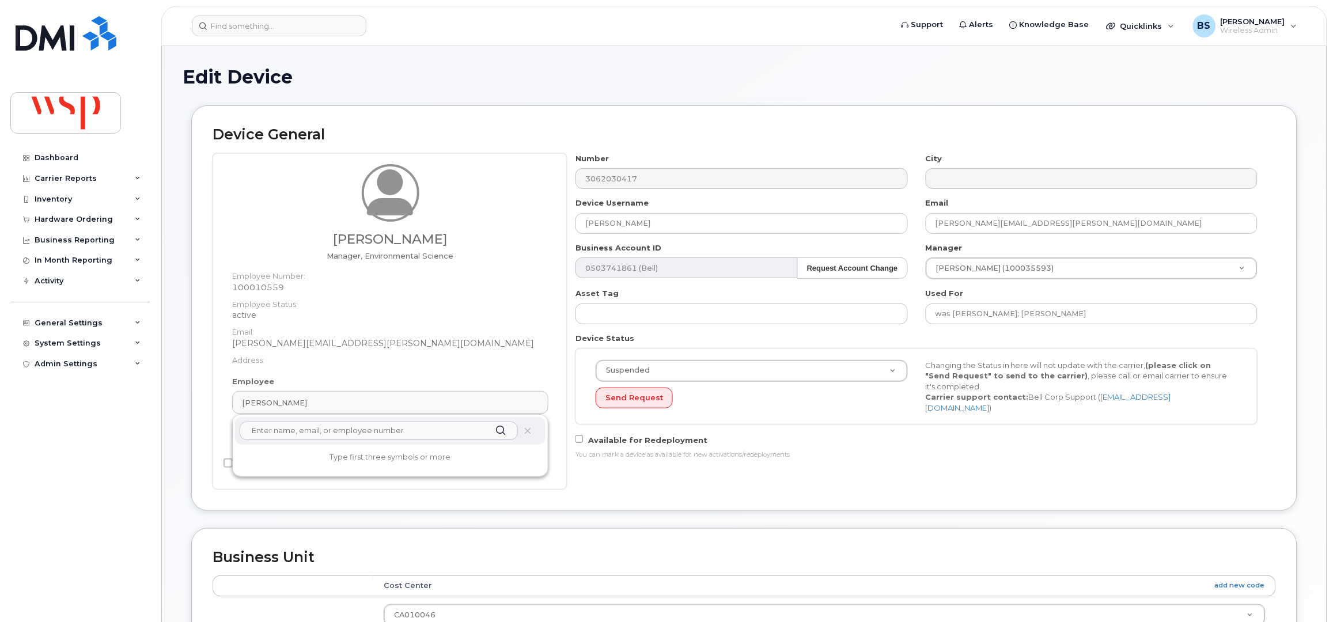
click at [285, 432] on input "text" at bounding box center [379, 431] width 278 height 18
paste input "[PERSON_NAME]"
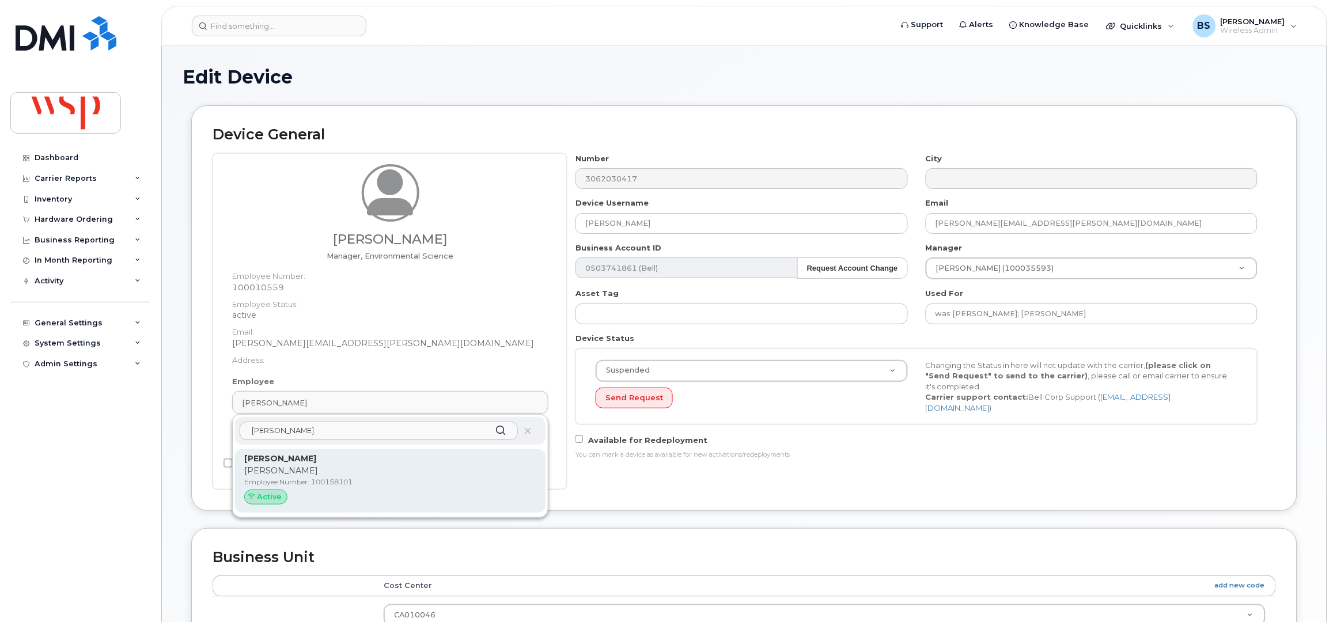
type input "[PERSON_NAME]"
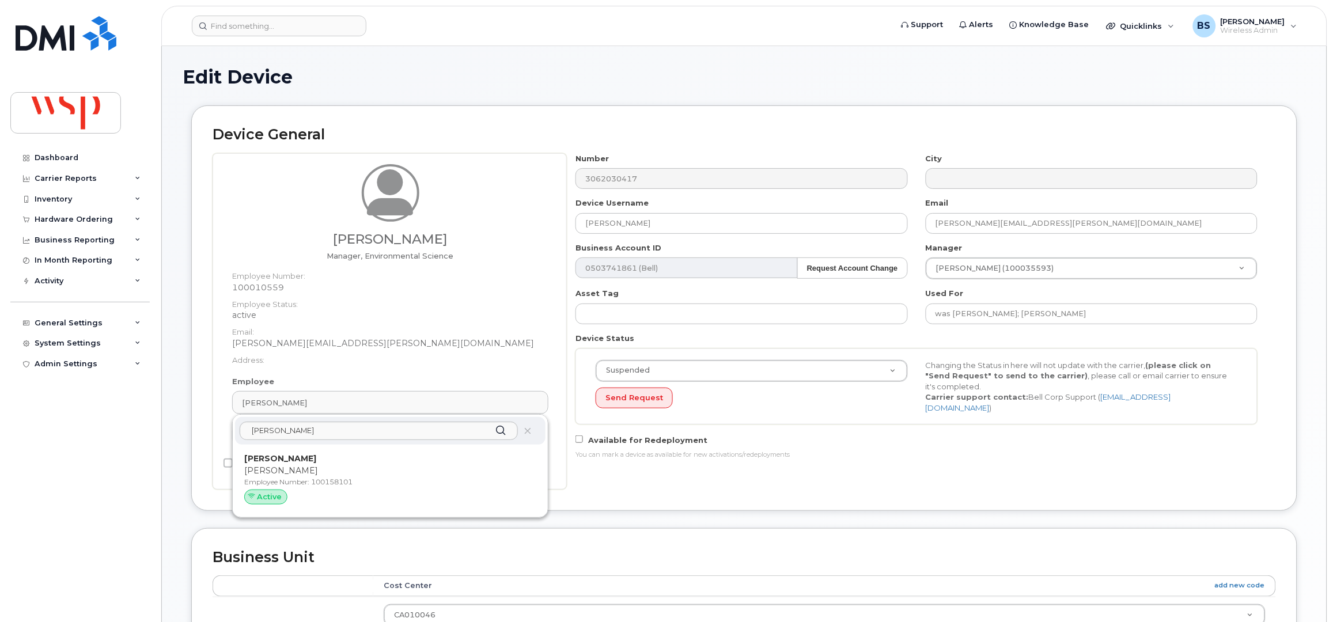
drag, startPoint x: 270, startPoint y: 463, endPoint x: 731, endPoint y: 56, distance: 615.0
click at [270, 463] on p "[PERSON_NAME]" at bounding box center [390, 459] width 292 height 12
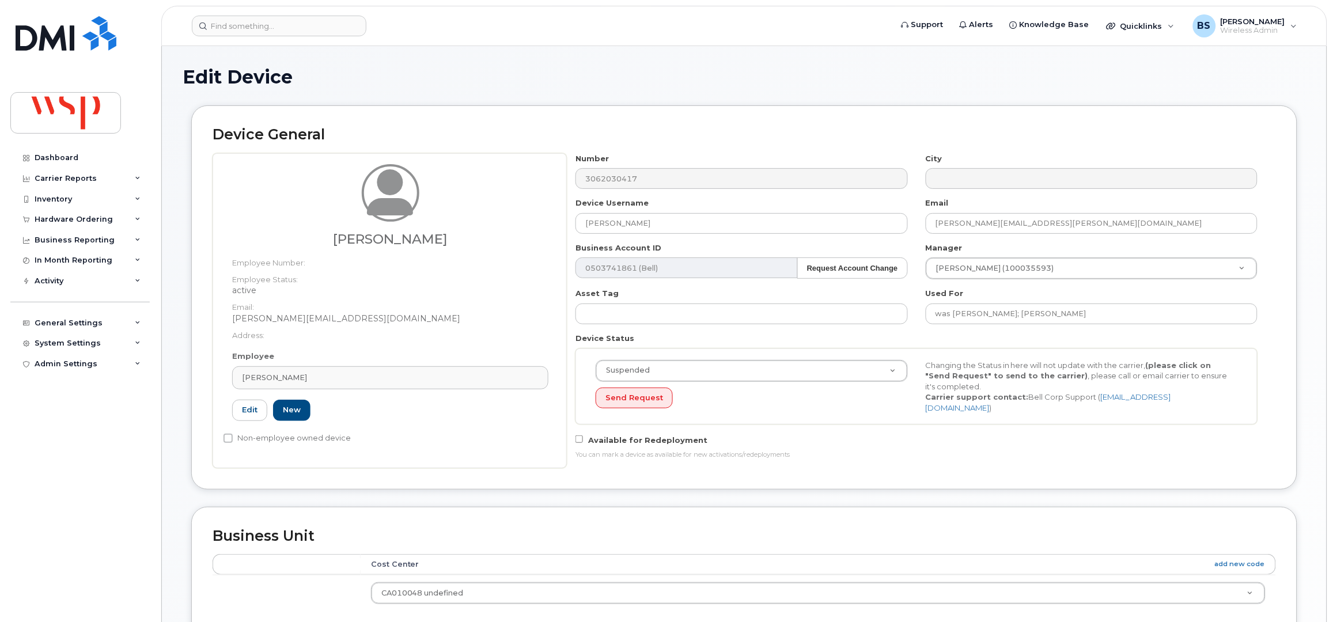
type input "[PERSON_NAME]"
type input "[PERSON_NAME][EMAIL_ADDRESS][DOMAIN_NAME]"
type input "5769981"
type input "100158101"
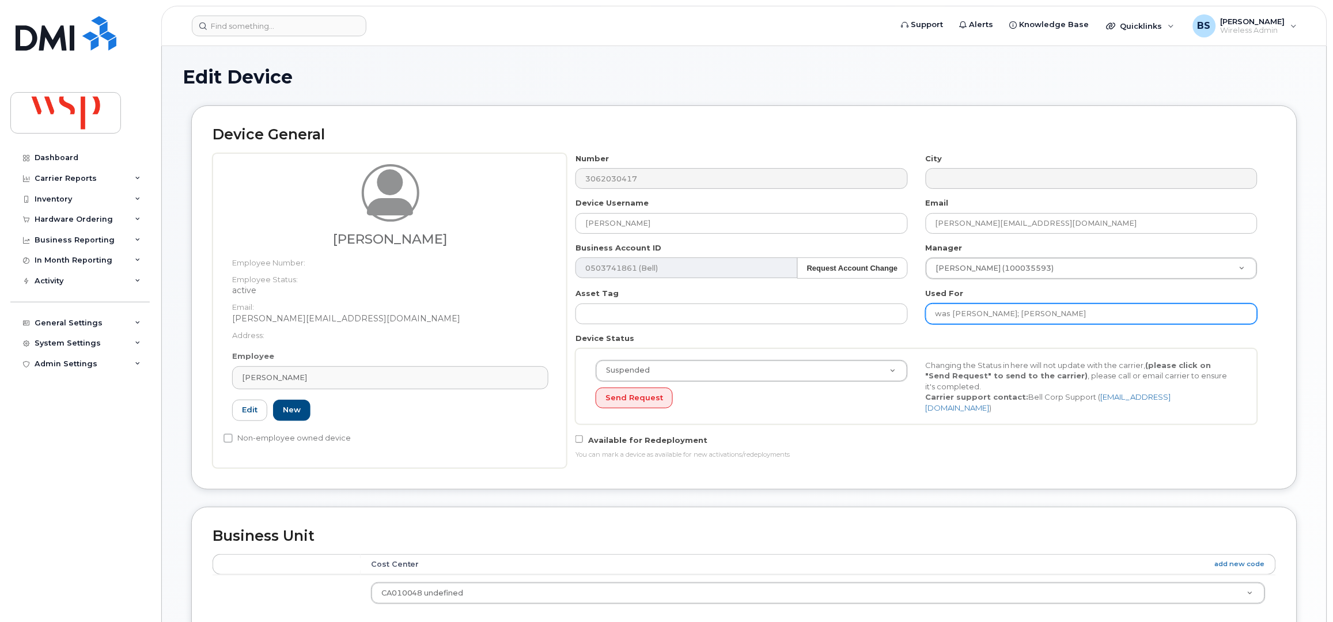
click at [1096, 321] on input "was Kalli Noble; Claire McFee" at bounding box center [1092, 314] width 332 height 21
paste input "[PERSON_NAME]"
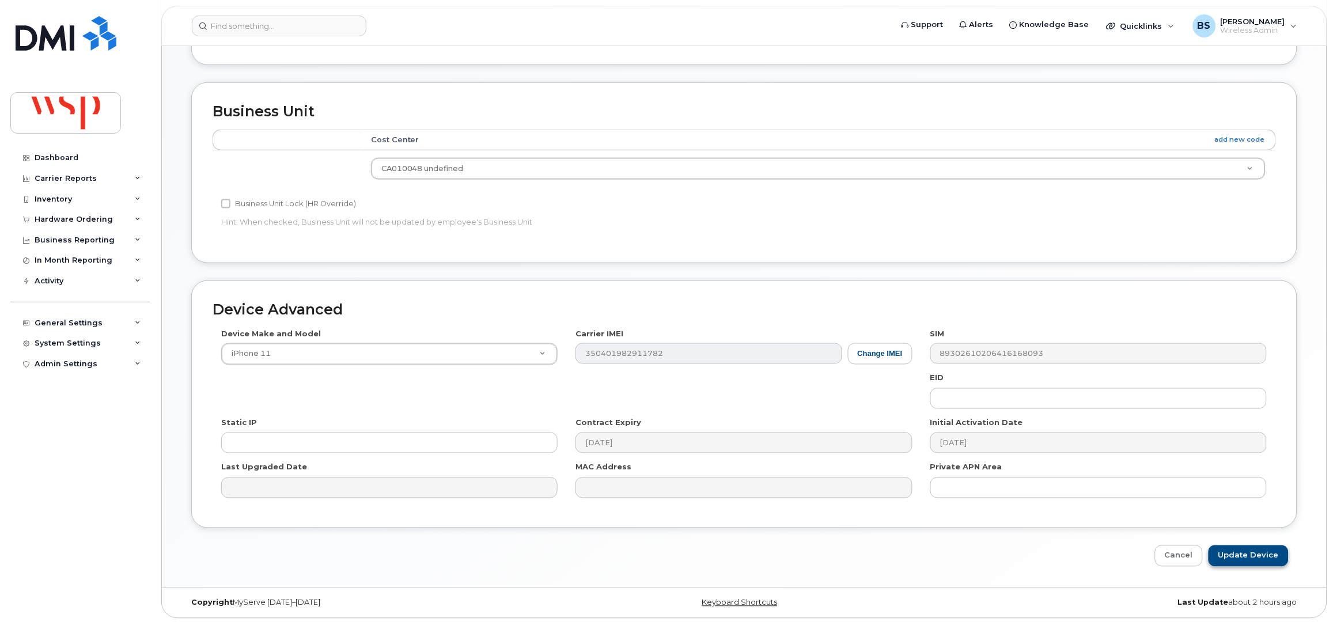
type input "was Kalli Noble; Claire McFee; Jake Fiorucci"
drag, startPoint x: 1230, startPoint y: 555, endPoint x: 1176, endPoint y: 510, distance: 70.8
click at [1230, 555] on input "Update Device" at bounding box center [1248, 555] width 80 height 21
type input "Saving..."
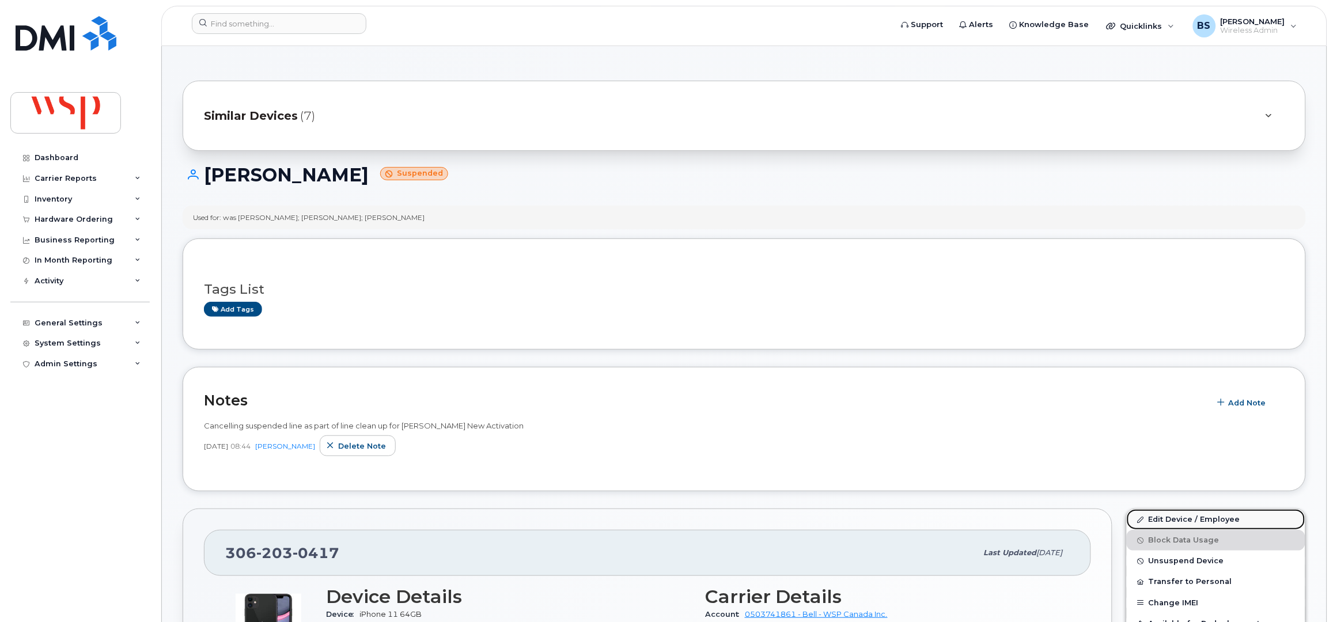
click at [1154, 519] on link "Edit Device / Employee" at bounding box center [1216, 519] width 179 height 21
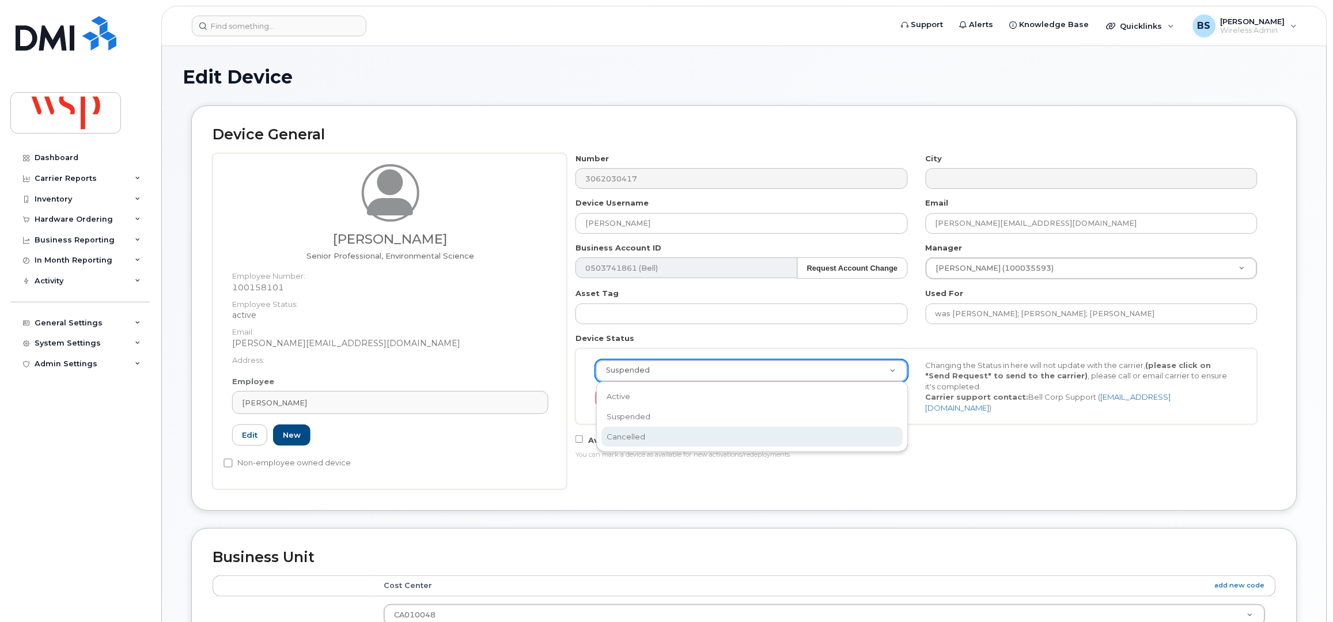
select select "cancelled"
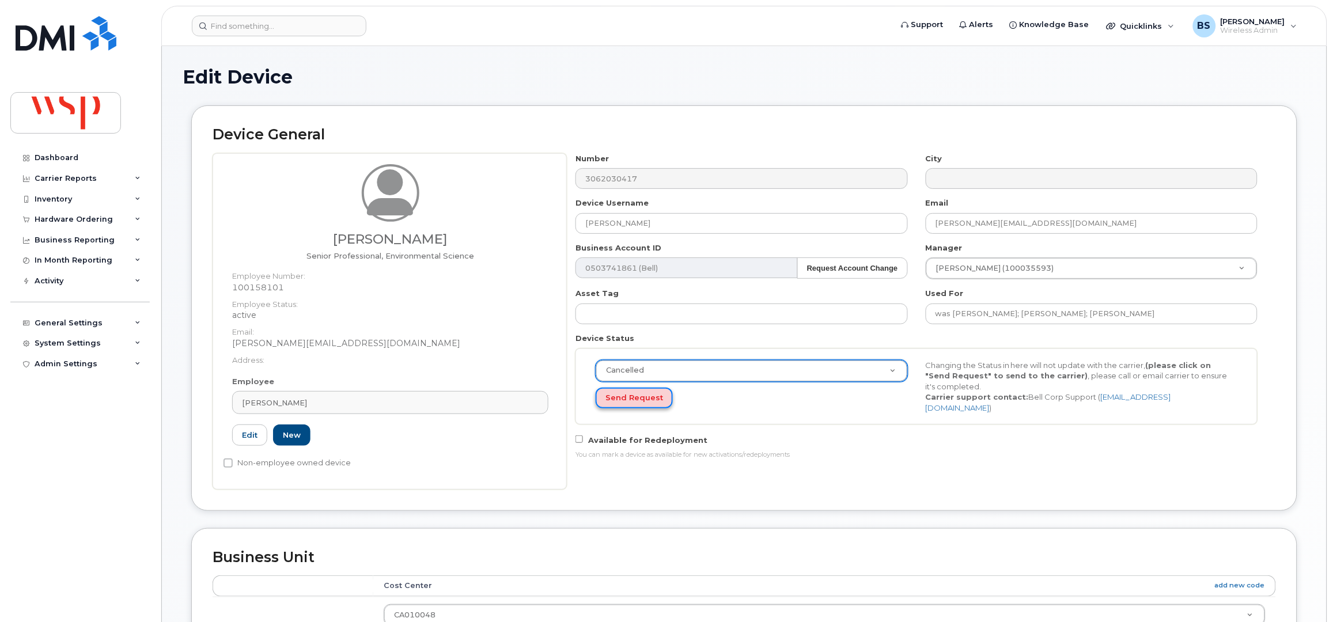
click at [620, 397] on button "Send Request" at bounding box center [634, 398] width 77 height 21
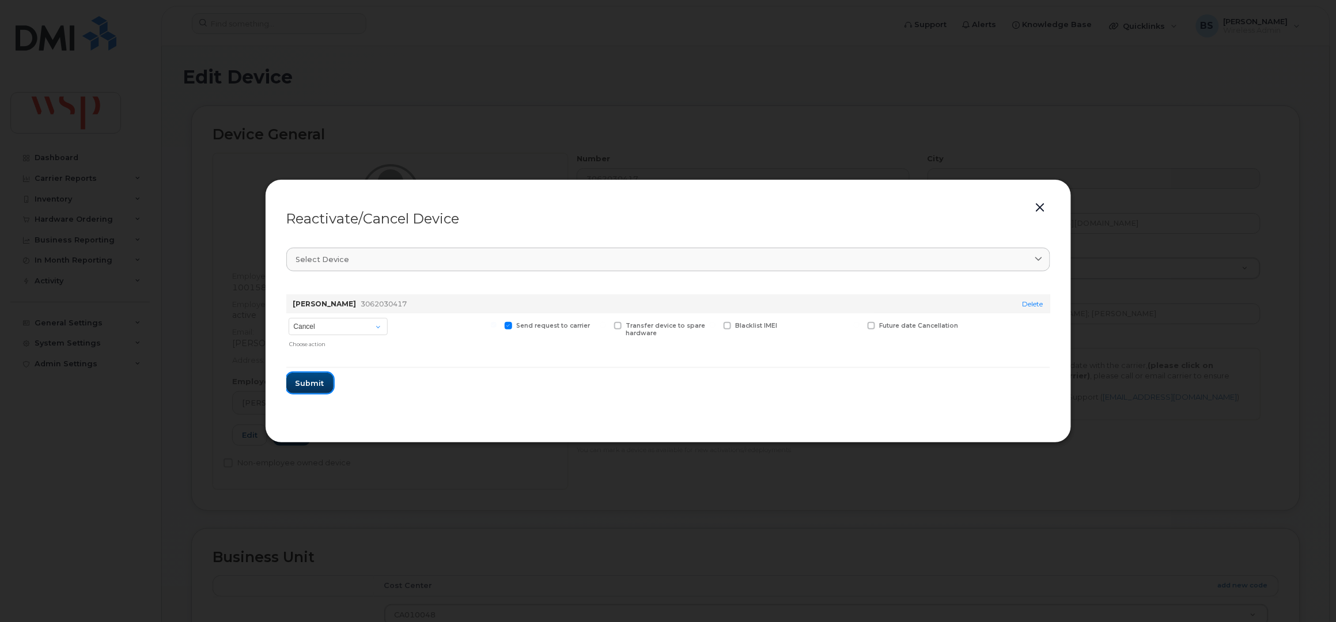
click at [313, 380] on span "Submit" at bounding box center [309, 383] width 29 height 11
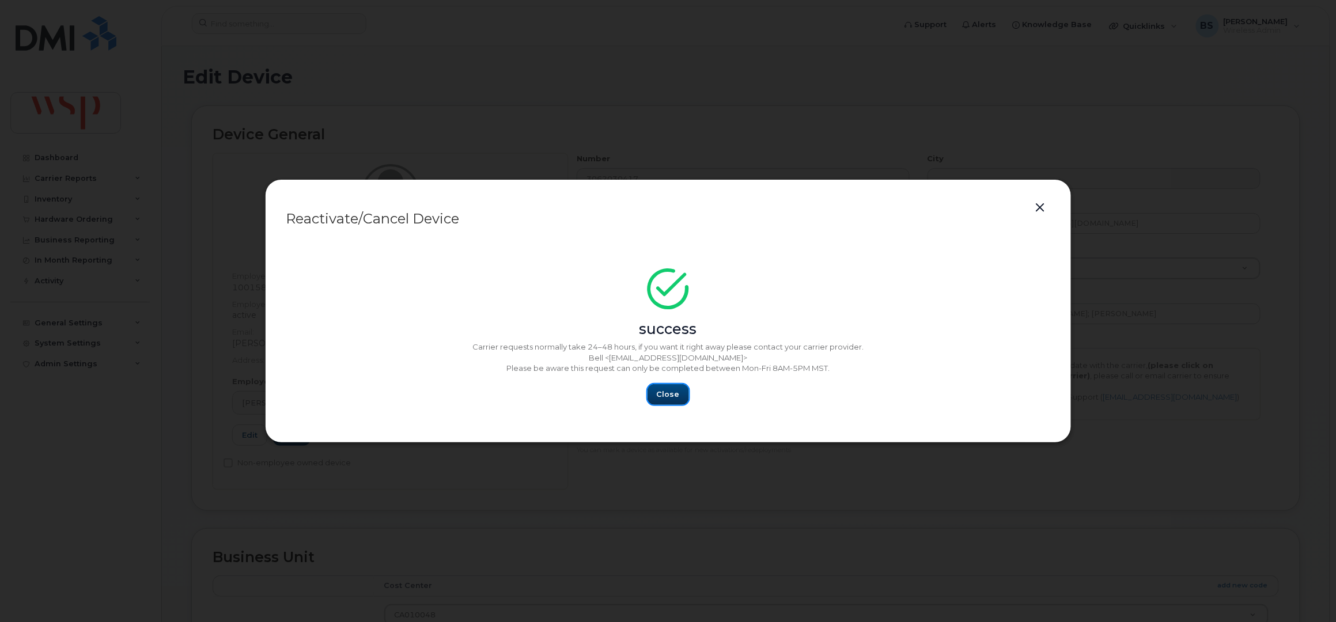
click at [671, 399] on span "Close" at bounding box center [668, 394] width 23 height 11
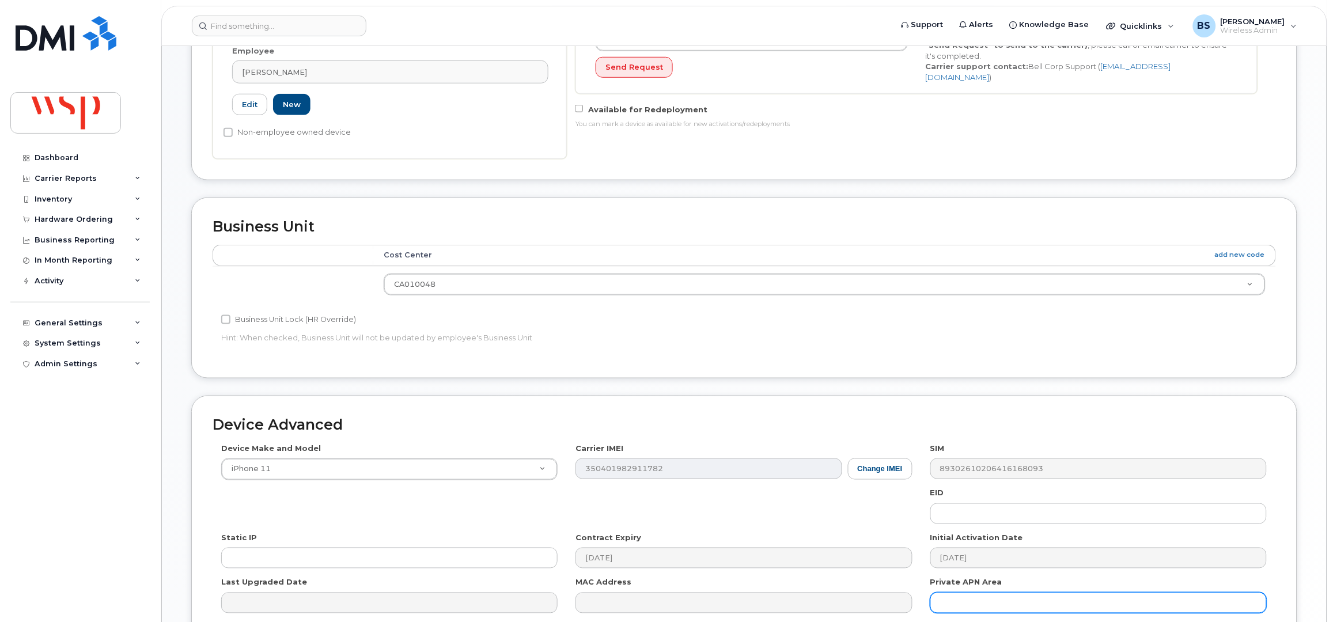
scroll to position [450, 0]
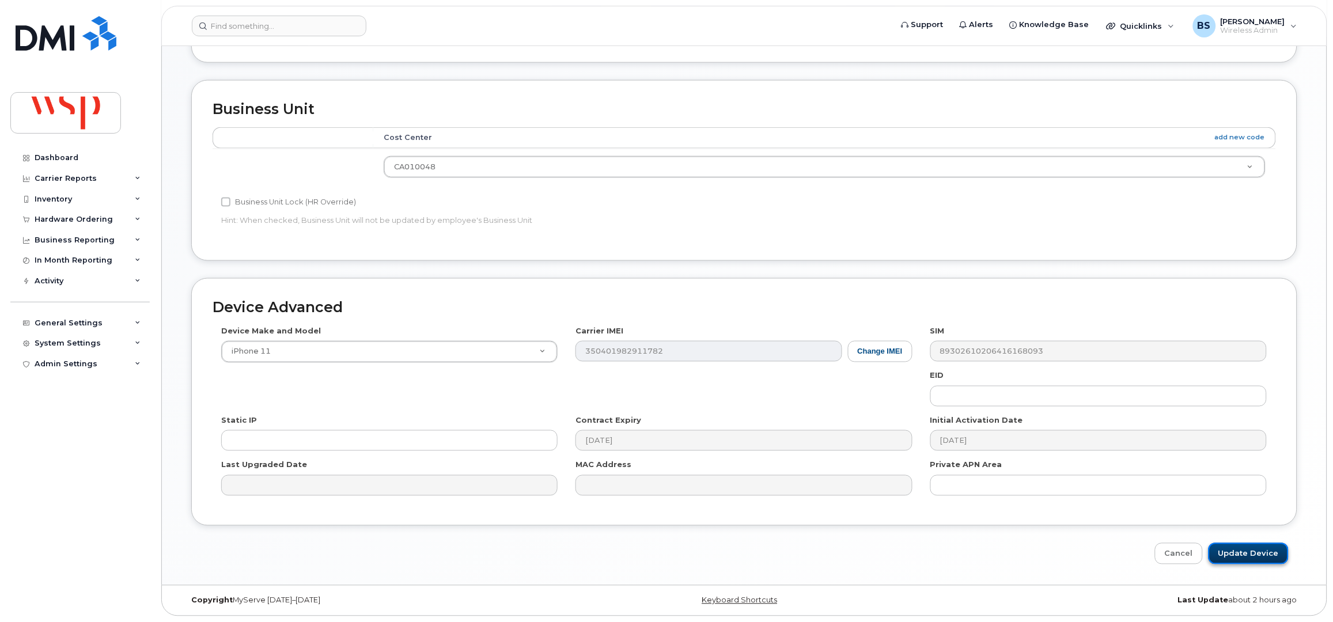
drag, startPoint x: 1244, startPoint y: 550, endPoint x: 1221, endPoint y: 534, distance: 28.1
click at [1244, 550] on input "Update Device" at bounding box center [1248, 553] width 80 height 21
type input "Saving..."
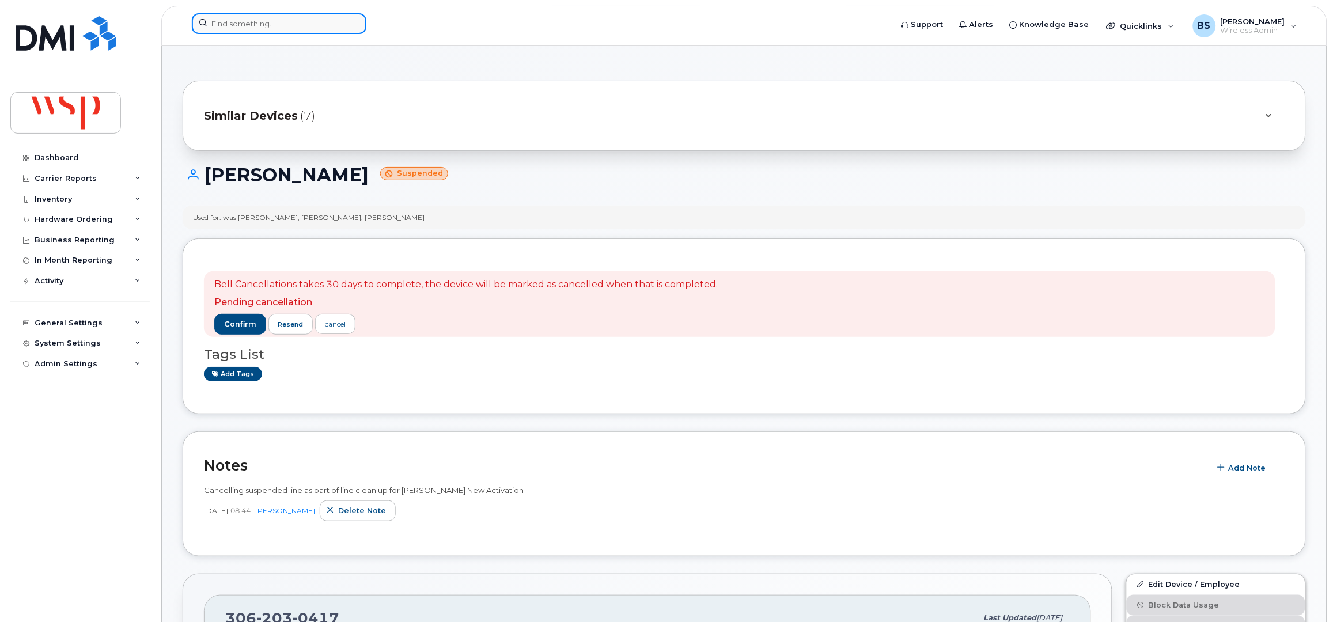
drag, startPoint x: 298, startPoint y: 26, endPoint x: 302, endPoint y: 14, distance: 12.6
click at [298, 26] on input at bounding box center [279, 23] width 175 height 21
paste input "2896840729"
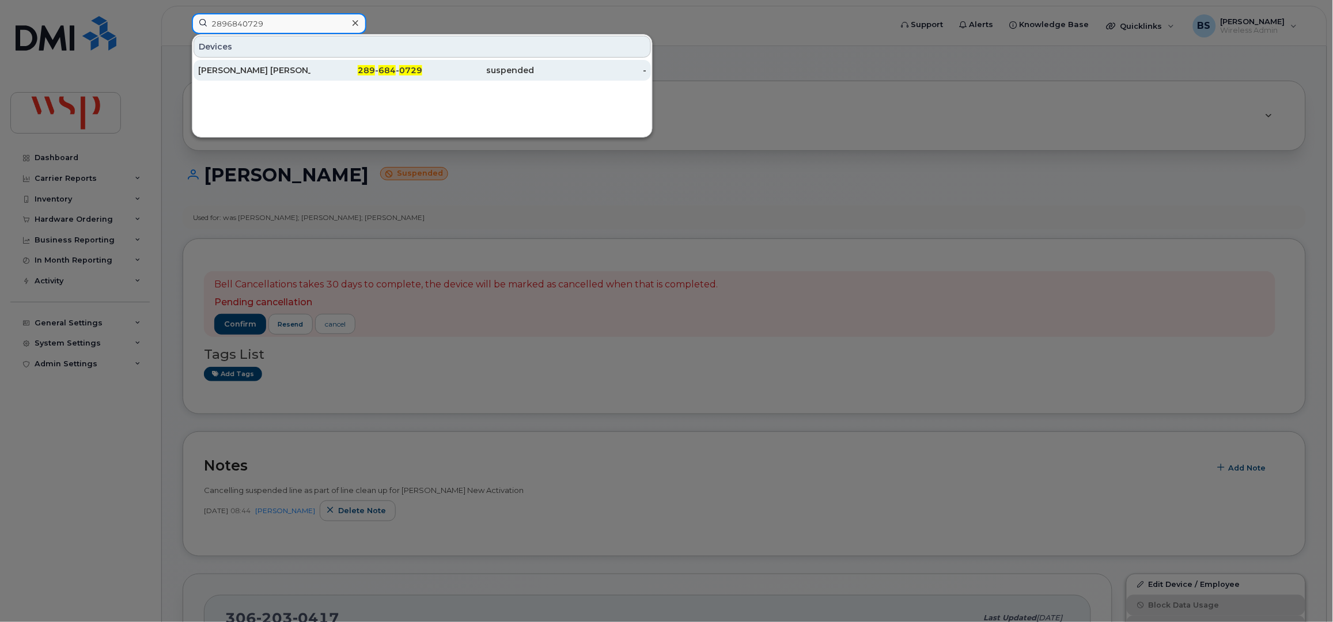
type input "2896840729"
click at [212, 67] on div "[PERSON_NAME] [PERSON_NAME]" at bounding box center [254, 71] width 112 height 12
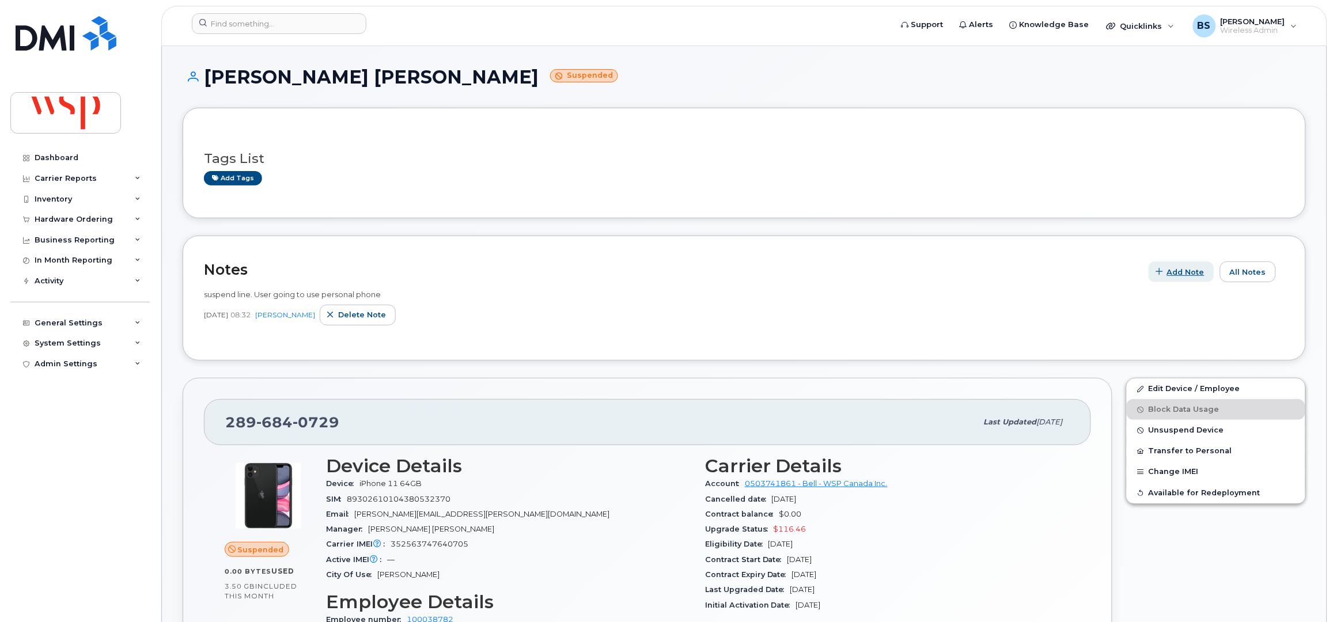
click at [1190, 274] on span "Add Note" at bounding box center [1185, 272] width 37 height 11
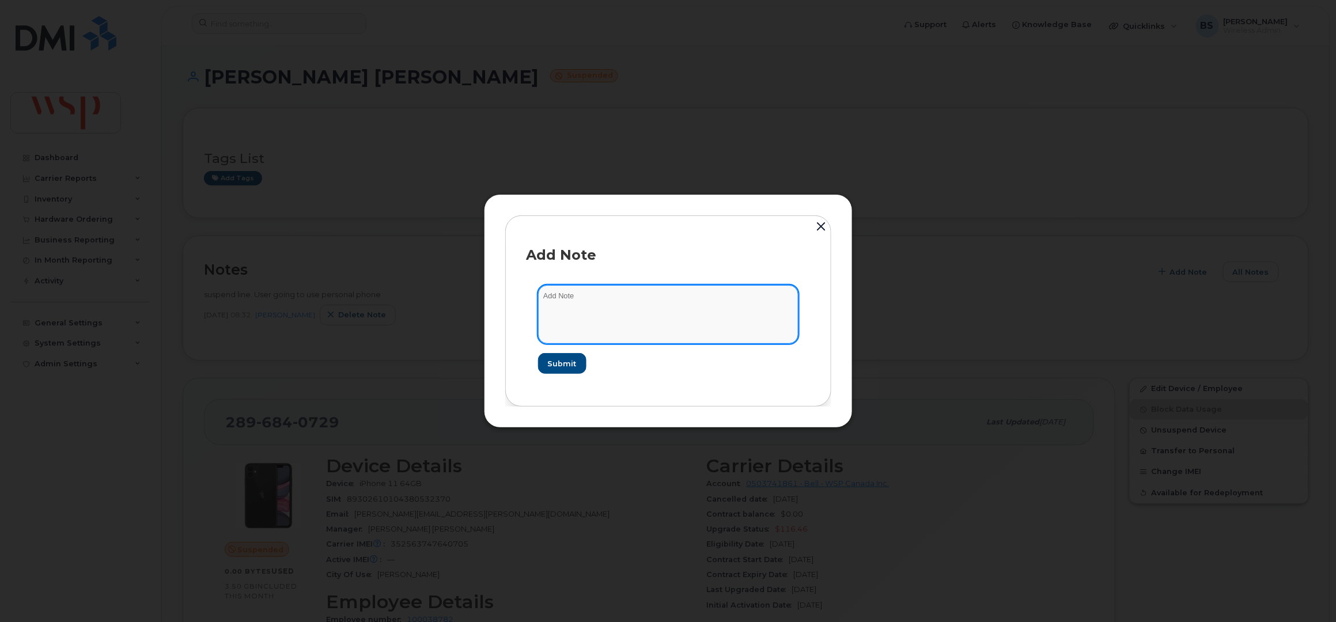
click at [622, 320] on textarea at bounding box center [668, 314] width 260 height 59
paste textarea "Cancelling suspended line as part of line clean up for [PERSON_NAME] New Activa…"
type textarea "Cancelling suspended line as part of line clean up for [PERSON_NAME] New Activa…"
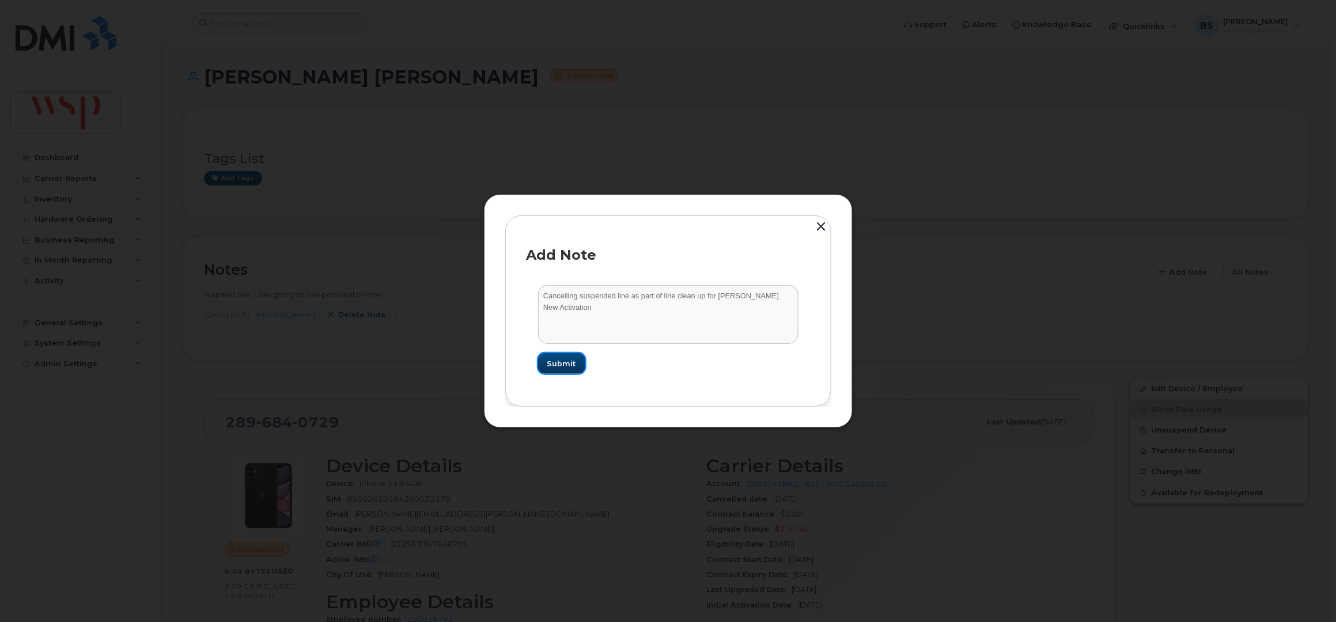
click at [569, 360] on span "Submit" at bounding box center [561, 363] width 29 height 11
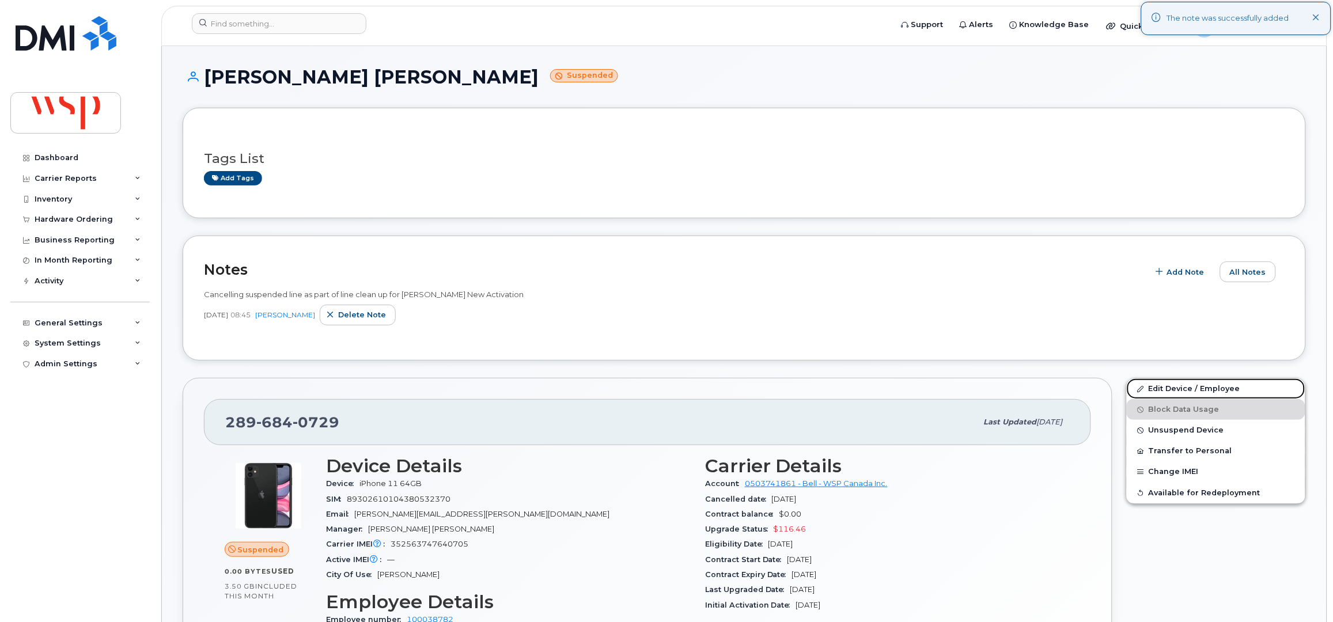
drag, startPoint x: 1158, startPoint y: 385, endPoint x: 1131, endPoint y: 401, distance: 32.0
click at [1158, 385] on link "Edit Device / Employee" at bounding box center [1216, 388] width 179 height 21
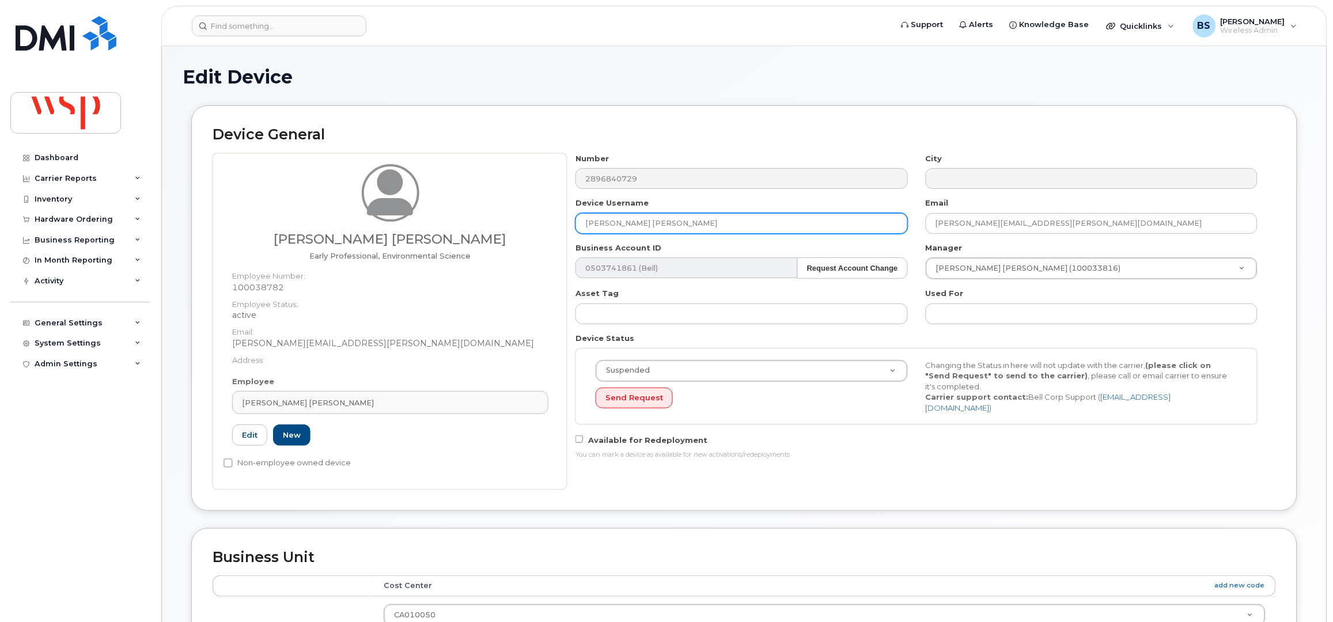
drag, startPoint x: 665, startPoint y: 222, endPoint x: 537, endPoint y: 225, distance: 128.5
click at [538, 225] on div "Nash Patton Early Professional, Environmental Science Employee Number: 10003878…" at bounding box center [744, 321] width 1063 height 336
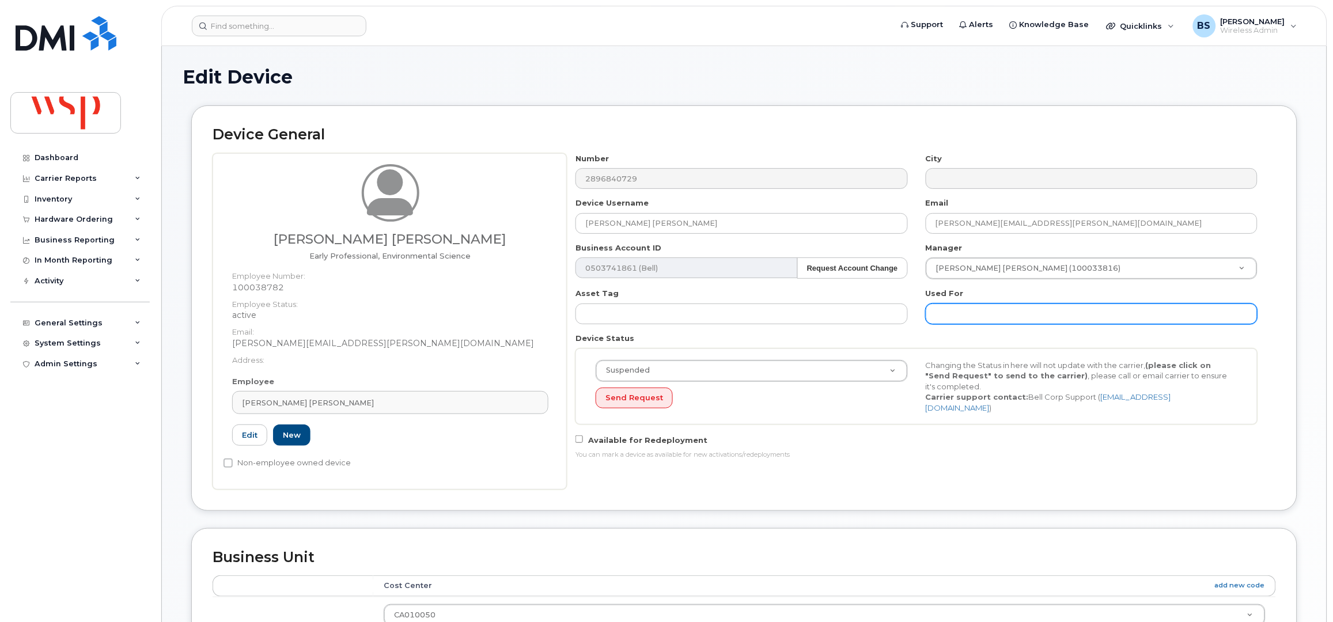
click at [960, 316] on input "text" at bounding box center [1092, 314] width 332 height 21
paste input "[PERSON_NAME] [PERSON_NAME]"
click at [1029, 308] on input "was Nash Patton;" at bounding box center [1092, 314] width 332 height 21
paste input "[PERSON_NAME]"
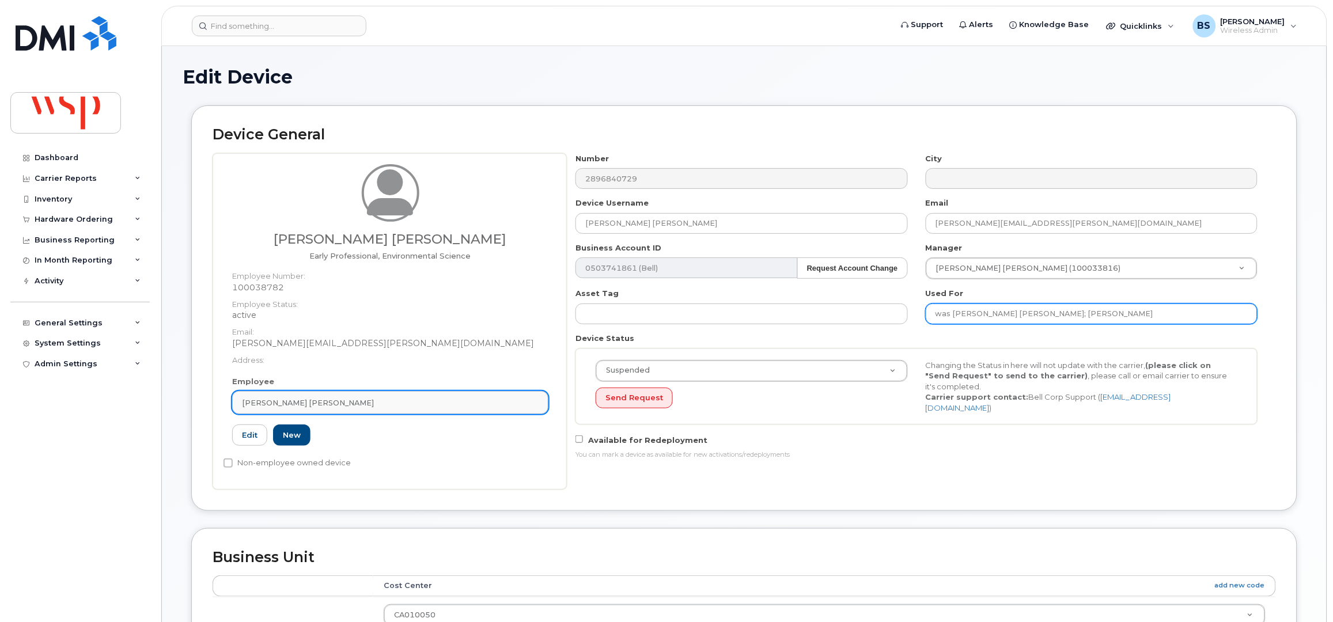
type input "was [PERSON_NAME] [PERSON_NAME]; [PERSON_NAME]"
click at [328, 401] on div "[PERSON_NAME] [PERSON_NAME]" at bounding box center [390, 402] width 297 height 11
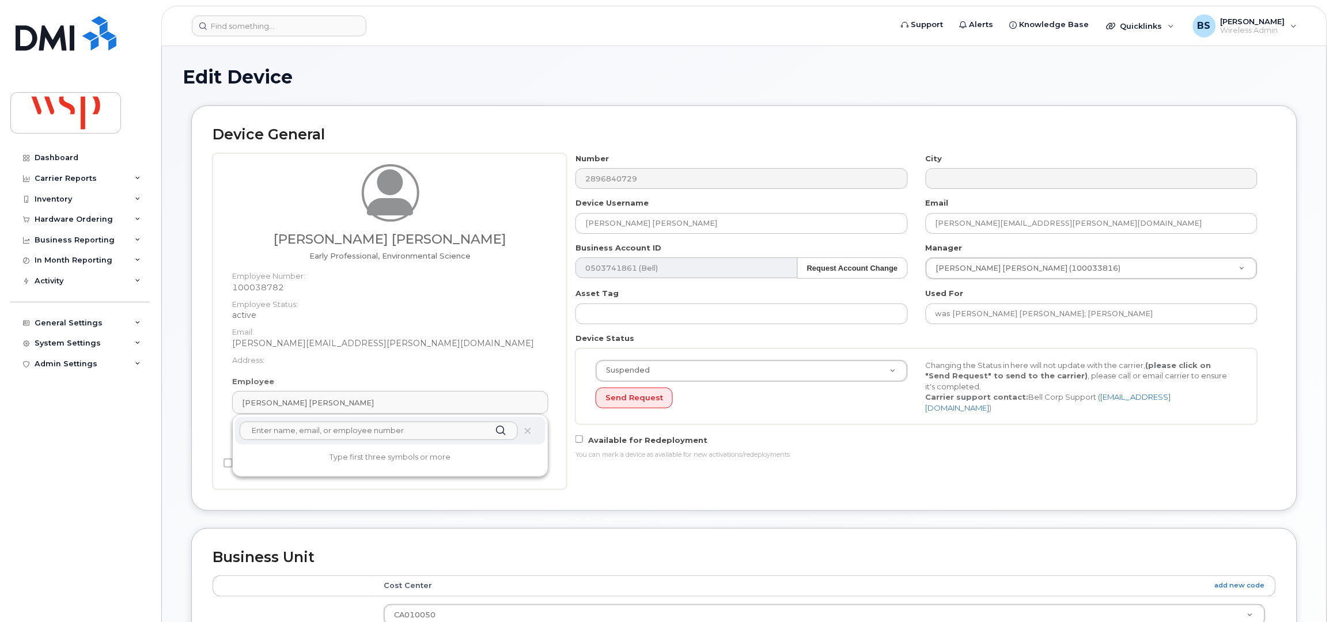
click at [280, 434] on input "text" at bounding box center [379, 431] width 278 height 18
paste input "Jake Fiorucci"
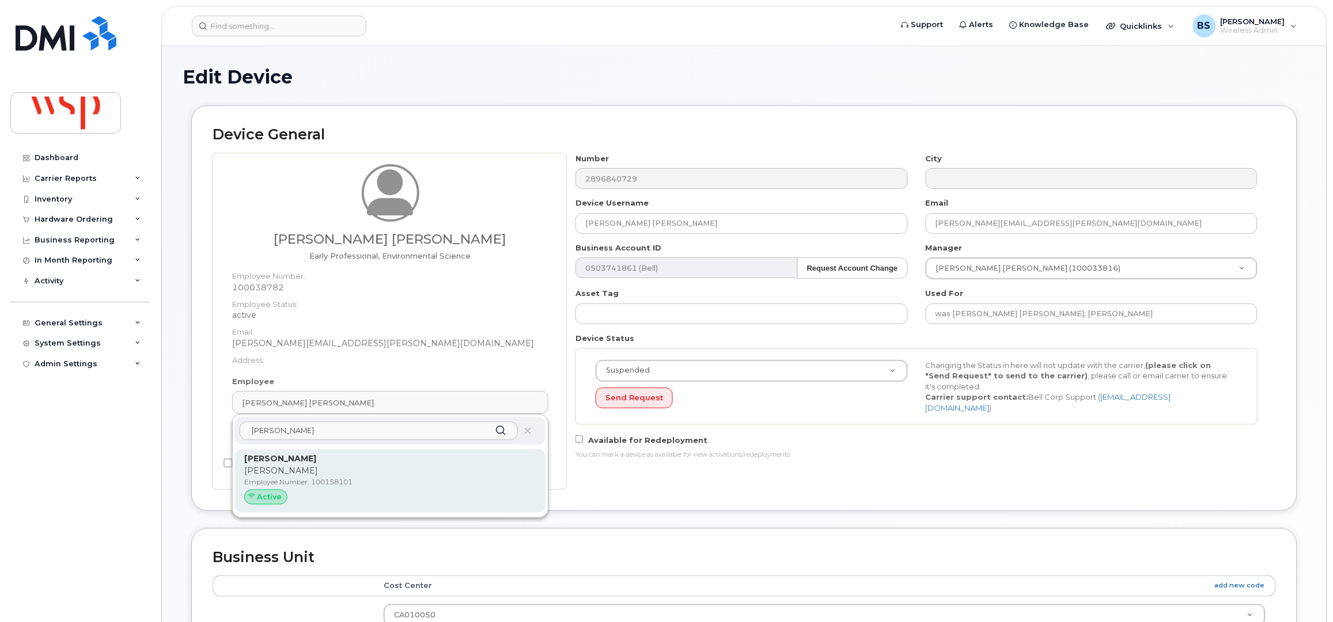
type input "Jake Fiorucci"
click at [292, 464] on p "Jake Fiorucci" at bounding box center [390, 459] width 292 height 12
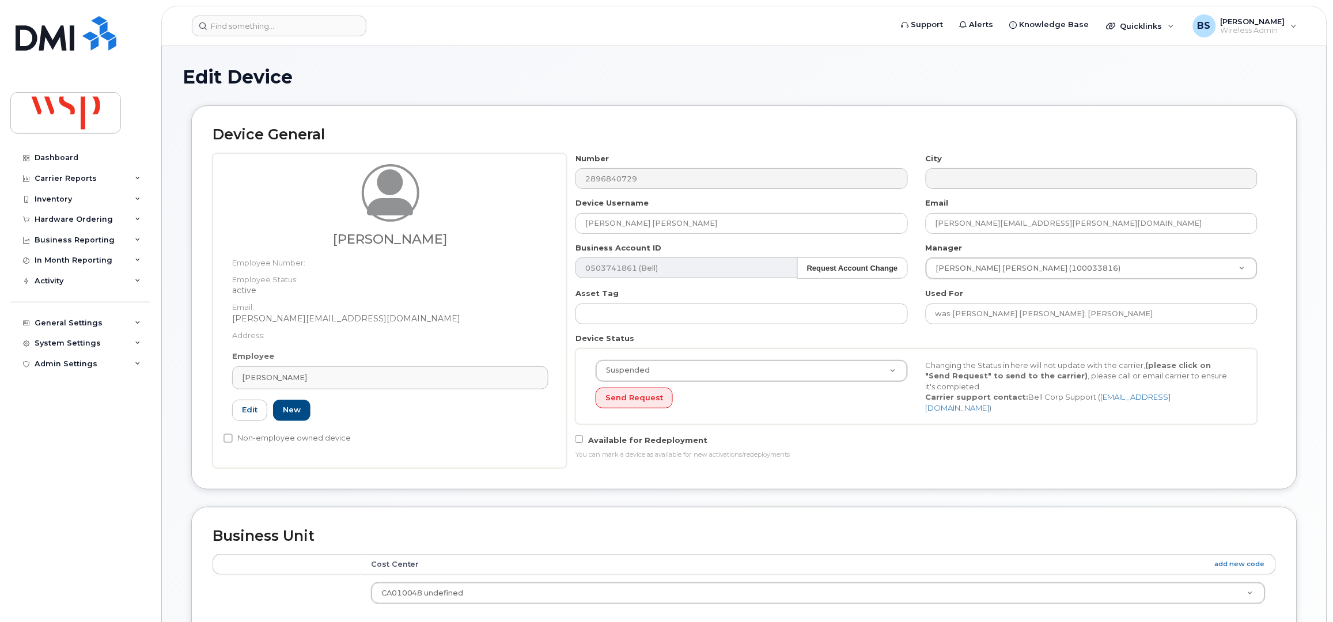
type input "Jake Fiorucci"
type input "jake.fiorucci@wsp.com"
type input "100158101"
type input "5769981"
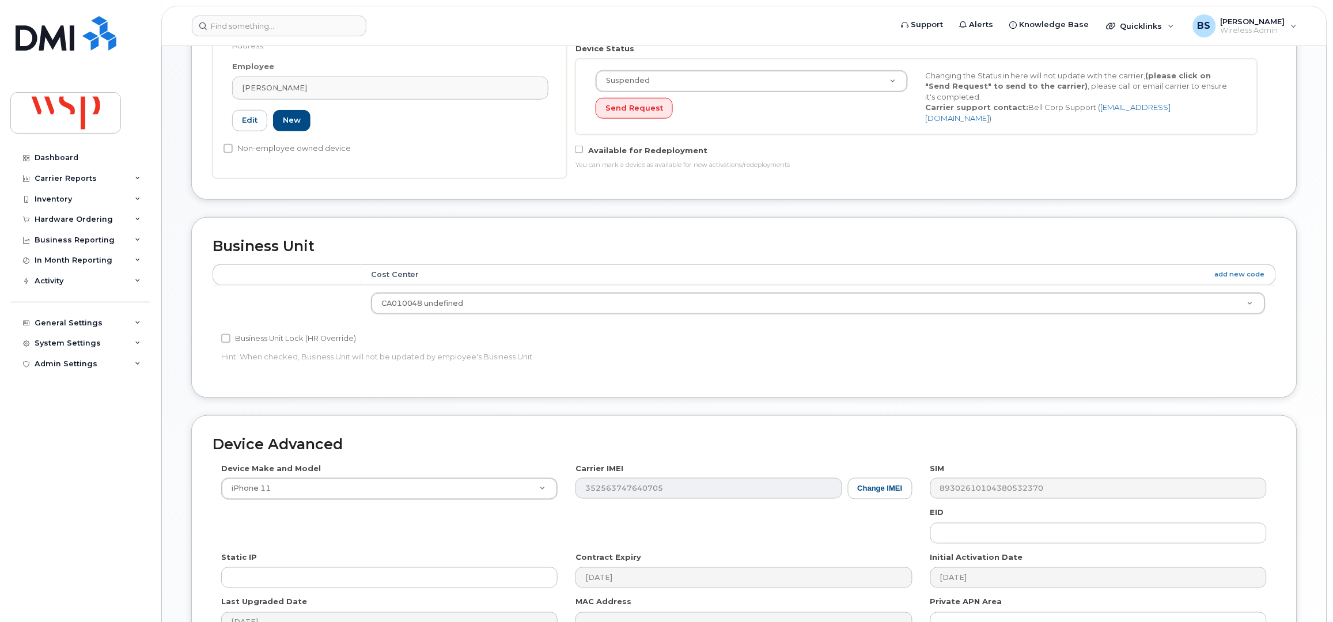
scroll to position [425, 0]
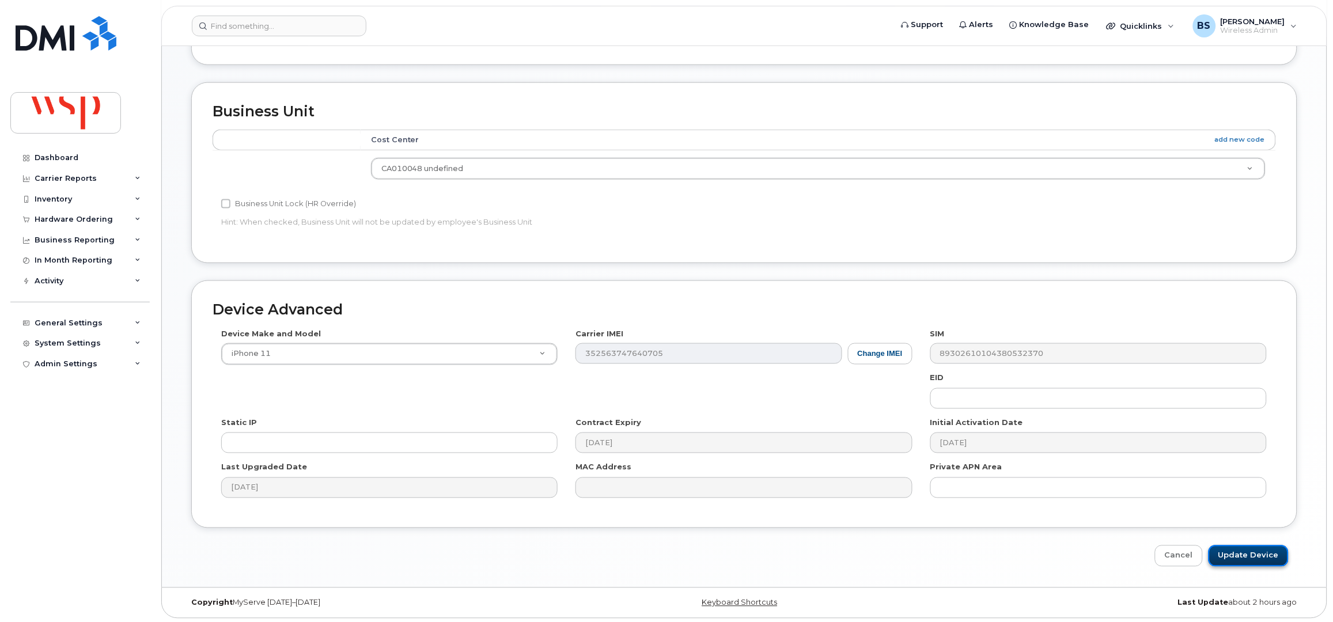
click at [1241, 554] on input "Update Device" at bounding box center [1248, 555] width 80 height 21
type input "Saving..."
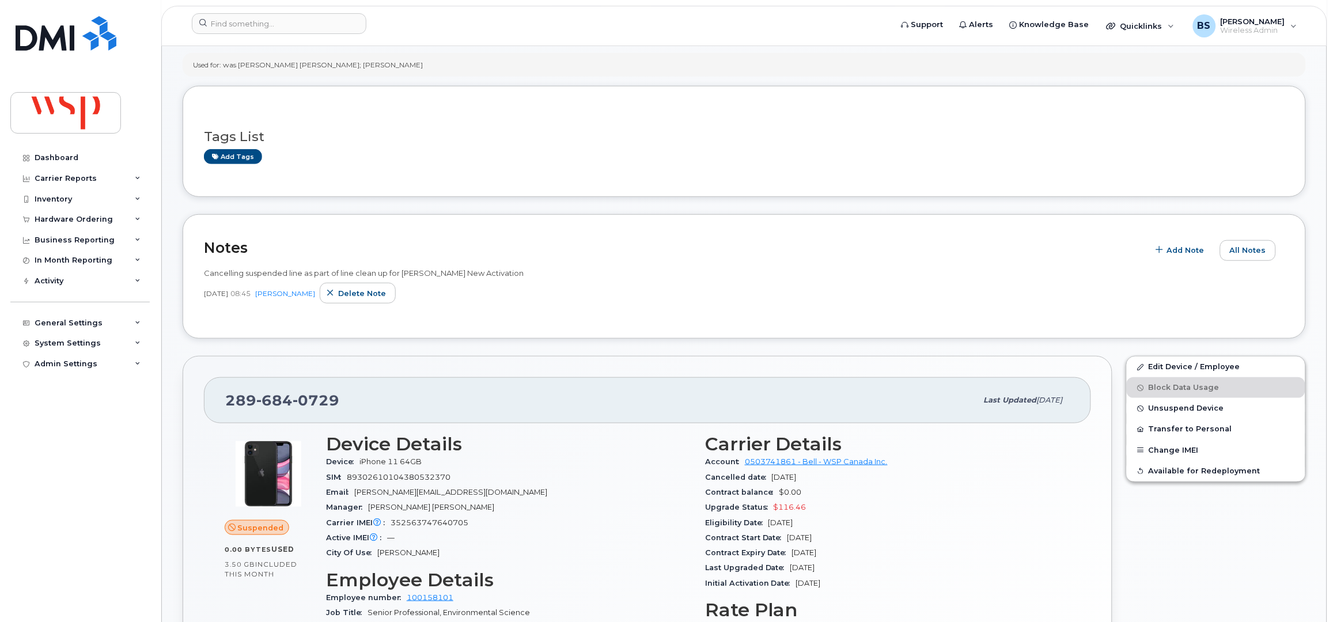
scroll to position [153, 0]
drag, startPoint x: 1157, startPoint y: 368, endPoint x: 1102, endPoint y: 368, distance: 54.7
click at [1157, 368] on link "Edit Device / Employee" at bounding box center [1216, 366] width 179 height 21
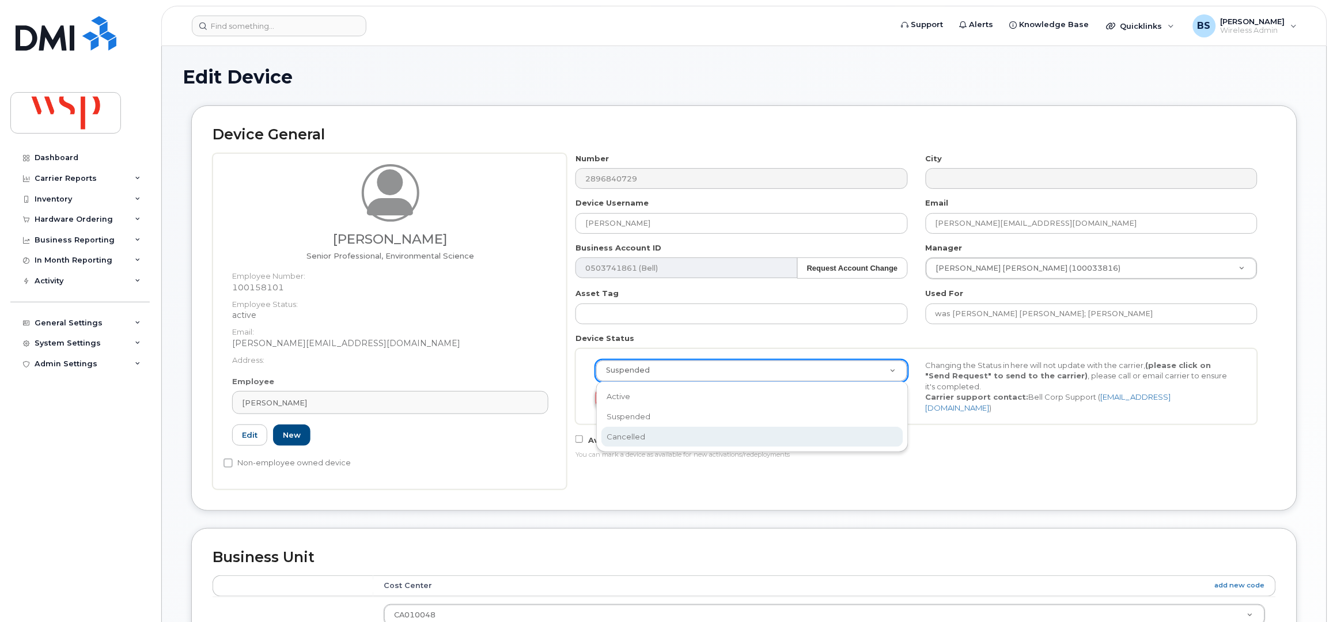
select select "cancelled"
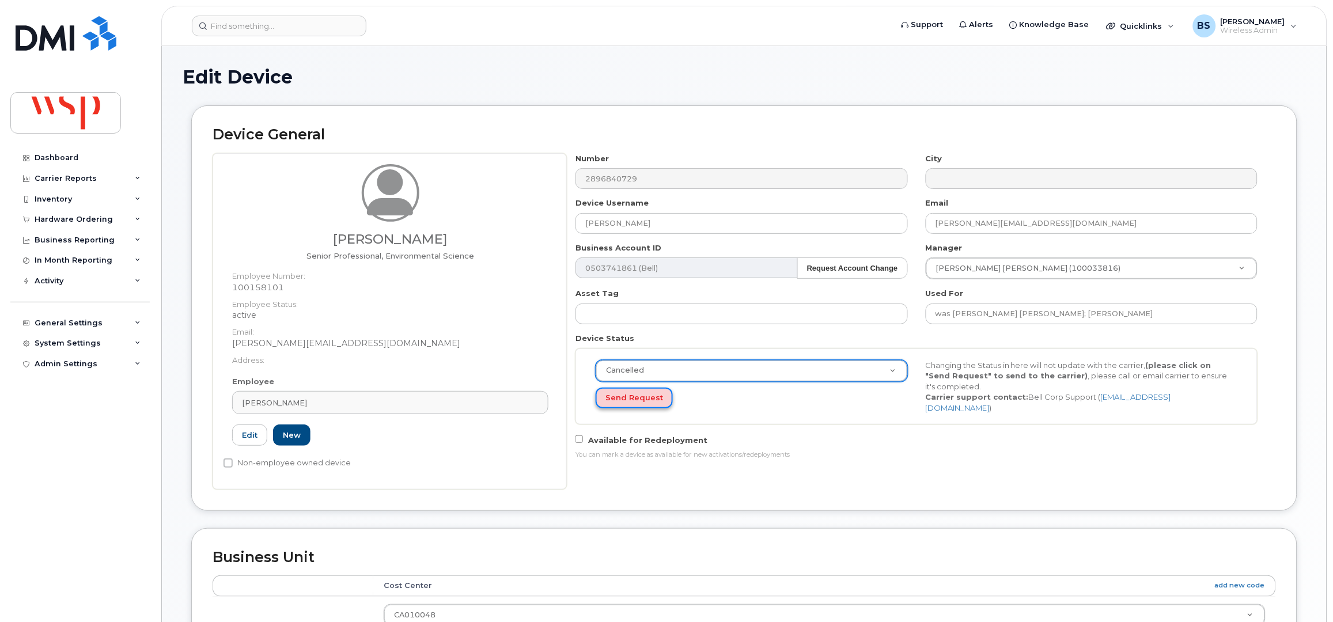
click at [618, 396] on button "Send Request" at bounding box center [634, 398] width 77 height 21
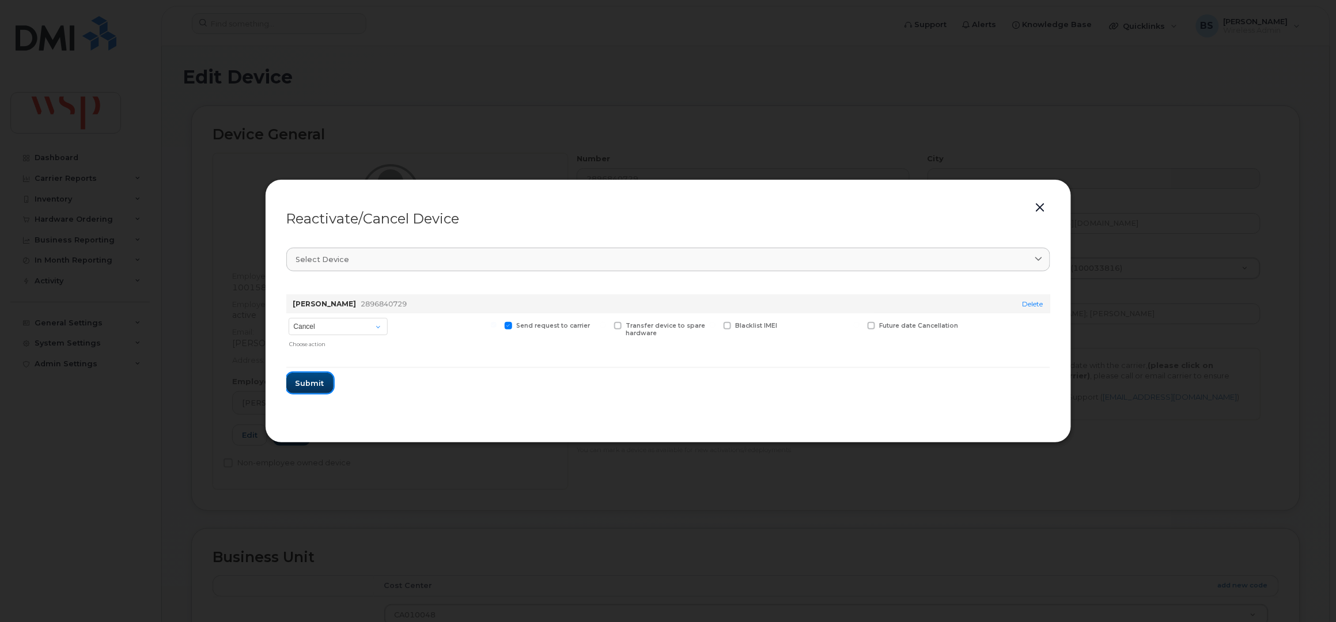
click at [299, 378] on span "Submit" at bounding box center [309, 383] width 29 height 11
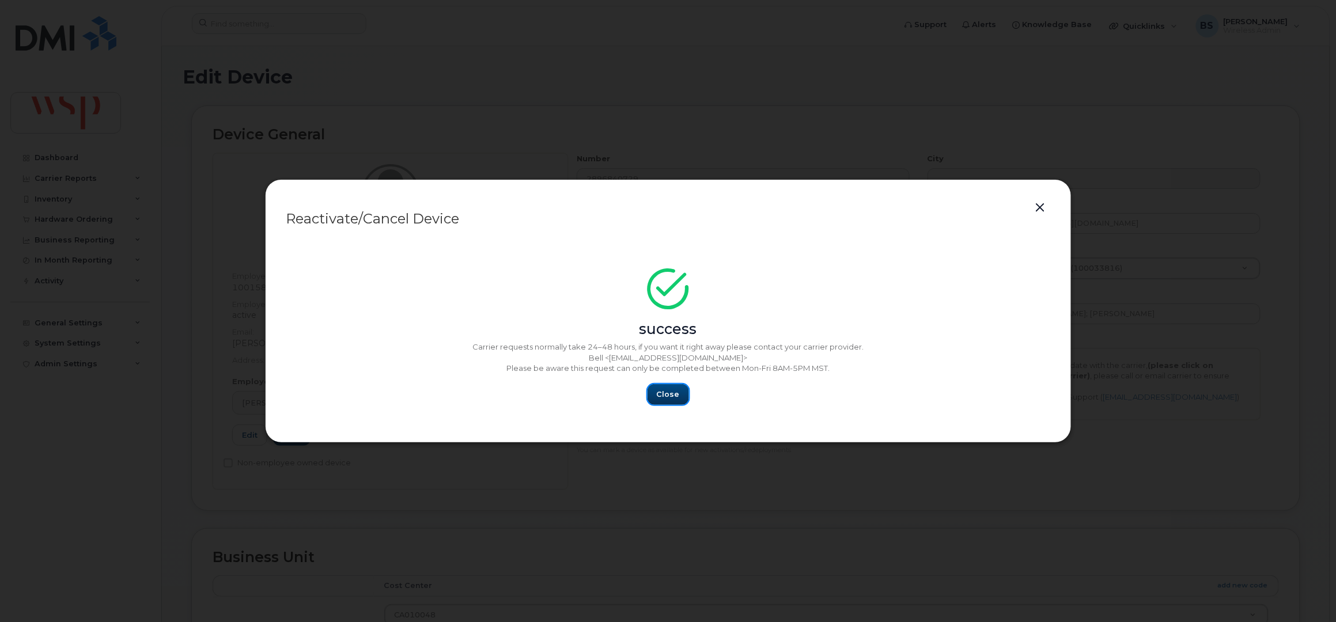
click at [669, 395] on span "Close" at bounding box center [668, 394] width 23 height 11
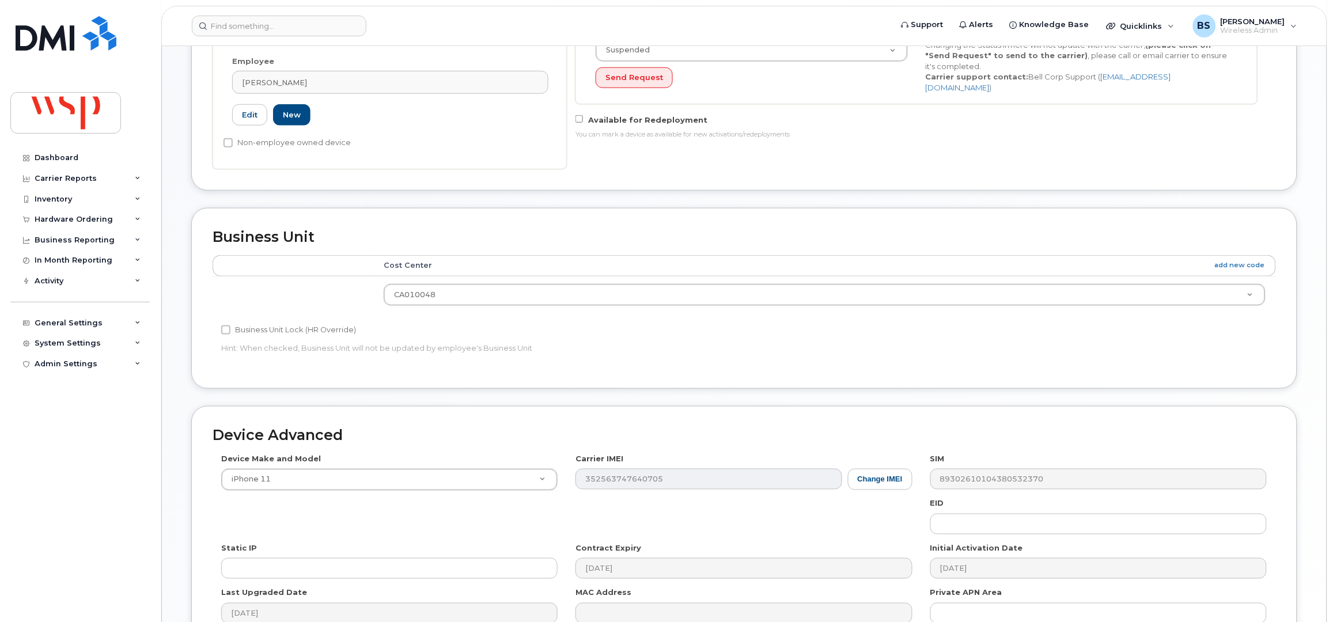
scroll to position [450, 0]
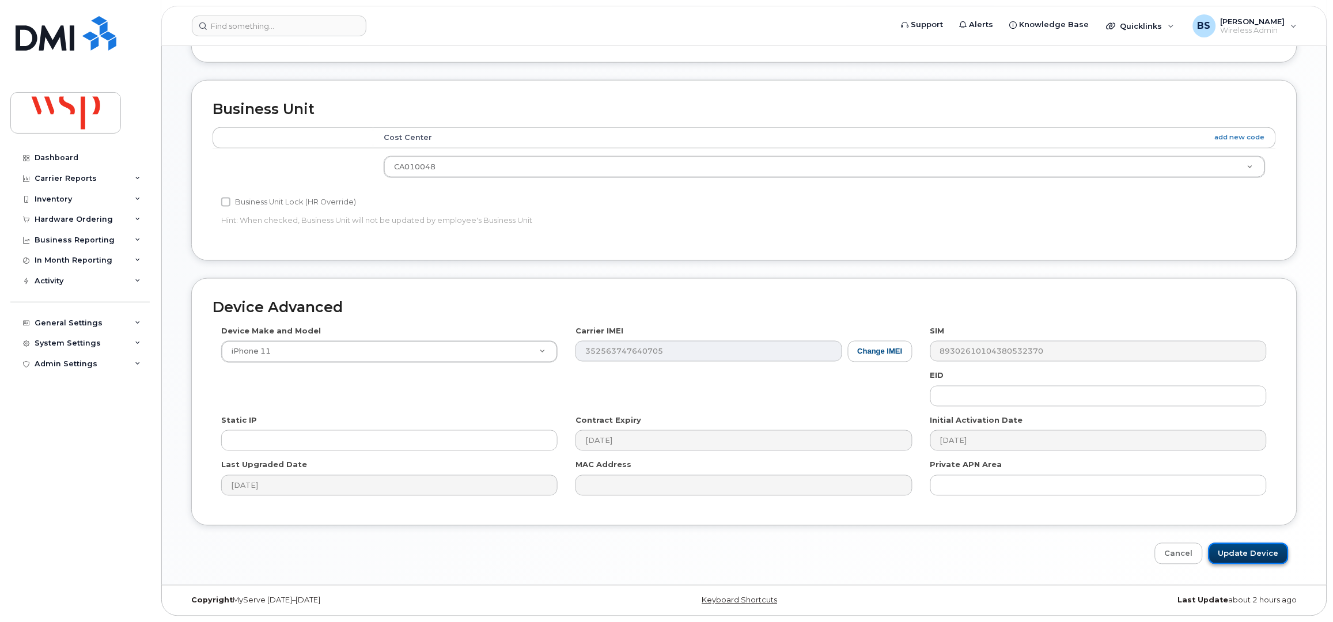
click at [1261, 553] on input "Update Device" at bounding box center [1248, 553] width 80 height 21
type input "Saving..."
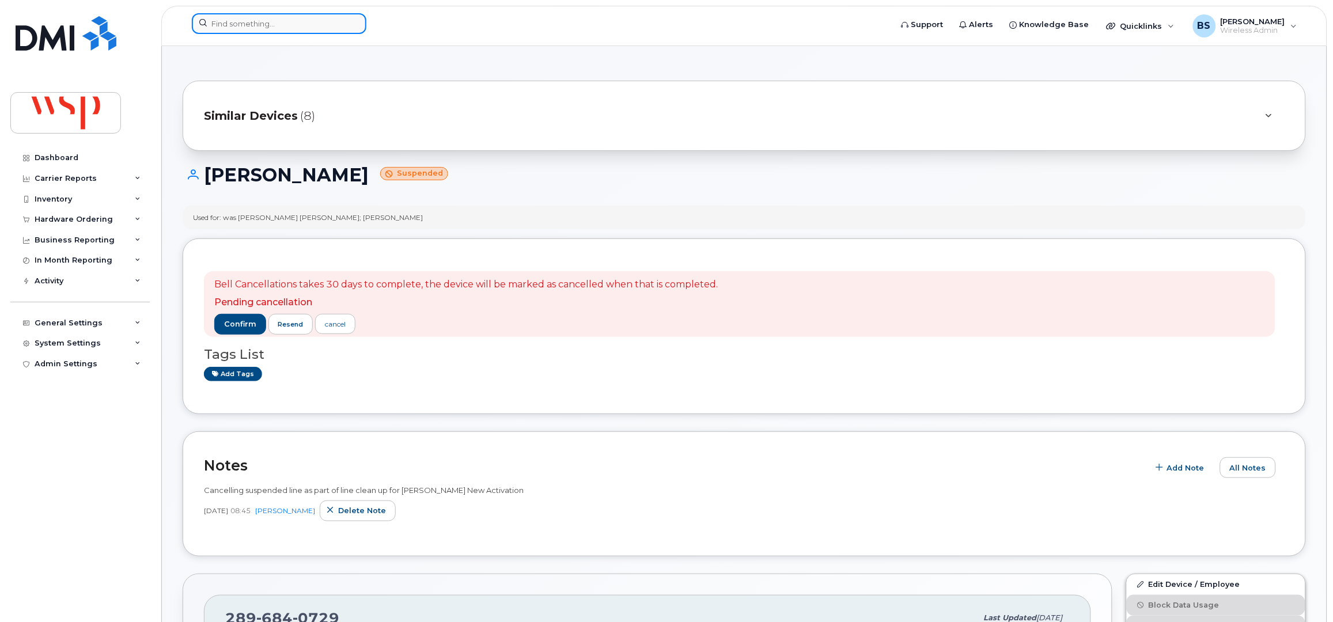
click at [247, 20] on input at bounding box center [279, 23] width 175 height 21
paste input "9058027418"
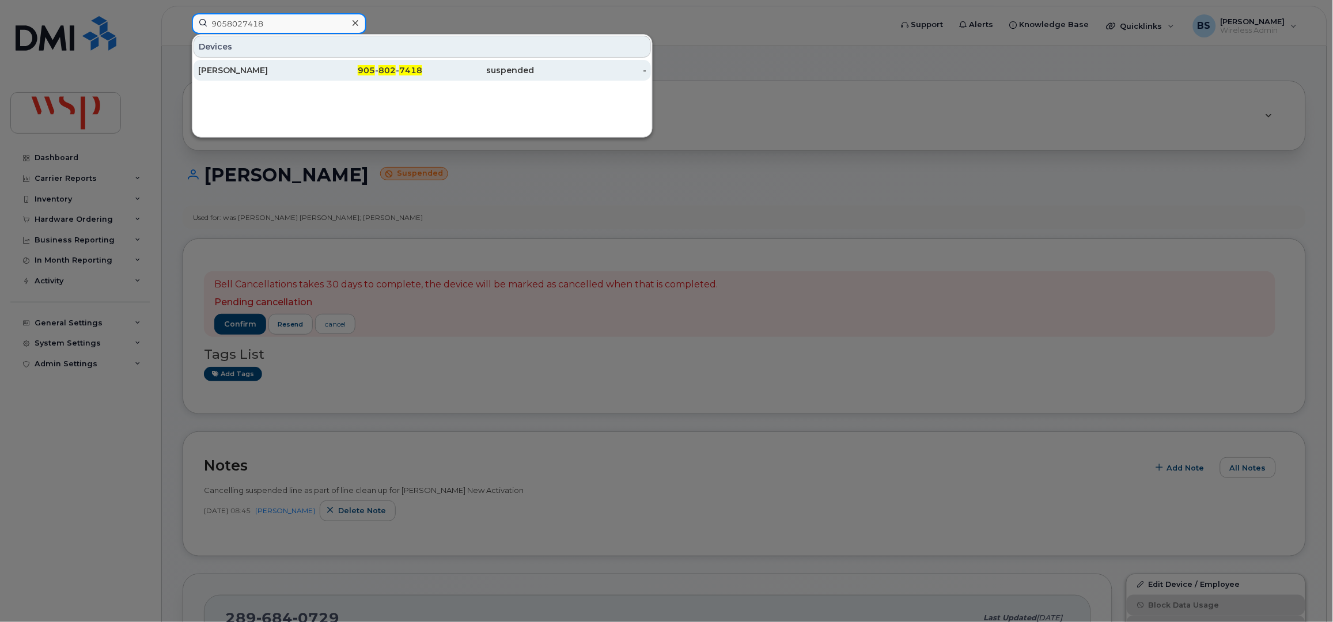
type input "9058027418"
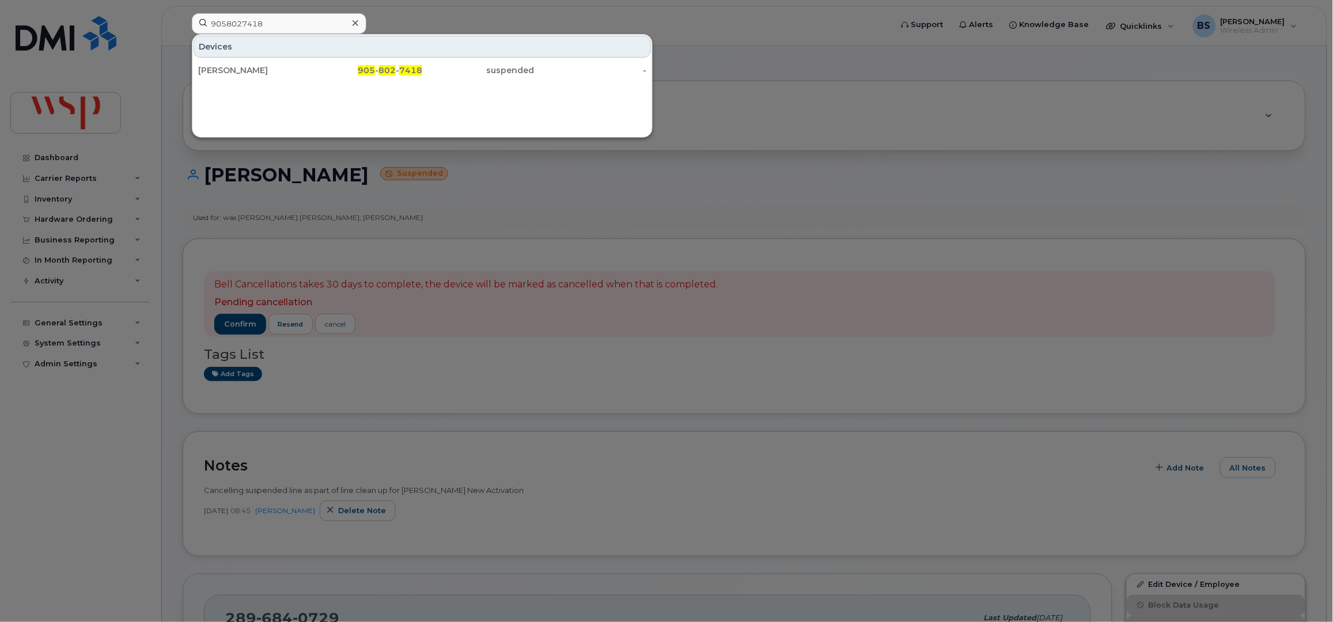
drag, startPoint x: 213, startPoint y: 68, endPoint x: 226, endPoint y: 118, distance: 51.7
click at [213, 68] on div "[PERSON_NAME]" at bounding box center [254, 71] width 112 height 12
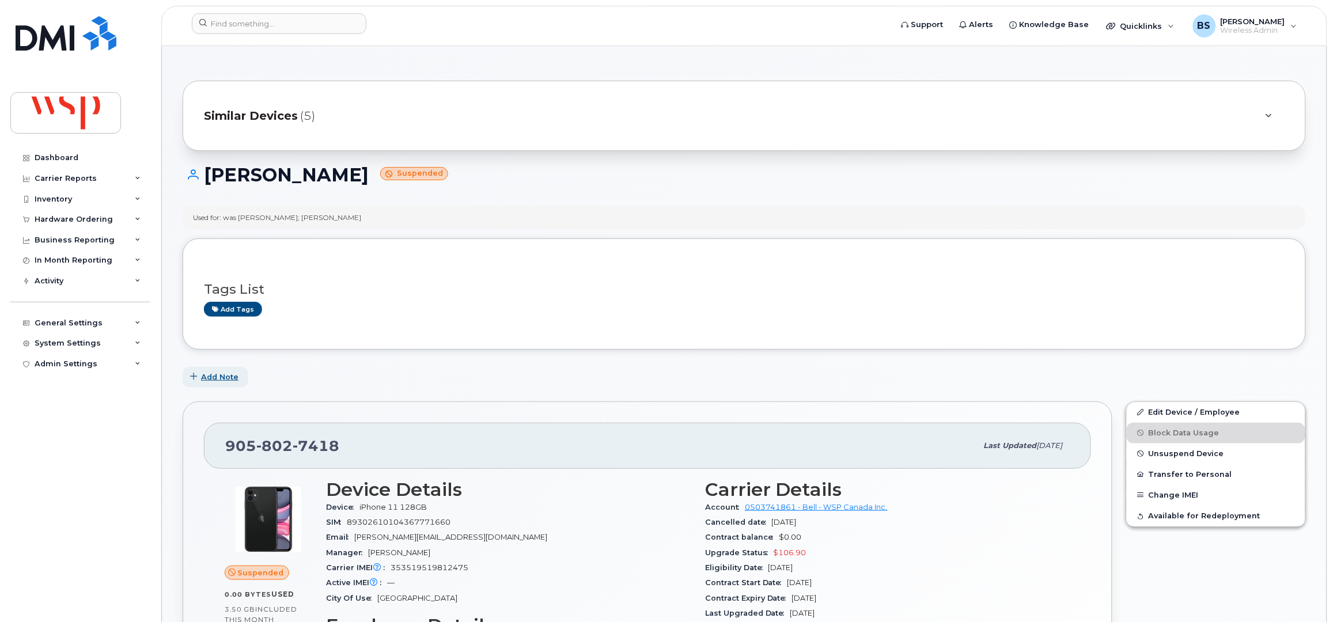
click at [219, 376] on span "Add Note" at bounding box center [219, 377] width 37 height 11
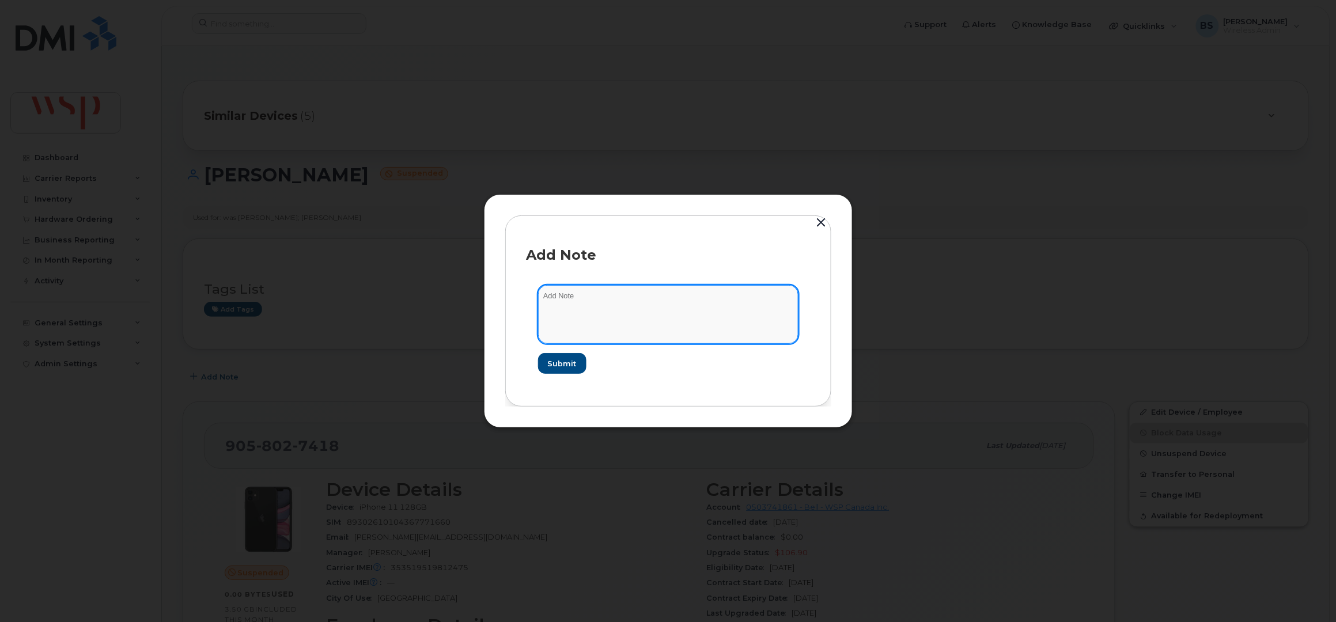
click at [657, 319] on textarea at bounding box center [668, 314] width 260 height 59
paste textarea "Cancelling suspended line as part of line clean up for [PERSON_NAME] New Activa…"
type textarea "Cancelling suspended line as part of line clean up for [PERSON_NAME] New Activa…"
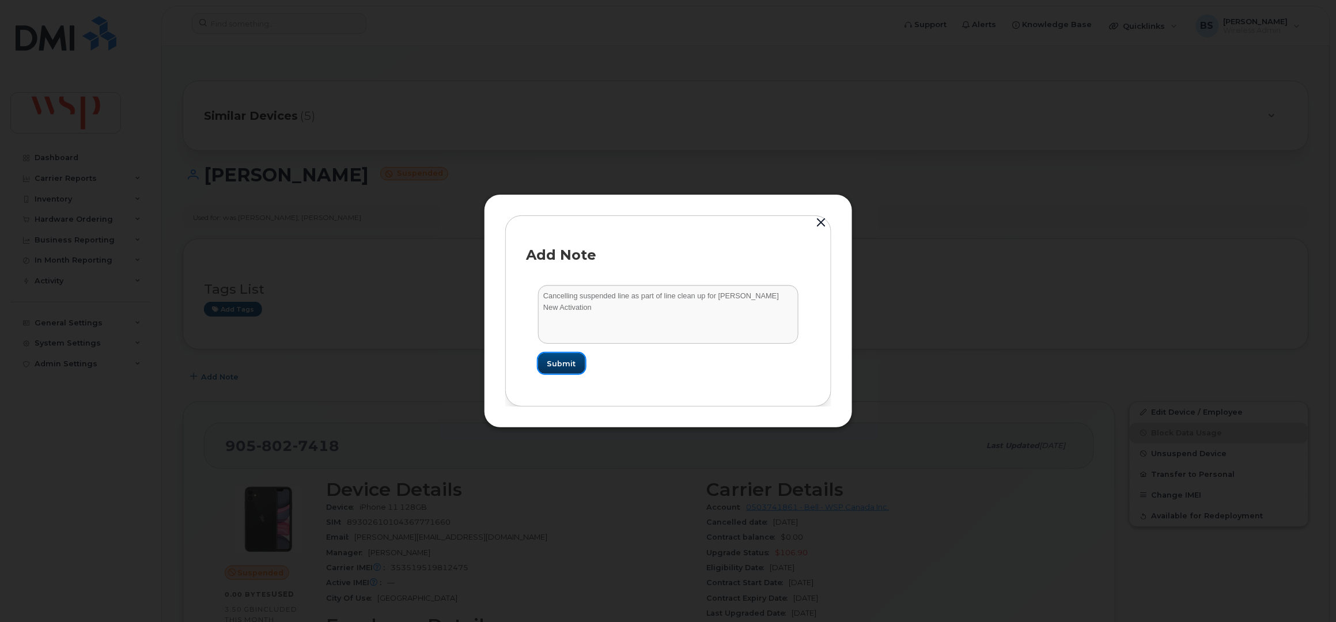
click at [567, 364] on span "Submit" at bounding box center [561, 363] width 29 height 11
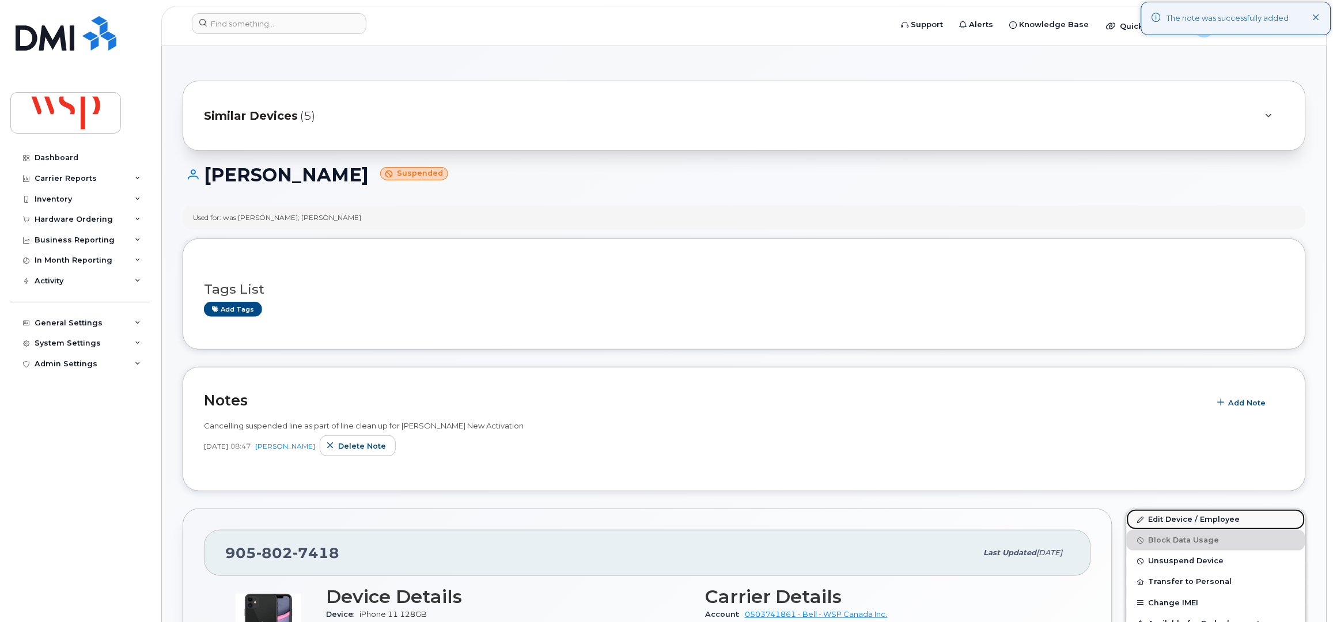
click at [1157, 521] on link "Edit Device / Employee" at bounding box center [1216, 519] width 179 height 21
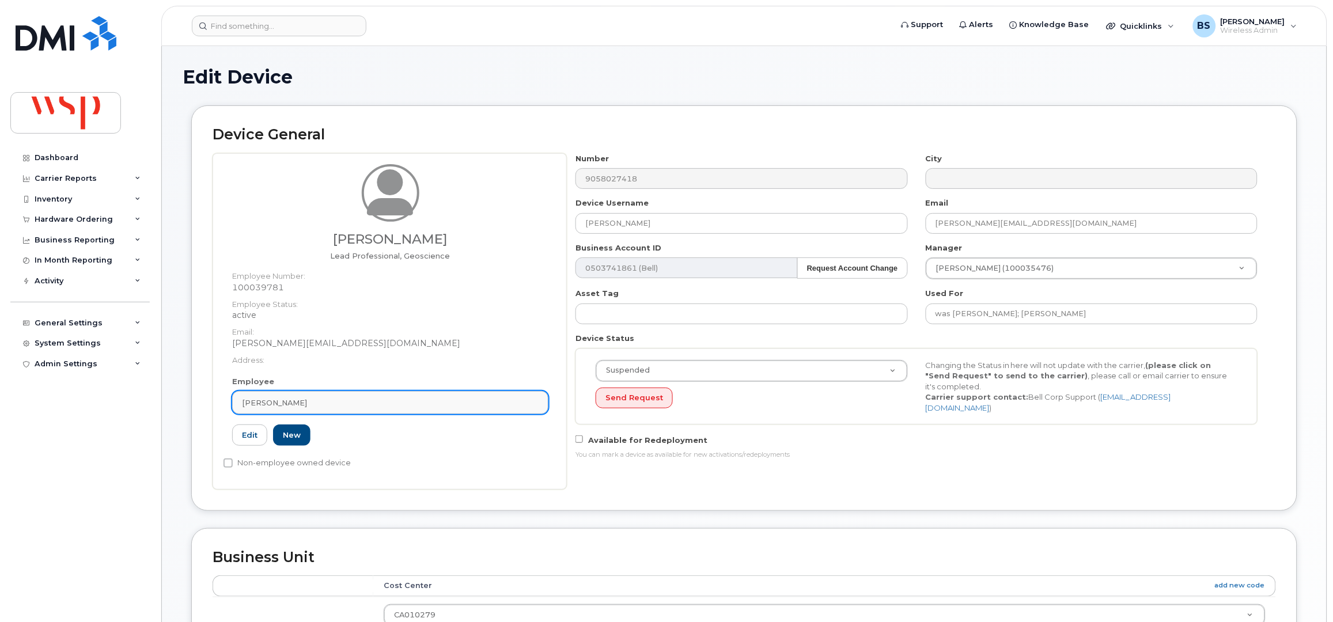
click at [342, 401] on div "[PERSON_NAME]" at bounding box center [390, 402] width 297 height 11
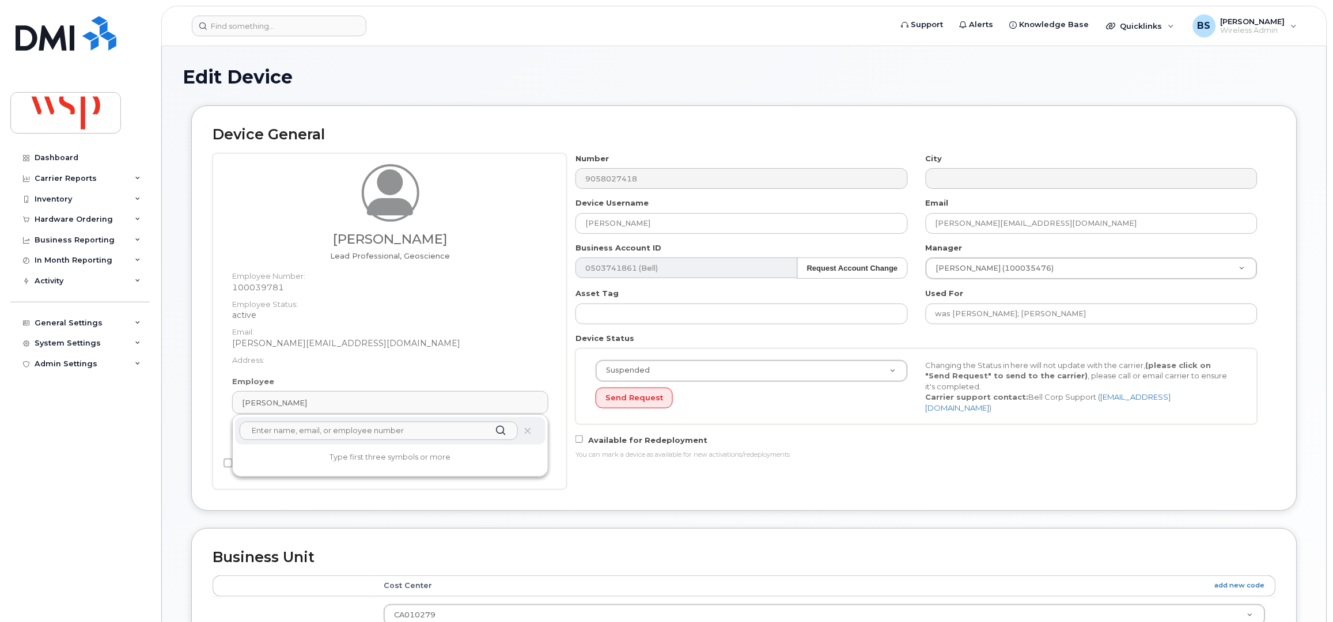
paste input "[PERSON_NAME]"
type input "[PERSON_NAME]"
click at [284, 452] on div "Harold Henry Harold Henry Employee Number: 100158690 Active" at bounding box center [390, 480] width 310 height 63
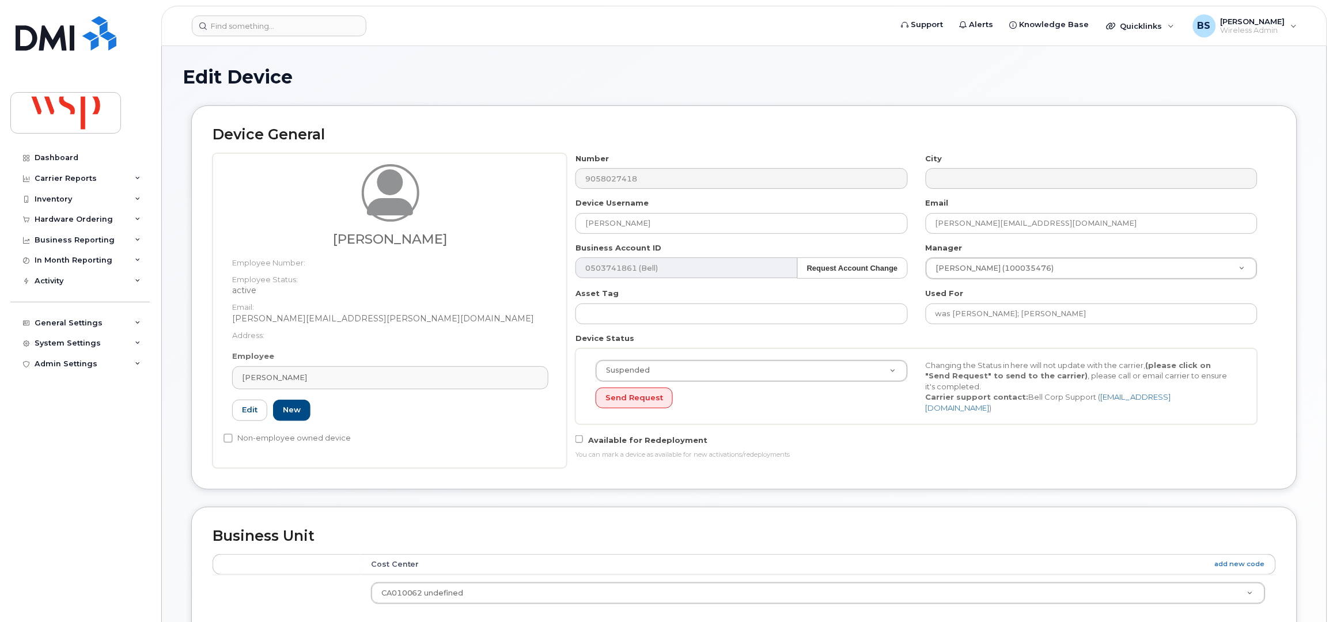
type input "100158690"
type input "[PERSON_NAME]"
type input "[PERSON_NAME][EMAIL_ADDRESS][PERSON_NAME][DOMAIN_NAME]"
type input "5769980"
drag, startPoint x: 651, startPoint y: 222, endPoint x: 508, endPoint y: 222, distance: 143.4
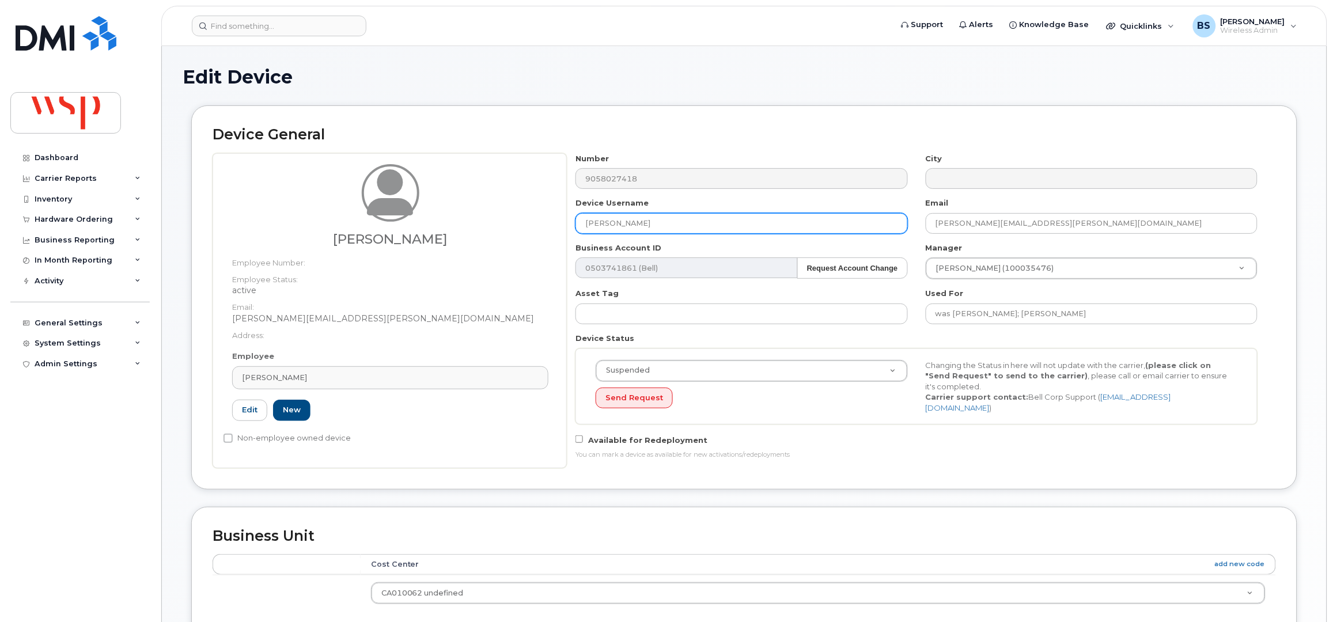
click at [515, 222] on div "Harold Henry Employee Number: Employee Status: active Email: Harold.Henry@wsp.c…" at bounding box center [744, 310] width 1063 height 315
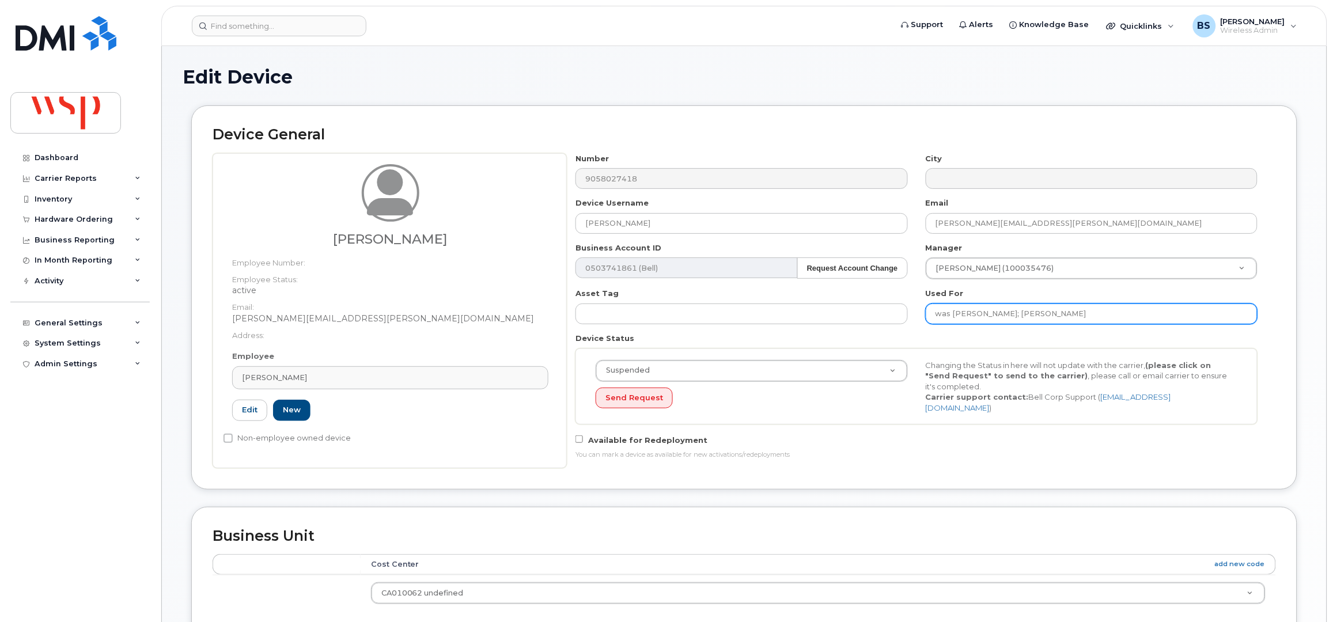
click at [1092, 317] on input "was Fatima Kharodia; Martin Little" at bounding box center [1092, 314] width 332 height 21
paste input "Harold Henry"
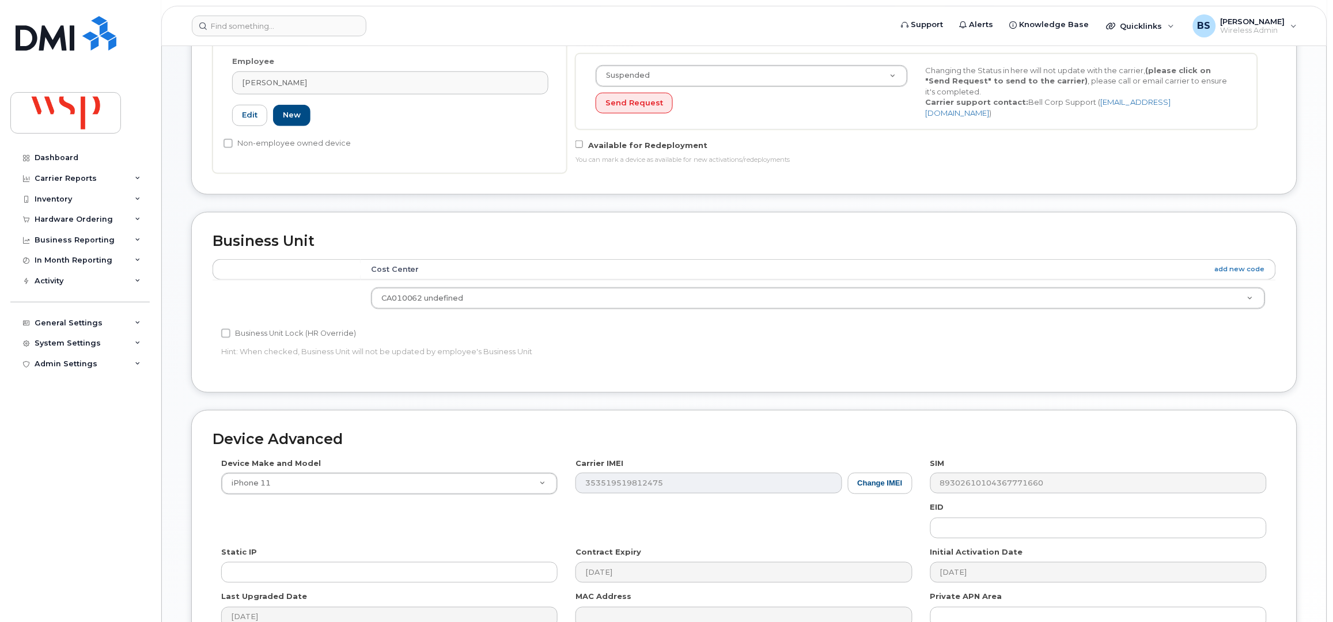
scroll to position [425, 0]
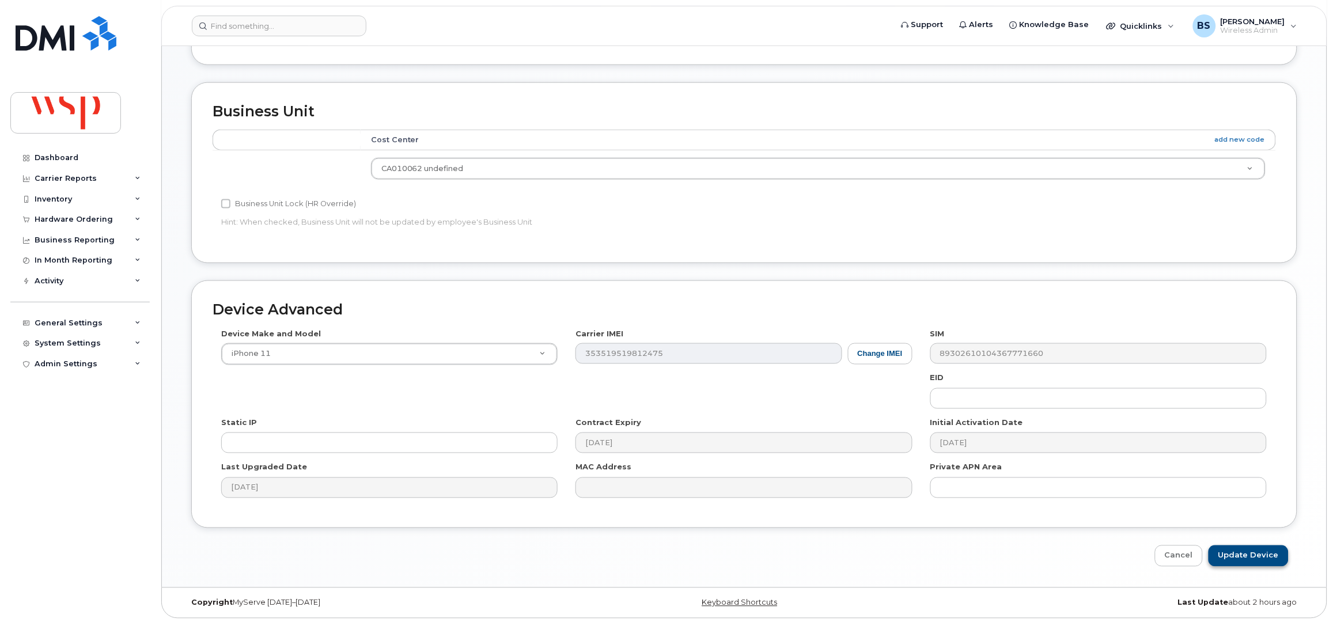
type input "was Fatima Kharodia; Martin Little; Harold Henry"
click at [1251, 554] on input "Update Device" at bounding box center [1248, 555] width 80 height 21
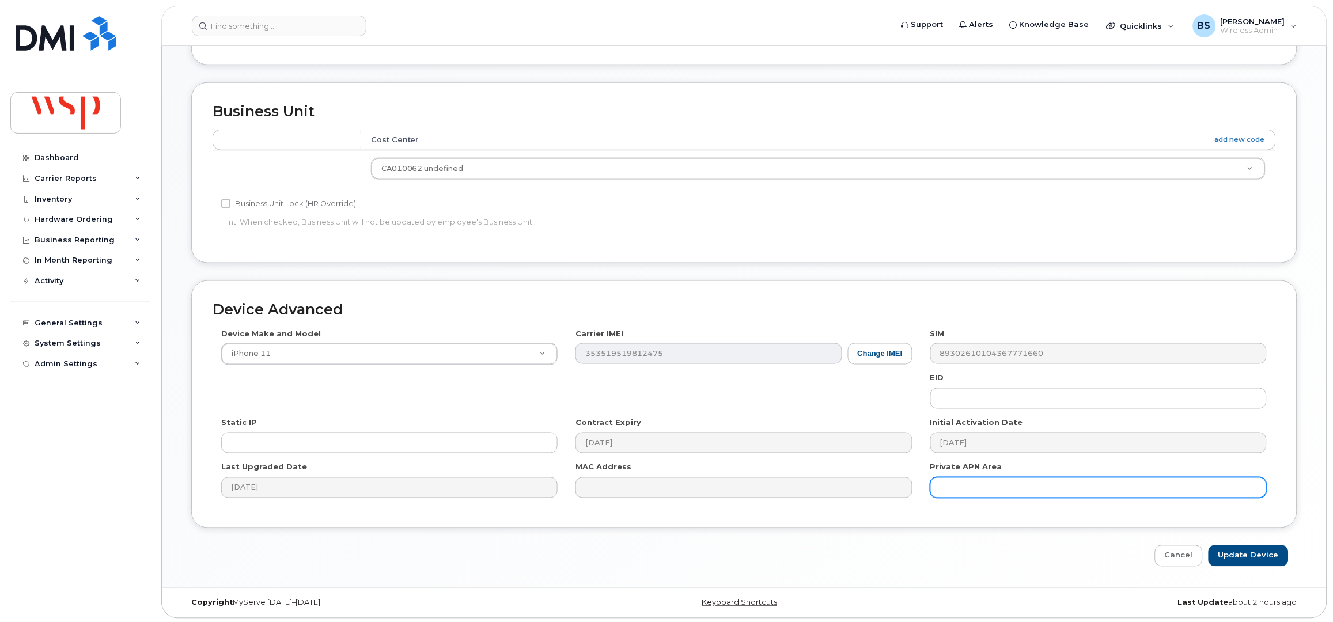
type input "Saving..."
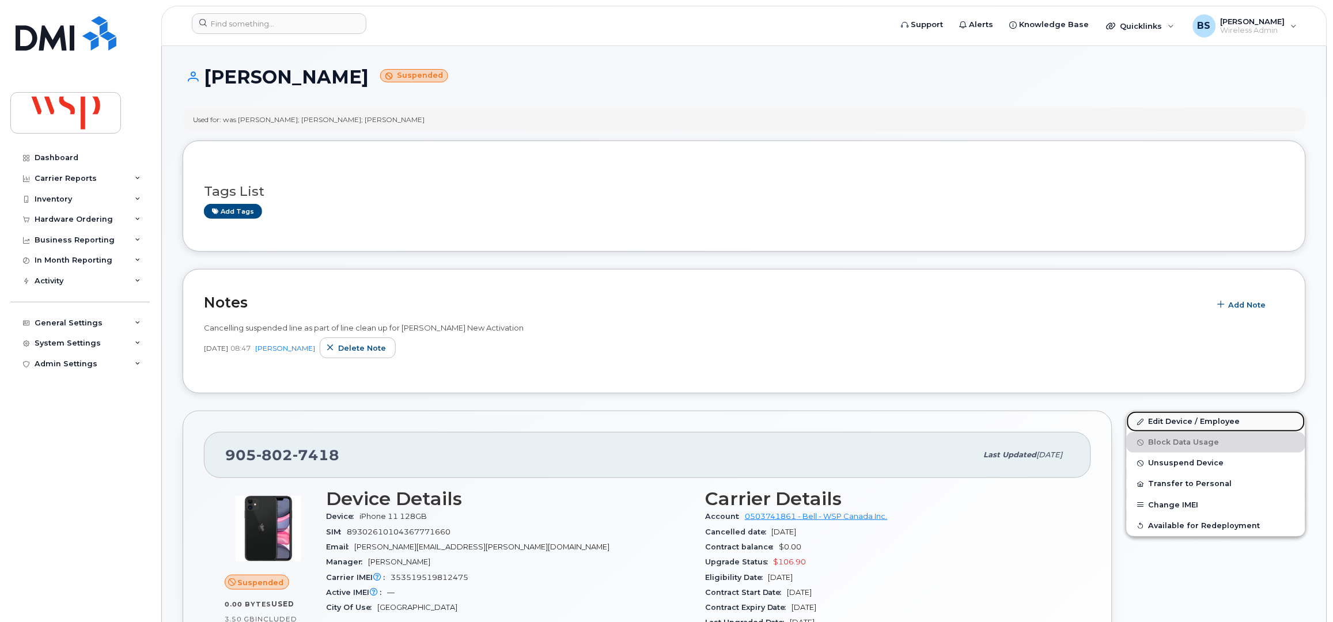
click at [1154, 421] on link "Edit Device / Employee" at bounding box center [1216, 421] width 179 height 21
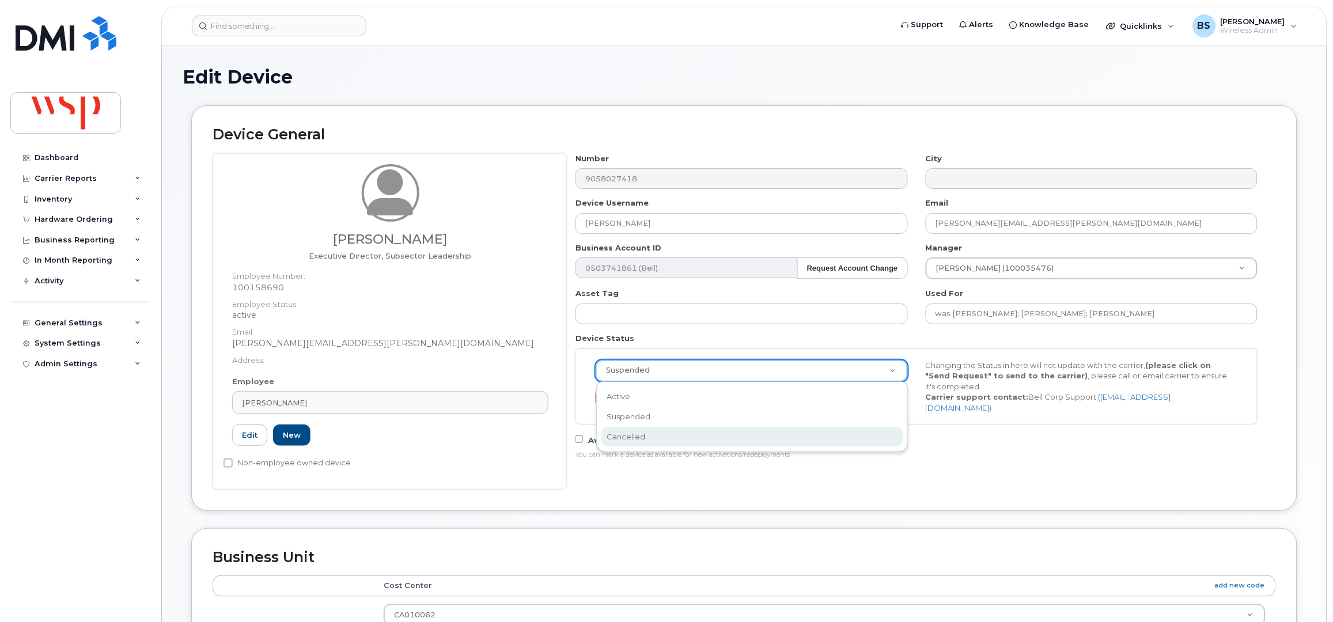
drag, startPoint x: 632, startPoint y: 429, endPoint x: 628, endPoint y: 411, distance: 17.7
select select "cancelled"
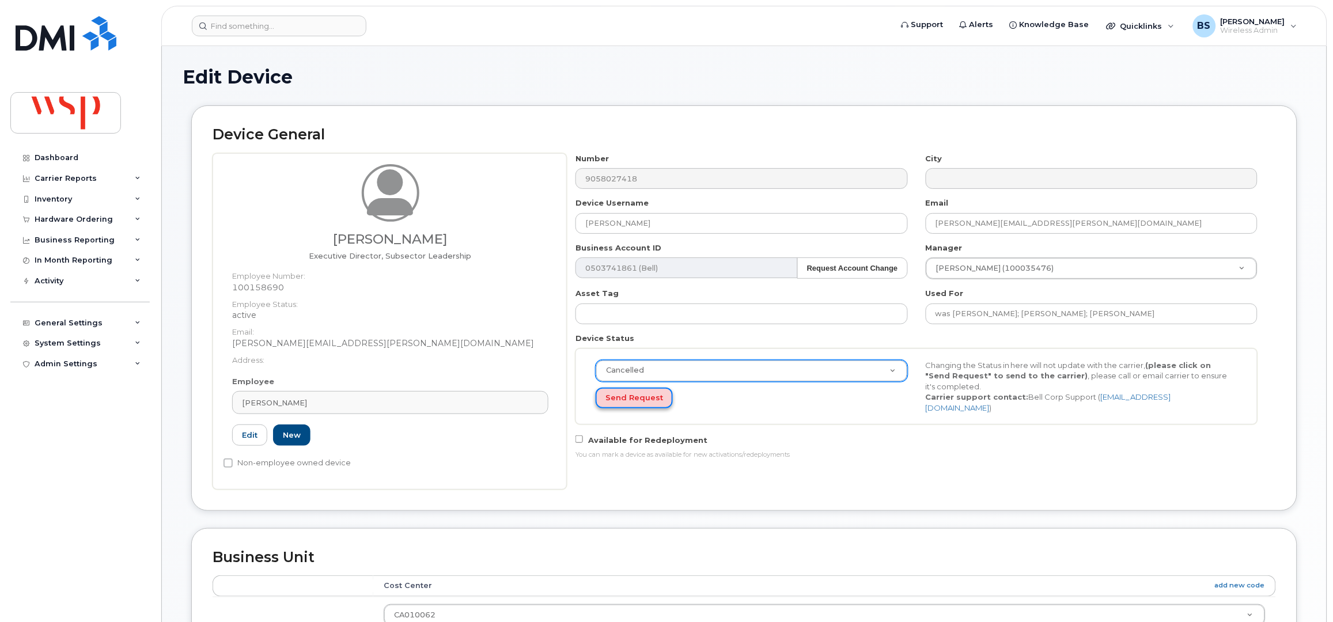
click at [624, 397] on button "Send Request" at bounding box center [634, 398] width 77 height 21
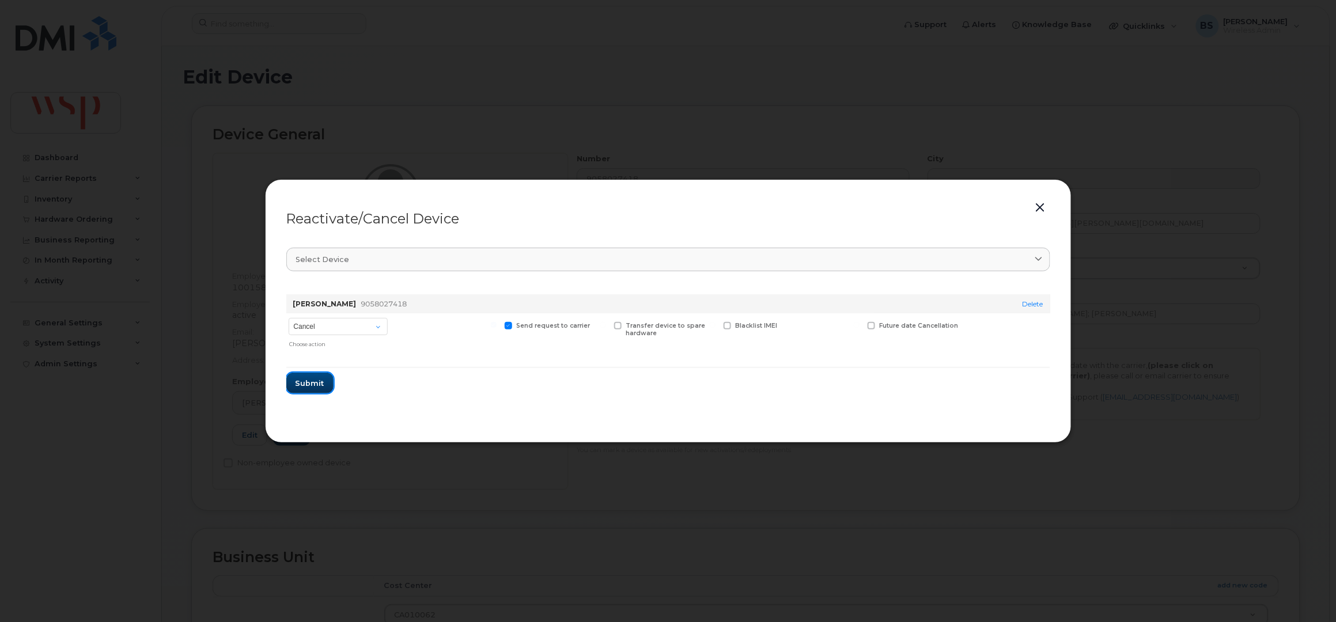
click at [307, 381] on span "Submit" at bounding box center [309, 383] width 29 height 11
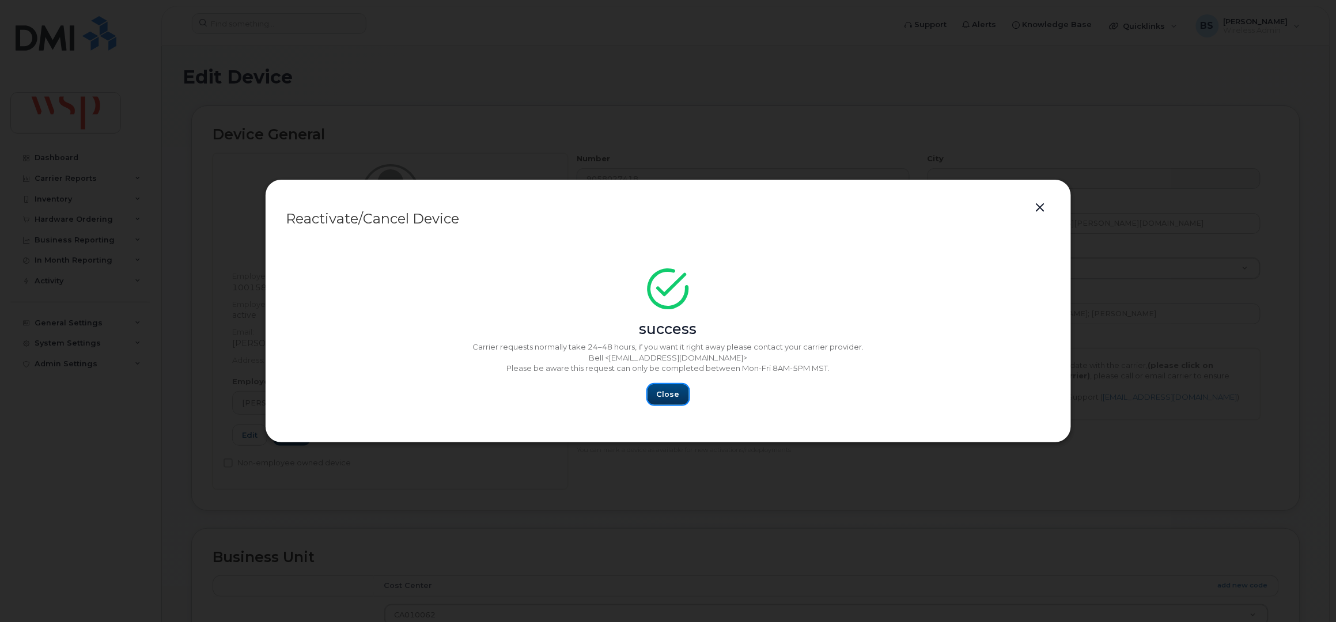
click at [669, 391] on span "Close" at bounding box center [668, 394] width 23 height 11
click at [663, 396] on span "Close" at bounding box center [668, 394] width 23 height 11
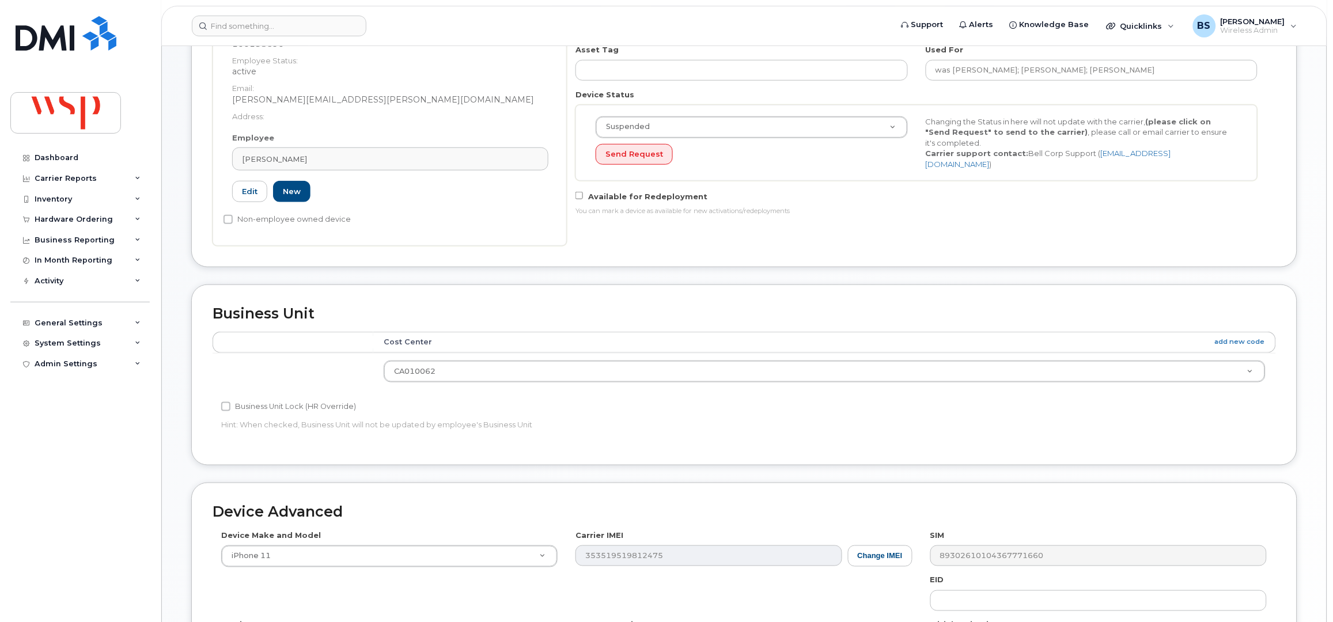
scroll to position [450, 0]
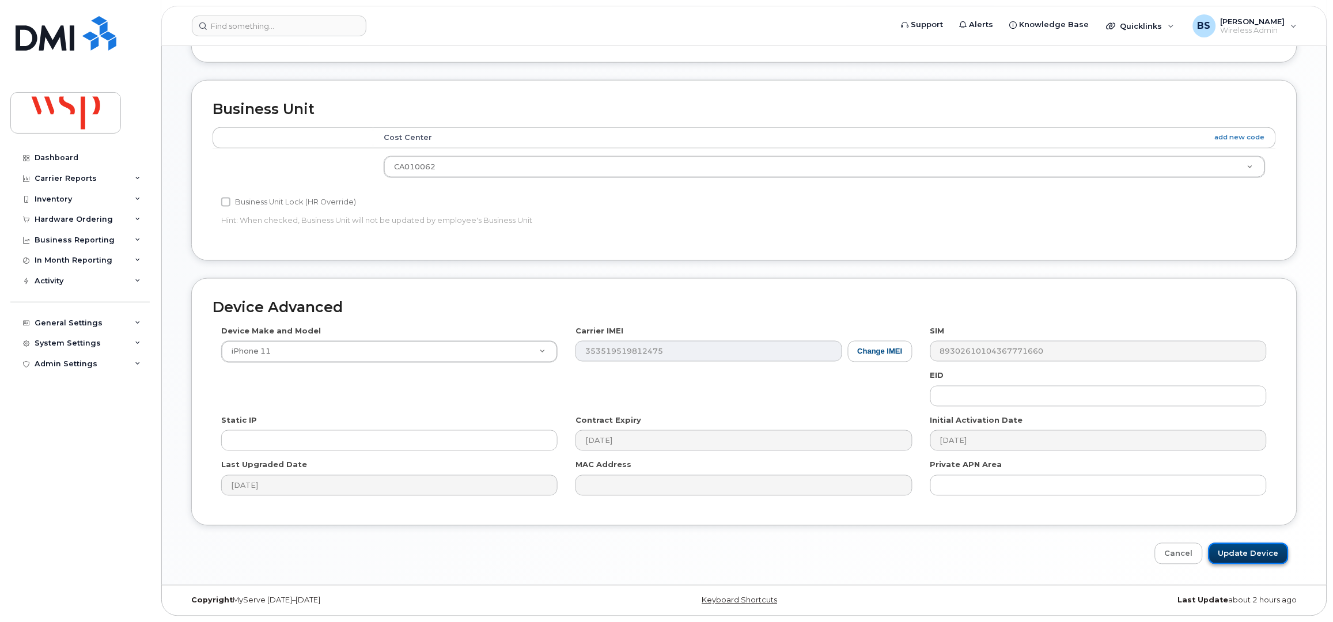
click at [1259, 556] on input "Update Device" at bounding box center [1248, 553] width 80 height 21
type input "Saving..."
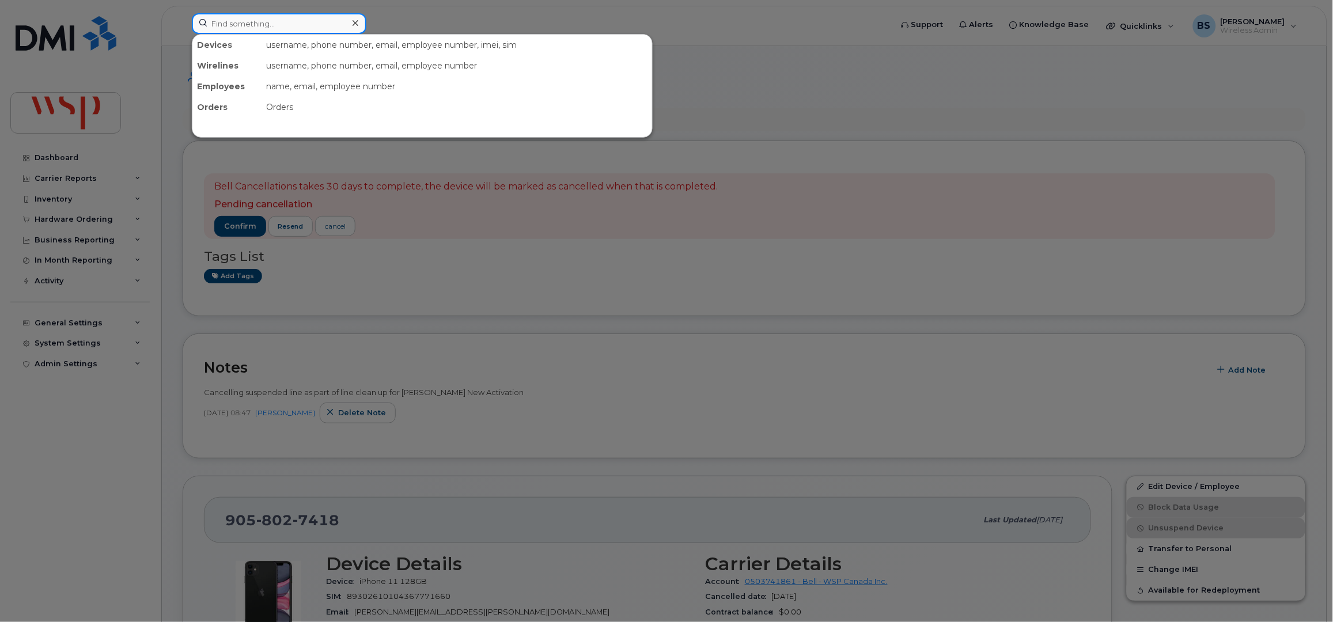
click at [253, 21] on input at bounding box center [279, 23] width 175 height 21
paste input "6043457199"
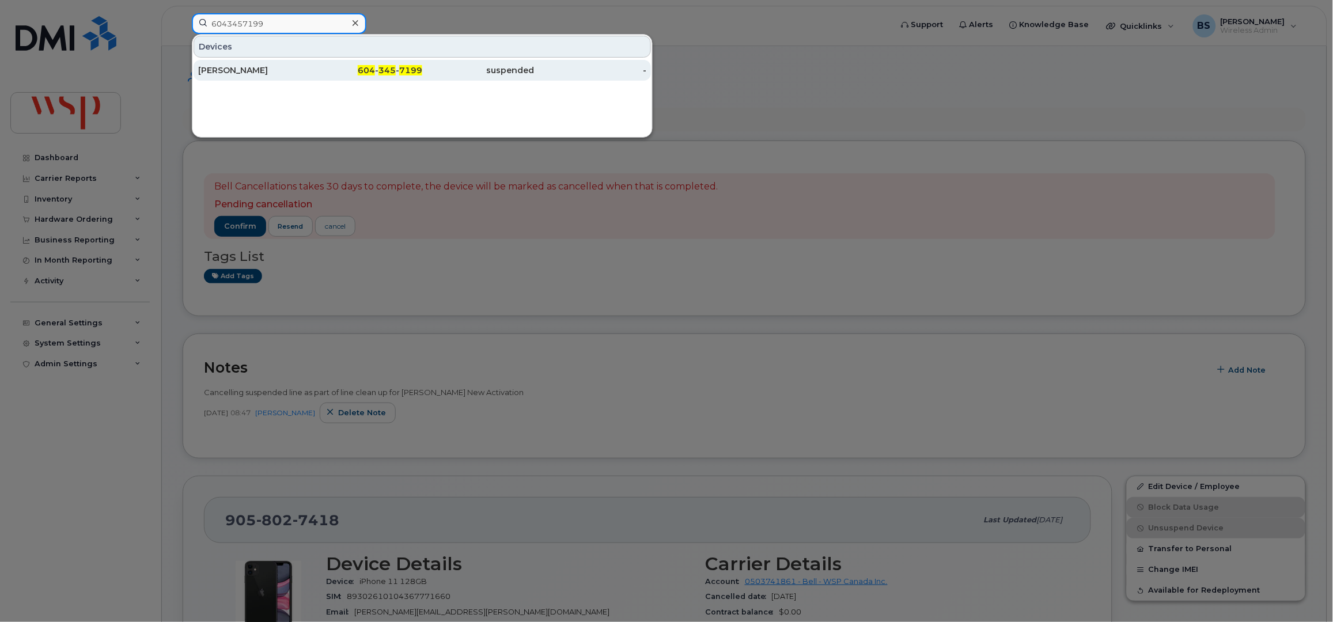
type input "6043457199"
click at [216, 67] on div "[PERSON_NAME]" at bounding box center [254, 71] width 112 height 12
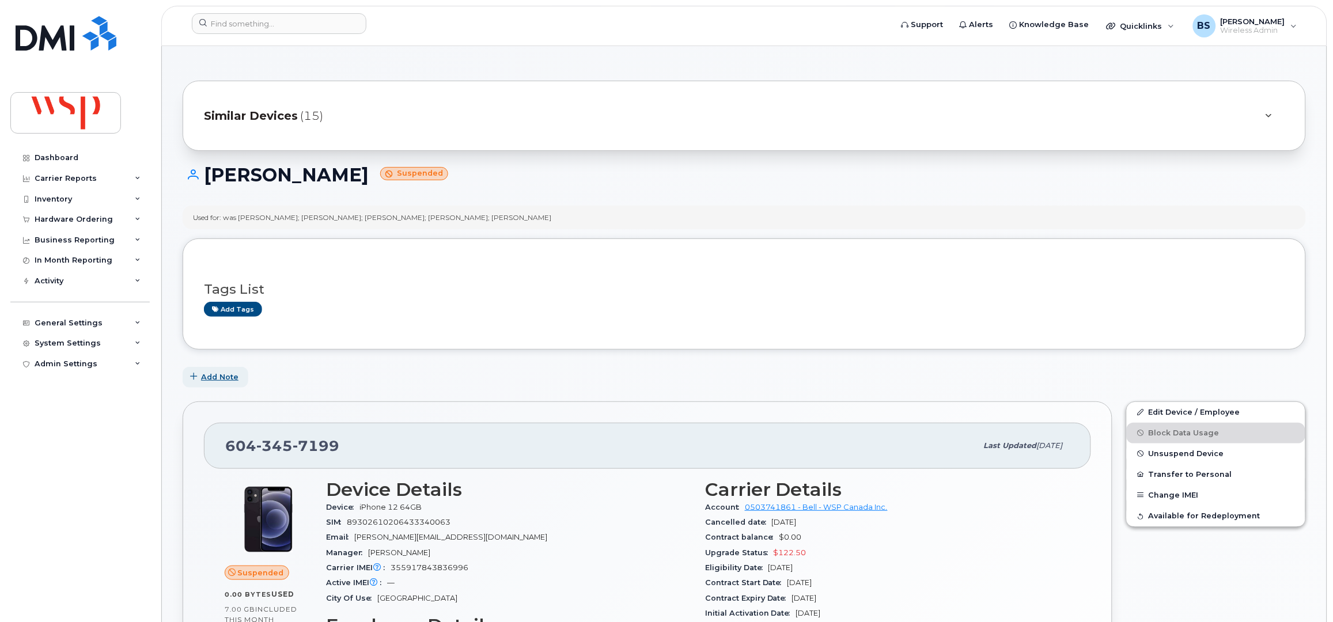
click at [214, 376] on span "Add Note" at bounding box center [219, 377] width 37 height 11
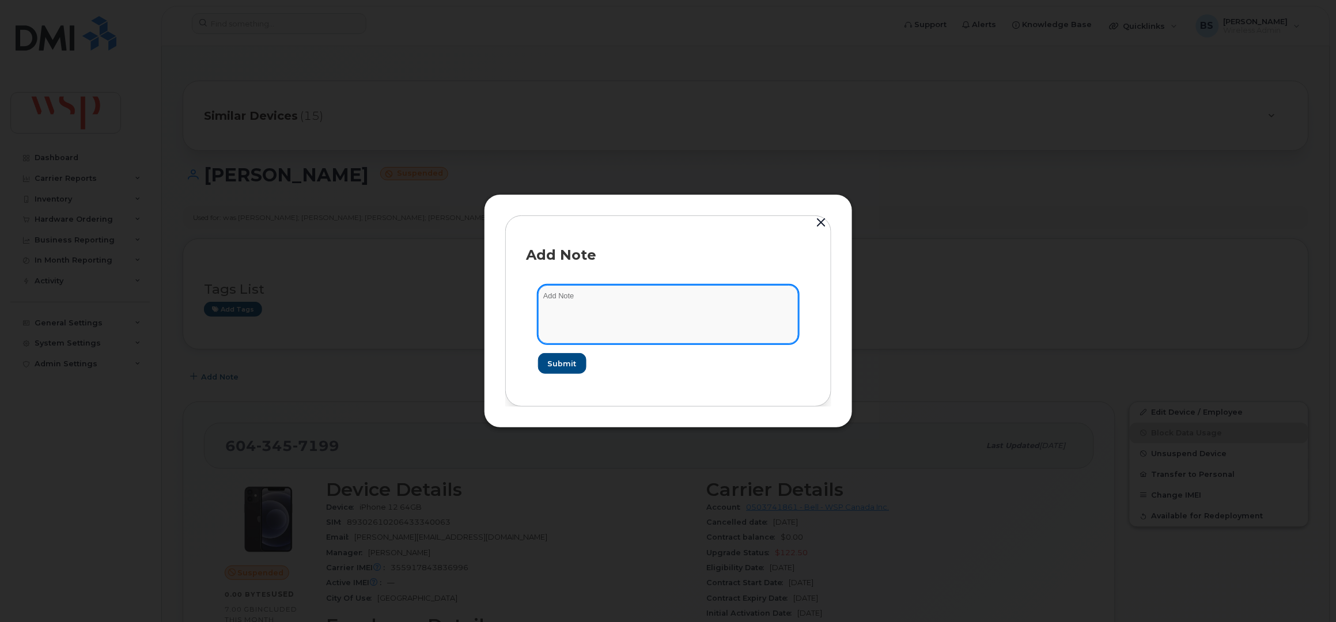
click at [610, 323] on textarea at bounding box center [668, 314] width 260 height 59
paste textarea "Cancelling suspended line as part of line clean up for [PERSON_NAME] New Activa…"
type textarea "Cancelling suspended line as part of line clean up for Rogers New Activation"
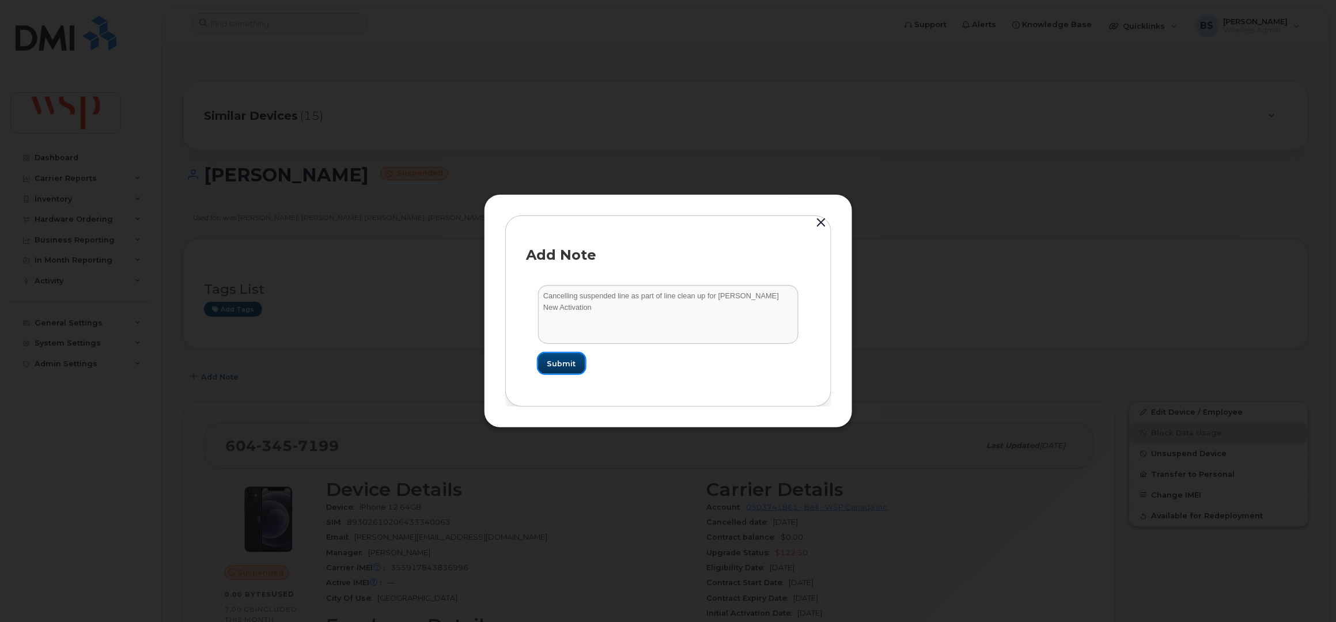
click at [558, 361] on span "Submit" at bounding box center [561, 363] width 29 height 11
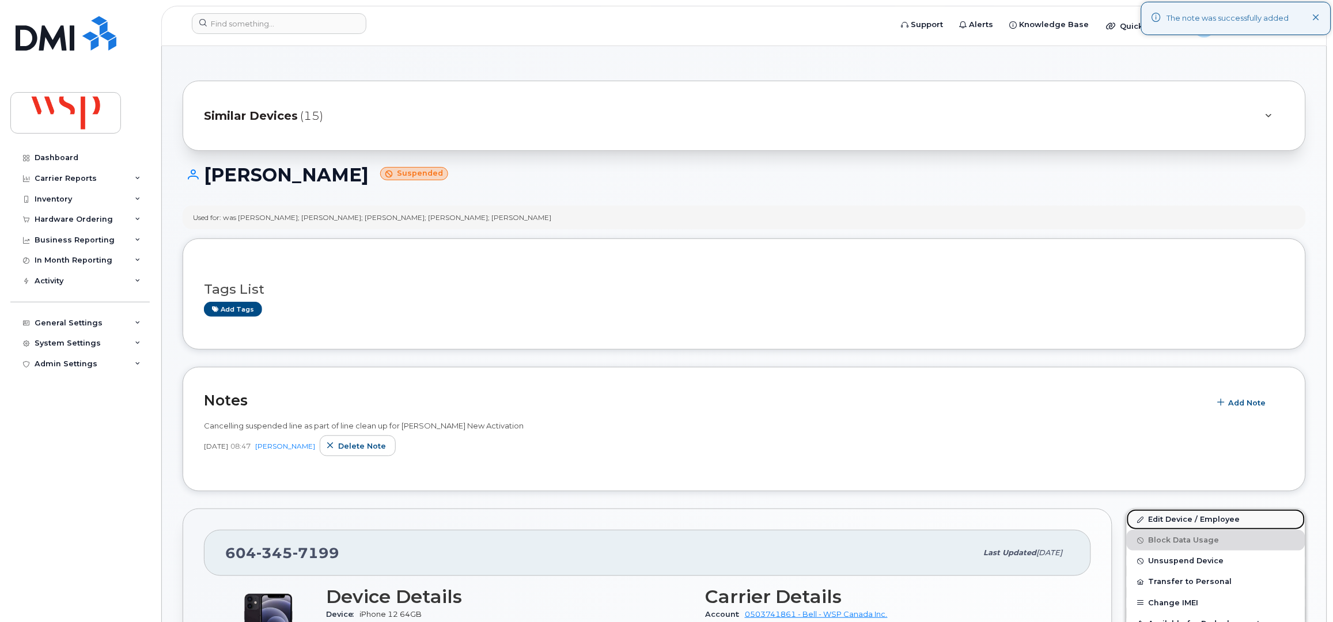
click at [1152, 517] on link "Edit Device / Employee" at bounding box center [1216, 519] width 179 height 21
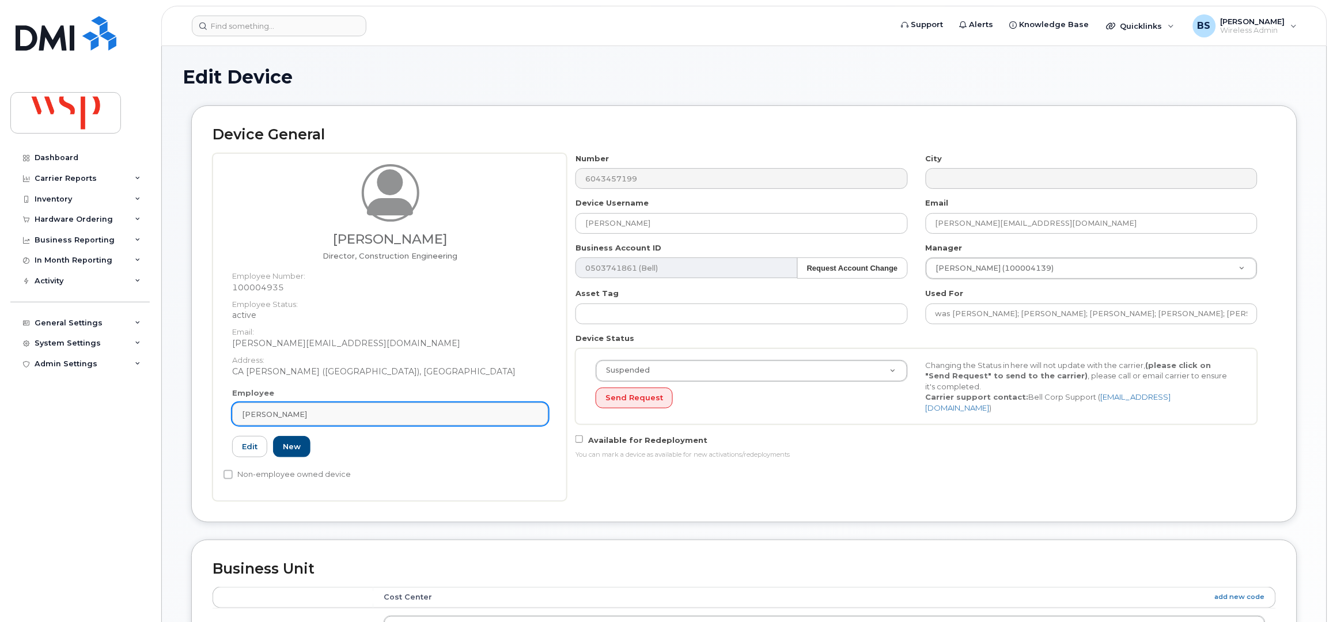
click at [355, 413] on div "[PERSON_NAME]" at bounding box center [390, 414] width 297 height 11
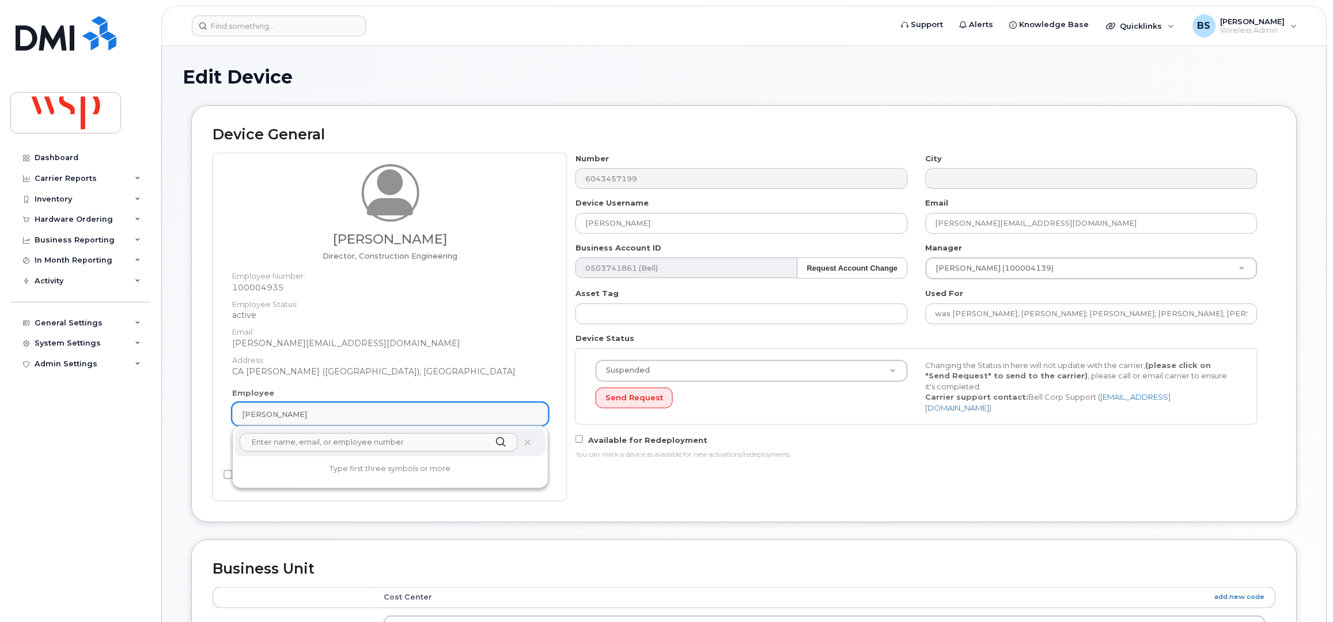
paste input "[PERSON_NAME]"
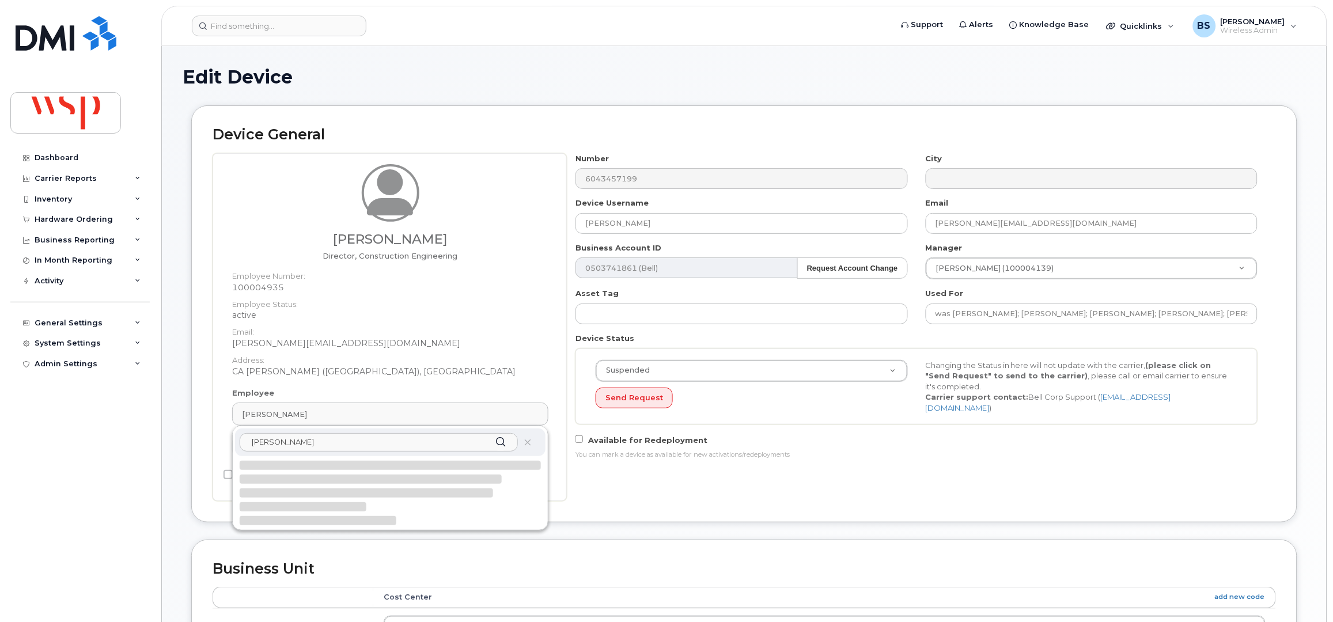
type input "[PERSON_NAME]"
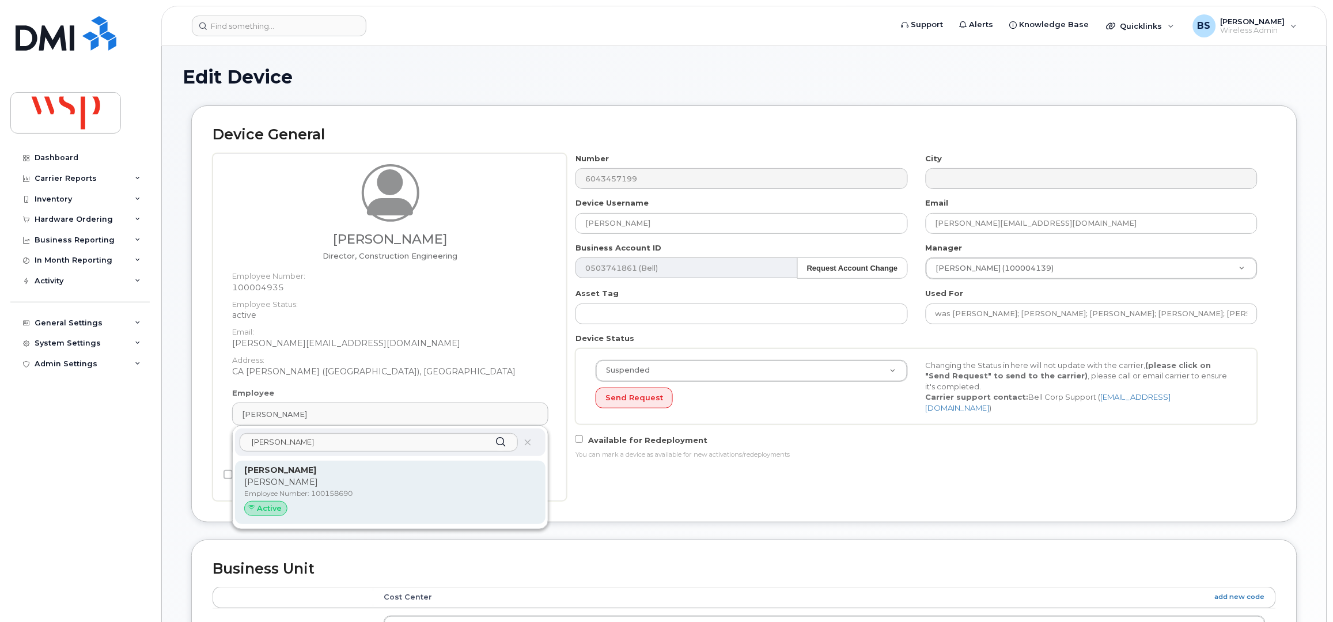
click at [290, 480] on p "[PERSON_NAME]" at bounding box center [390, 482] width 292 height 12
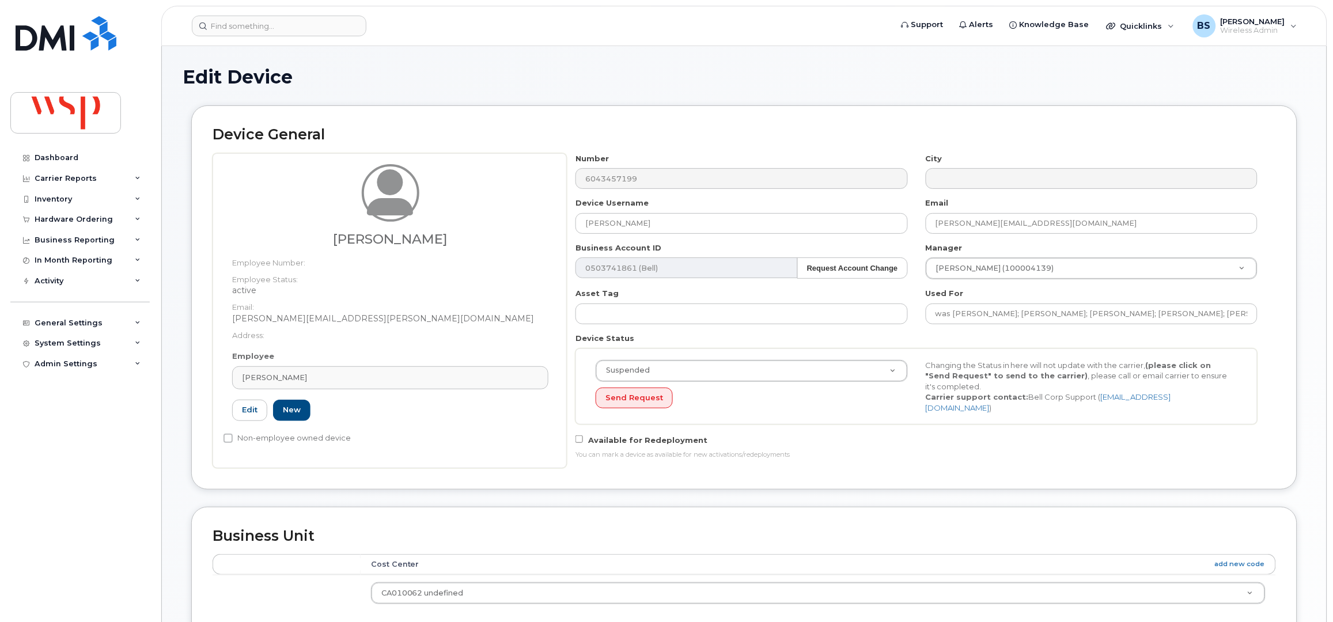
type input "100158690"
type input "[PERSON_NAME]"
type input "[PERSON_NAME][EMAIL_ADDRESS][PERSON_NAME][DOMAIN_NAME]"
type input "5769980"
drag, startPoint x: 647, startPoint y: 226, endPoint x: 522, endPoint y: 229, distance: 125.0
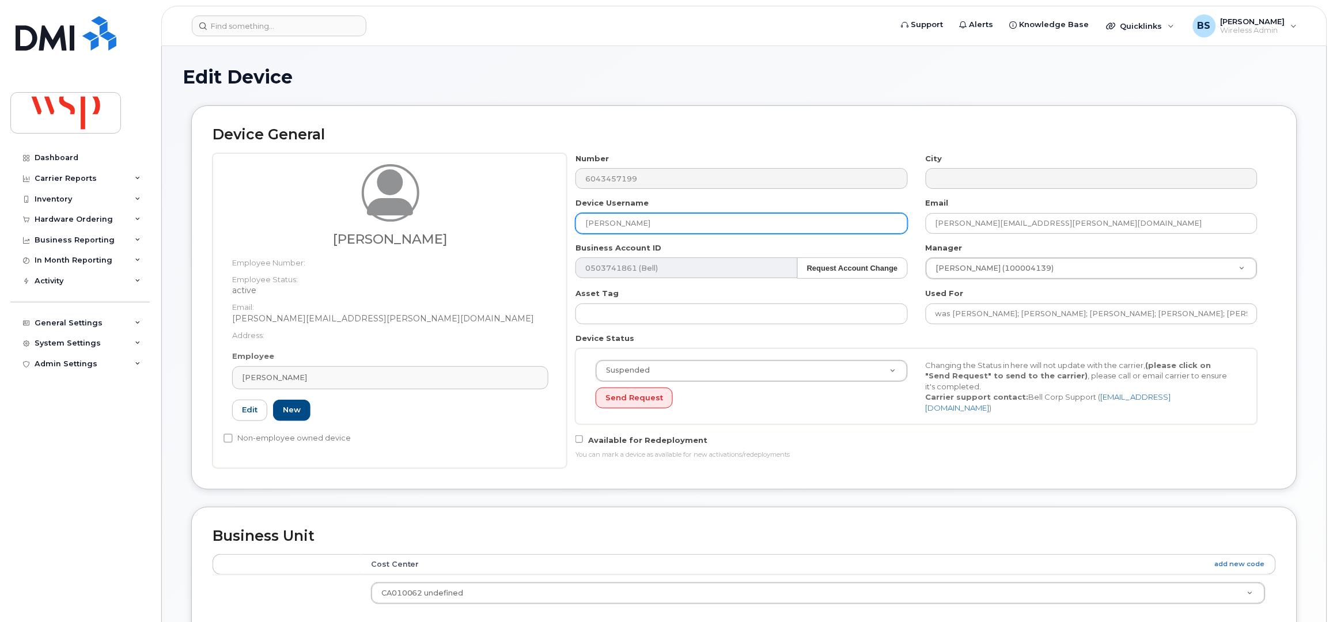
click at [529, 229] on div "Harold Henry Employee Number: Employee Status: active Email: Harold.Henry@wsp.c…" at bounding box center [744, 310] width 1063 height 315
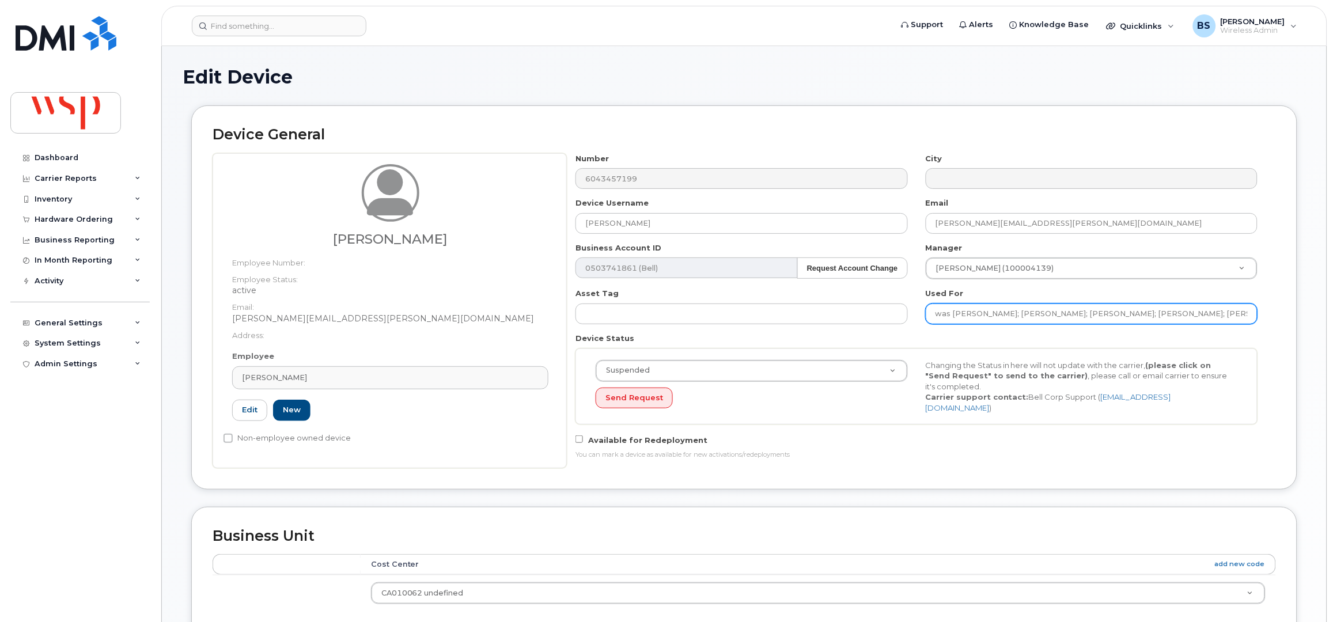
click at [1244, 314] on input "was Gerson Neiva; Gurjit Sangha; Dylan Fernando; Alan Alexander; Vijay Sole" at bounding box center [1092, 314] width 332 height 21
paste input "[PERSON_NAME]"
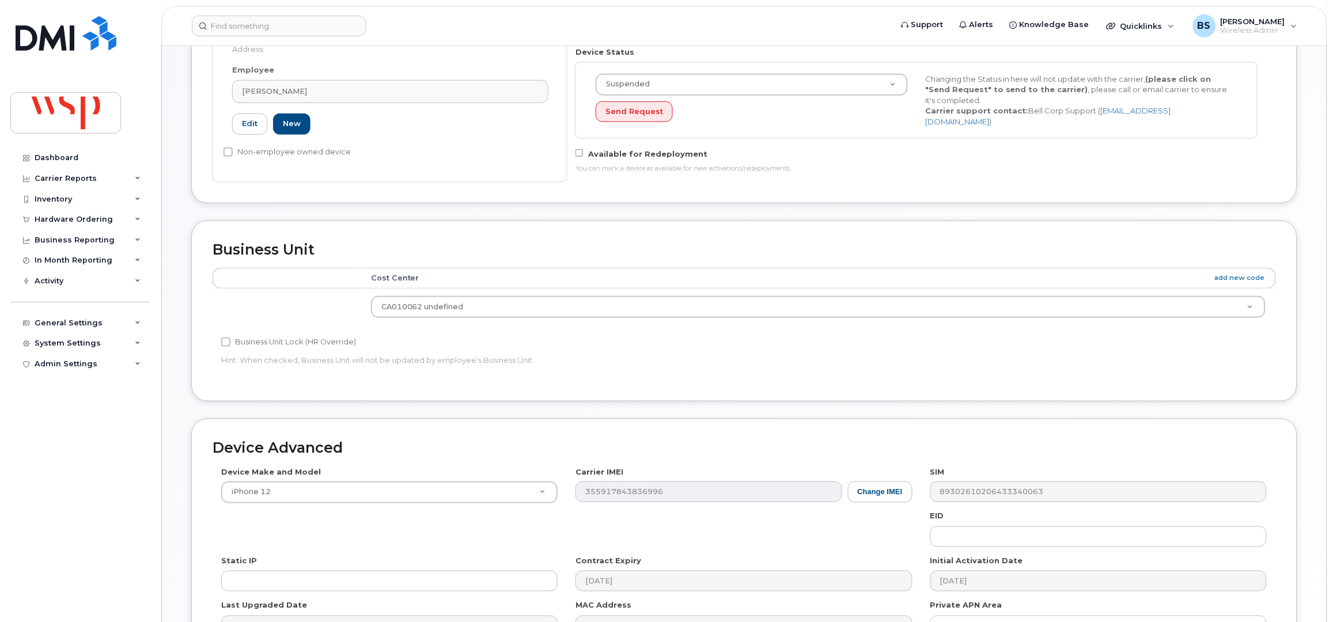
scroll to position [425, 0]
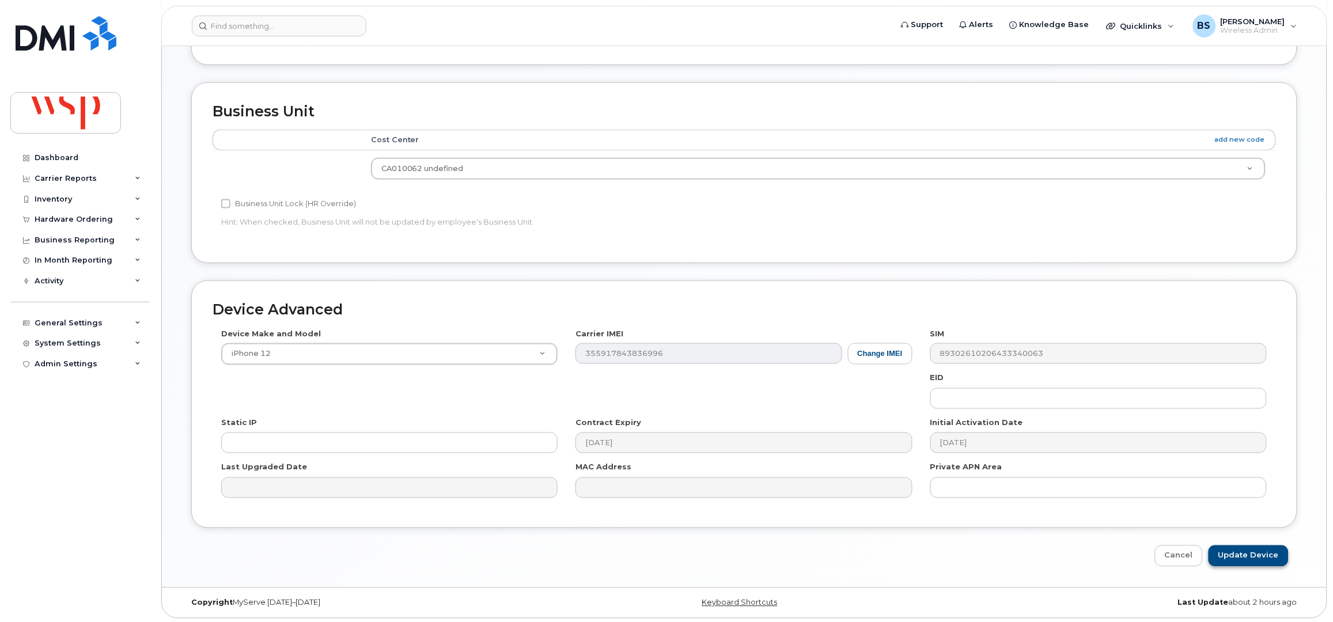
type input "was [PERSON_NAME]; [PERSON_NAME]; [PERSON_NAME]; [PERSON_NAME]; [PERSON_NAME]; …"
click at [1233, 550] on input "Update Device" at bounding box center [1248, 555] width 80 height 21
type input "Saving..."
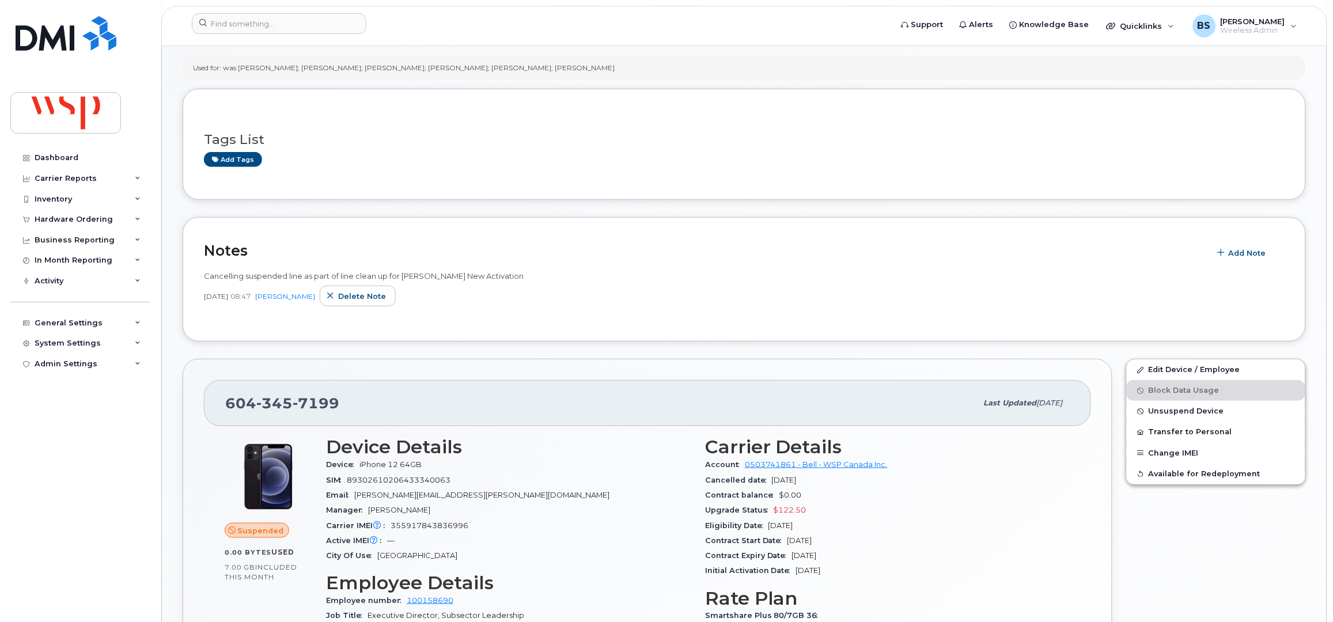
scroll to position [153, 0]
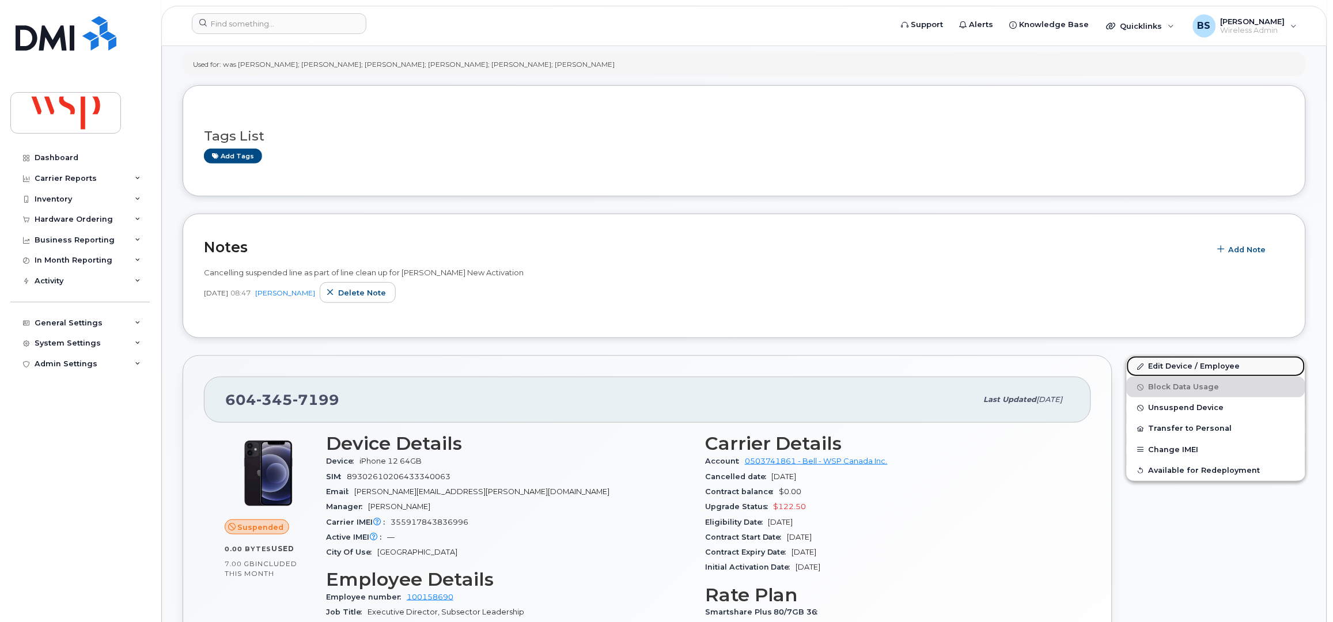
click at [1160, 366] on link "Edit Device / Employee" at bounding box center [1216, 366] width 179 height 21
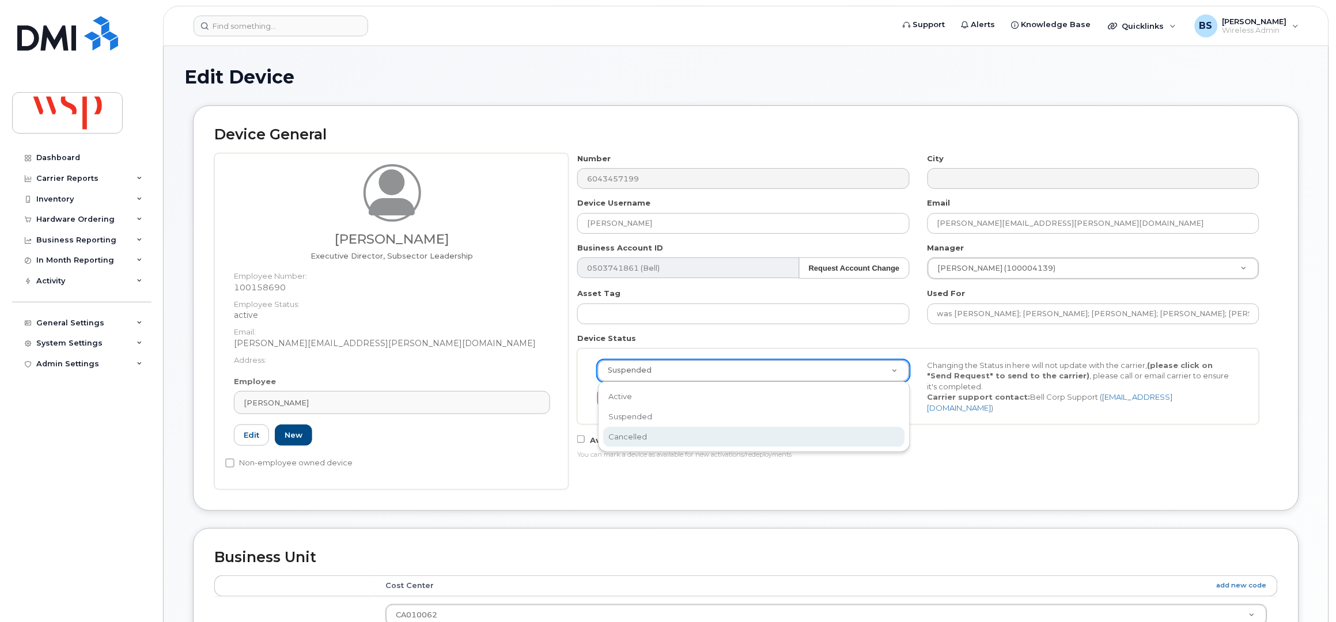
scroll to position [0, 3]
select select "cancelled"
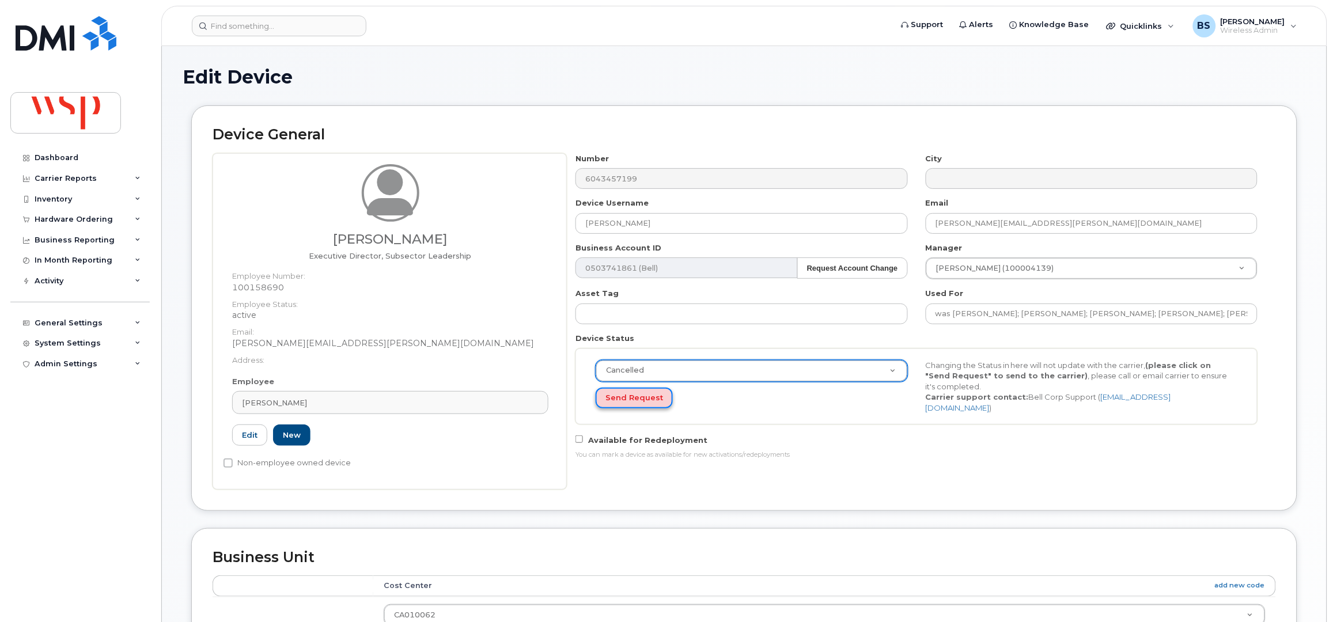
click at [621, 399] on button "Send Request" at bounding box center [634, 398] width 77 height 21
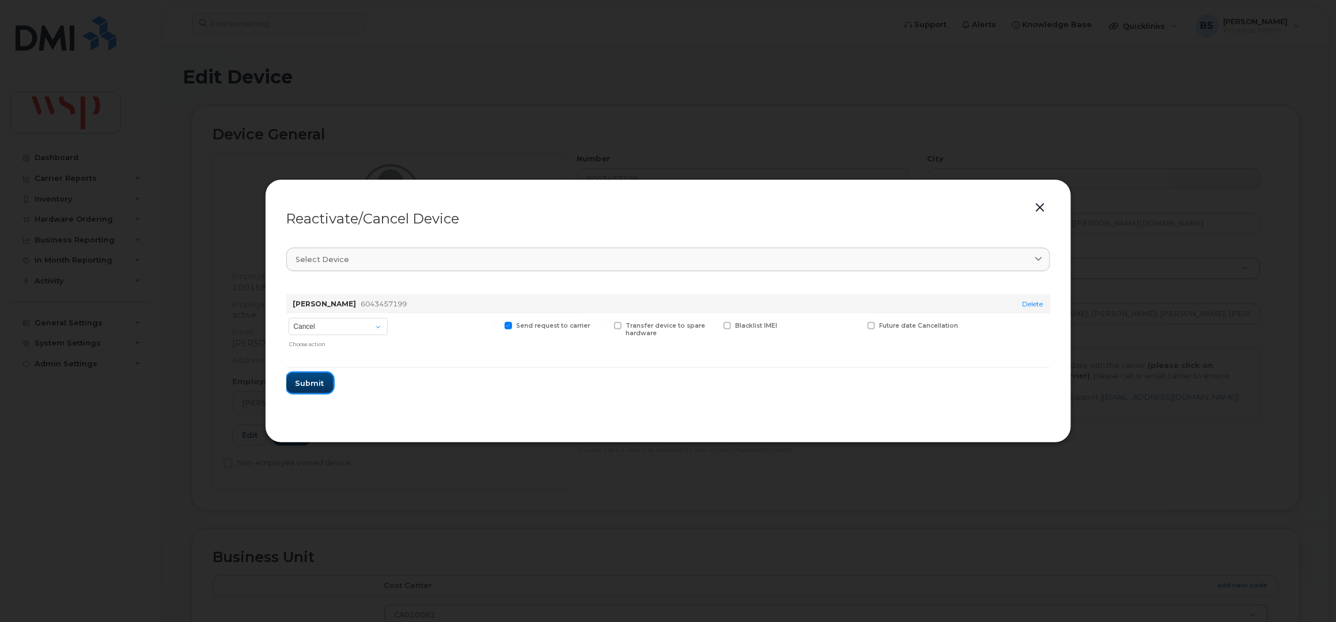
click at [311, 385] on span "Submit" at bounding box center [309, 383] width 29 height 11
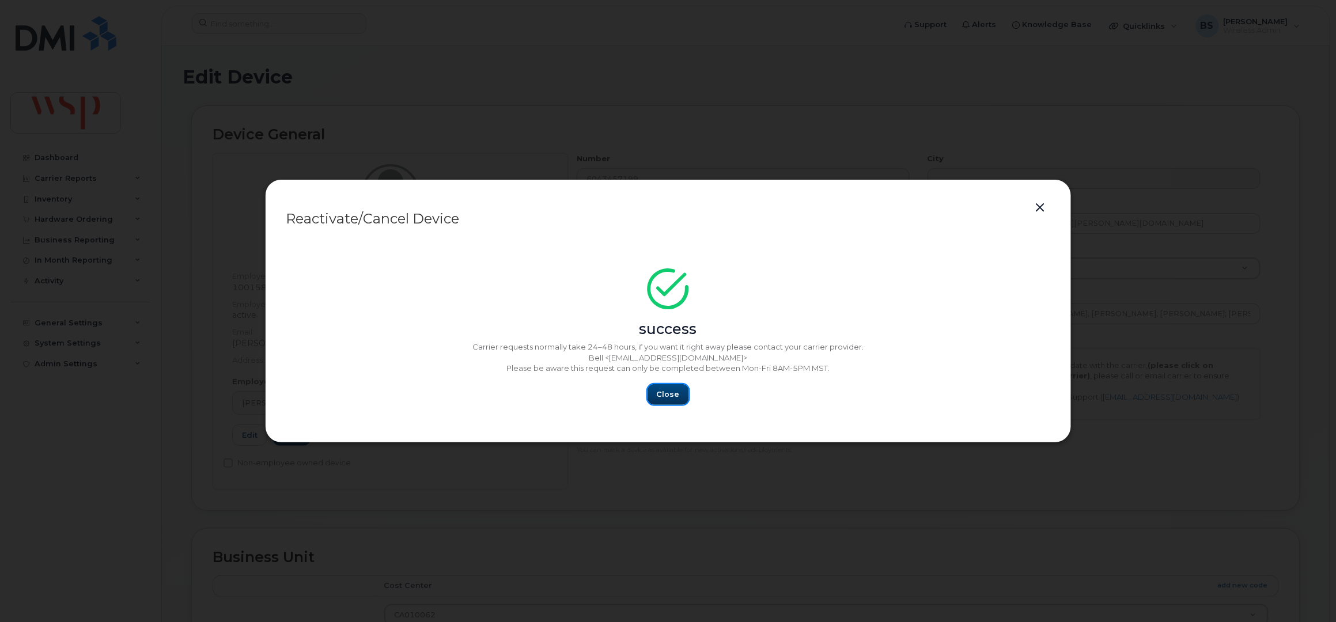
click at [663, 392] on span "Close" at bounding box center [668, 394] width 23 height 11
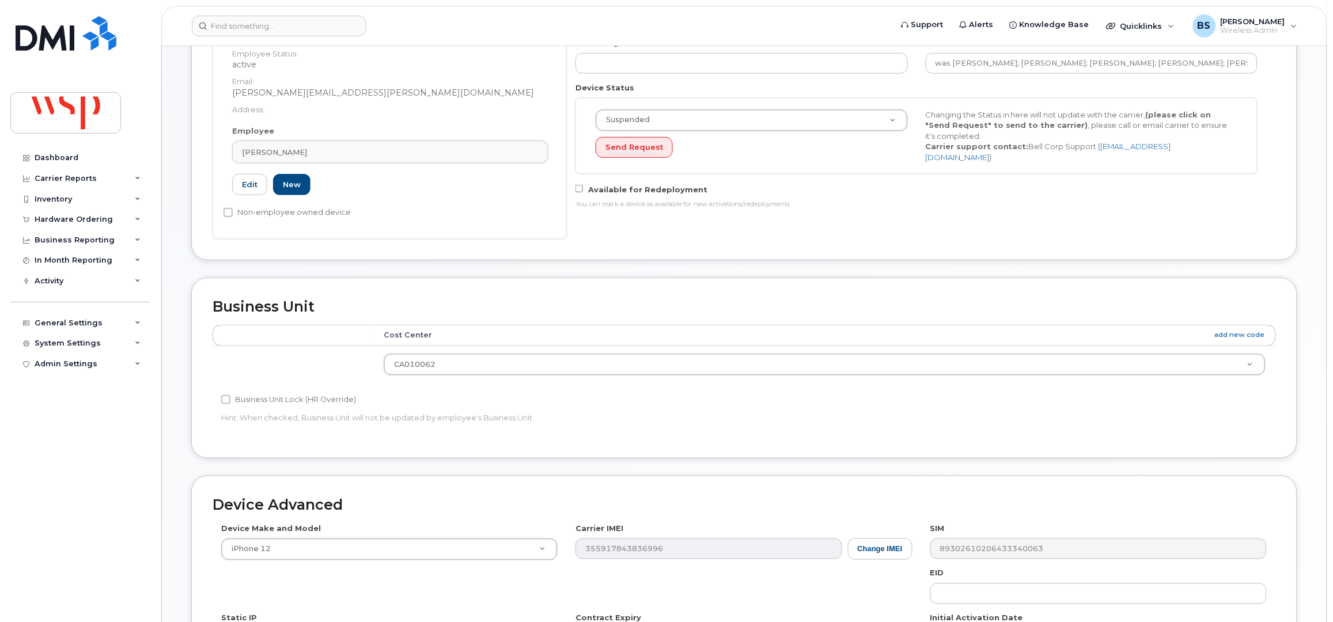
scroll to position [450, 0]
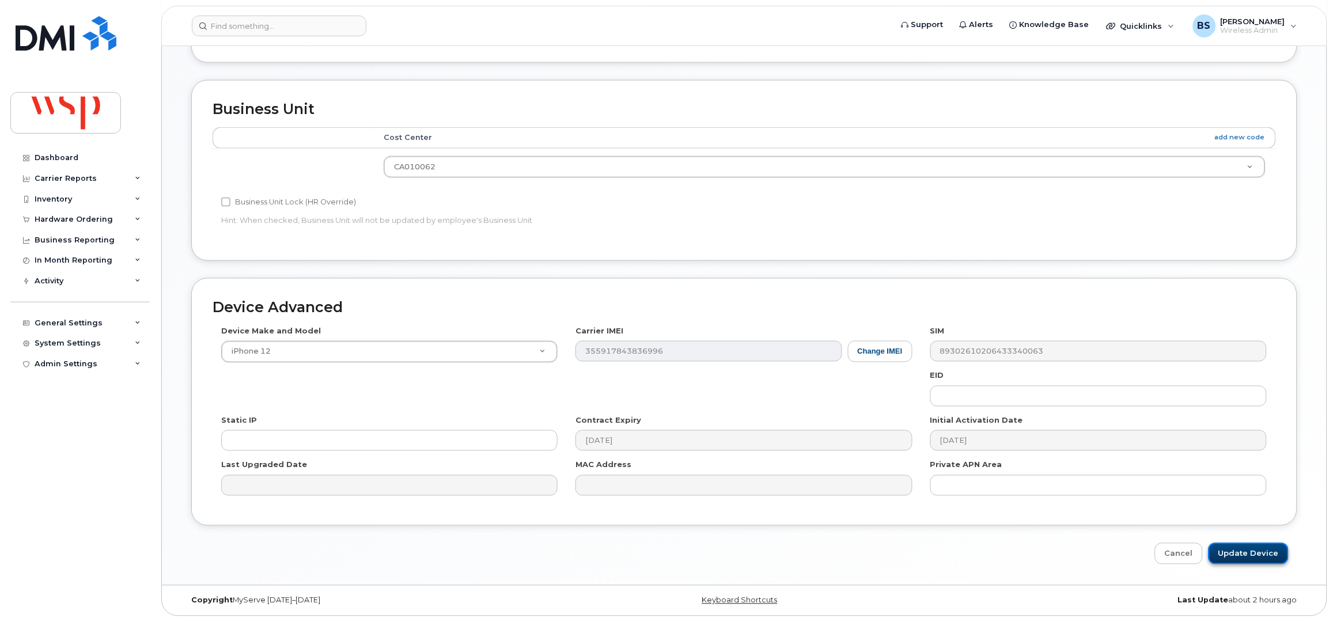
click at [1247, 550] on input "Update Device" at bounding box center [1248, 553] width 80 height 21
type input "Saving..."
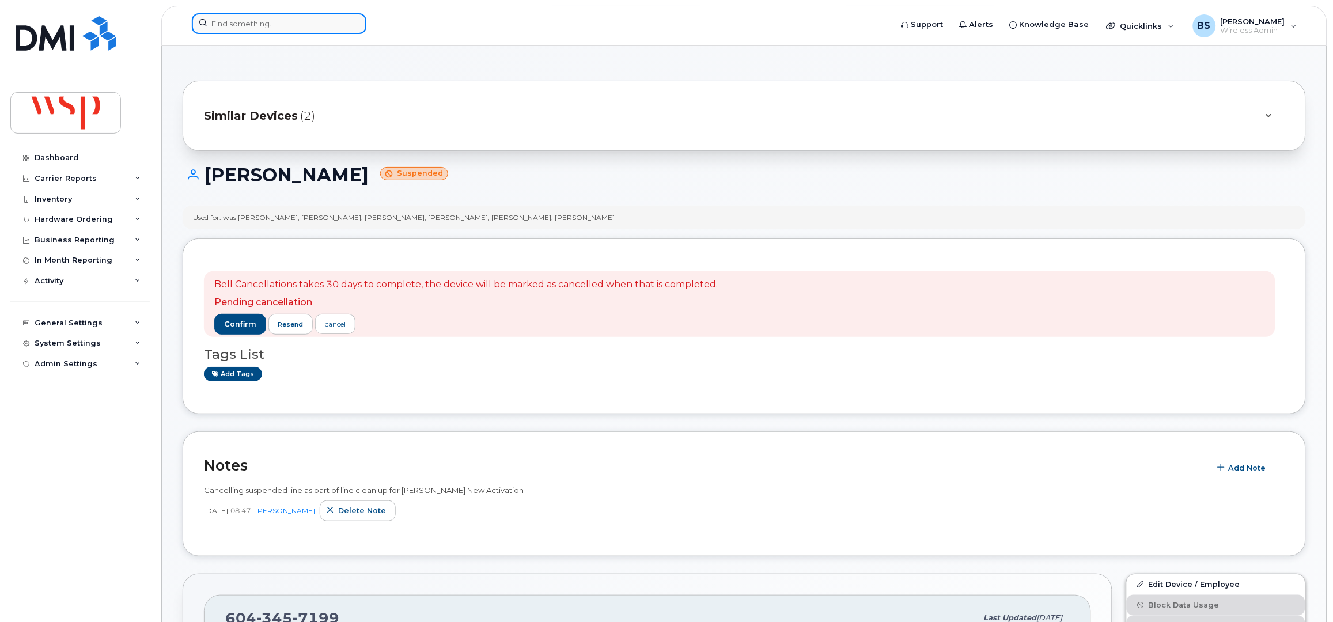
click at [247, 25] on input at bounding box center [279, 23] width 175 height 21
paste input "5142105710"
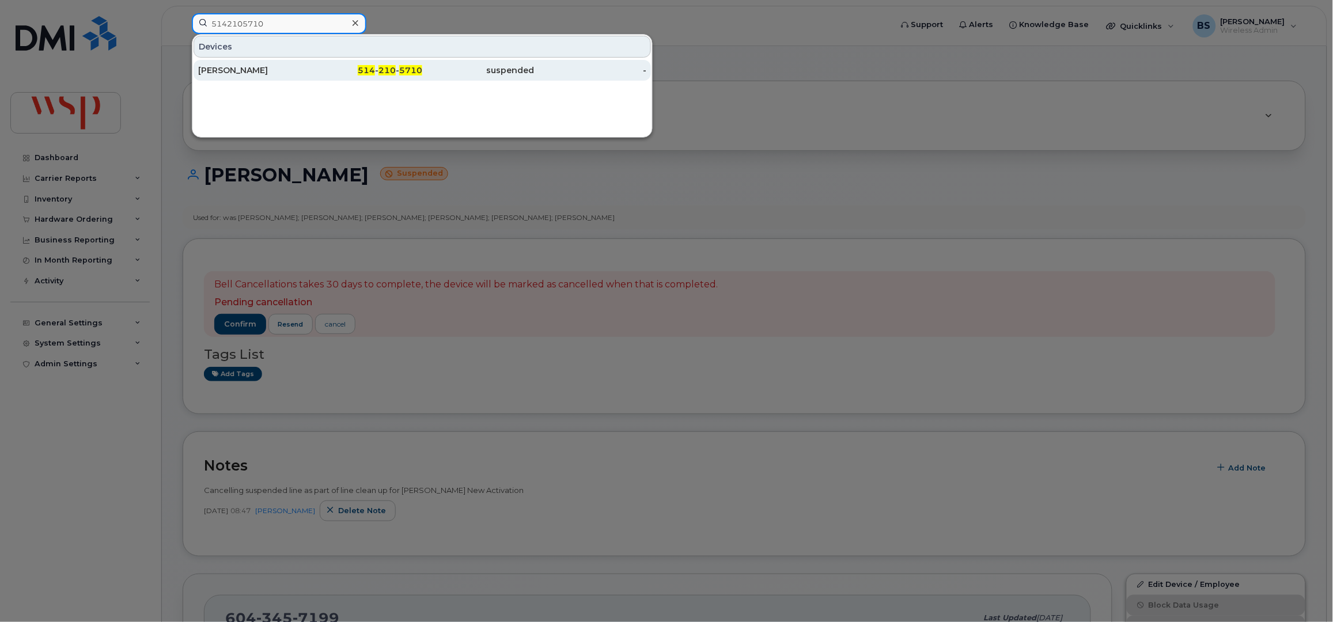
type input "5142105710"
click at [223, 65] on div "Jérémie Arsenault" at bounding box center [254, 71] width 112 height 12
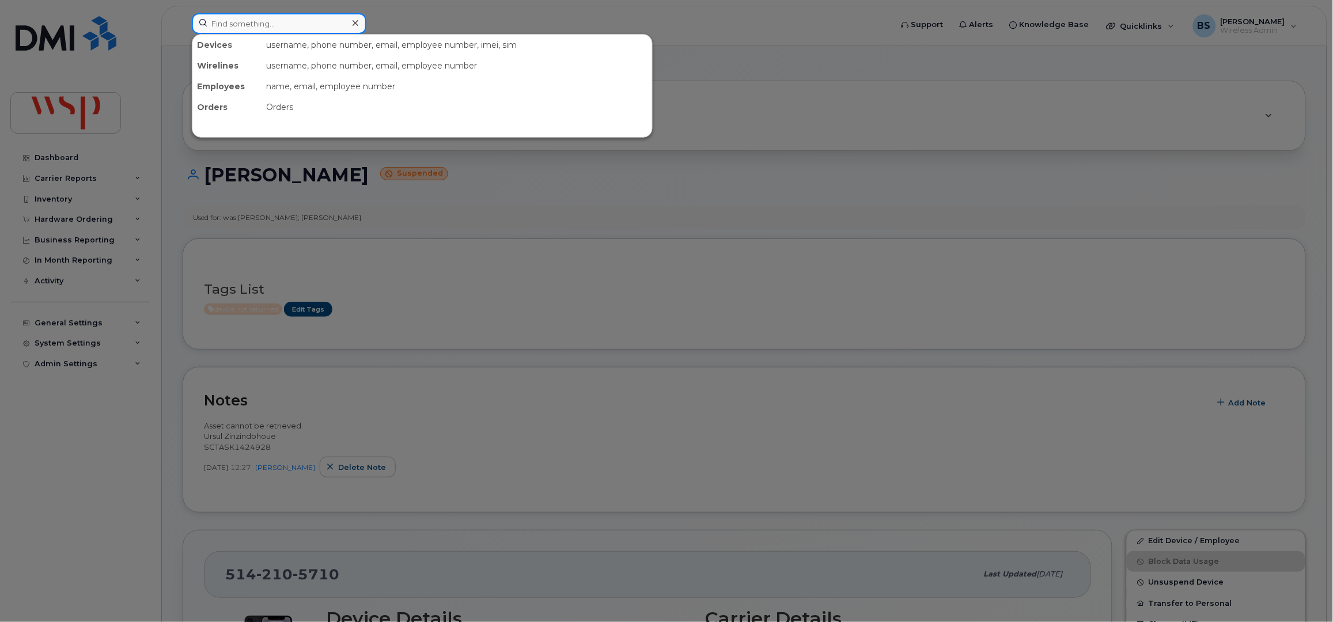
click at [273, 21] on input at bounding box center [279, 23] width 175 height 21
paste input "5142105710"
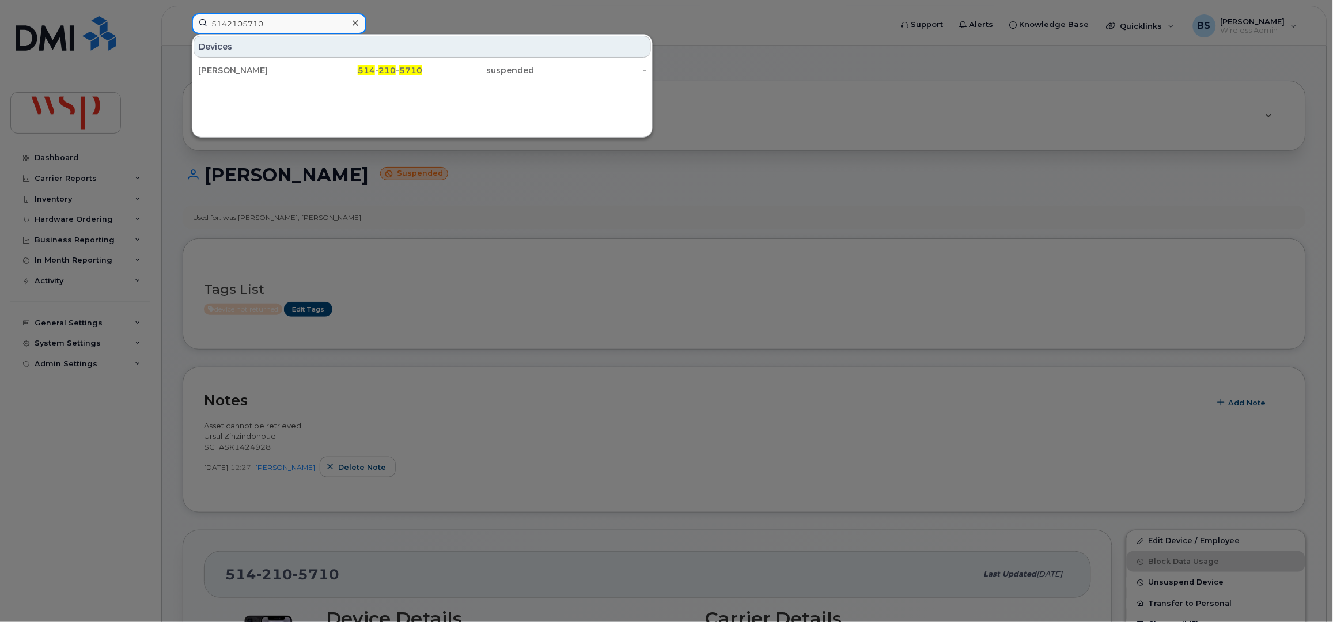
drag, startPoint x: 264, startPoint y: 26, endPoint x: 145, endPoint y: 25, distance: 118.7
click at [183, 25] on div "5142105710 Devices Jérémie Arsenault 514 - 210 - 5710 suspended -" at bounding box center [538, 25] width 711 height 25
paste input "100004686"
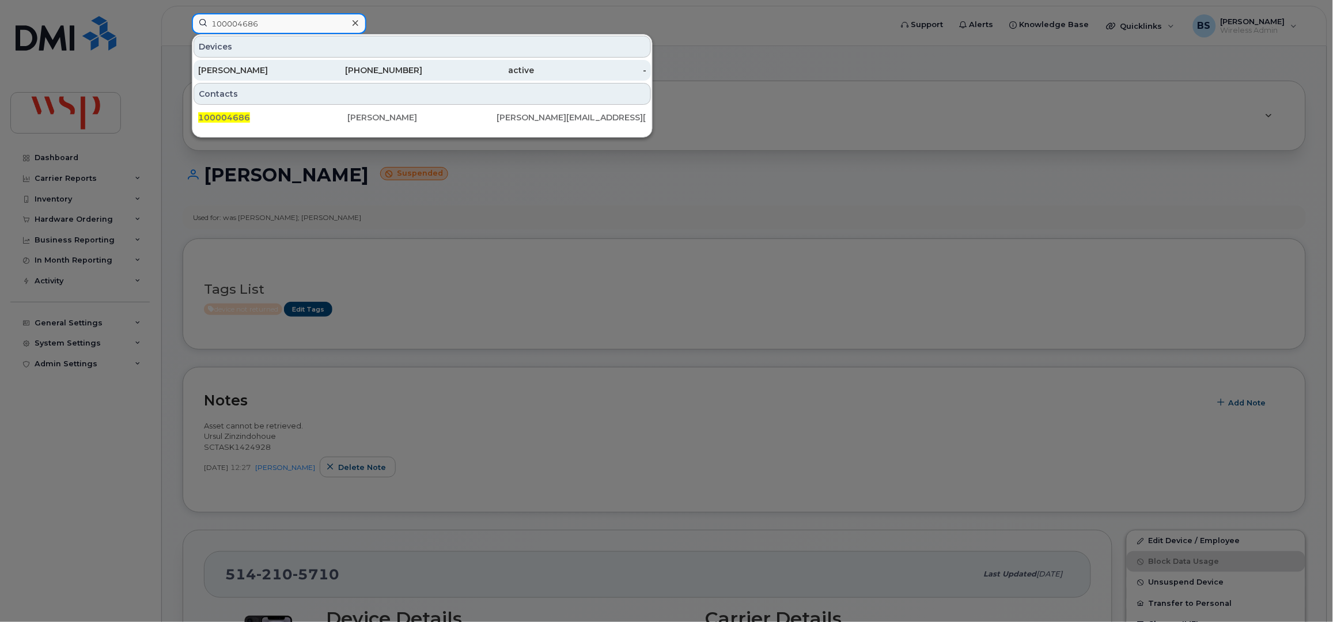
type input "100004686"
click at [214, 67] on div "REBECCA TANNAHILL" at bounding box center [254, 71] width 112 height 12
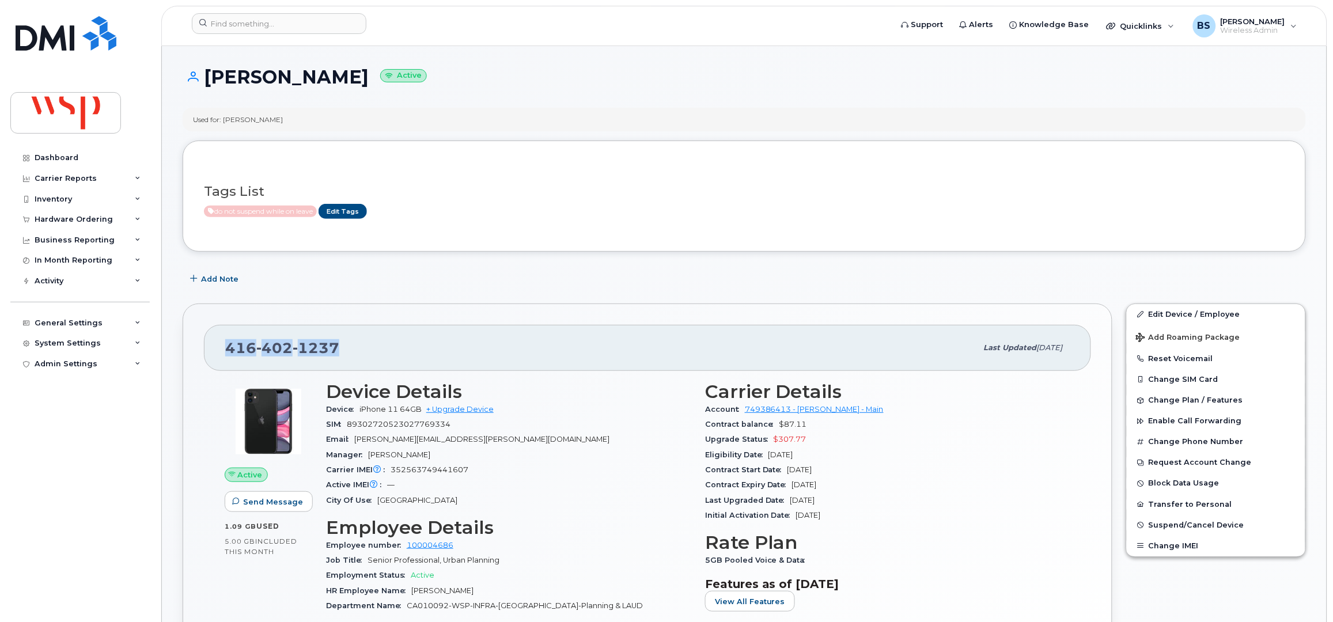
drag, startPoint x: 356, startPoint y: 355, endPoint x: 200, endPoint y: 350, distance: 156.2
click at [214, 364] on div "416 402 1237 Last updated Jul 15, 2025" at bounding box center [647, 348] width 887 height 46
copy span "416 402 1237"
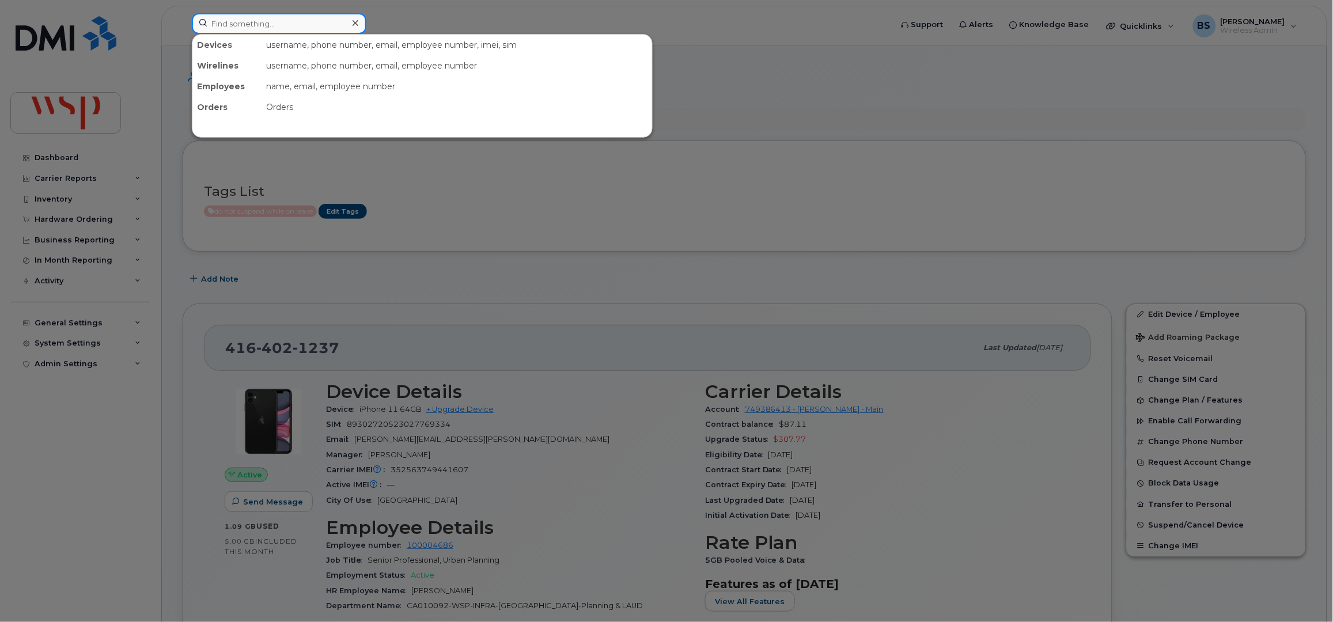
click at [236, 21] on input at bounding box center [279, 23] width 175 height 21
paste input "5142105710"
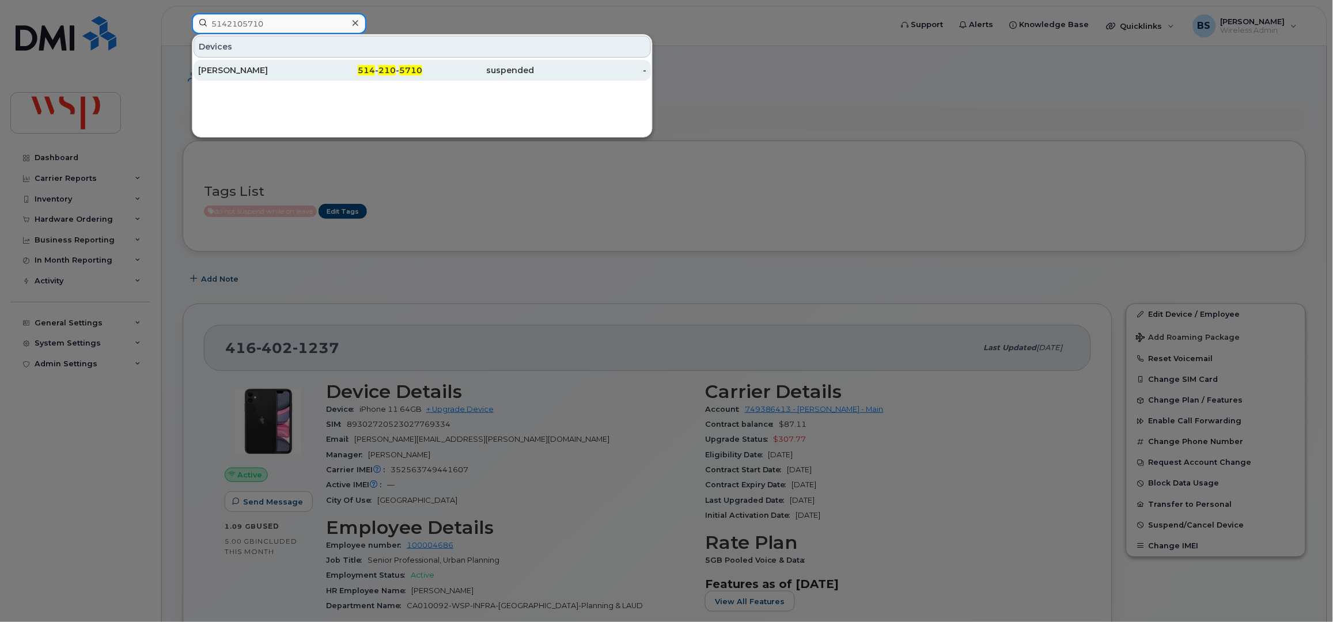
type input "5142105710"
drag, startPoint x: 218, startPoint y: 67, endPoint x: 236, endPoint y: 77, distance: 19.6
click at [217, 67] on div "Jérémie Arsenault" at bounding box center [254, 71] width 112 height 12
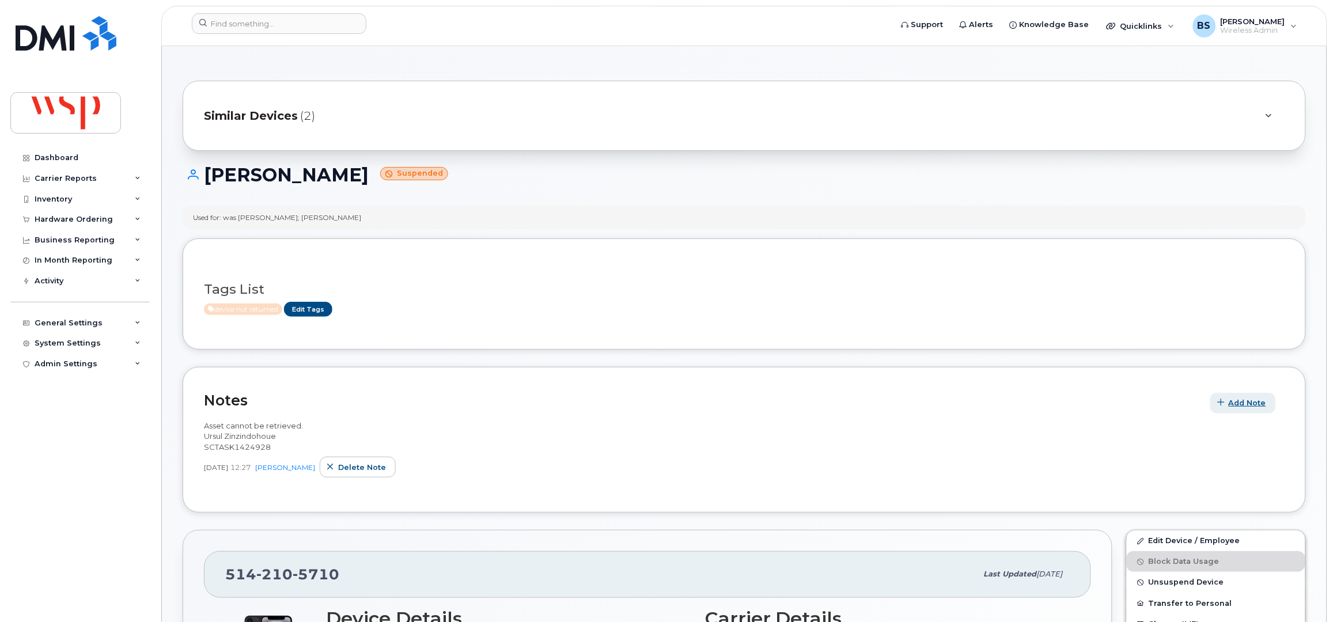
click at [1241, 403] on span "Add Note" at bounding box center [1247, 402] width 37 height 11
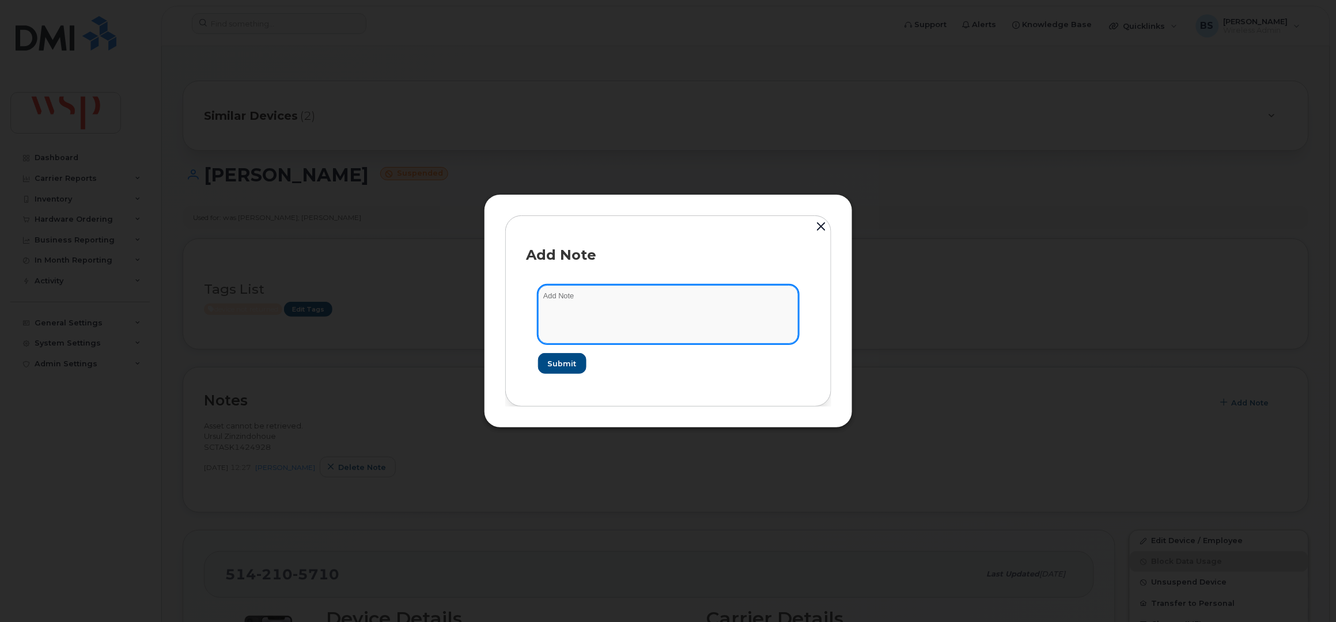
click at [598, 316] on textarea at bounding box center [668, 314] width 260 height 59
paste textarea "Cancelling suspended line as part of line clean up for Rogers New Activation"
type textarea "Cancelling suspended line as part of line clean up for Rogers New Activation"
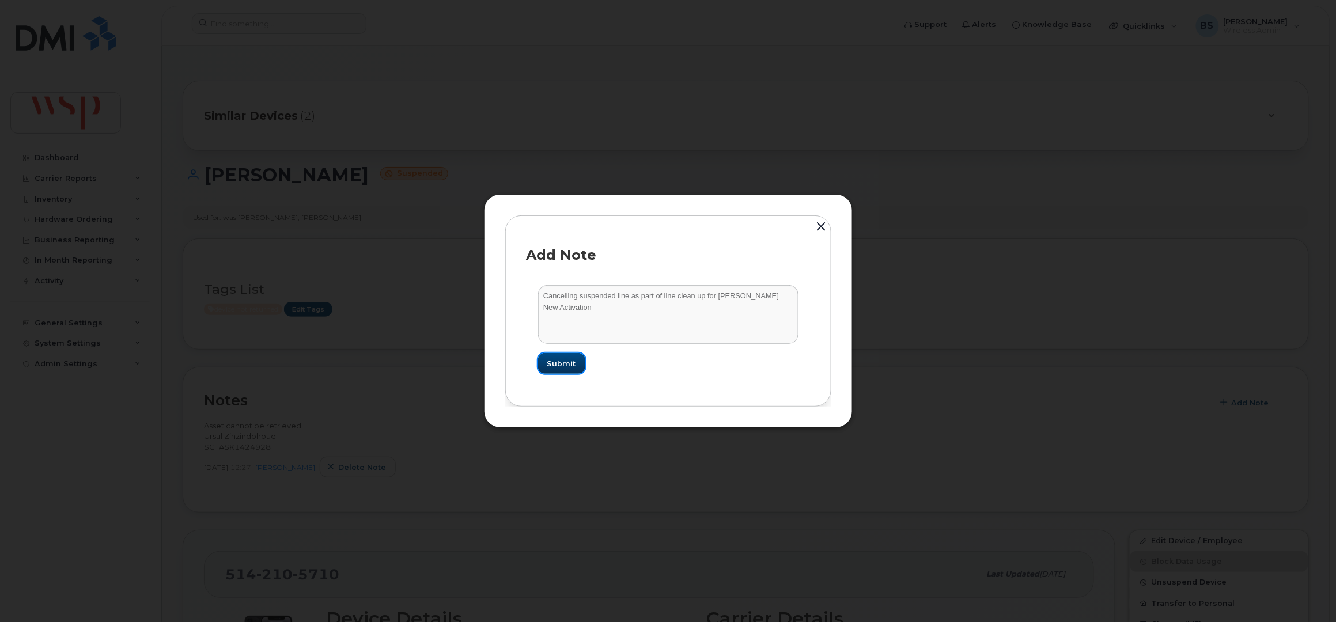
click at [564, 354] on button "Submit" at bounding box center [561, 363] width 47 height 21
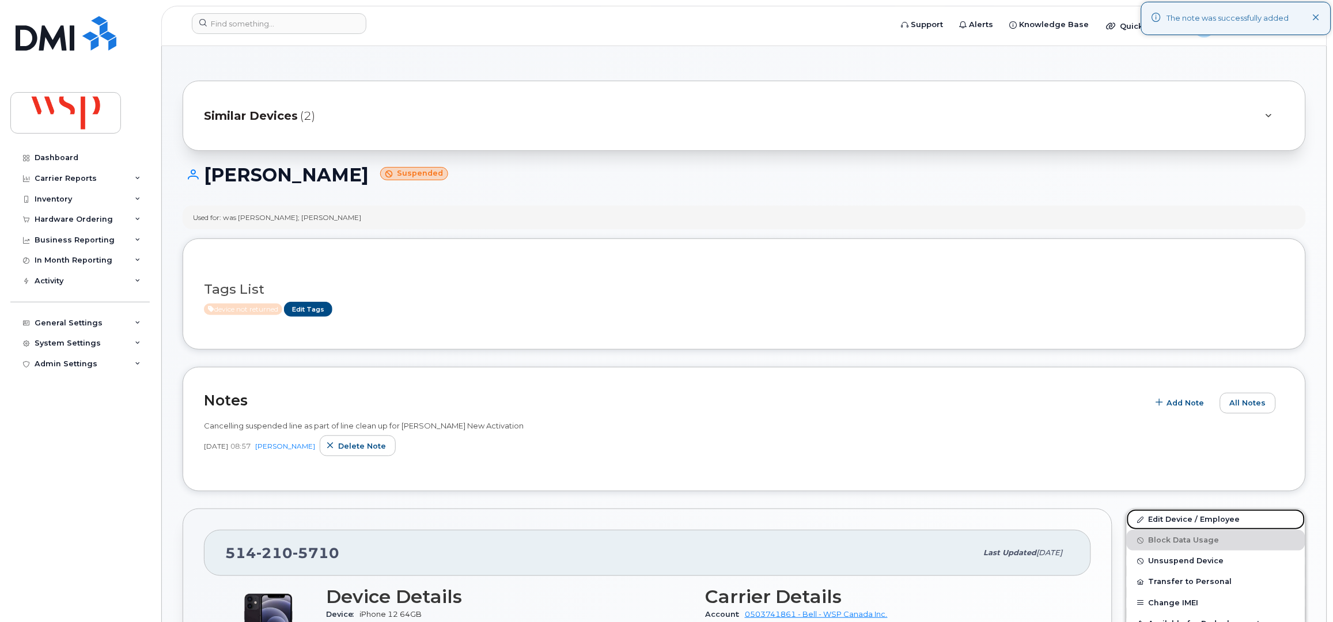
drag, startPoint x: 1154, startPoint y: 517, endPoint x: 1032, endPoint y: 476, distance: 128.2
click at [1154, 517] on link "Edit Device / Employee" at bounding box center [1216, 519] width 179 height 21
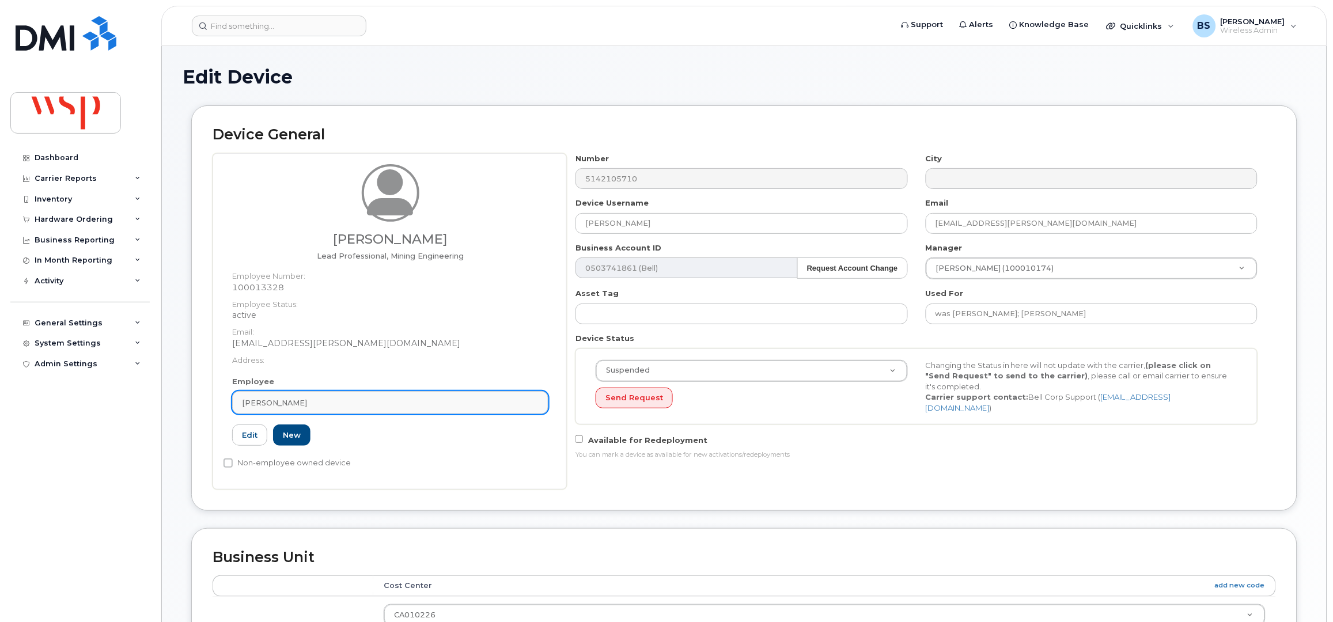
click at [306, 406] on span "[PERSON_NAME]" at bounding box center [274, 402] width 65 height 11
paste input "[PERSON_NAME]"
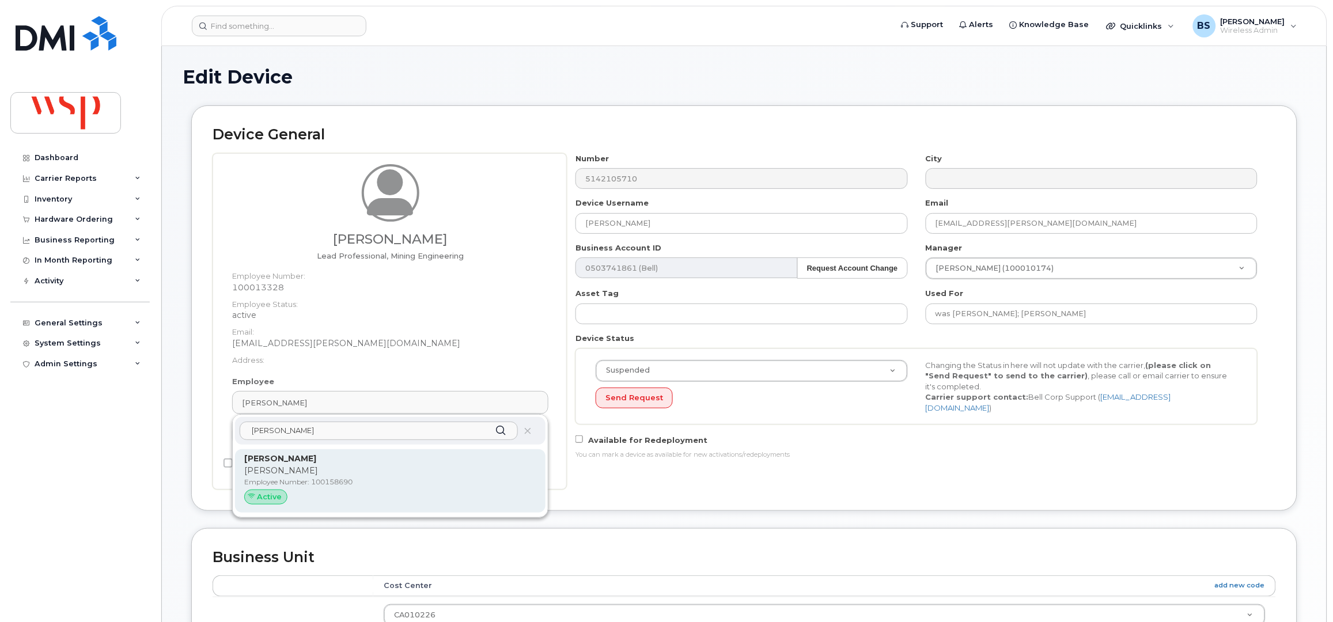
type input "[PERSON_NAME]"
click at [278, 464] on p "[PERSON_NAME]" at bounding box center [390, 459] width 292 height 12
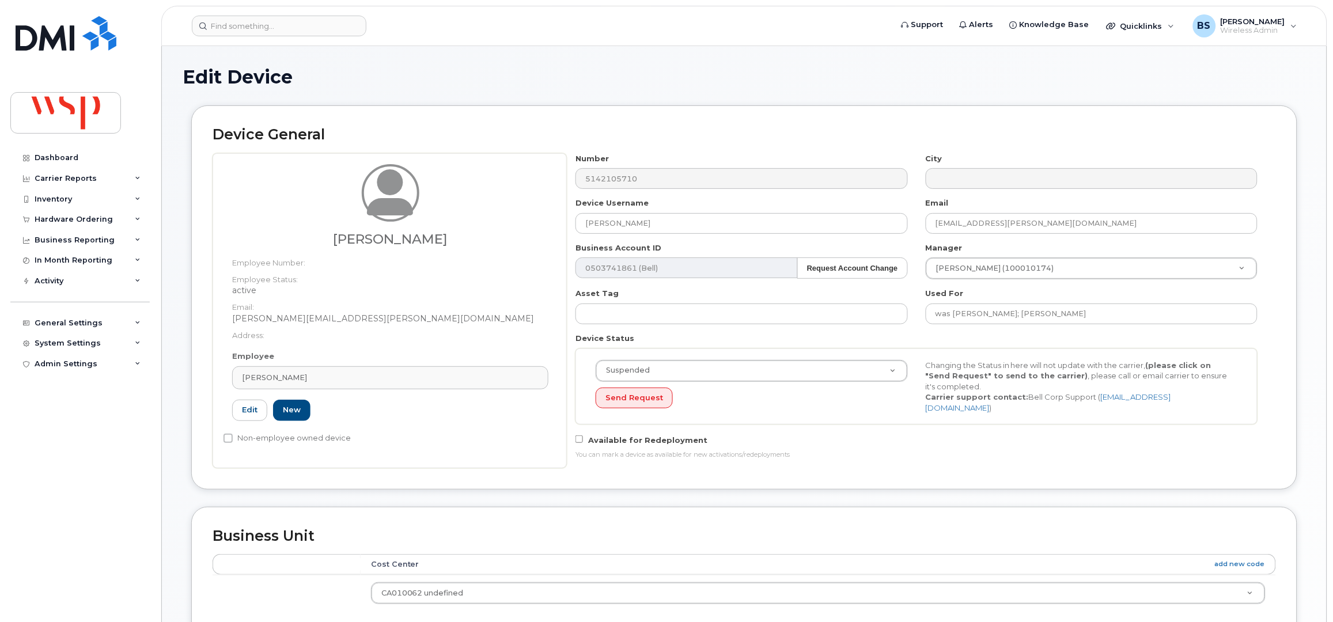
type input "[PERSON_NAME]"
type input "[PERSON_NAME][EMAIL_ADDRESS][PERSON_NAME][DOMAIN_NAME]"
type input "5769980"
type input "100158690"
drag, startPoint x: 645, startPoint y: 221, endPoint x: 554, endPoint y: 235, distance: 92.6
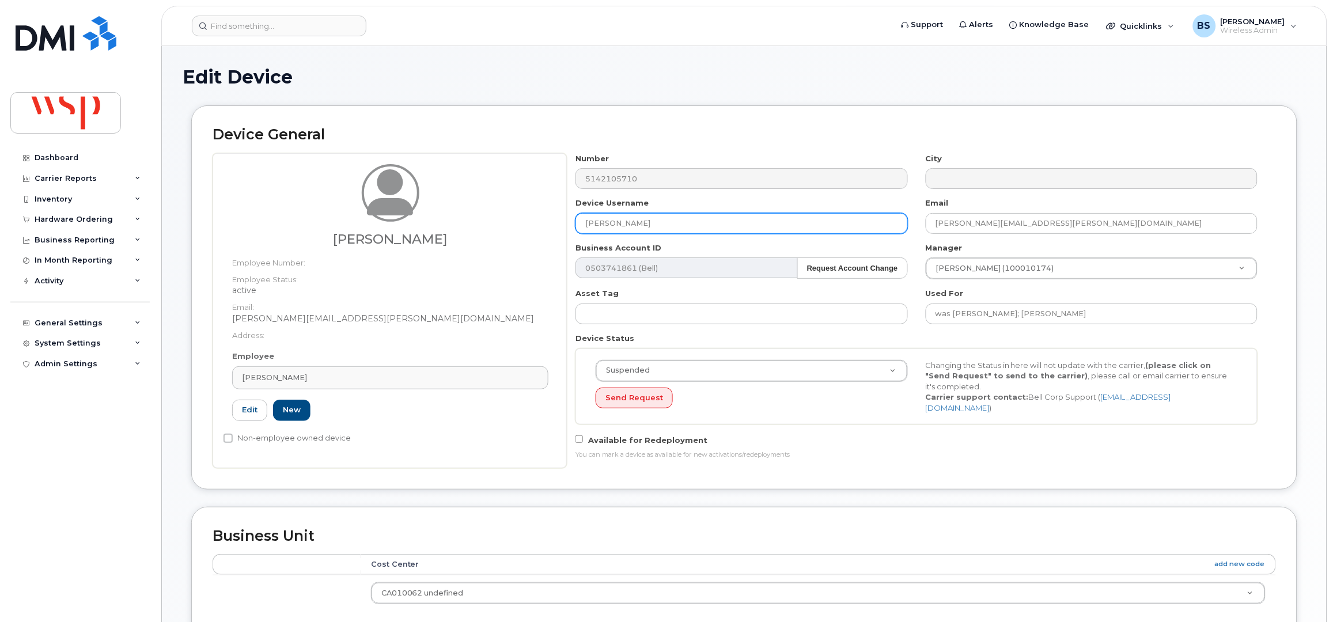
click at [563, 236] on div "Harold Henry Employee Number: Employee Status: active Email: Harold.Henry@wsp.c…" at bounding box center [744, 310] width 1063 height 315
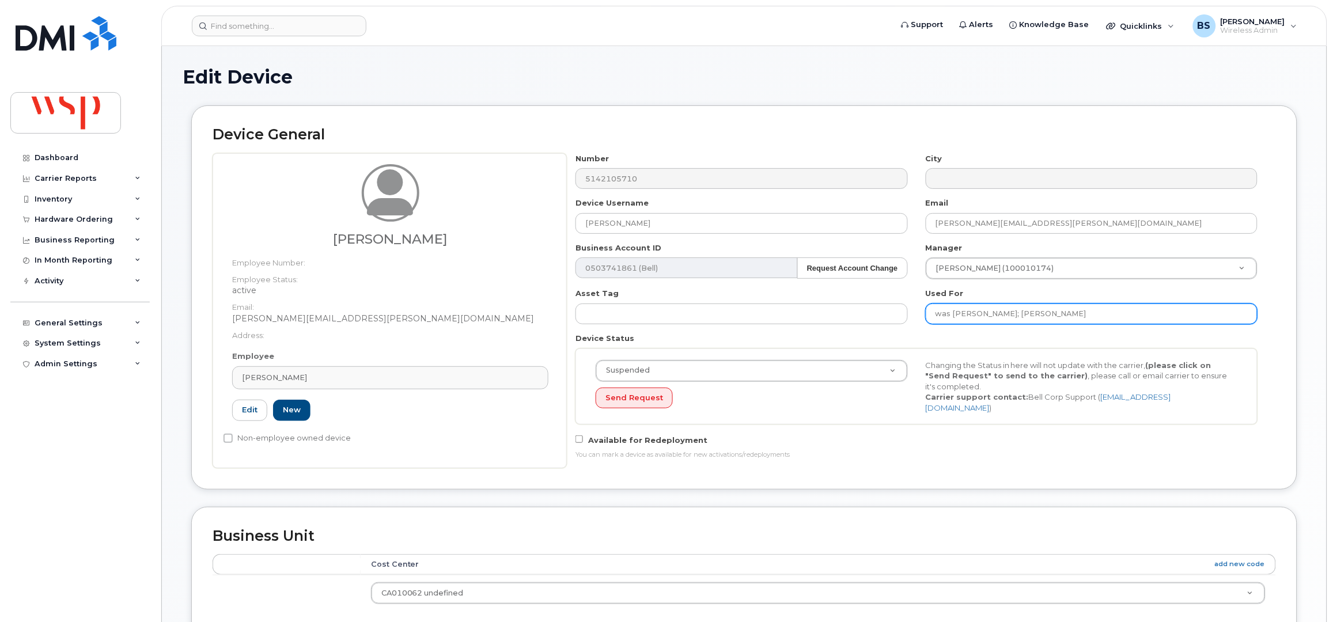
click at [1113, 319] on input "was Jean Forostowsky; Jérémie Arsenault" at bounding box center [1092, 314] width 332 height 21
paste input "[PERSON_NAME]"
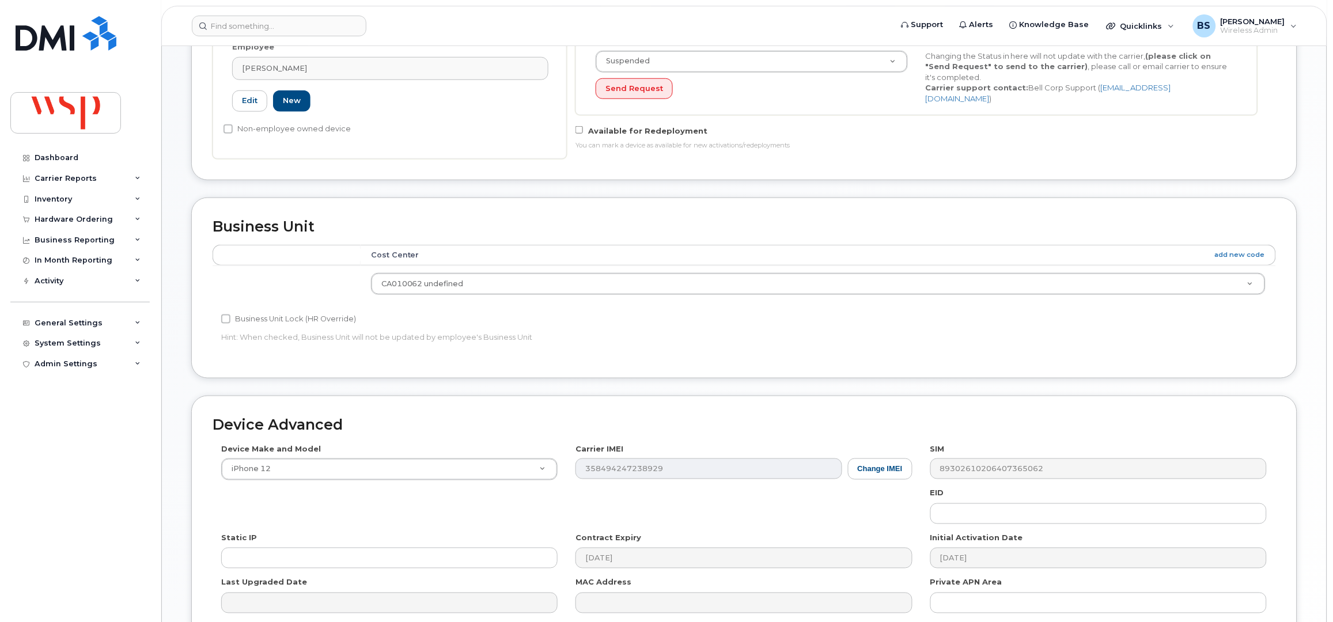
scroll to position [425, 0]
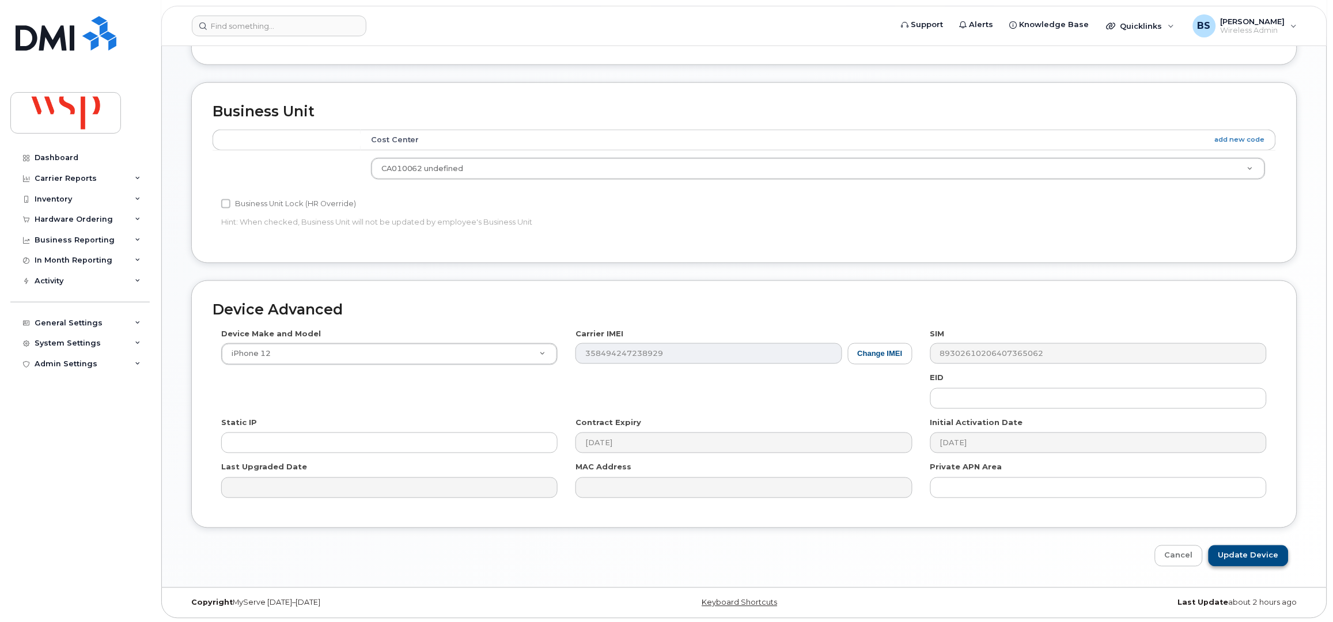
type input "was [PERSON_NAME]; [PERSON_NAME]; [PERSON_NAME]"
click at [1242, 554] on input "Update Device" at bounding box center [1248, 555] width 80 height 21
type input "Saving..."
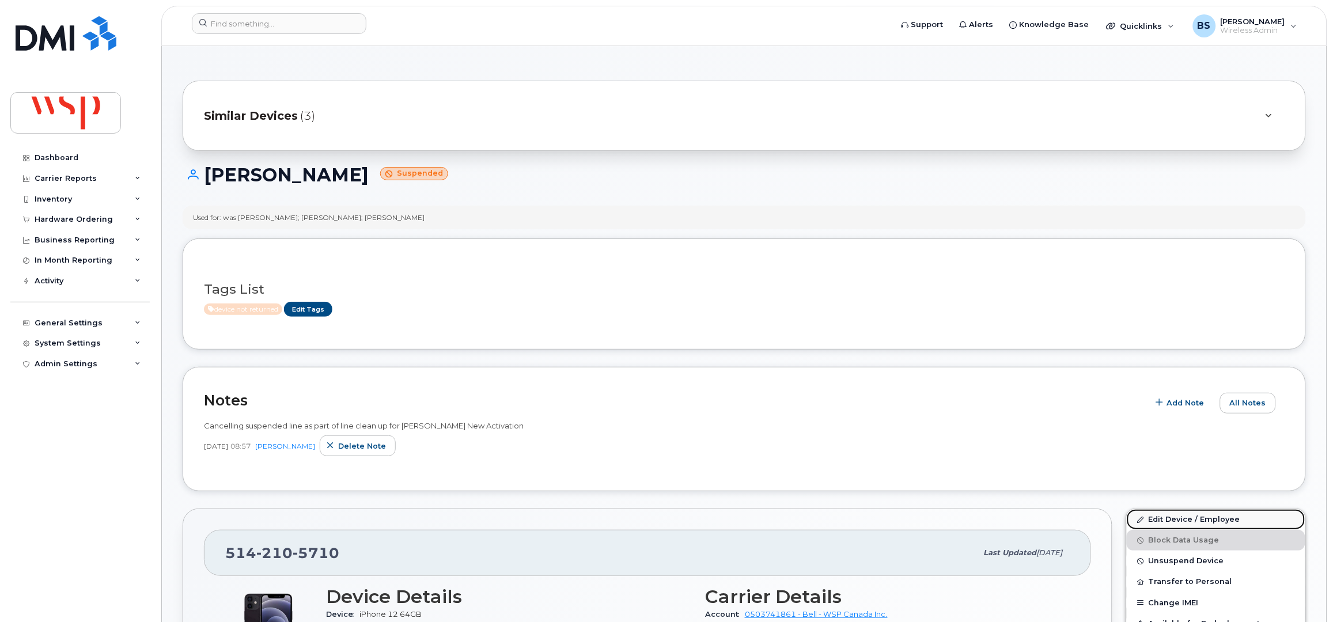
click at [1166, 519] on link "Edit Device / Employee" at bounding box center [1216, 519] width 179 height 21
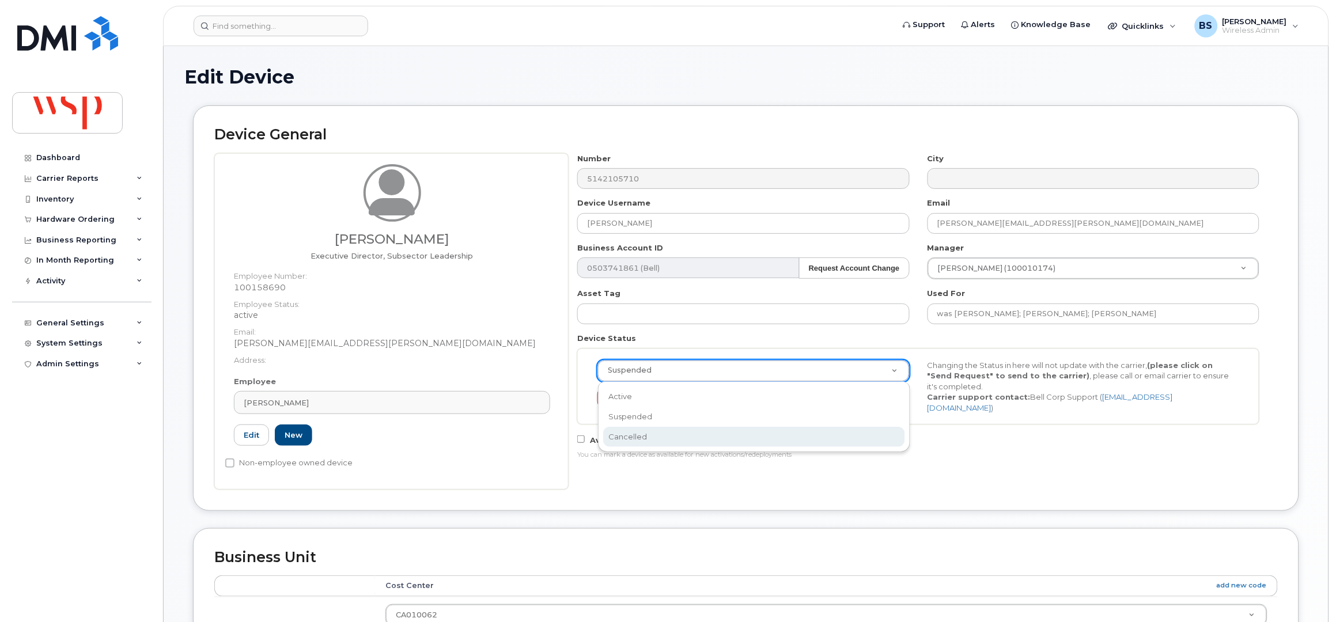
scroll to position [0, 3]
select select "cancelled"
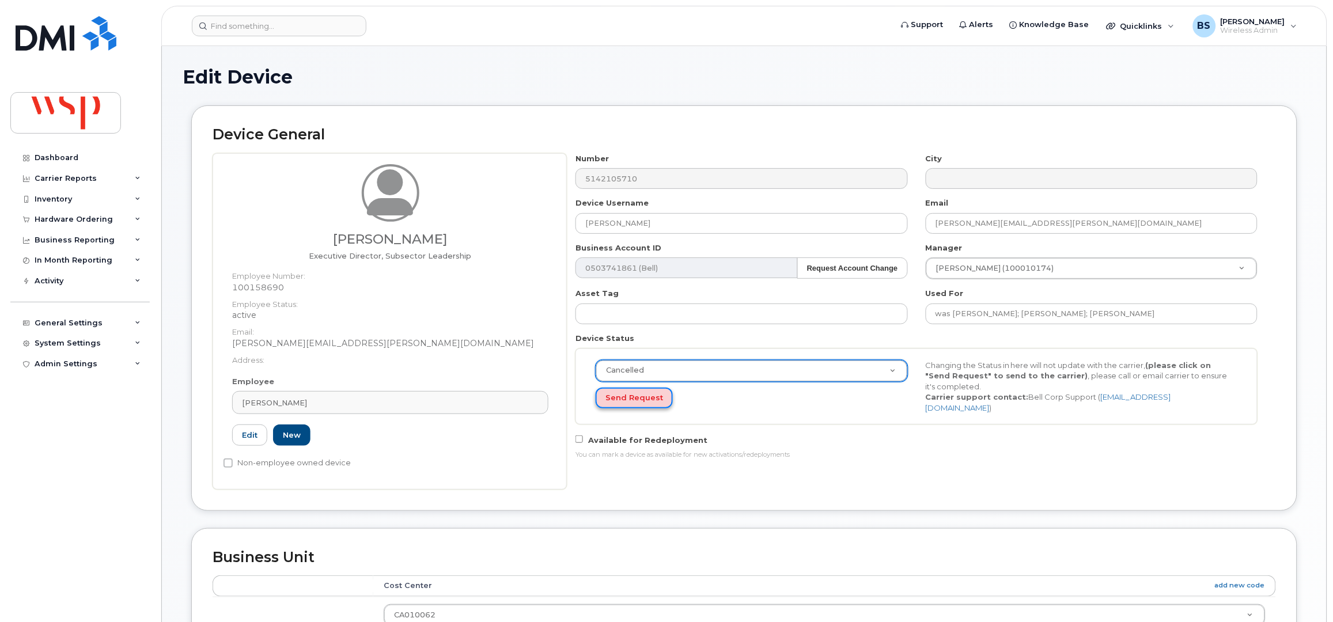
click at [617, 395] on button "Send Request" at bounding box center [634, 398] width 77 height 21
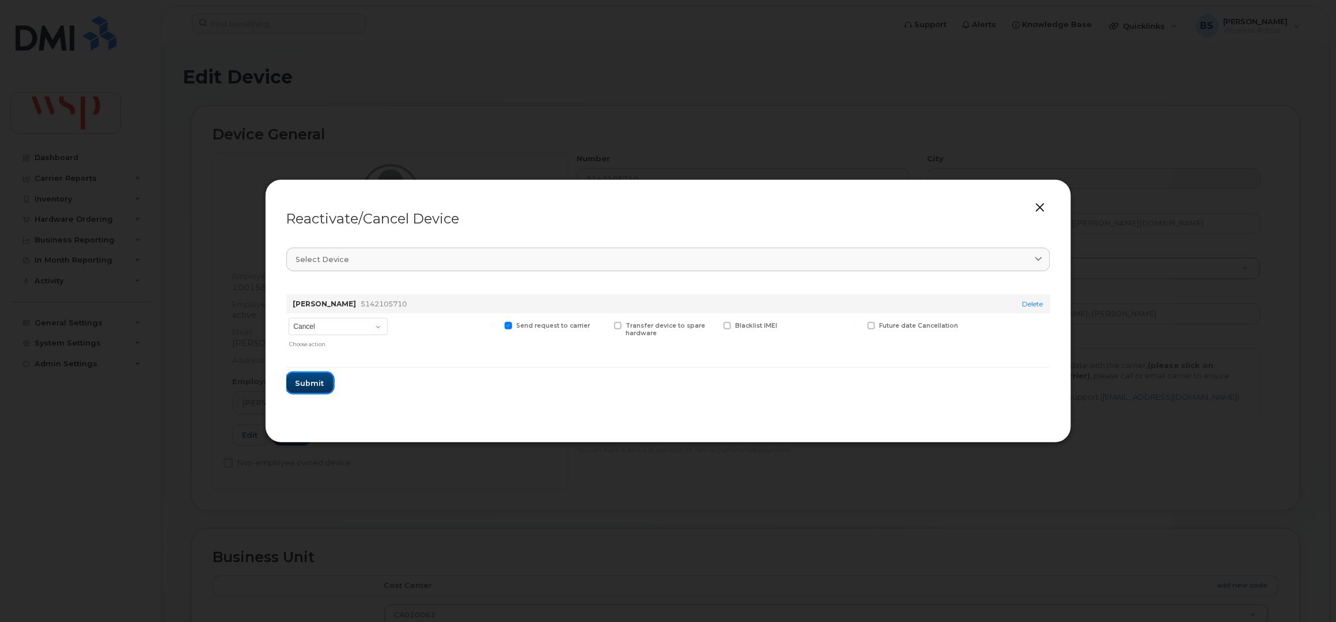
click at [300, 381] on span "Submit" at bounding box center [309, 383] width 29 height 11
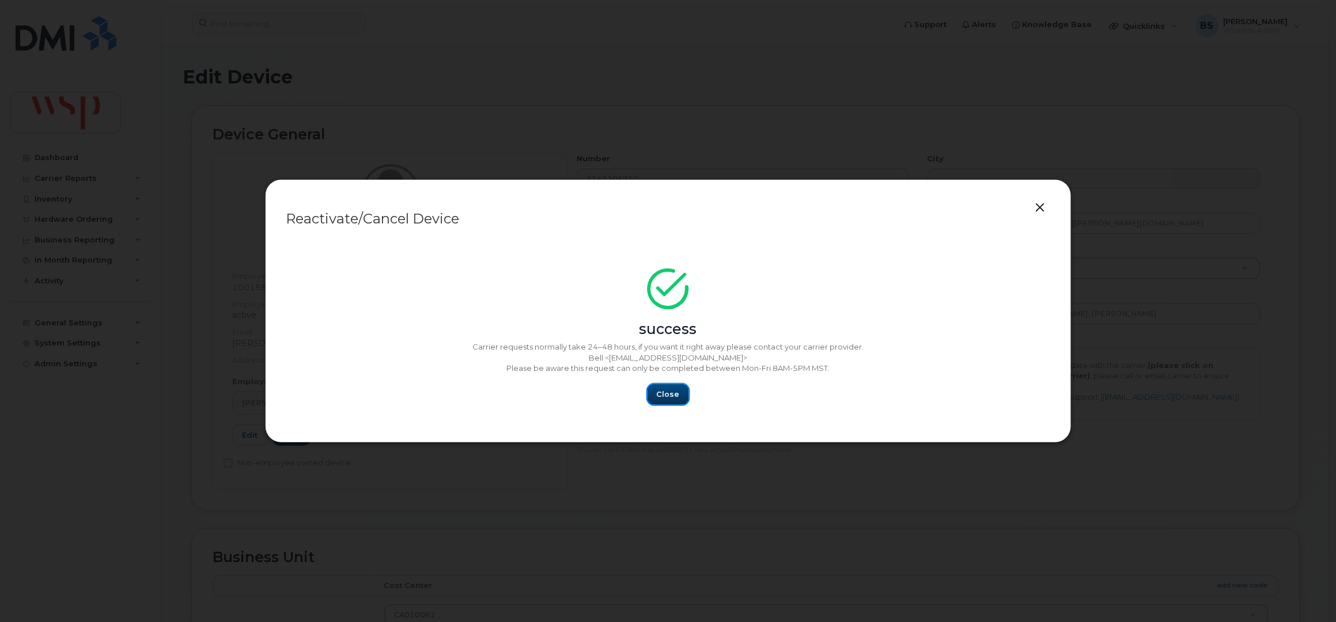
click at [665, 393] on span "Close" at bounding box center [668, 394] width 23 height 11
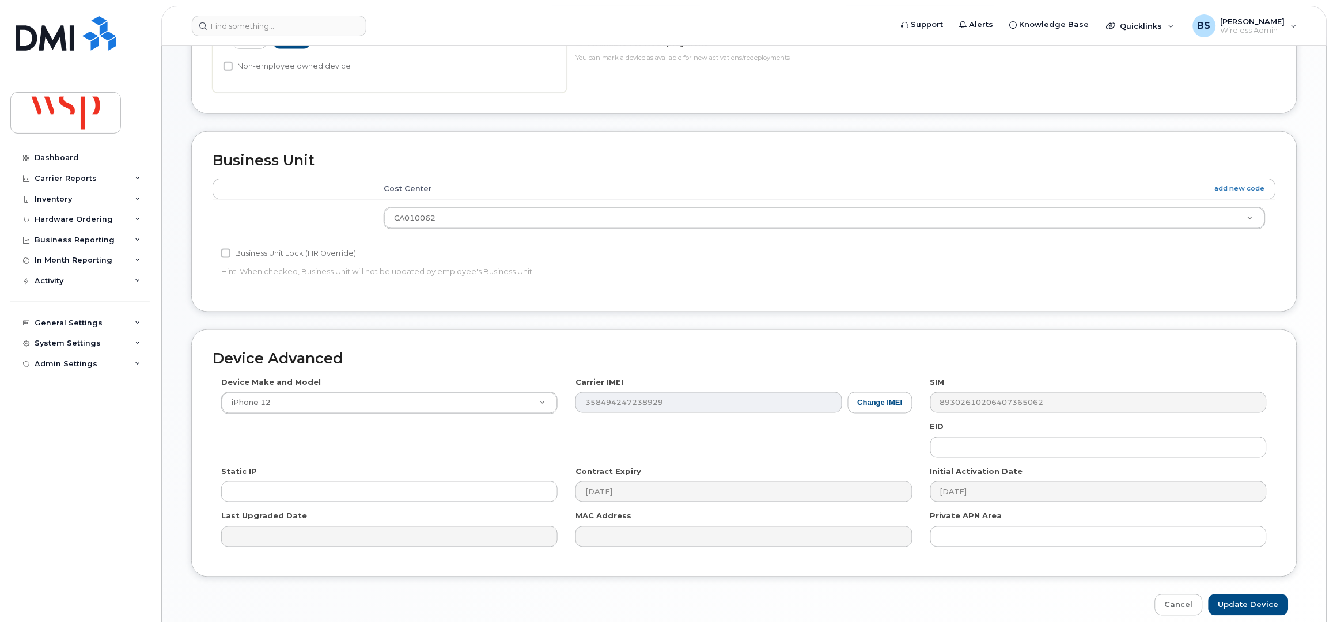
scroll to position [450, 0]
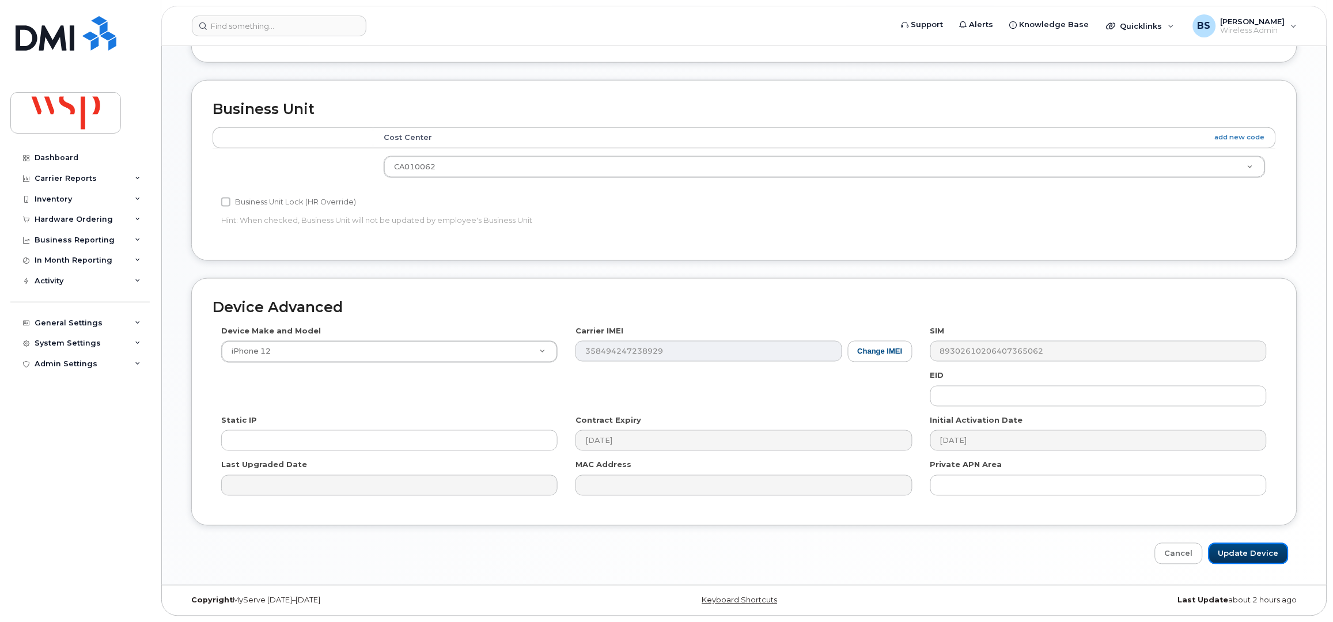
drag, startPoint x: 1253, startPoint y: 549, endPoint x: 114, endPoint y: 536, distance: 1138.8
click at [1253, 548] on input "Update Device" at bounding box center [1248, 553] width 80 height 21
type input "Saving..."
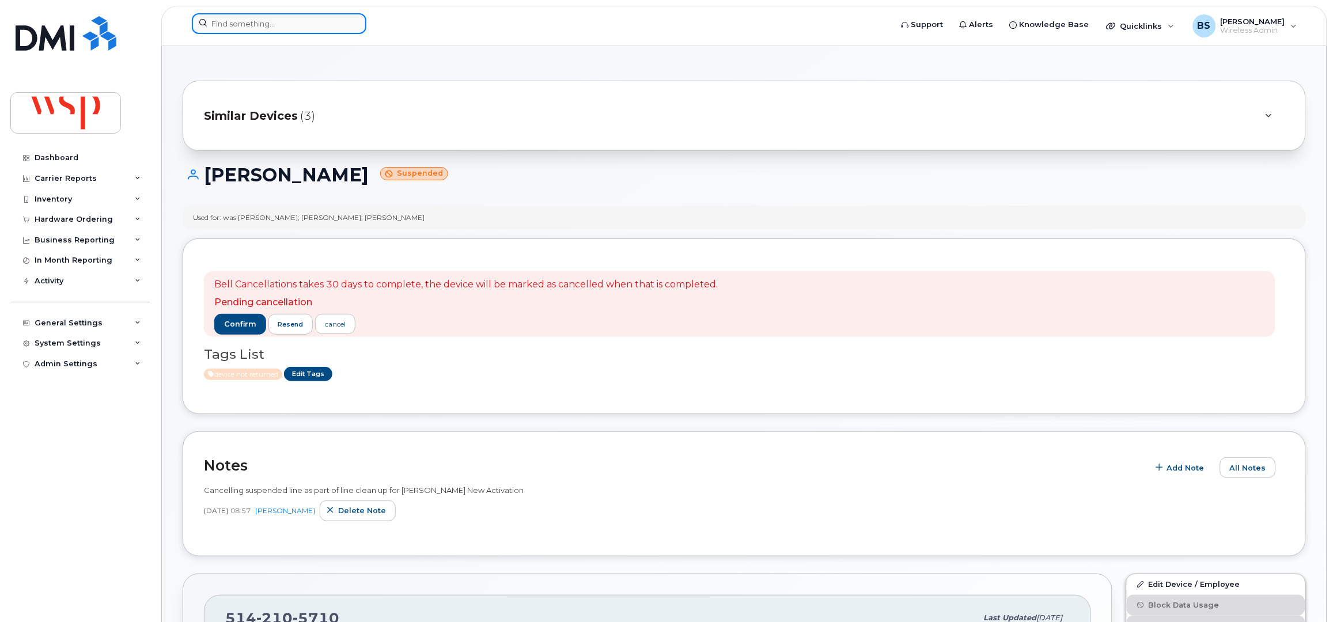
drag, startPoint x: 264, startPoint y: 23, endPoint x: 263, endPoint y: 31, distance: 7.5
click at [264, 24] on input at bounding box center [279, 23] width 175 height 21
paste input "7802351769"
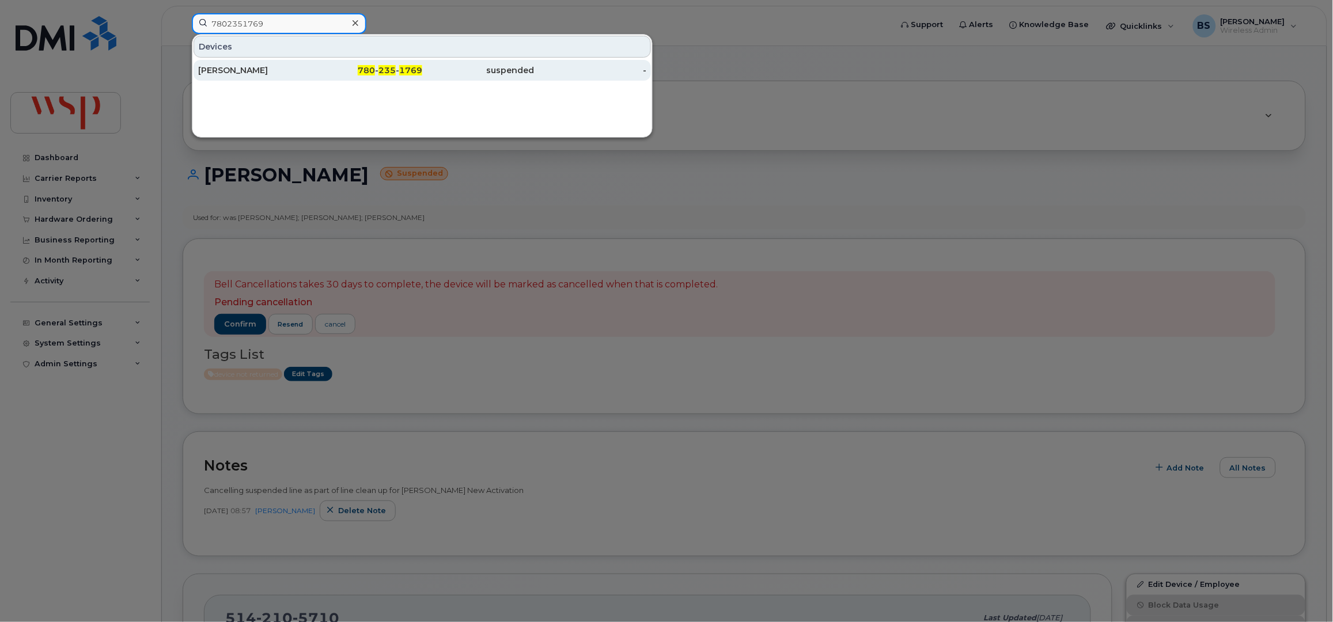
type input "7802351769"
click at [219, 68] on div "[PERSON_NAME]" at bounding box center [254, 71] width 112 height 12
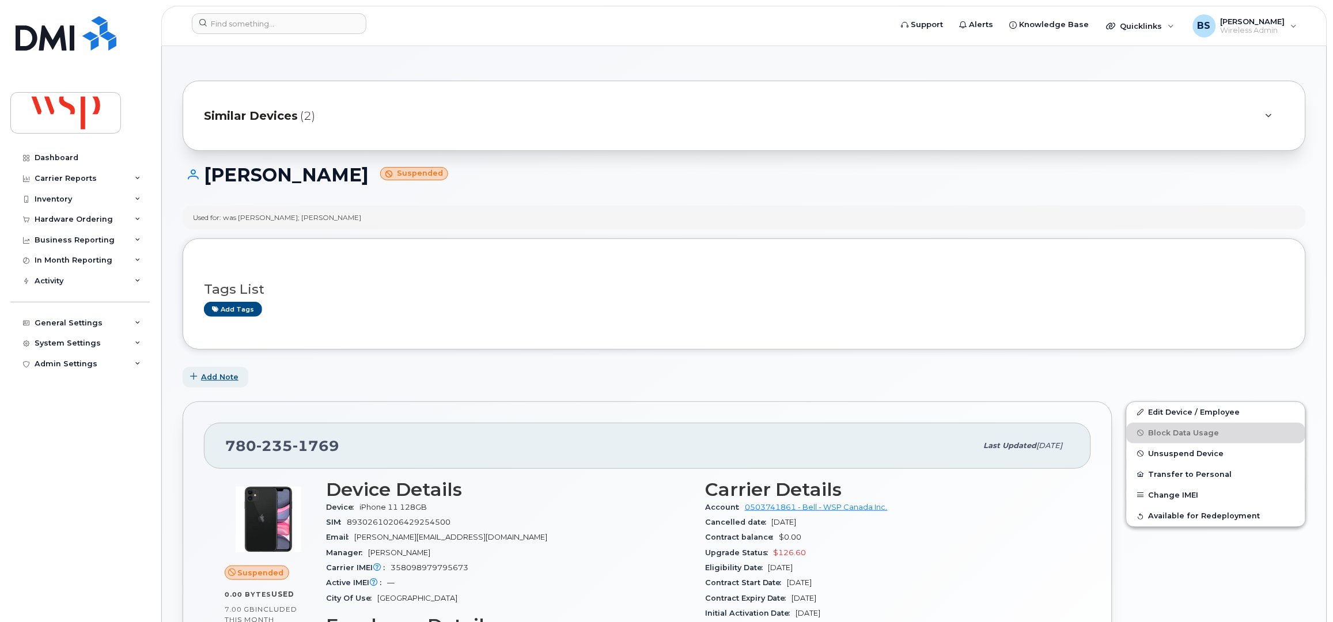
click at [214, 379] on span "Add Note" at bounding box center [219, 377] width 37 height 11
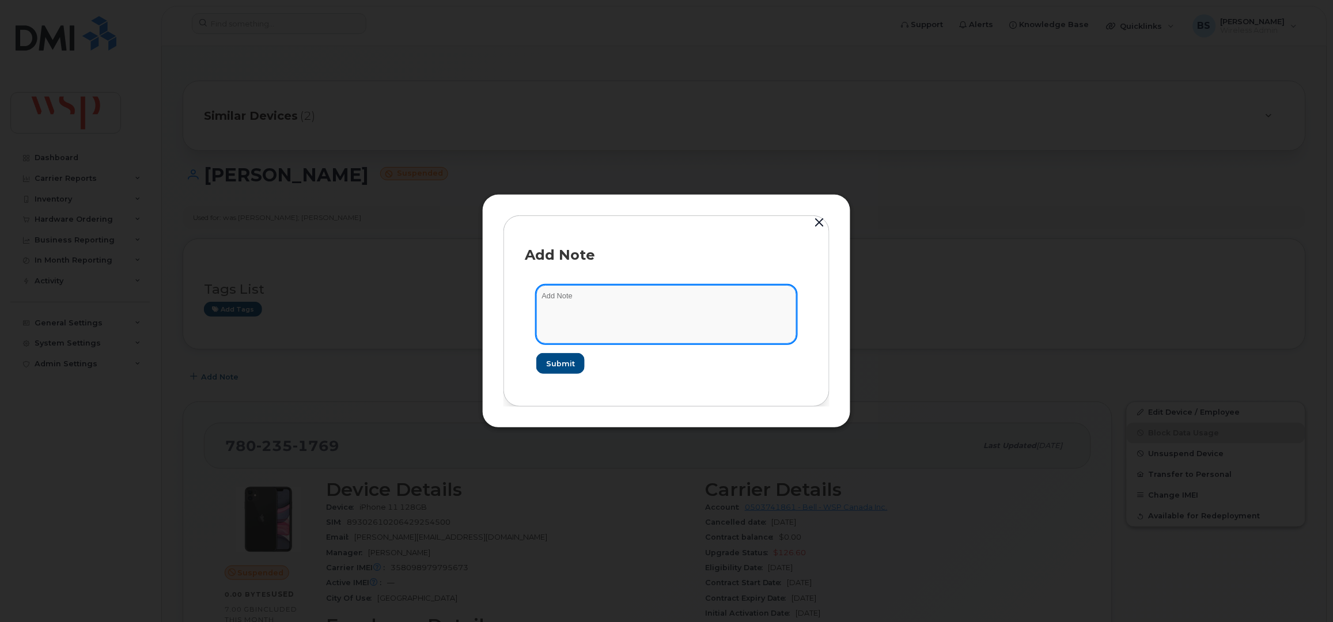
click at [625, 312] on textarea at bounding box center [666, 314] width 260 height 59
paste textarea "Cancelling suspended line as part of line clean up for [PERSON_NAME] New Activa…"
type textarea "Cancelling suspended line as part of line clean up for [PERSON_NAME] New Activa…"
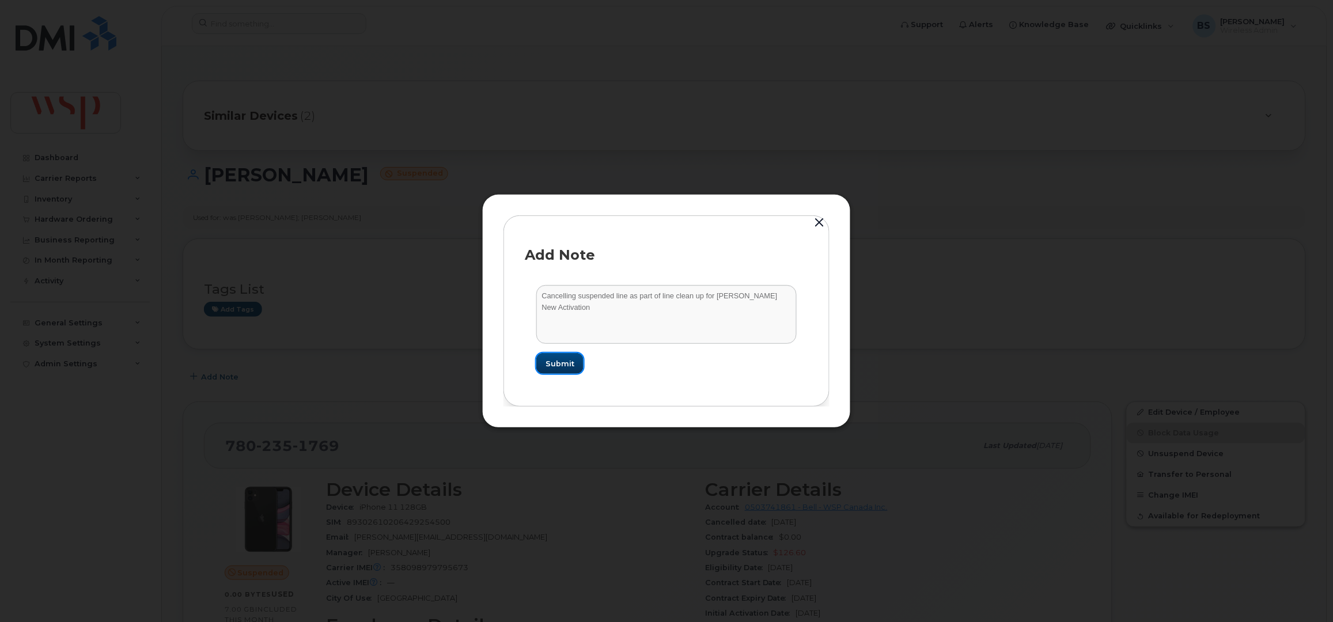
click at [556, 363] on span "Submit" at bounding box center [559, 363] width 29 height 11
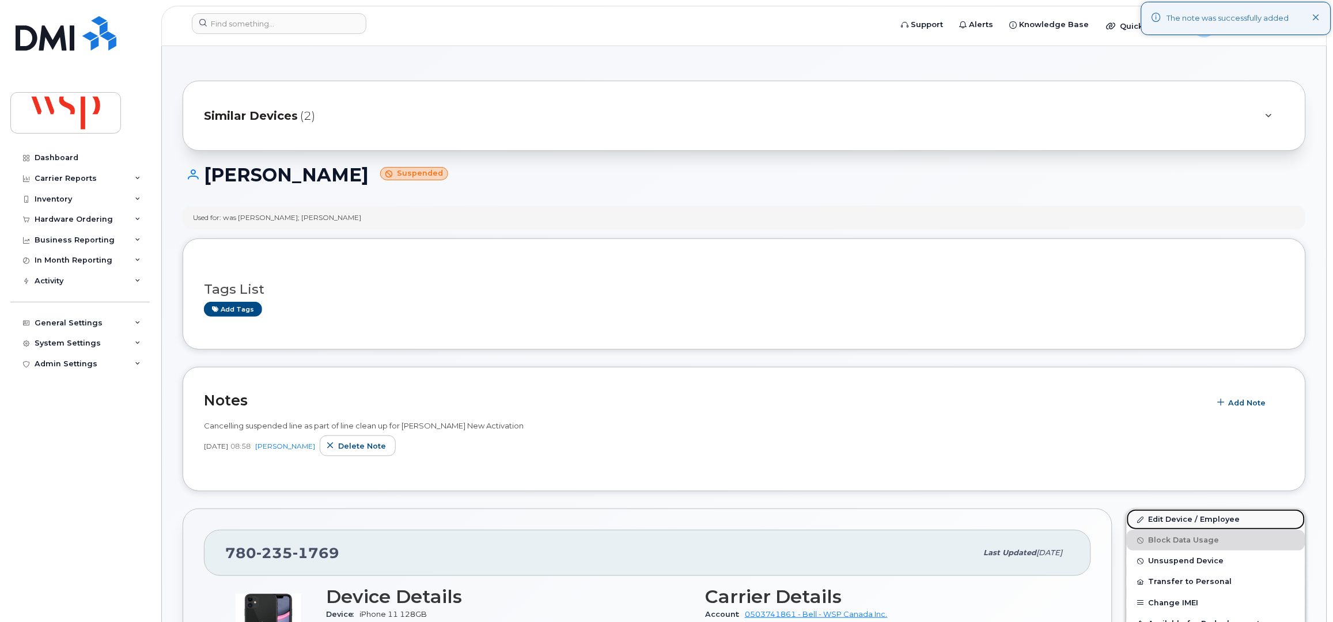
click at [1159, 519] on link "Edit Device / Employee" at bounding box center [1216, 519] width 179 height 21
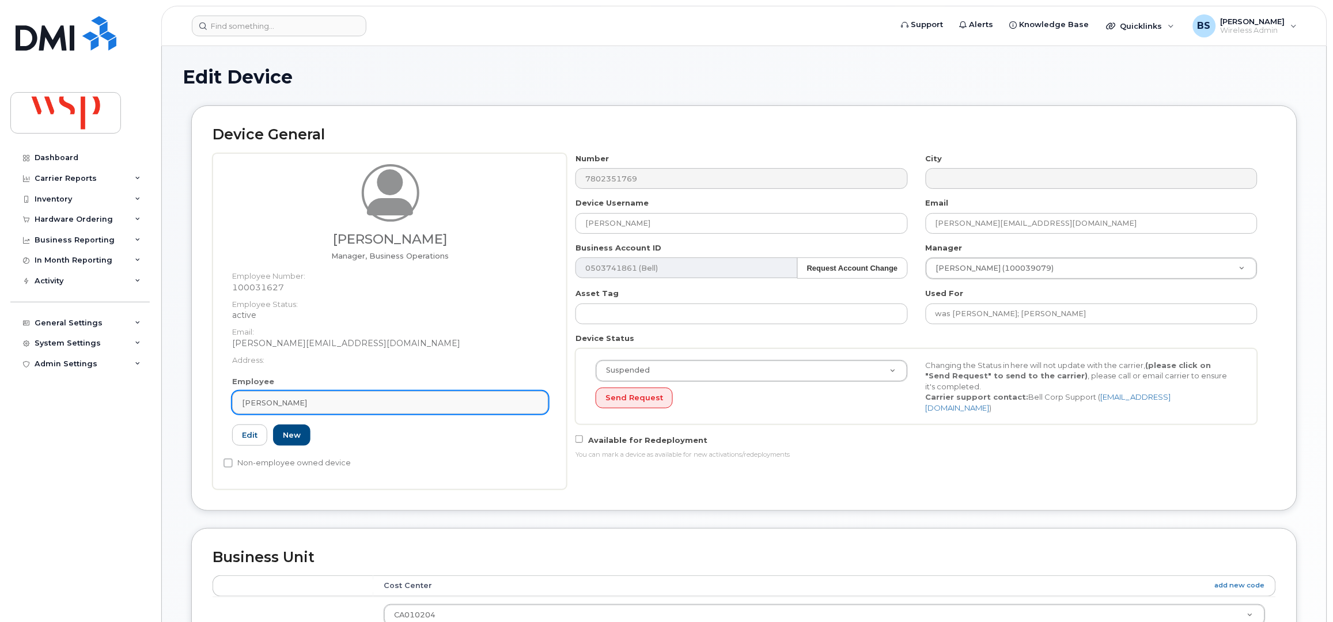
click at [276, 403] on span "[PERSON_NAME]" at bounding box center [274, 402] width 65 height 11
paste input "[PERSON_NAME]"
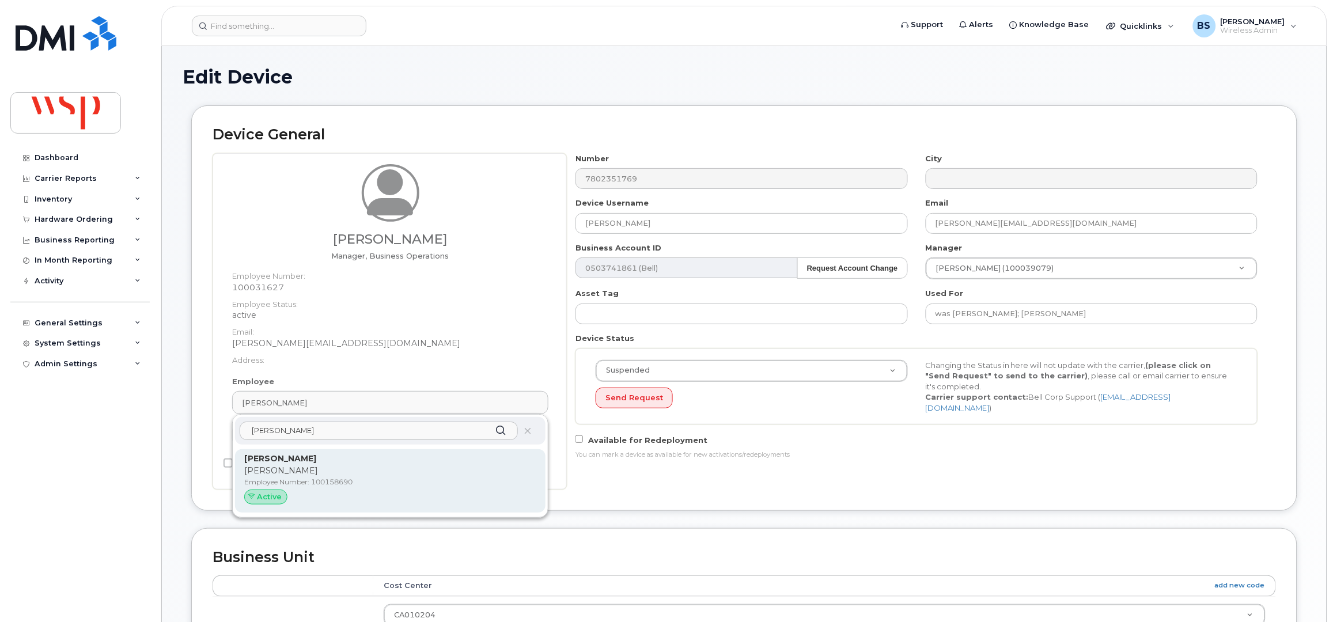
type input "[PERSON_NAME]"
click at [287, 461] on strong "[PERSON_NAME]" at bounding box center [280, 458] width 72 height 10
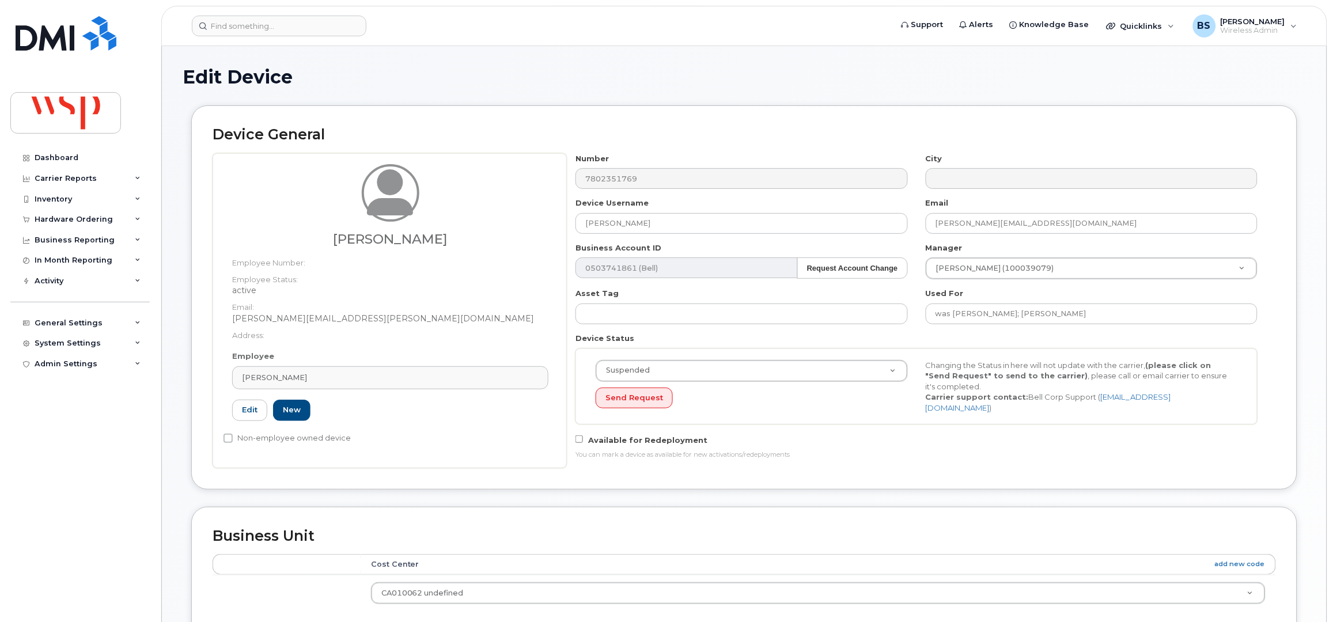
type input "100158690"
type input "[PERSON_NAME]"
type input "[PERSON_NAME][EMAIL_ADDRESS][PERSON_NAME][DOMAIN_NAME]"
type input "5769980"
drag, startPoint x: 517, startPoint y: 218, endPoint x: 468, endPoint y: 214, distance: 49.1
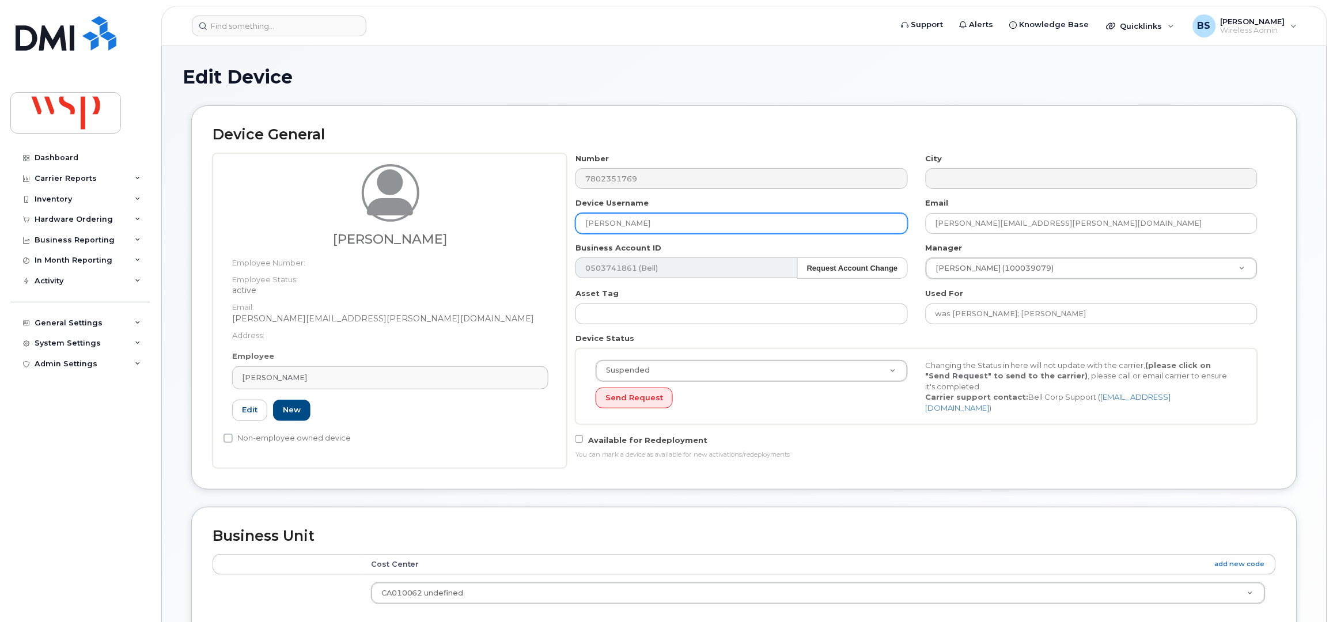
click at [487, 214] on div "Harold Henry Employee Number: Employee Status: active Email: Harold.Henry@wsp.c…" at bounding box center [744, 310] width 1063 height 315
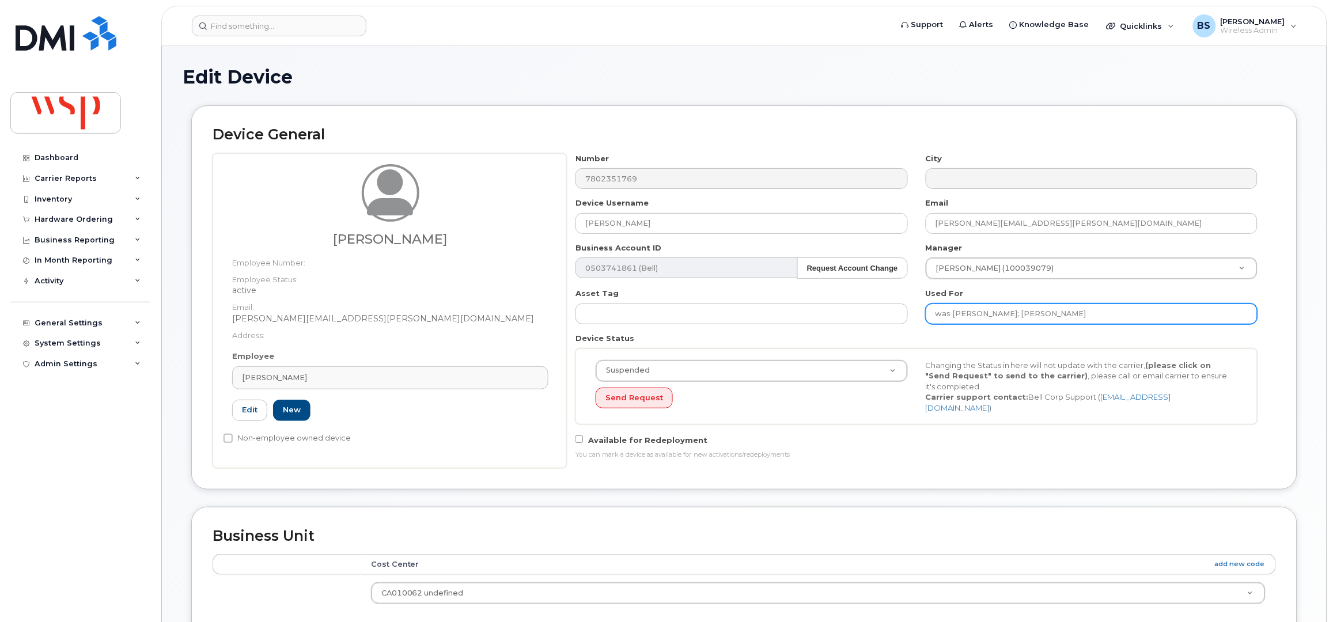
click at [1113, 314] on input "was Jade Schreyer; Shawn Blowers" at bounding box center [1092, 314] width 332 height 21
paste input "[PERSON_NAME]"
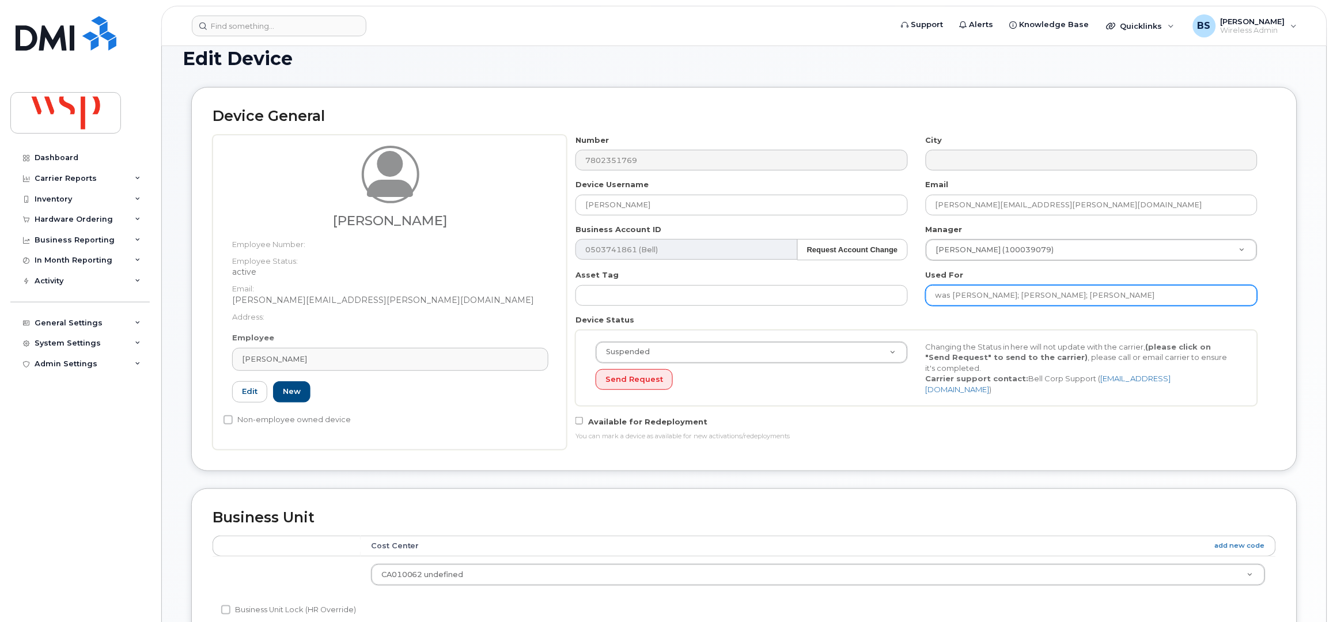
scroll to position [425, 0]
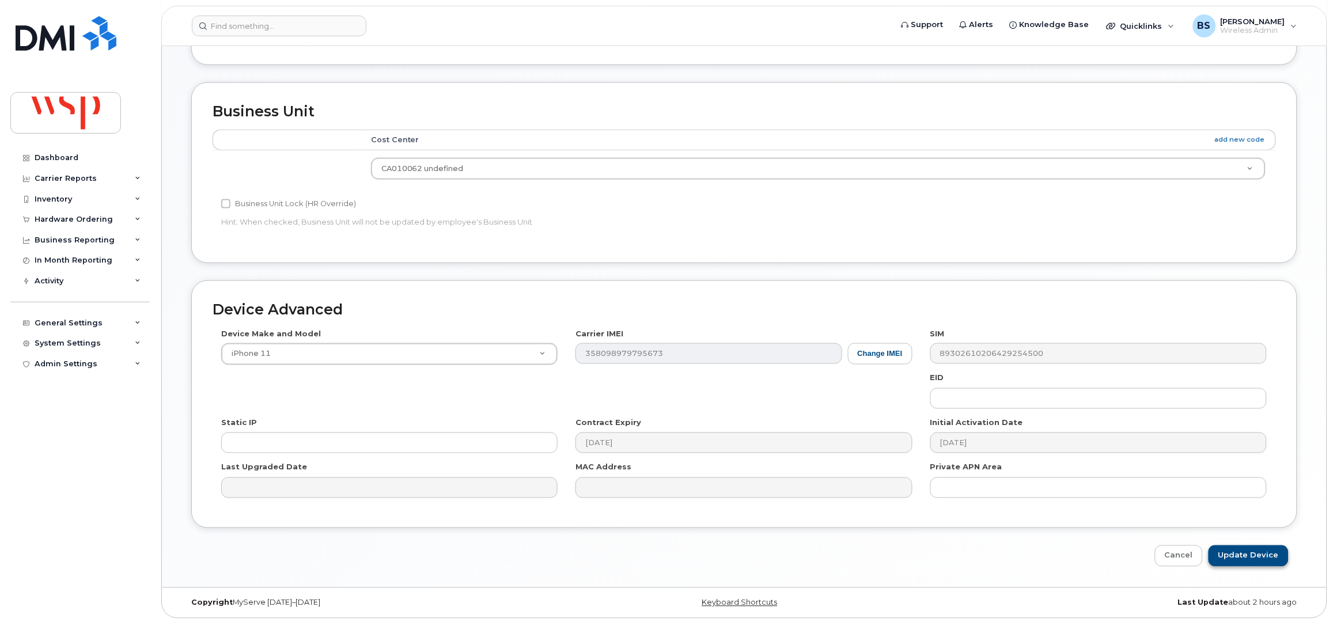
type input "was [PERSON_NAME]; [PERSON_NAME]; [PERSON_NAME]"
drag, startPoint x: 1244, startPoint y: 554, endPoint x: 1212, endPoint y: 522, distance: 44.8
click at [1244, 553] on input "Update Device" at bounding box center [1248, 555] width 80 height 21
type input "Saving..."
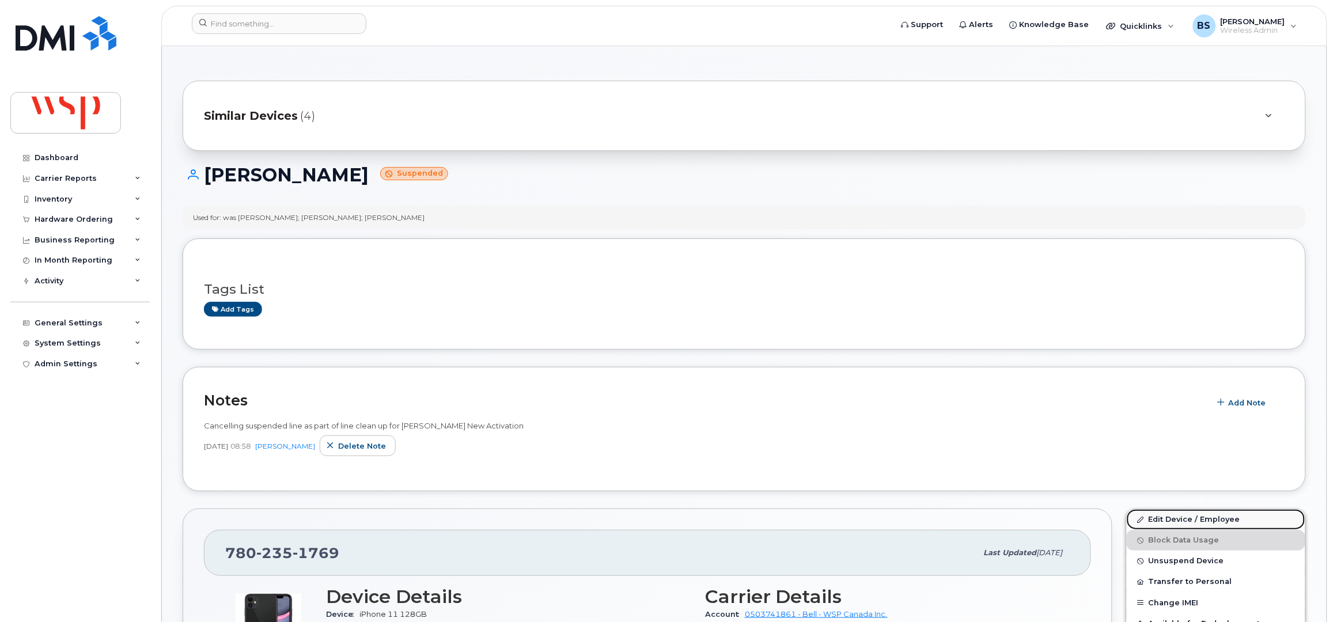
click at [1165, 519] on link "Edit Device / Employee" at bounding box center [1216, 519] width 179 height 21
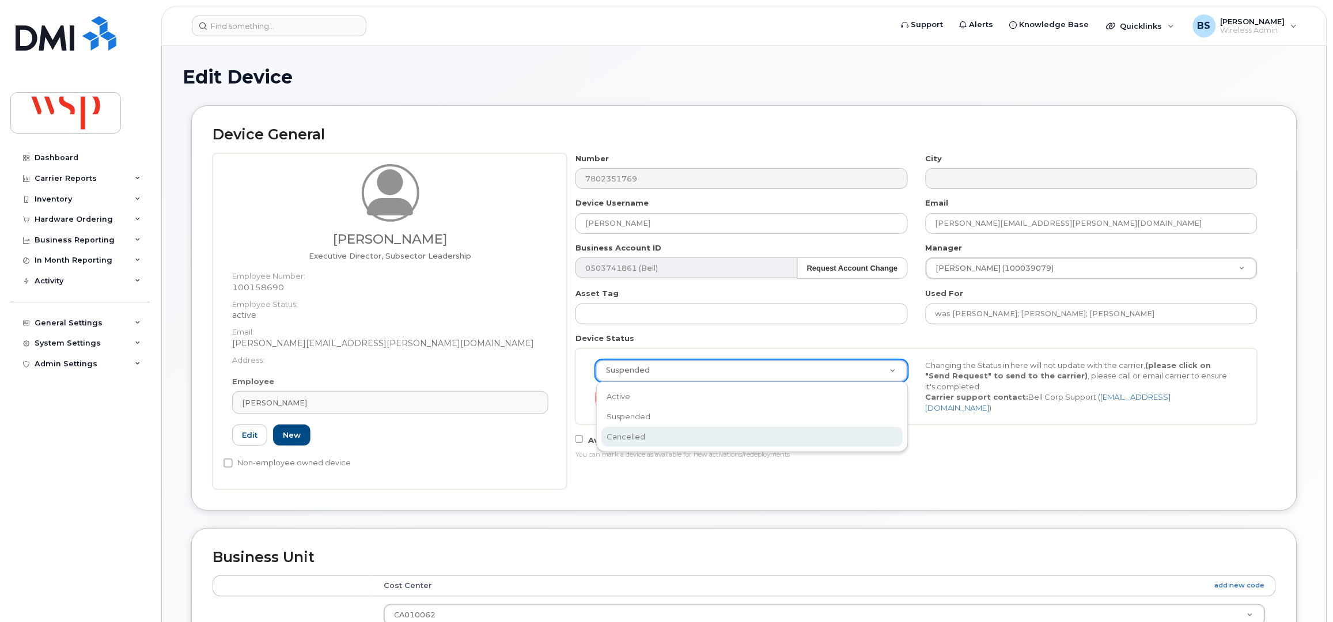
select select "cancelled"
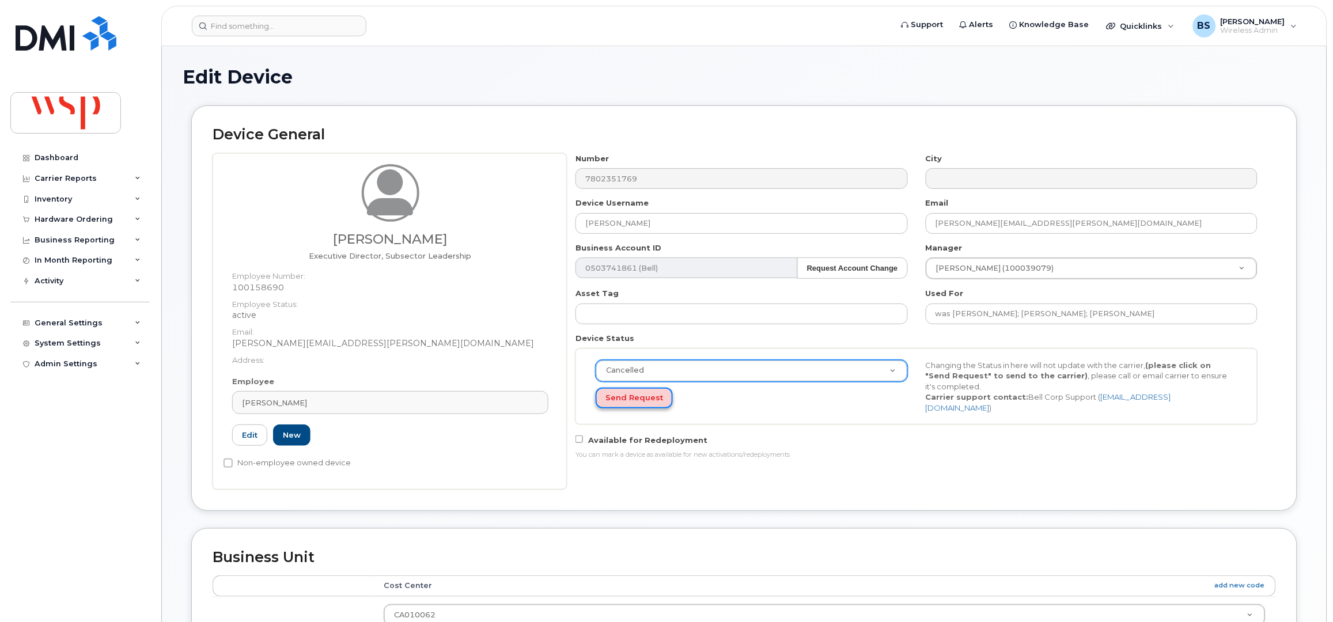
click at [616, 395] on button "Send Request" at bounding box center [634, 398] width 77 height 21
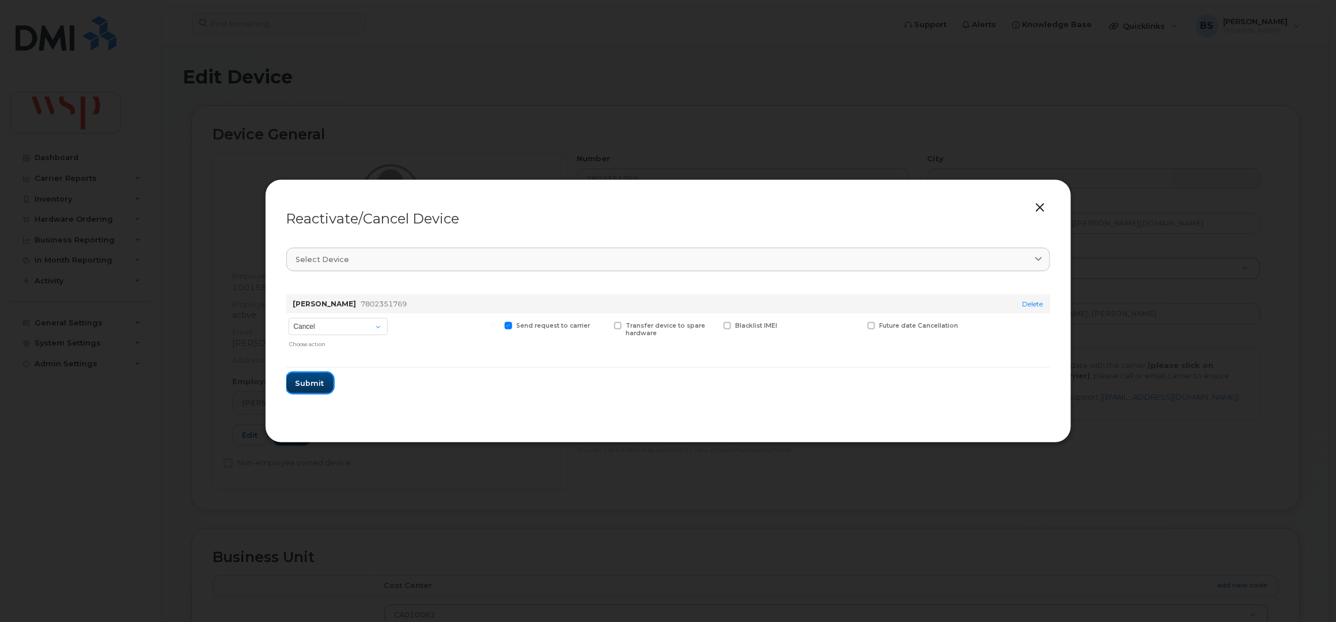
click at [313, 382] on span "Submit" at bounding box center [309, 383] width 29 height 11
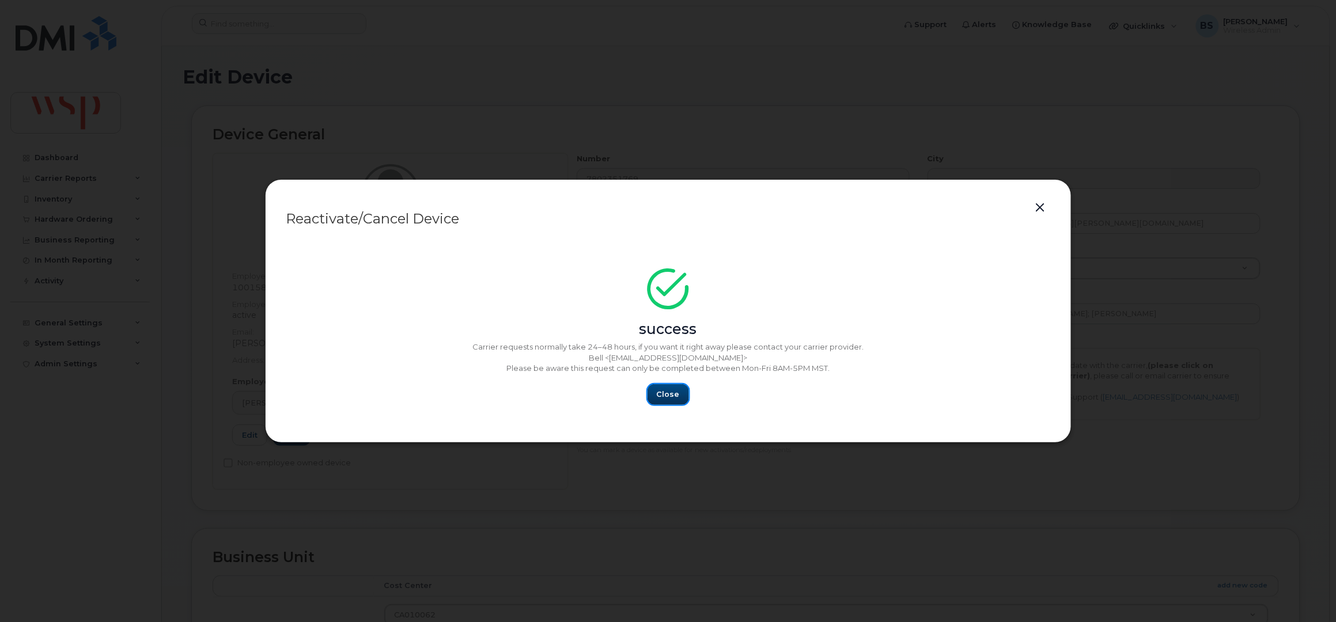
click at [664, 392] on span "Close" at bounding box center [668, 394] width 23 height 11
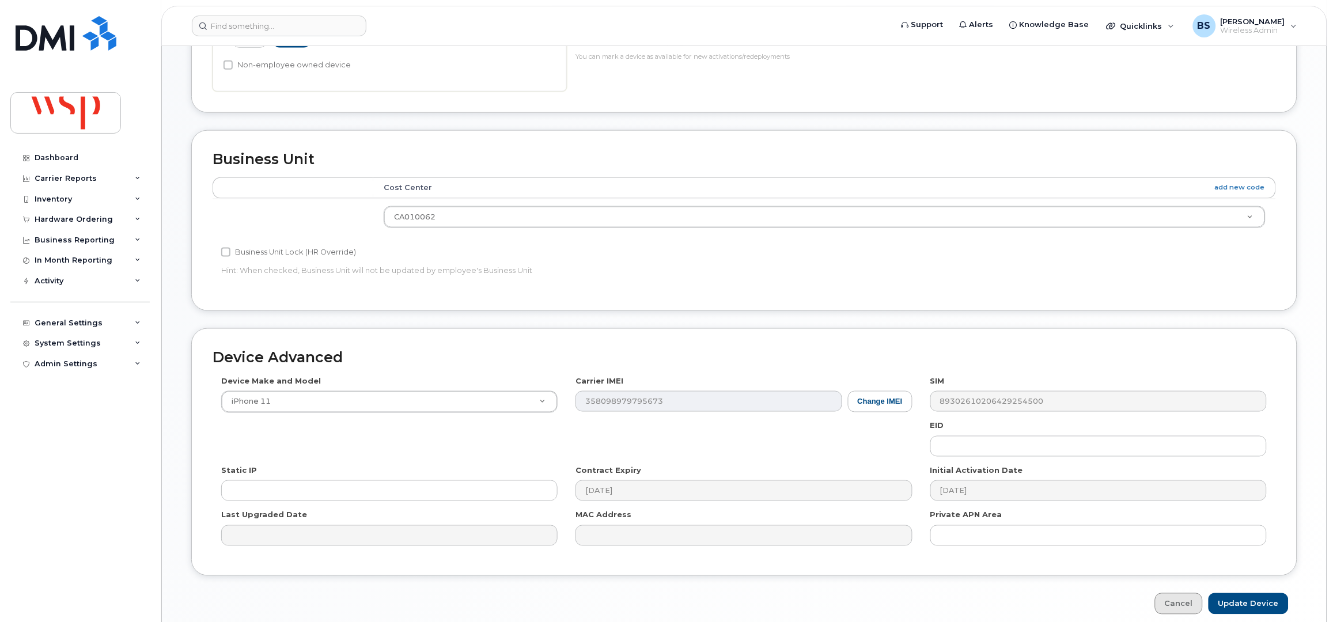
scroll to position [450, 0]
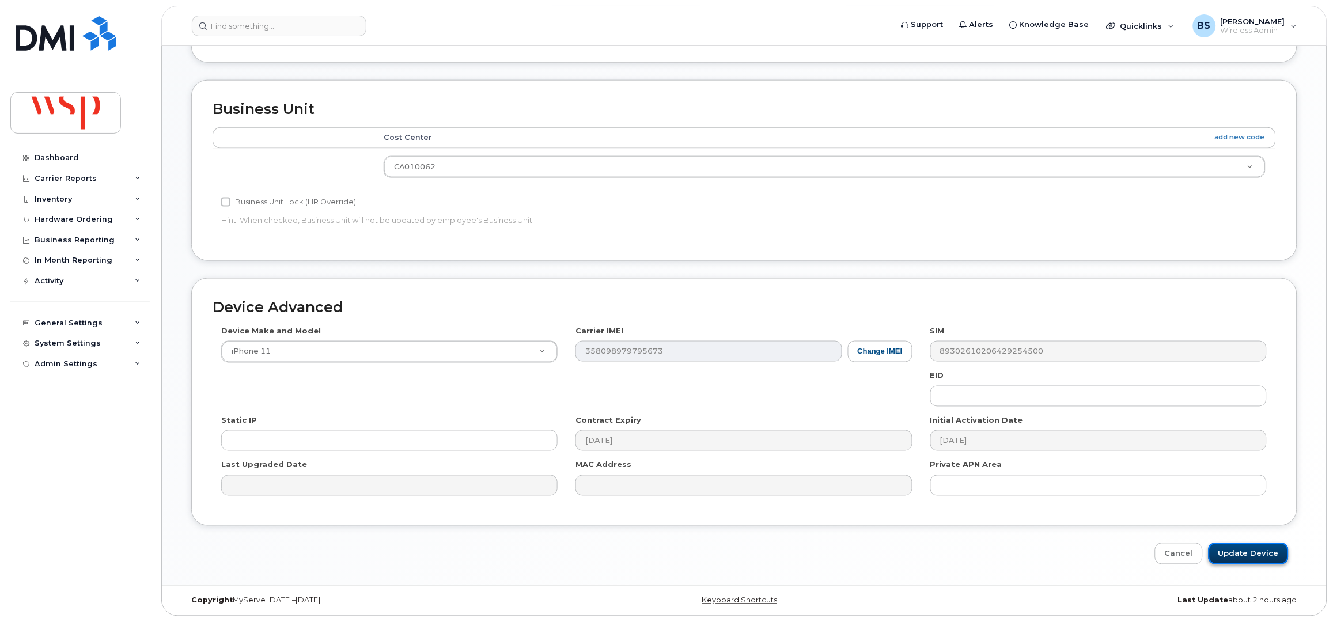
click at [1245, 551] on input "Update Device" at bounding box center [1248, 553] width 80 height 21
type input "Saving..."
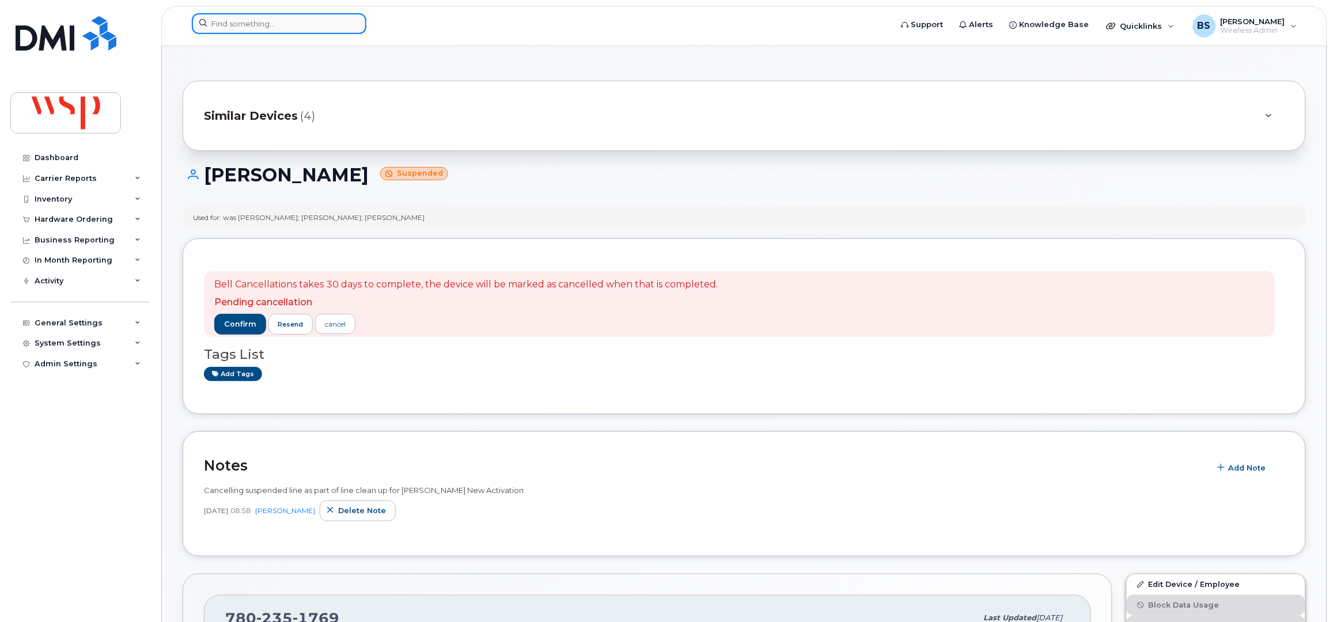
paste input "[PERSON_NAME]"
click at [264, 25] on input at bounding box center [279, 23] width 175 height 21
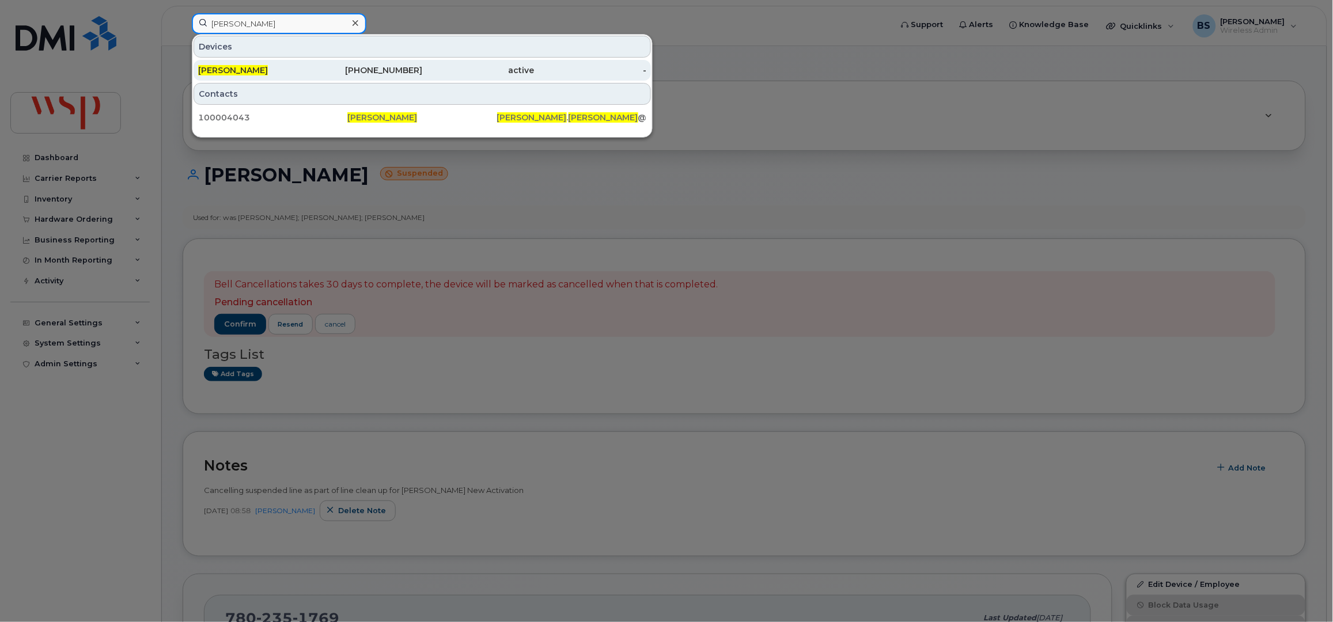
type input "[PERSON_NAME]"
click at [233, 67] on span "[PERSON_NAME]" at bounding box center [233, 70] width 70 height 10
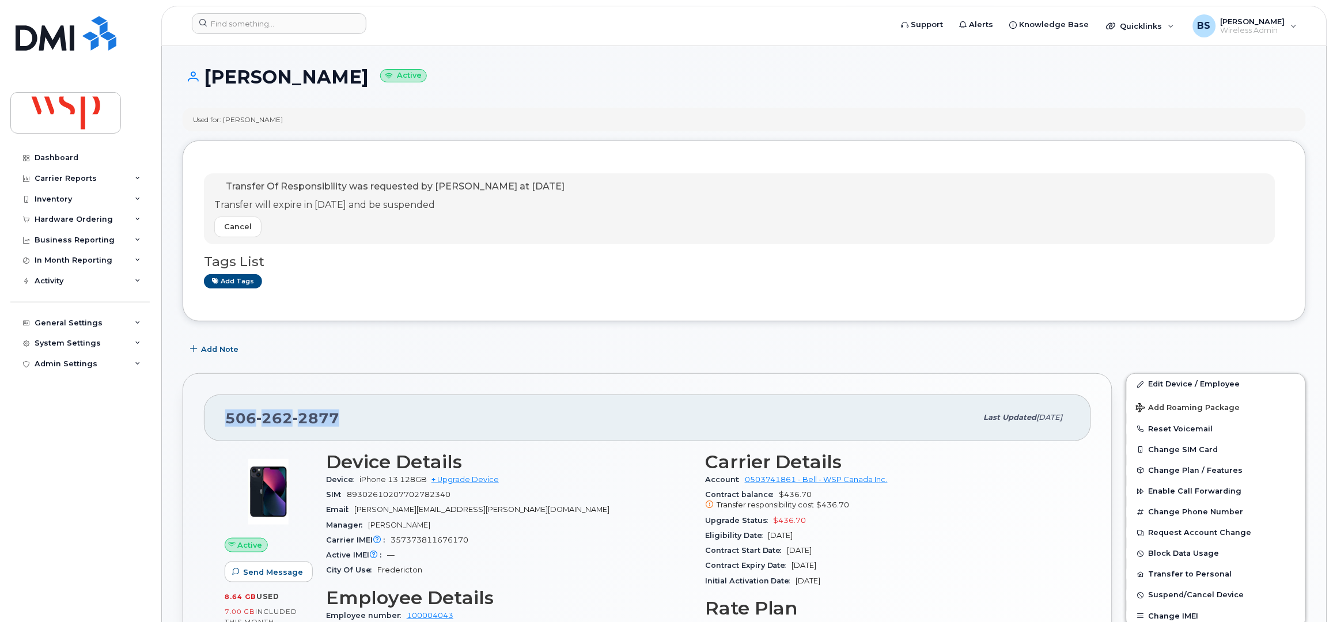
drag, startPoint x: 320, startPoint y: 423, endPoint x: 226, endPoint y: 423, distance: 93.3
click at [226, 423] on div "506 262 2877" at bounding box center [601, 418] width 752 height 24
copy span "506 262 2877"
